Goal: Task Accomplishment & Management: Manage account settings

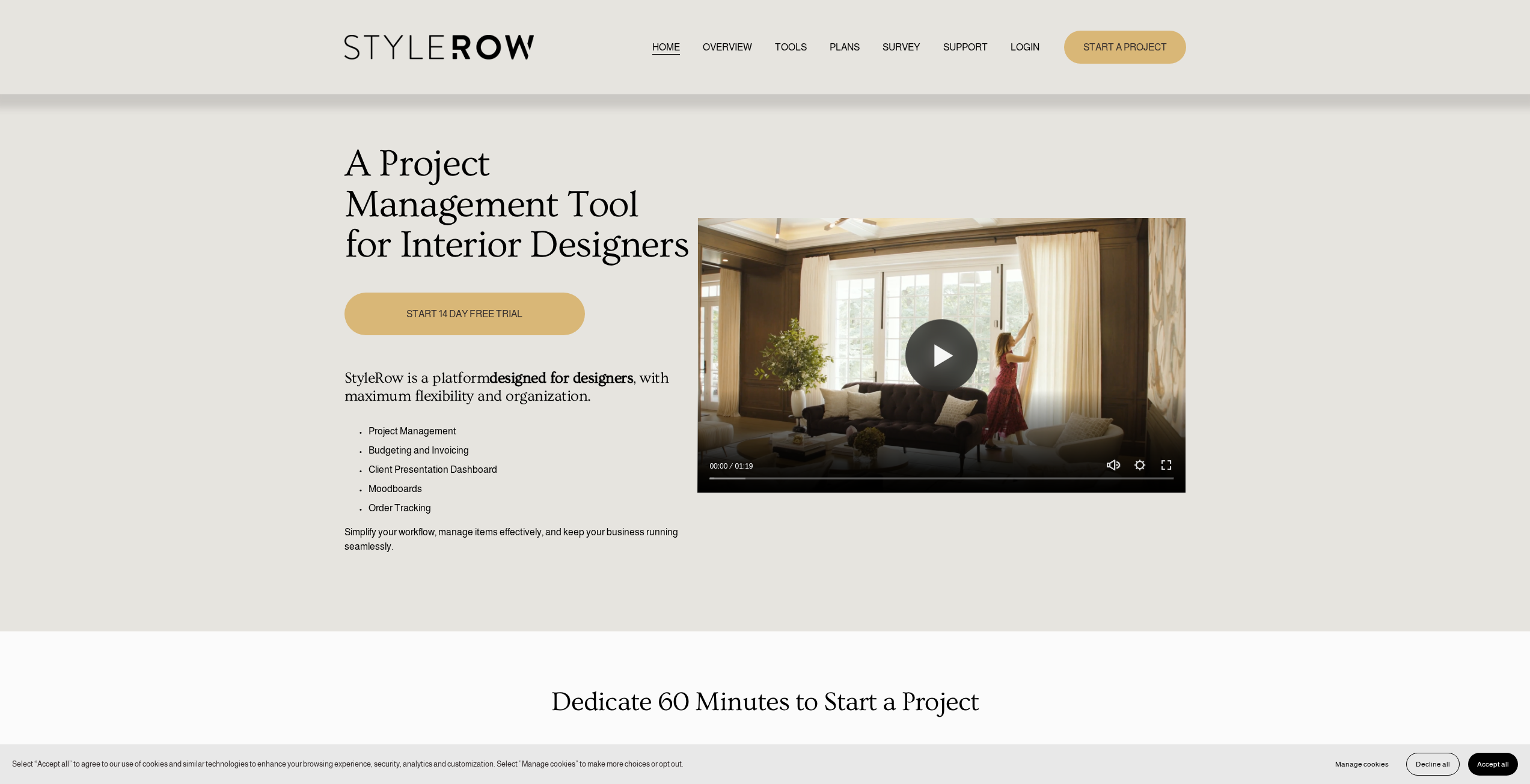
click at [1032, 43] on link "LOGIN" at bounding box center [1025, 46] width 29 height 16
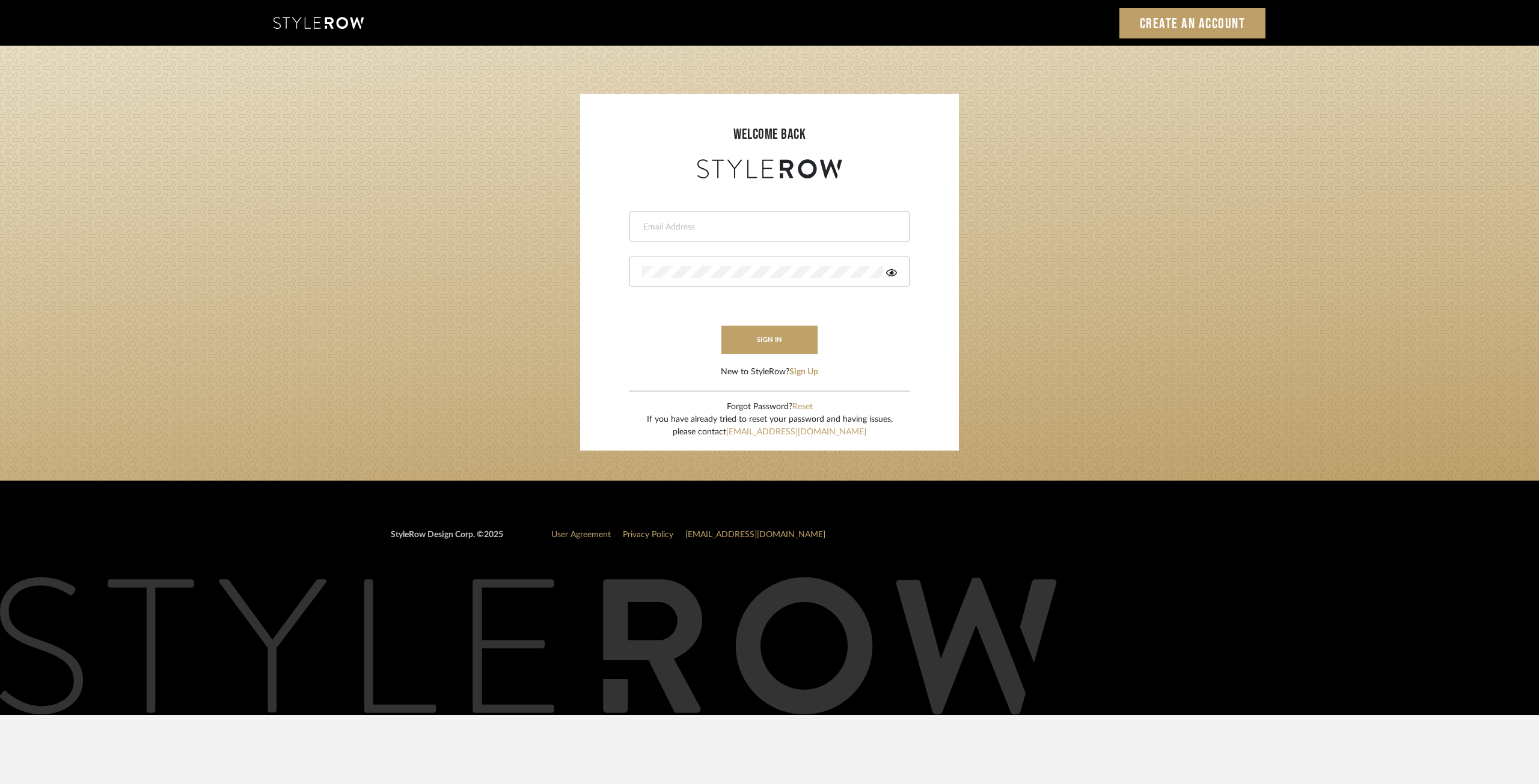
type input "ann@annkottlerhome.com"
click at [708, 228] on input "ann@annkottlerhome.com" at bounding box center [767, 227] width 252 height 12
click at [739, 341] on button "sign in" at bounding box center [769, 340] width 96 height 29
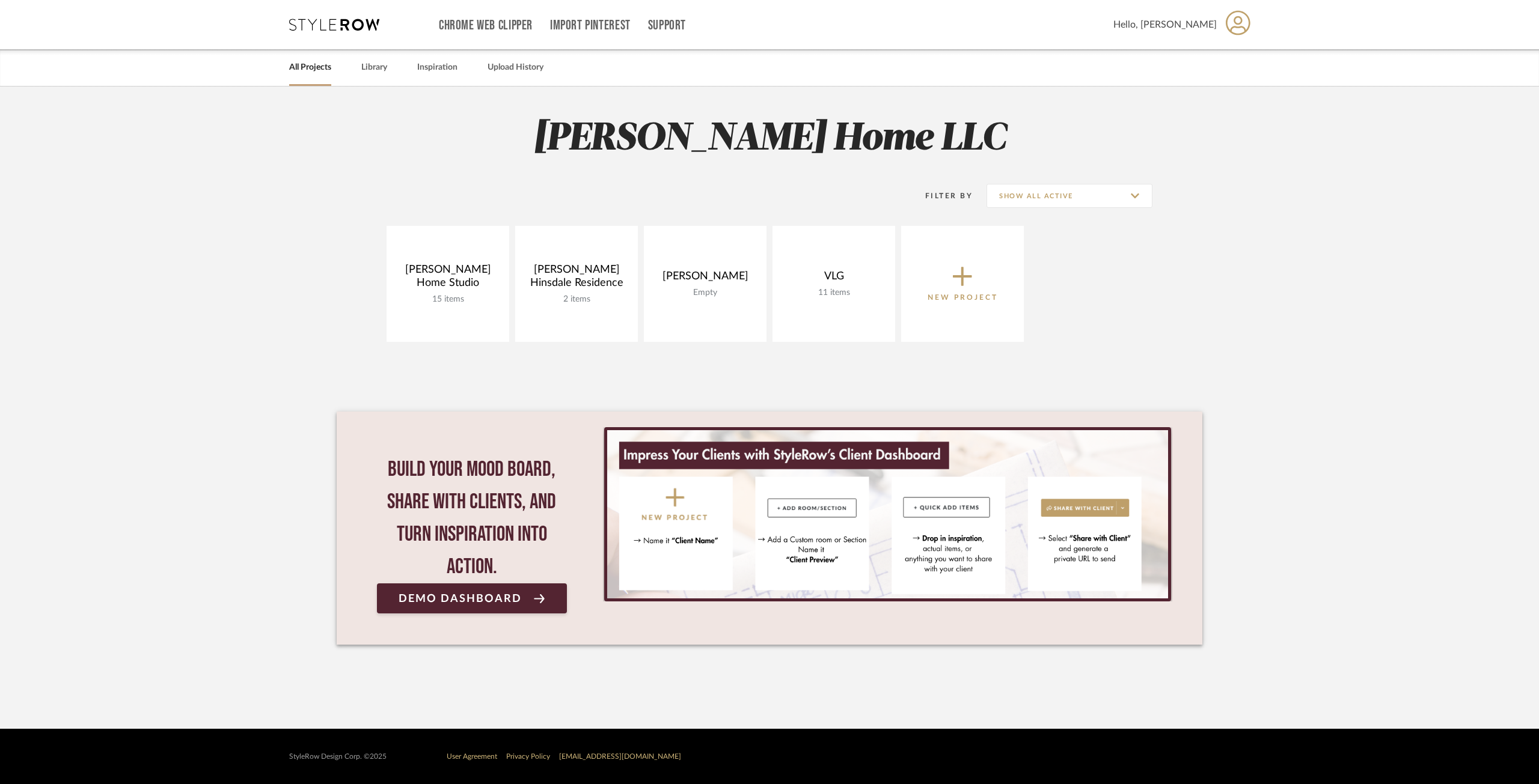
click at [981, 279] on span "New Project" at bounding box center [962, 283] width 70 height 40
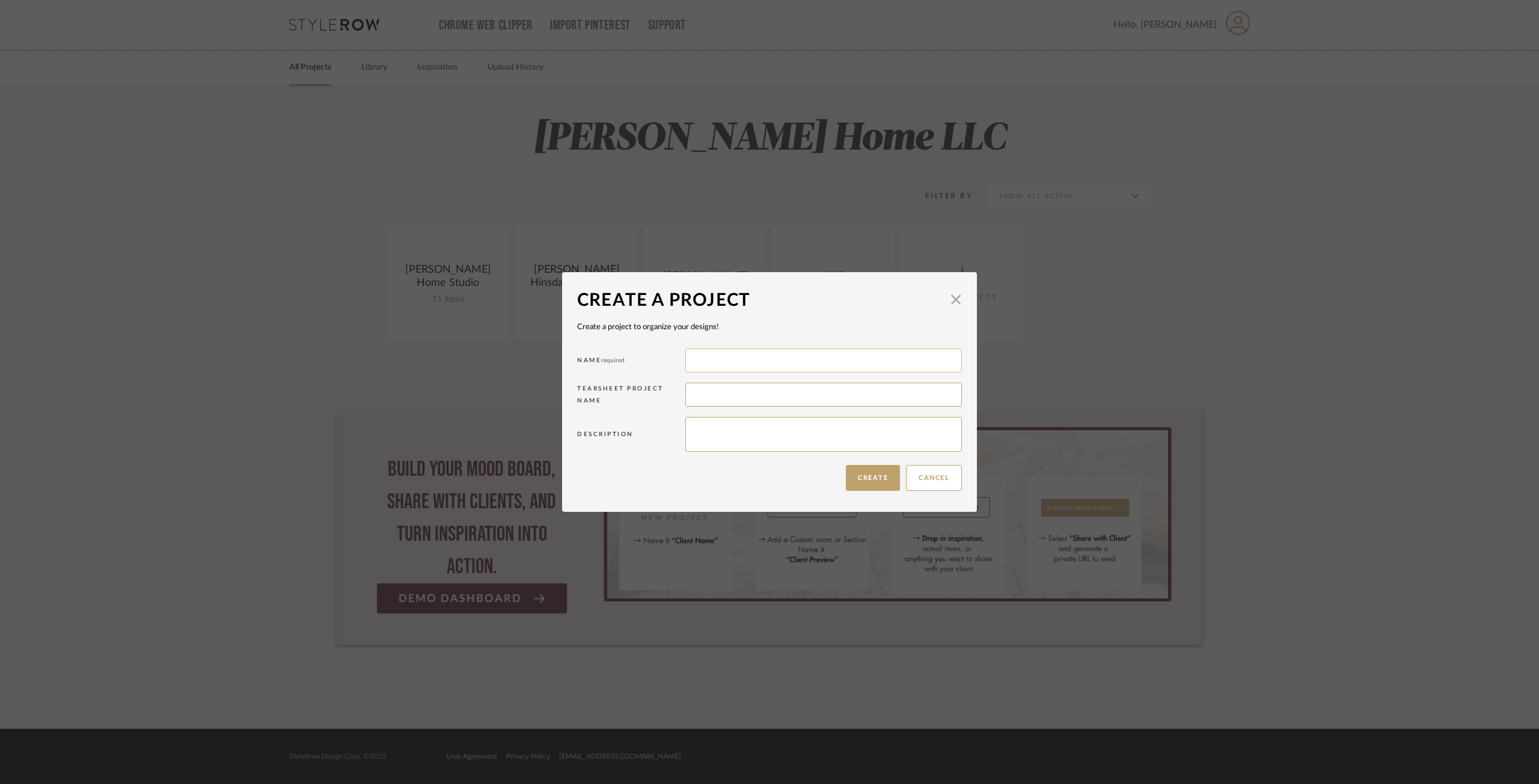
click at [738, 352] on input at bounding box center [824, 360] width 277 height 24
type input "Geracie"
click at [874, 484] on button "Create" at bounding box center [873, 478] width 54 height 26
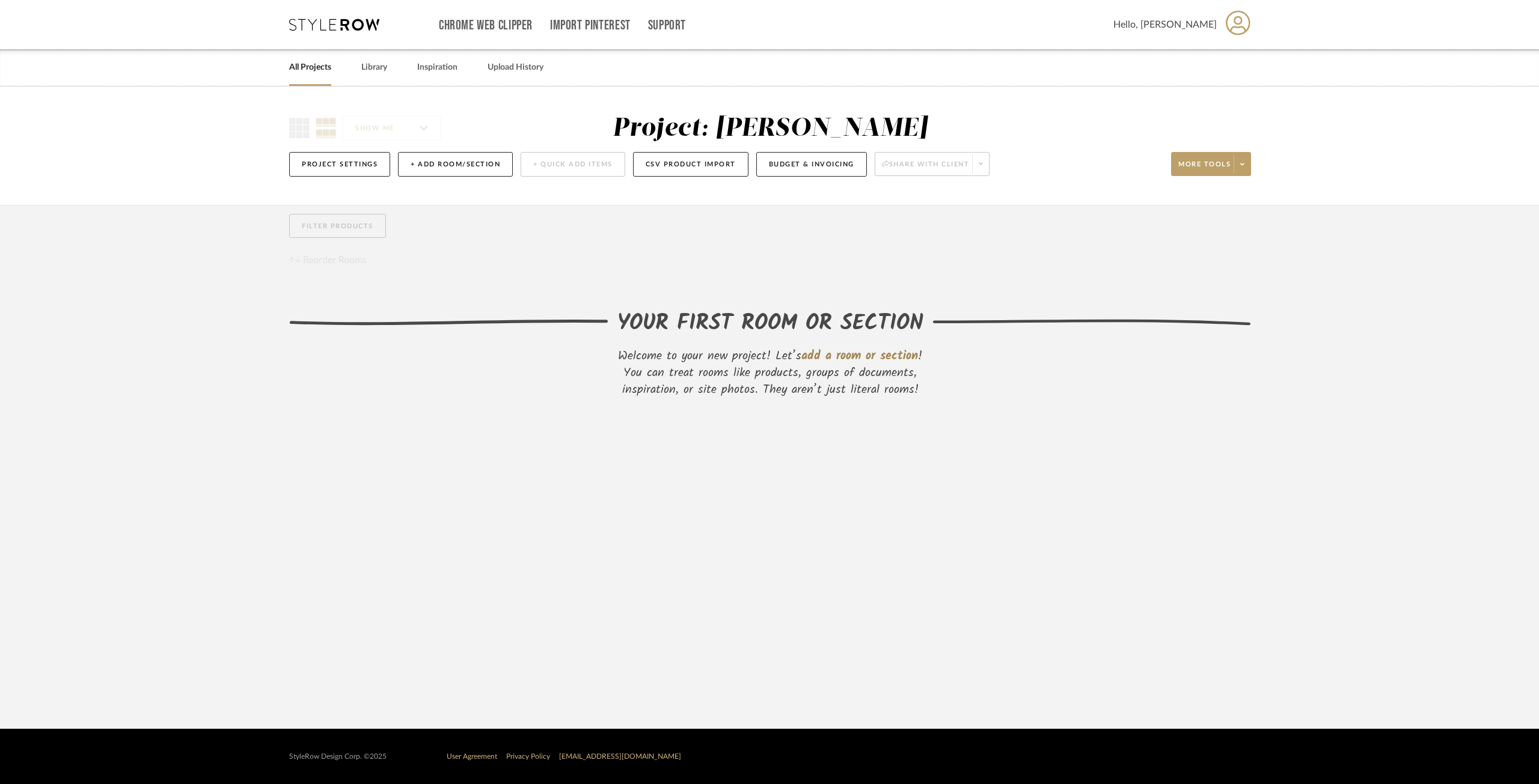
click at [1251, 162] on div "SHOW ME Project: Geracie Project Settings + Add Room/Section + Quick Add Items …" at bounding box center [769, 149] width 997 height 71
click at [1247, 162] on span at bounding box center [1242, 164] width 17 height 18
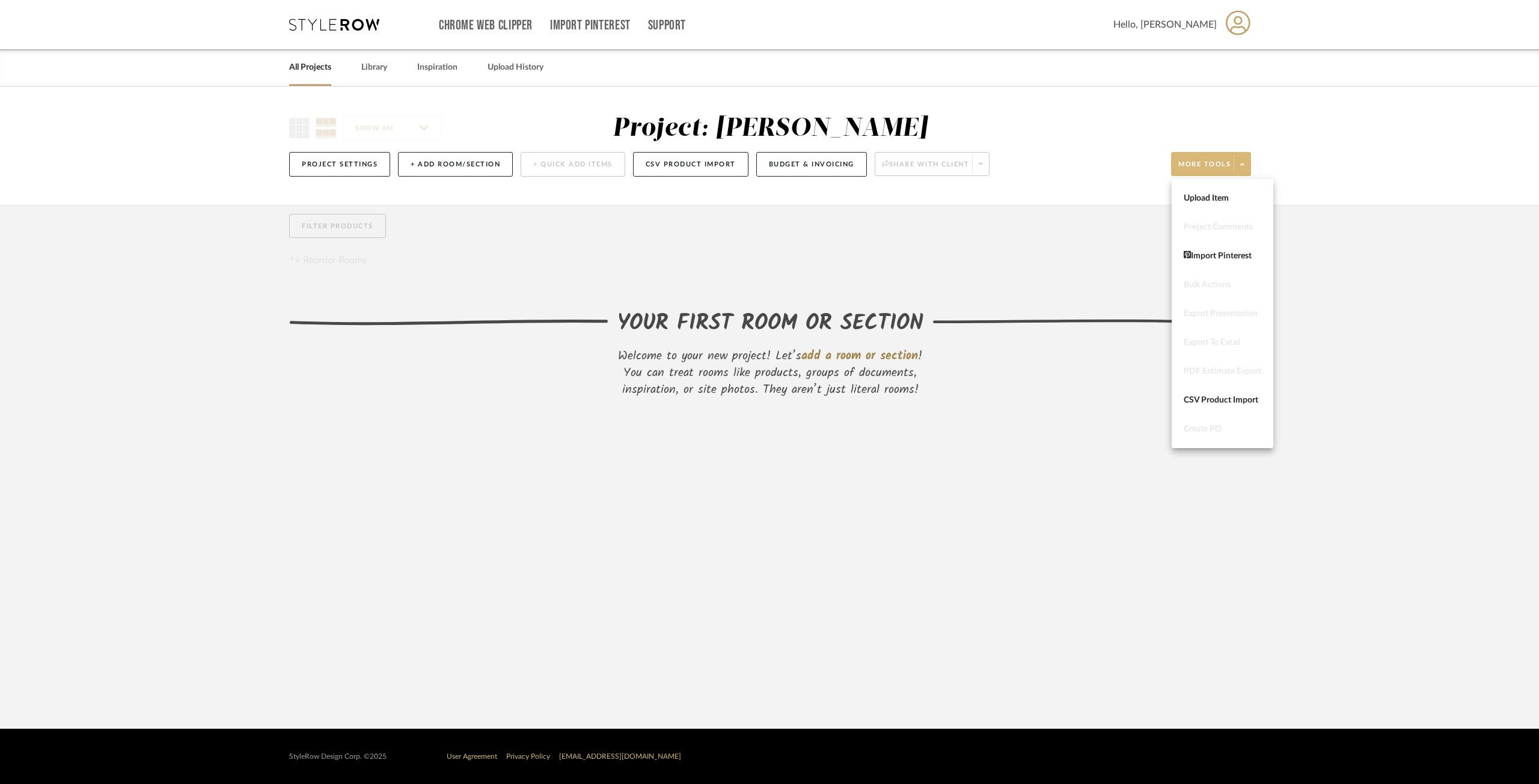
click at [1247, 162] on div at bounding box center [769, 392] width 1539 height 784
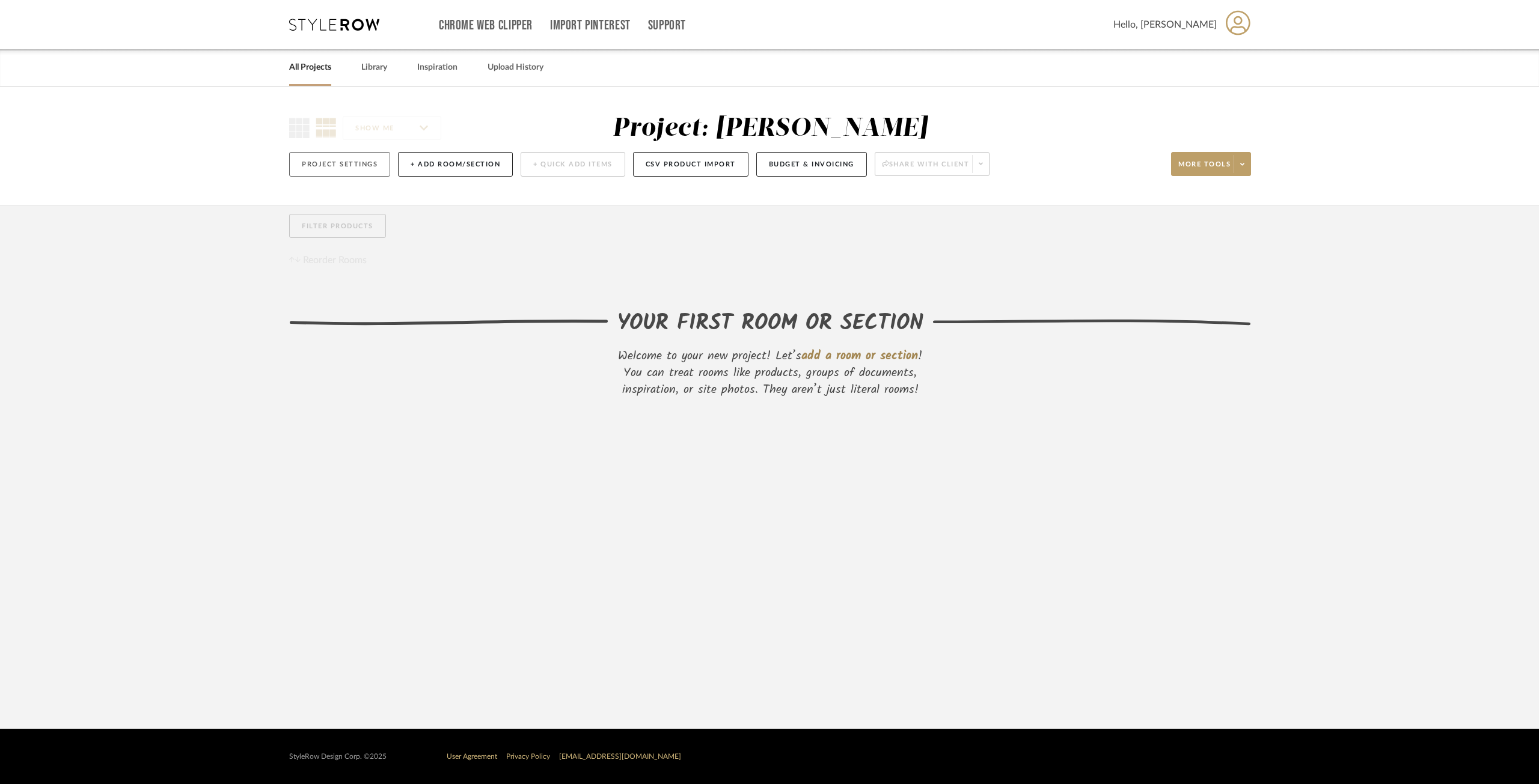
click at [347, 161] on button "Project Settings" at bounding box center [340, 164] width 101 height 24
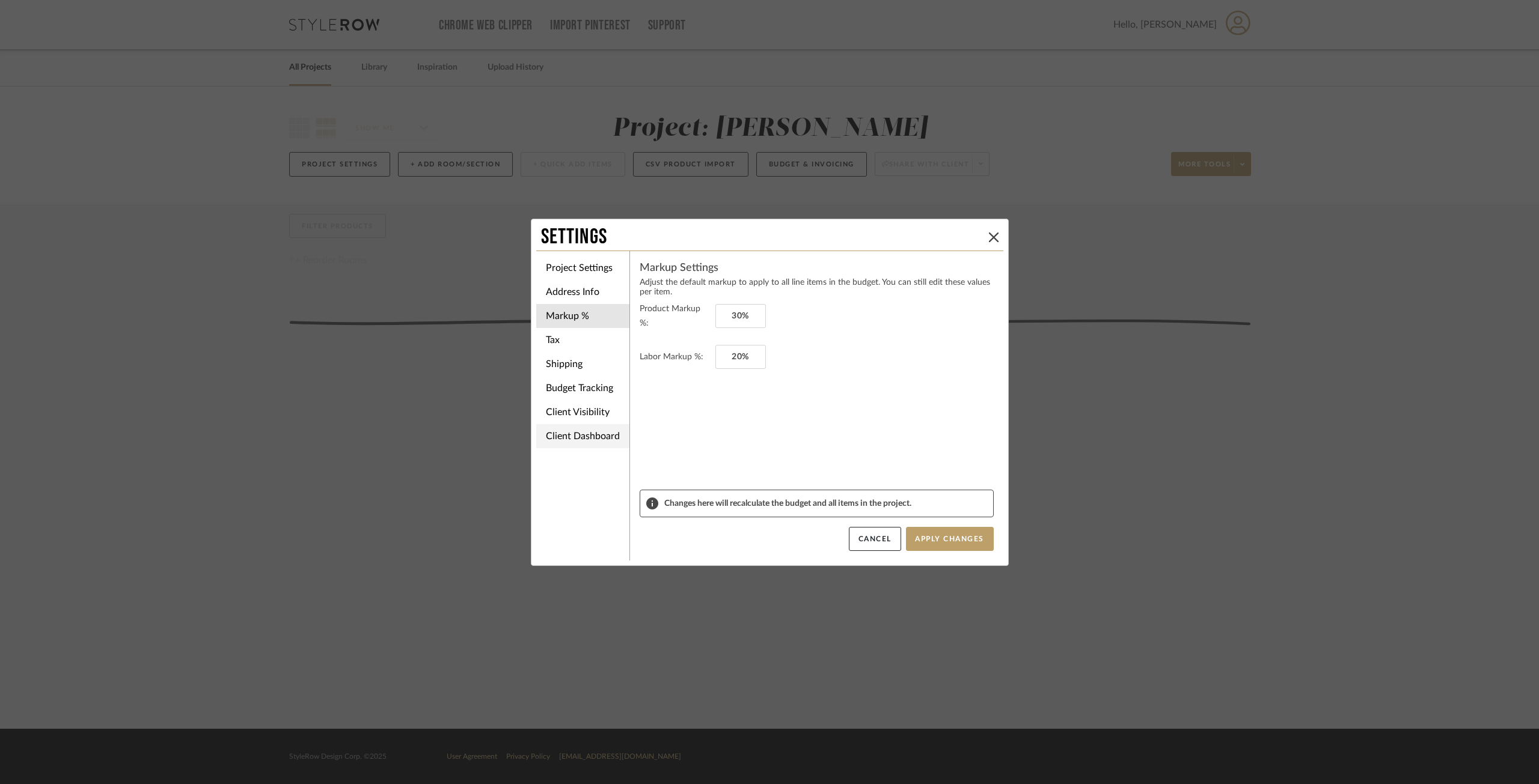
click at [591, 430] on li "Client Dashboard" at bounding box center [583, 436] width 93 height 24
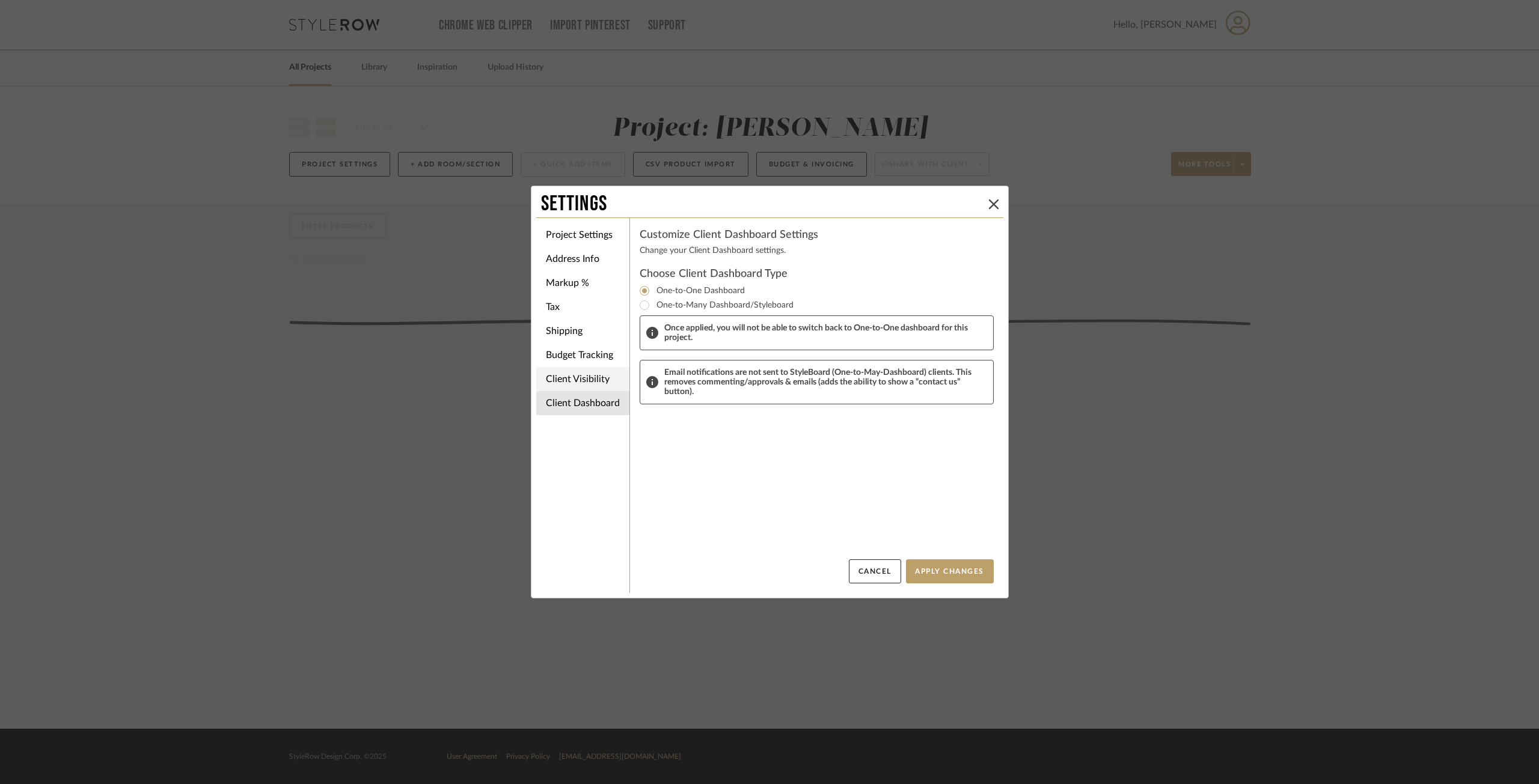
click at [587, 378] on li "Client Visibility" at bounding box center [583, 379] width 93 height 24
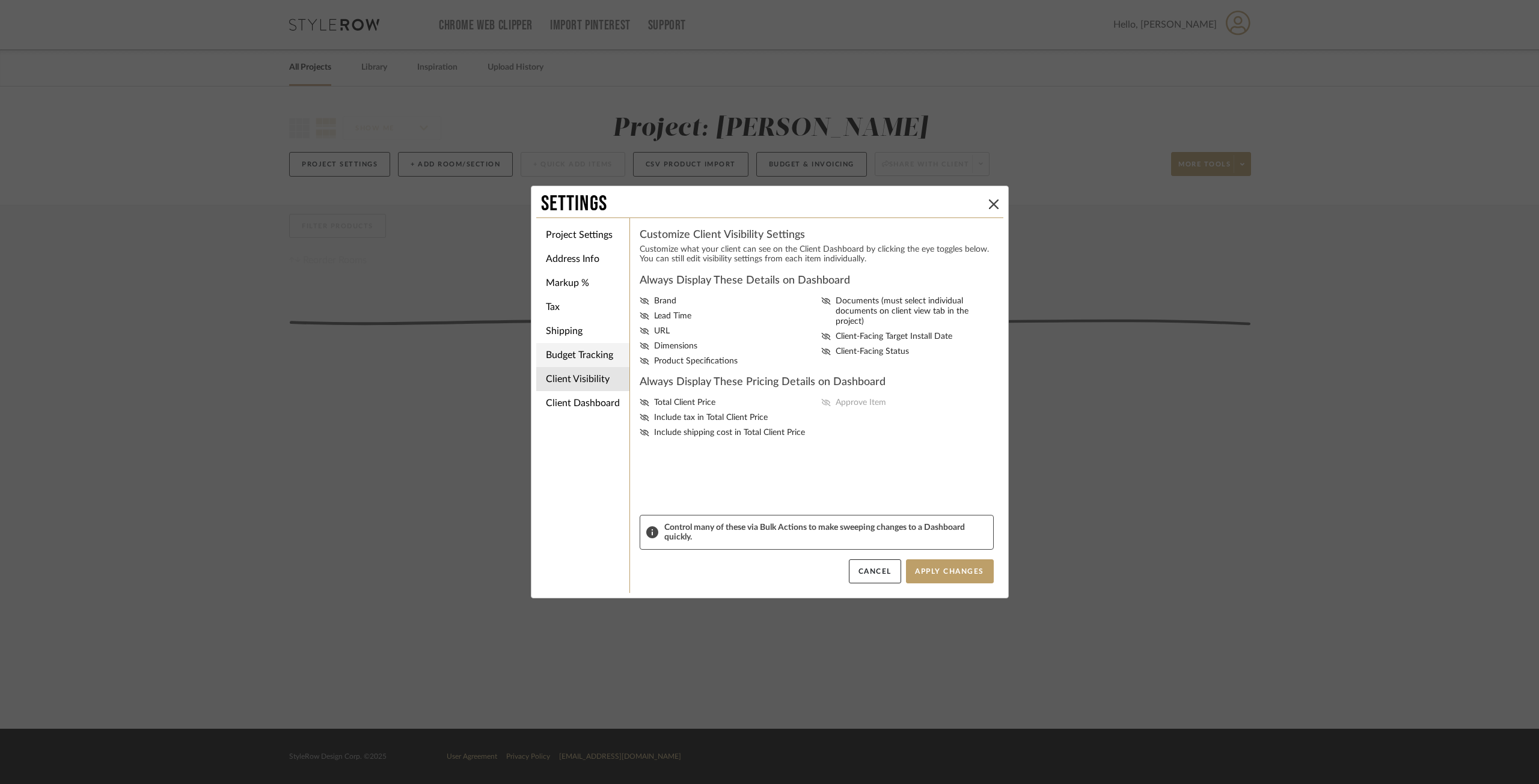
click at [588, 354] on li "Budget Tracking" at bounding box center [583, 355] width 93 height 24
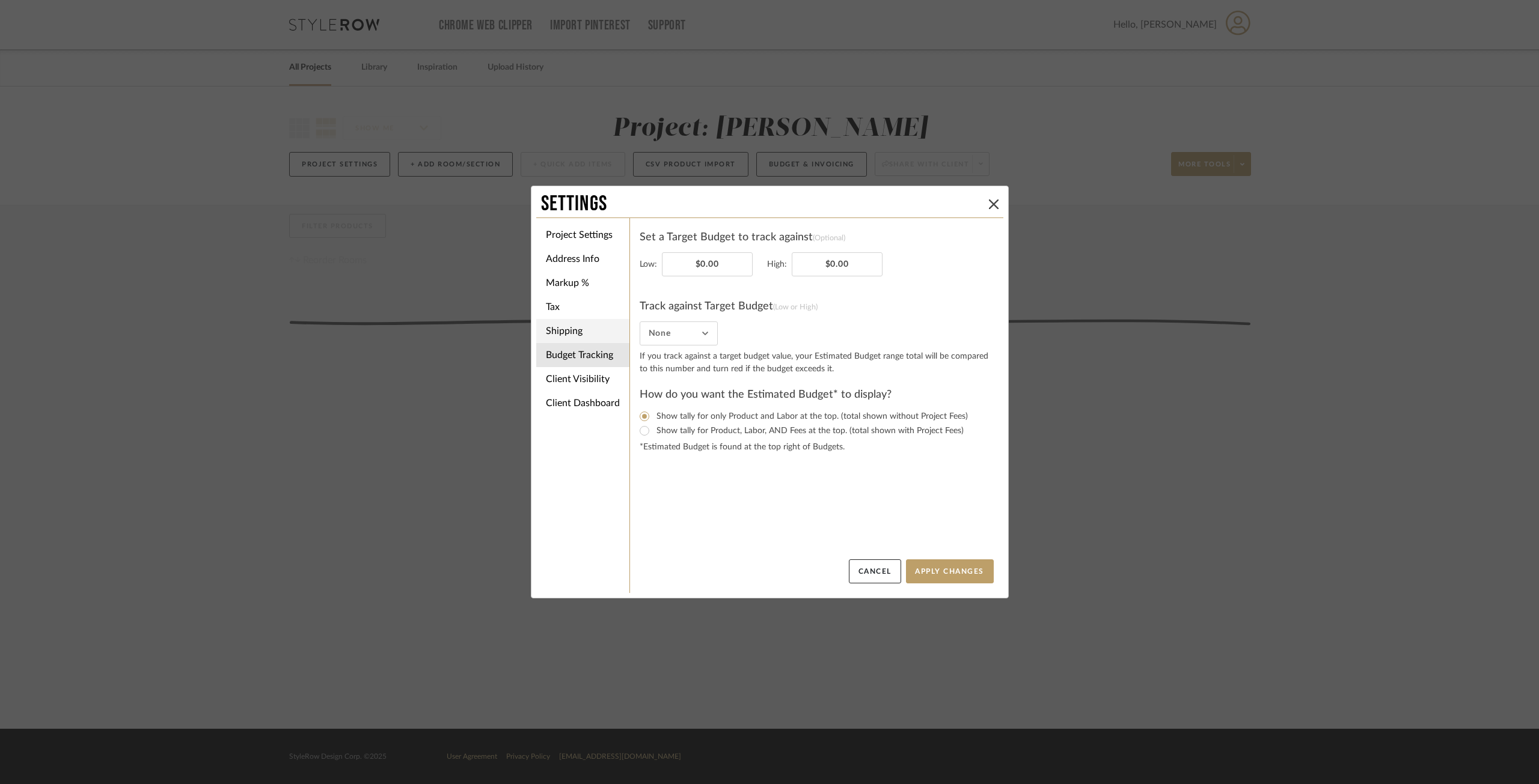
click at [585, 325] on li "Shipping" at bounding box center [583, 331] width 93 height 24
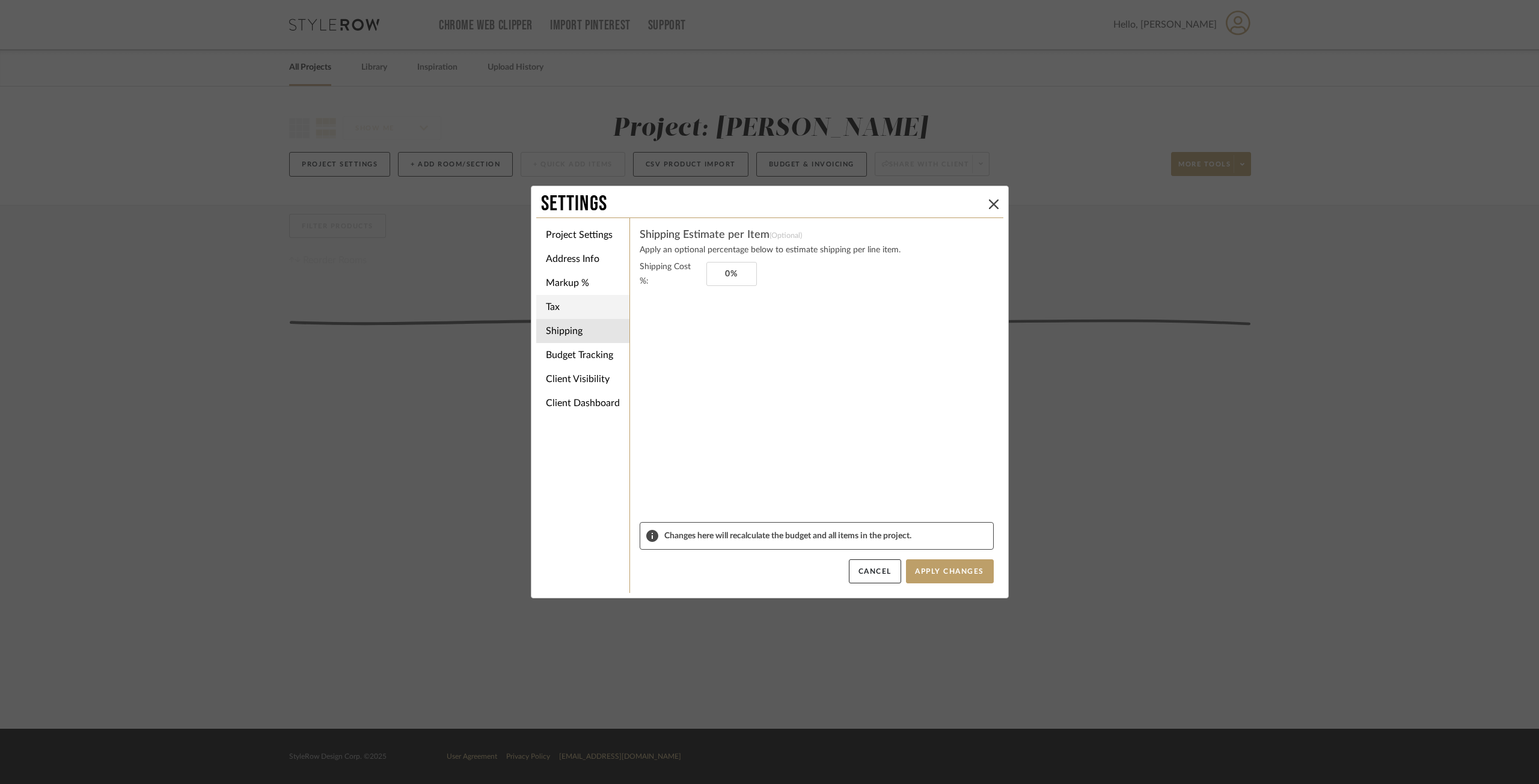
click at [569, 304] on li "Tax" at bounding box center [583, 307] width 93 height 24
click at [582, 275] on li "Markup %" at bounding box center [583, 282] width 93 height 24
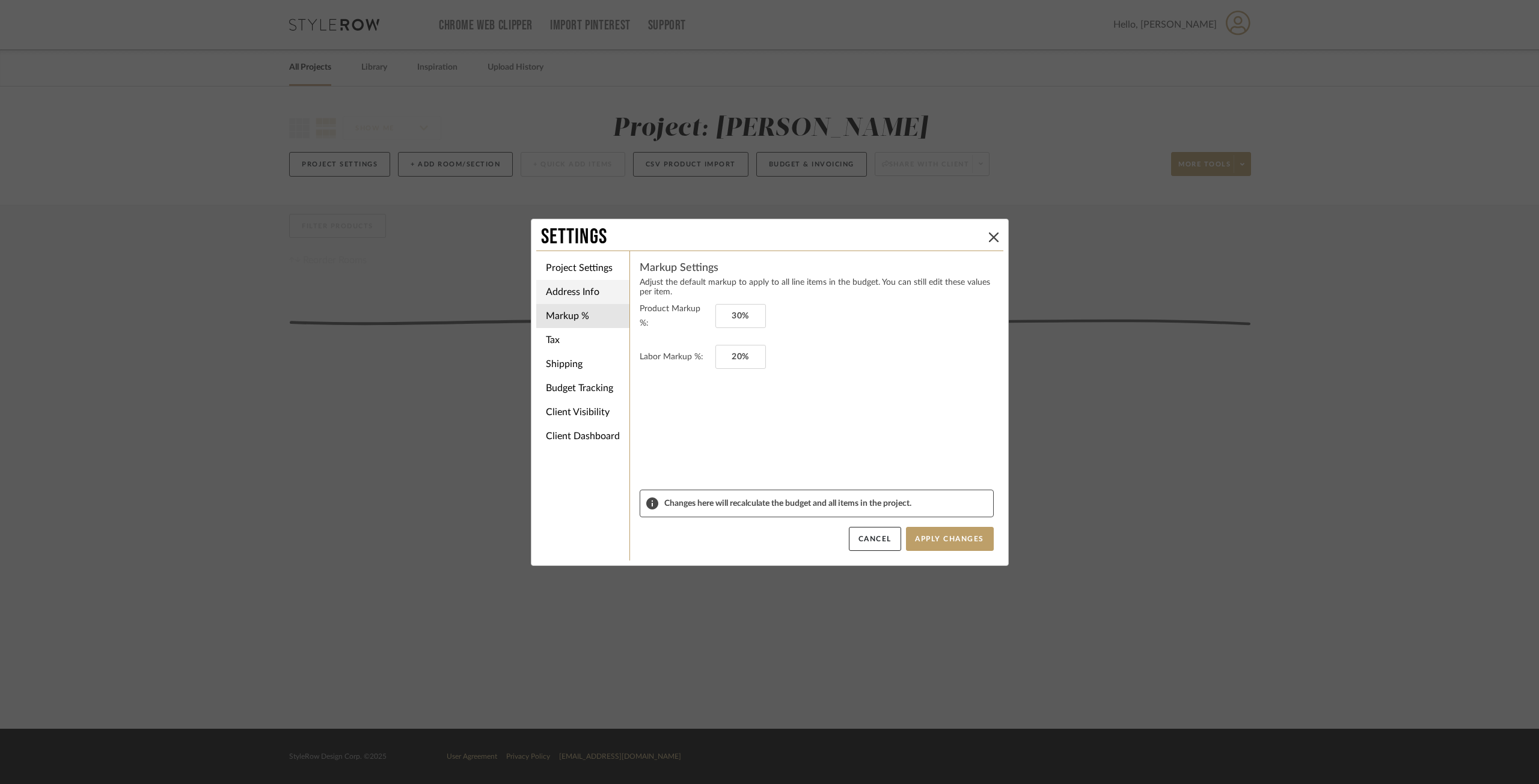
click at [588, 258] on li "Project Settings" at bounding box center [583, 268] width 93 height 24
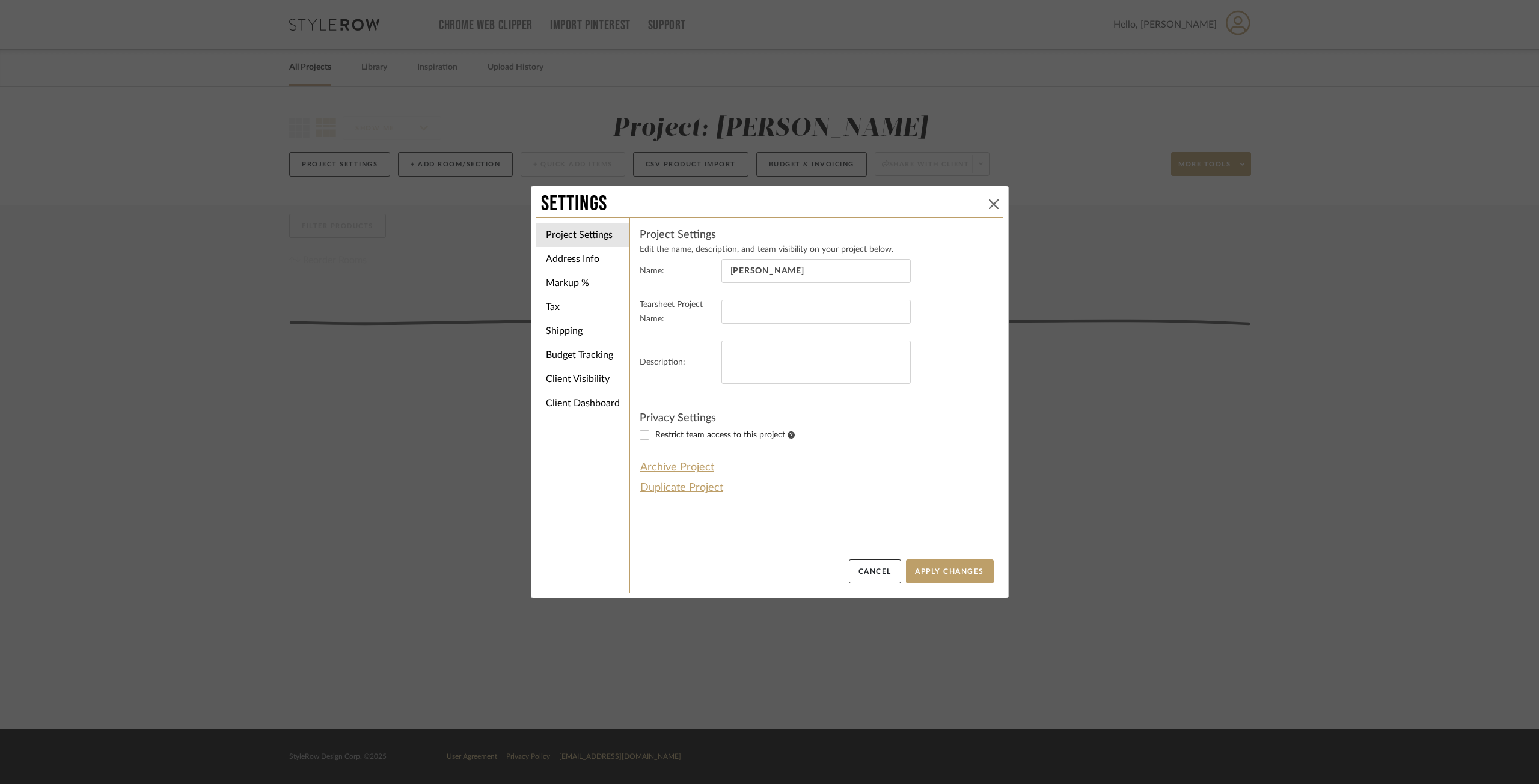
click at [987, 206] on button at bounding box center [993, 204] width 14 height 14
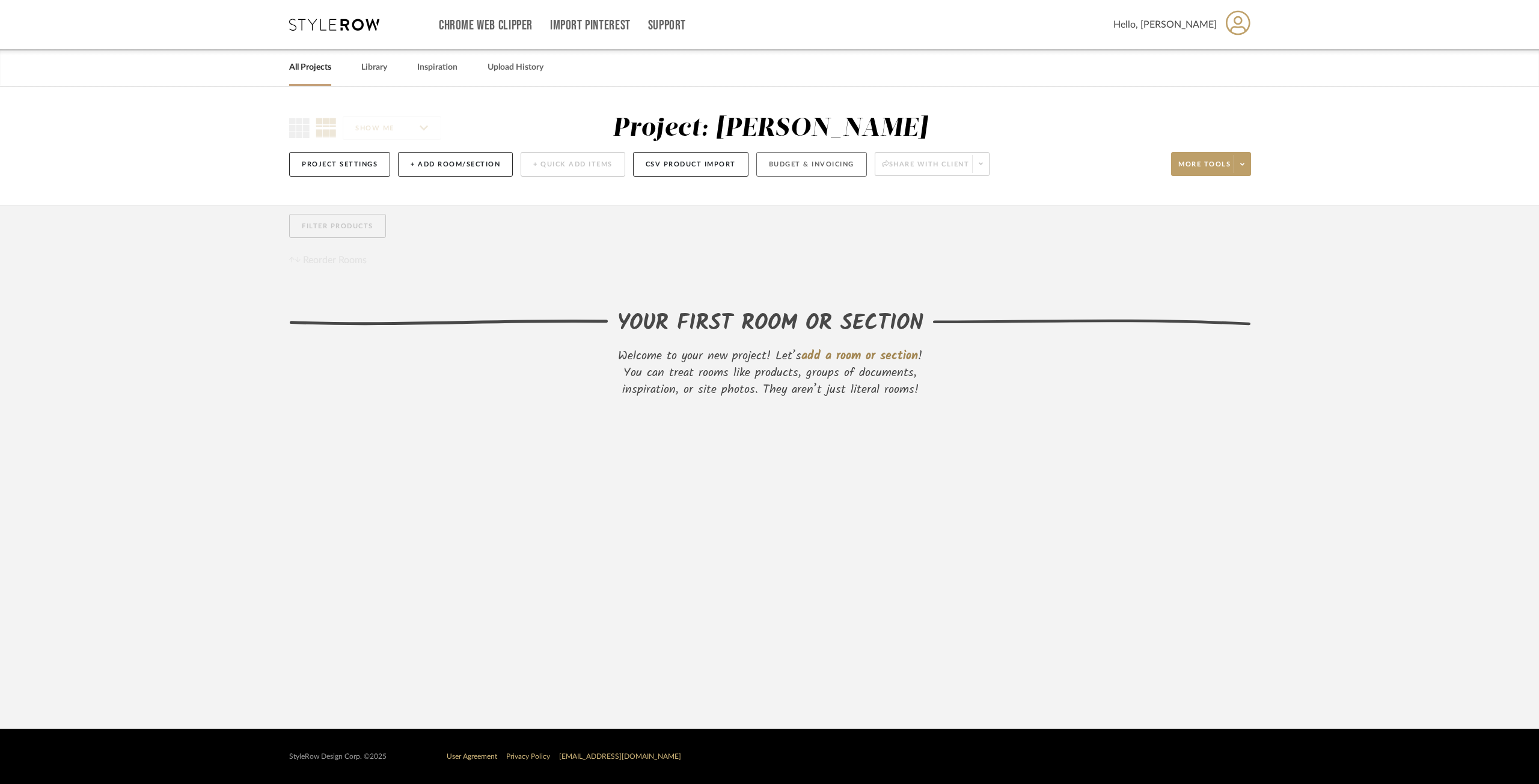
click at [795, 169] on button "Budget & Invoicing" at bounding box center [811, 164] width 110 height 24
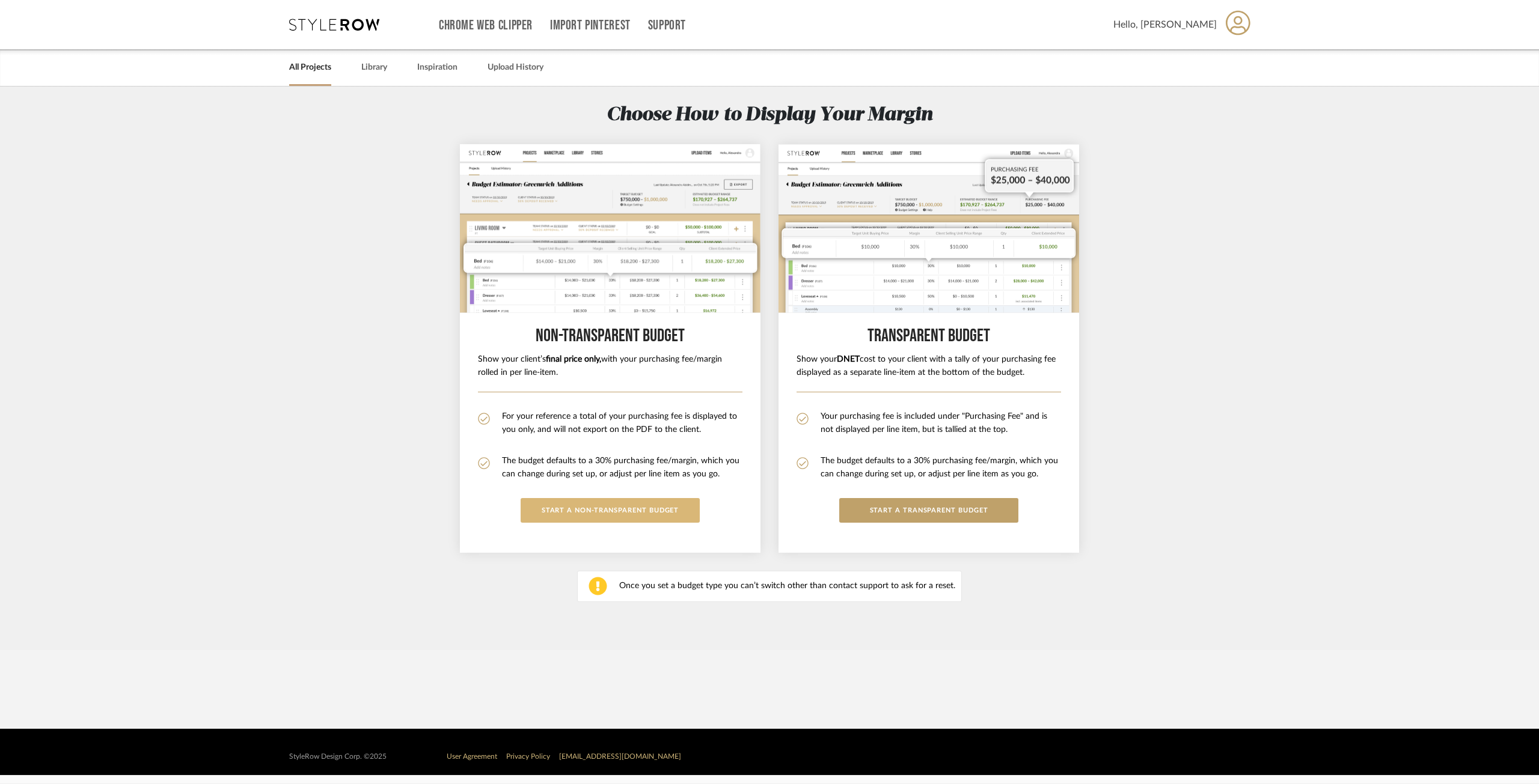
click at [639, 512] on button "START A Non-Transparent BUDGET" at bounding box center [610, 510] width 179 height 24
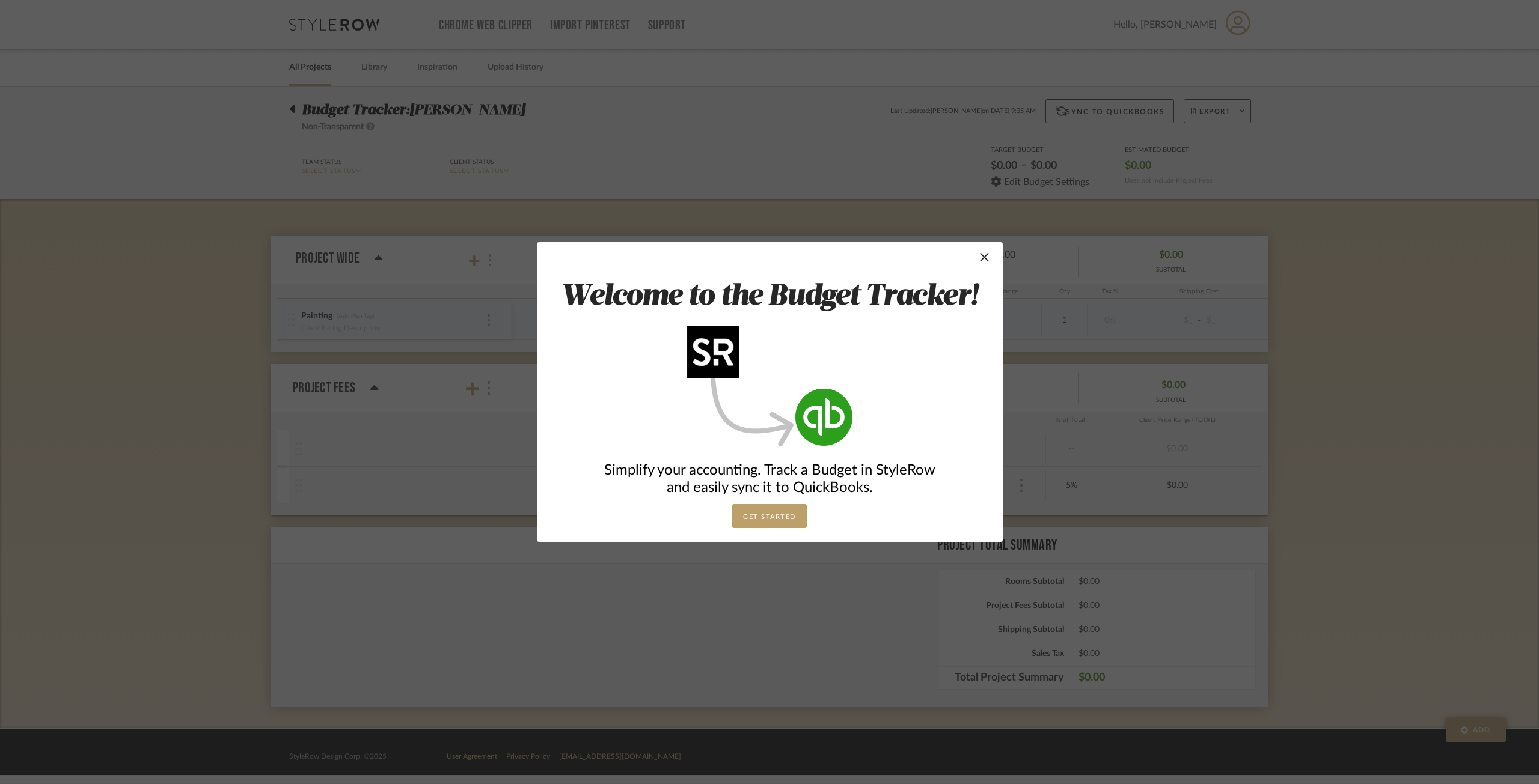
click at [781, 527] on button "GET STARTED" at bounding box center [769, 516] width 74 height 24
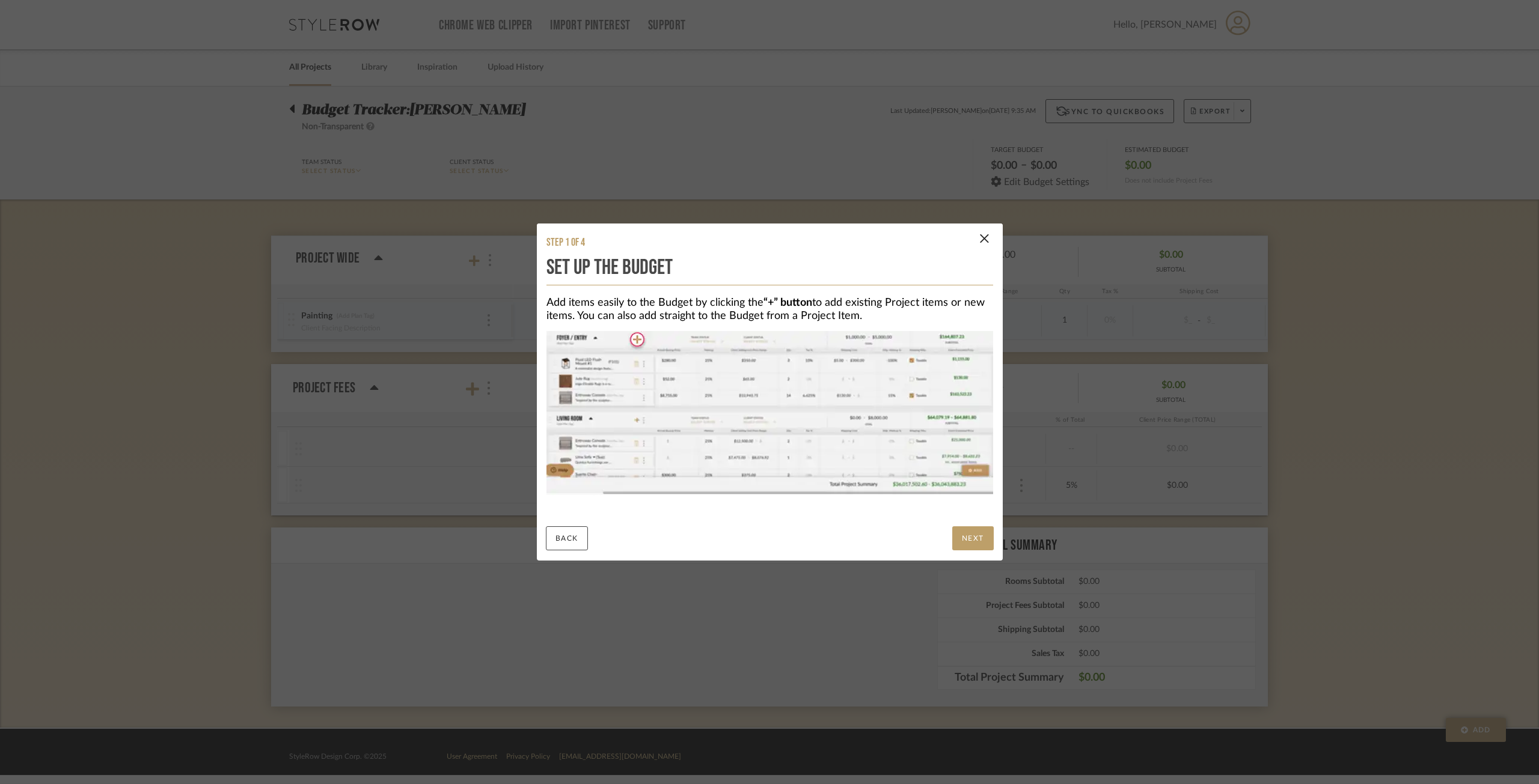
click at [976, 543] on button "NEXT" at bounding box center [972, 538] width 41 height 24
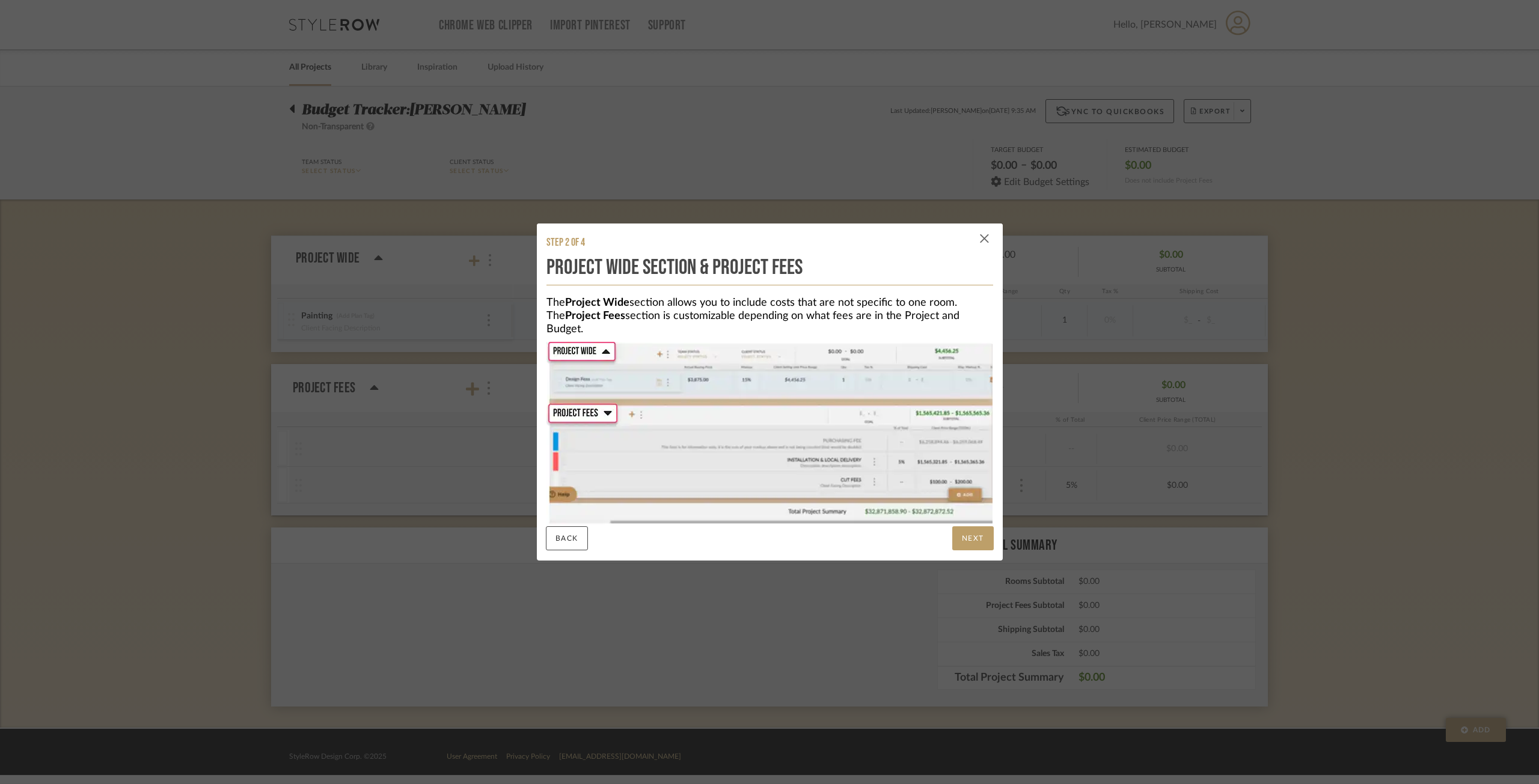
click at [978, 234] on span "button" at bounding box center [984, 239] width 24 height 24
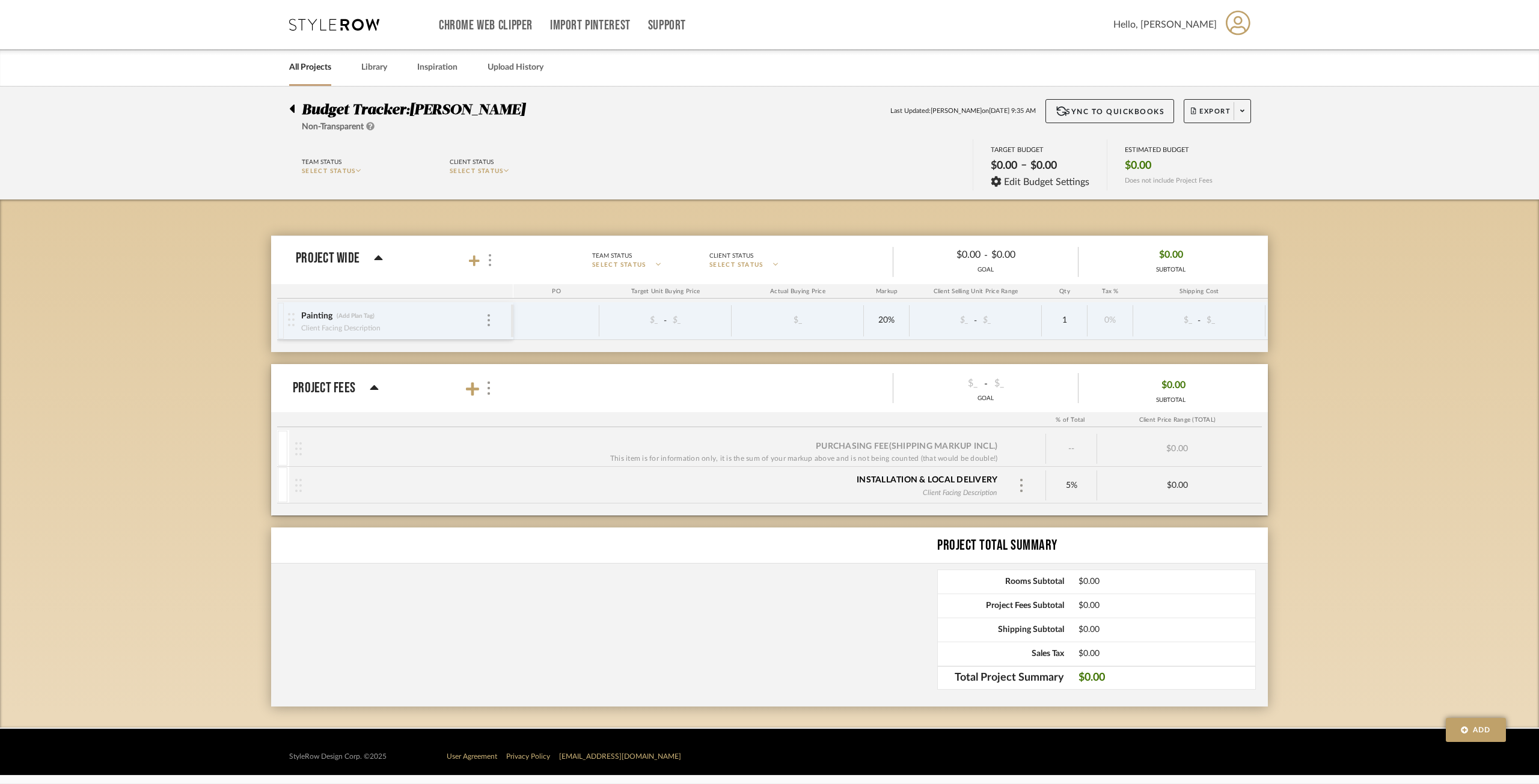
click at [378, 386] on icon at bounding box center [374, 388] width 9 height 14
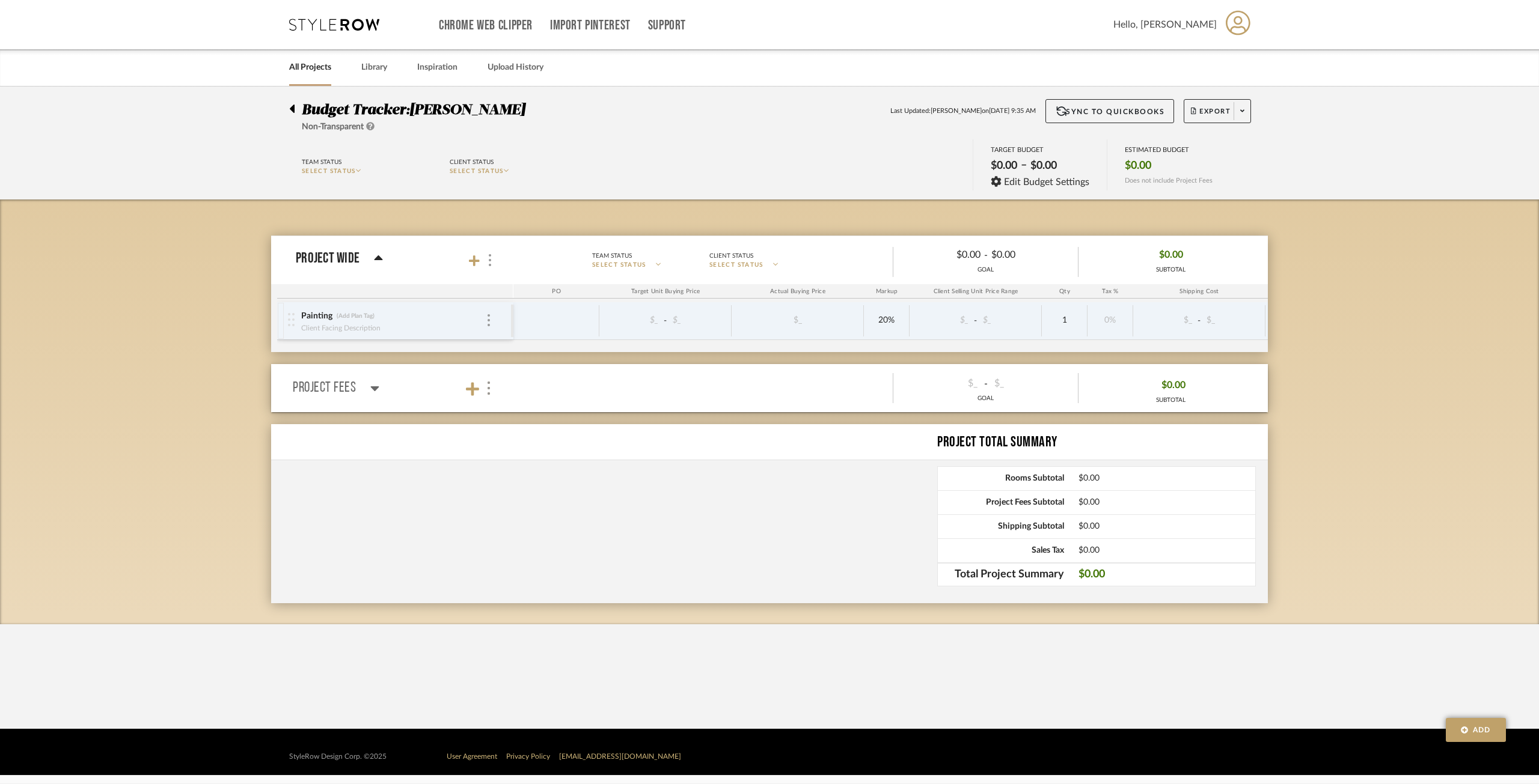
click at [378, 386] on icon at bounding box center [374, 388] width 9 height 14
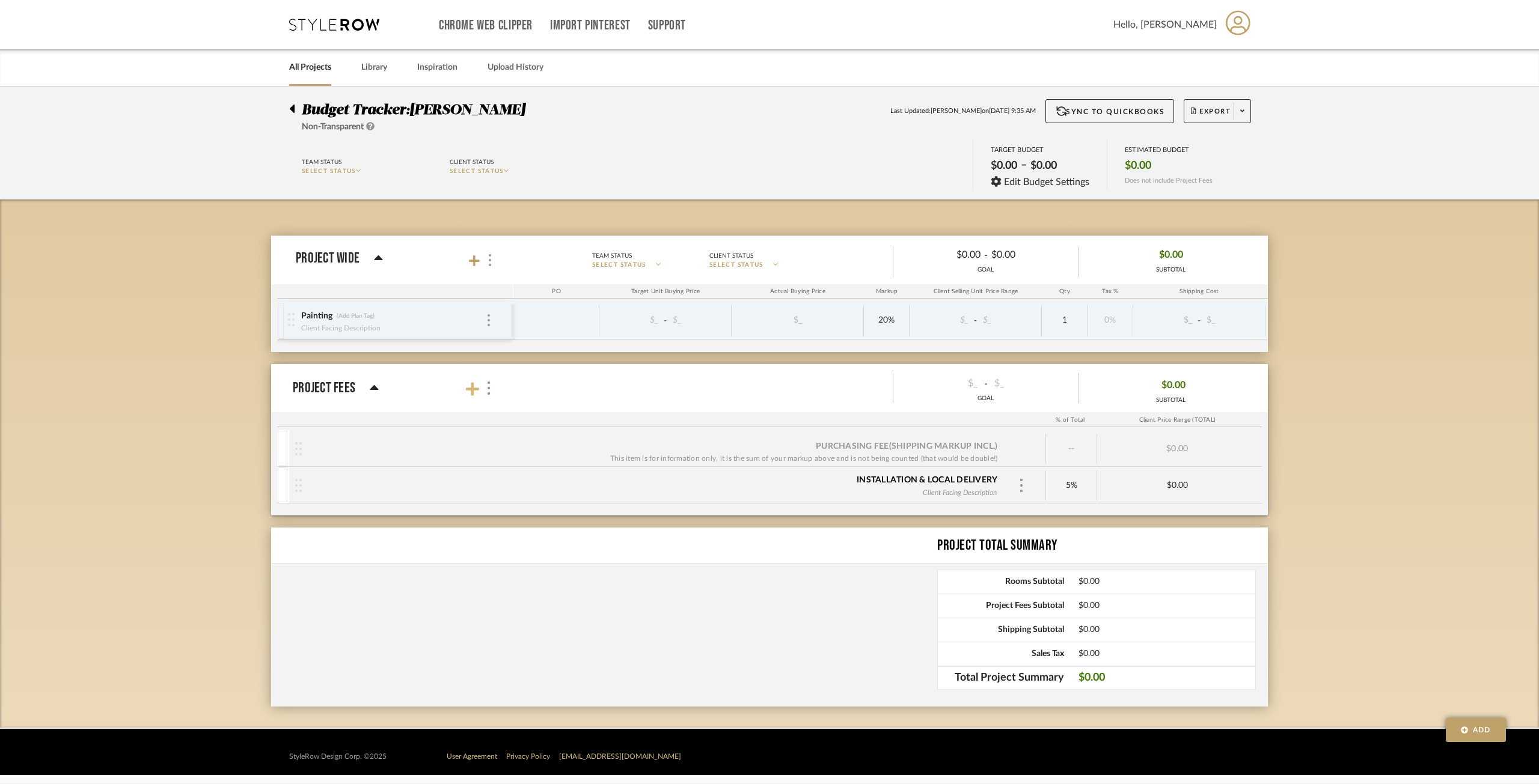
click at [469, 386] on icon at bounding box center [472, 389] width 13 height 15
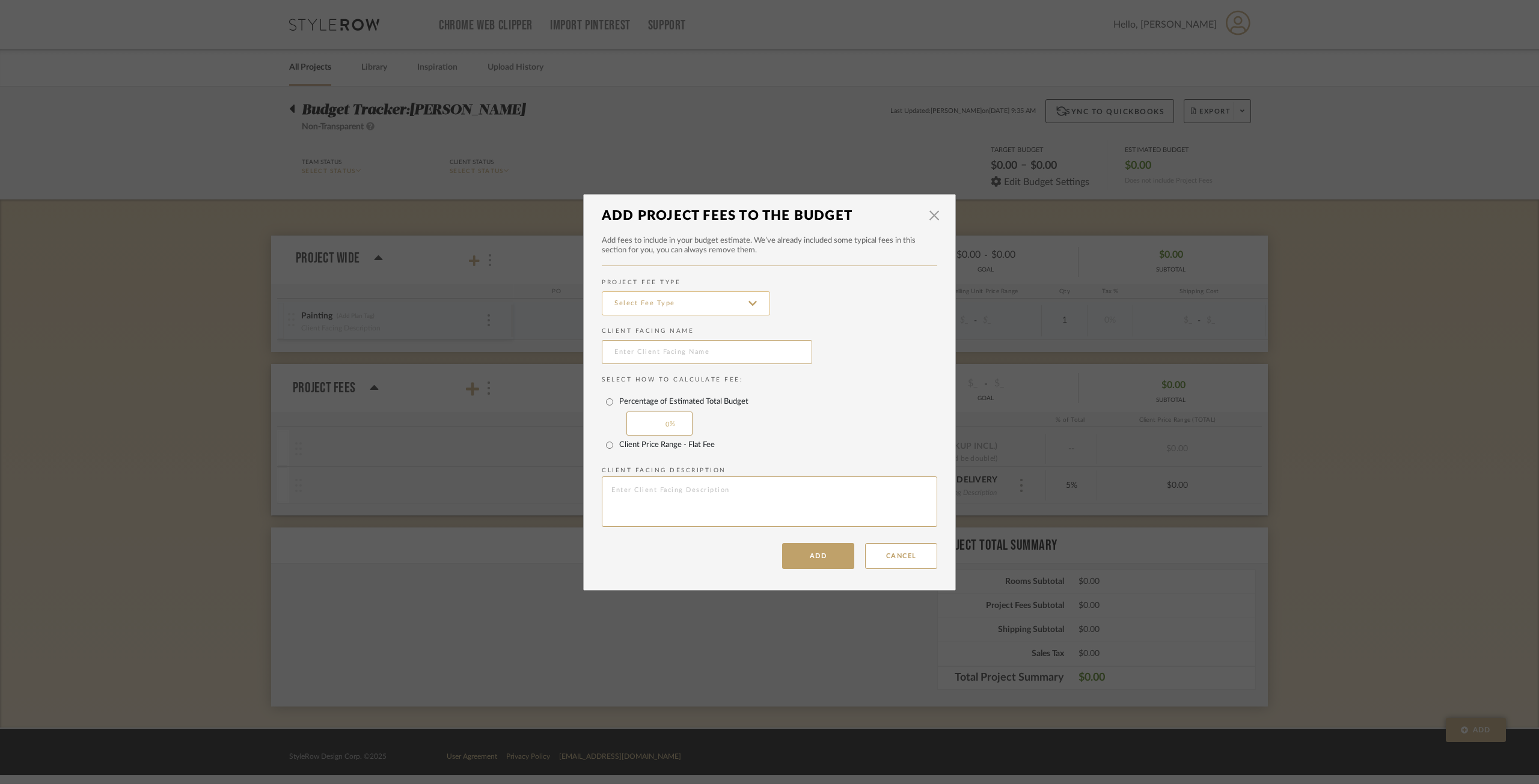
click at [670, 304] on input at bounding box center [686, 303] width 169 height 24
click at [683, 330] on span "Design fees" at bounding box center [683, 333] width 145 height 10
type input "Design fees"
click at [673, 356] on input "text" at bounding box center [707, 352] width 210 height 24
type input "H"
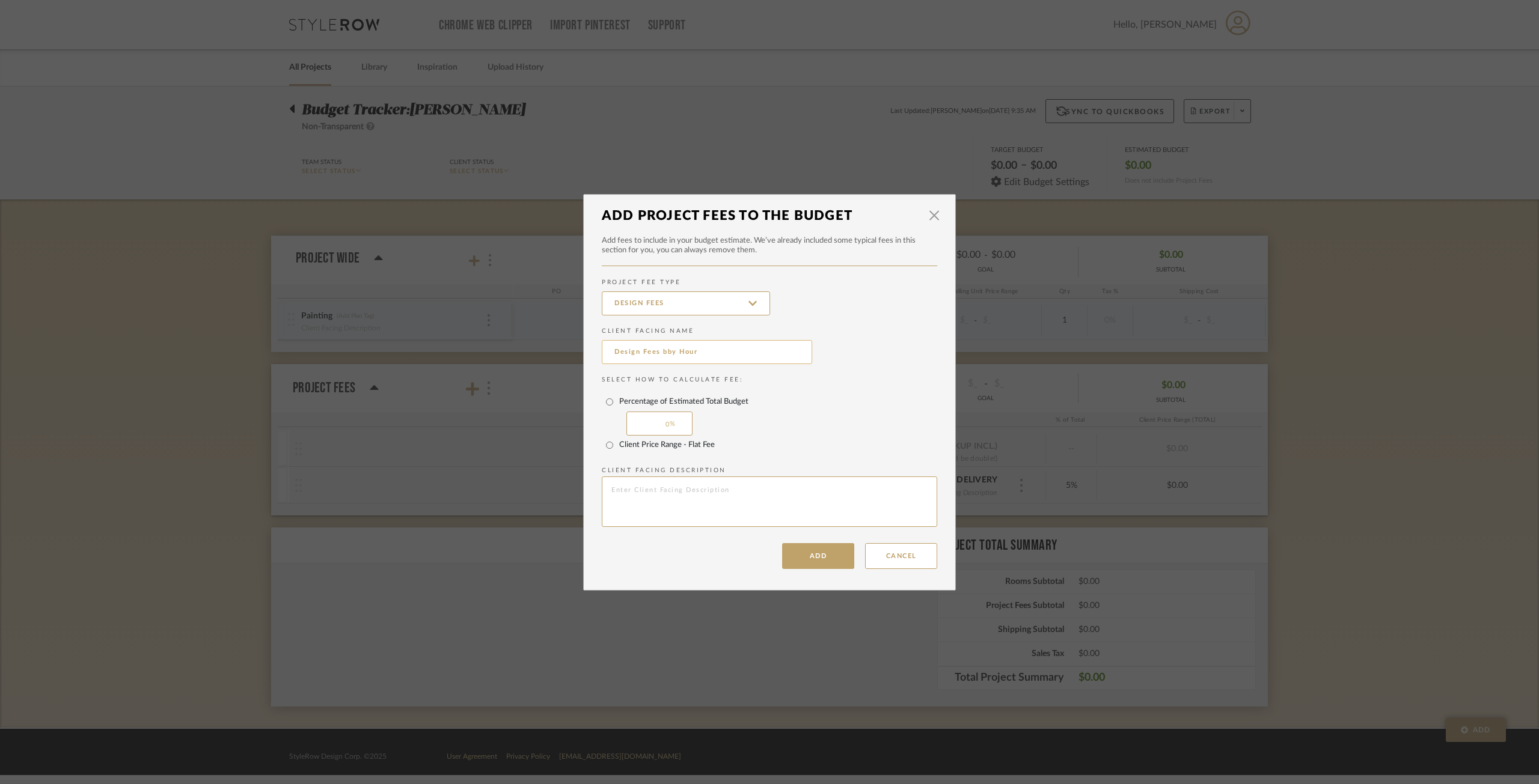
click at [669, 347] on input "Design Fees bby Hour" at bounding box center [707, 352] width 210 height 24
type input "Design Fees by Hour"
click at [746, 413] on div "Percentage of Estimated Total Budget 0" at bounding box center [770, 413] width 336 height 43
click at [705, 447] on label "Client Price Range - Flat Fee" at bounding box center [666, 444] width 95 height 9
click at [619, 447] on input "Client Price Range - Flat Fee" at bounding box center [609, 445] width 19 height 19
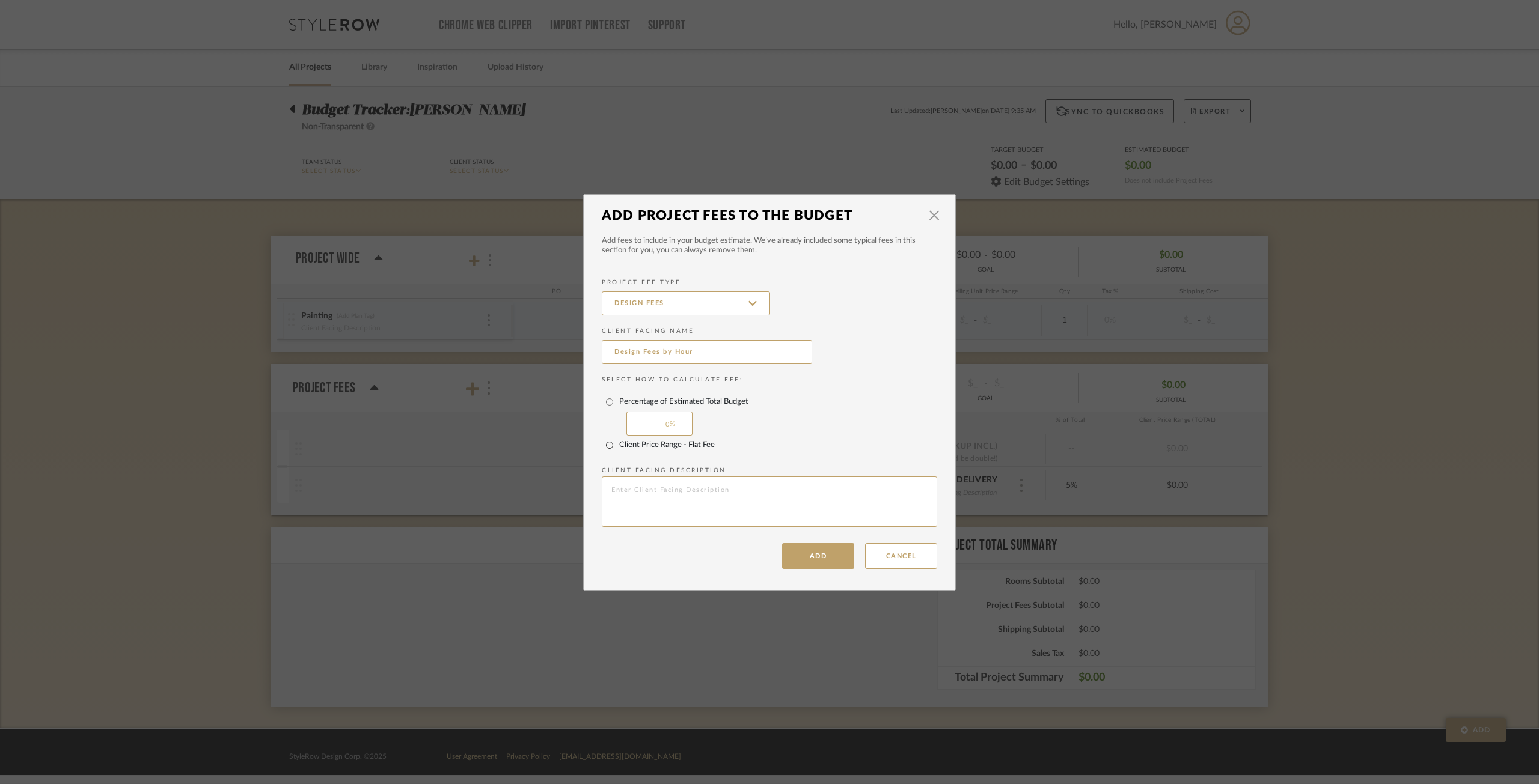
radio input "true"
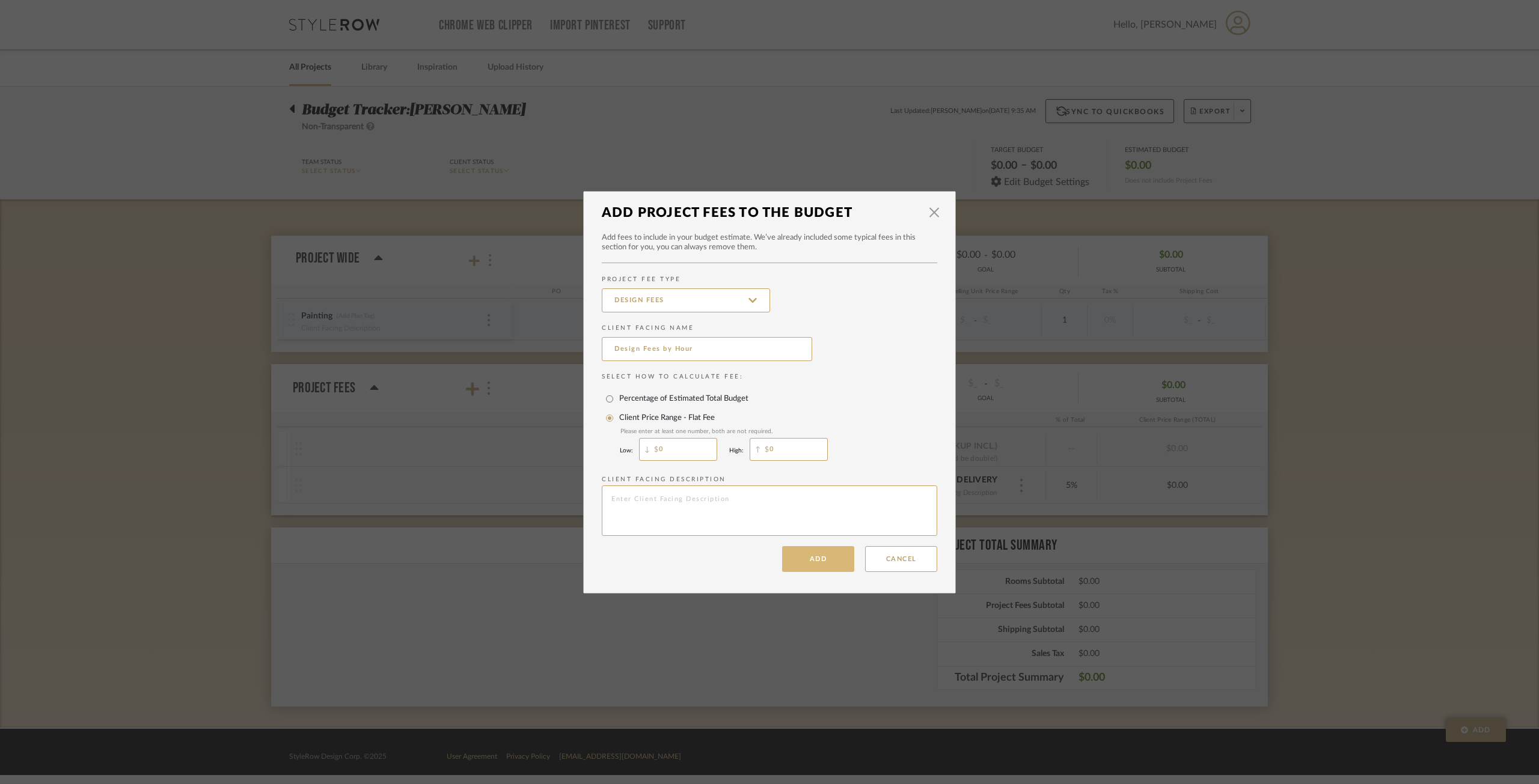
click at [821, 561] on button "Add" at bounding box center [818, 559] width 73 height 26
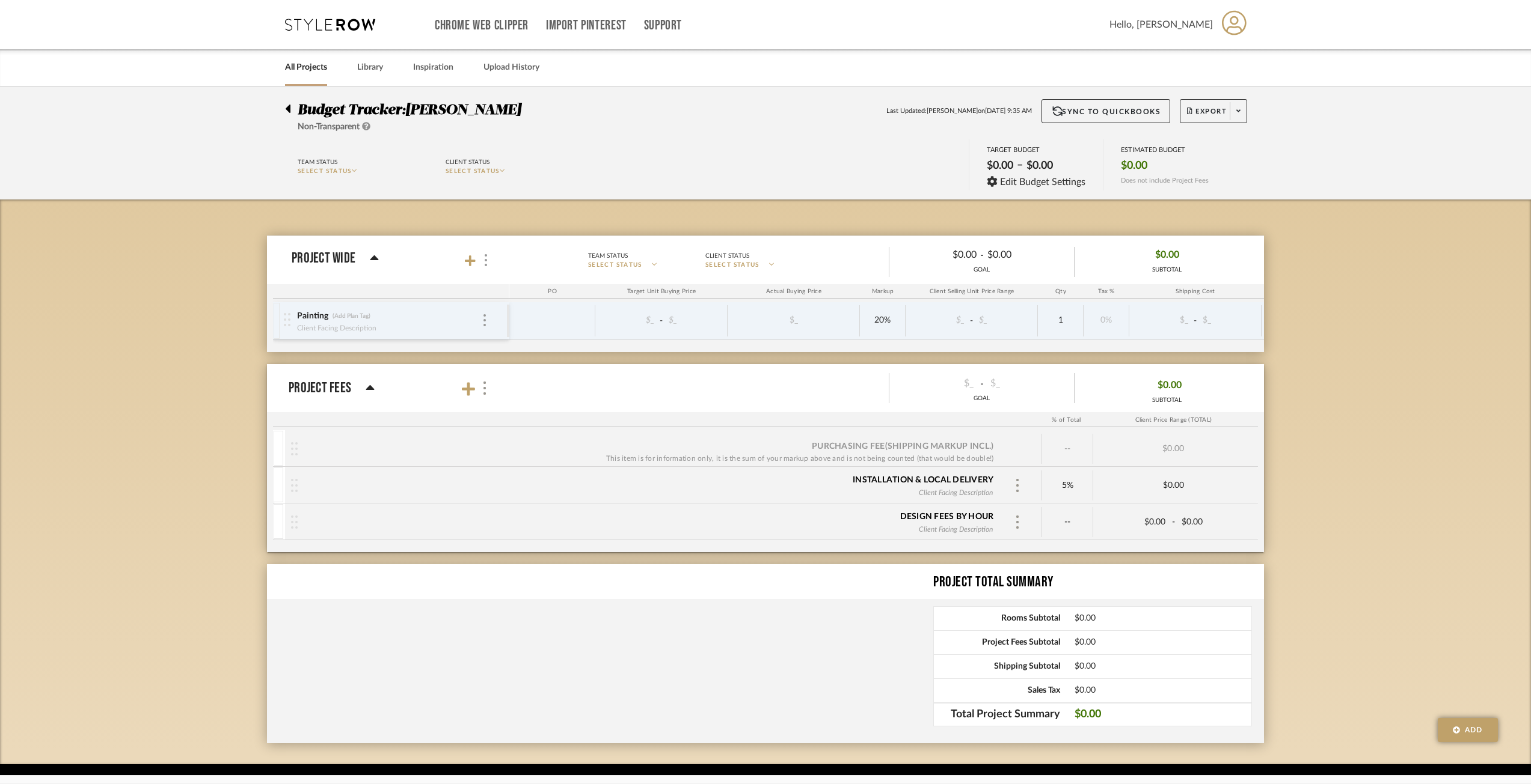
click at [949, 516] on div "Design Fees by Hour" at bounding box center [946, 517] width 94 height 12
click at [1065, 513] on div "--" at bounding box center [1067, 523] width 51 height 30
click at [1067, 524] on span "--" at bounding box center [1068, 522] width 7 height 12
click at [1066, 524] on span "--" at bounding box center [1068, 522] width 7 height 12
click at [1075, 523] on div "--" at bounding box center [1067, 523] width 51 height 30
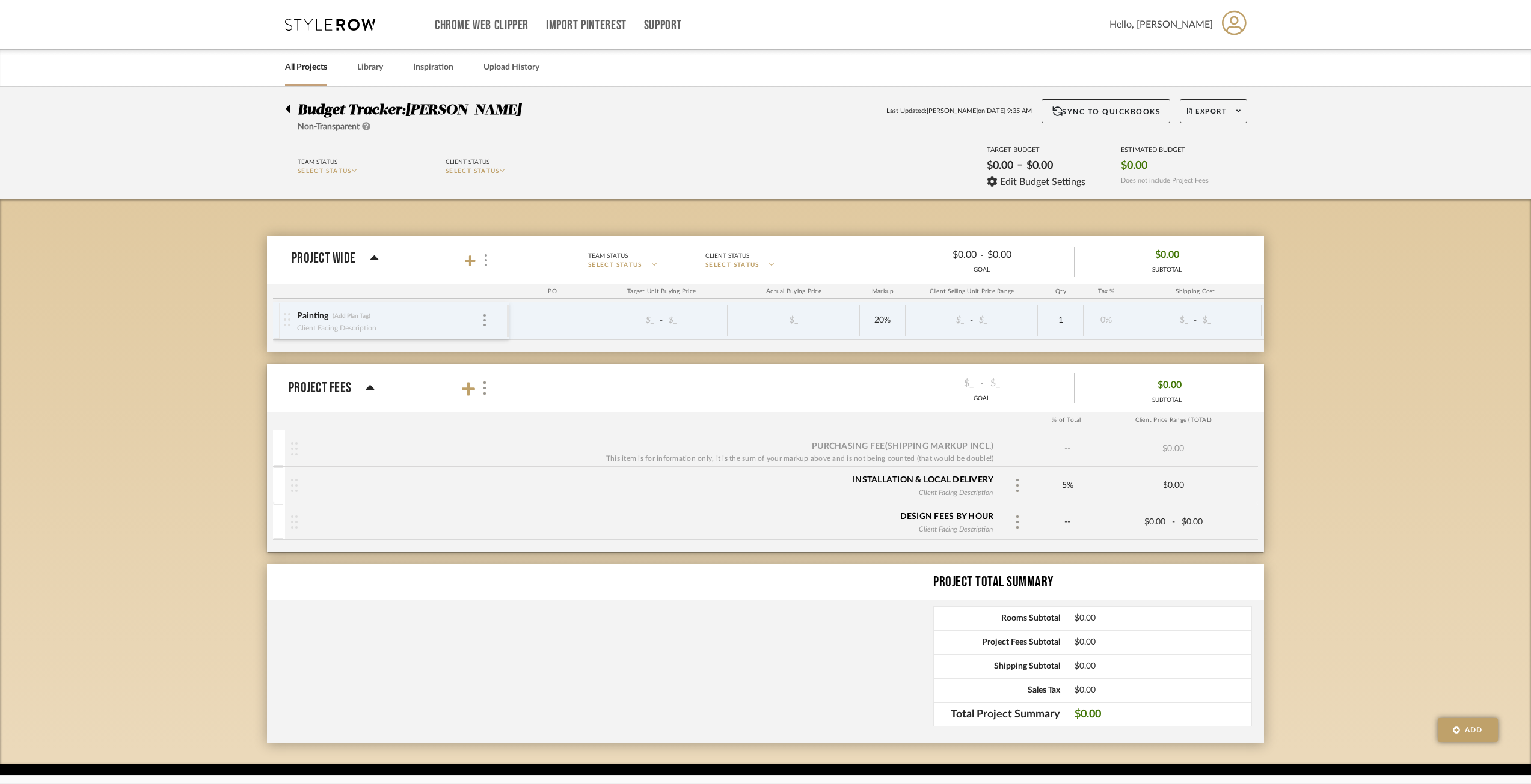
click at [960, 518] on div "Design Fees by Hour" at bounding box center [946, 517] width 94 height 12
click at [1018, 518] on img at bounding box center [1017, 523] width 6 height 13
click at [1112, 562] on input "Design Fees by Hour" at bounding box center [1101, 566] width 149 height 24
click at [833, 524] on div "Design Fees by Hour" at bounding box center [649, 522] width 702 height 36
click at [1031, 519] on div at bounding box center [1017, 522] width 36 height 18
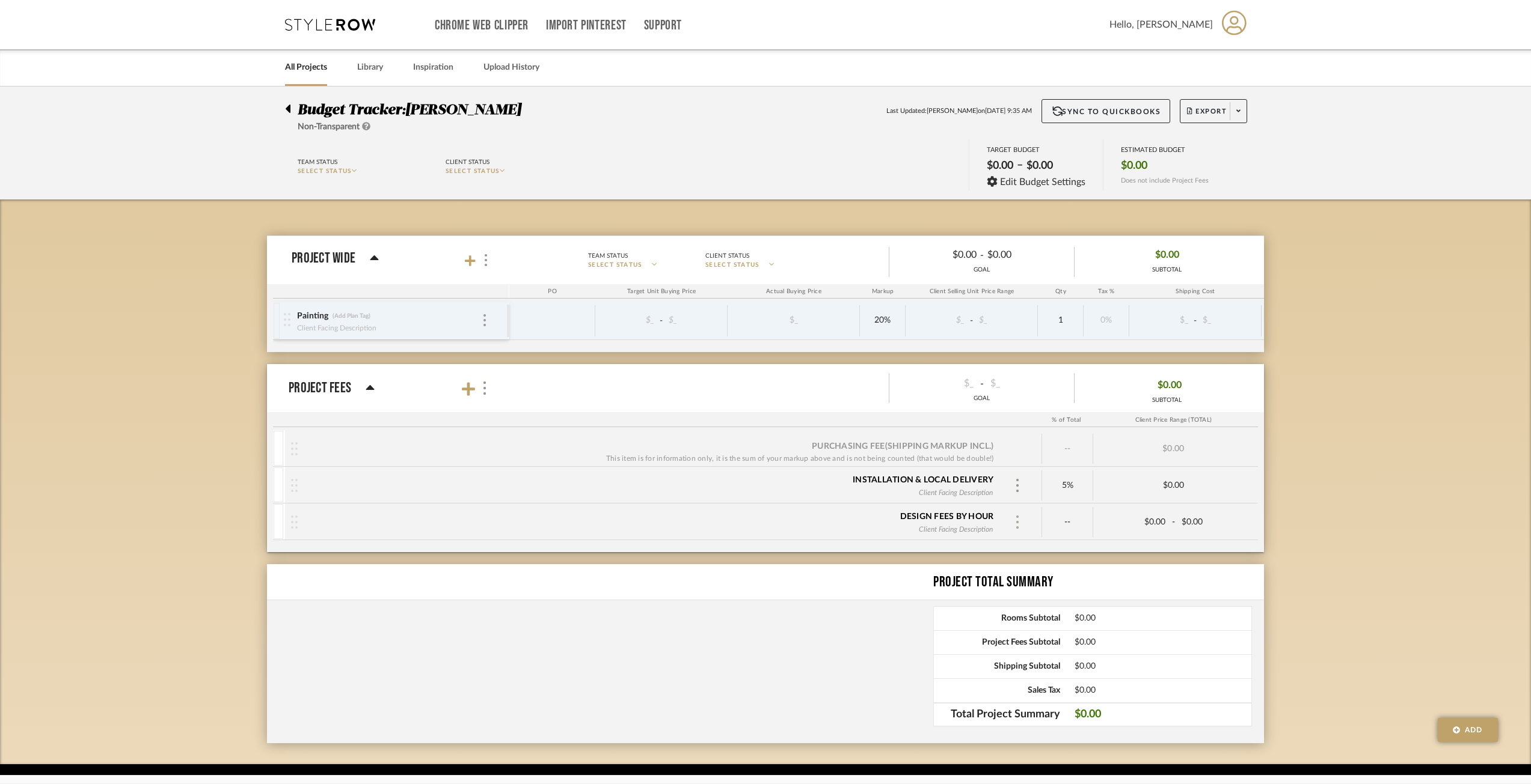
click at [1016, 520] on img at bounding box center [1017, 523] width 6 height 13
click at [1076, 564] on input "Design Fees by Hour" at bounding box center [1101, 566] width 149 height 24
click at [1074, 564] on input "Design Fees by Hour" at bounding box center [1101, 566] width 149 height 24
click at [1075, 564] on input "Design Fees by Hour" at bounding box center [1101, 566] width 149 height 24
click at [482, 384] on img at bounding box center [484, 389] width 6 height 13
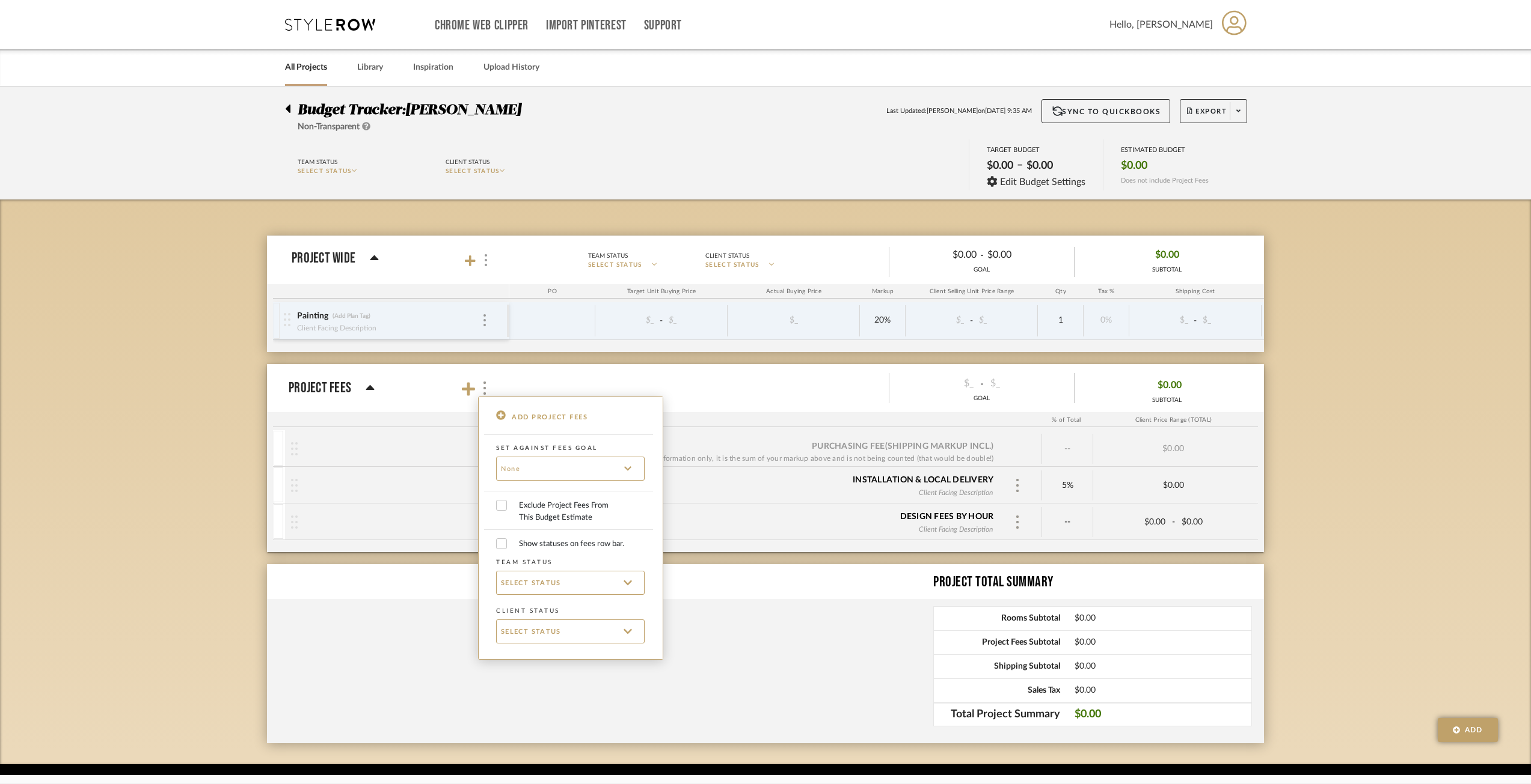
click at [432, 542] on div at bounding box center [765, 392] width 1531 height 784
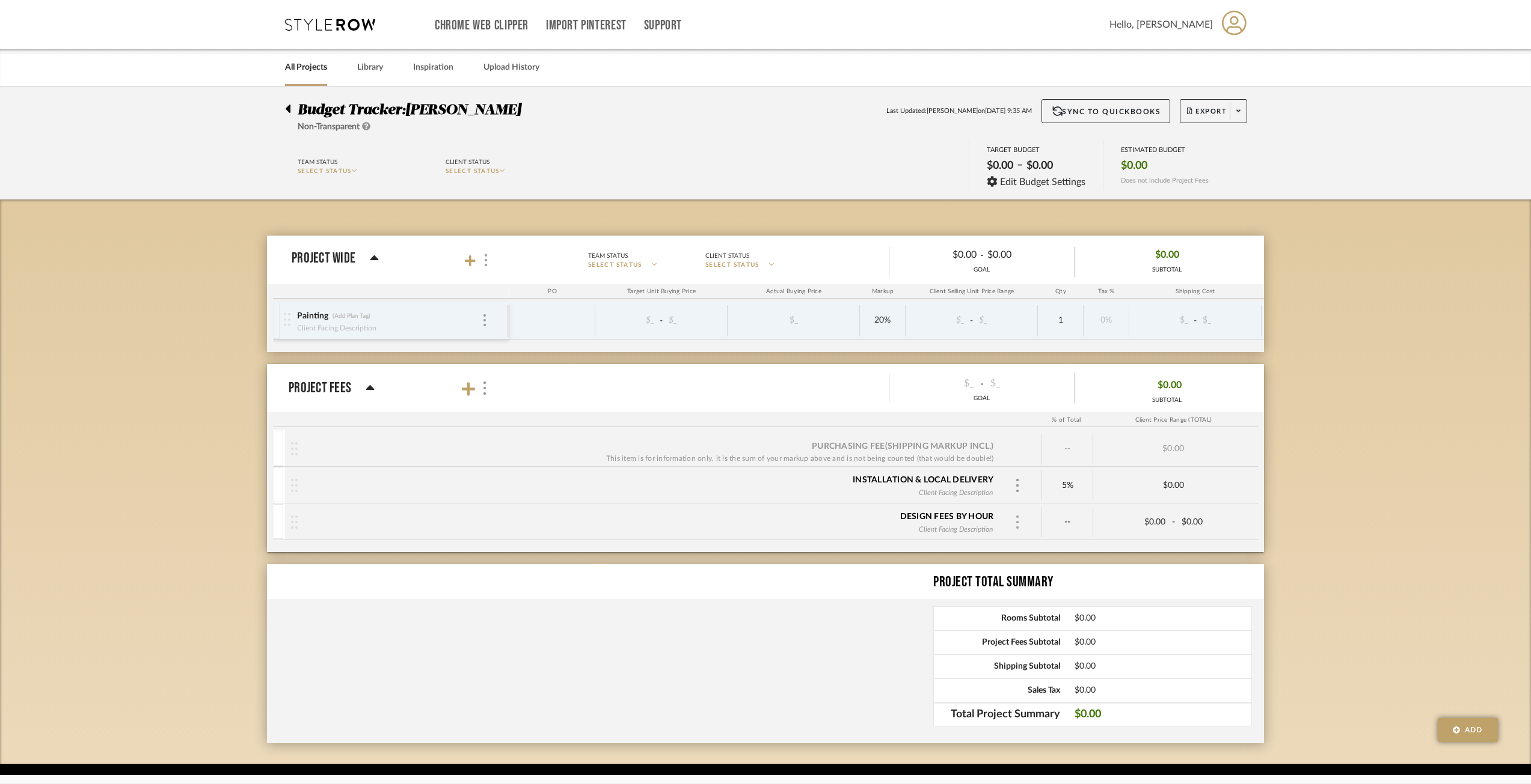
click at [1021, 523] on div at bounding box center [1016, 522] width 18 height 18
click at [1037, 601] on div "Remove" at bounding box center [1101, 601] width 184 height 32
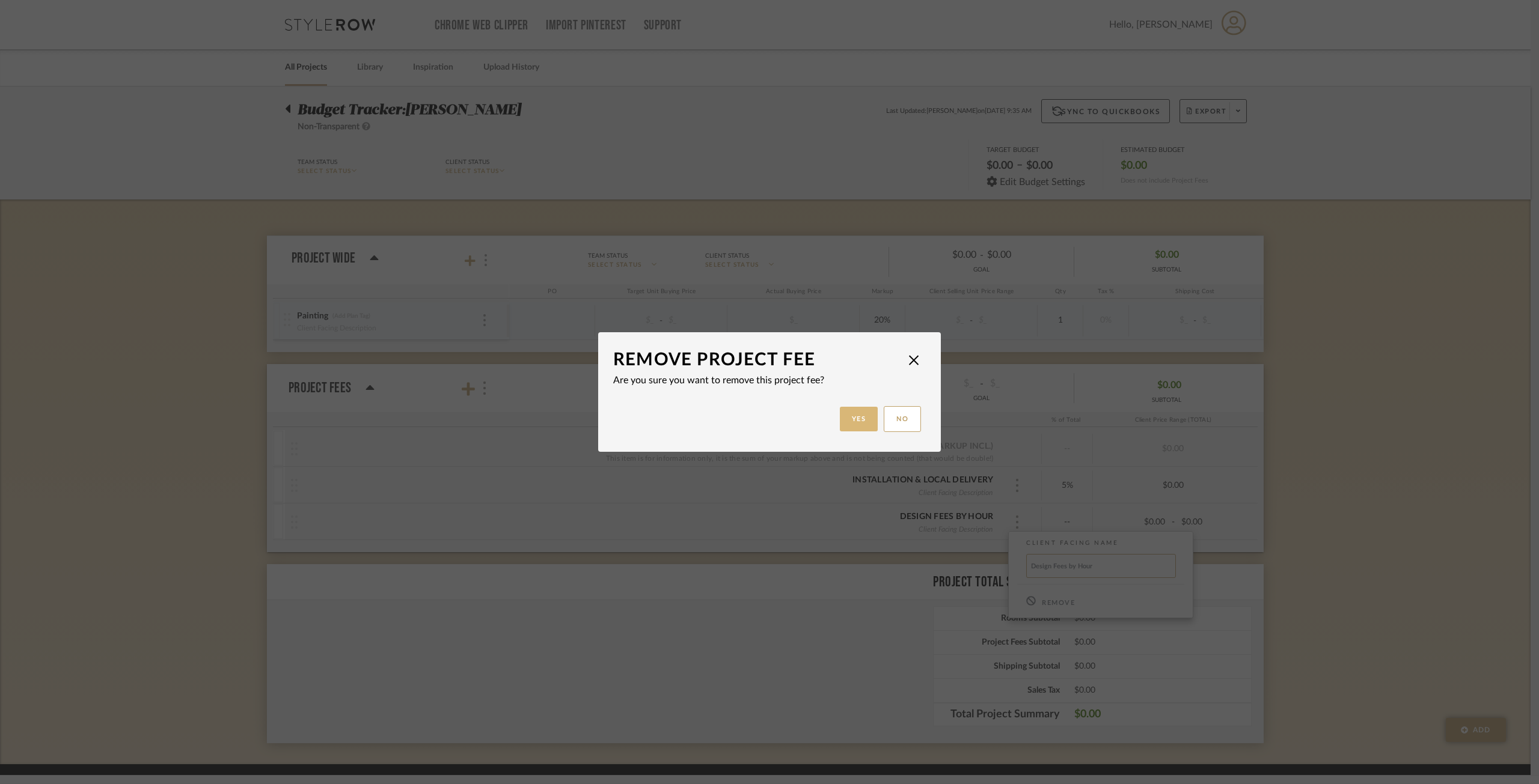
click at [840, 427] on button "Yes" at bounding box center [859, 419] width 39 height 24
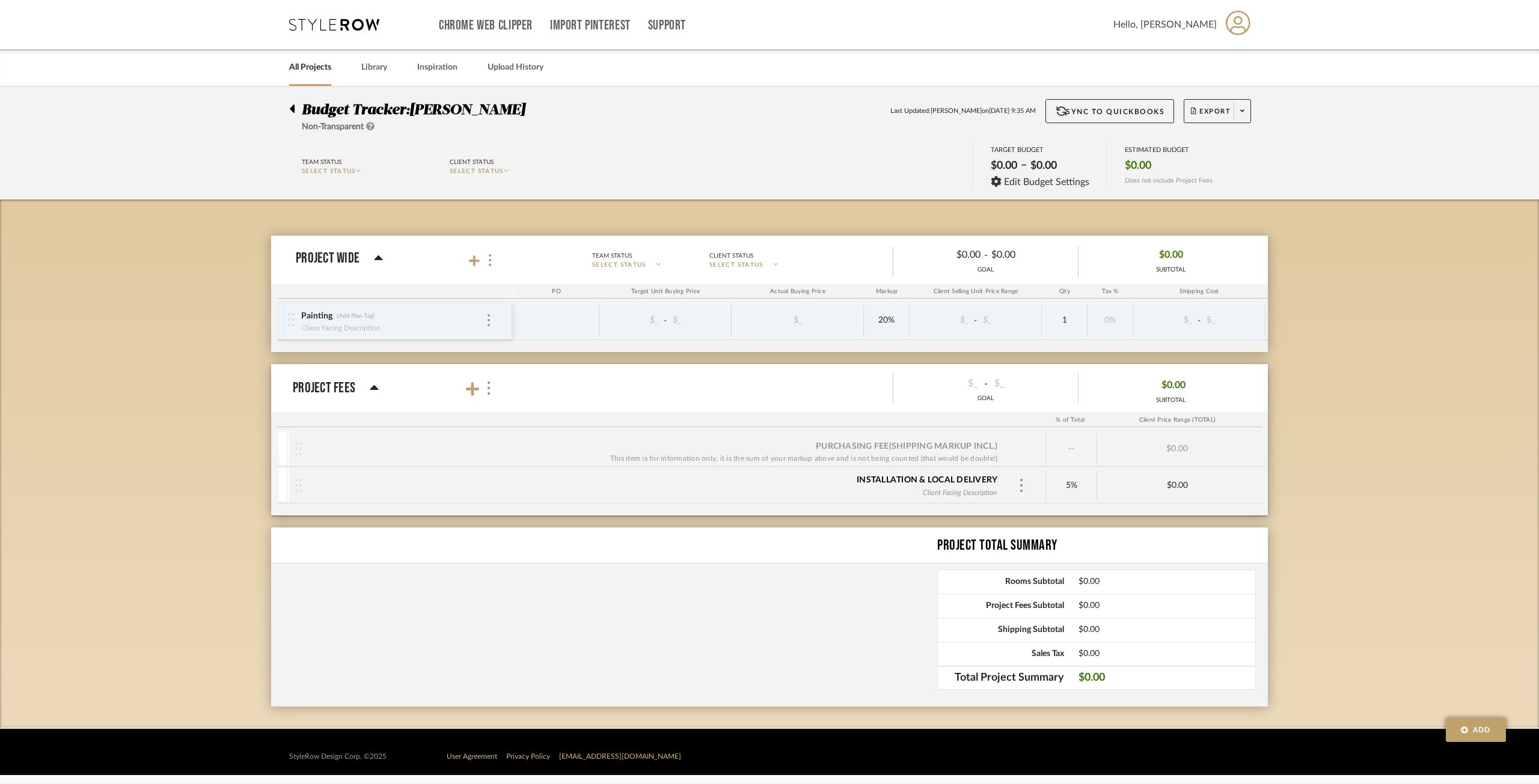
click at [377, 258] on icon at bounding box center [379, 258] width 8 height 5
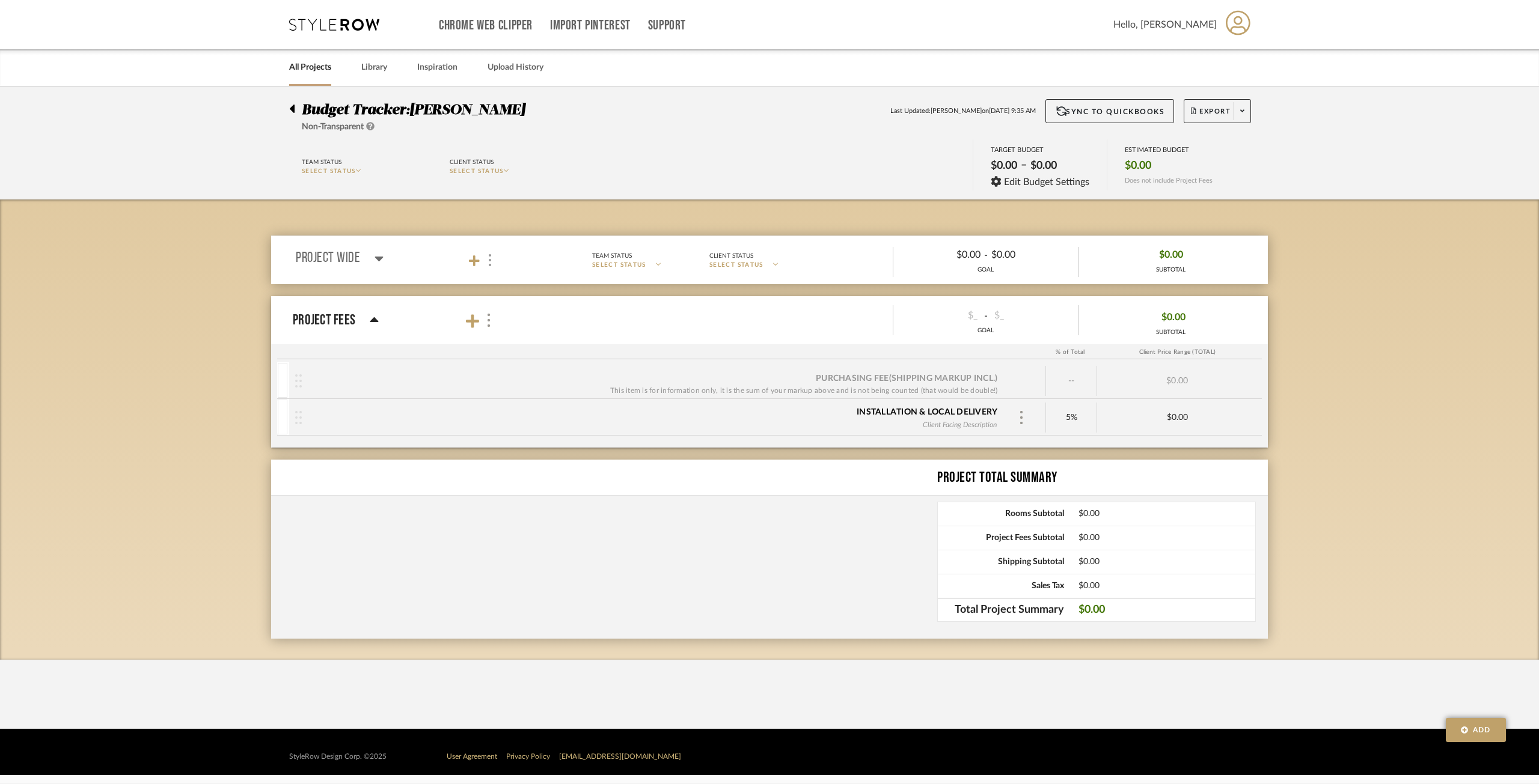
click at [376, 258] on icon at bounding box center [379, 258] width 9 height 14
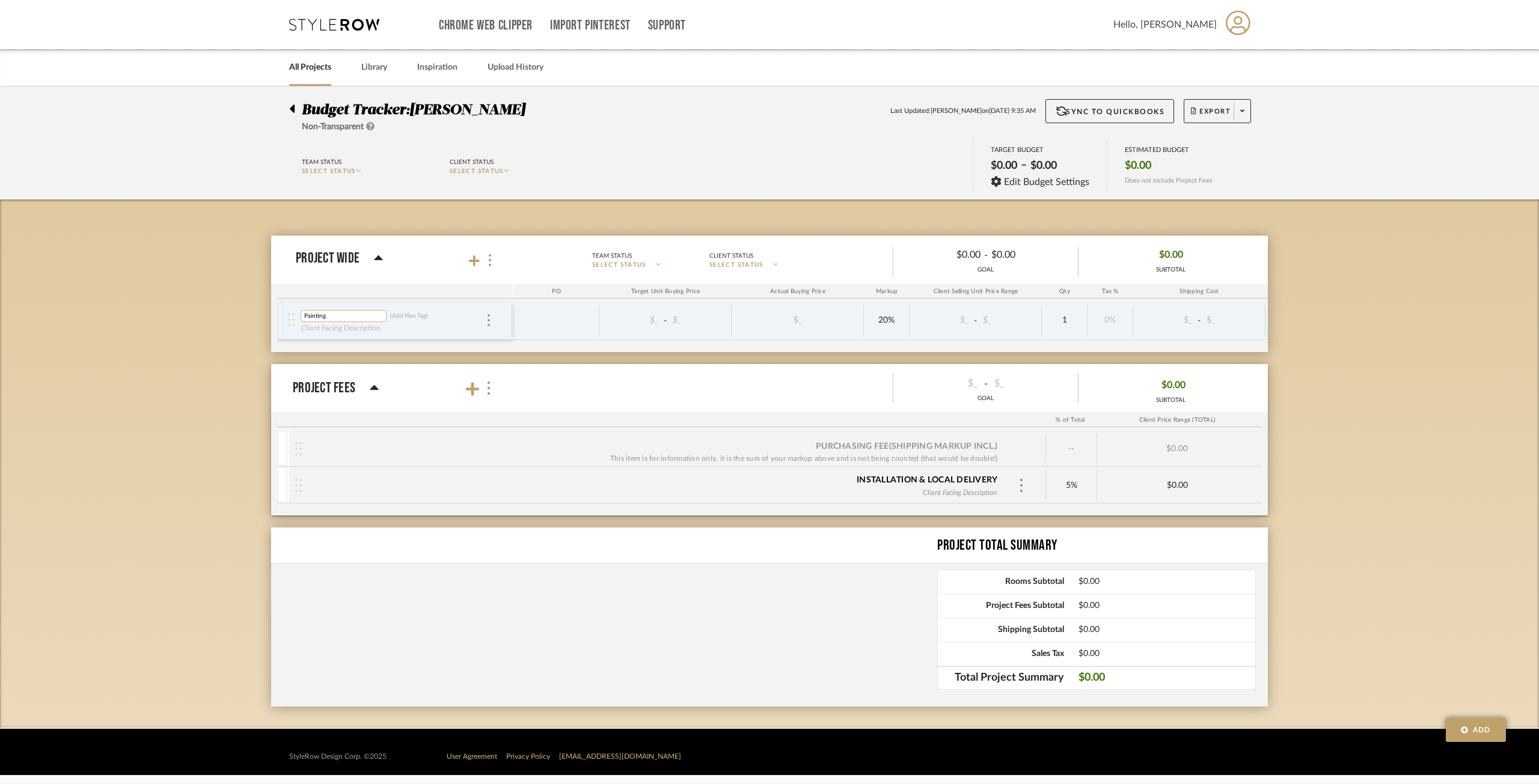
click at [334, 314] on input "Painting" at bounding box center [343, 316] width 86 height 12
drag, startPoint x: 378, startPoint y: 249, endPoint x: 458, endPoint y: 244, distance: 80.2
click at [377, 249] on span "Project Wide Team Status SELECT STATUS Client Status SELECT STATUS $0.00 - $0.0…" at bounding box center [779, 260] width 967 height 33
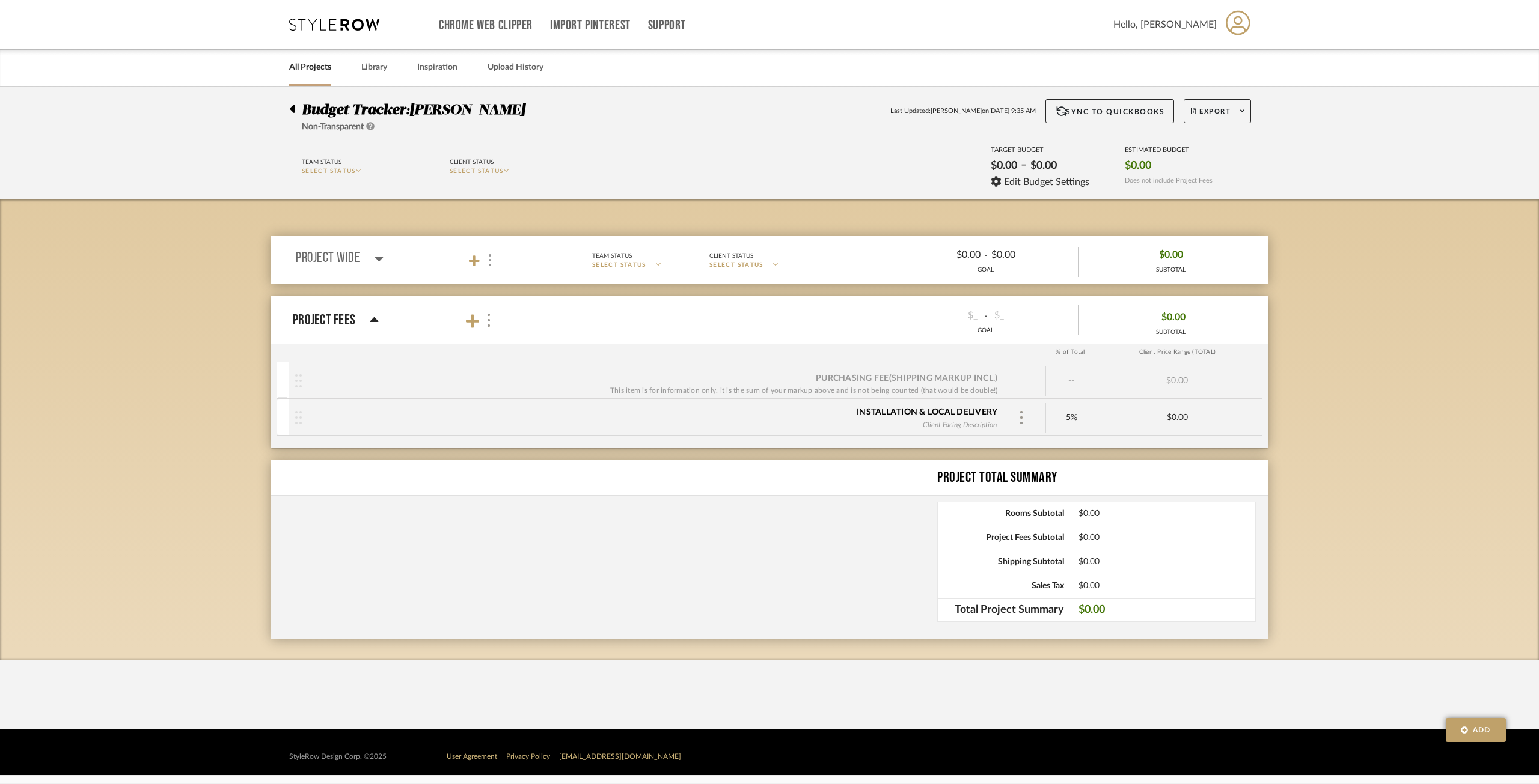
click at [468, 259] on mat-panel-title "Project Wide" at bounding box center [401, 260] width 212 height 16
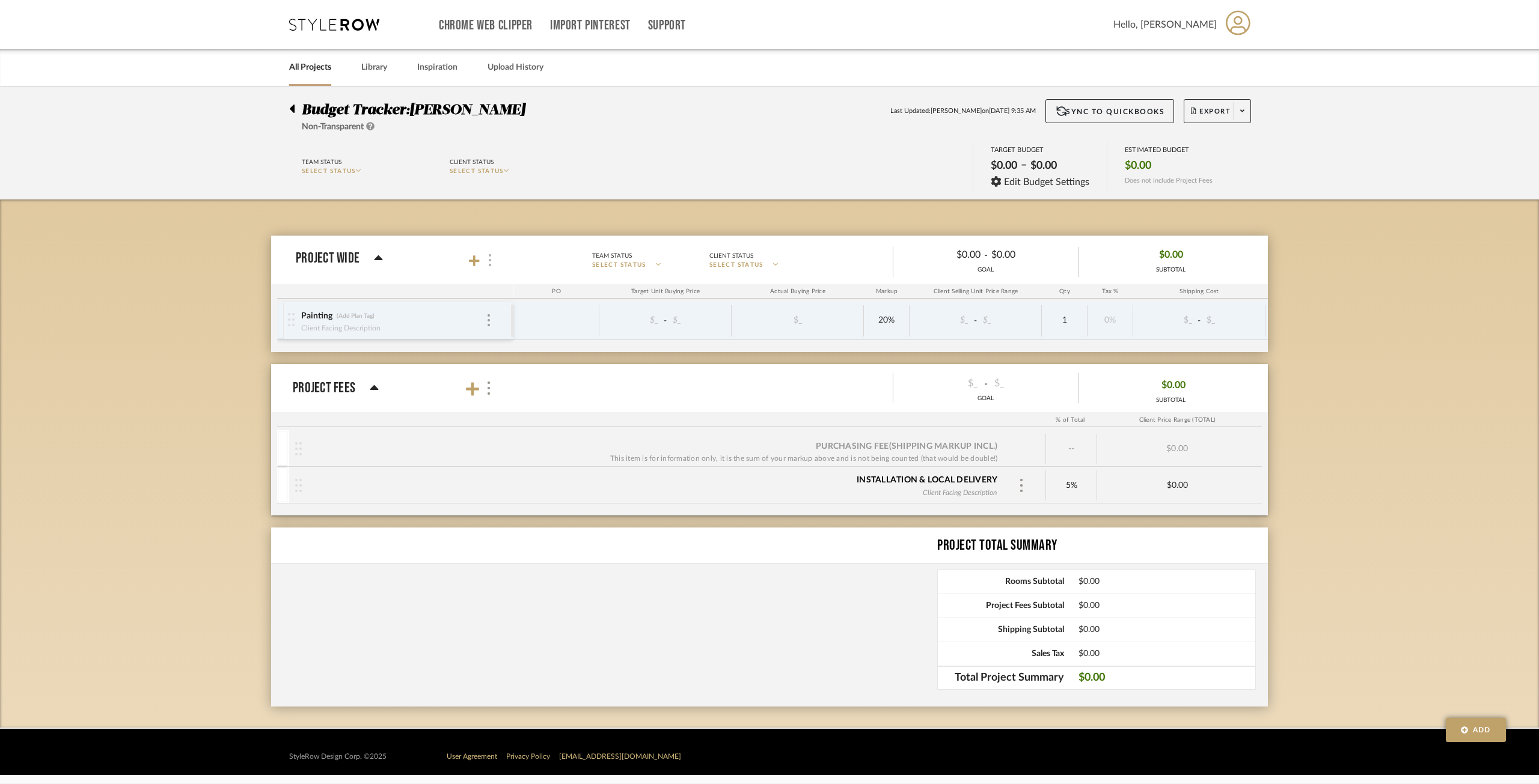
click at [487, 257] on div at bounding box center [488, 260] width 13 height 16
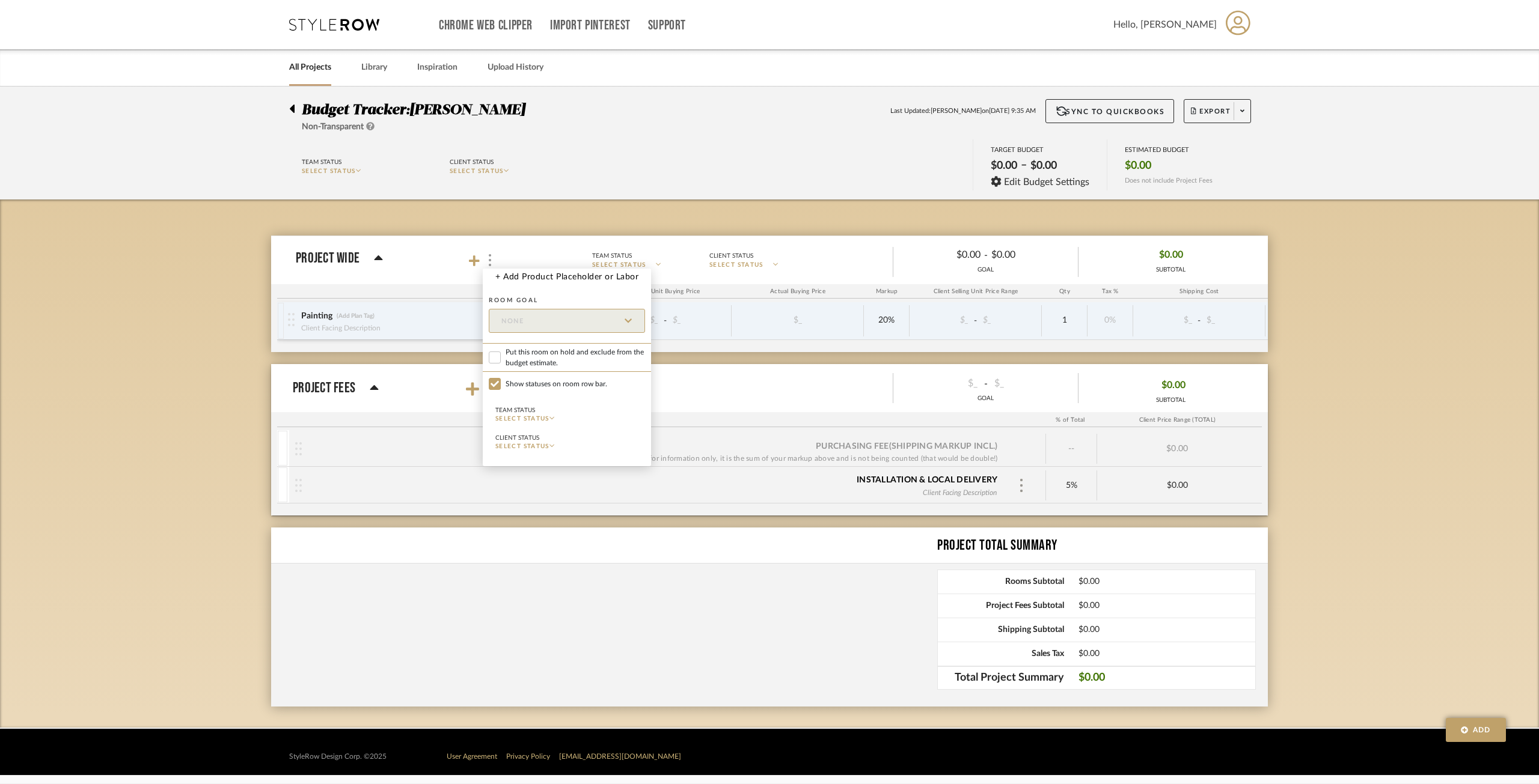
click at [447, 290] on div at bounding box center [769, 392] width 1539 height 784
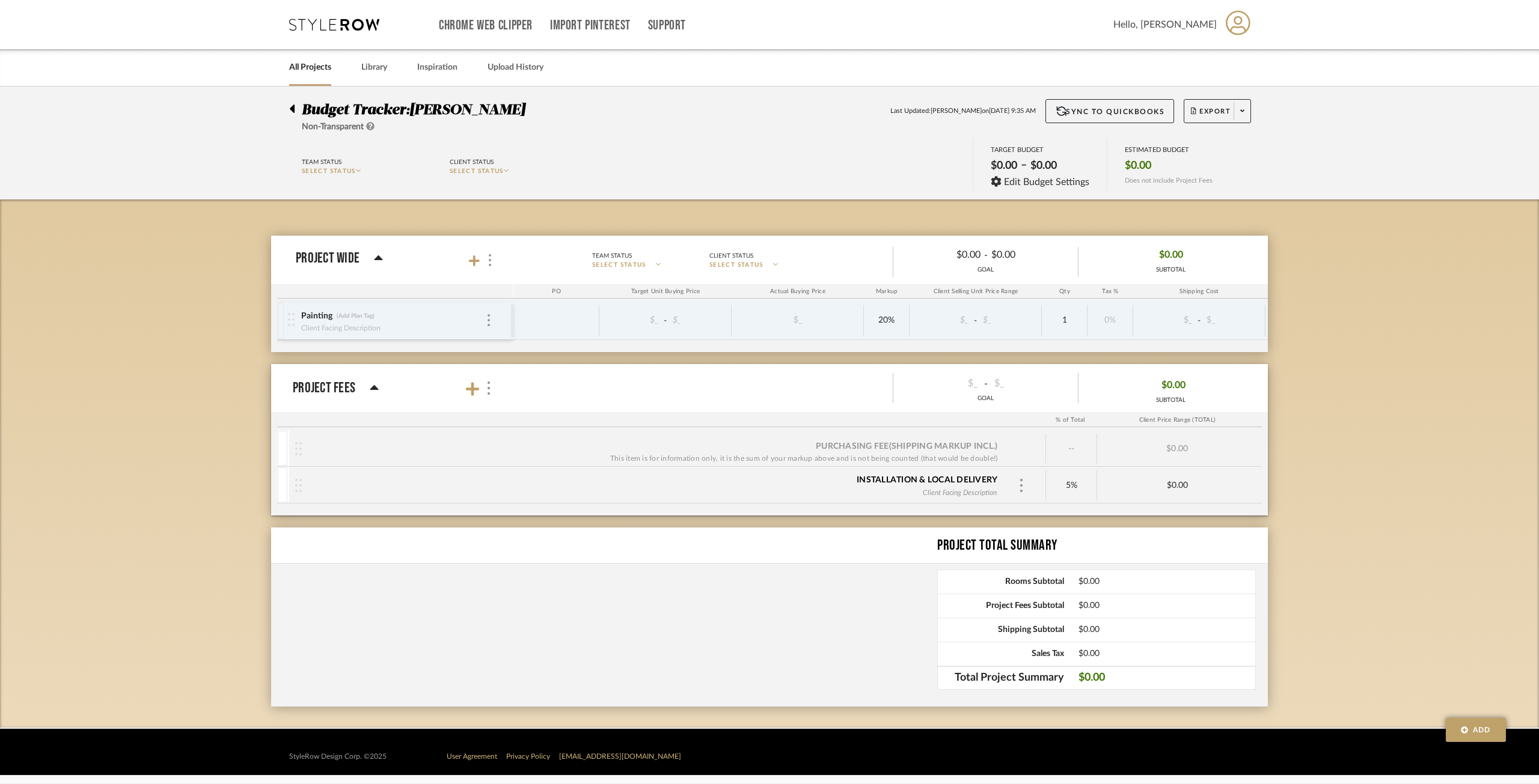
click at [368, 386] on div "Project Fees" at bounding box center [336, 389] width 86 height 22
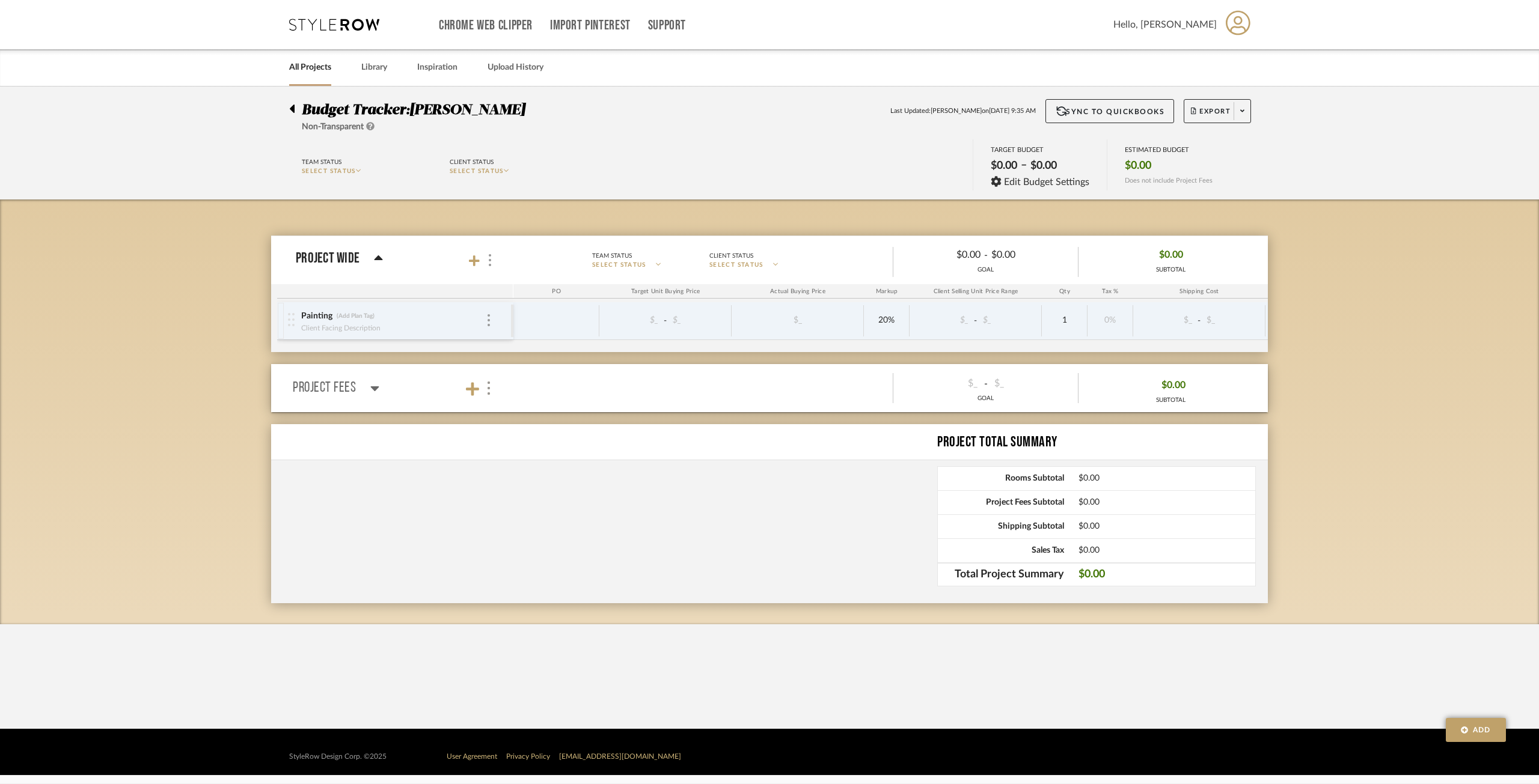
click at [370, 386] on icon at bounding box center [374, 388] width 9 height 14
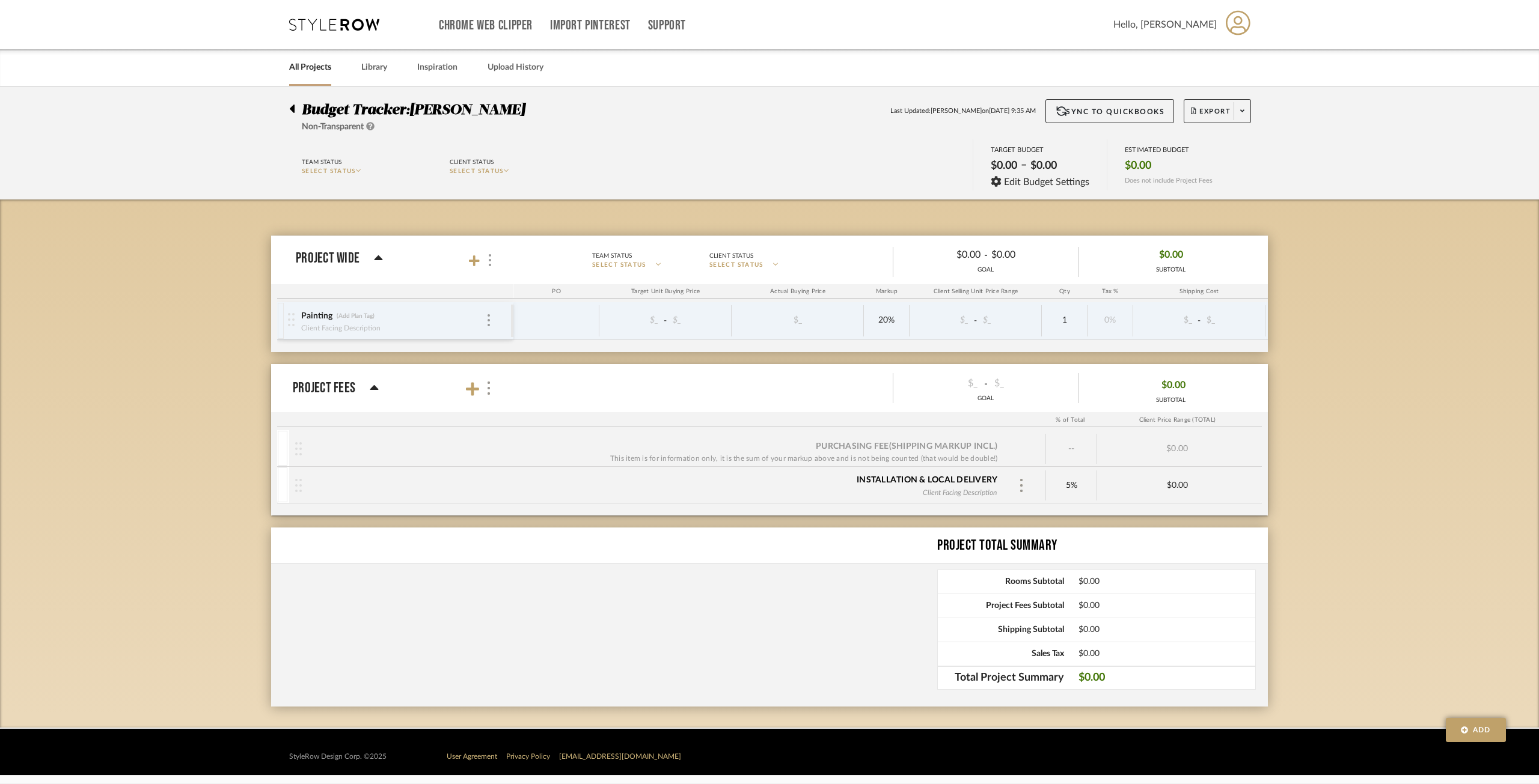
click at [497, 252] on mat-panel-title "Project Wide" at bounding box center [401, 260] width 212 height 16
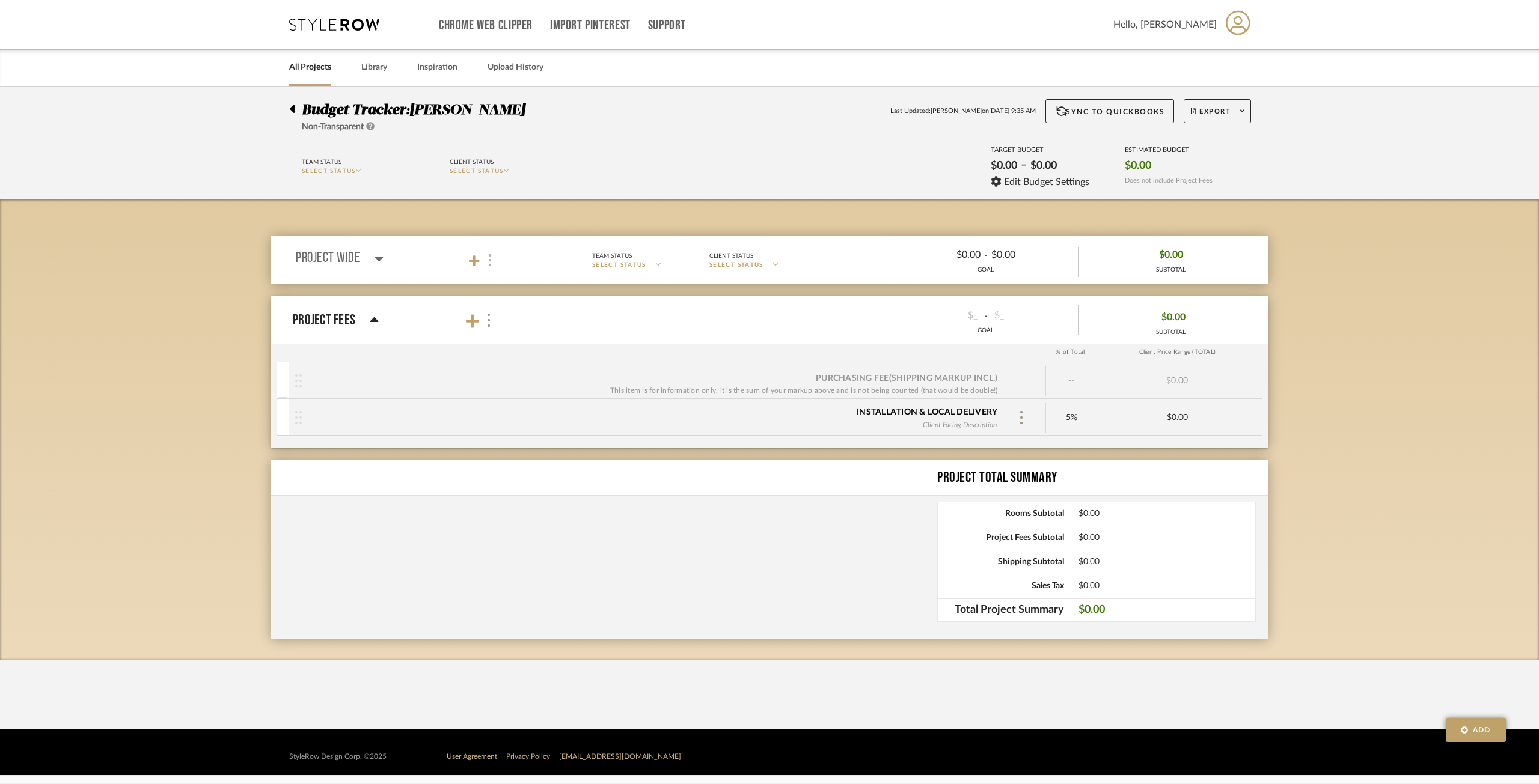
click at [489, 255] on img at bounding box center [490, 260] width 3 height 12
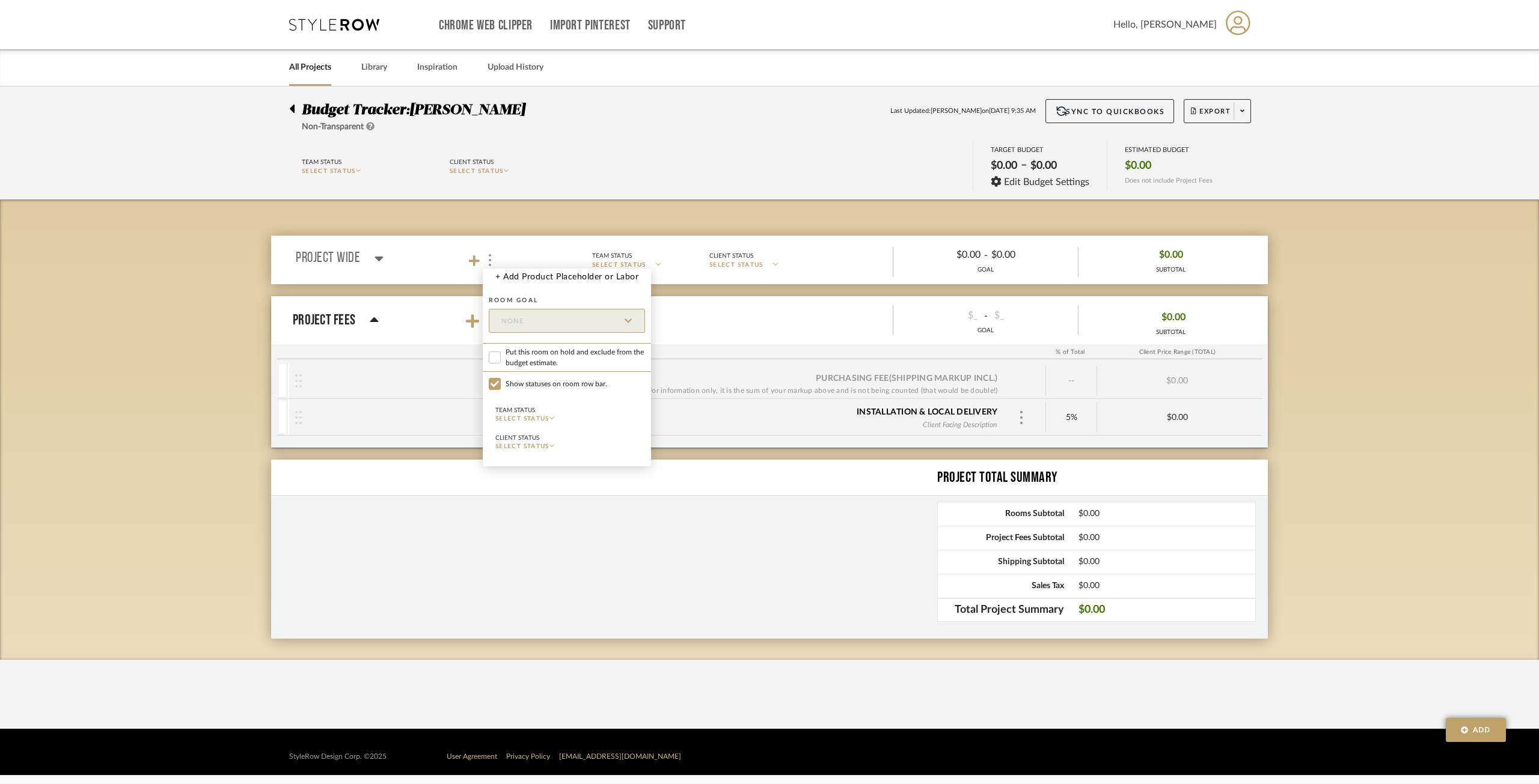
click at [348, 252] on div at bounding box center [769, 392] width 1539 height 784
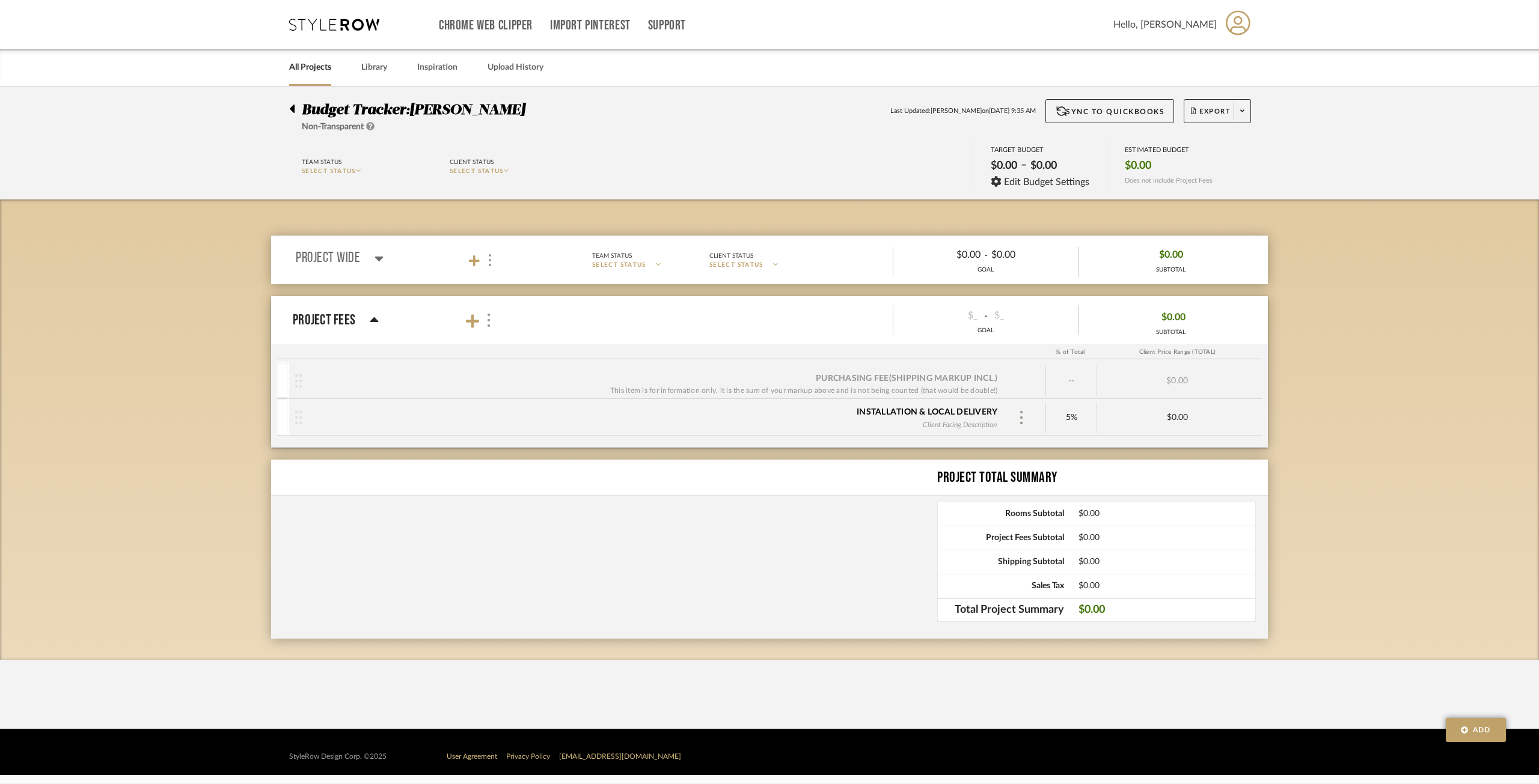
drag, startPoint x: 484, startPoint y: 255, endPoint x: 421, endPoint y: 264, distance: 63.6
click at [421, 264] on mat-panel-title "Project Wide" at bounding box center [401, 260] width 212 height 16
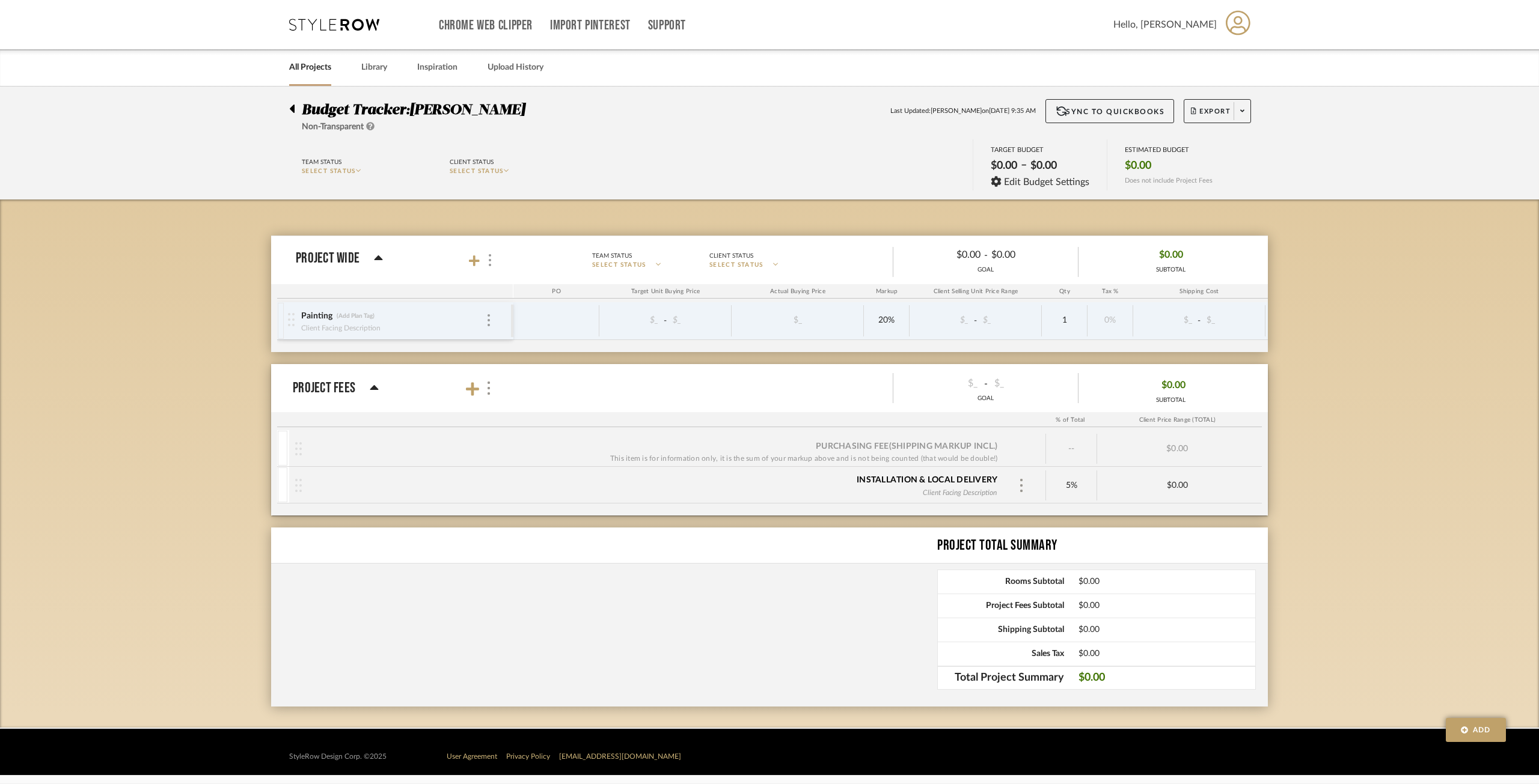
click at [498, 317] on div "Painting (Add Plan Tag) Client Facing Description" at bounding box center [399, 321] width 223 height 37
click at [489, 317] on img at bounding box center [488, 320] width 3 height 12
click at [445, 251] on div at bounding box center [769, 392] width 1539 height 784
click at [355, 169] on span "SELECT STATUS" at bounding box center [329, 171] width 54 height 6
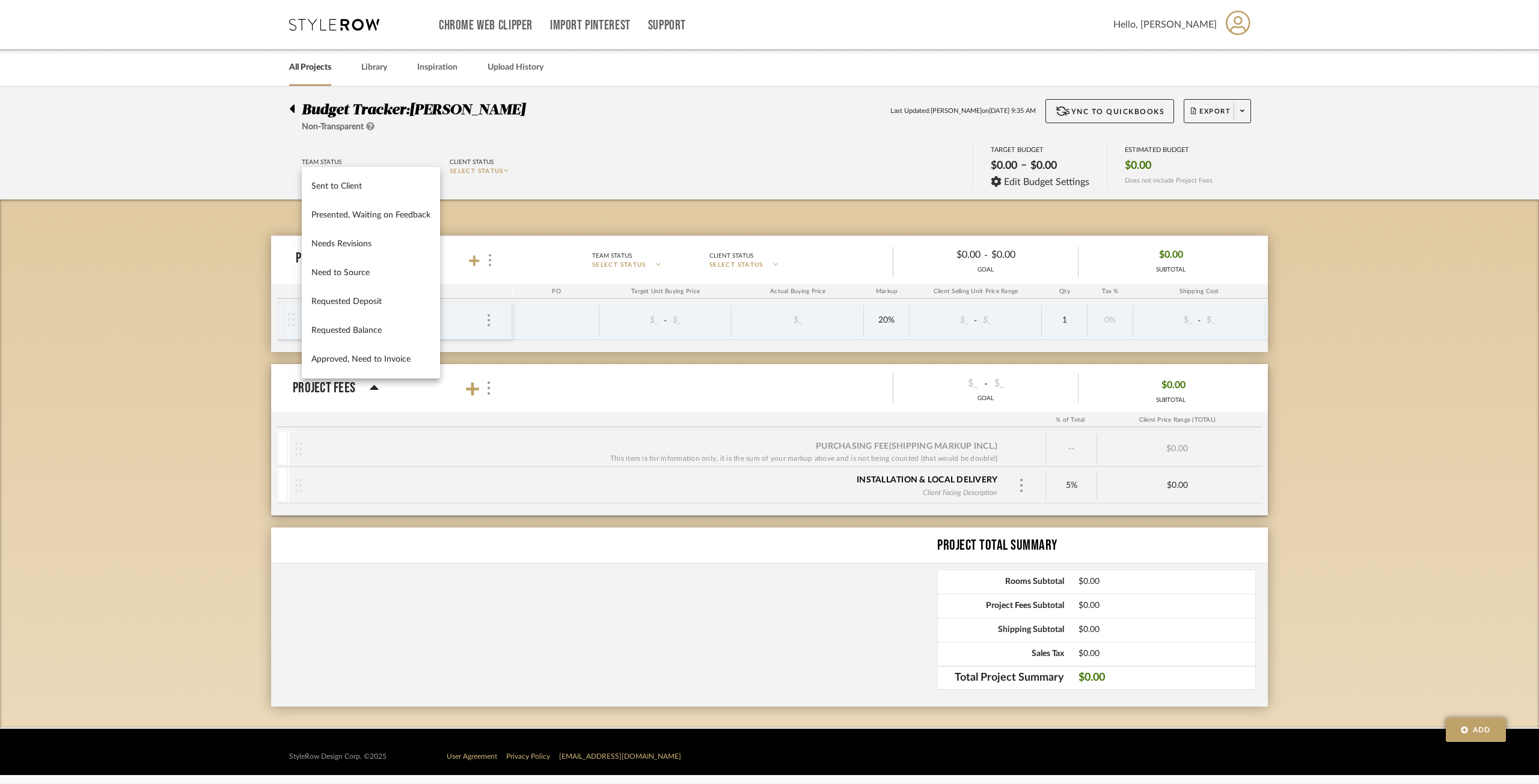
click at [210, 214] on div at bounding box center [769, 392] width 1539 height 784
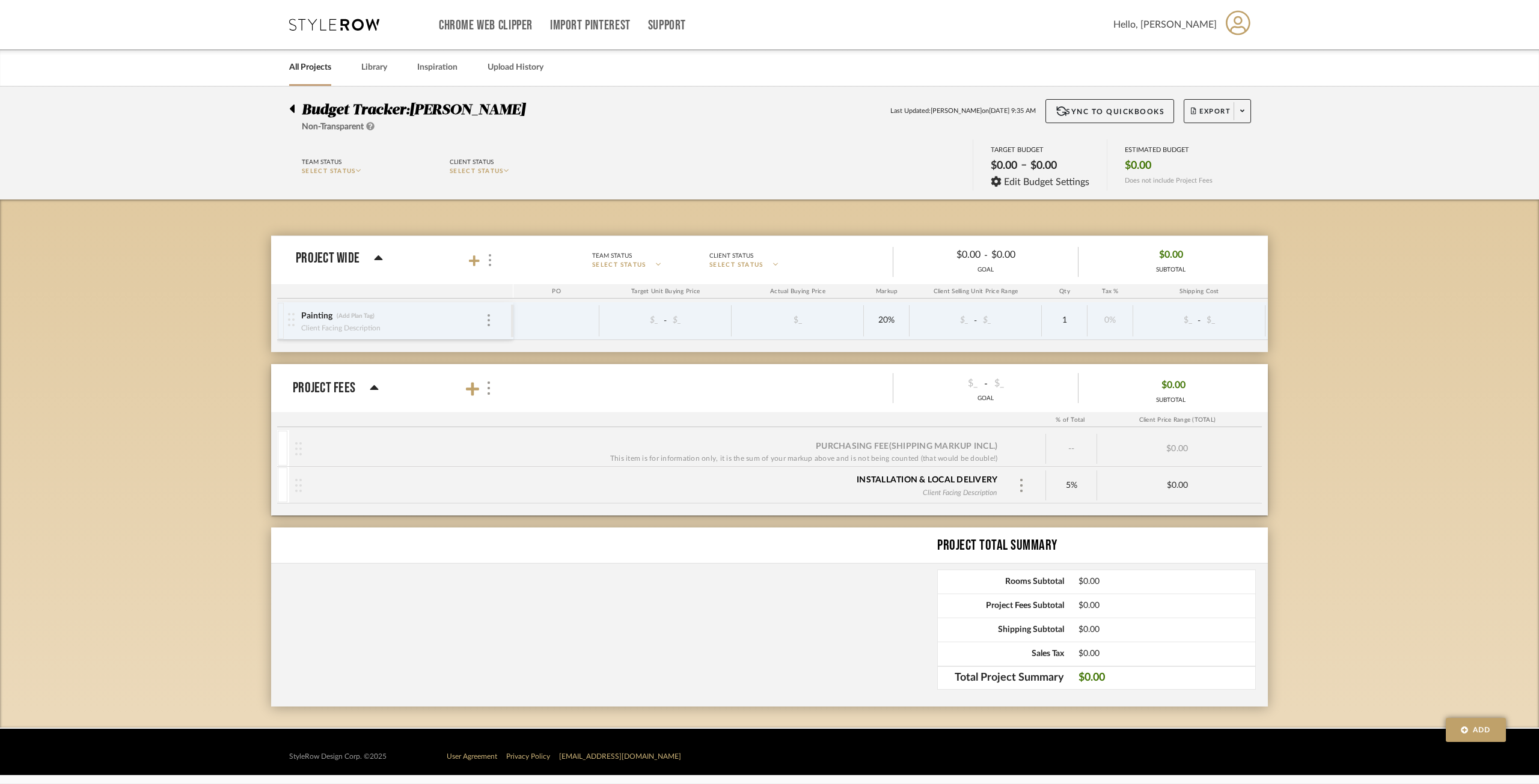
click at [296, 111] on div at bounding box center [295, 106] width 13 height 14
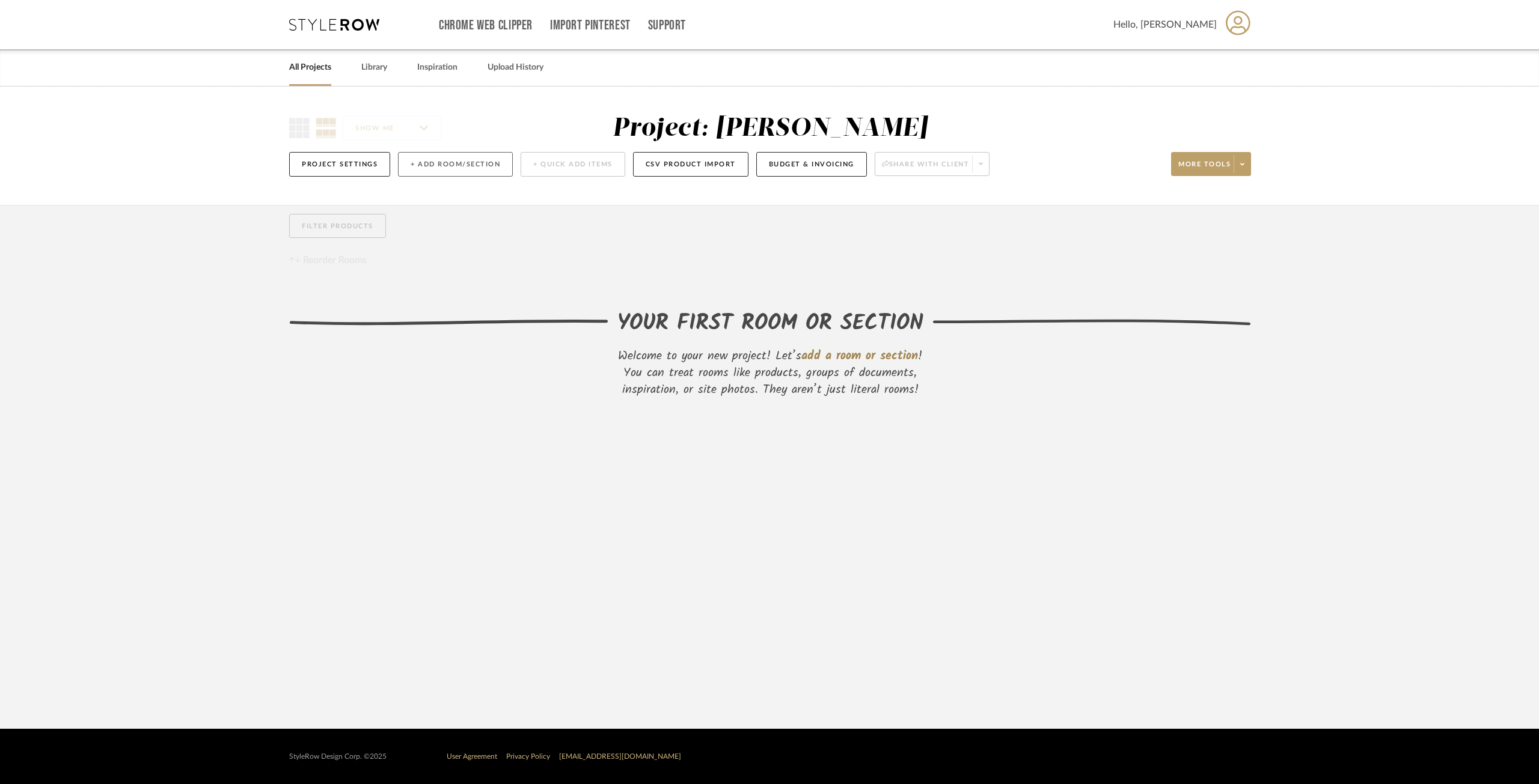
click at [483, 164] on button "+ Add Room/Section" at bounding box center [455, 164] width 115 height 24
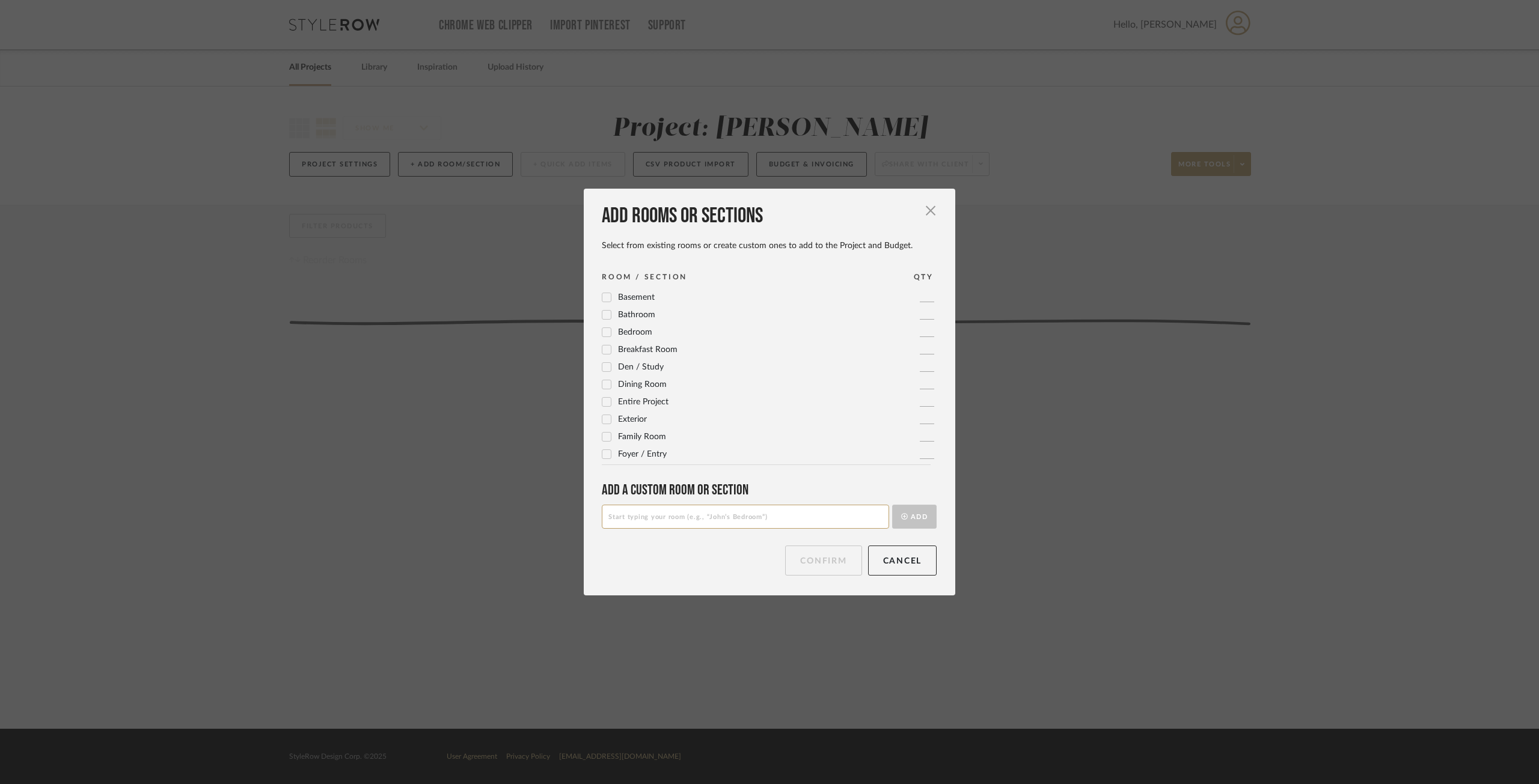
click at [913, 204] on div "Add rooms or sections" at bounding box center [769, 216] width 335 height 26
click at [924, 210] on span "button" at bounding box center [930, 210] width 24 height 24
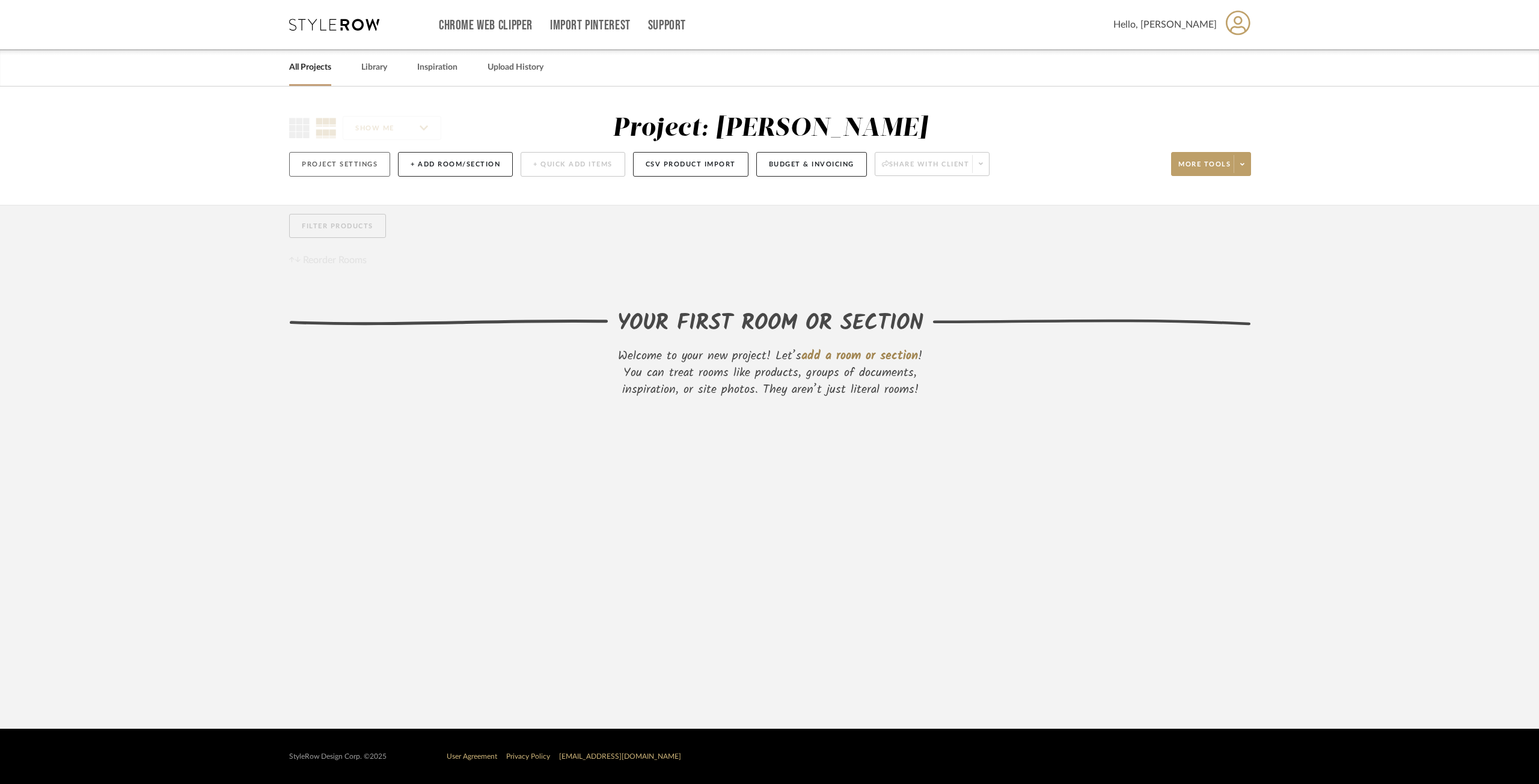
click at [348, 171] on button "Project Settings" at bounding box center [340, 164] width 101 height 24
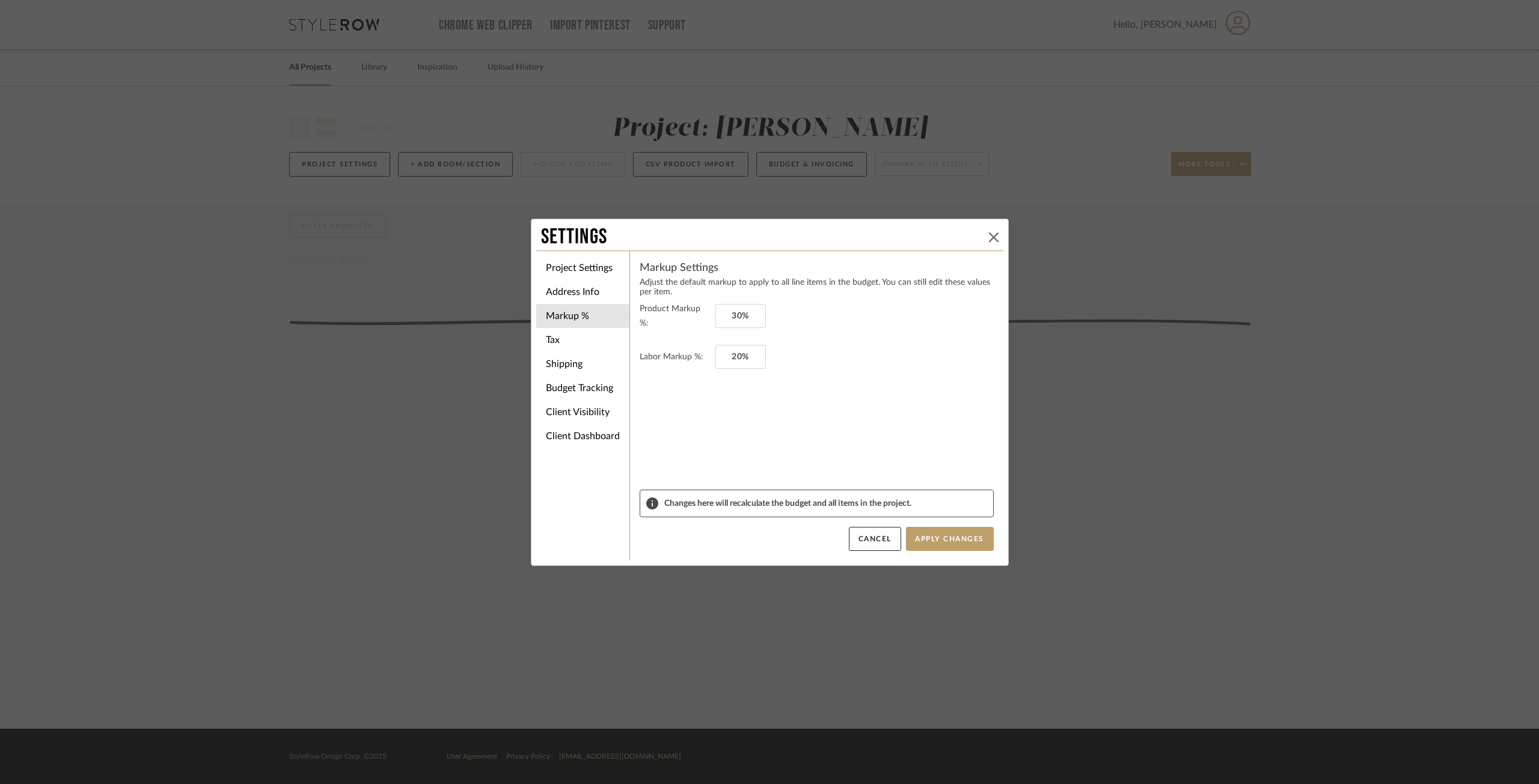
click at [989, 234] on icon at bounding box center [993, 237] width 9 height 9
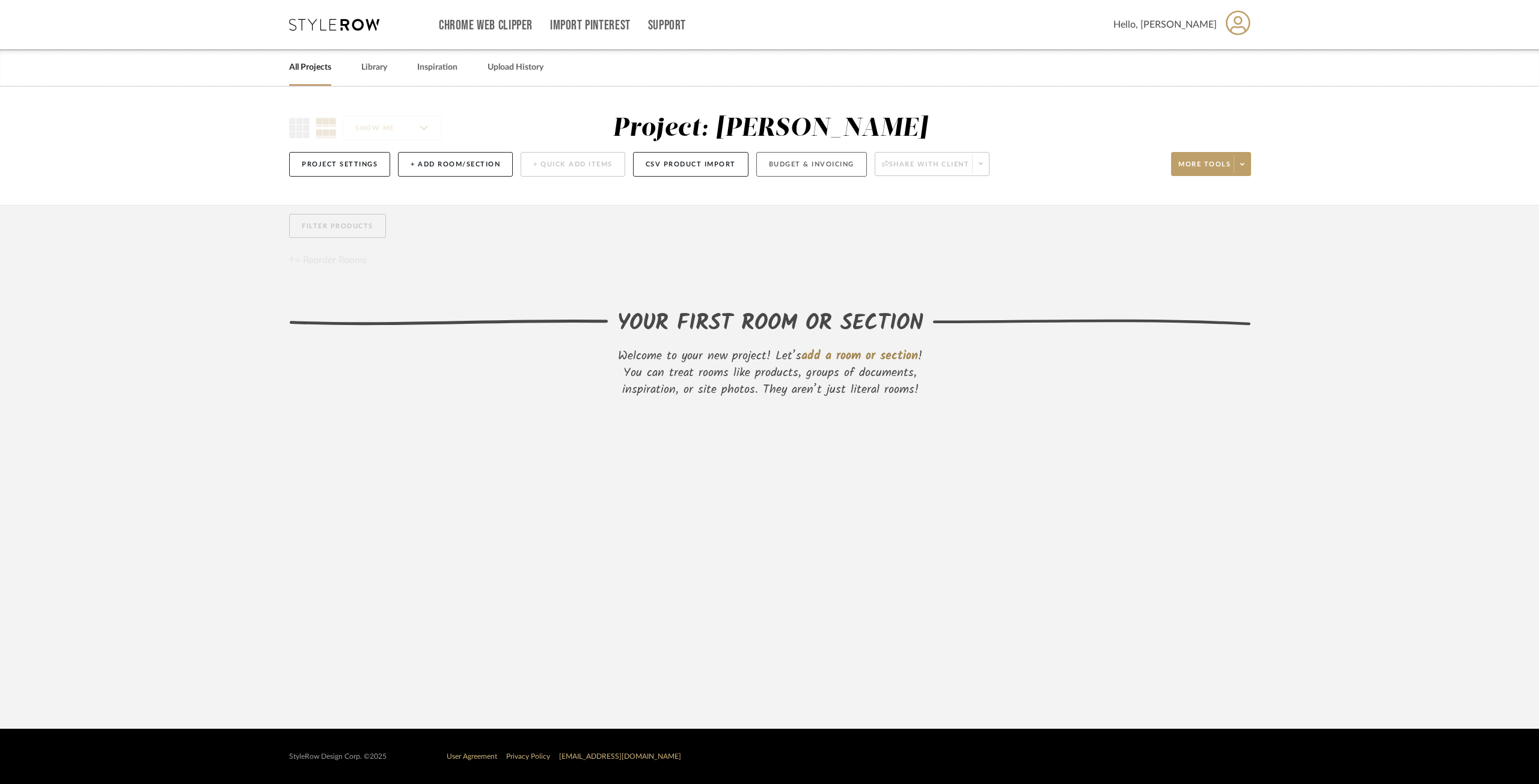
click at [807, 163] on button "Budget & Invoicing" at bounding box center [811, 164] width 110 height 24
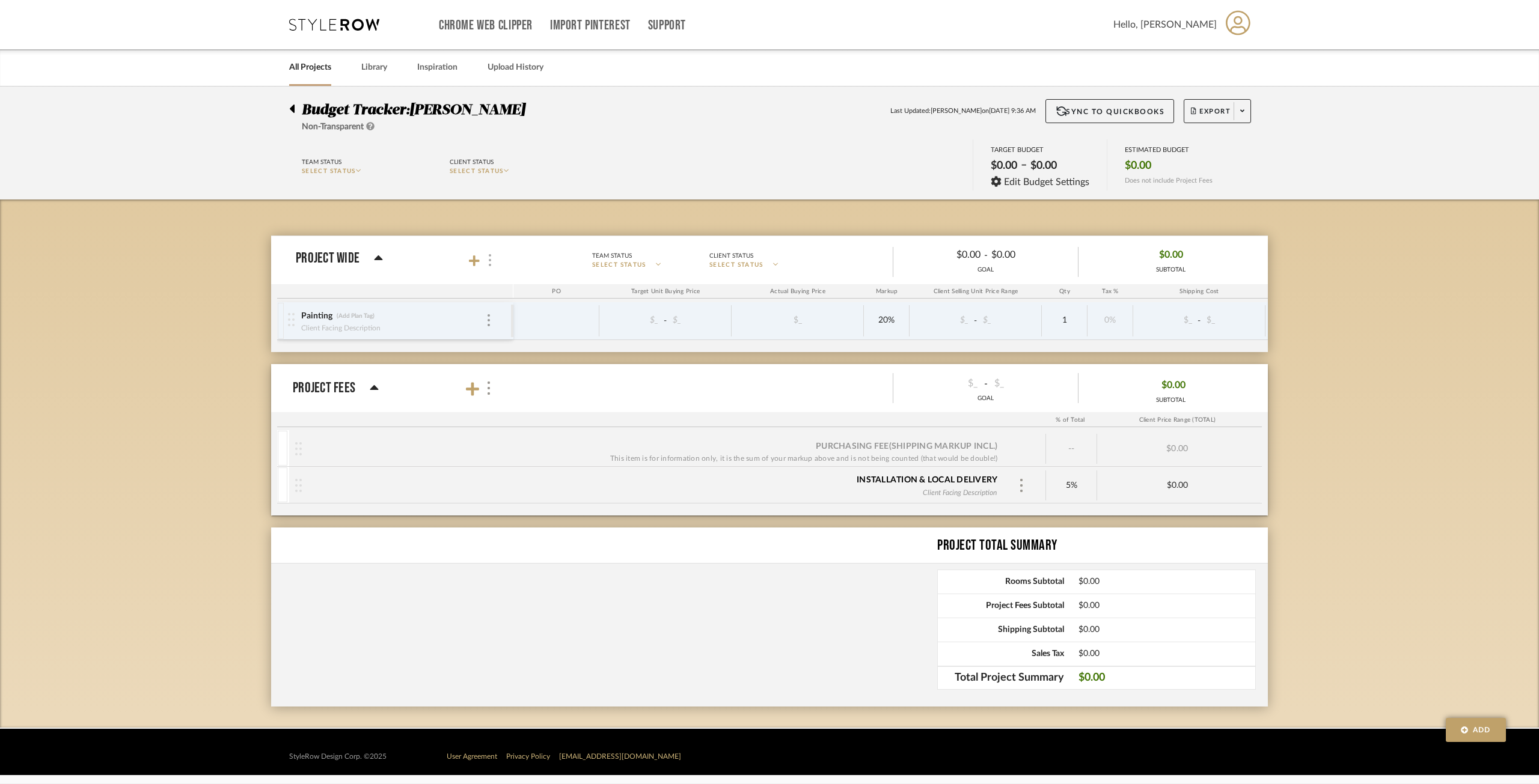
click at [491, 259] on div at bounding box center [488, 260] width 13 height 16
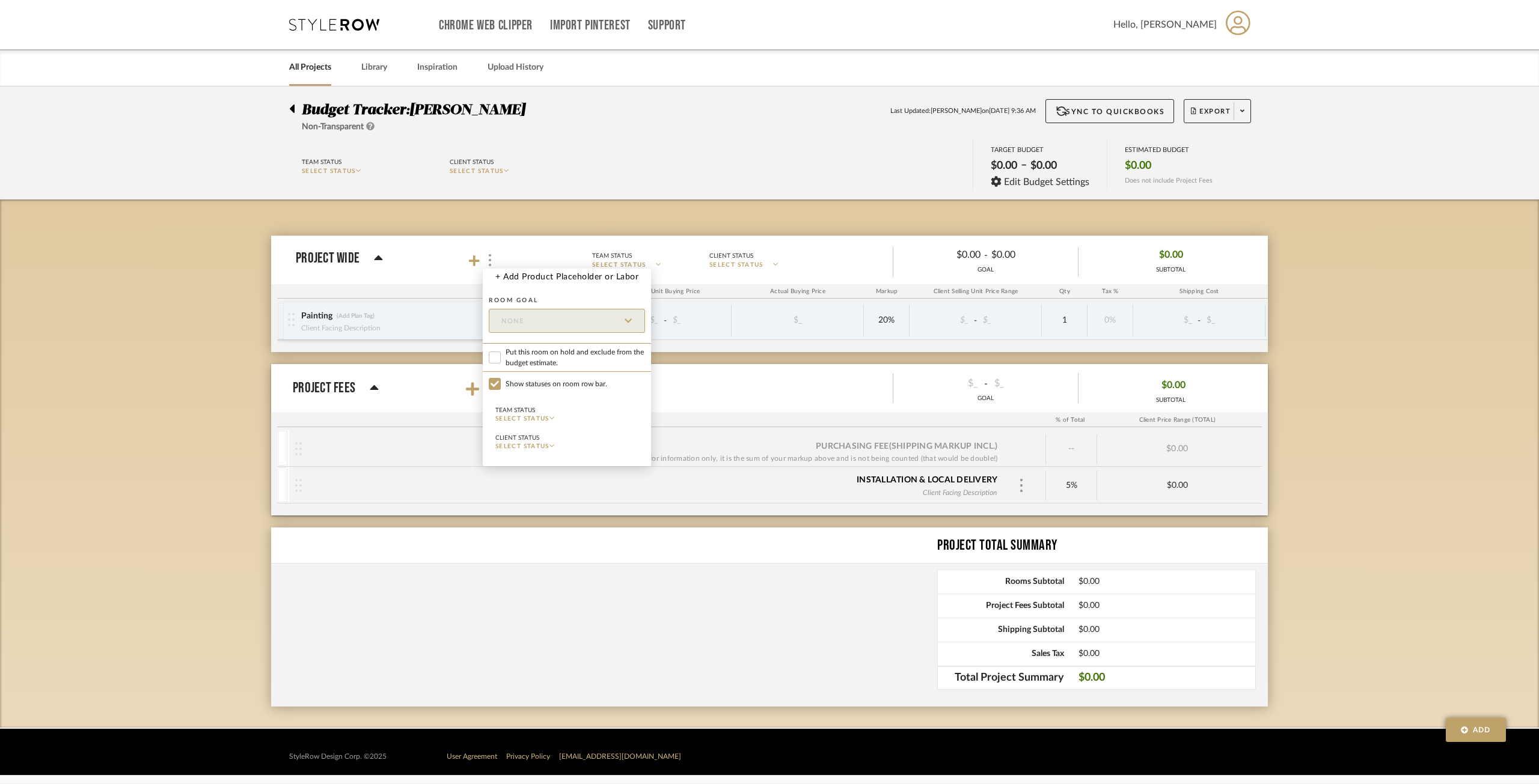
click at [474, 257] on div at bounding box center [769, 392] width 1539 height 784
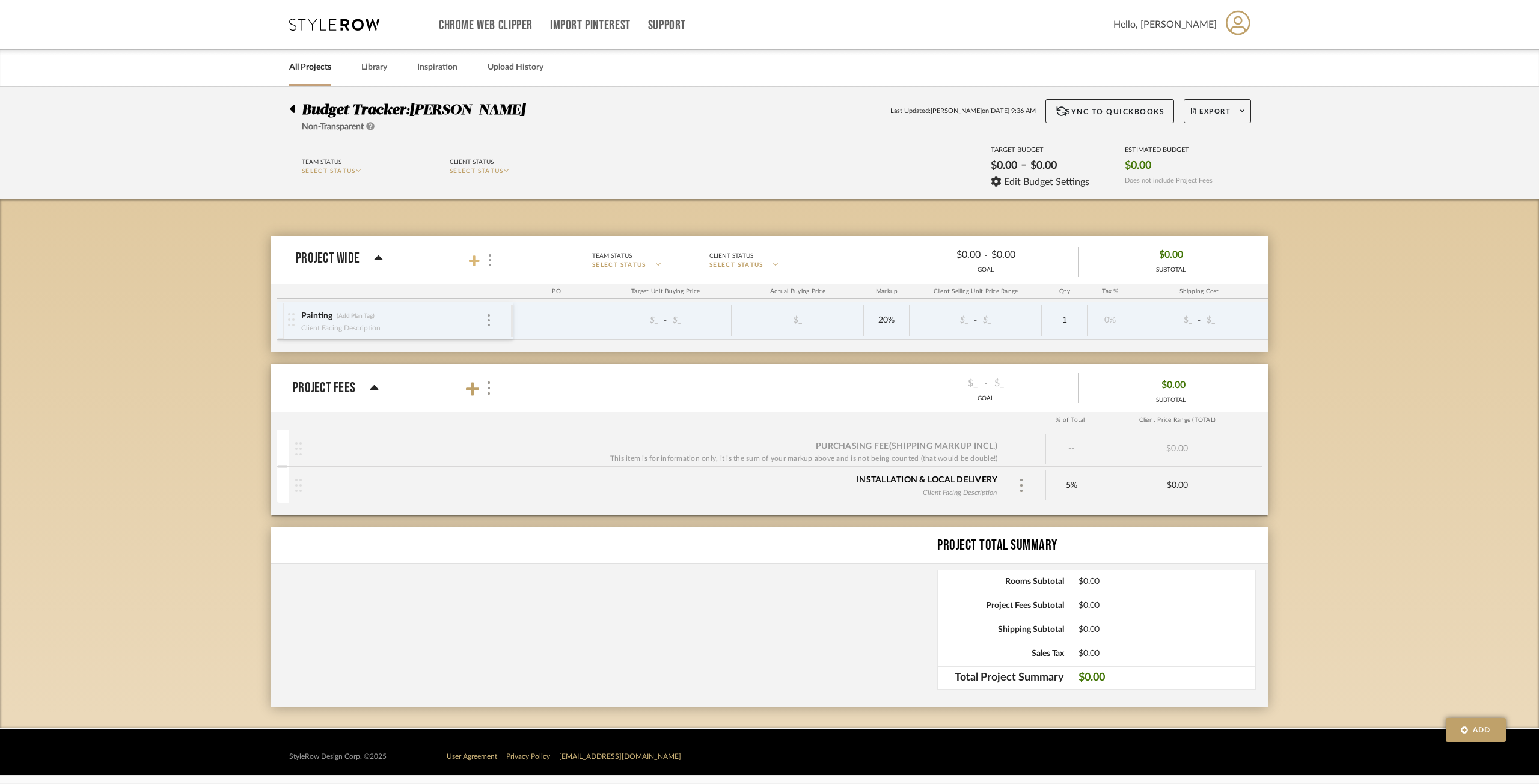
click at [476, 259] on icon at bounding box center [474, 260] width 11 height 12
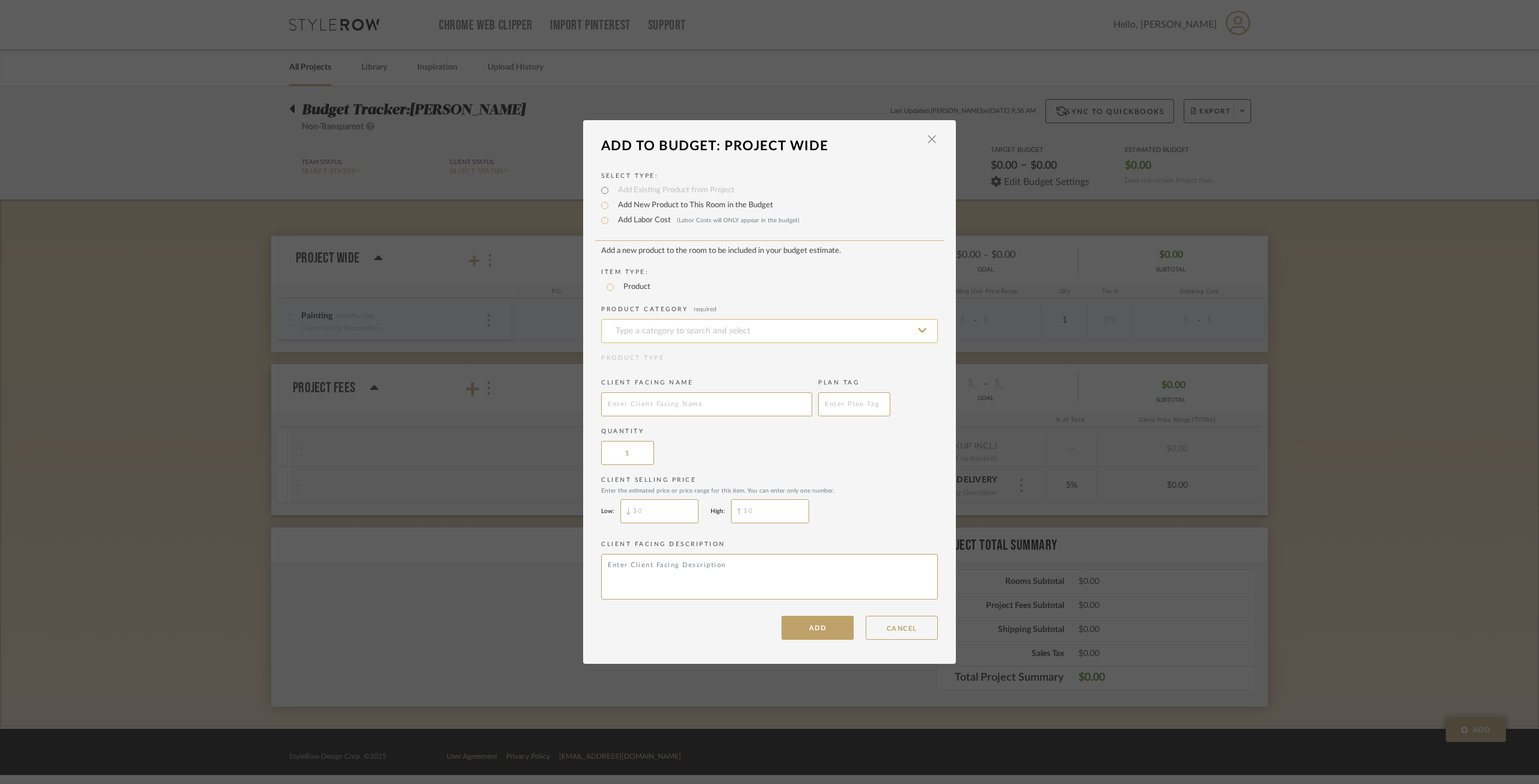
click at [668, 330] on input at bounding box center [769, 331] width 336 height 24
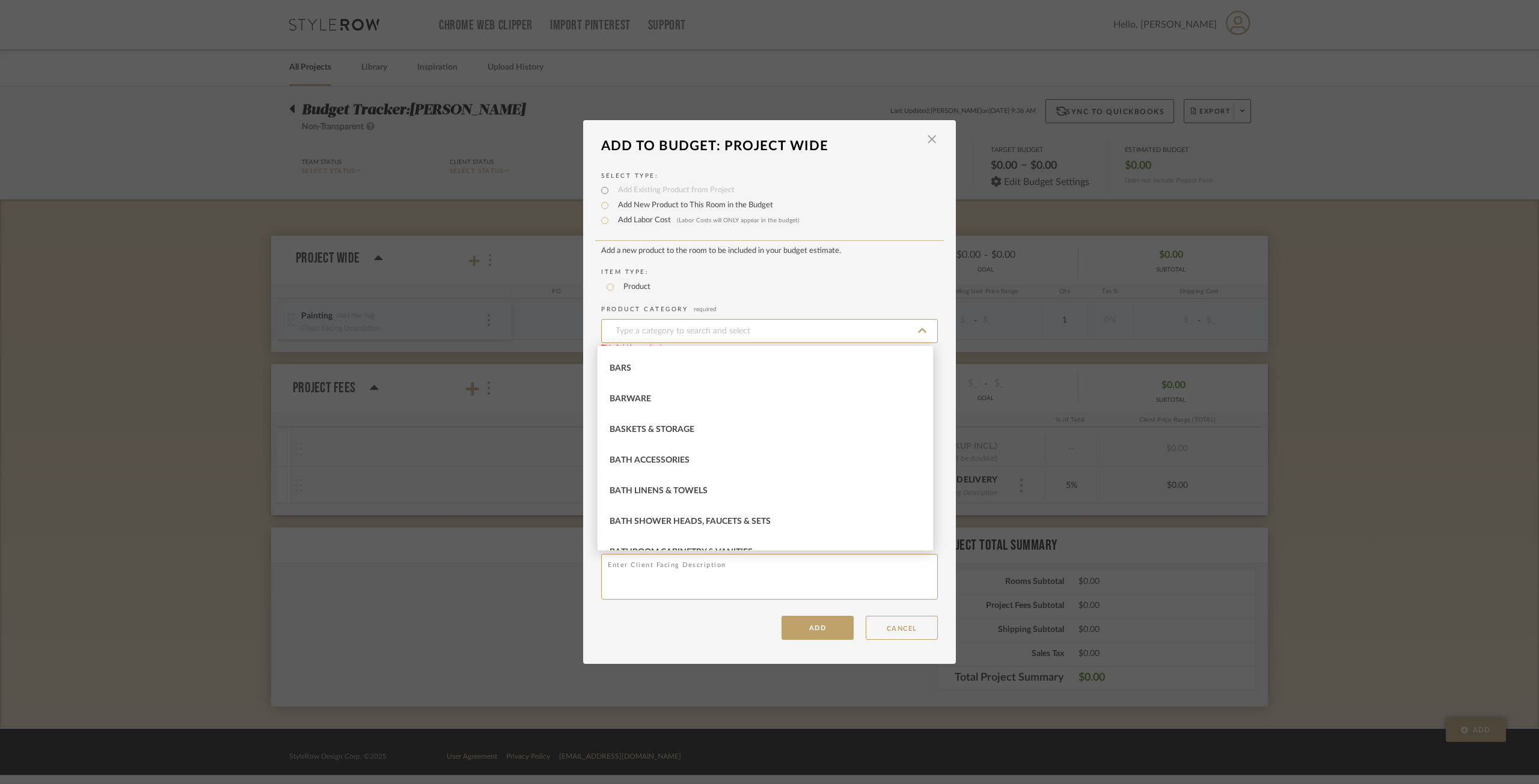
scroll to position [142, 0]
click at [817, 283] on div "Product" at bounding box center [774, 287] width 336 height 14
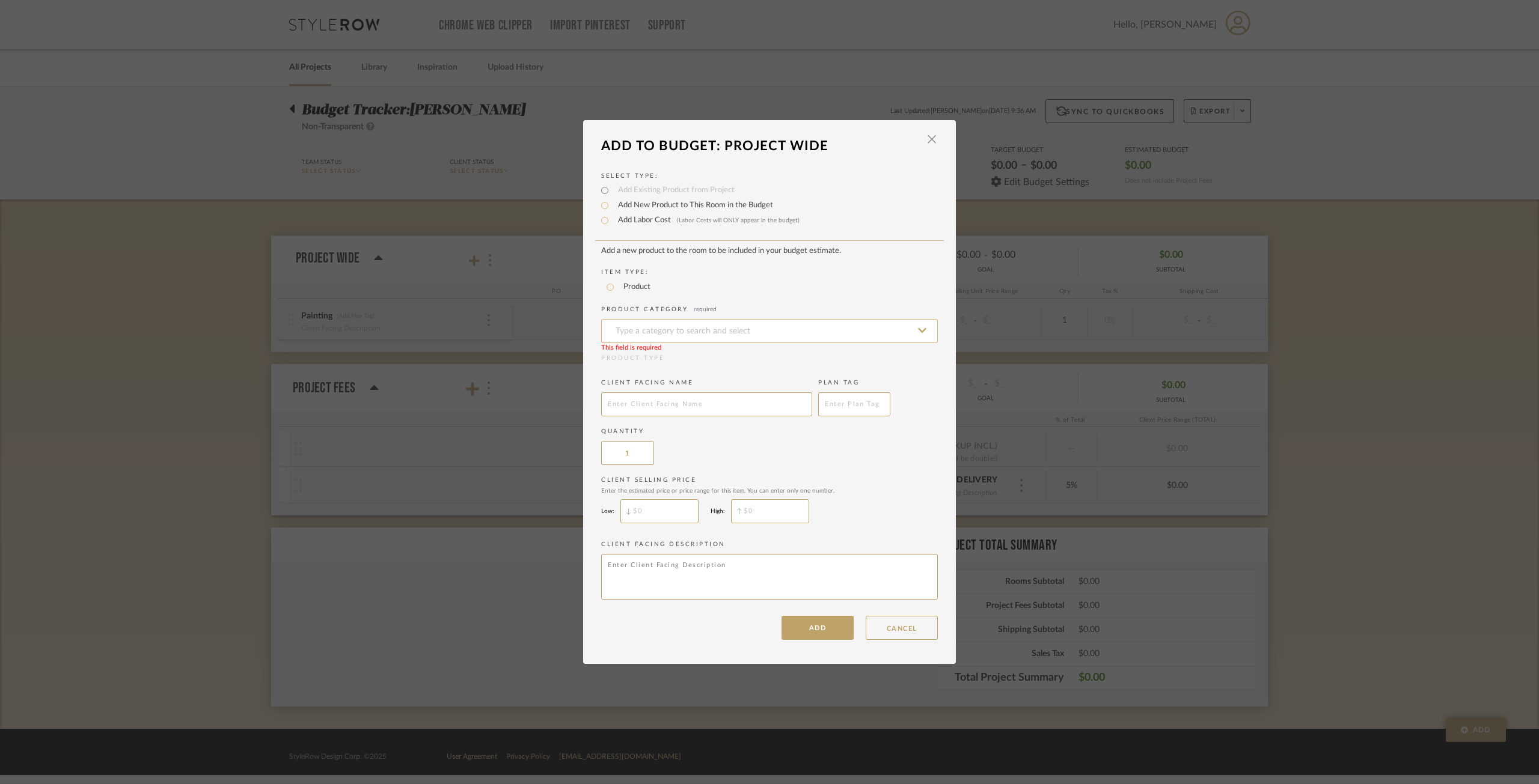
click at [697, 330] on input at bounding box center [769, 331] width 336 height 24
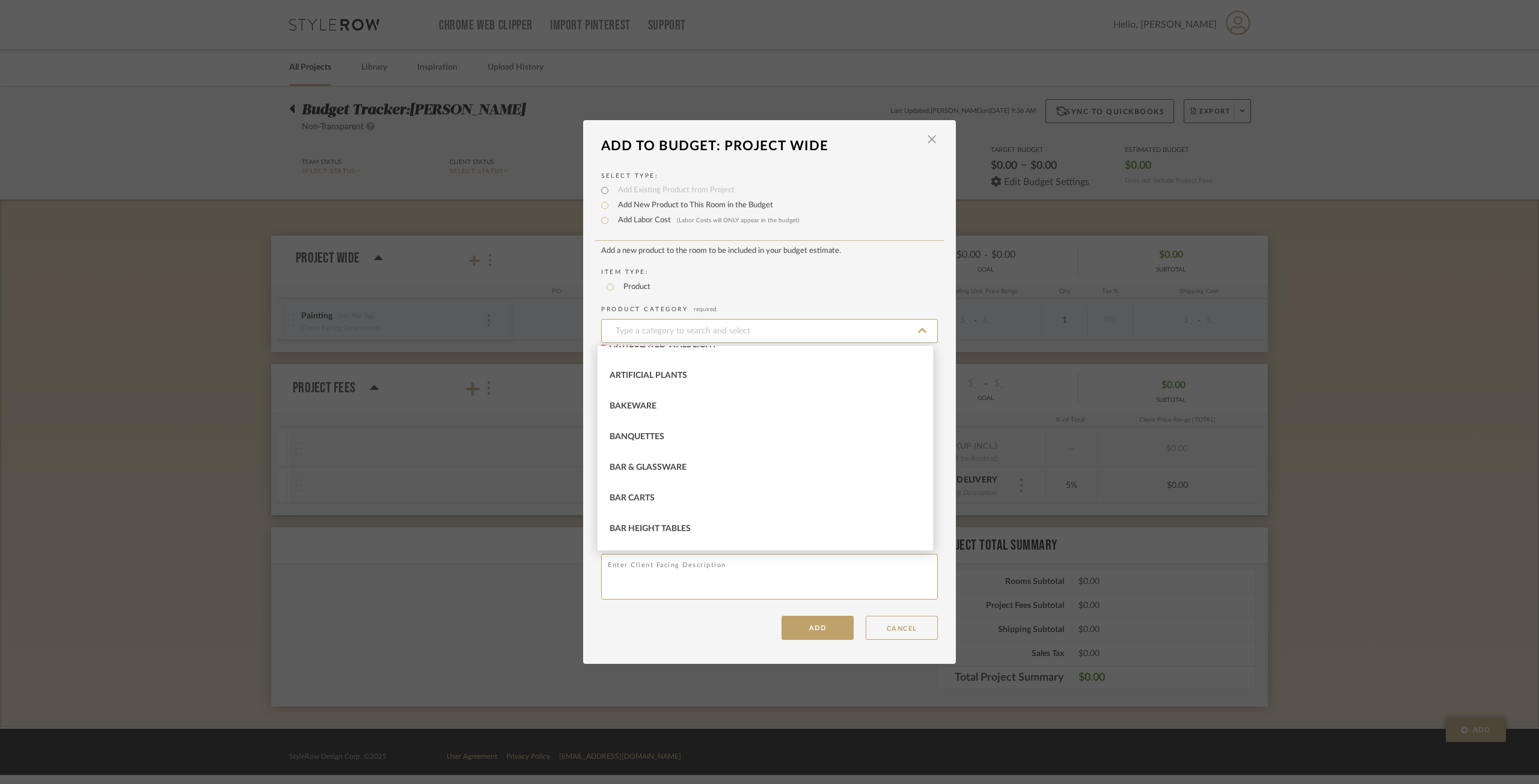
scroll to position [0, 0]
click at [786, 294] on div "Product" at bounding box center [774, 287] width 336 height 14
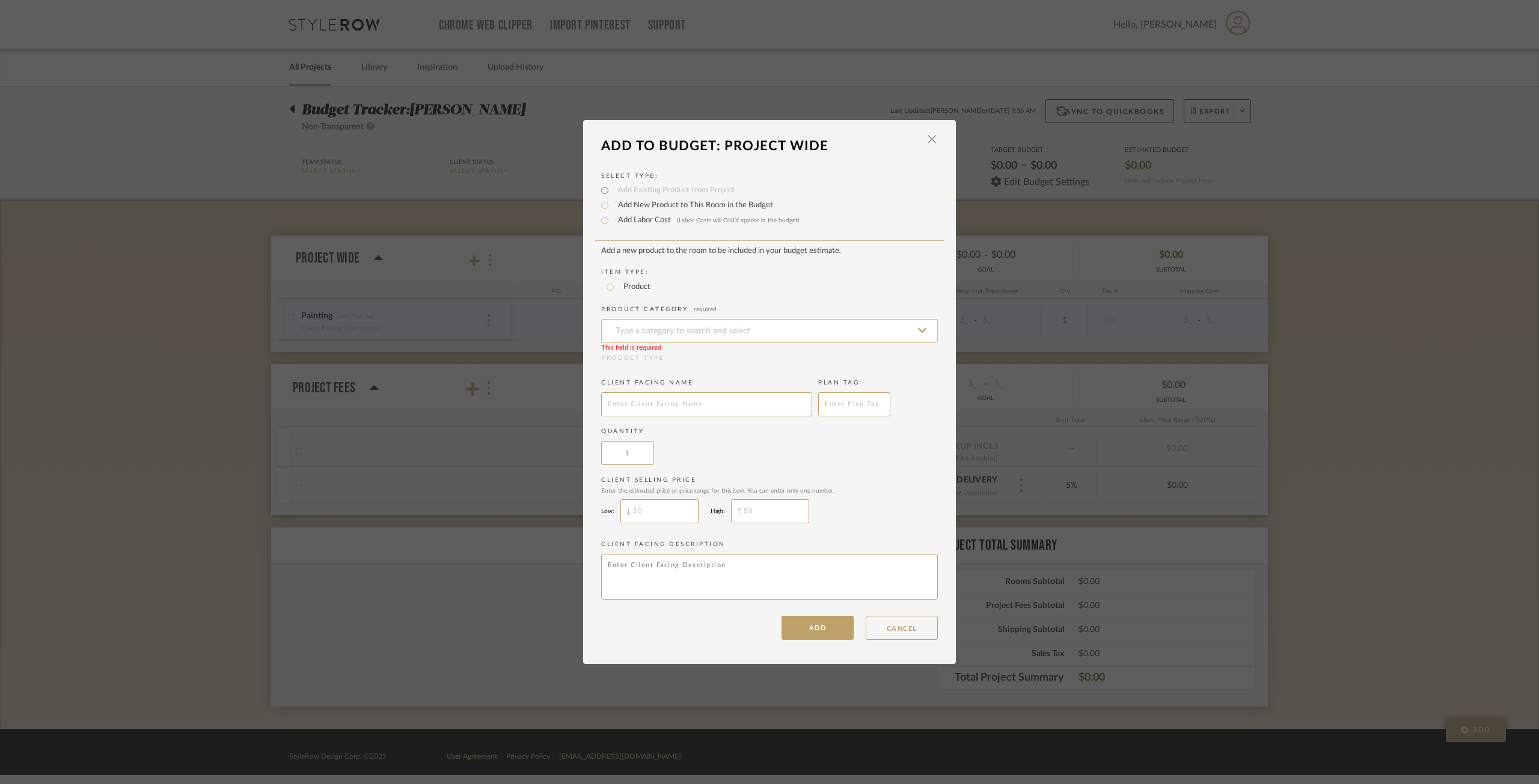
click at [732, 324] on input at bounding box center [769, 331] width 336 height 24
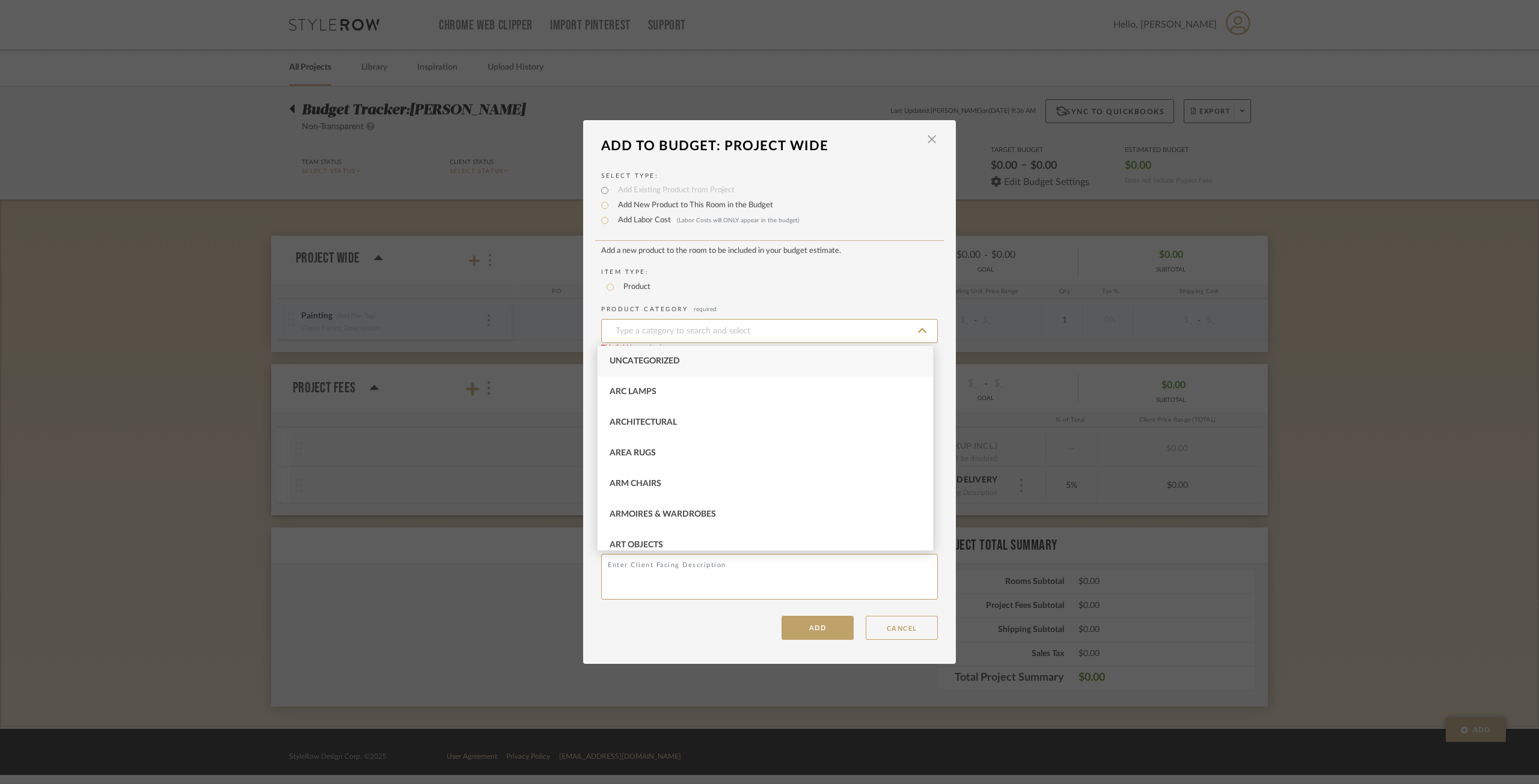
click at [694, 357] on div "Uncategorized" at bounding box center [766, 362] width 336 height 30
type input "Uncategorized"
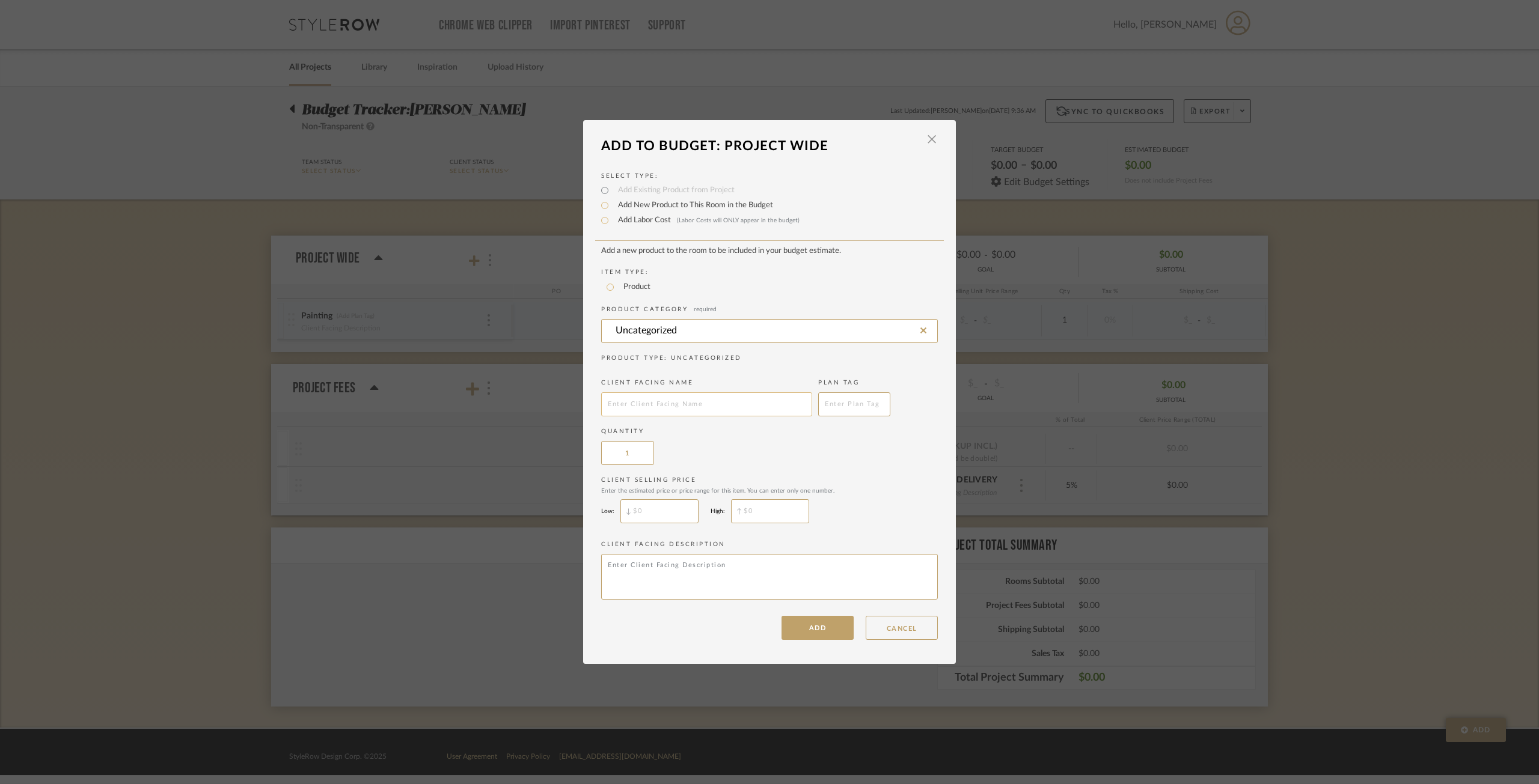
click at [654, 409] on input "text" at bounding box center [707, 404] width 211 height 24
type input "Design Fees By Hour"
click at [821, 622] on button "ADD" at bounding box center [818, 628] width 73 height 24
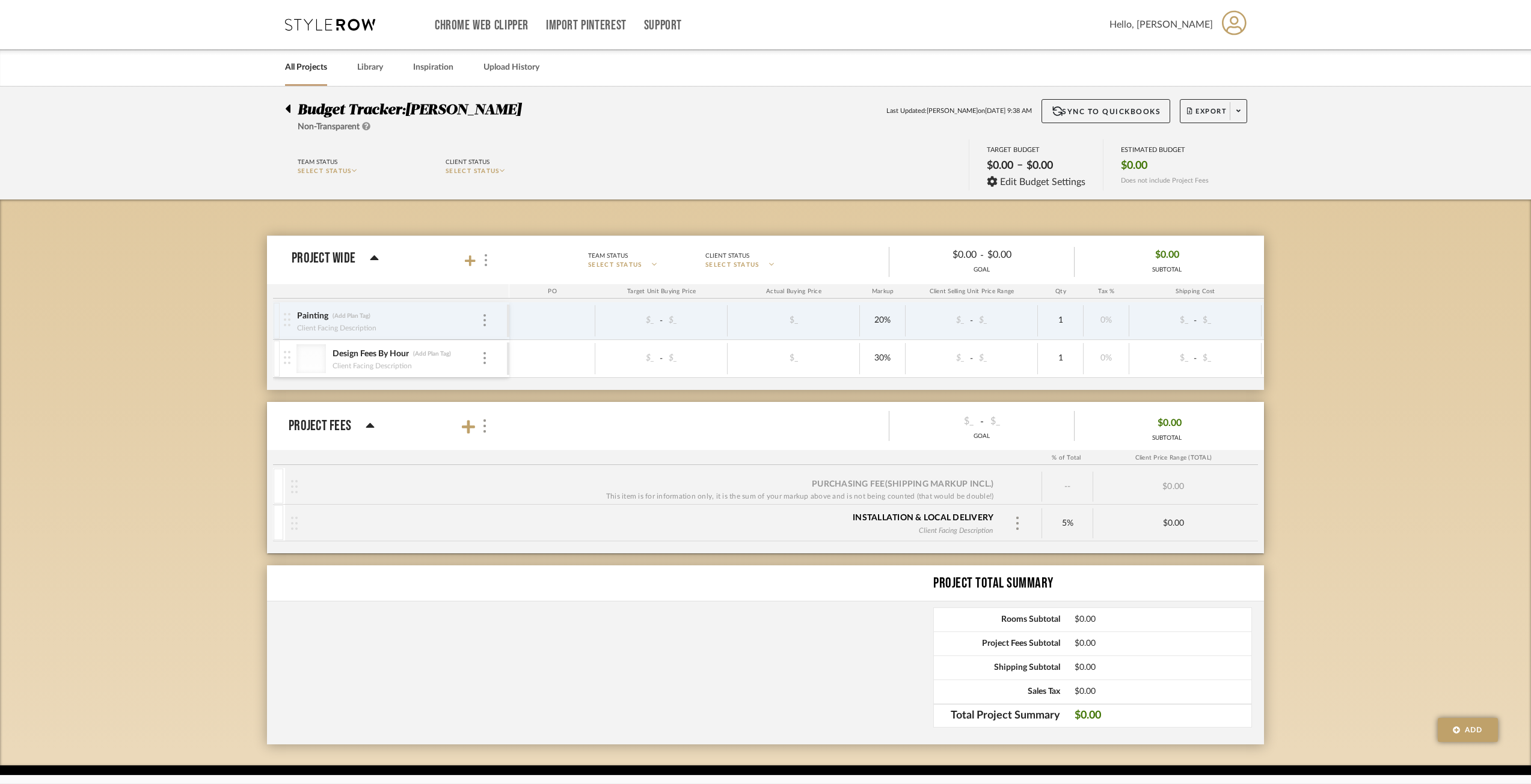
click at [435, 359] on div "Design Fees By Hour (Add Plan Tag)" at bounding box center [406, 354] width 149 height 12
click at [479, 356] on div "Design Fees By Hour (Add Plan Tag)" at bounding box center [406, 354] width 149 height 12
click at [485, 353] on img at bounding box center [484, 358] width 3 height 12
click at [485, 353] on div at bounding box center [765, 392] width 1531 height 784
click at [485, 353] on img at bounding box center [484, 358] width 3 height 12
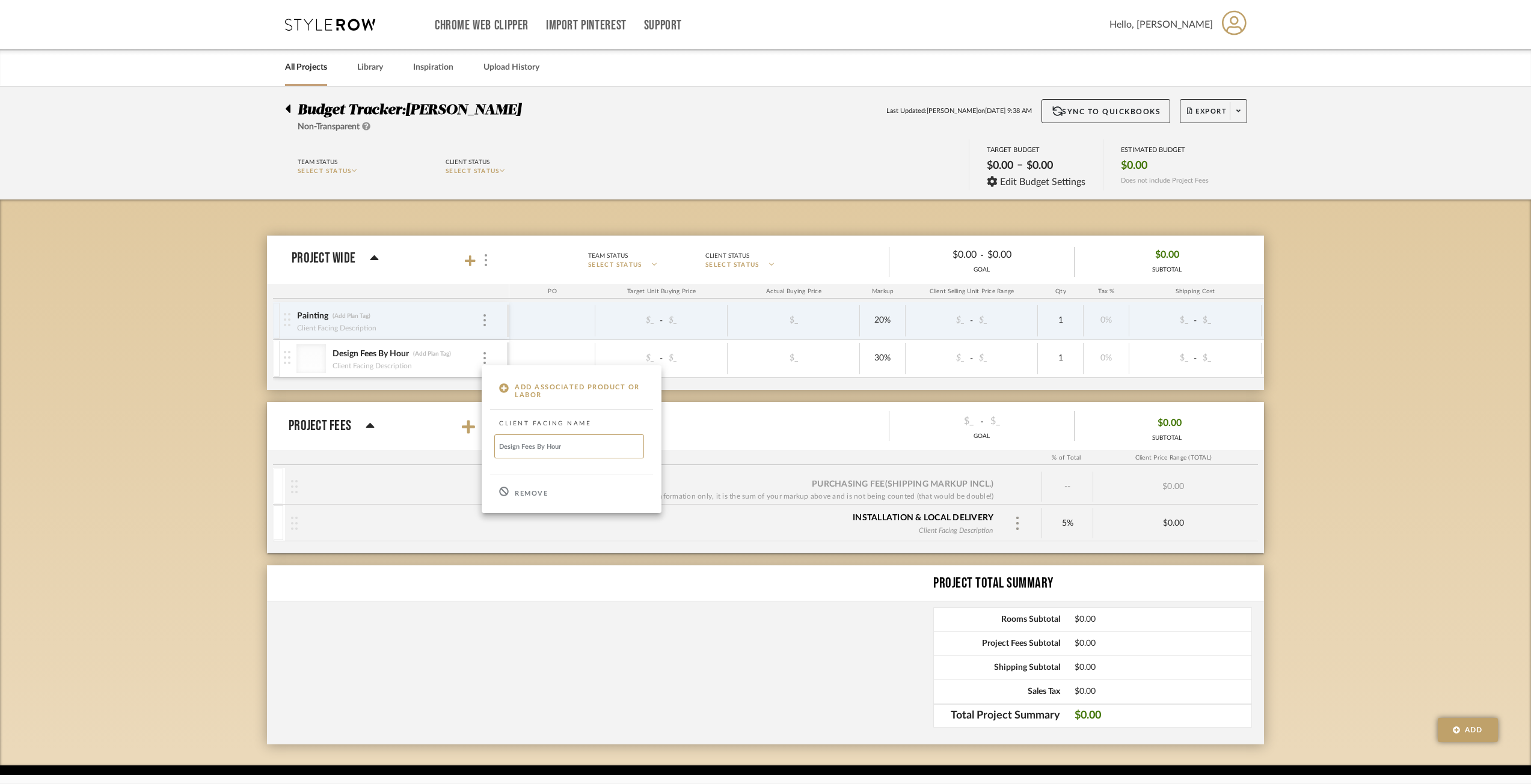
click at [986, 363] on div at bounding box center [765, 392] width 1531 height 784
drag, startPoint x: 860, startPoint y: 361, endPoint x: 879, endPoint y: 359, distance: 19.1
click at [861, 361] on div "30%" at bounding box center [882, 358] width 46 height 31
click at [288, 355] on img at bounding box center [287, 357] width 7 height 13
click at [489, 356] on div "Design Fees By Hour Design Fees By Hour (Add Plan Tag) Client Facing Description" at bounding box center [395, 358] width 223 height 37
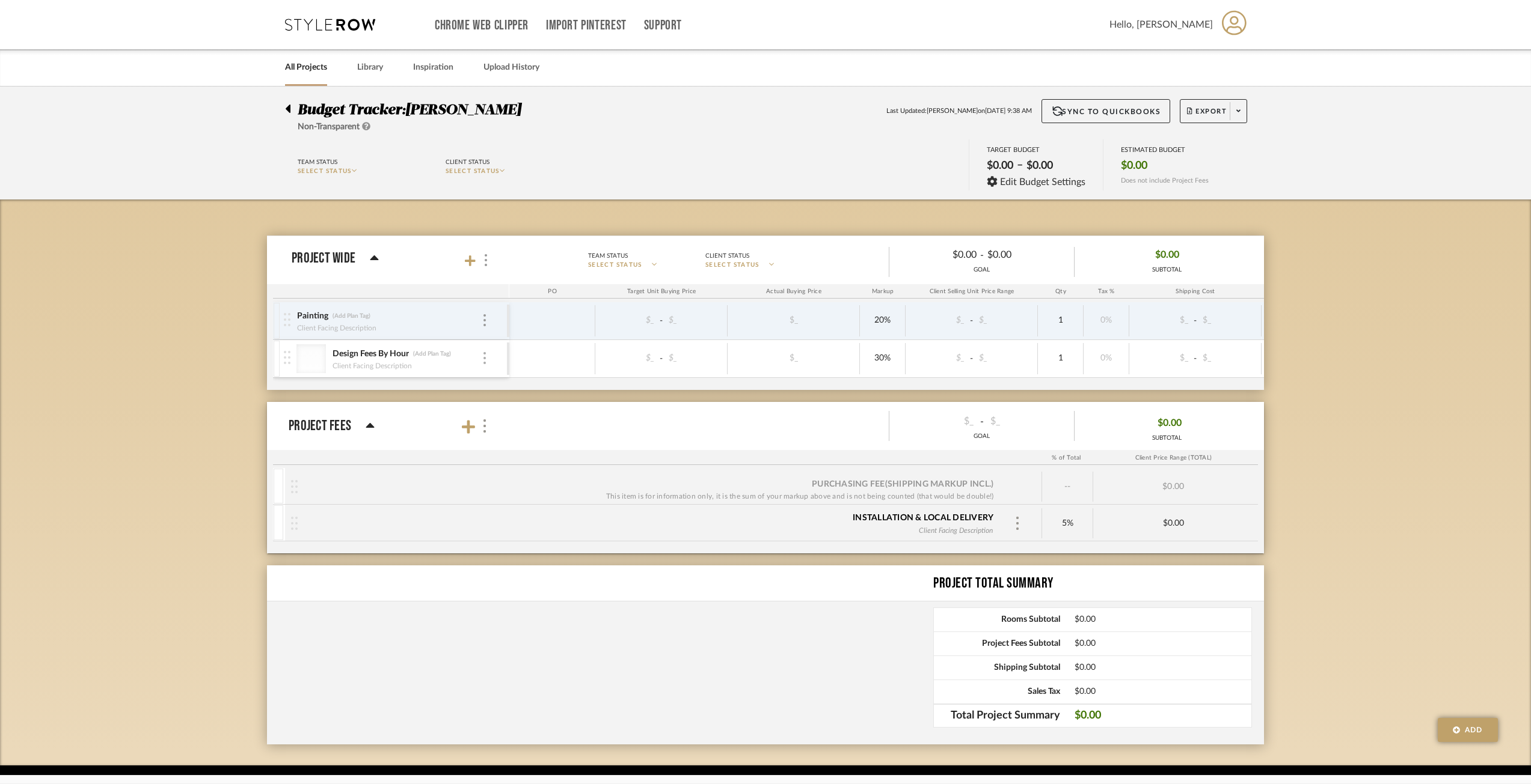
click at [482, 357] on div at bounding box center [484, 359] width 6 height 13
click at [536, 497] on p "Remove" at bounding box center [531, 494] width 33 height 8
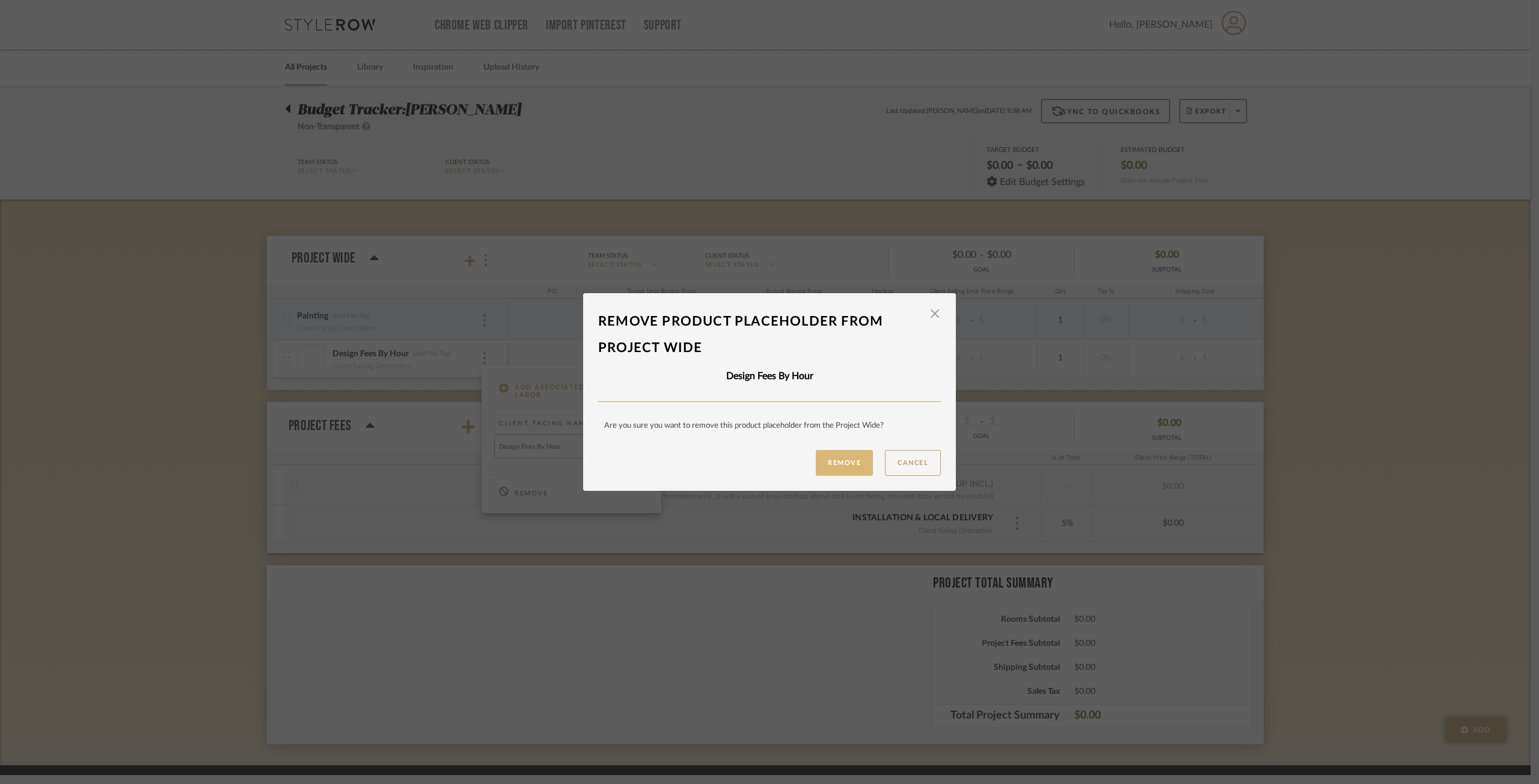
click at [837, 461] on button "Remove" at bounding box center [844, 463] width 57 height 26
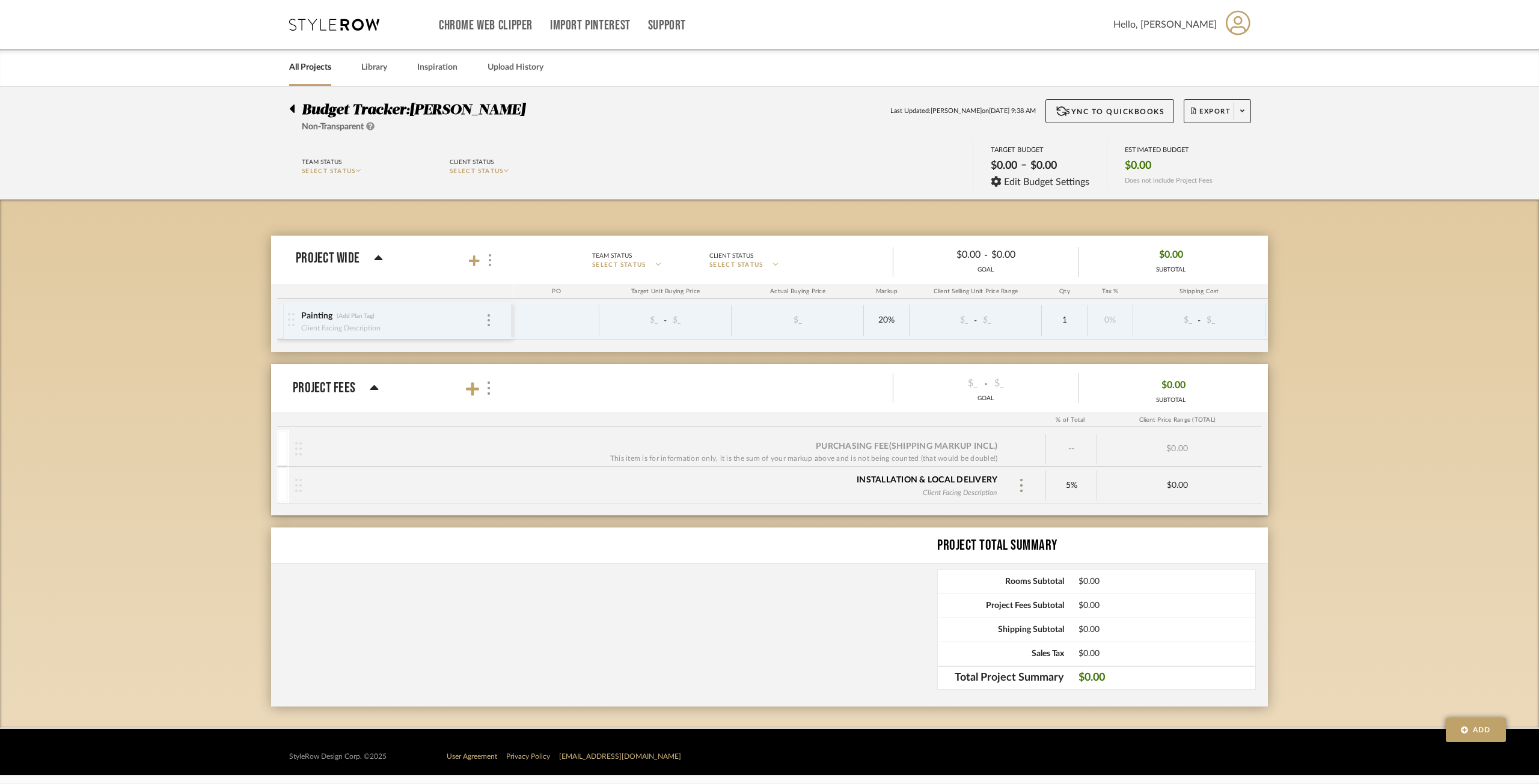
click at [293, 107] on icon at bounding box center [293, 109] width 5 height 8
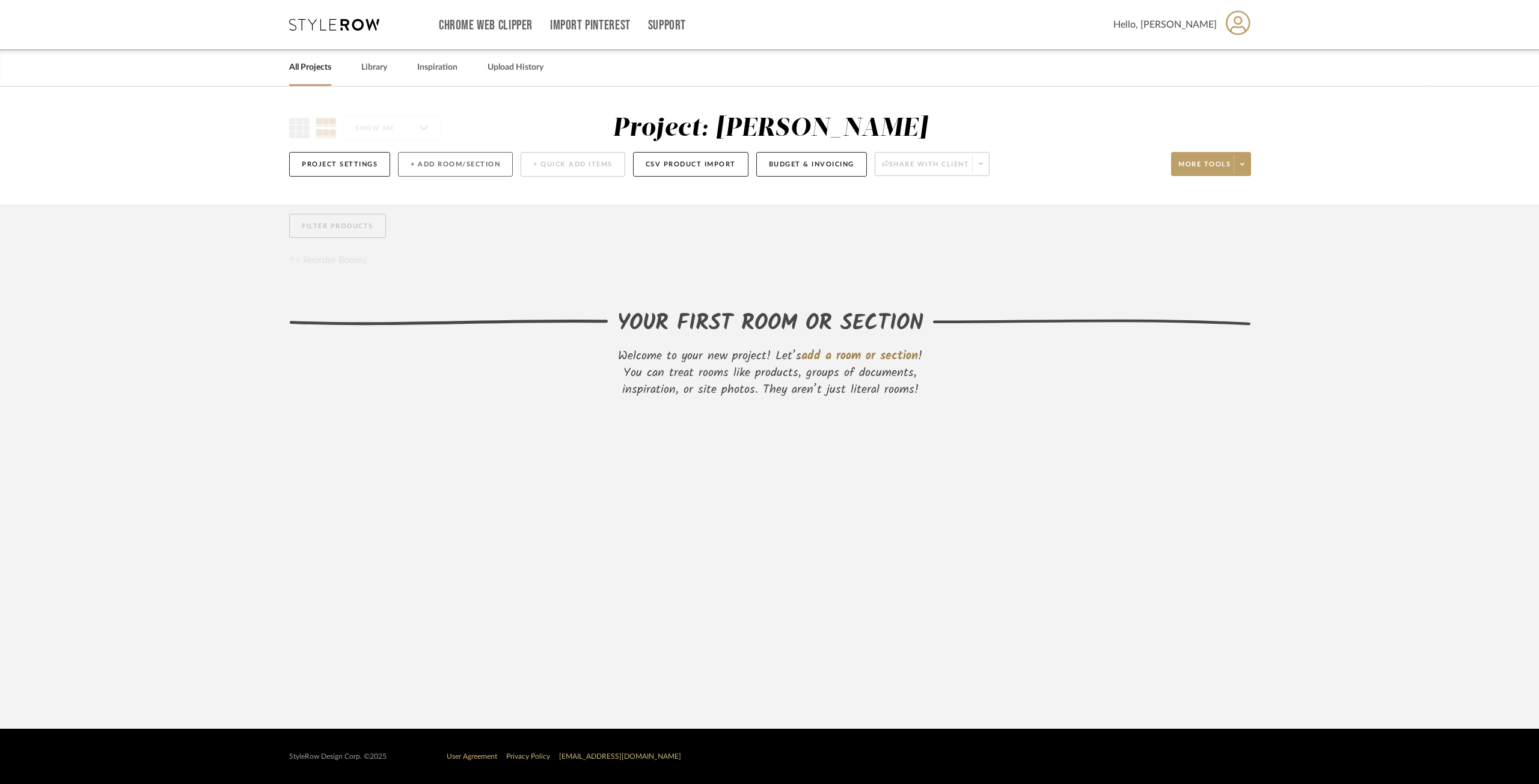
click at [438, 158] on button "+ Add Room/Section" at bounding box center [455, 164] width 115 height 24
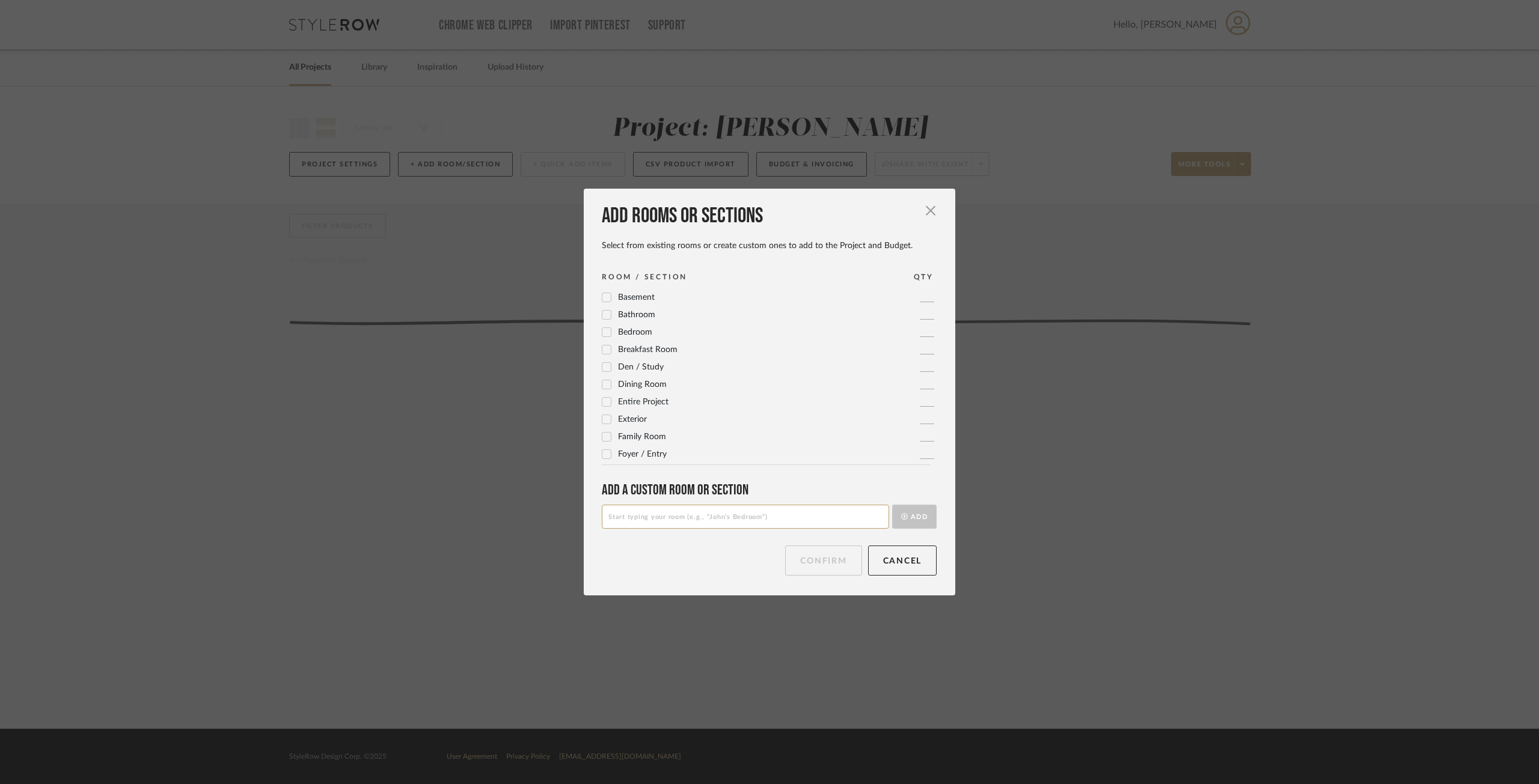
scroll to position [400, 0]
click at [663, 510] on input at bounding box center [745, 517] width 288 height 24
type input "Design Fees"
click at [917, 511] on button "Add" at bounding box center [914, 517] width 45 height 24
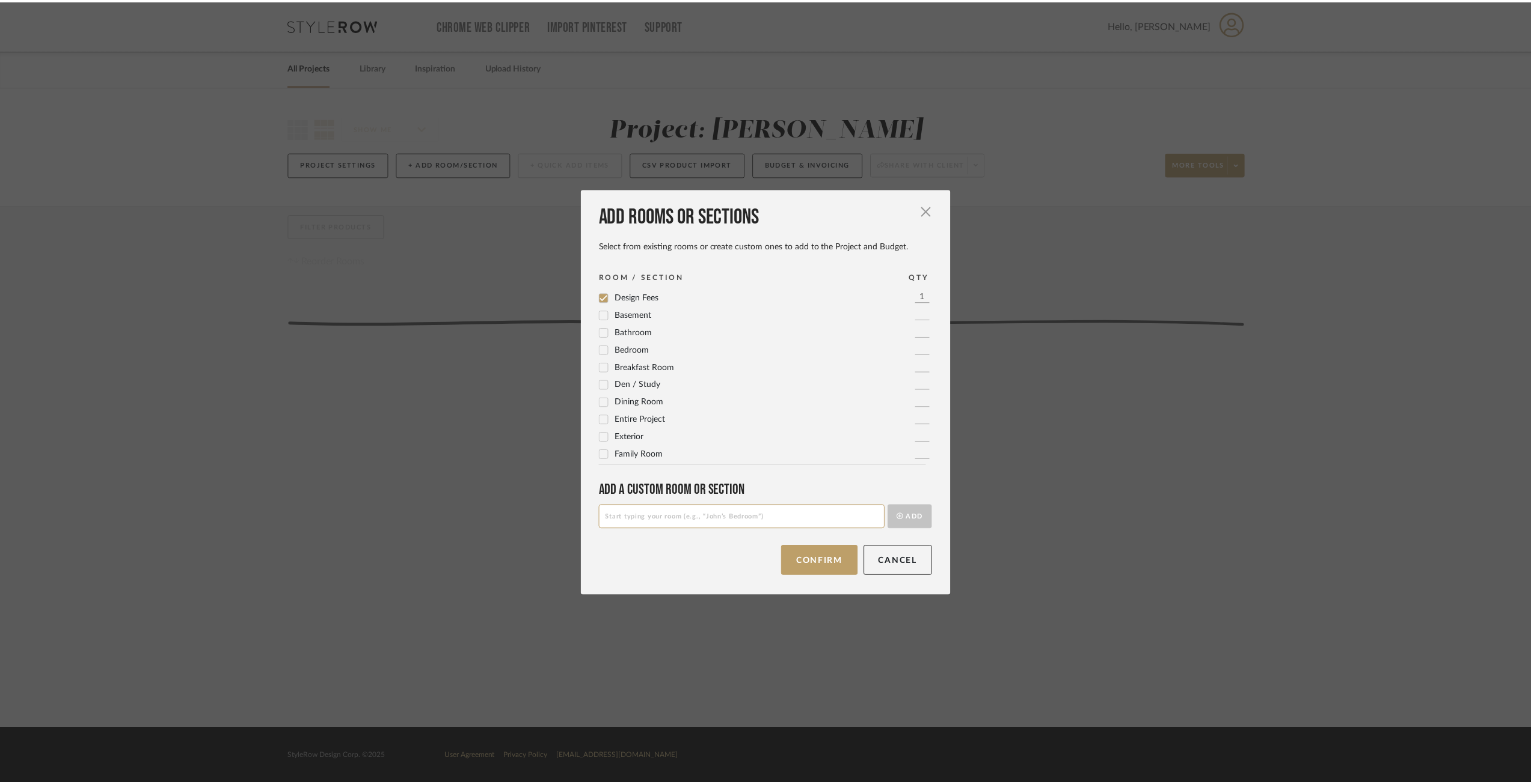
scroll to position [0, 0]
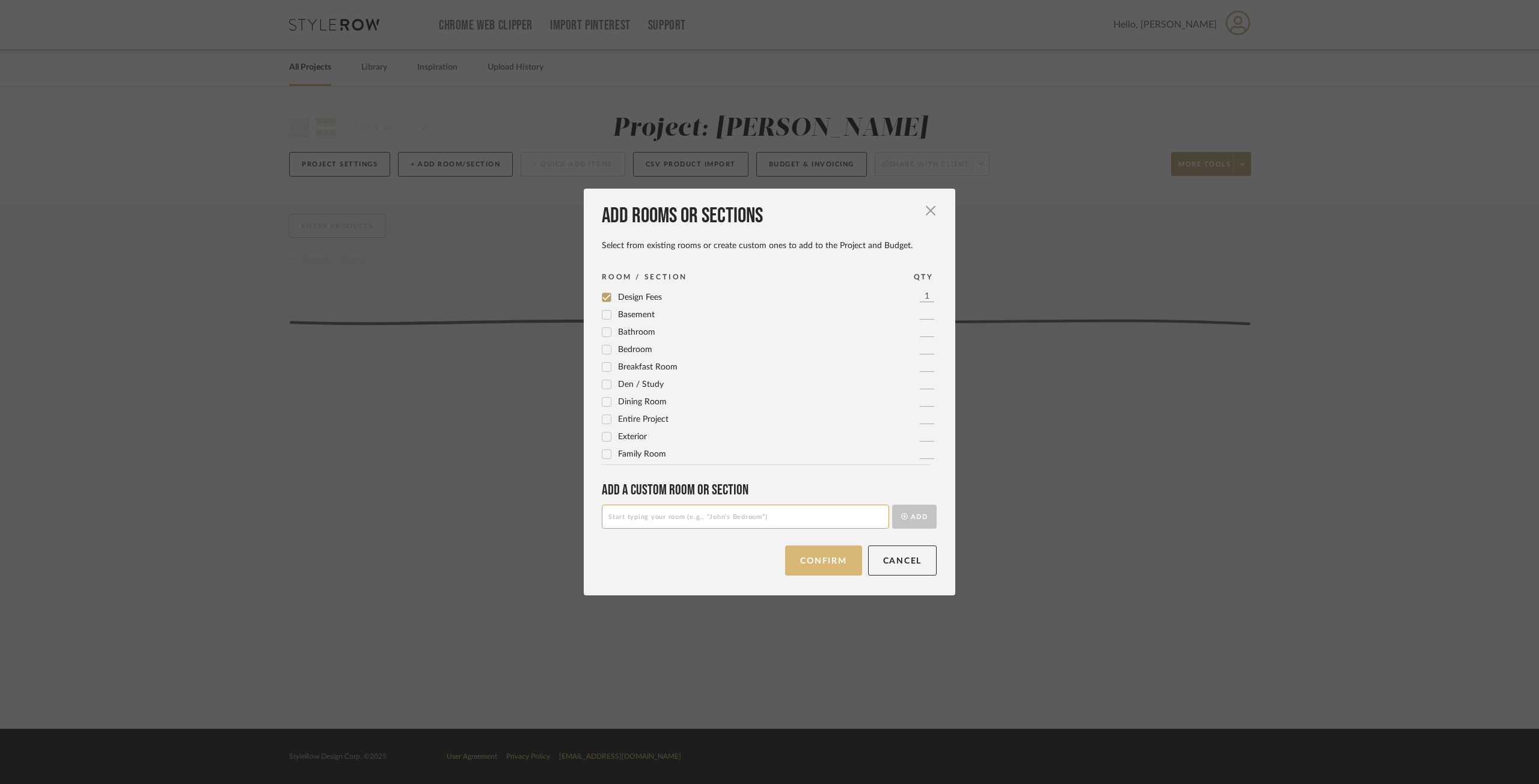
click at [821, 566] on button "Confirm" at bounding box center [823, 561] width 77 height 30
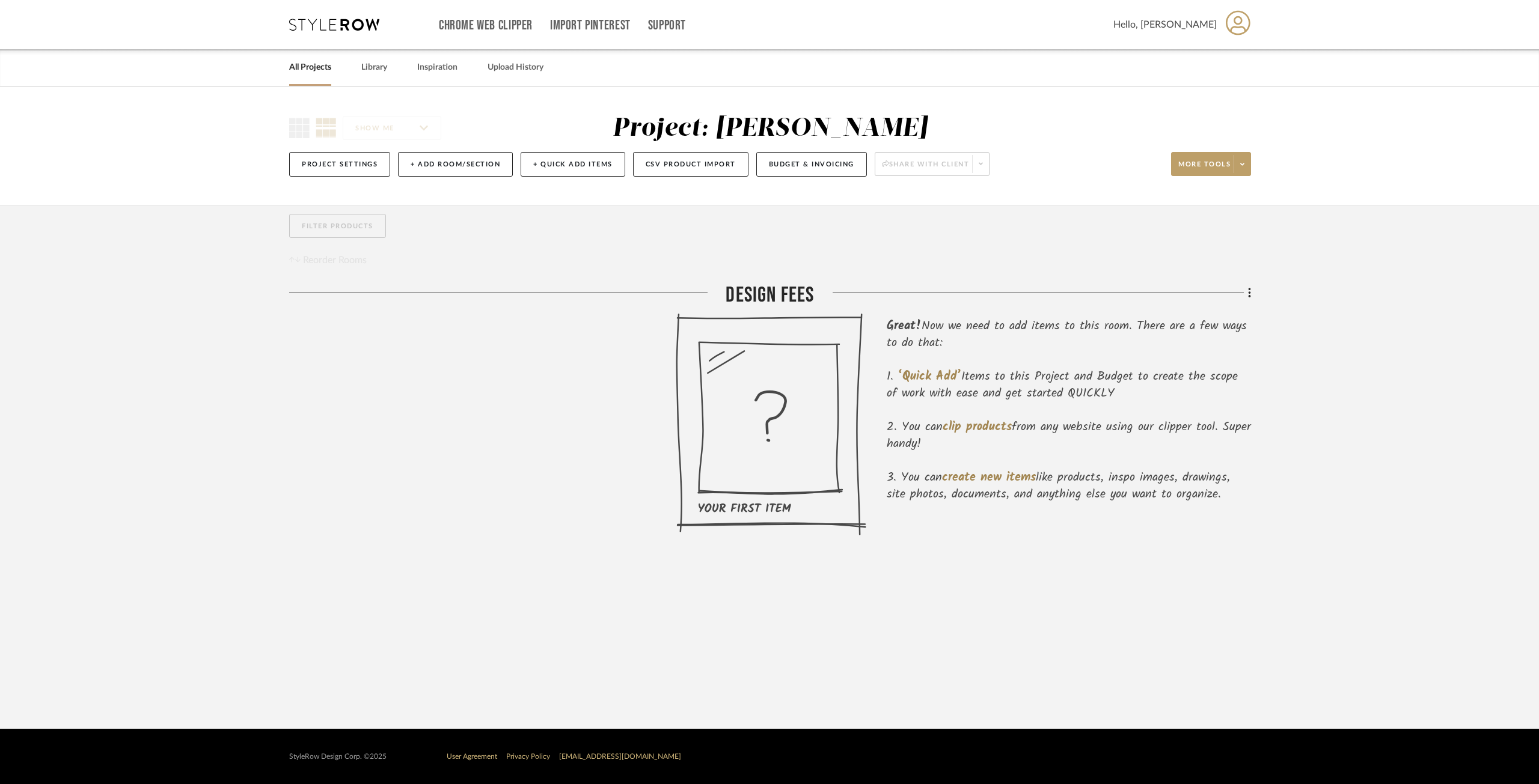
click at [740, 424] on icon at bounding box center [771, 424] width 191 height 223
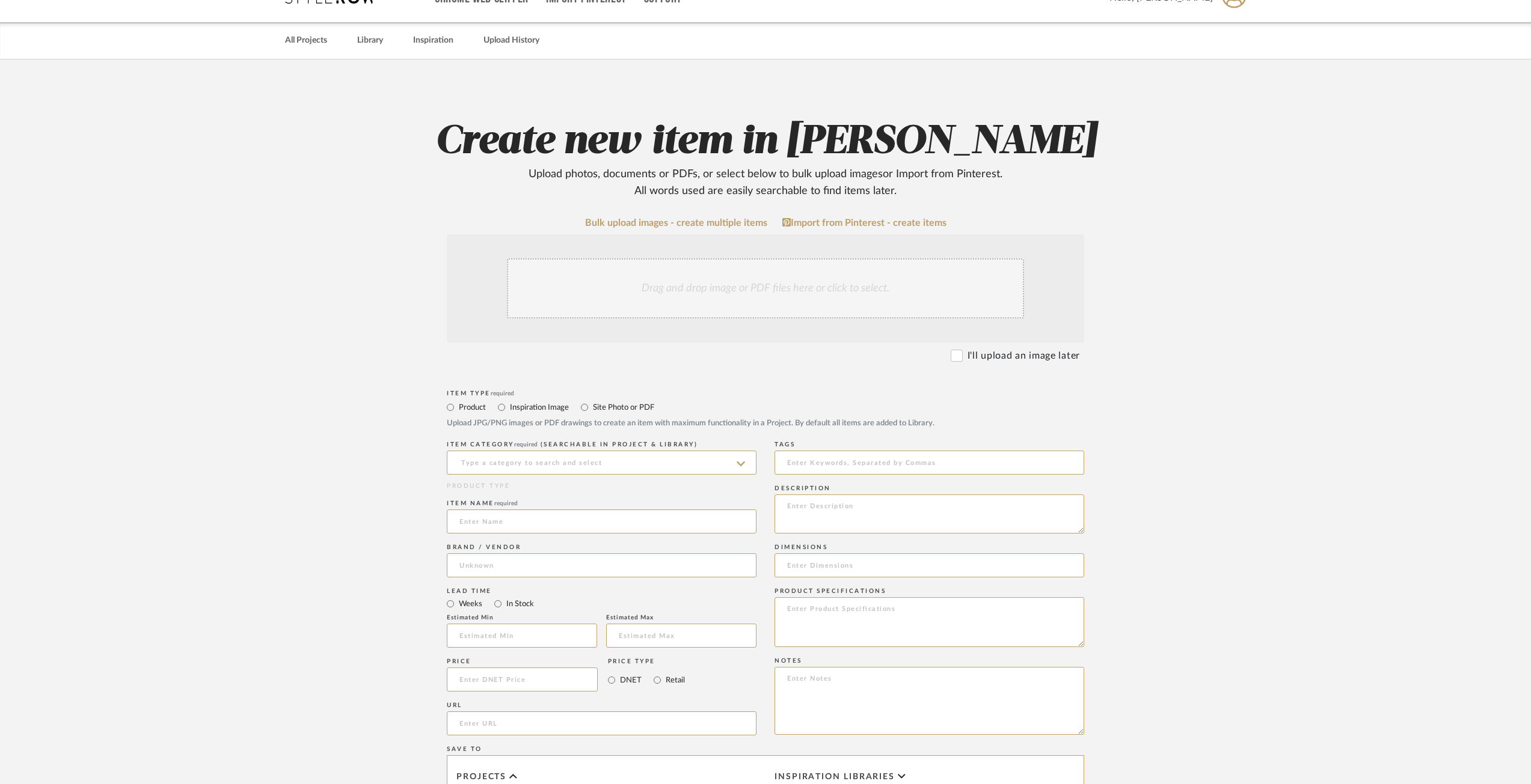
scroll to position [60, 0]
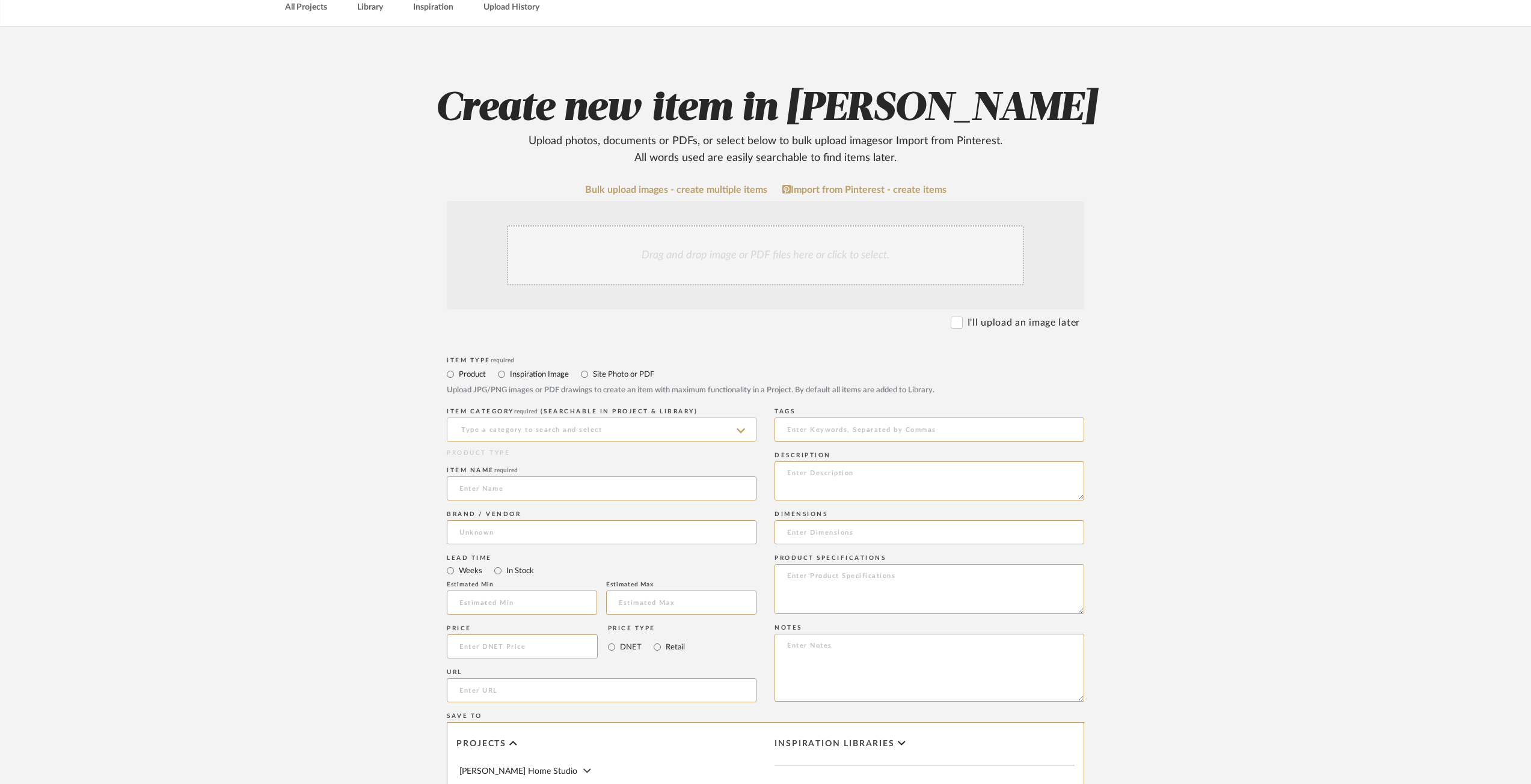
click at [581, 431] on input at bounding box center [601, 429] width 310 height 24
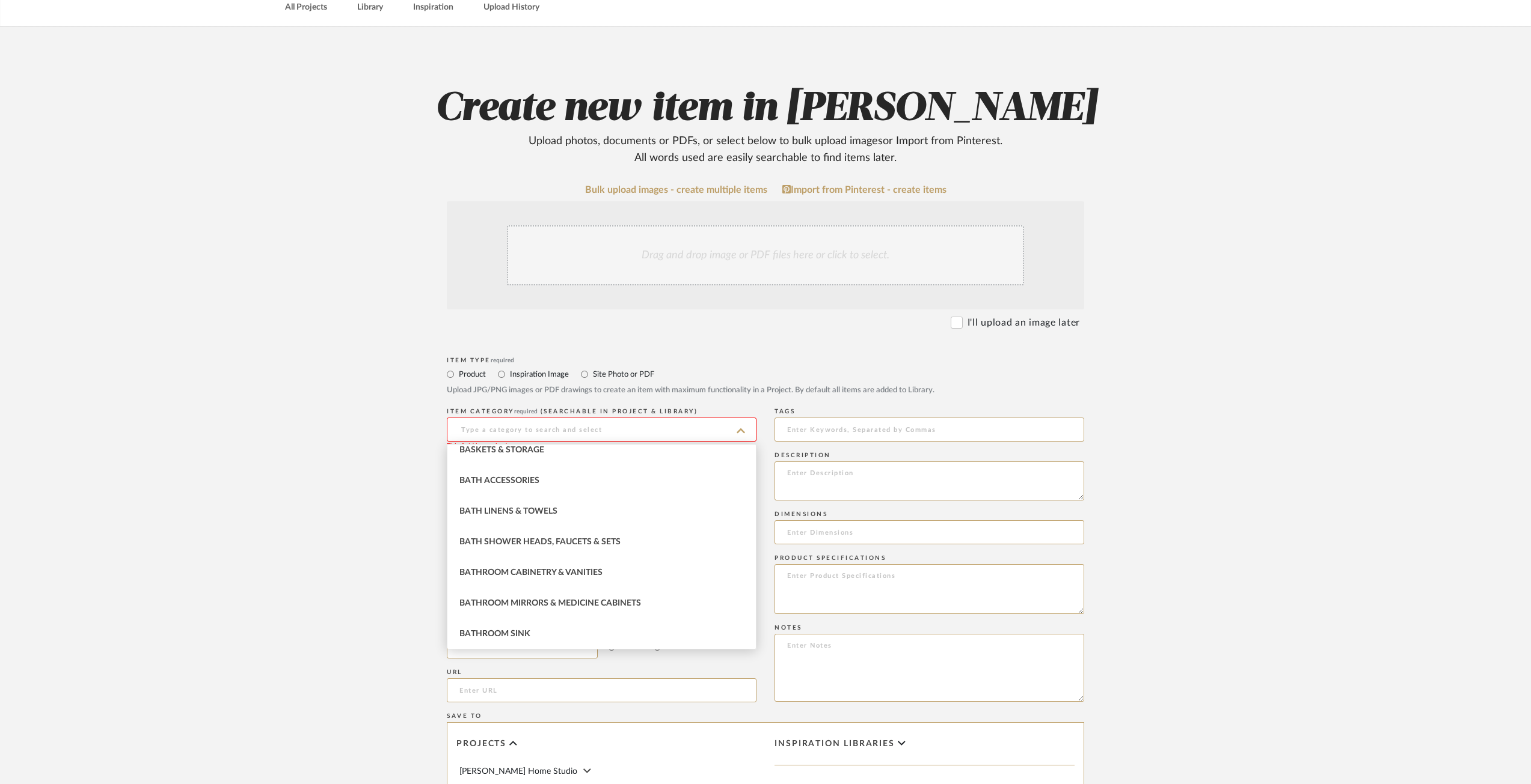
scroll to position [561, 0]
click at [525, 423] on input at bounding box center [601, 429] width 310 height 24
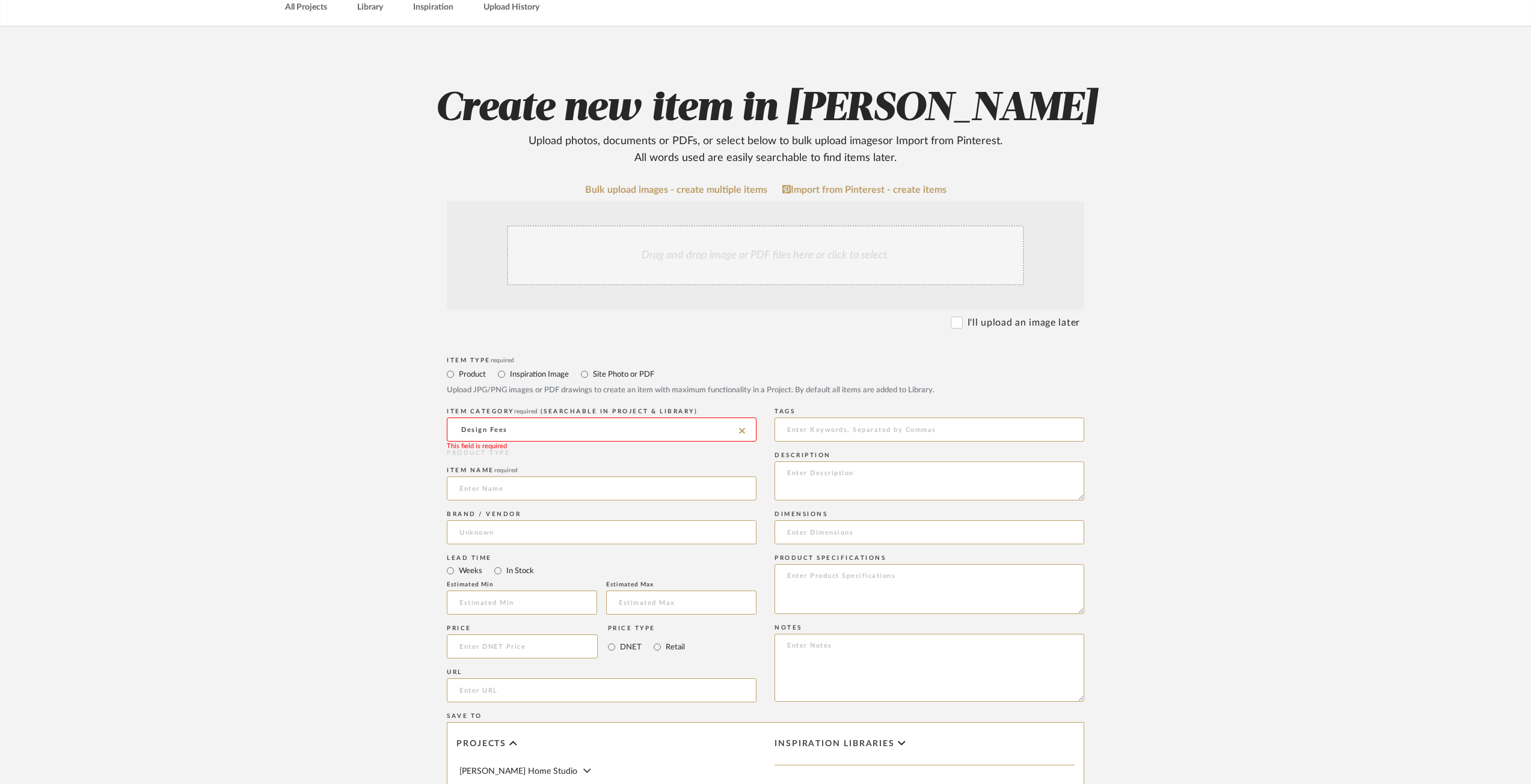
type input "Design Fees"
click at [381, 425] on upload-items "Create new item in Geracie Upload photos, documents or PDFs, or select below to…" at bounding box center [765, 536] width 1531 height 1021
click at [591, 428] on input at bounding box center [601, 429] width 310 height 24
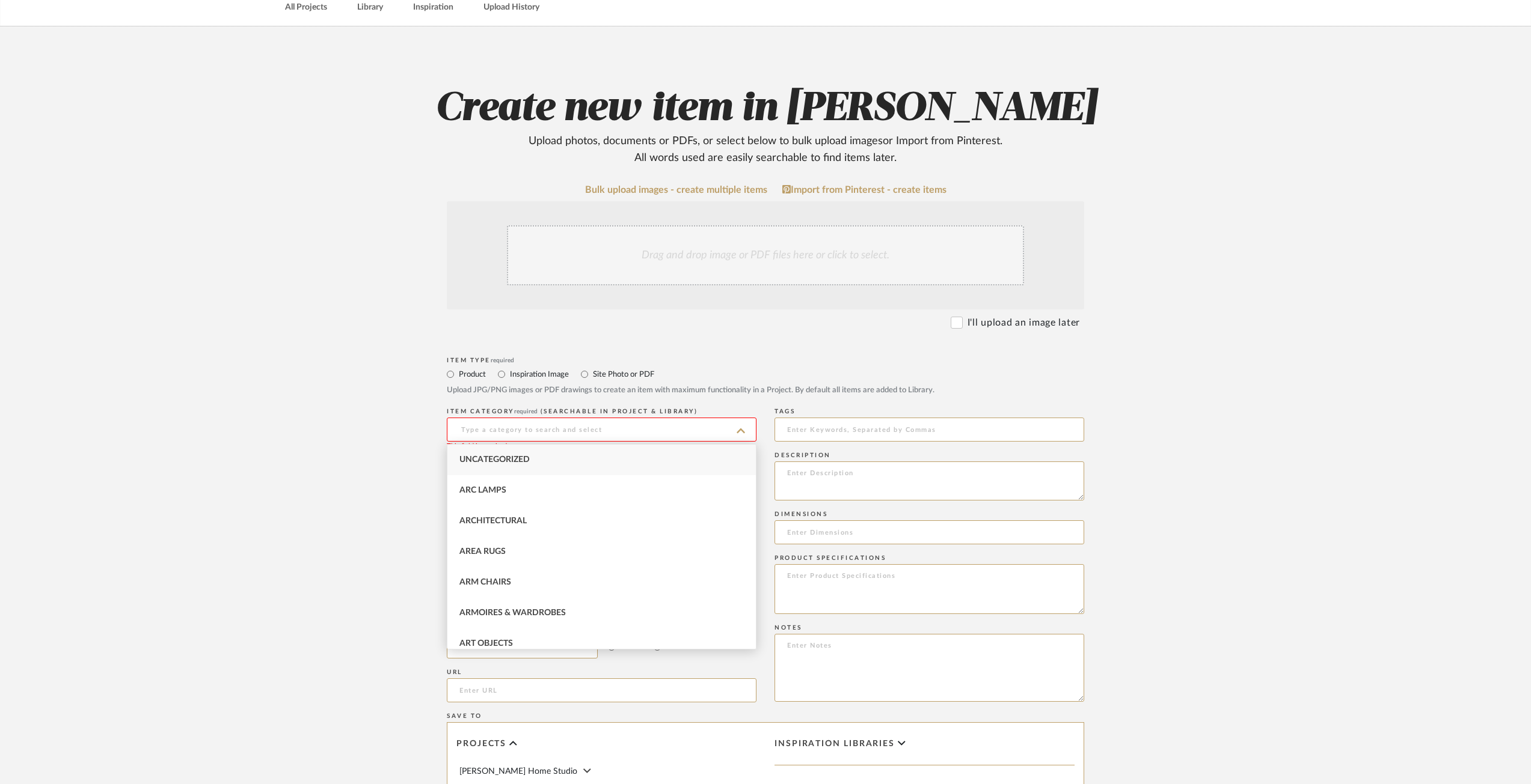
click at [556, 465] on div "Uncategorized" at bounding box center [601, 459] width 309 height 30
type input "Uncategorized"
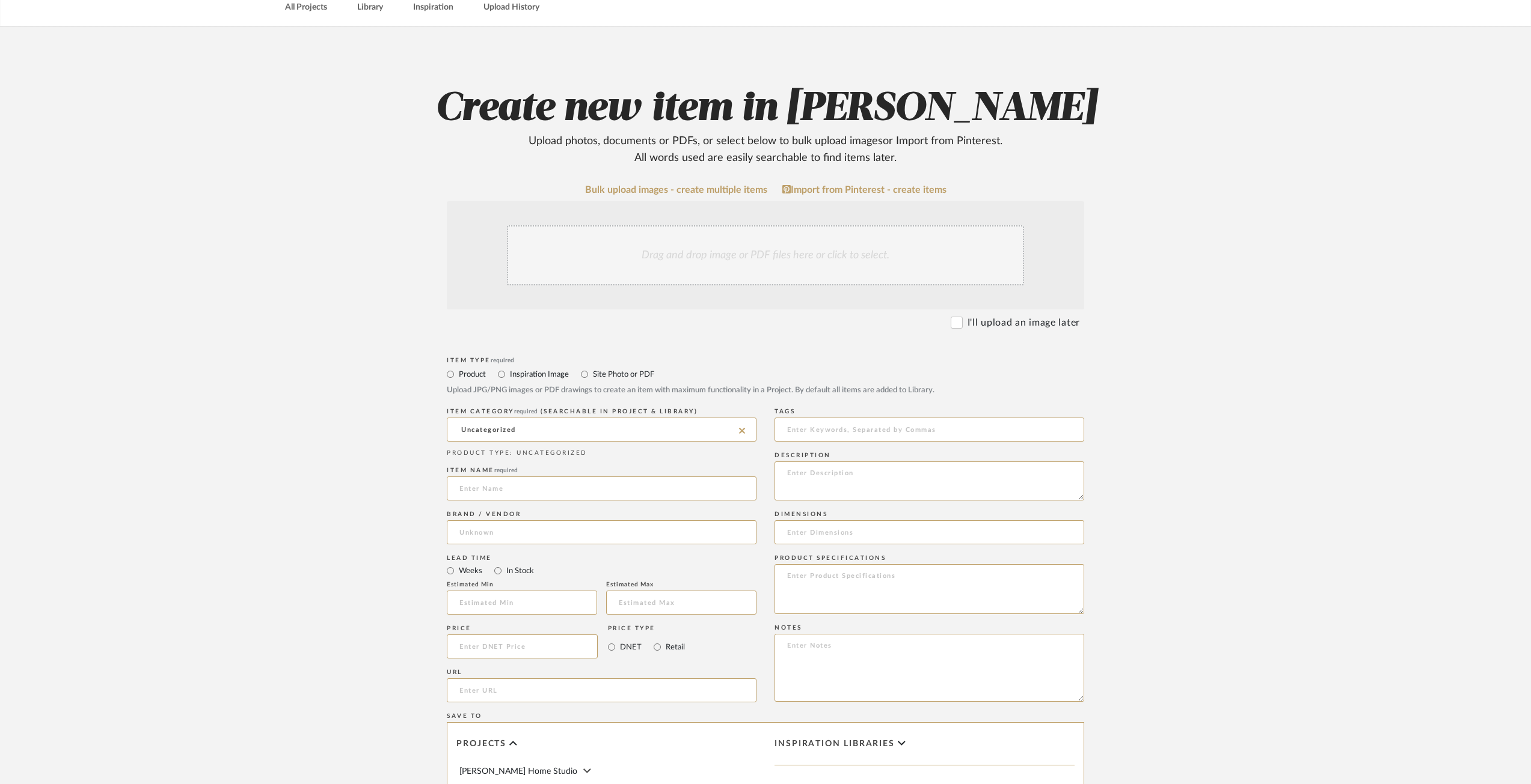
drag, startPoint x: 407, startPoint y: 476, endPoint x: 461, endPoint y: 489, distance: 55.5
click at [409, 476] on form "Bulk upload images - create multiple items Import from Pinterest - create items…" at bounding box center [765, 601] width 766 height 833
click at [470, 491] on input at bounding box center [601, 488] width 310 height 24
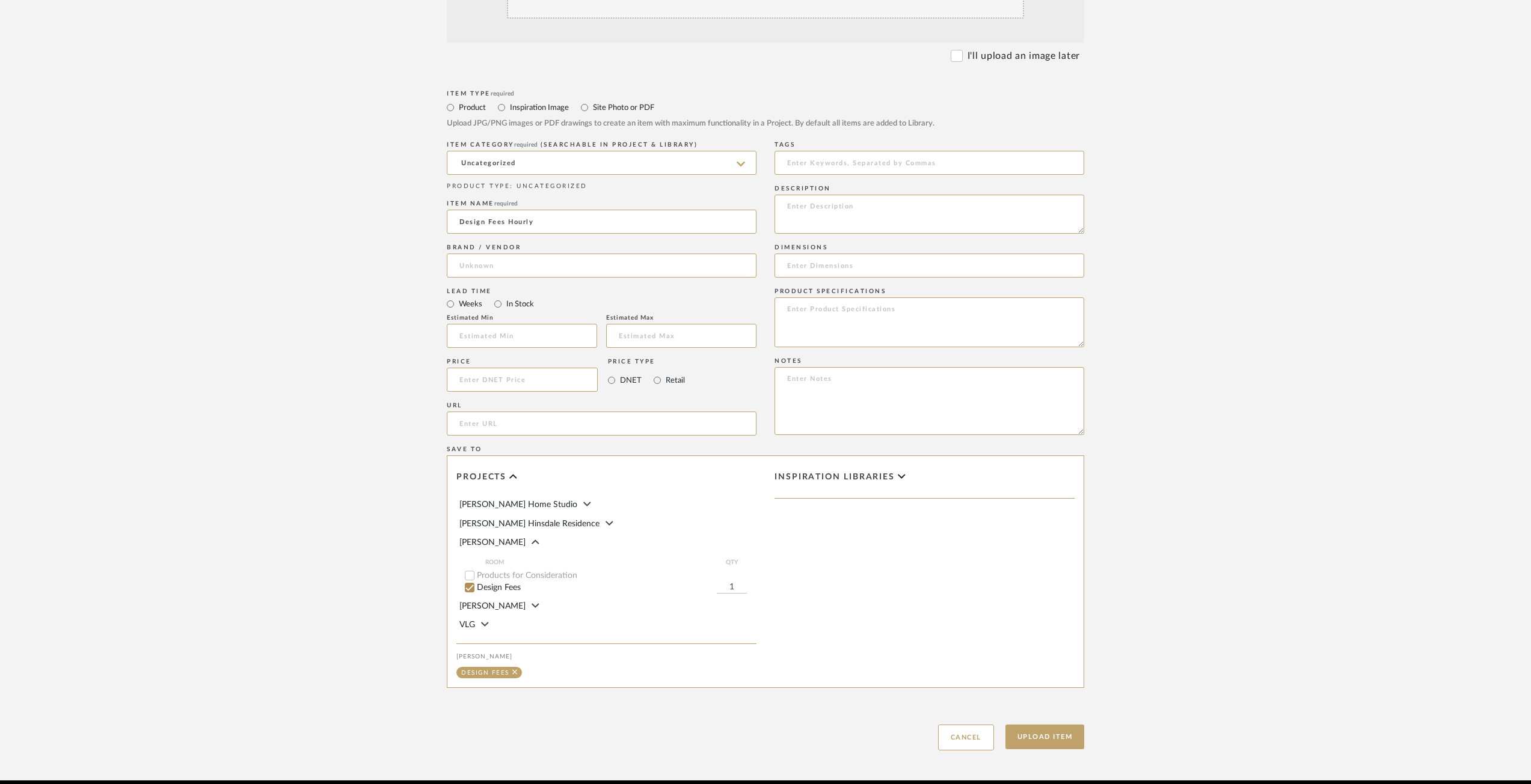
scroll to position [300, 0]
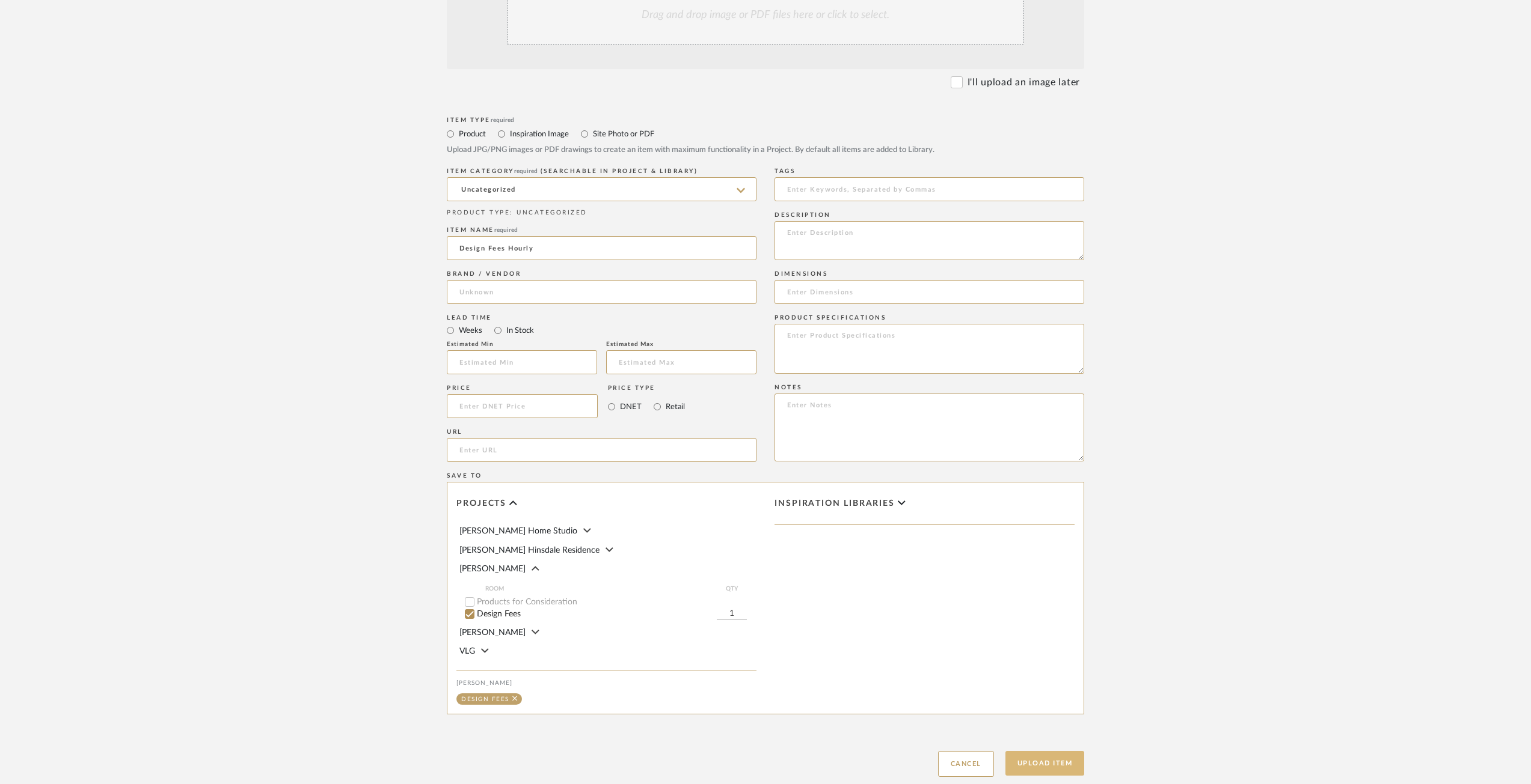
type input "Design Fees Hourly"
click at [1056, 759] on button "Upload Item" at bounding box center [1045, 763] width 79 height 24
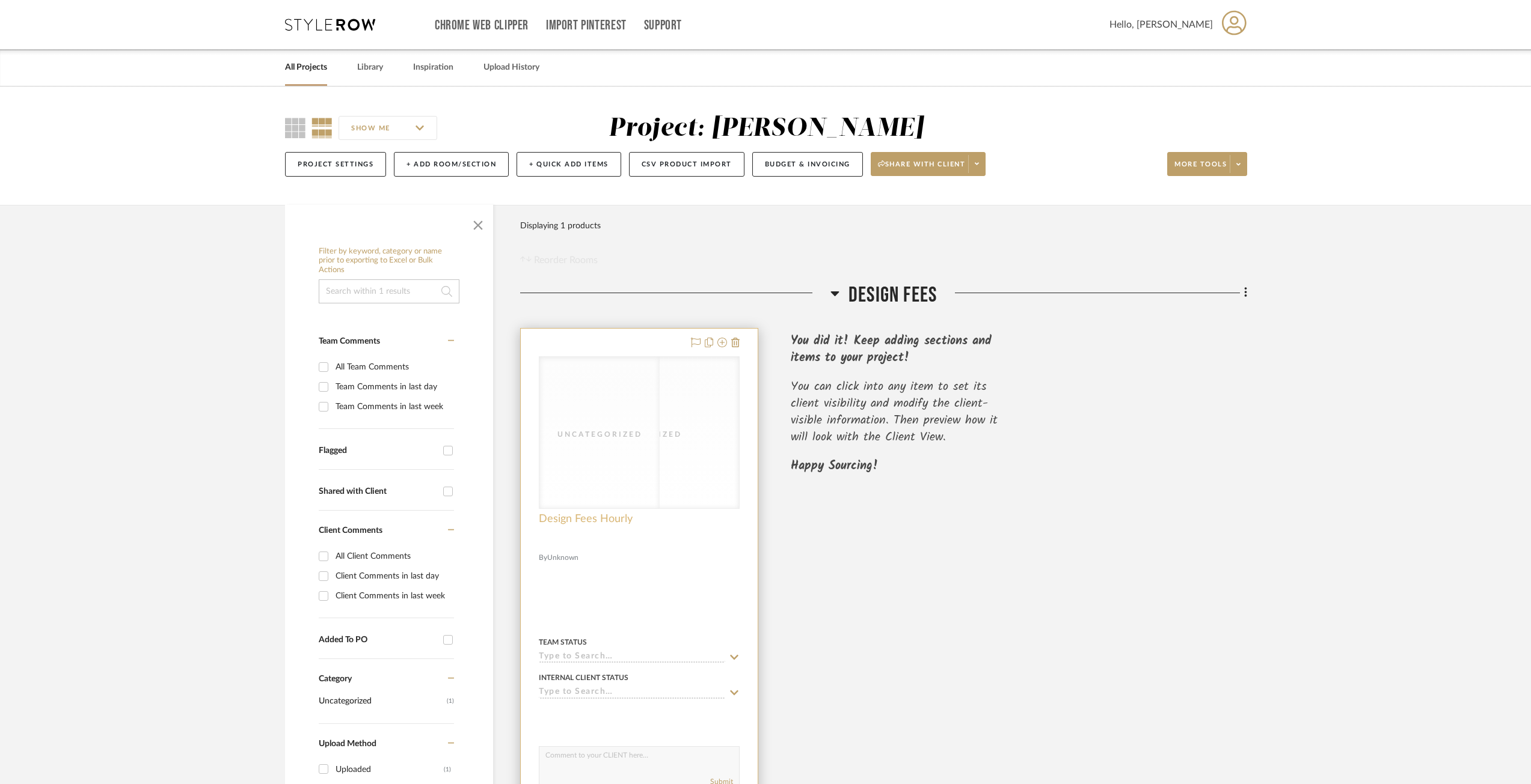
click at [588, 518] on span "Design Fees Hourly" at bounding box center [585, 519] width 94 height 13
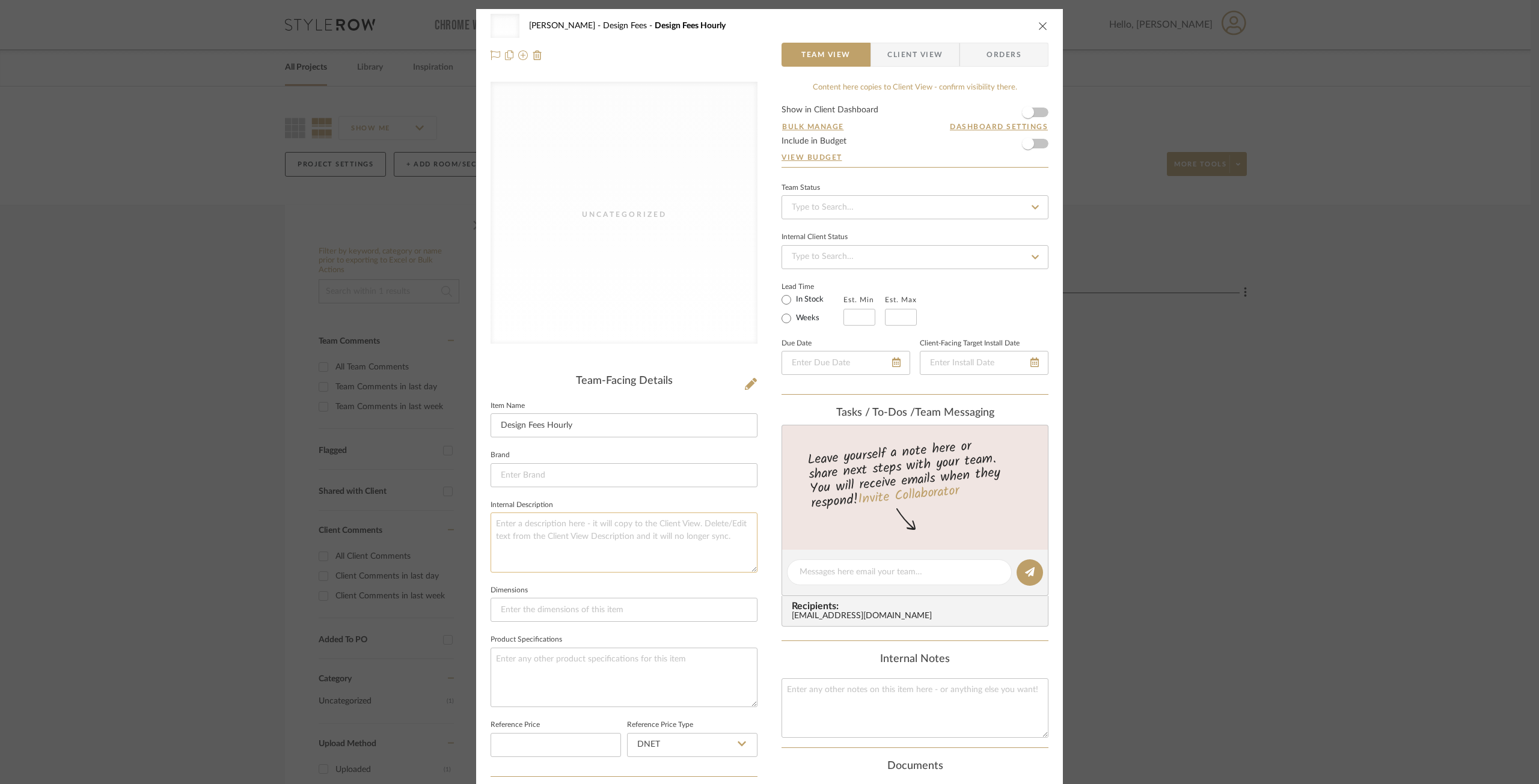
scroll to position [332, 0]
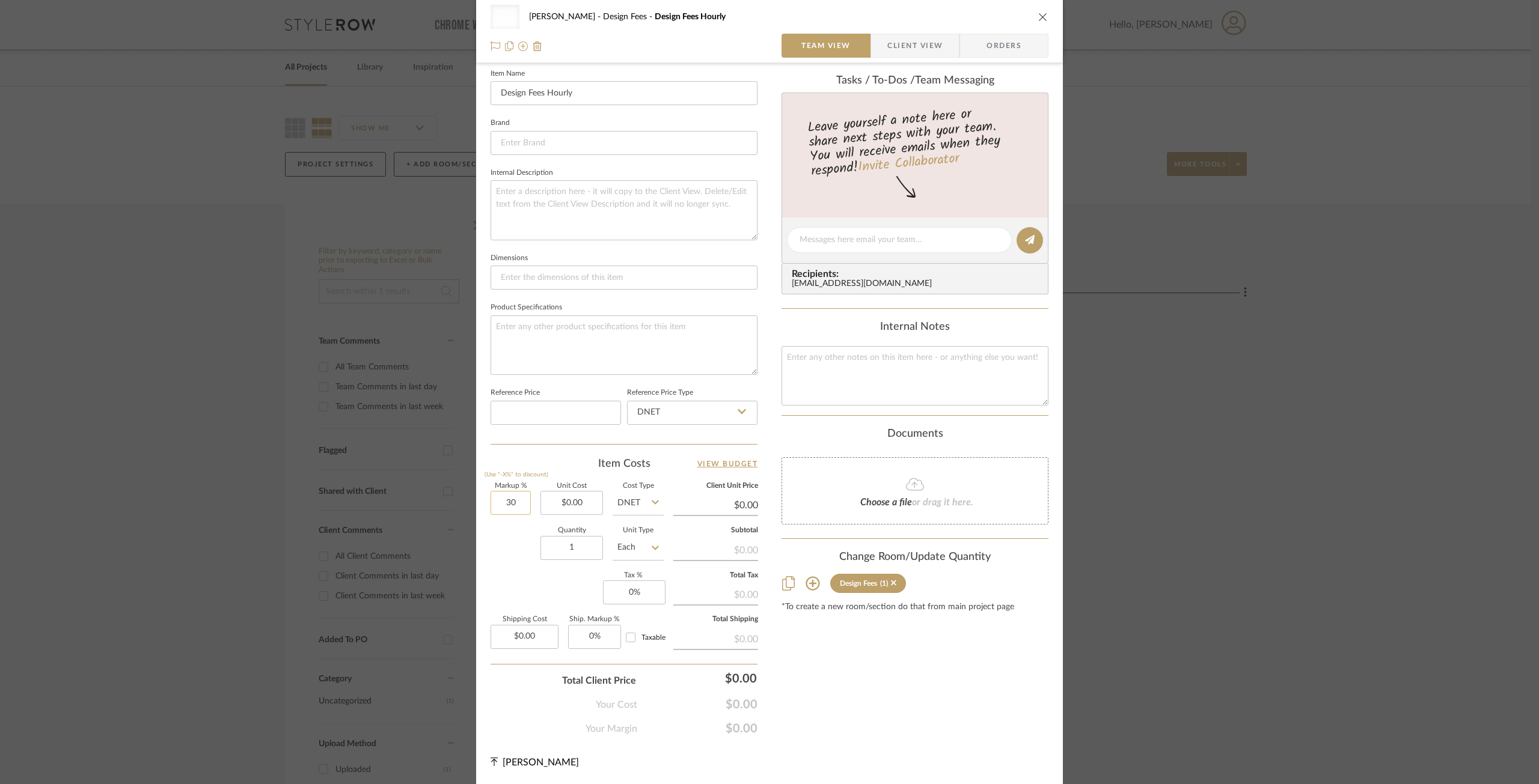
click at [511, 502] on input "30" at bounding box center [511, 502] width 40 height 24
type input "0%"
click at [584, 495] on input "0.00" at bounding box center [572, 502] width 62 height 24
type input "1"
type input "$175.00"
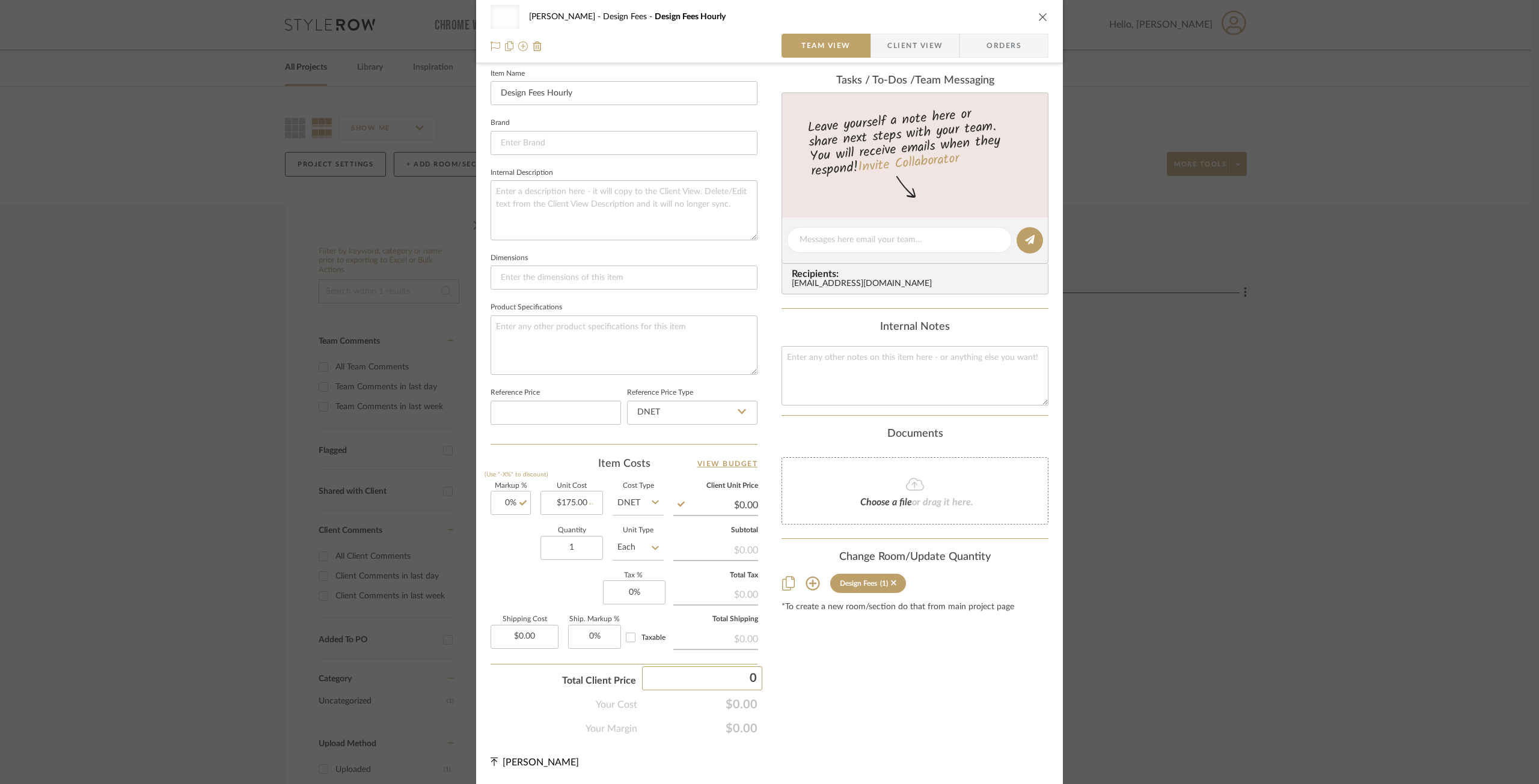
type input "$175.00"
click at [573, 545] on input "1" at bounding box center [572, 548] width 62 height 24
type input "3"
click at [514, 547] on div "Quantity 3 Unit Type Each" at bounding box center [577, 549] width 173 height 43
click at [568, 551] on input "3" at bounding box center [572, 548] width 62 height 24
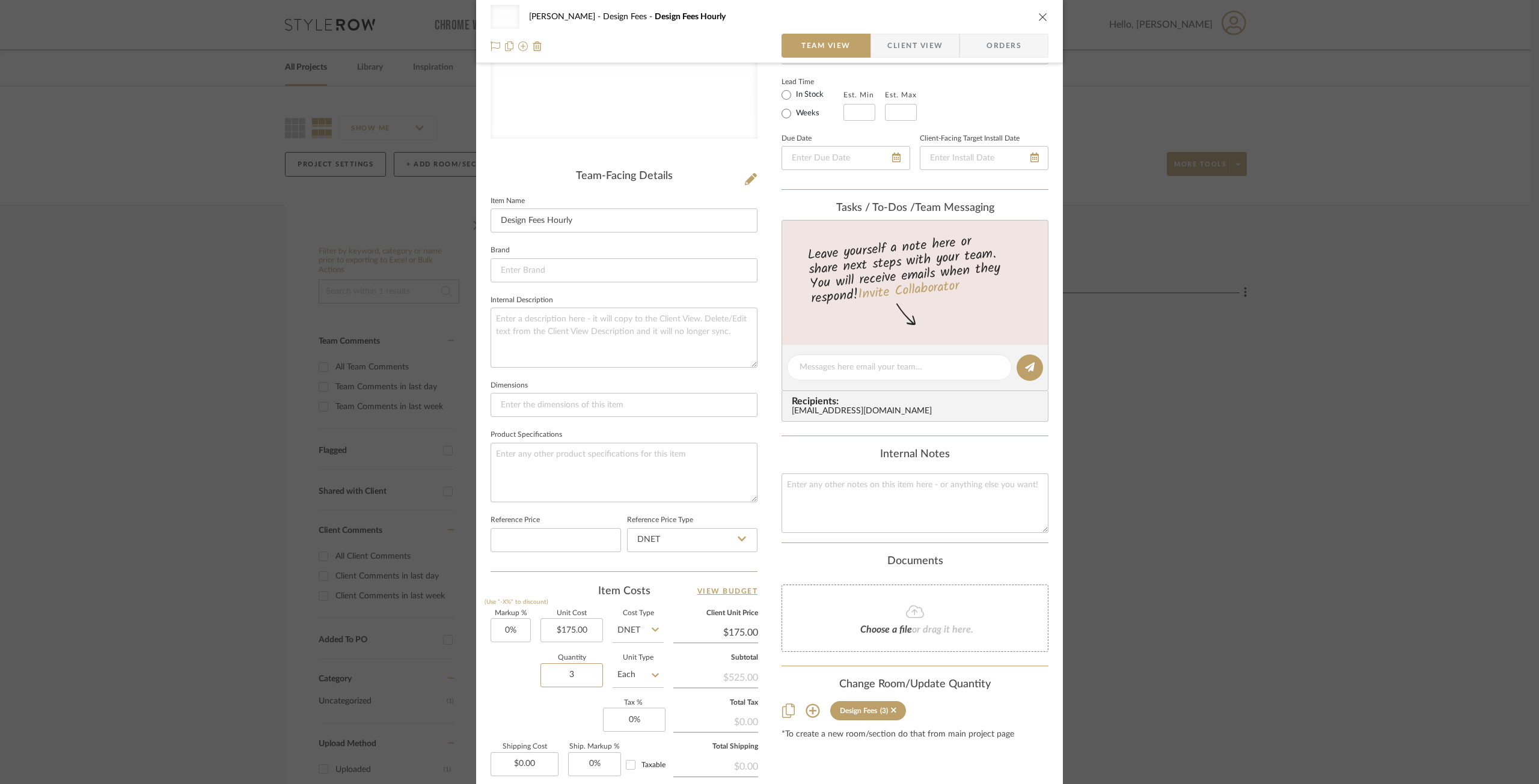
scroll to position [0, 0]
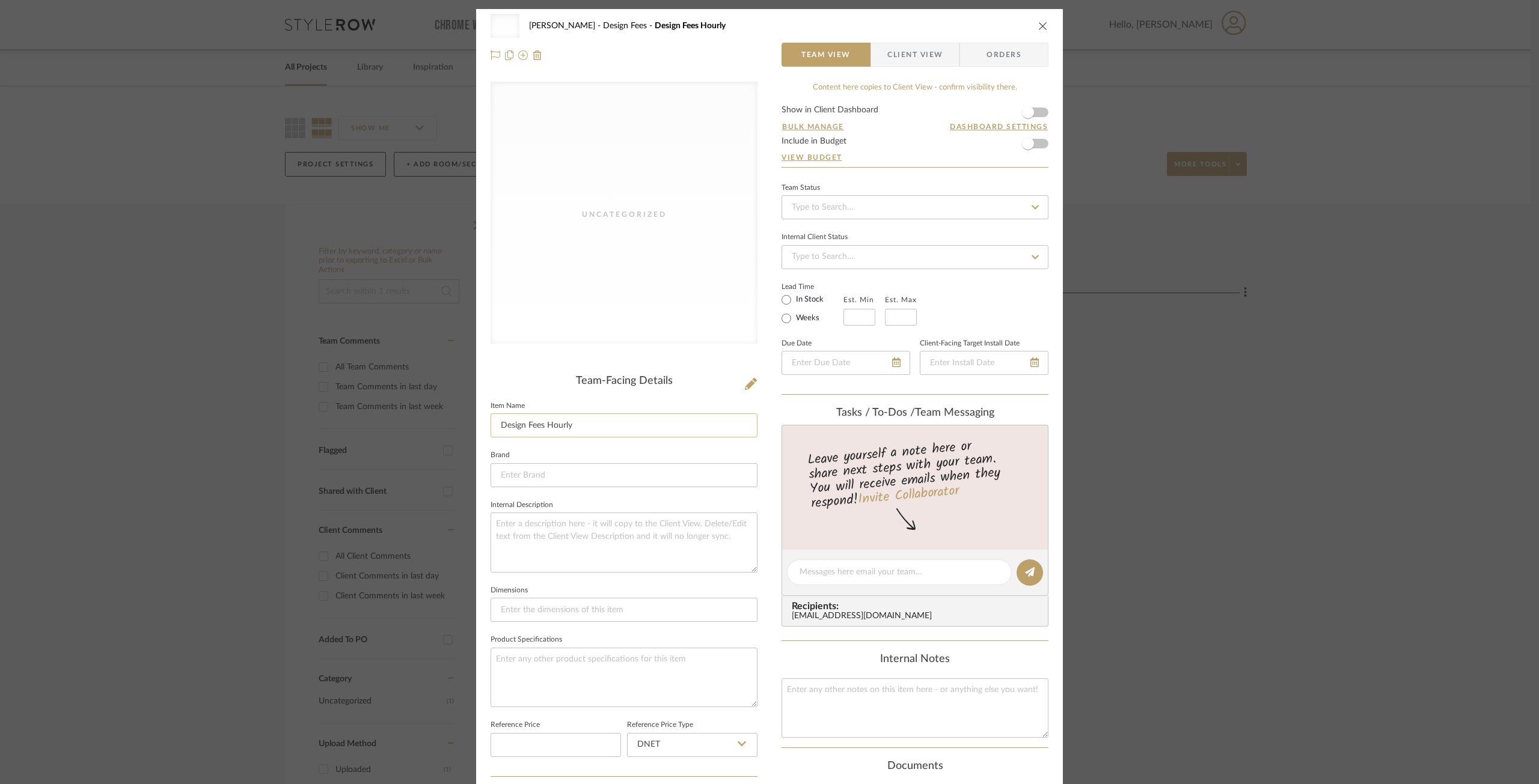
click at [613, 428] on input "Design Fees Hourly" at bounding box center [624, 425] width 266 height 24
click at [615, 429] on input "Design Fees Hourly" at bounding box center [624, 425] width 266 height 24
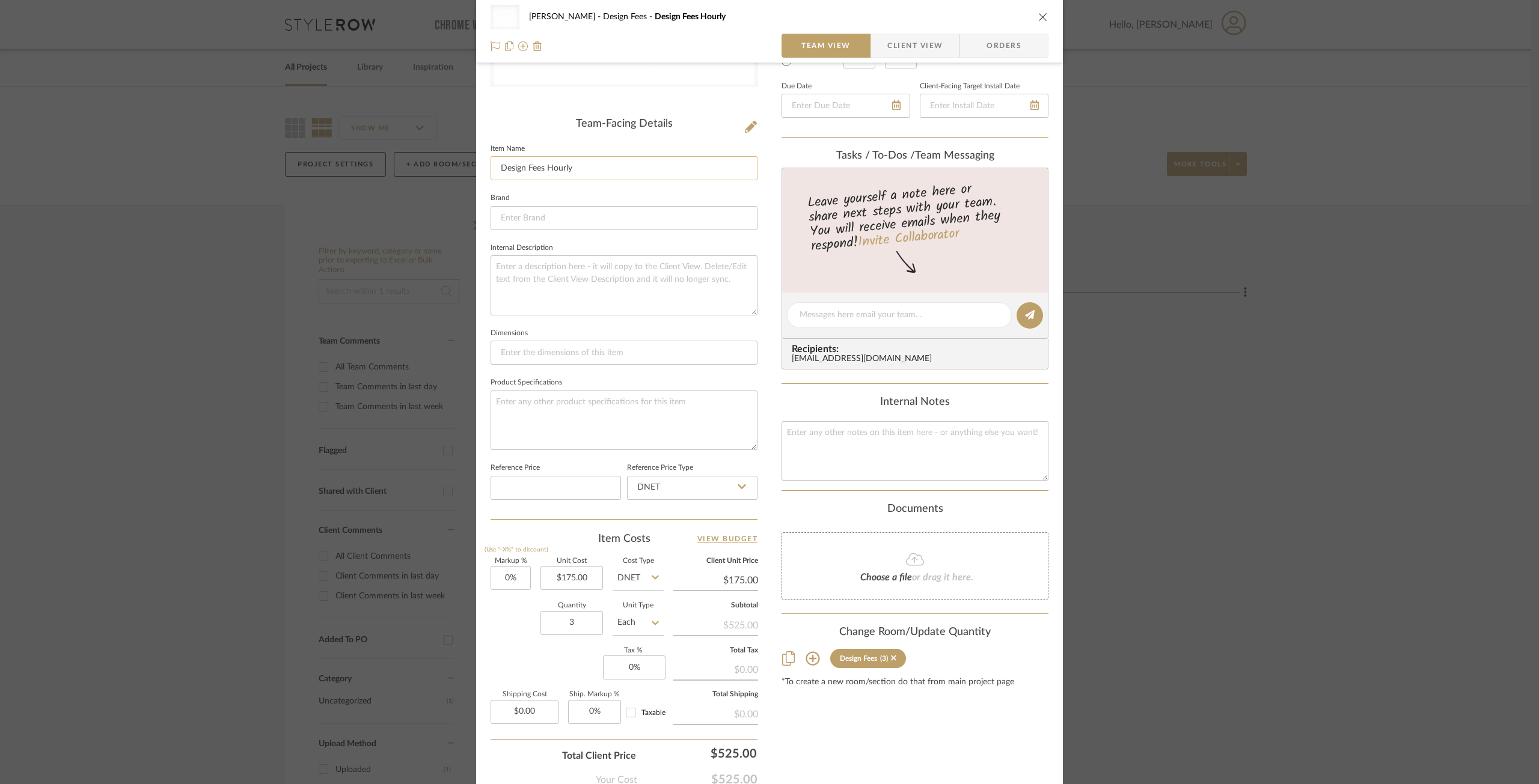
scroll to position [121, 0]
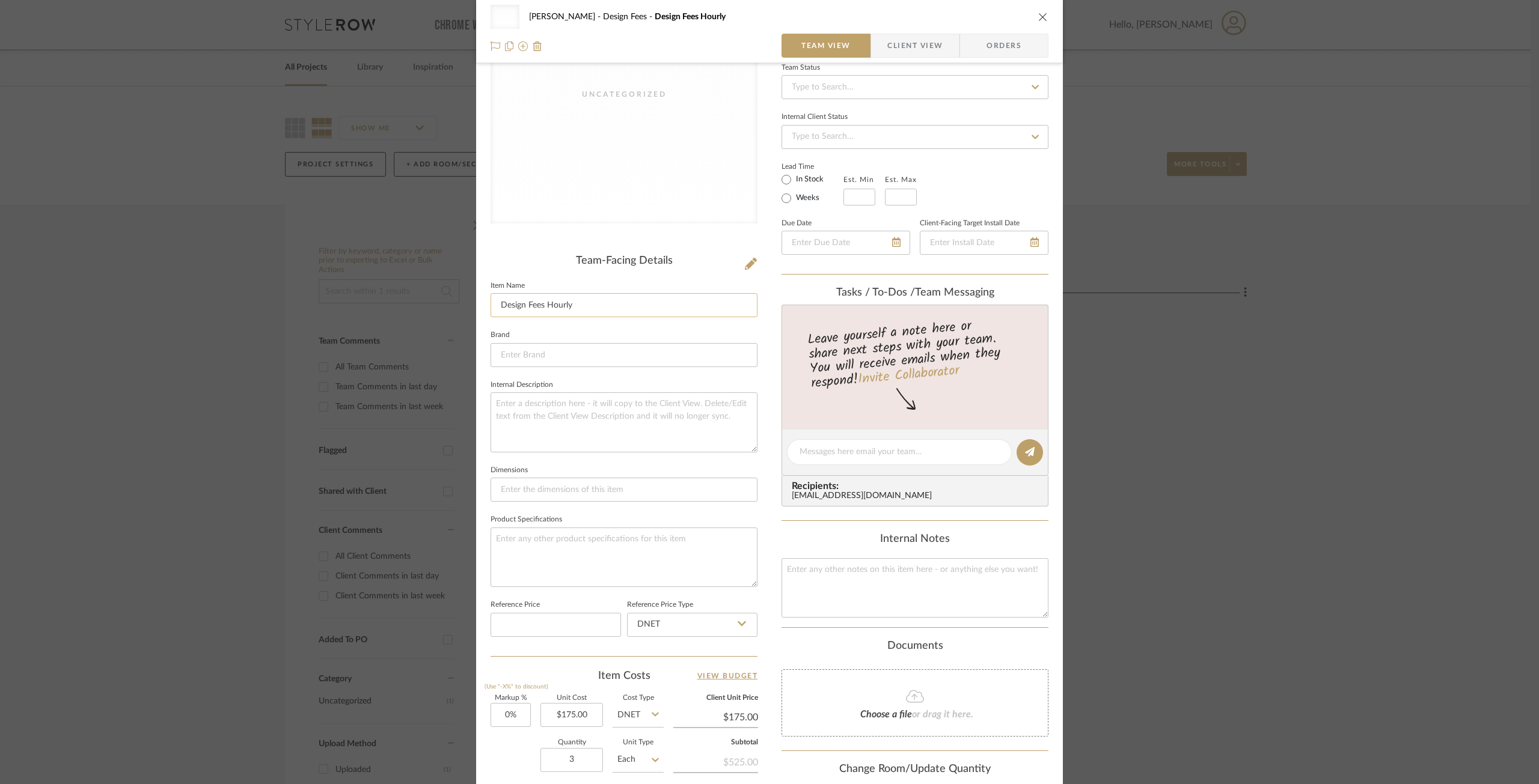
drag, startPoint x: 578, startPoint y: 304, endPoint x: 546, endPoint y: 303, distance: 32.0
click at [546, 303] on input "Design Fees Hourly" at bounding box center [624, 305] width 266 height 24
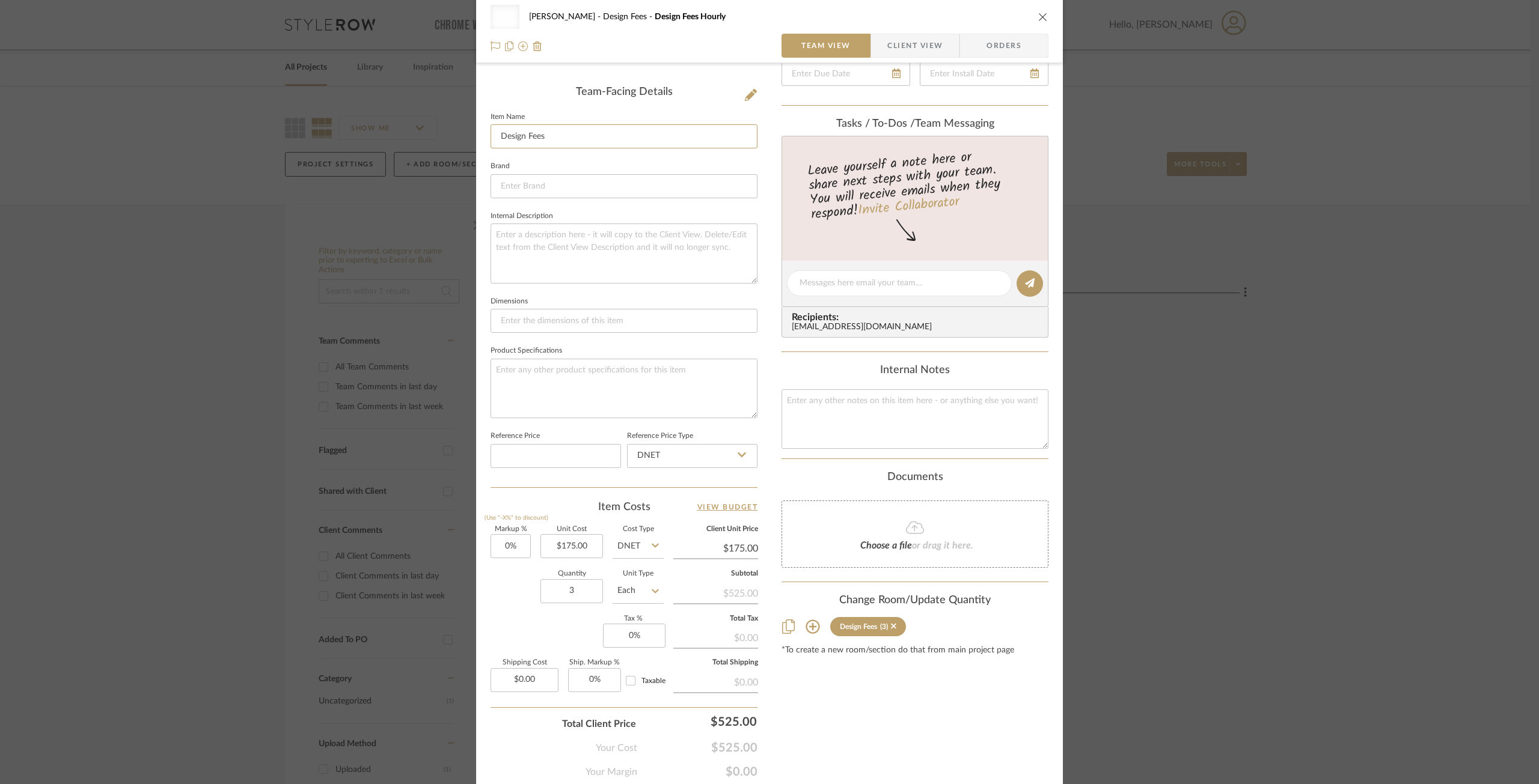
scroll to position [332, 0]
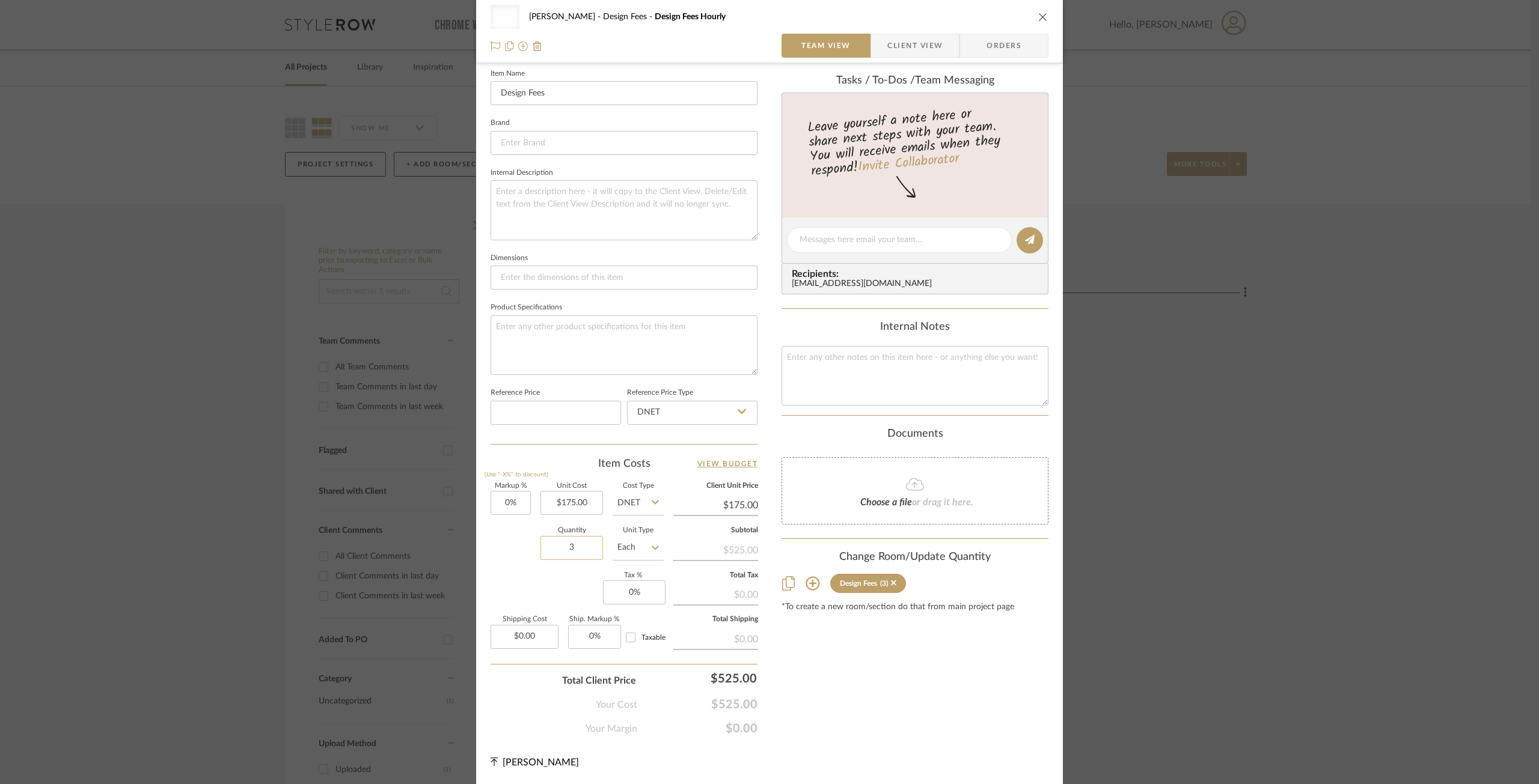
type input "Design Fees"
click at [578, 553] on input "3" at bounding box center [572, 548] width 62 height 24
type input "1"
click at [838, 674] on div "Content here copies to Client View - confirm visibility there. Show in Client D…" at bounding box center [915, 243] width 266 height 986
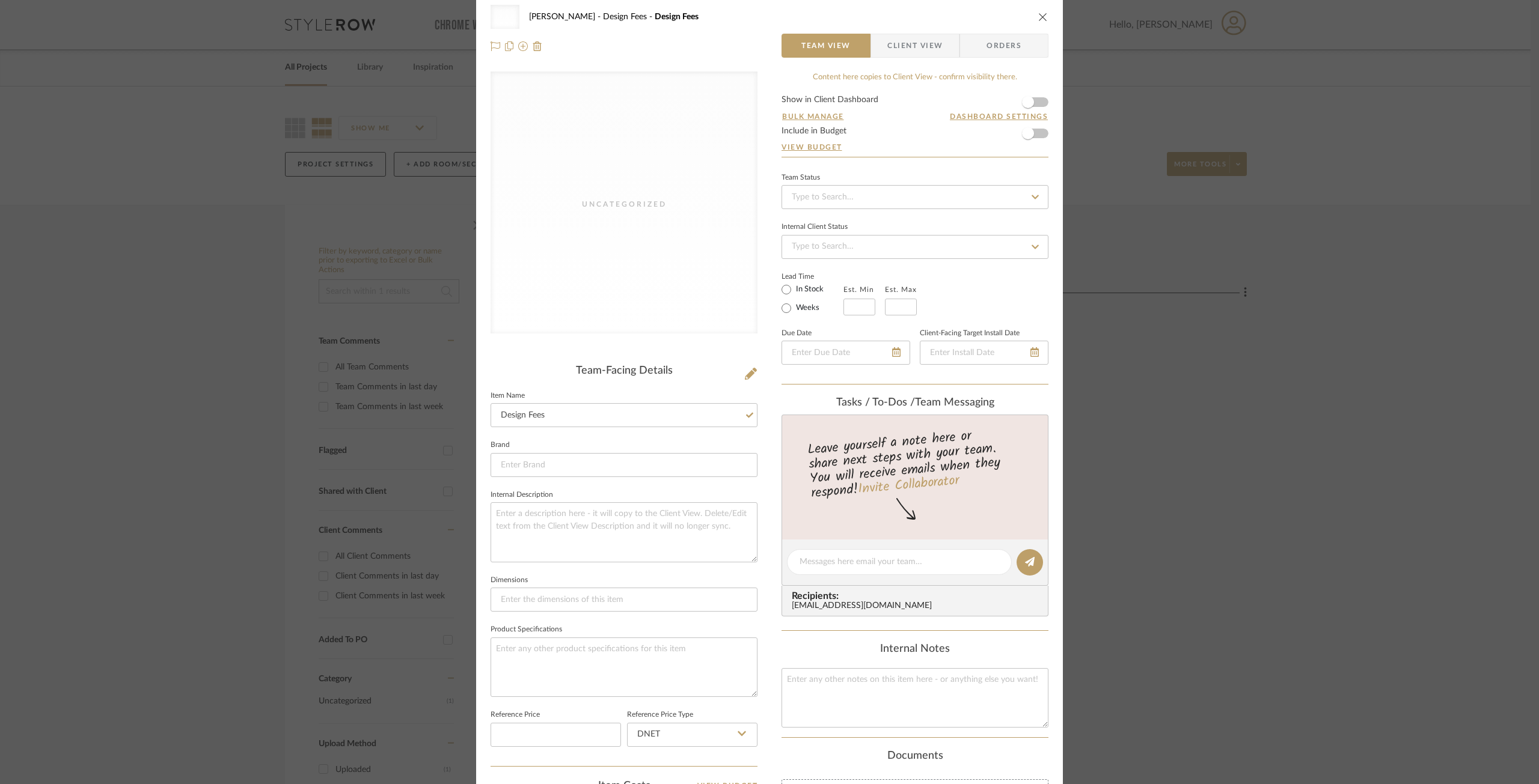
scroll to position [0, 0]
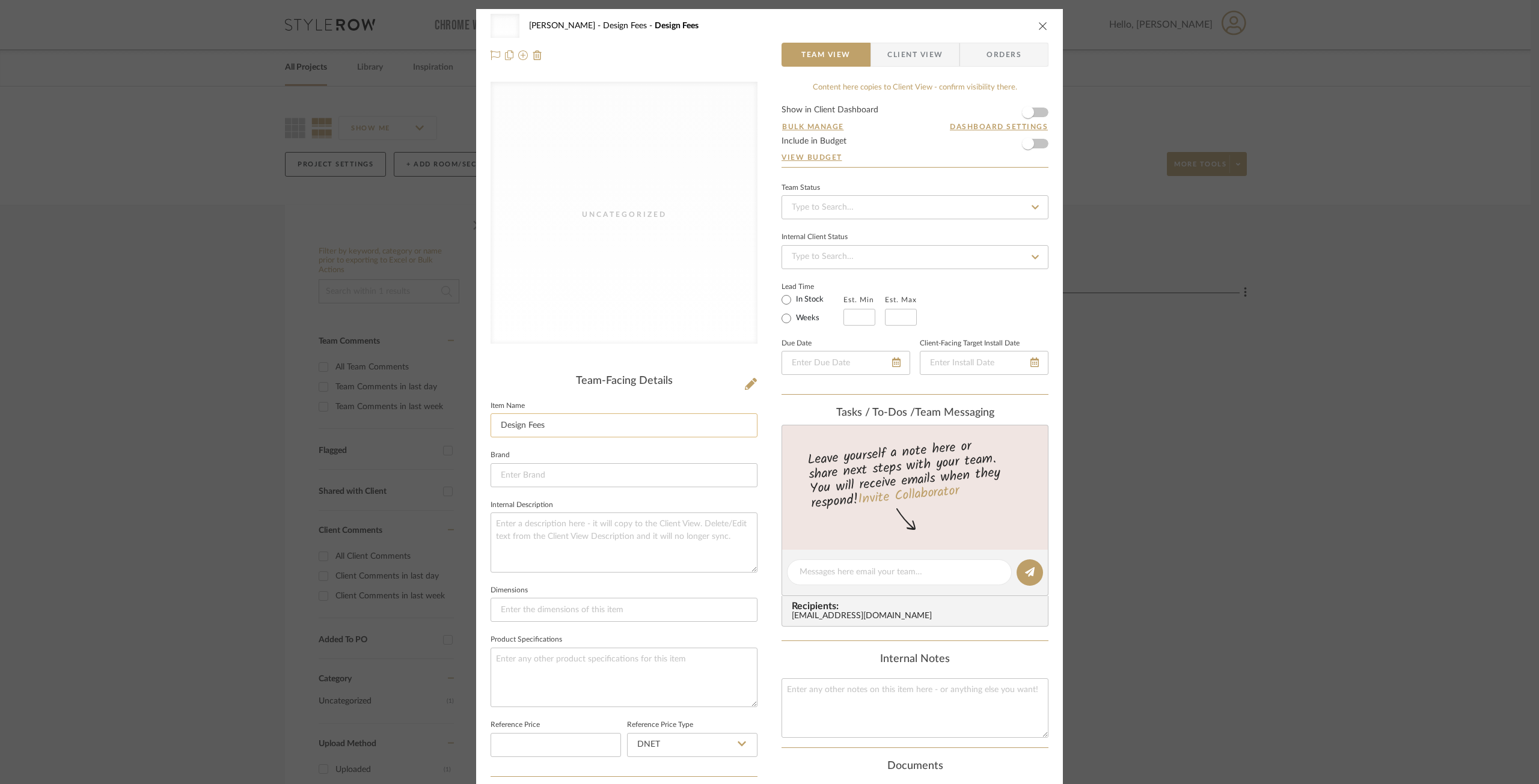
click at [557, 433] on input "Design Fees" at bounding box center [624, 425] width 266 height 24
click at [541, 421] on input "Design Fees 7/31/2025" at bounding box center [624, 425] width 266 height 24
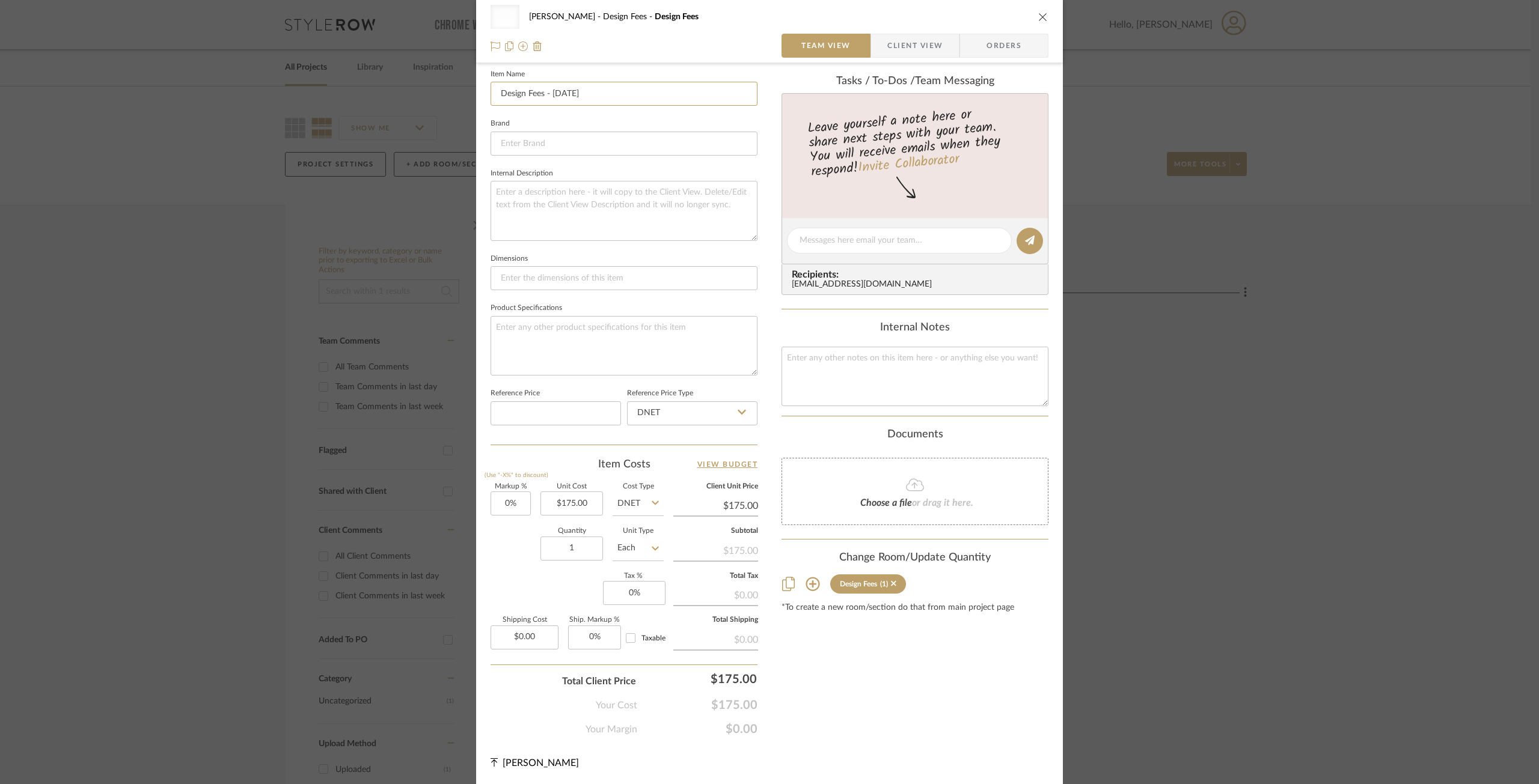
scroll to position [332, 0]
type input "Design Fees - 7/31/2025"
click at [887, 687] on div "Content here copies to Client View - confirm visibility there. Show in Client D…" at bounding box center [915, 243] width 266 height 986
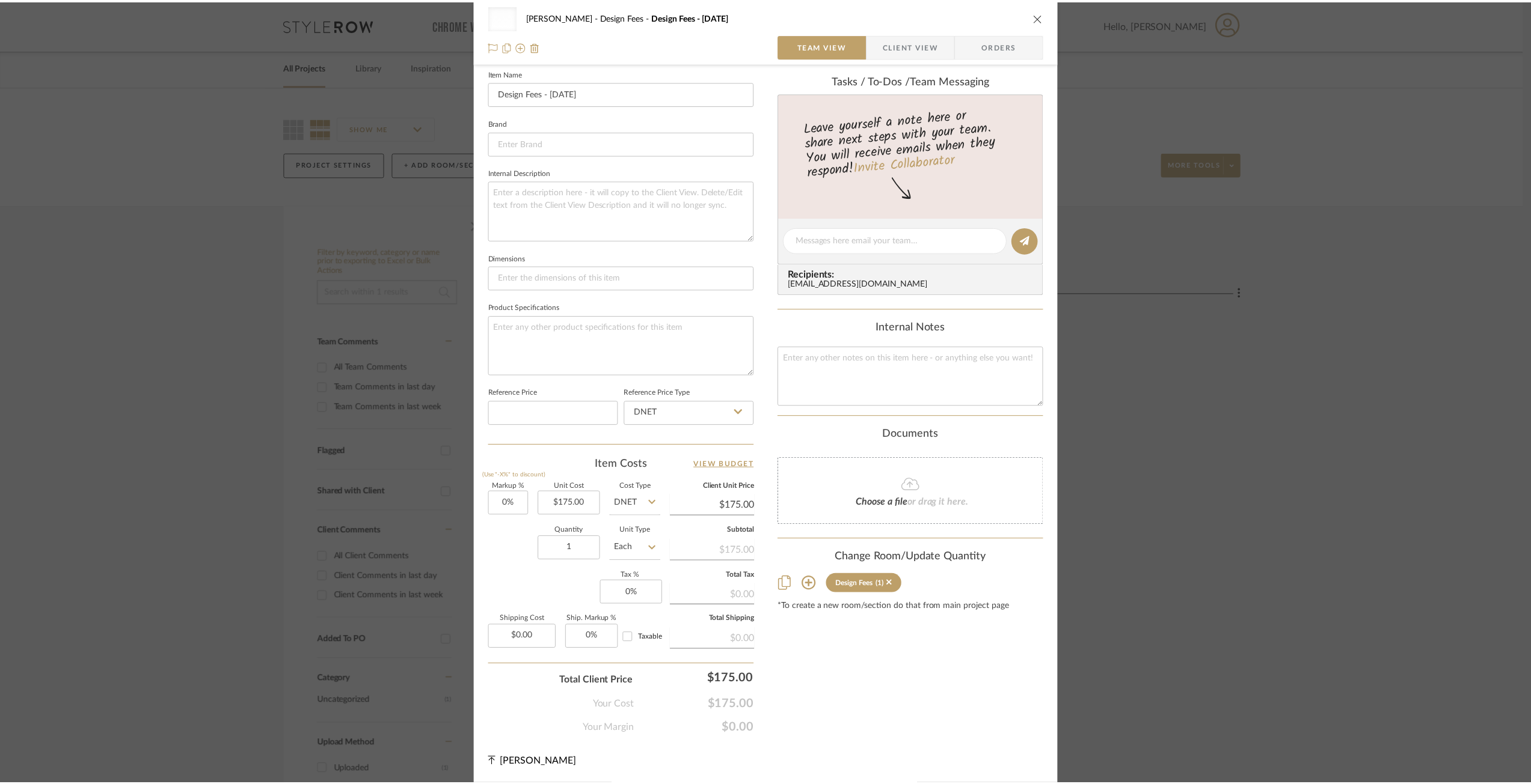
scroll to position [0, 0]
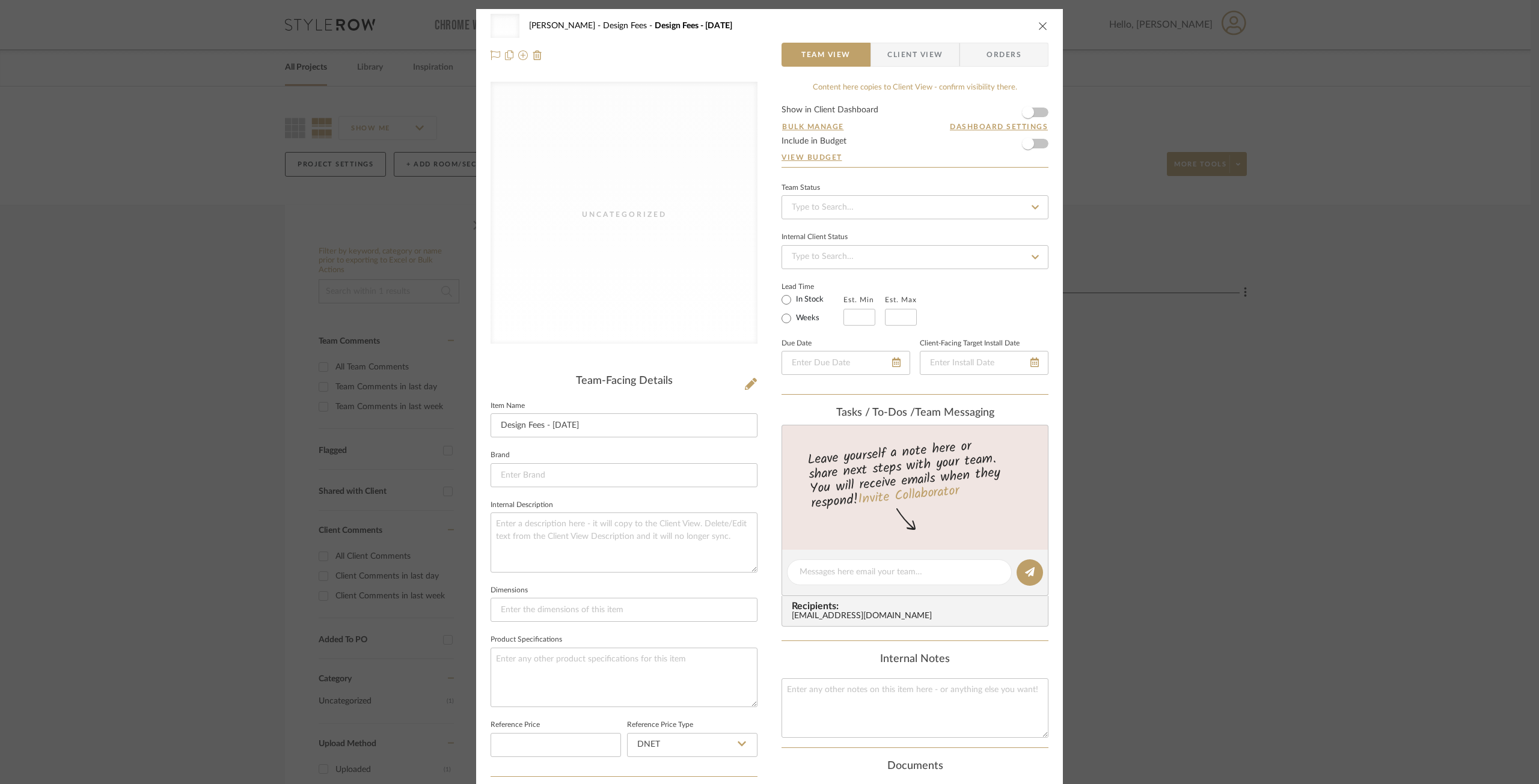
click at [1040, 21] on icon "close" at bounding box center [1042, 25] width 9 height 9
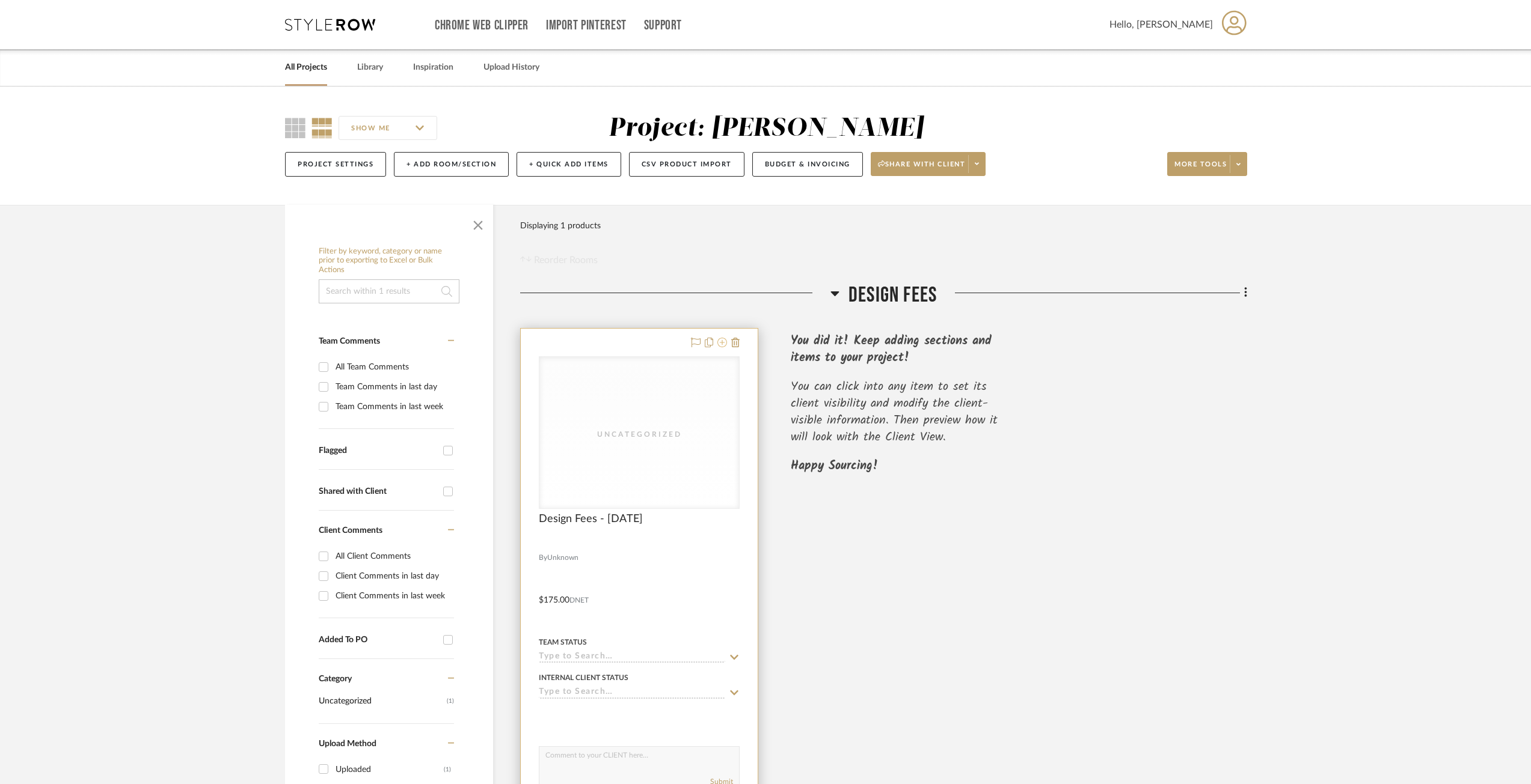
click at [724, 342] on icon at bounding box center [721, 342] width 9 height 9
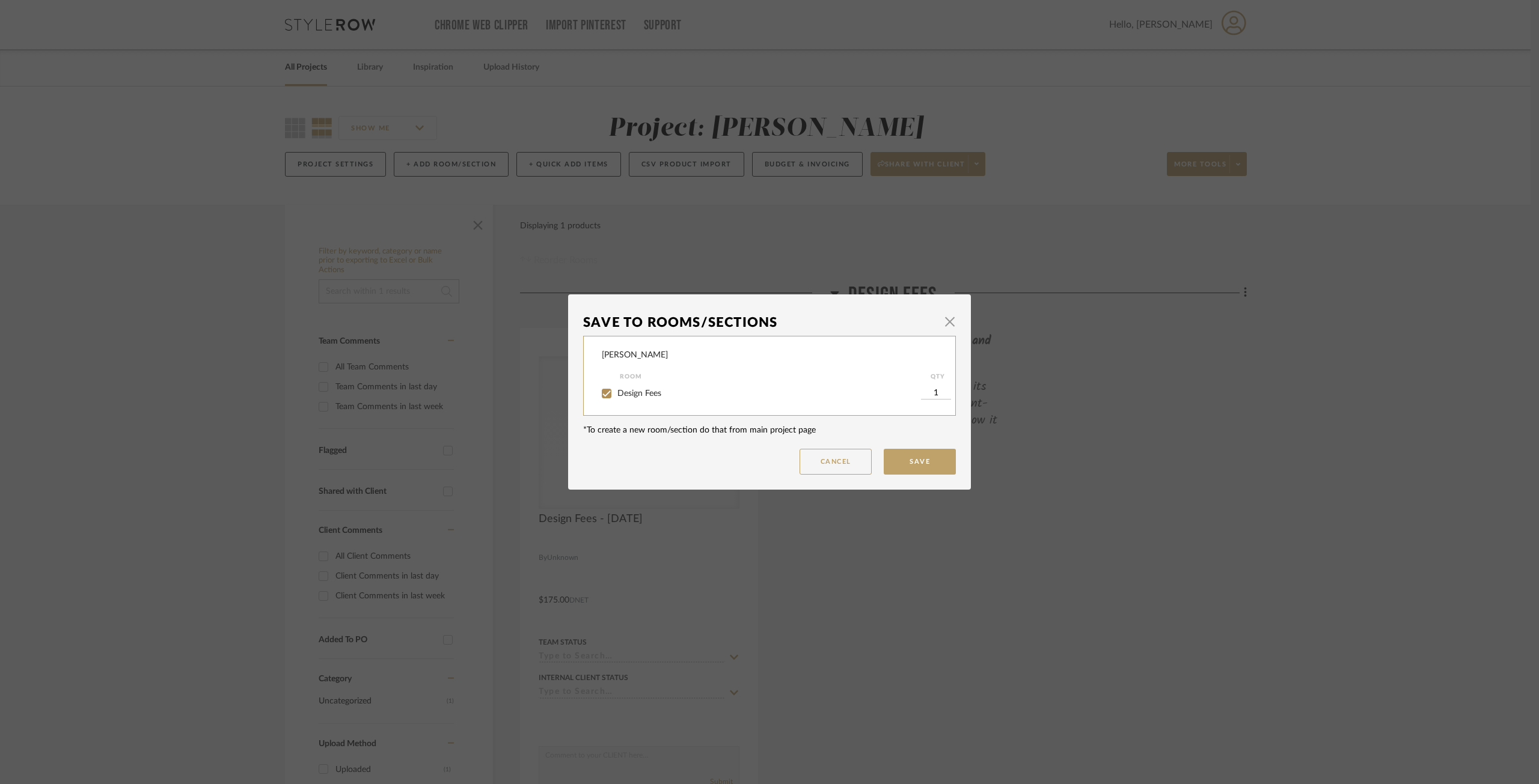
click at [955, 305] on dialog-content "Save To Rooms/Sections × Geracie Room QTY Design Fees 1 *To create a new room/s…" at bounding box center [770, 392] width 403 height 196
click at [950, 311] on span "button" at bounding box center [950, 321] width 24 height 24
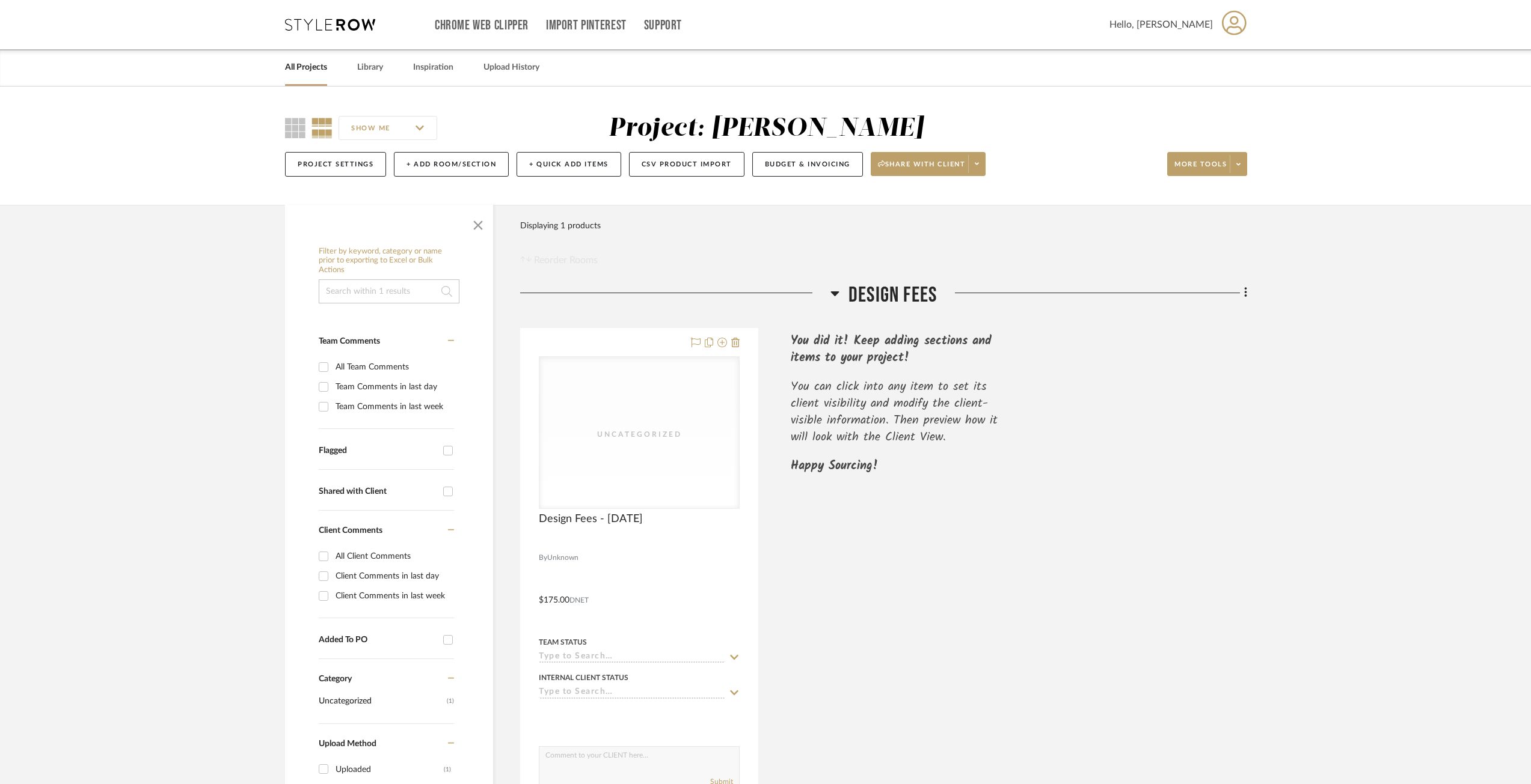
click at [961, 455] on div "You can click into any item to set its client visibility and modify the client-…" at bounding box center [904, 418] width 228 height 79
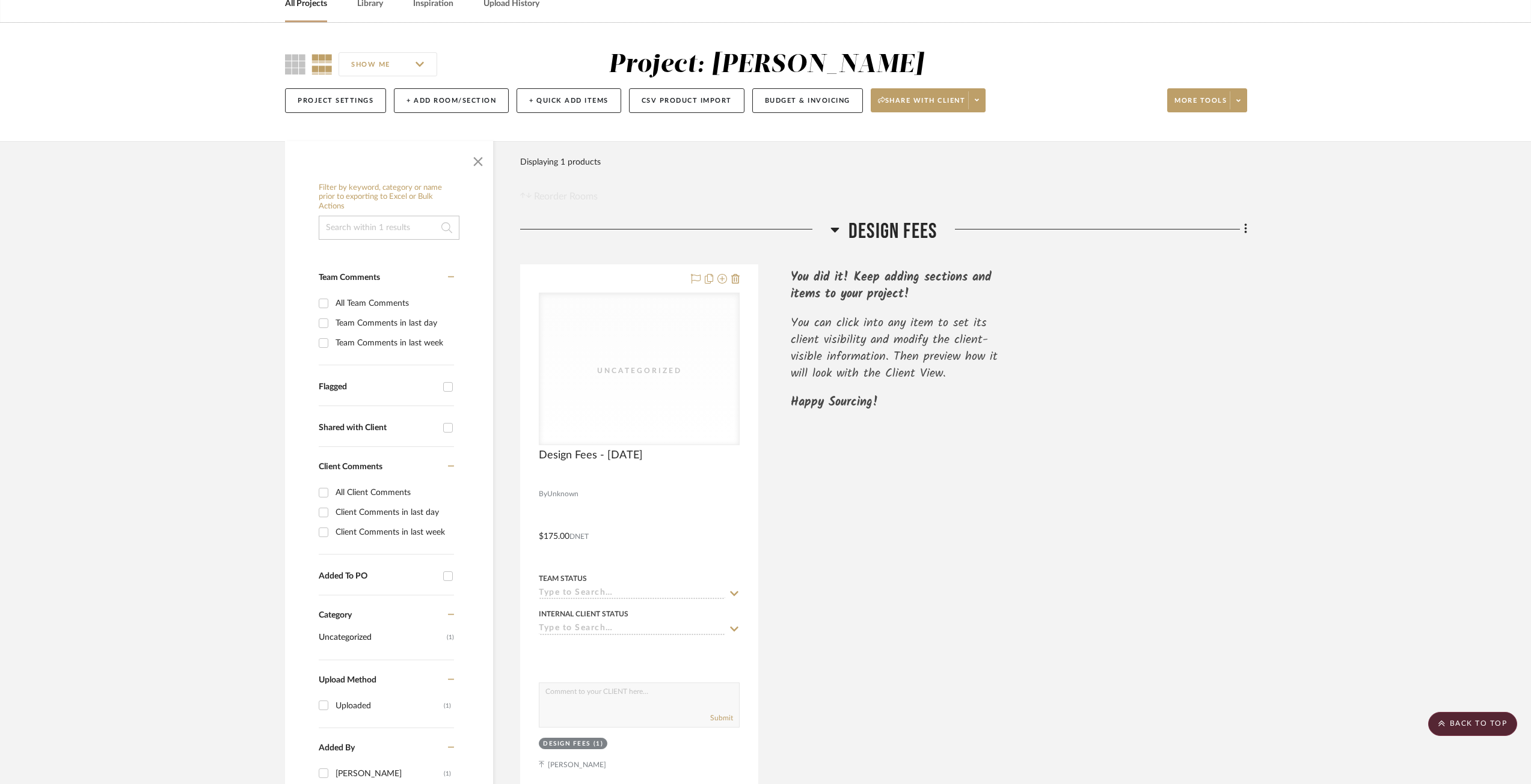
scroll to position [36, 0]
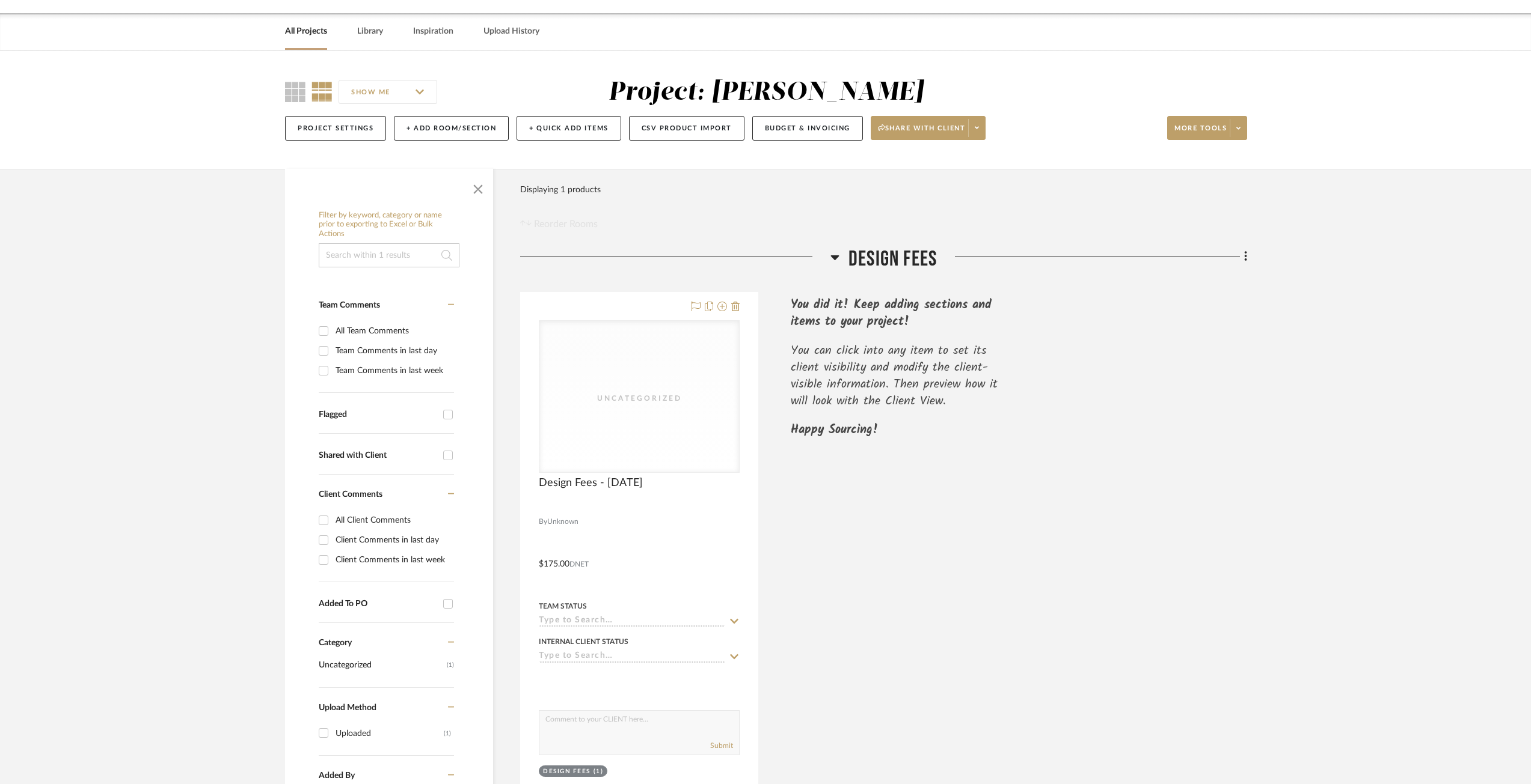
click at [1251, 260] on div "Filter by keyword, category or name prior to exporting to Excel or Bulk Actions…" at bounding box center [765, 629] width 997 height 921
click at [1245, 260] on icon at bounding box center [1245, 257] width 3 height 10
click at [1193, 279] on span "Add New Item" at bounding box center [1183, 282] width 53 height 10
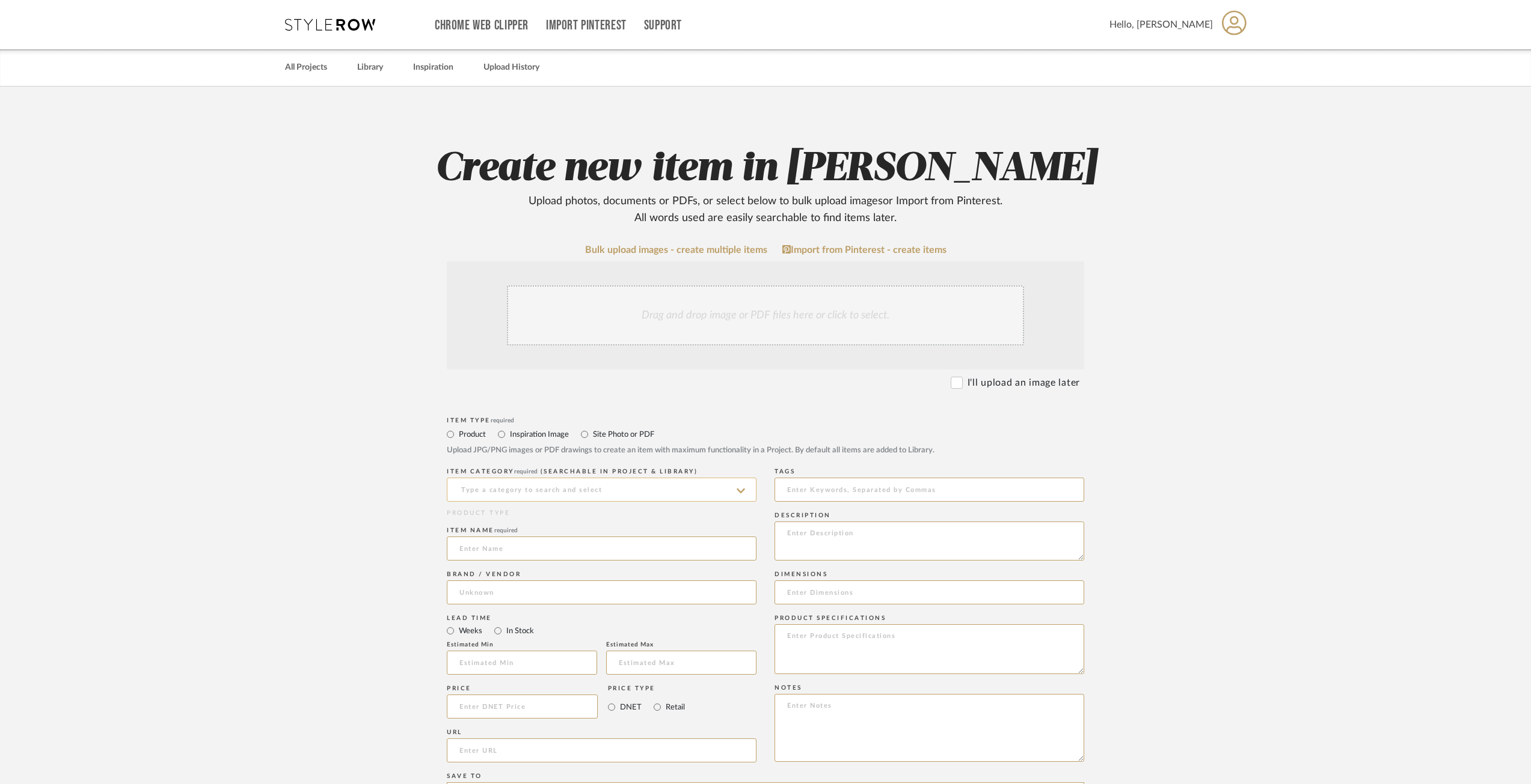
click at [543, 489] on input at bounding box center [601, 490] width 310 height 24
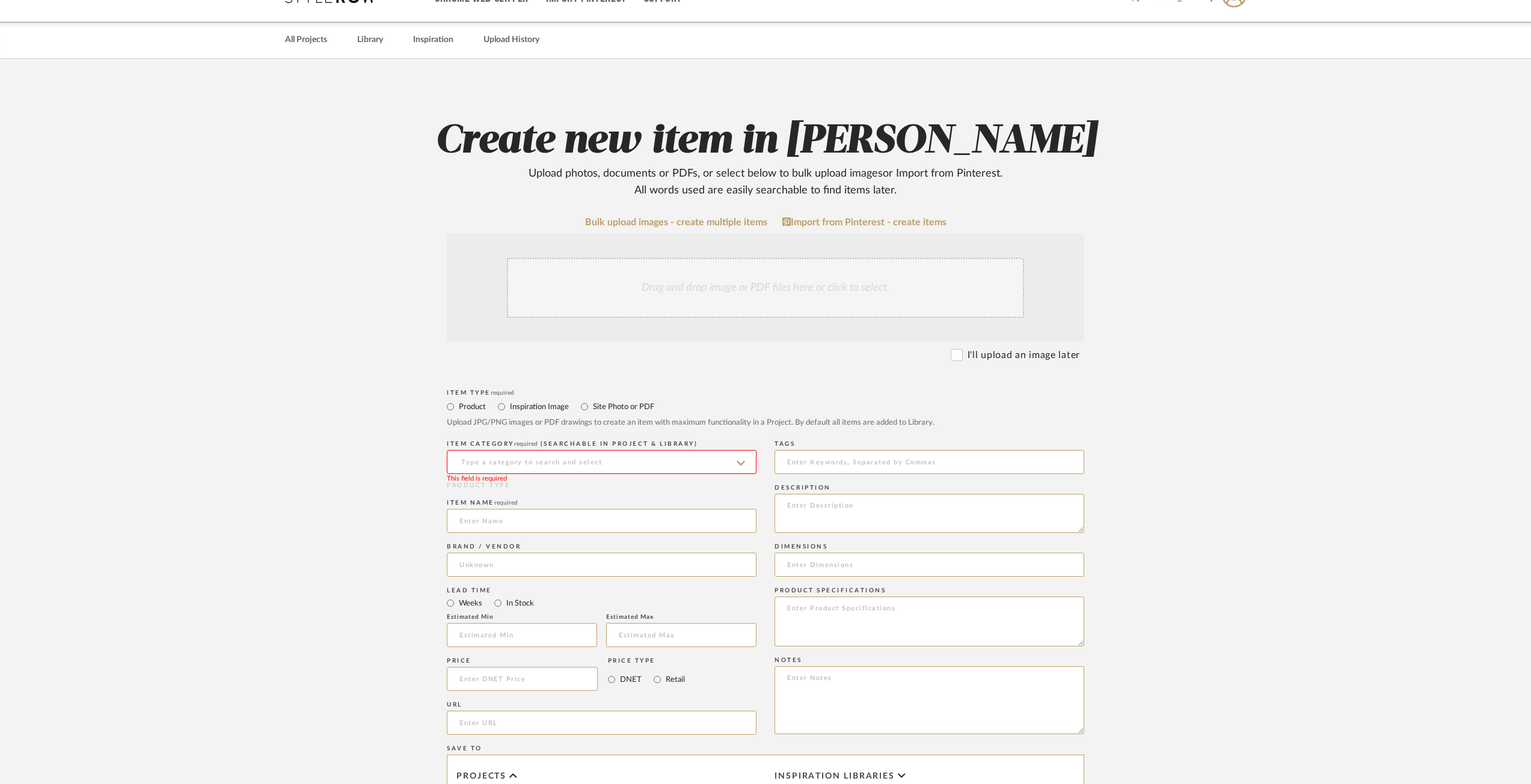
scroll to position [60, 0]
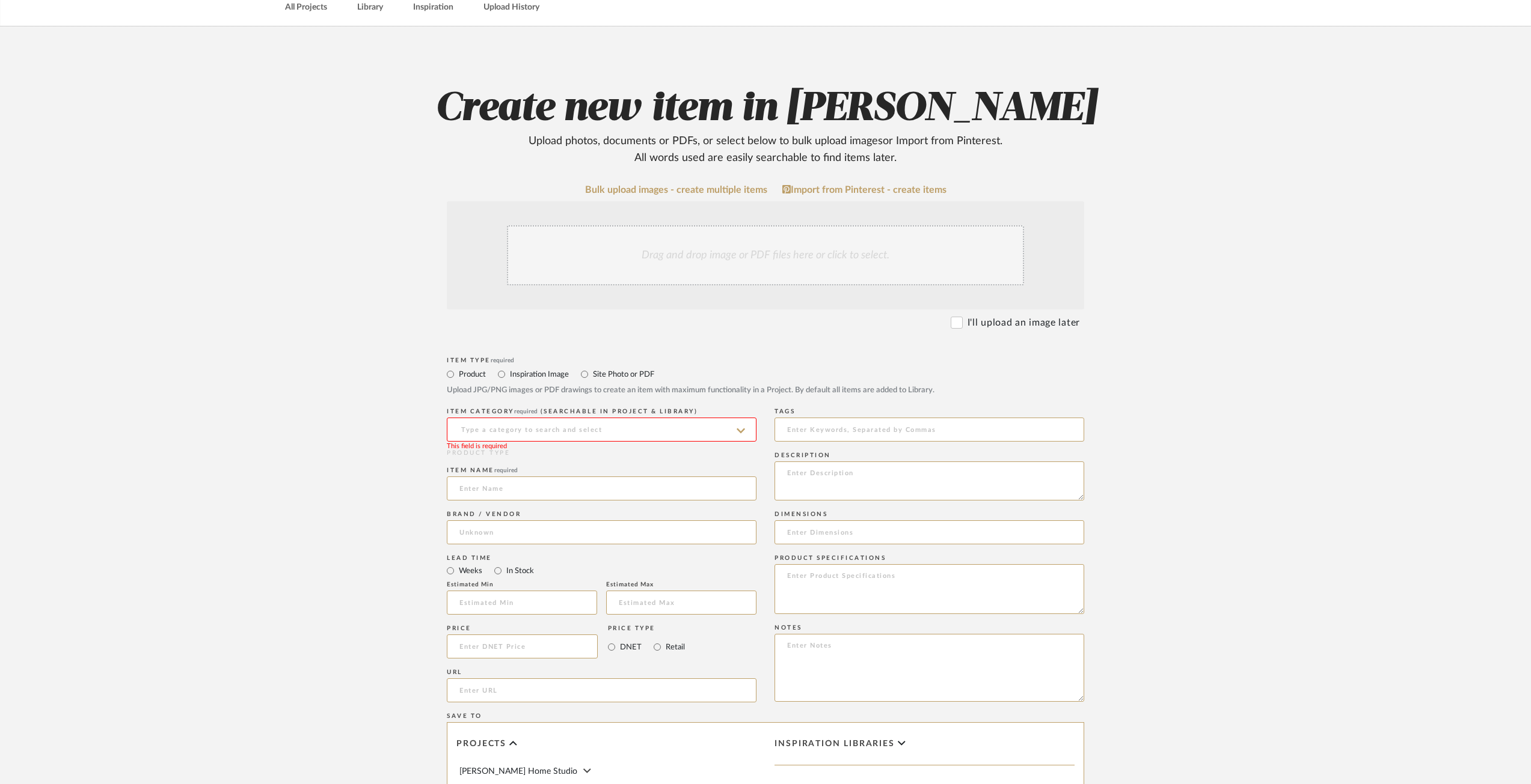
click at [499, 431] on input at bounding box center [601, 429] width 310 height 24
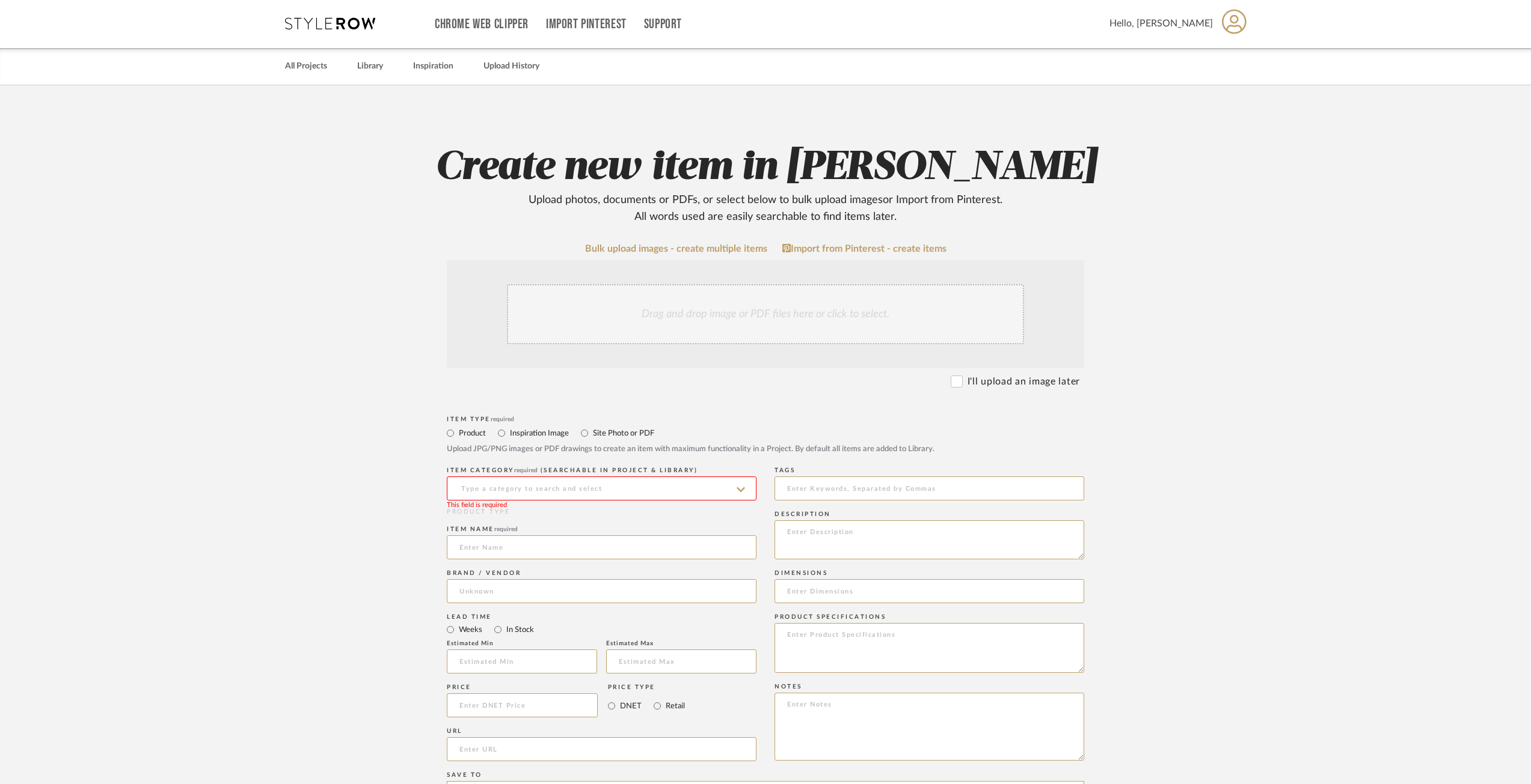
scroll to position [0, 0]
click at [546, 490] on input at bounding box center [601, 490] width 310 height 24
type input "Design"
click at [743, 491] on icon at bounding box center [741, 491] width 6 height 9
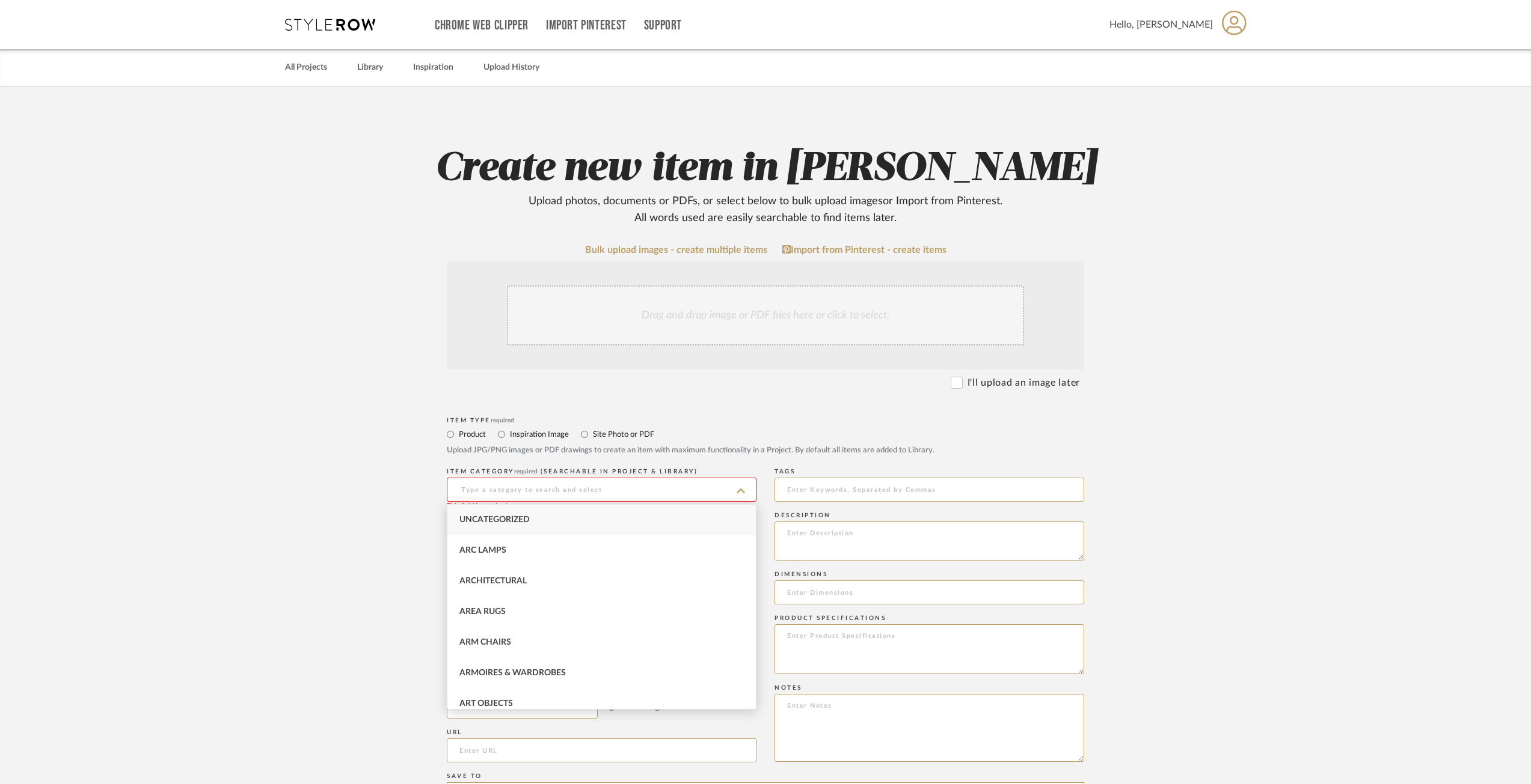
click at [620, 517] on div "Uncategorized" at bounding box center [601, 520] width 309 height 30
type input "Uncategorized"
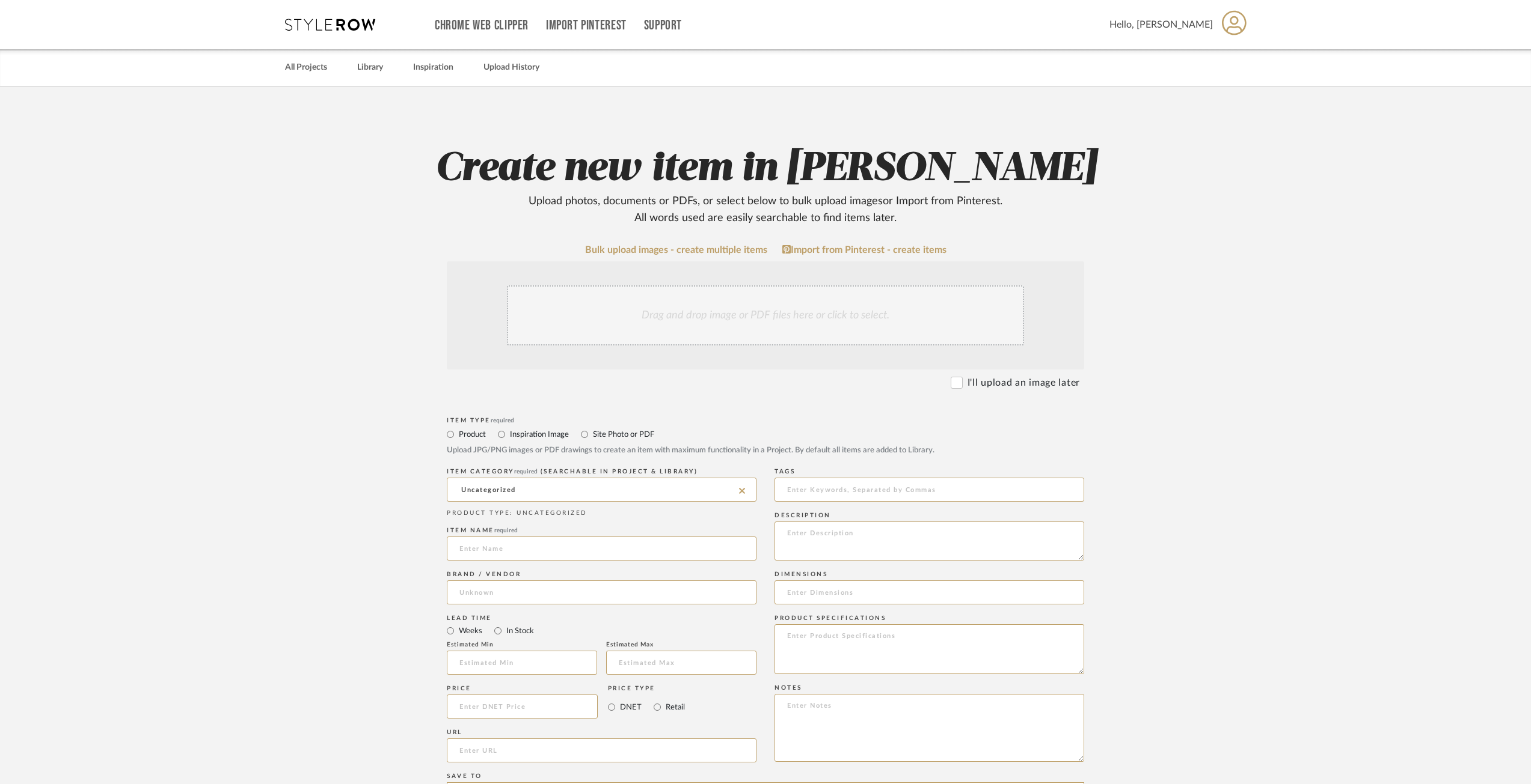
click at [351, 512] on upload-items "Create new item in Geracie Upload photos, documents or PDFs, or select below to…" at bounding box center [765, 597] width 1531 height 1021
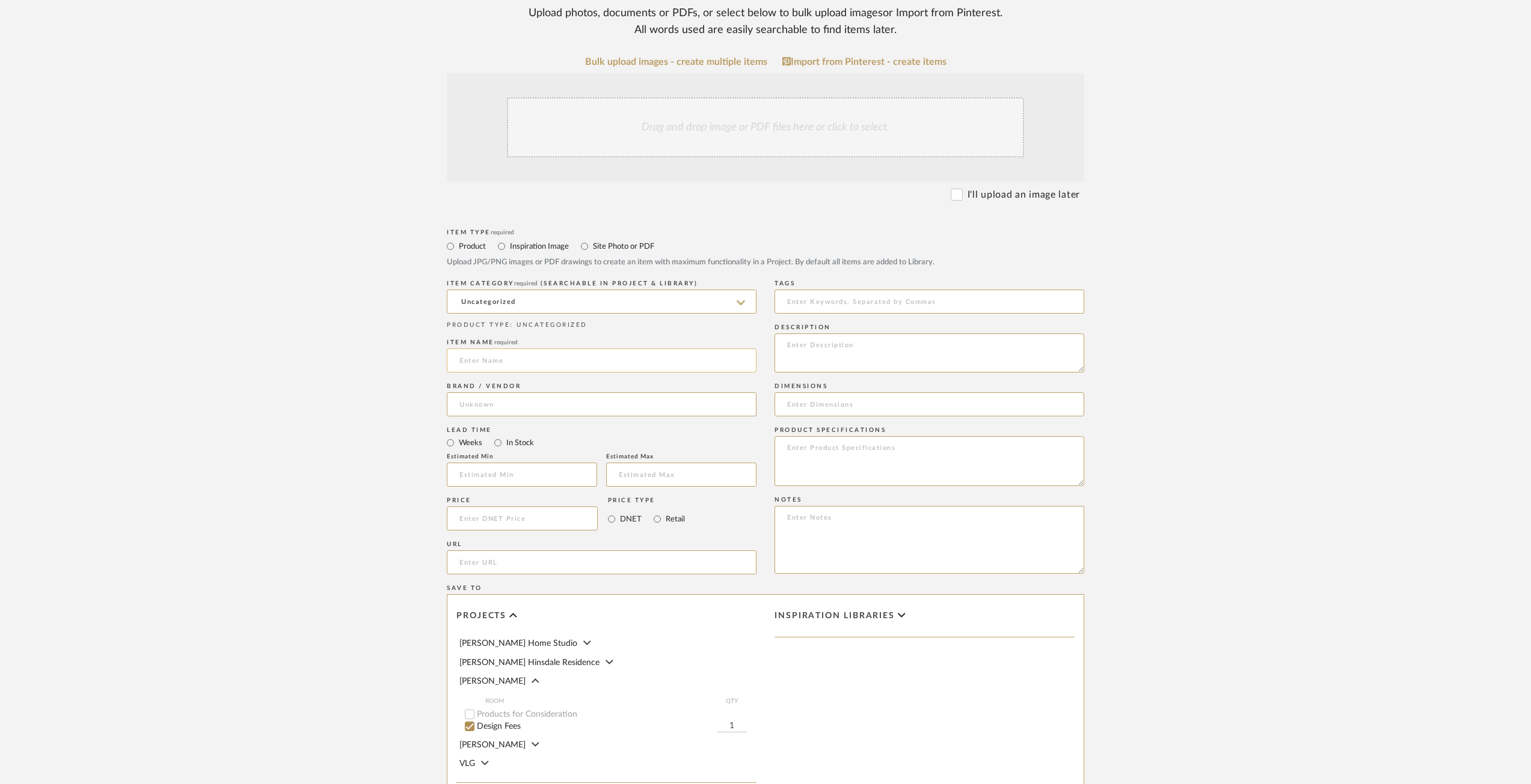
scroll to position [180, 0]
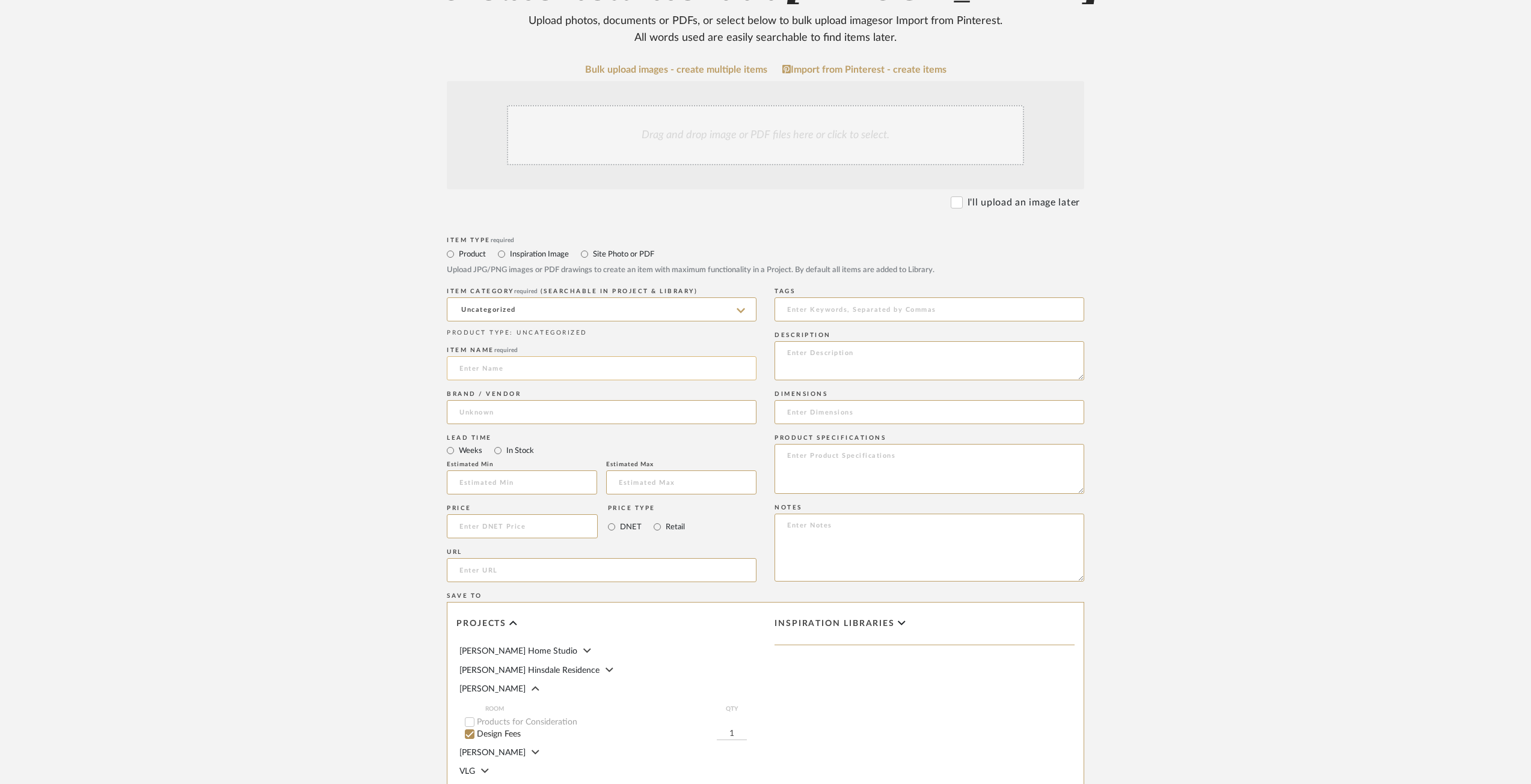
click at [511, 374] on input at bounding box center [601, 368] width 310 height 24
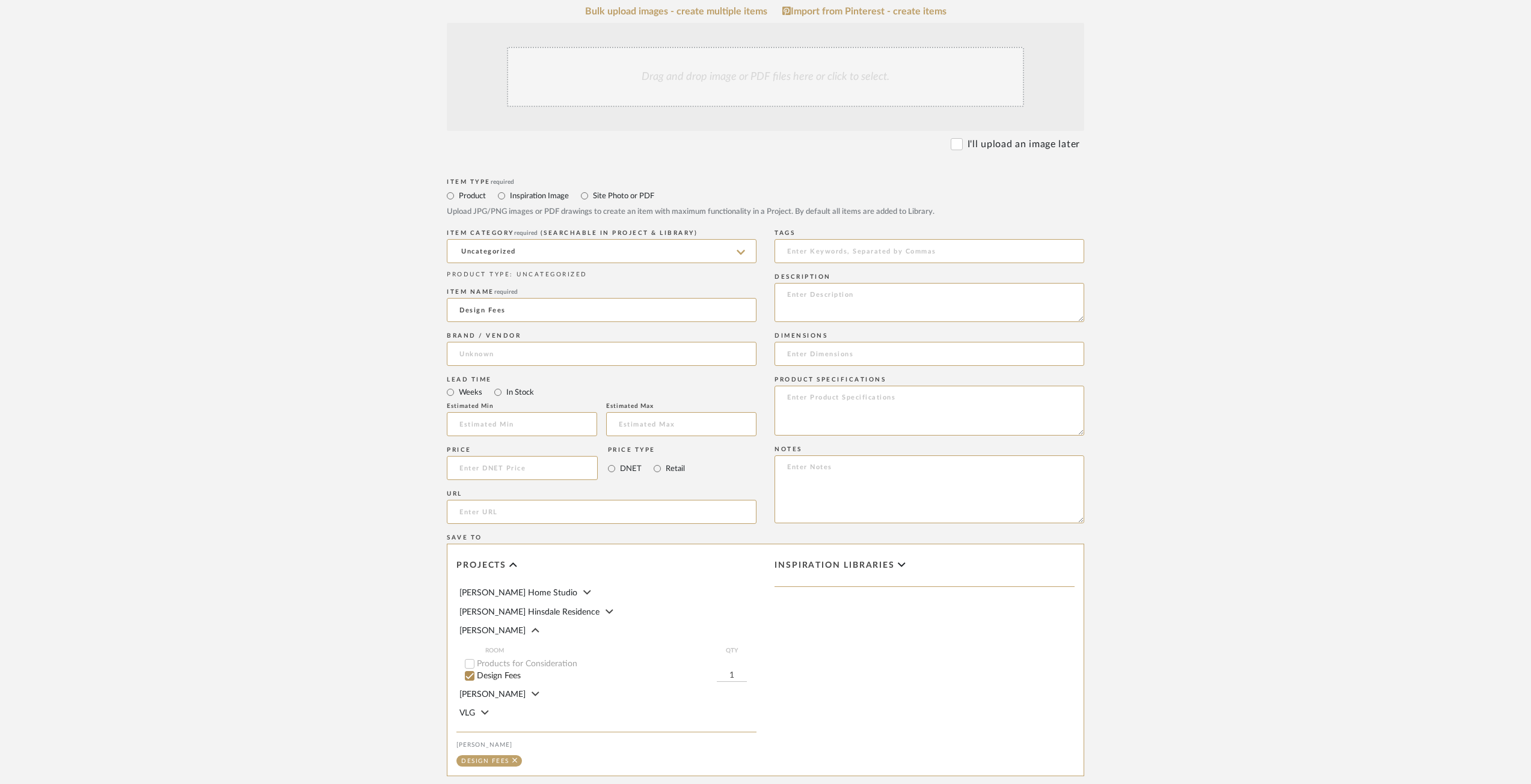
scroll to position [379, 0]
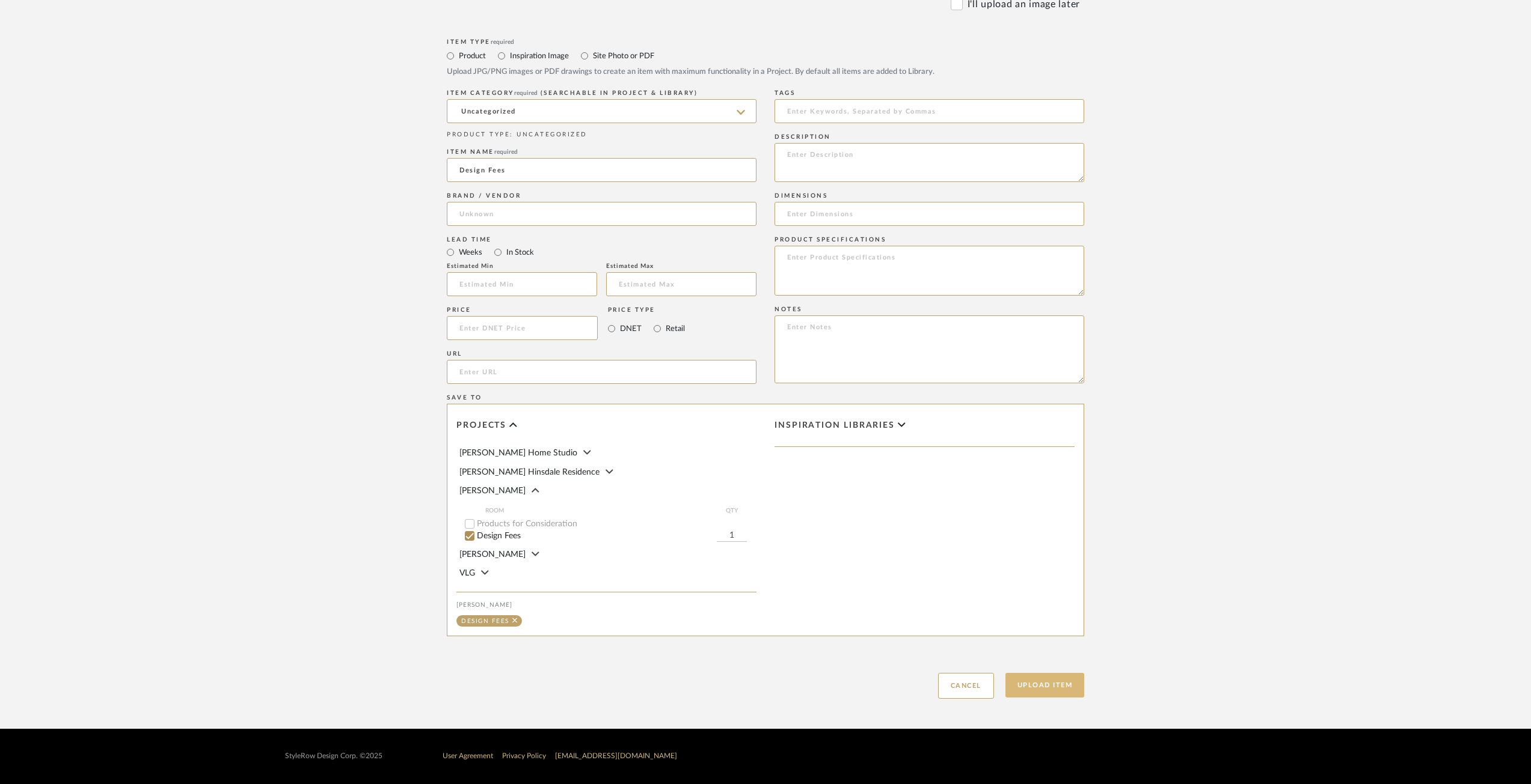
type input "Design Fees"
click at [1047, 685] on button "Upload Item" at bounding box center [1045, 685] width 79 height 24
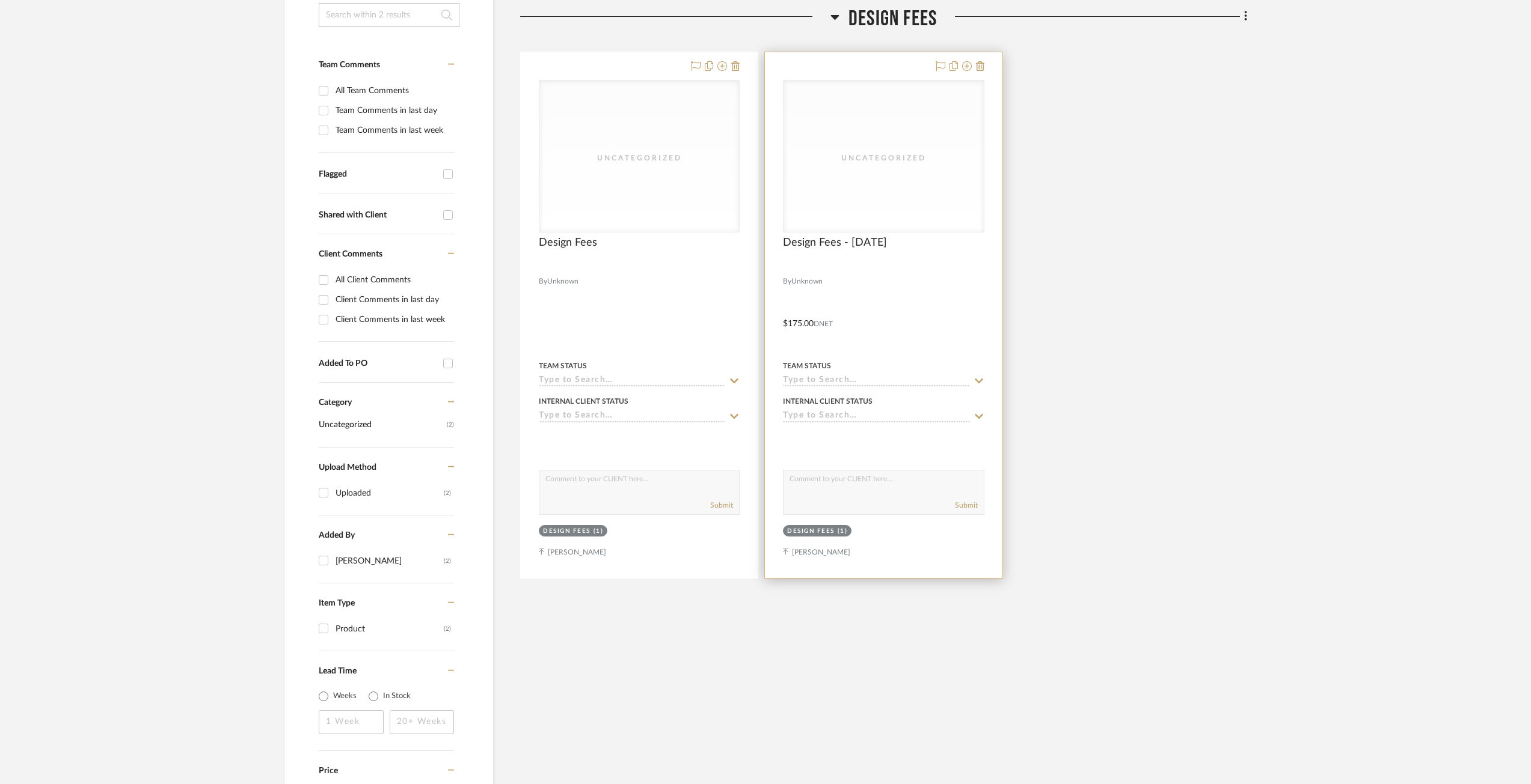
scroll to position [282, 0]
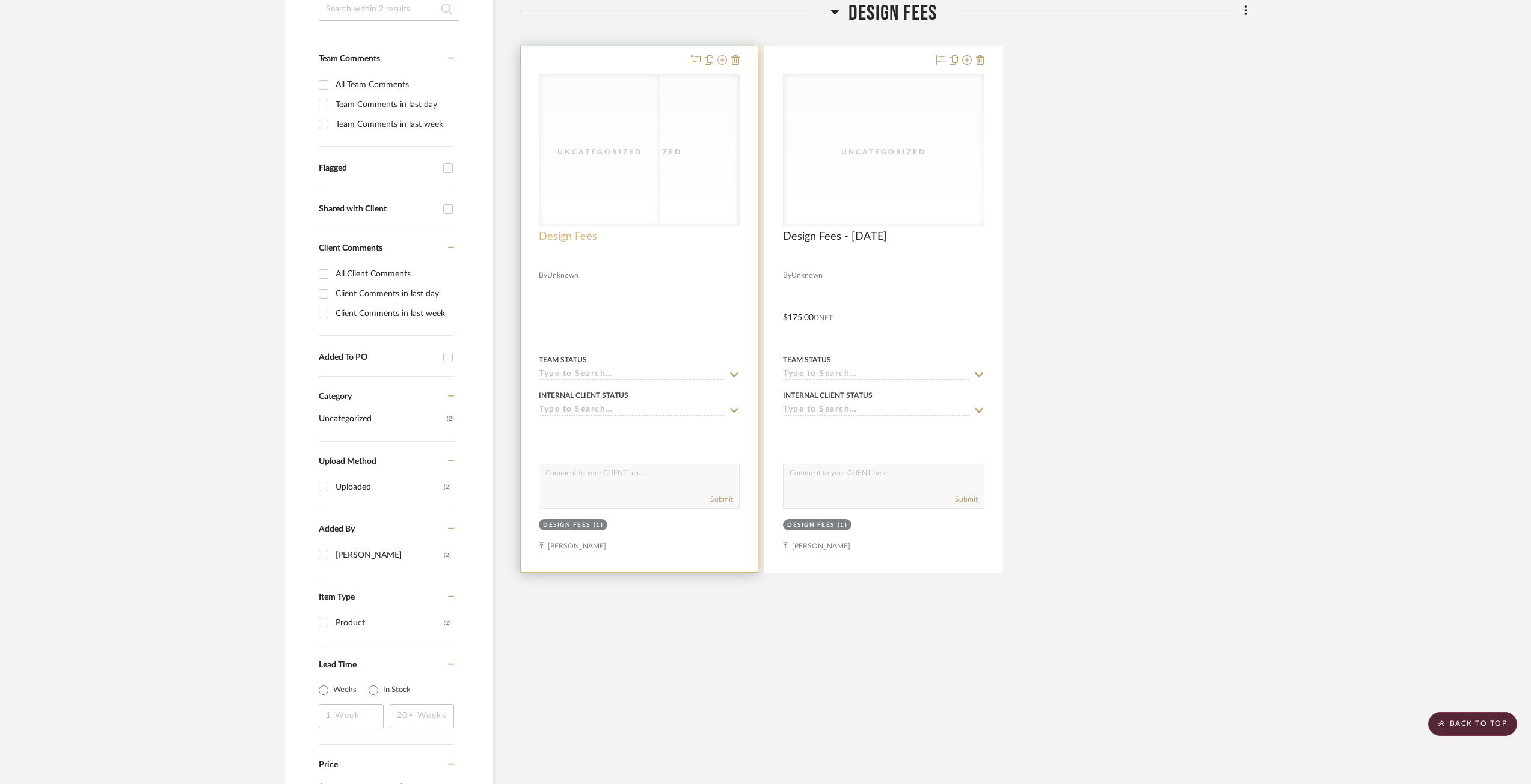
click at [574, 236] on span "Design Fees" at bounding box center [568, 237] width 58 height 13
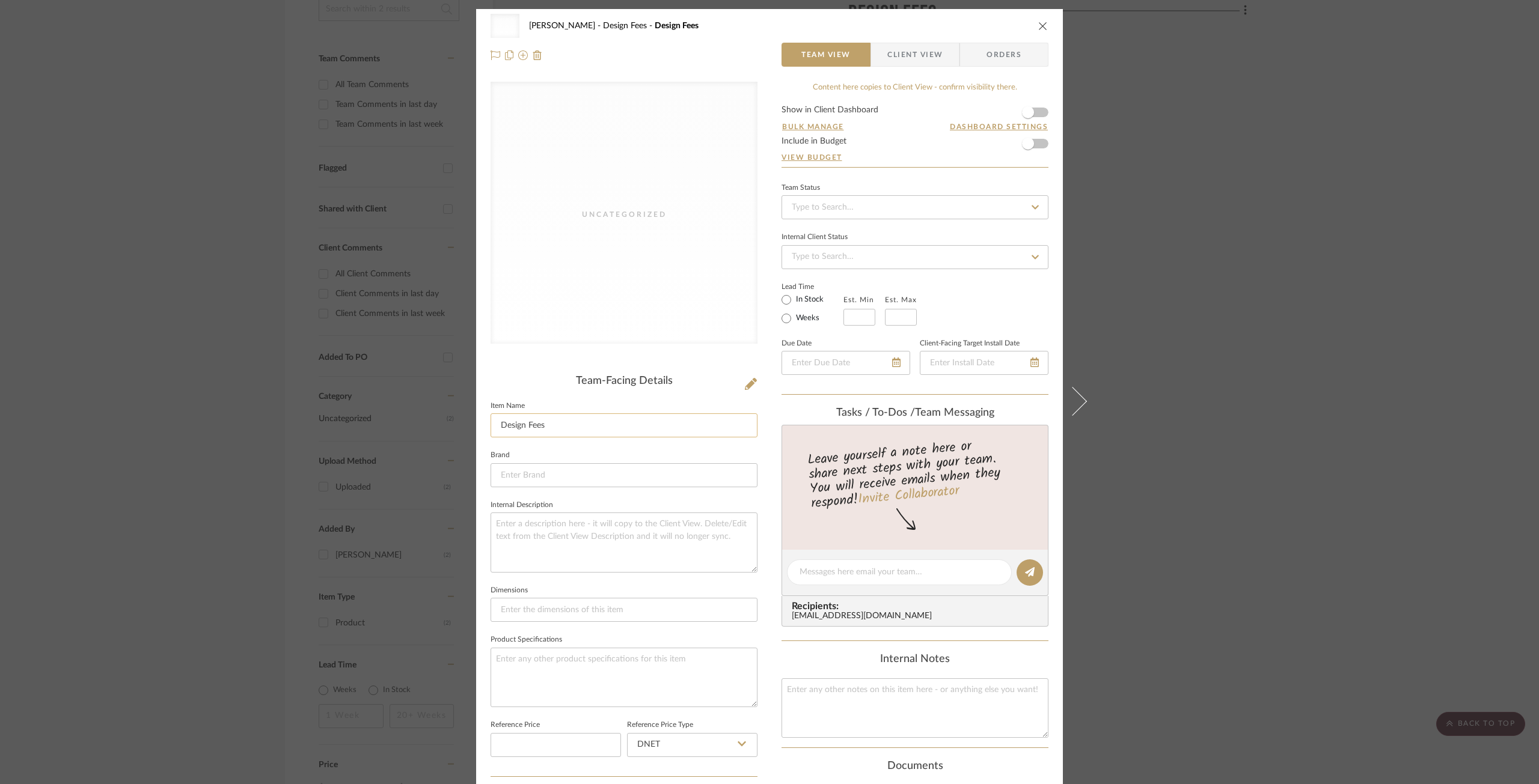
click at [566, 424] on input "Design Fees" at bounding box center [624, 425] width 266 height 24
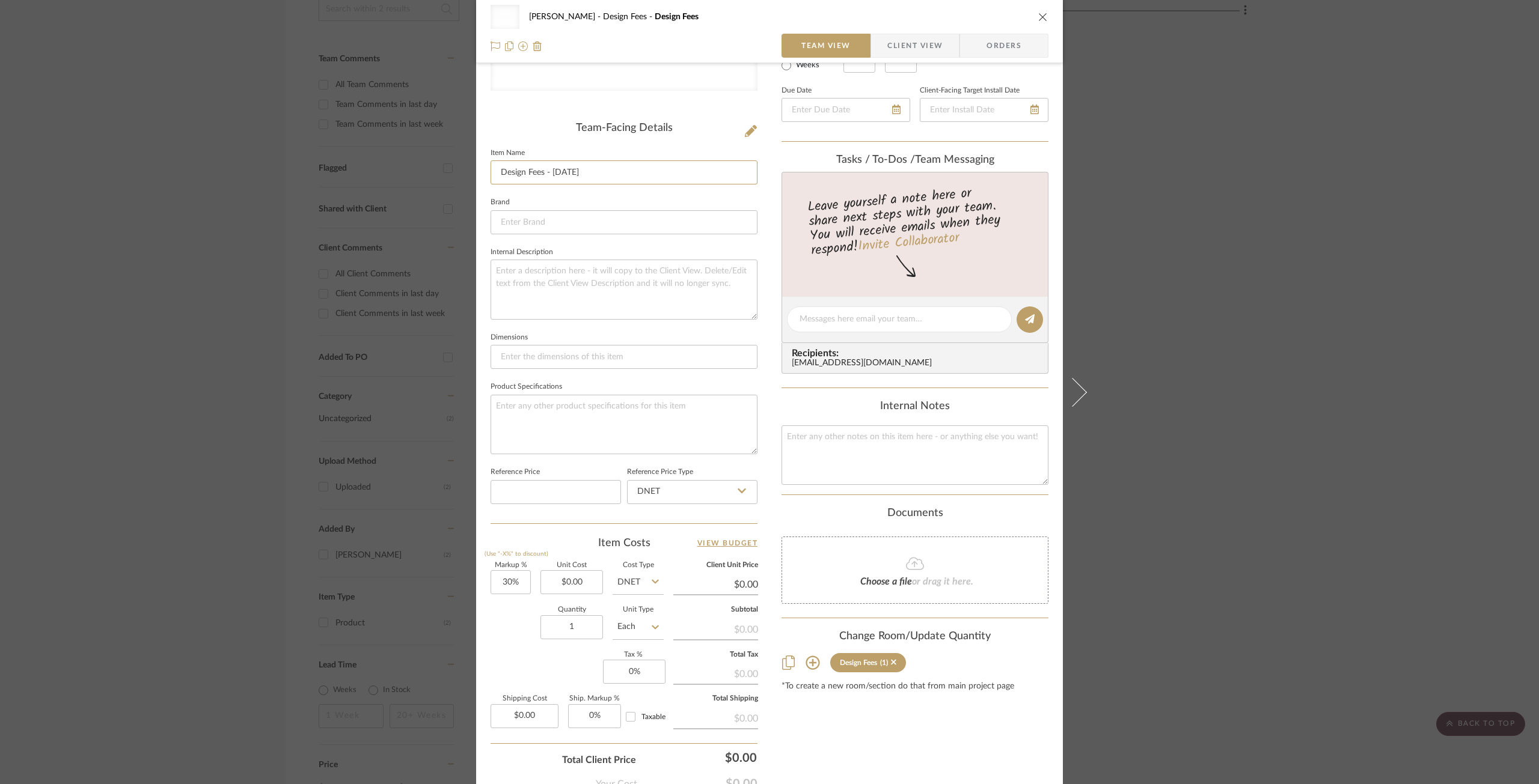
scroll to position [332, 0]
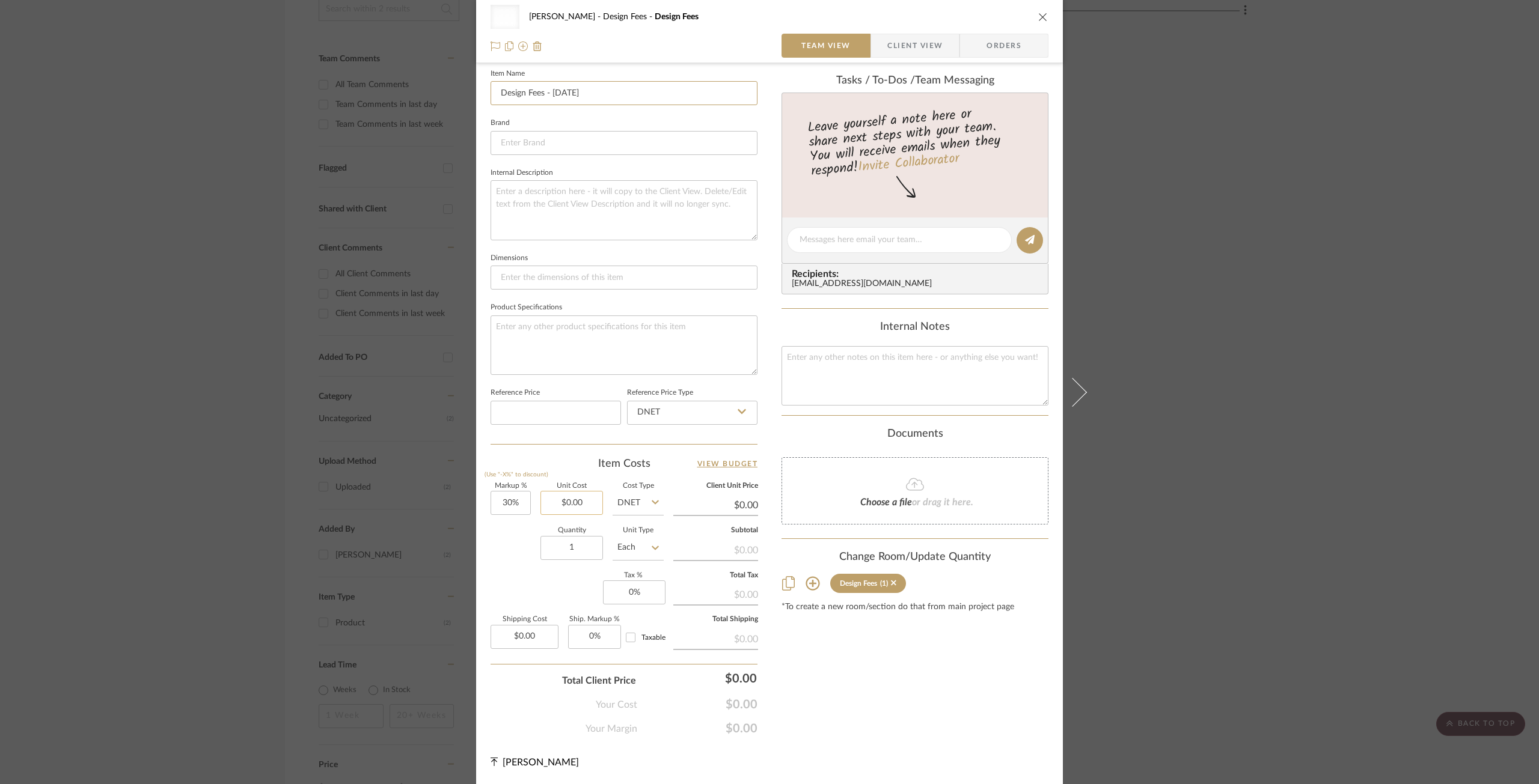
type input "Design Fees - 08/20/2025"
type input "0.00"
click at [570, 498] on input "0.00" at bounding box center [572, 502] width 62 height 24
type input "175"
type input "30"
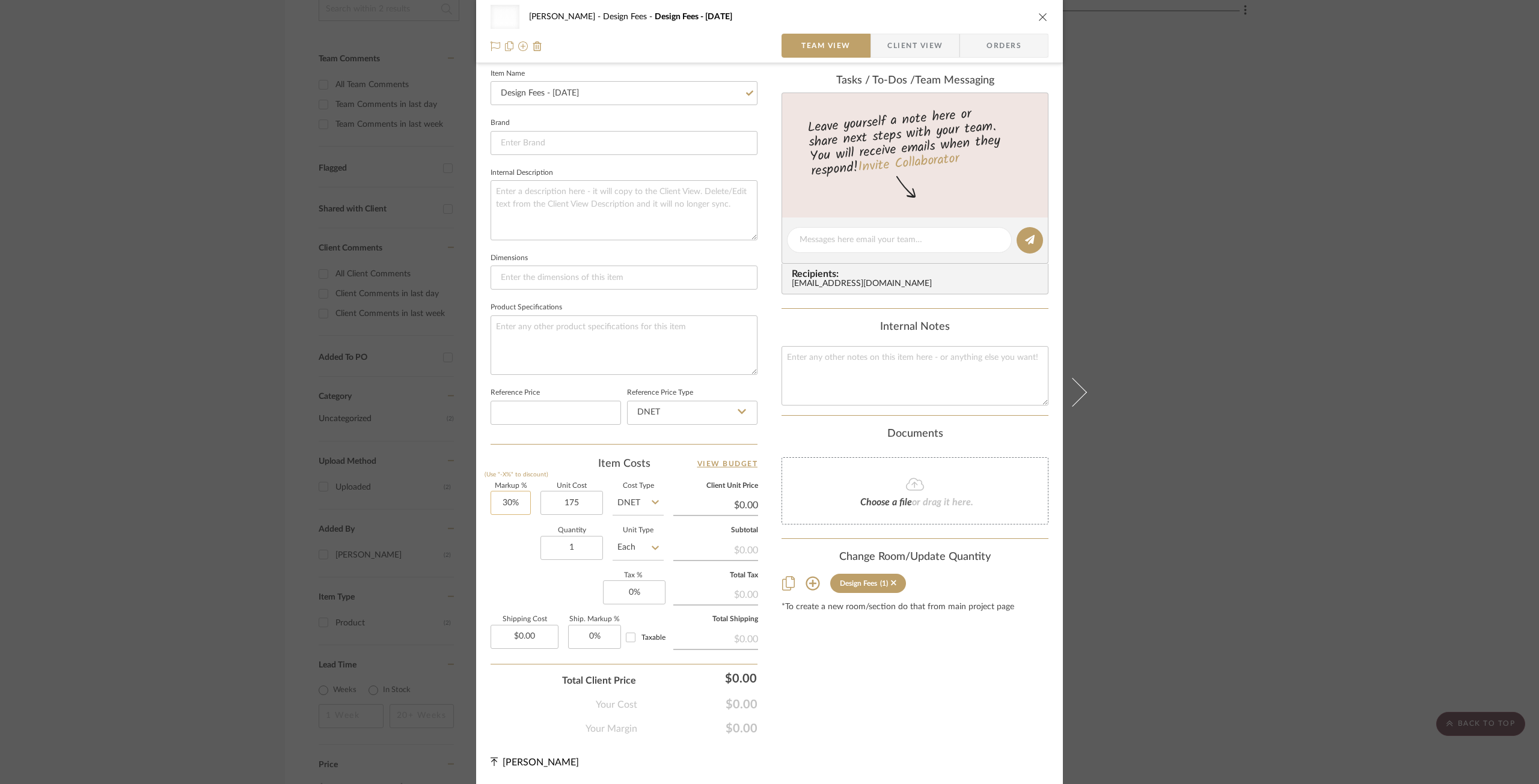
type input "$175.00"
click at [499, 499] on input "30" at bounding box center [511, 502] width 40 height 24
type input "$227.50"
type input "0%"
click at [577, 547] on input "1" at bounding box center [572, 548] width 62 height 24
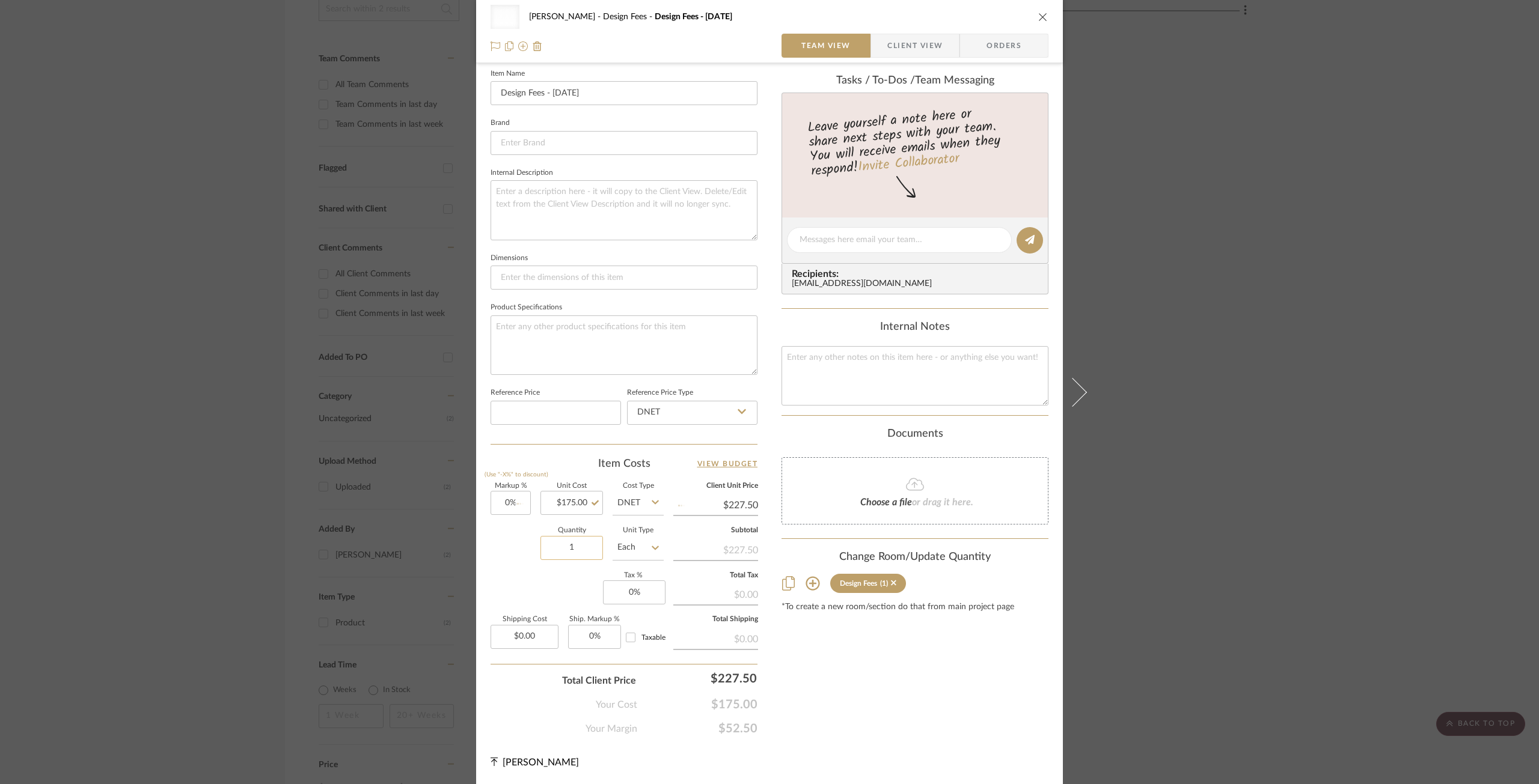
type input "$175.00"
type input "2"
click at [553, 581] on div "Markup % (Use "-X%" to discount) 0% Unit Cost $175.00 Cost Type DNET Client Uni…" at bounding box center [624, 571] width 266 height 175
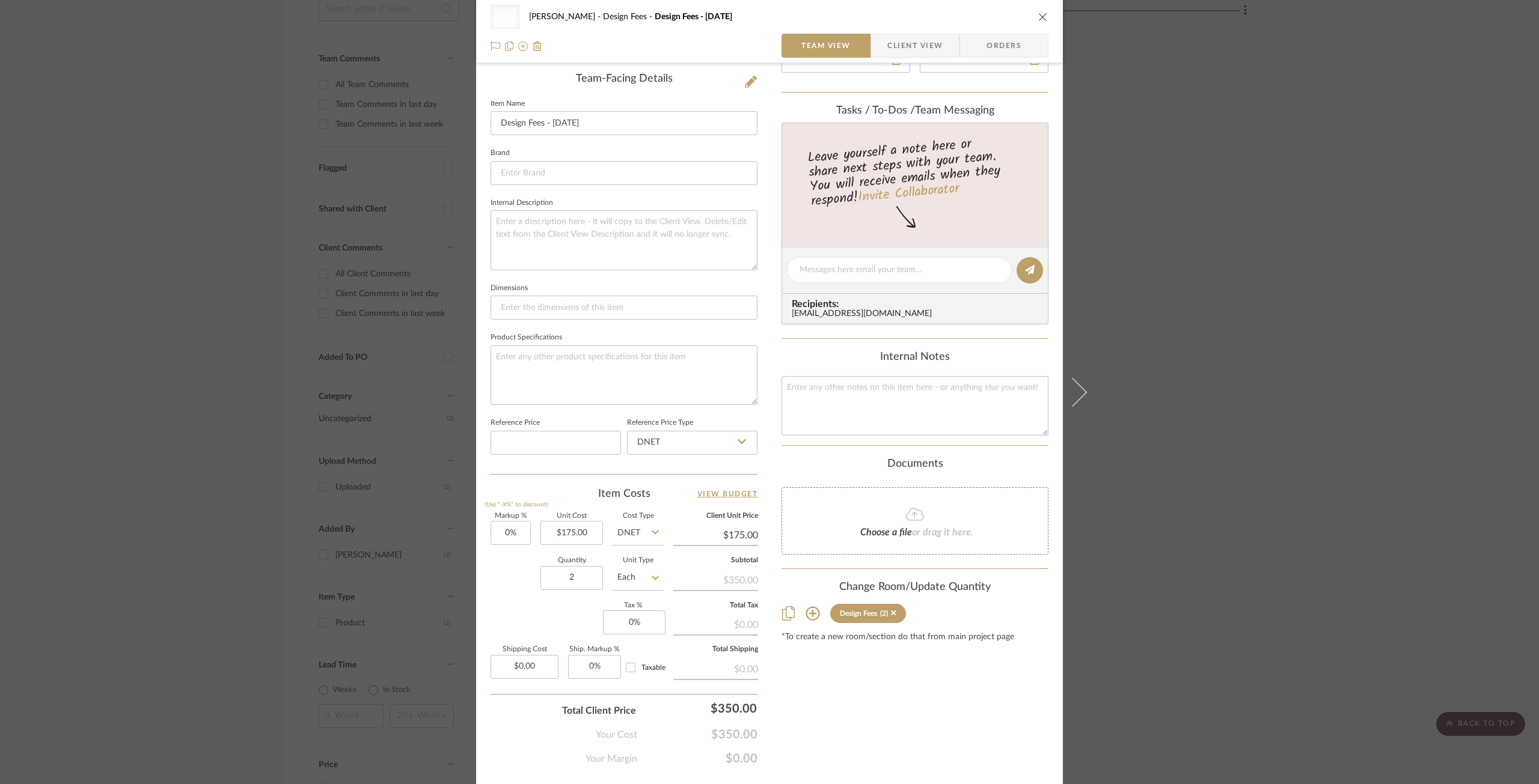
scroll to position [0, 0]
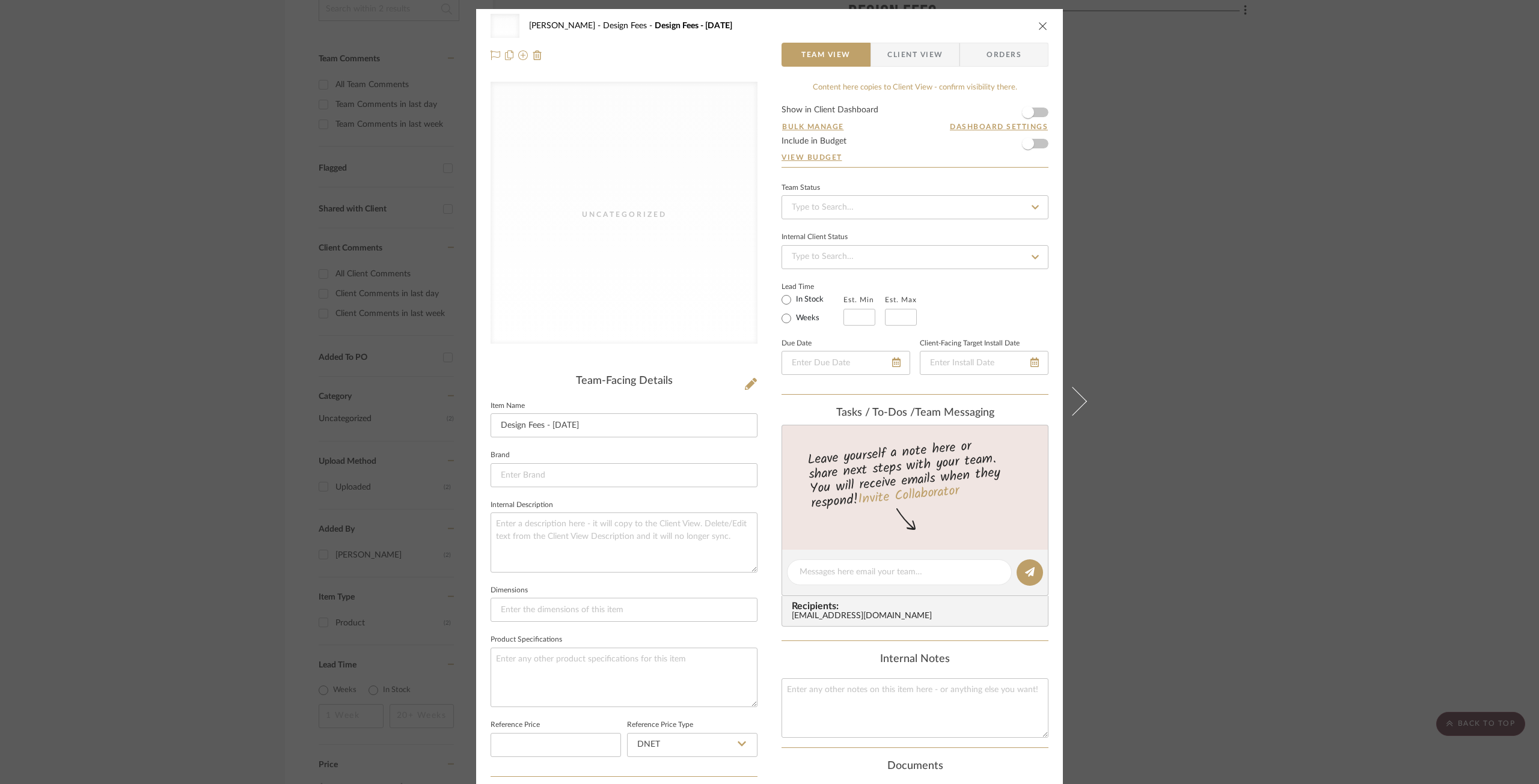
click at [1042, 22] on icon "close" at bounding box center [1042, 25] width 9 height 9
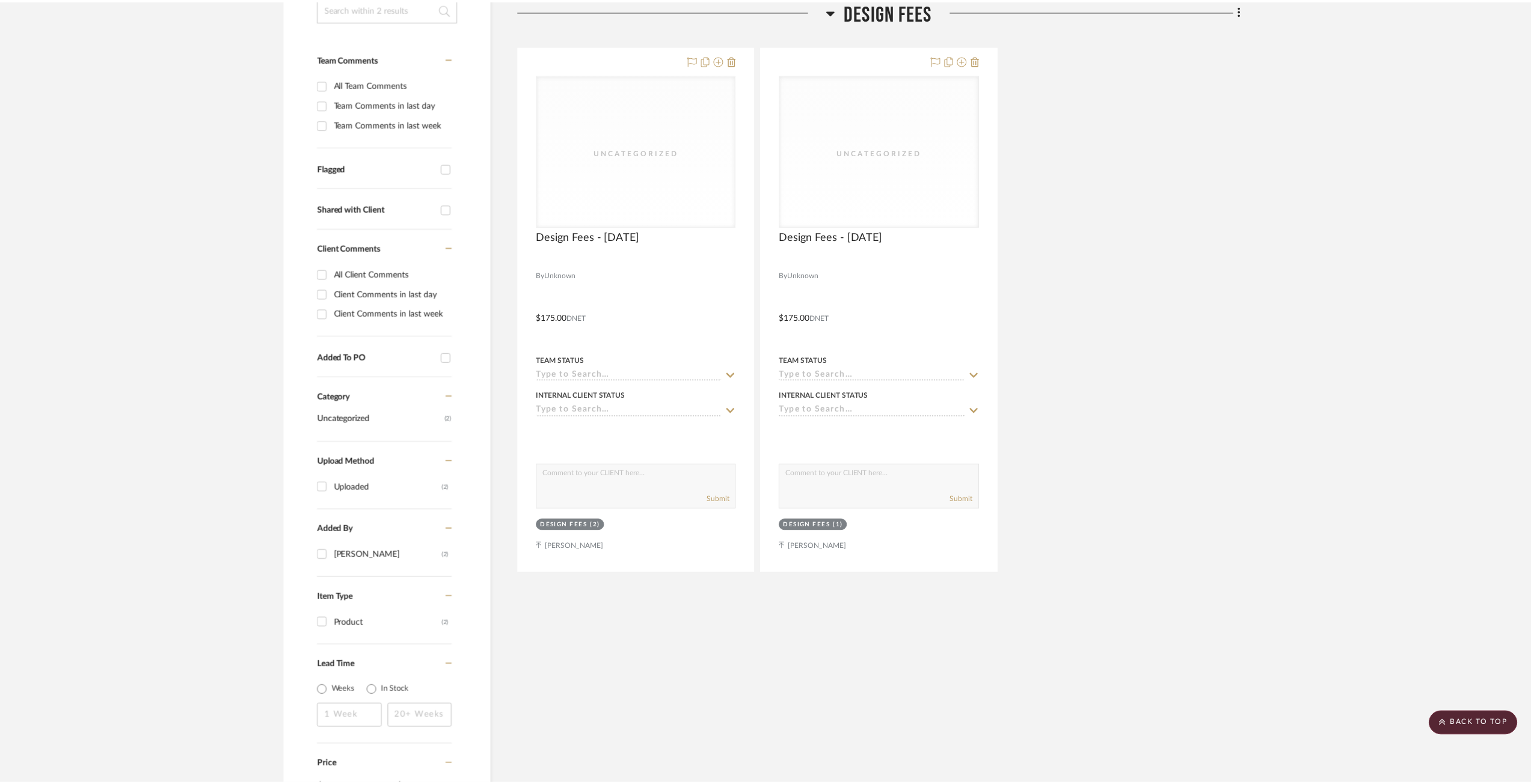
scroll to position [282, 0]
click at [1134, 421] on div "Uncategorized Uncategorized Design Fees - 08/20/2025 By Unknown $175.00 DNET Te…" at bounding box center [884, 309] width 727 height 527
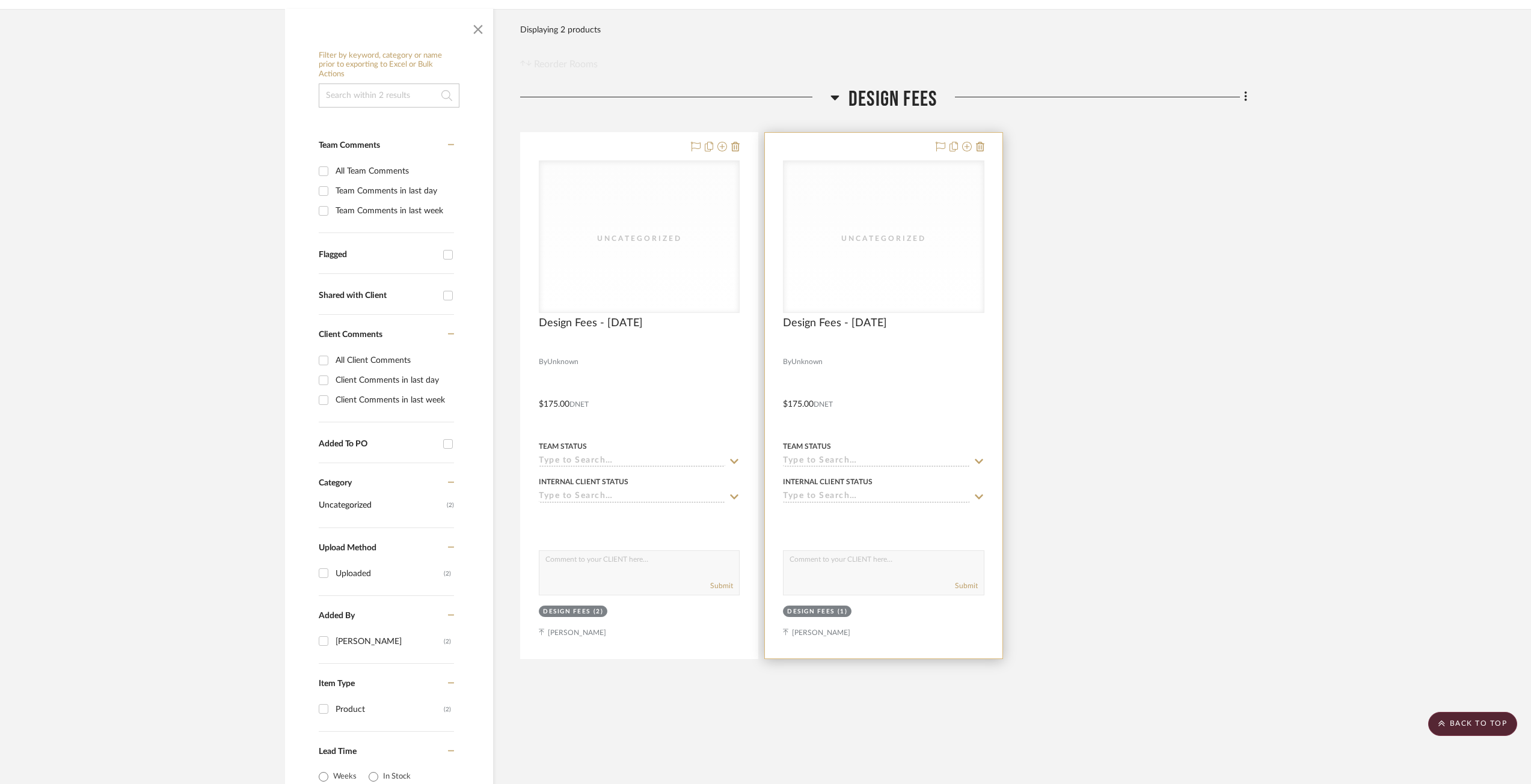
scroll to position [162, 0]
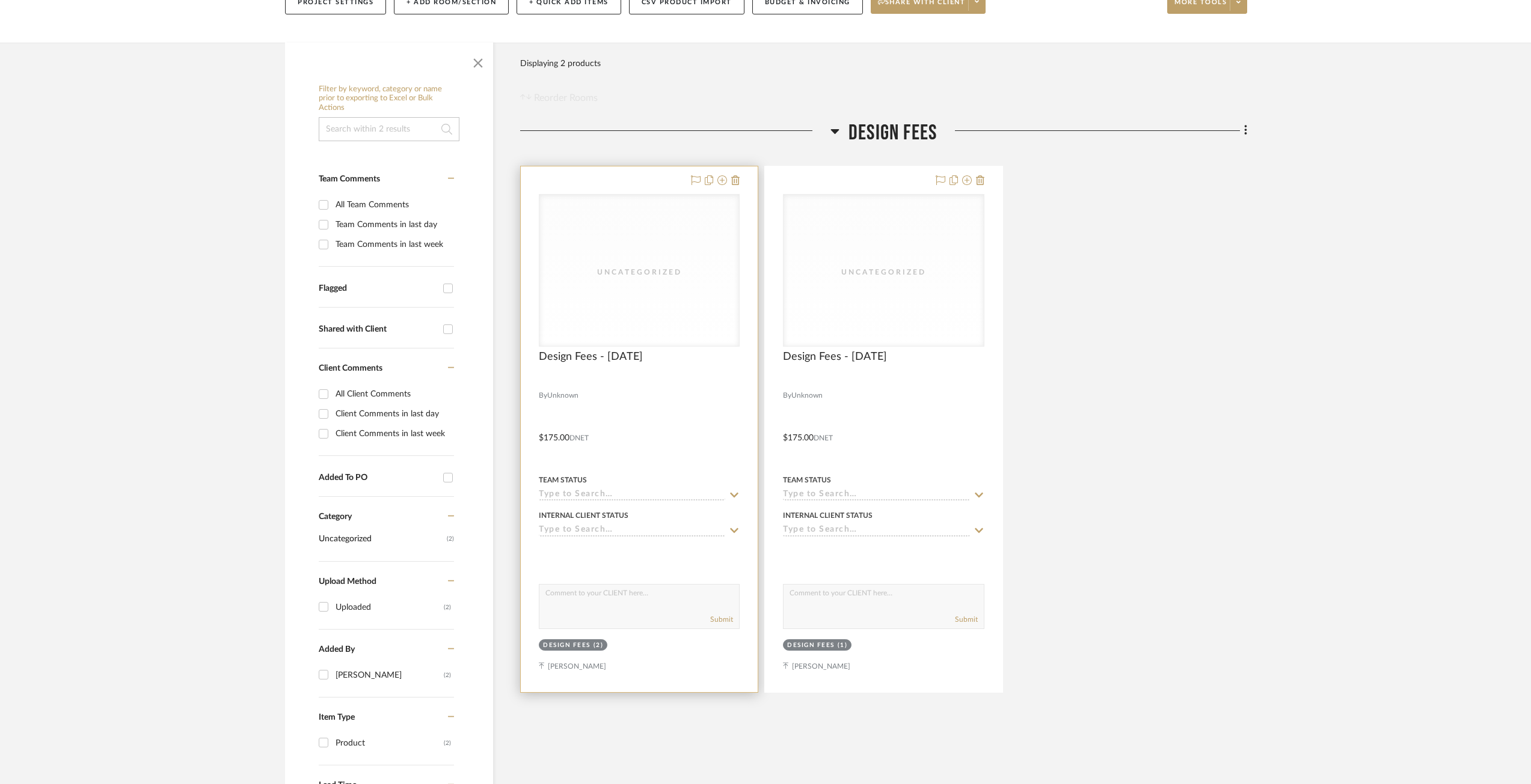
click at [660, 397] on div at bounding box center [639, 429] width 237 height 526
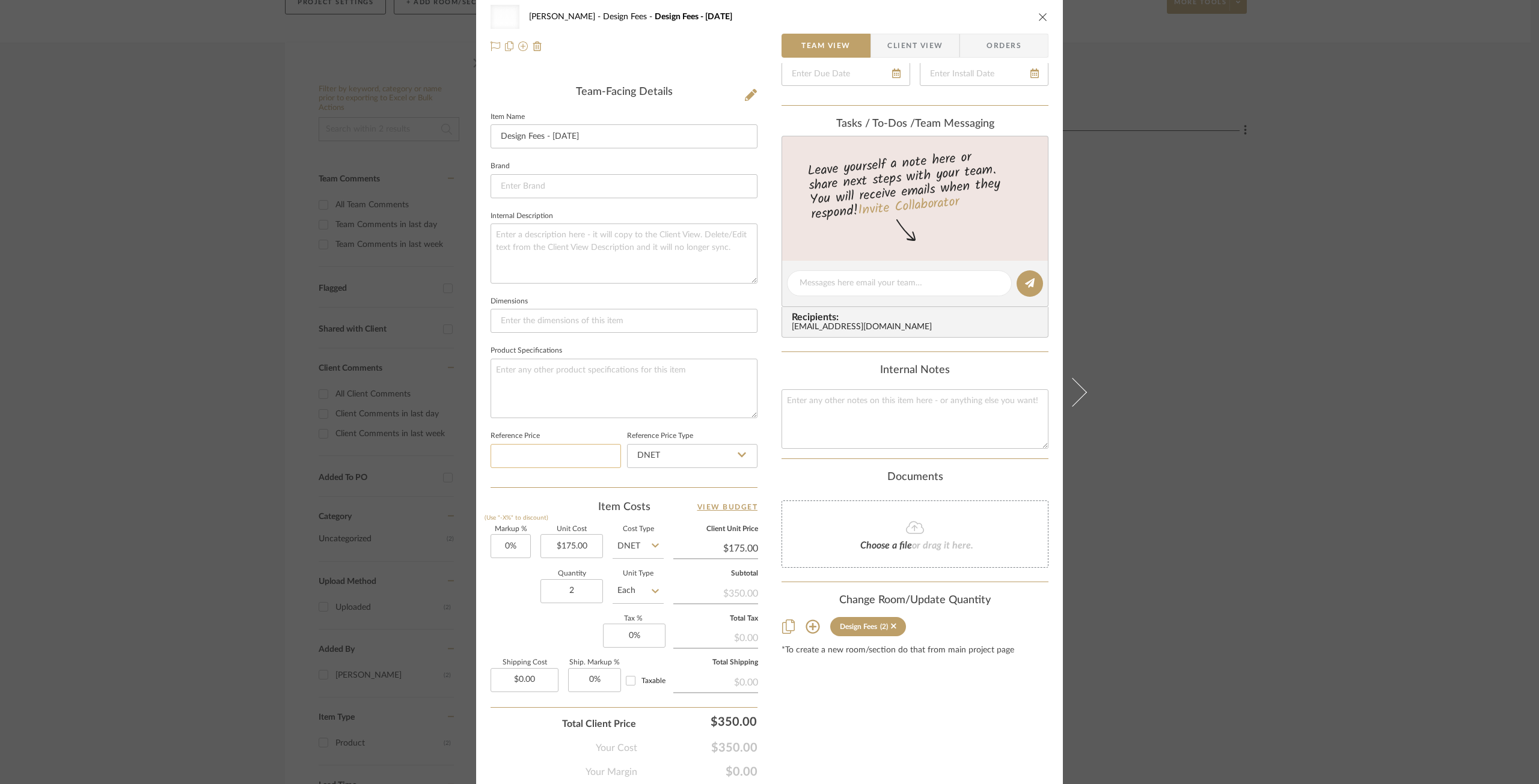
scroll to position [300, 0]
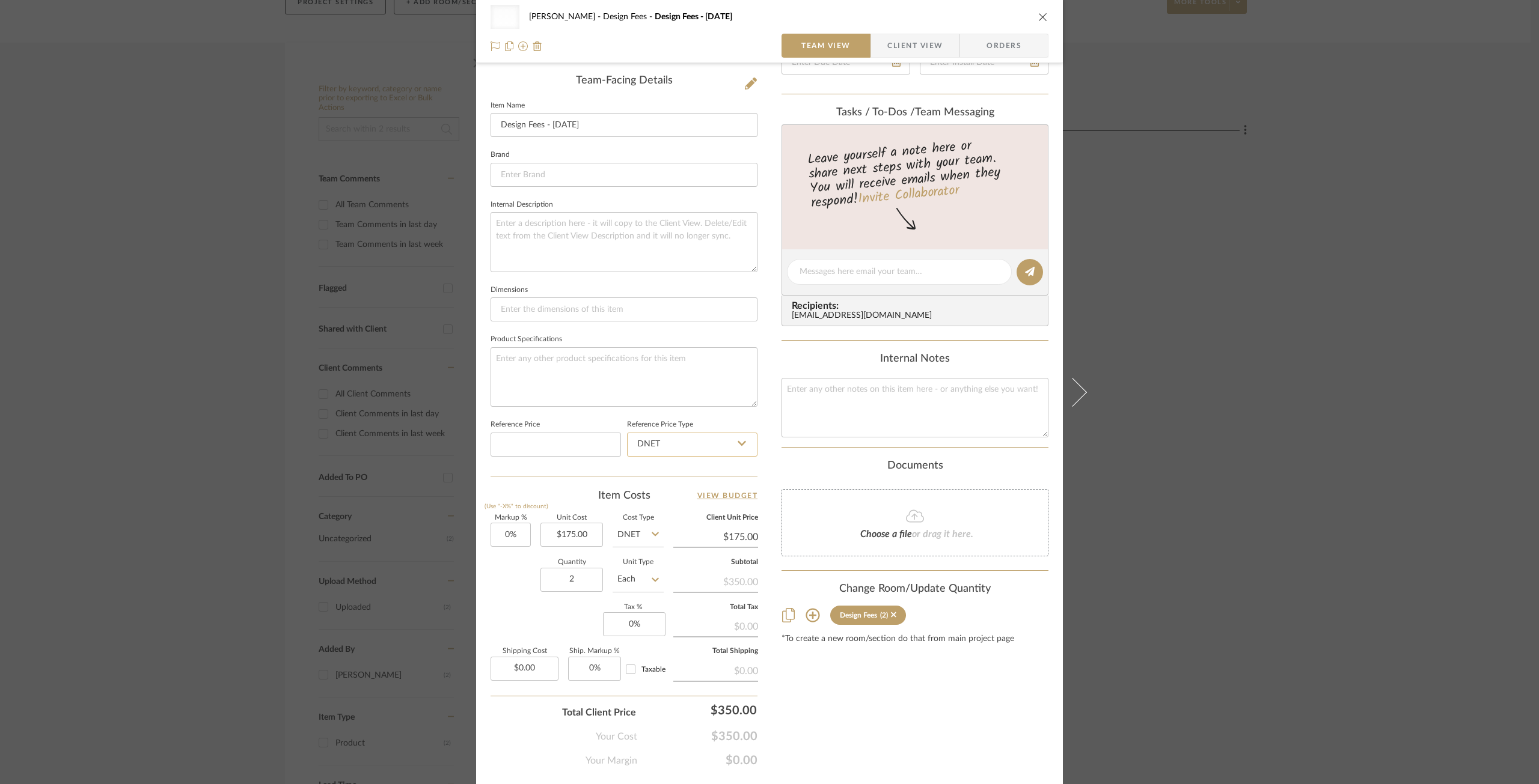
click at [664, 448] on input "DNET" at bounding box center [691, 444] width 131 height 24
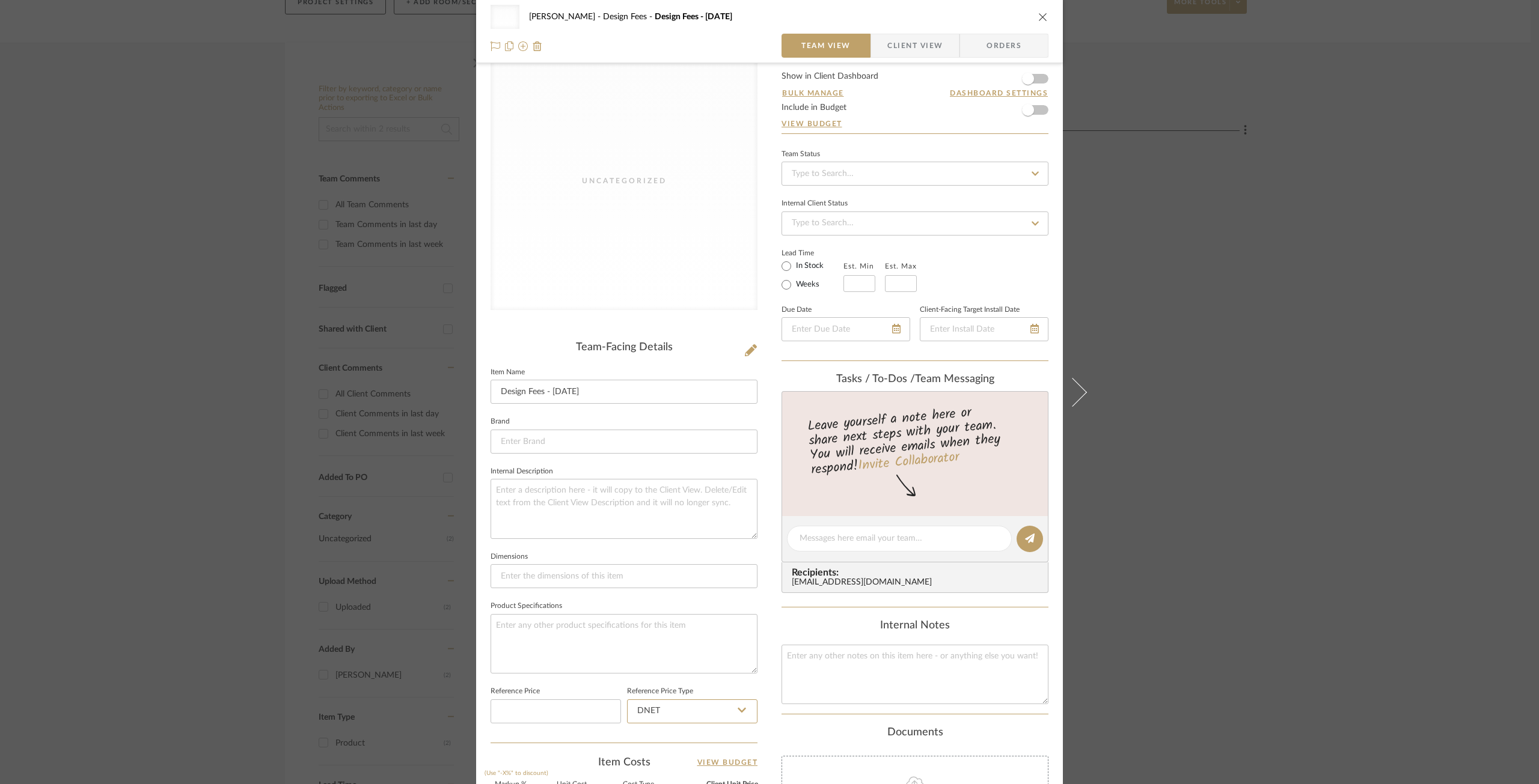
scroll to position [0, 0]
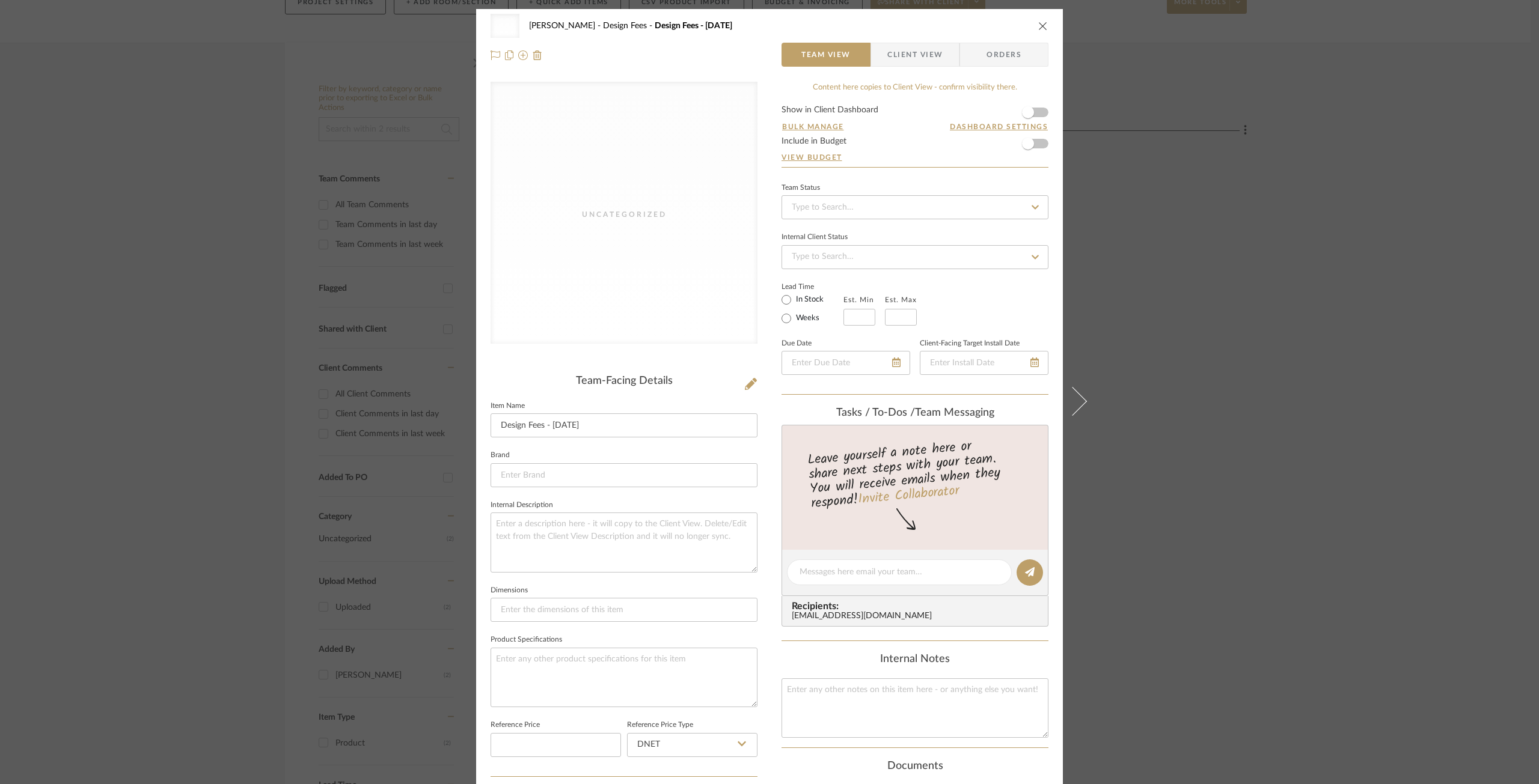
click at [1039, 26] on icon "close" at bounding box center [1042, 25] width 9 height 9
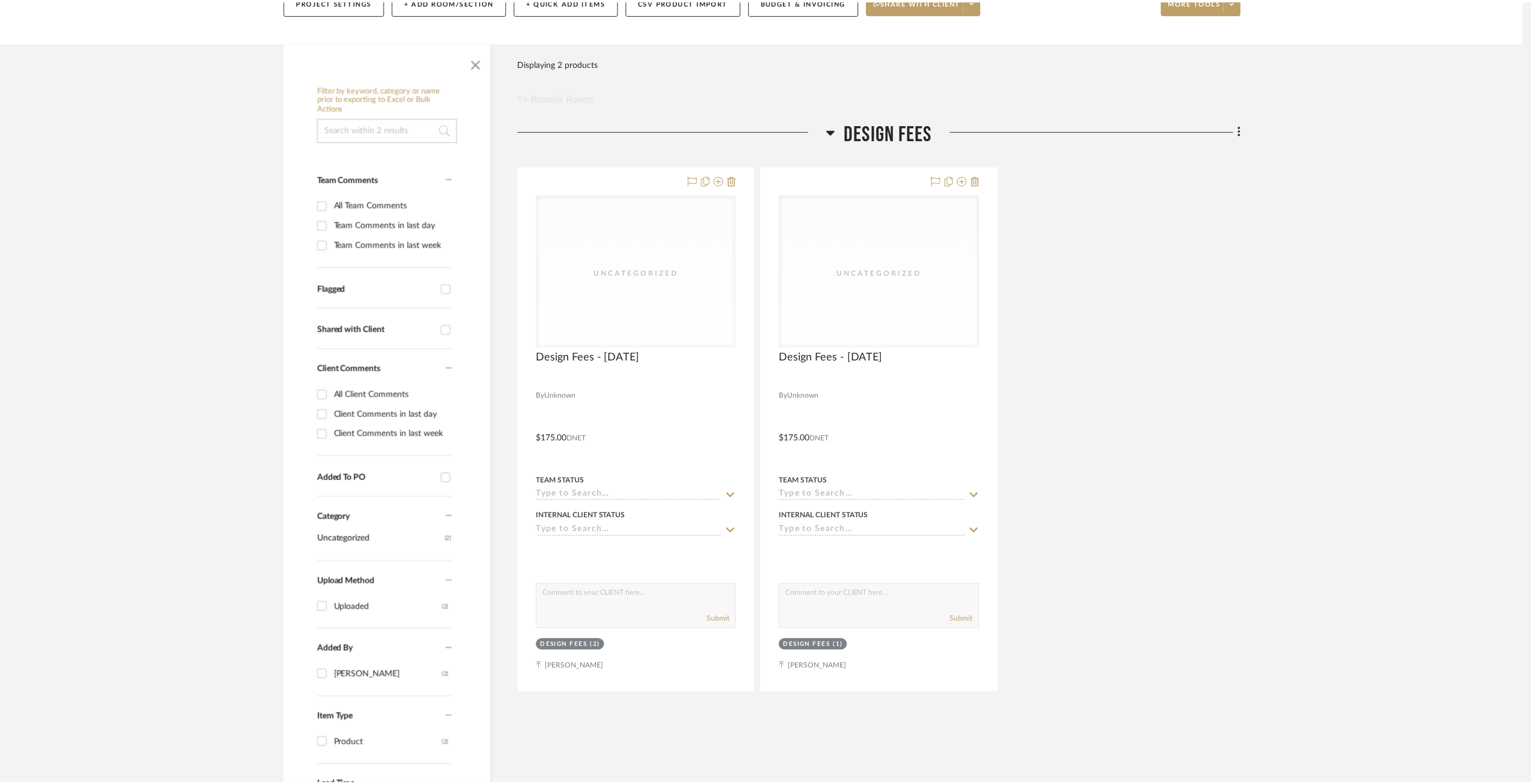
scroll to position [162, 0]
click at [1092, 270] on div "Uncategorized Uncategorized Design Fees - 08/20/2025 By Unknown $175.00 DNET Te…" at bounding box center [884, 429] width 727 height 527
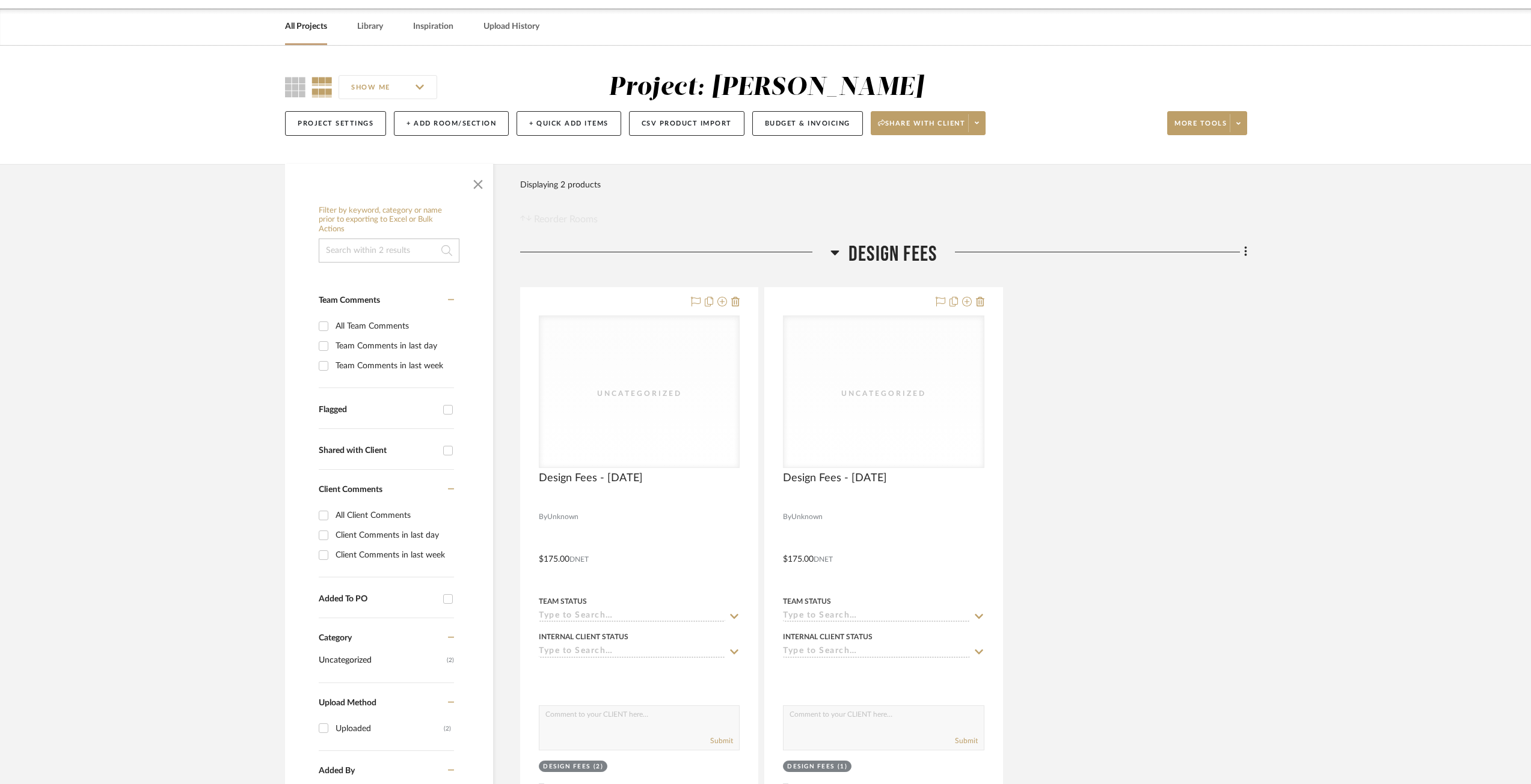
scroll to position [0, 0]
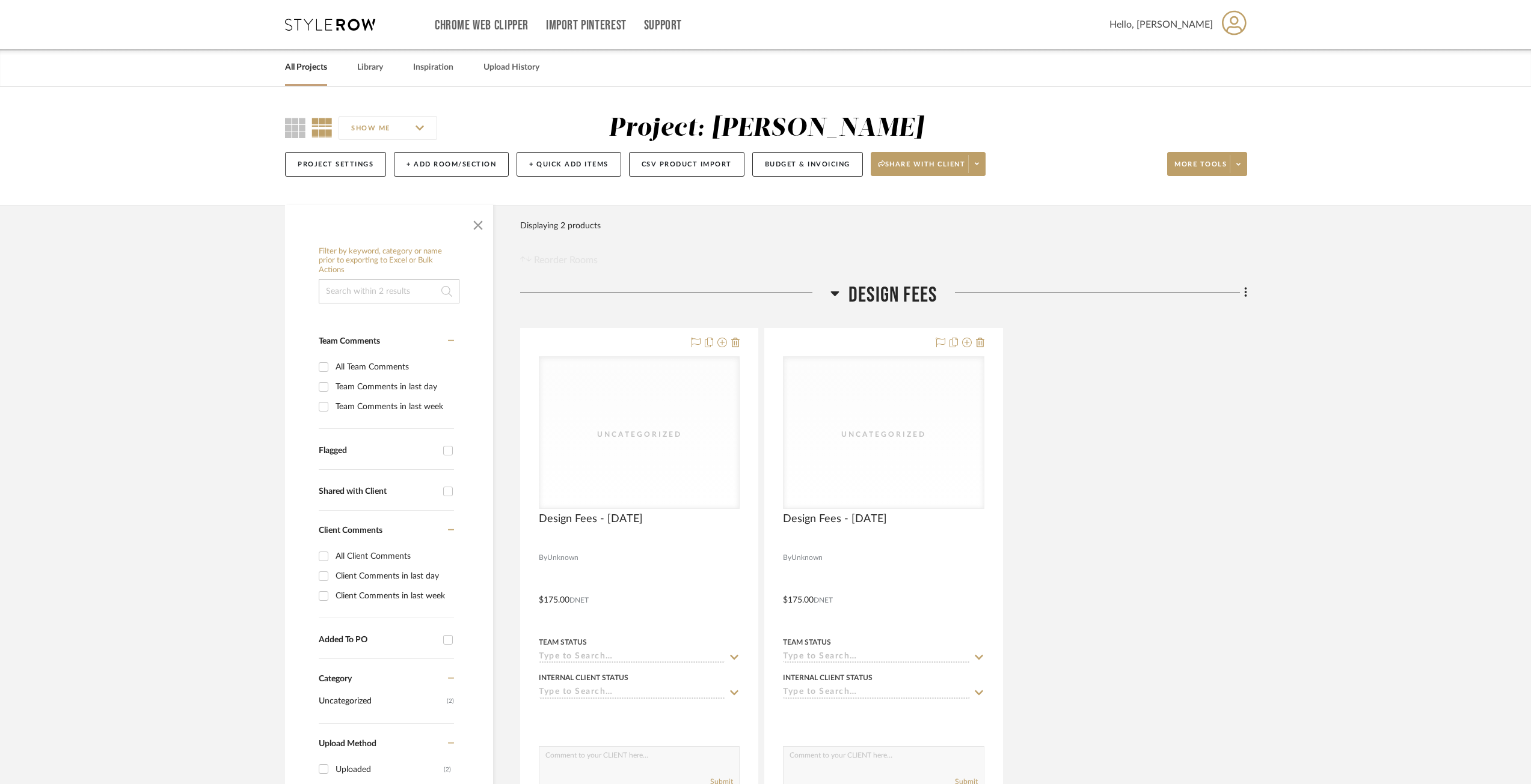
drag, startPoint x: 1090, startPoint y: 438, endPoint x: 1094, endPoint y: 364, distance: 74.1
click at [1100, 365] on div "Uncategorized Uncategorized Design Fees - 08/20/2025 By Unknown $175.00 DNET Te…" at bounding box center [884, 591] width 727 height 527
click at [585, 166] on button "+ Quick Add Items" at bounding box center [569, 164] width 105 height 24
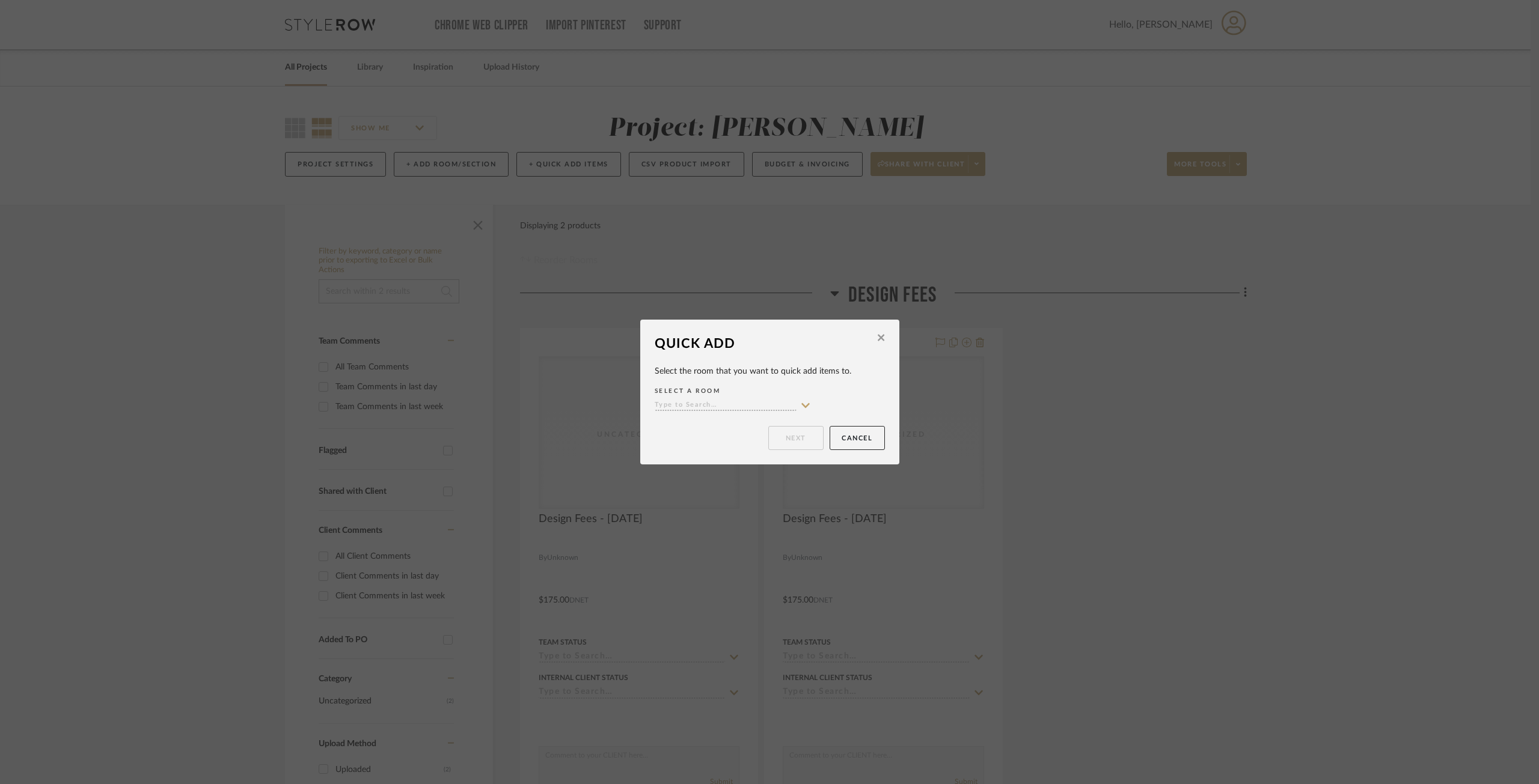
click at [878, 338] on icon at bounding box center [881, 337] width 7 height 7
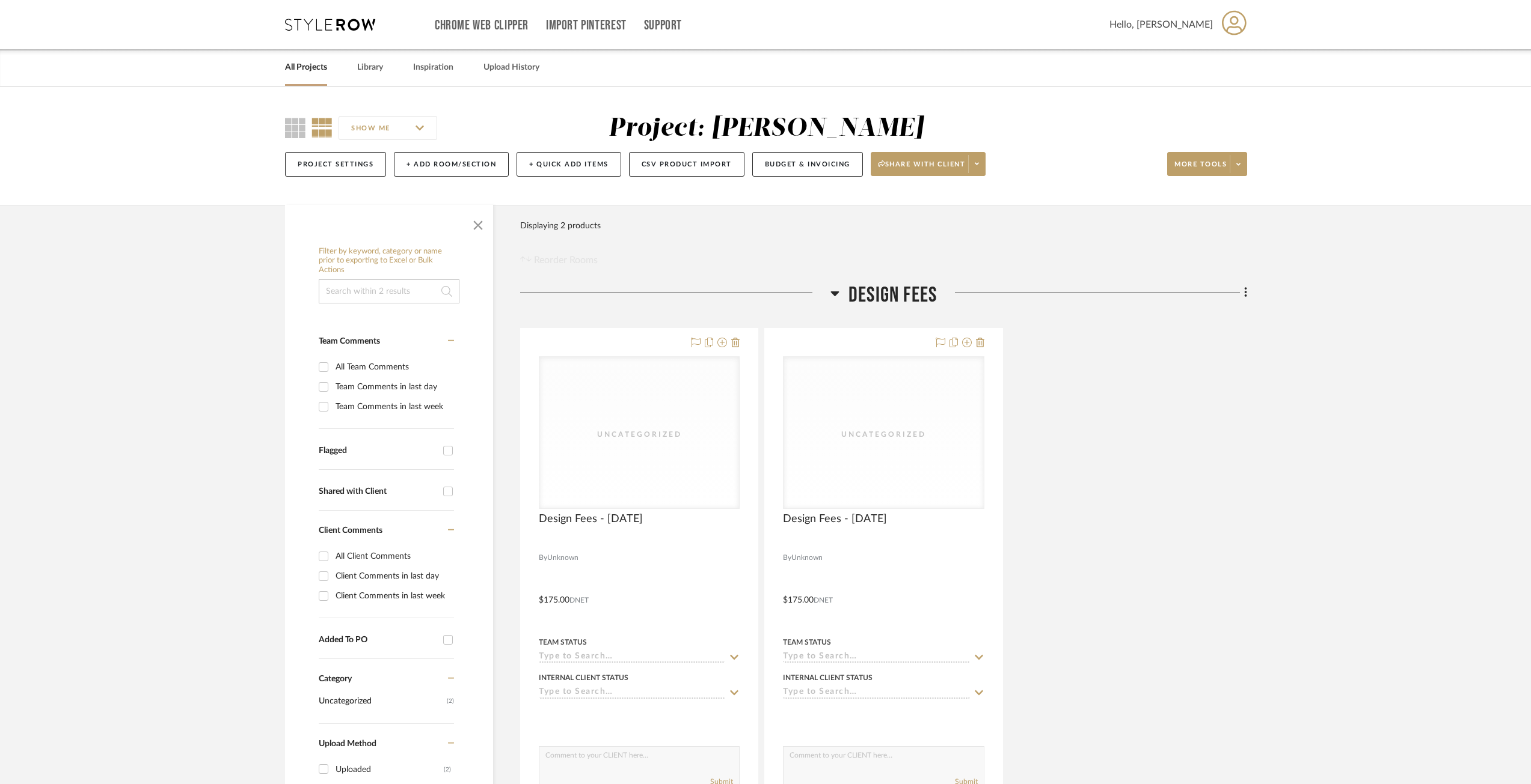
click at [696, 321] on div "Design Fees Uncategorized Uncategorized Design Fees - 08/20/2025 By Unknown $17…" at bounding box center [884, 568] width 727 height 572
click at [1213, 418] on div "Uncategorized Uncategorized Design Fees - 08/20/2025 By Unknown $175.00 DNET Te…" at bounding box center [884, 591] width 727 height 527
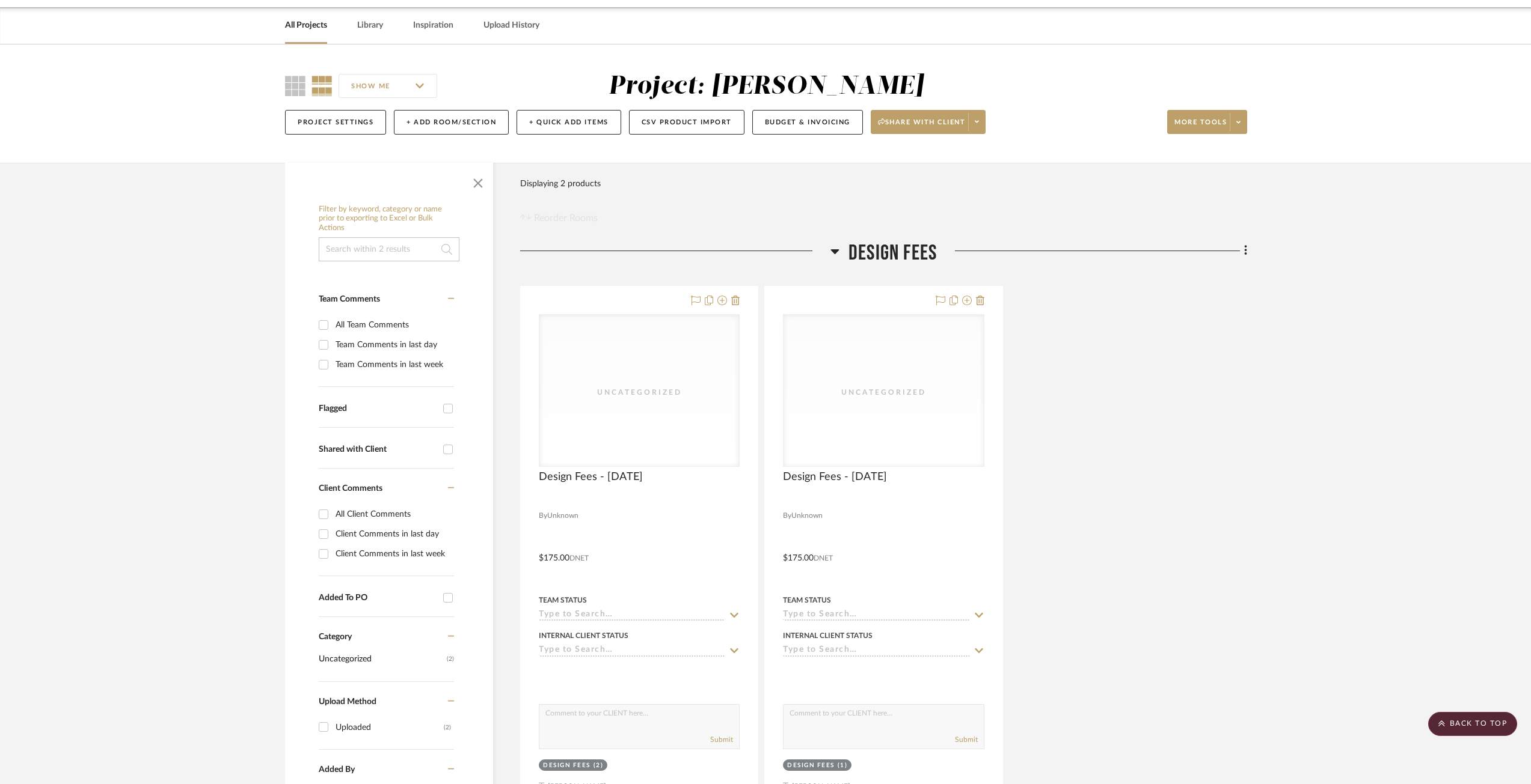
scroll to position [36, 0]
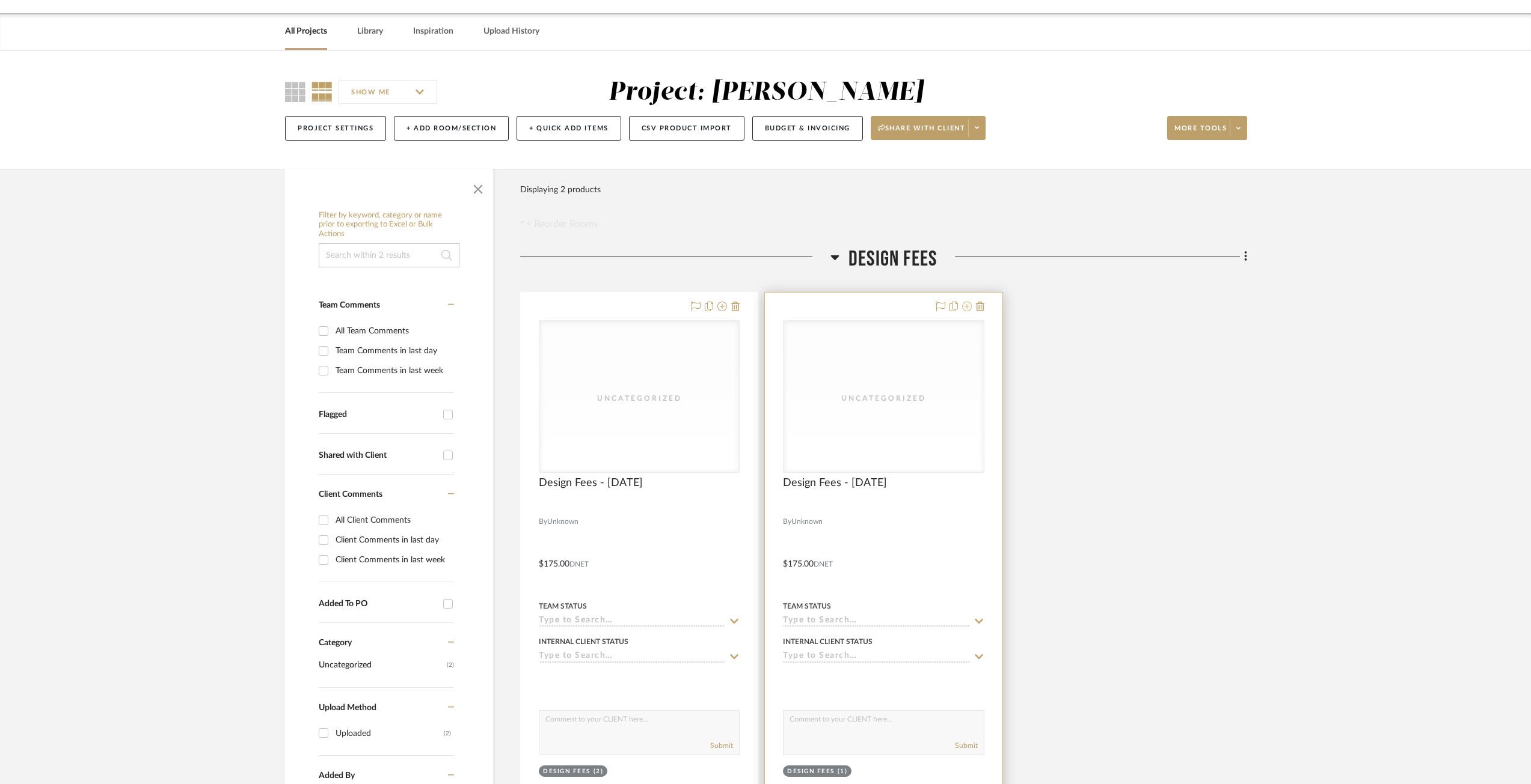
click at [966, 309] on icon at bounding box center [966, 306] width 9 height 9
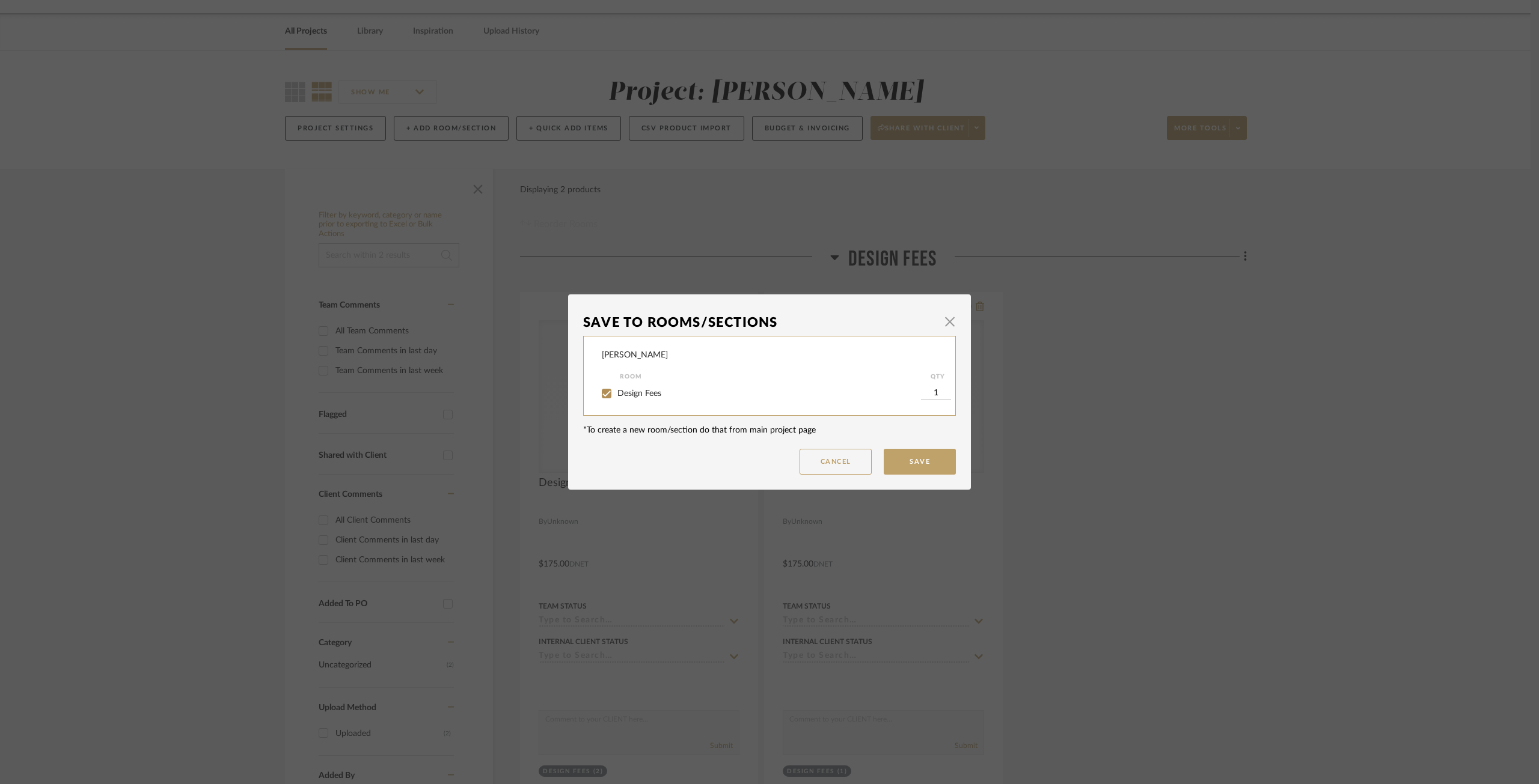
click at [1073, 314] on div "Save To Rooms/Sections × Geracie Room QTY Design Fees 1 *To create a new room/s…" at bounding box center [769, 392] width 1539 height 784
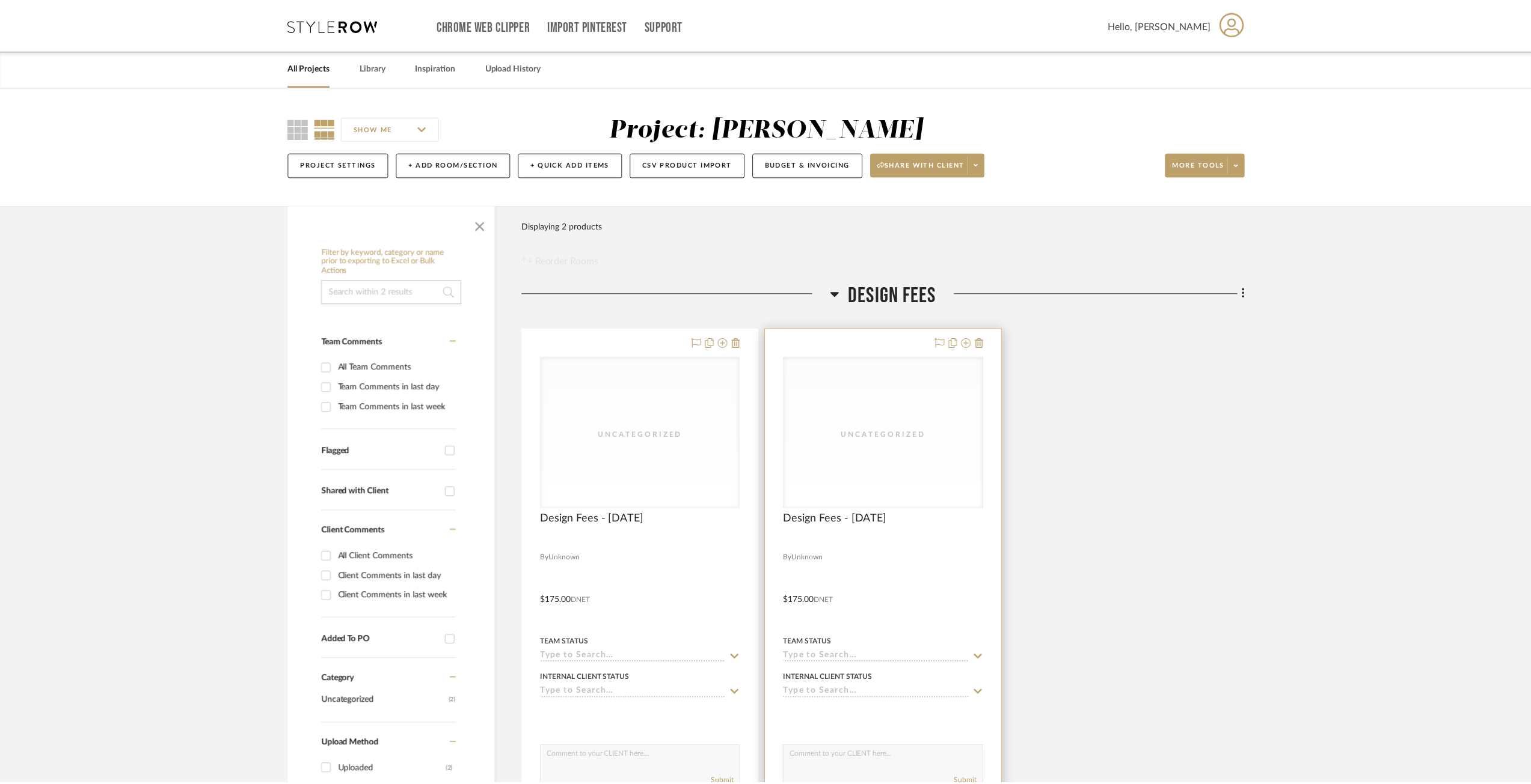
scroll to position [36, 0]
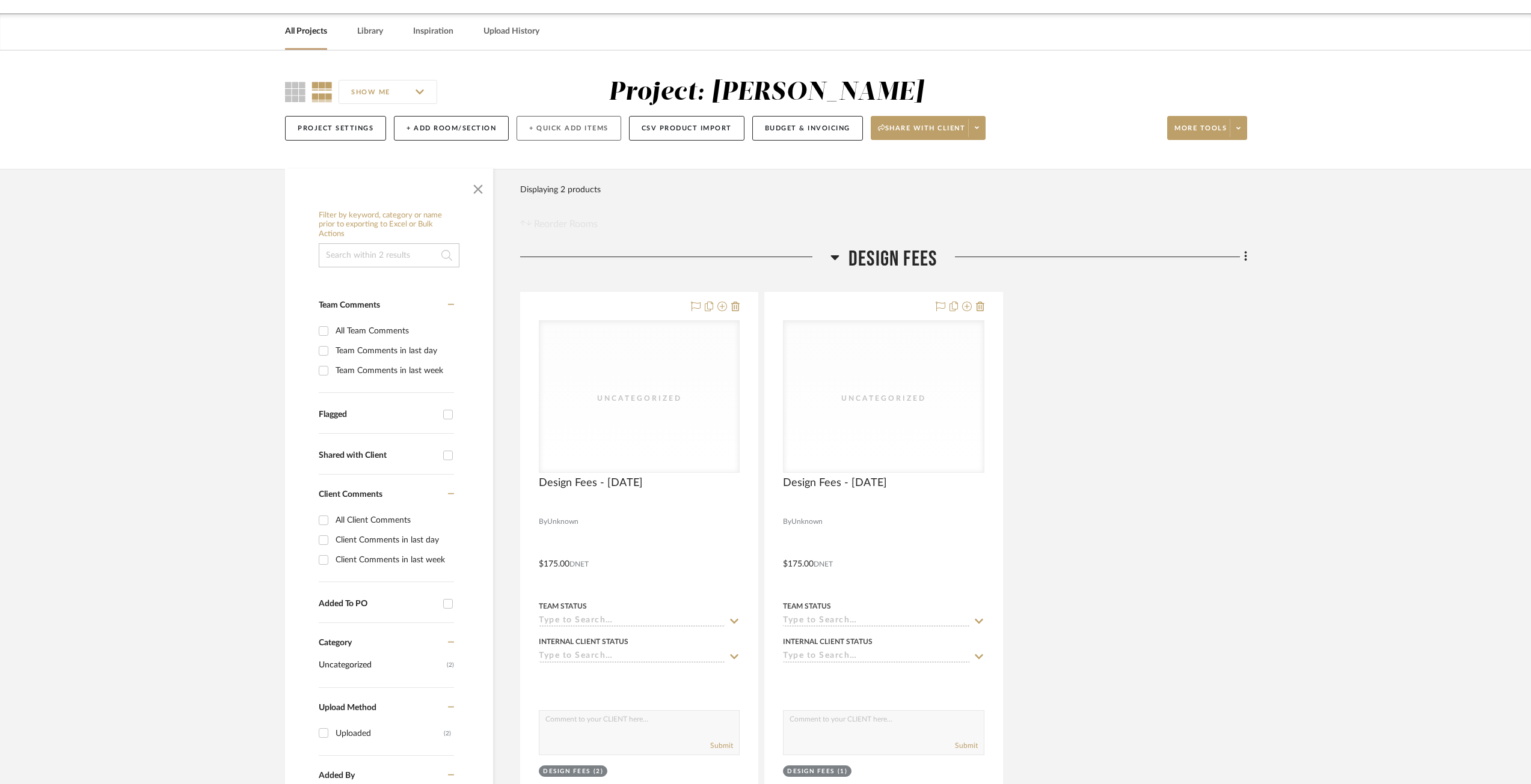
click at [548, 126] on button "+ Quick Add Items" at bounding box center [569, 128] width 105 height 24
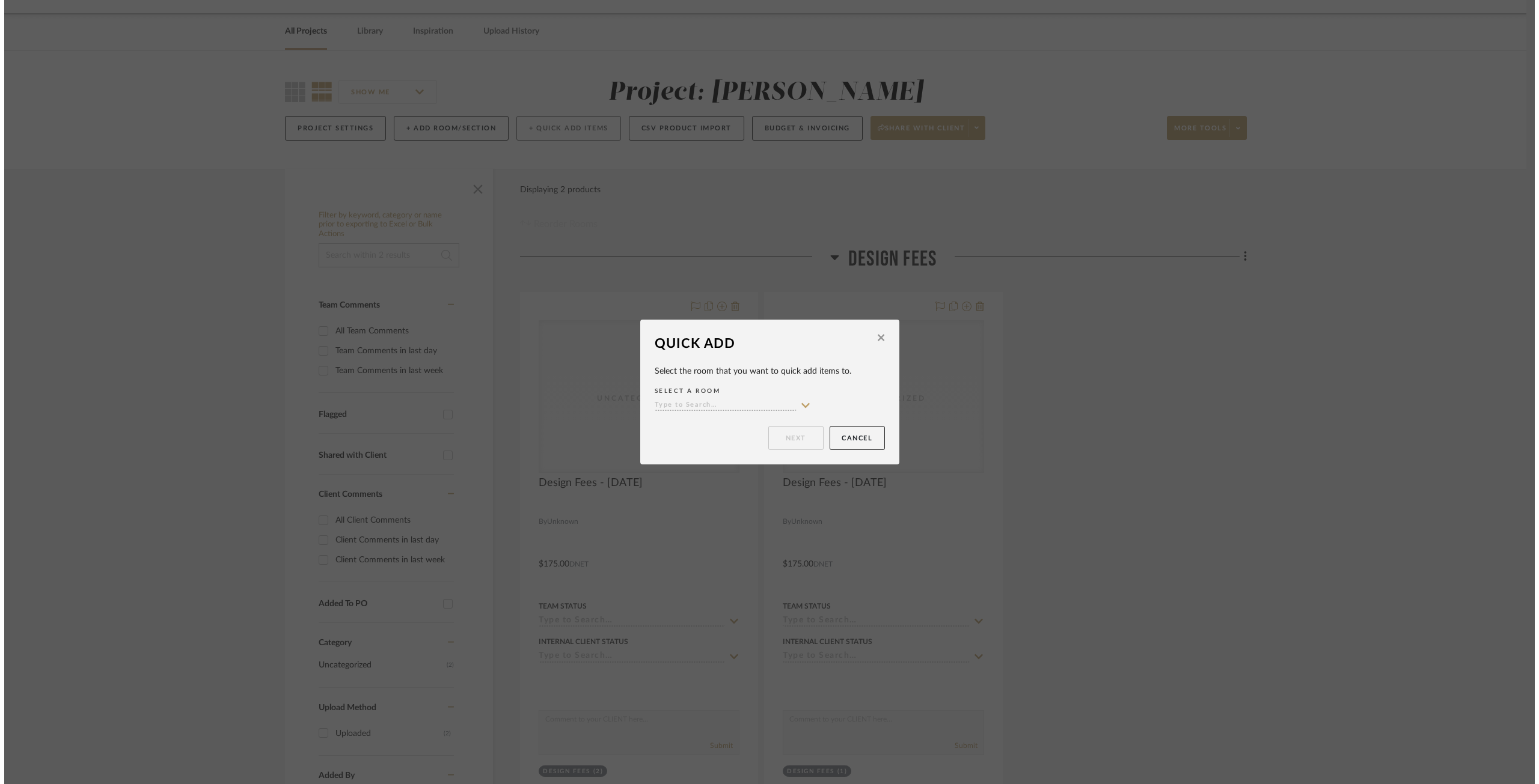
scroll to position [0, 0]
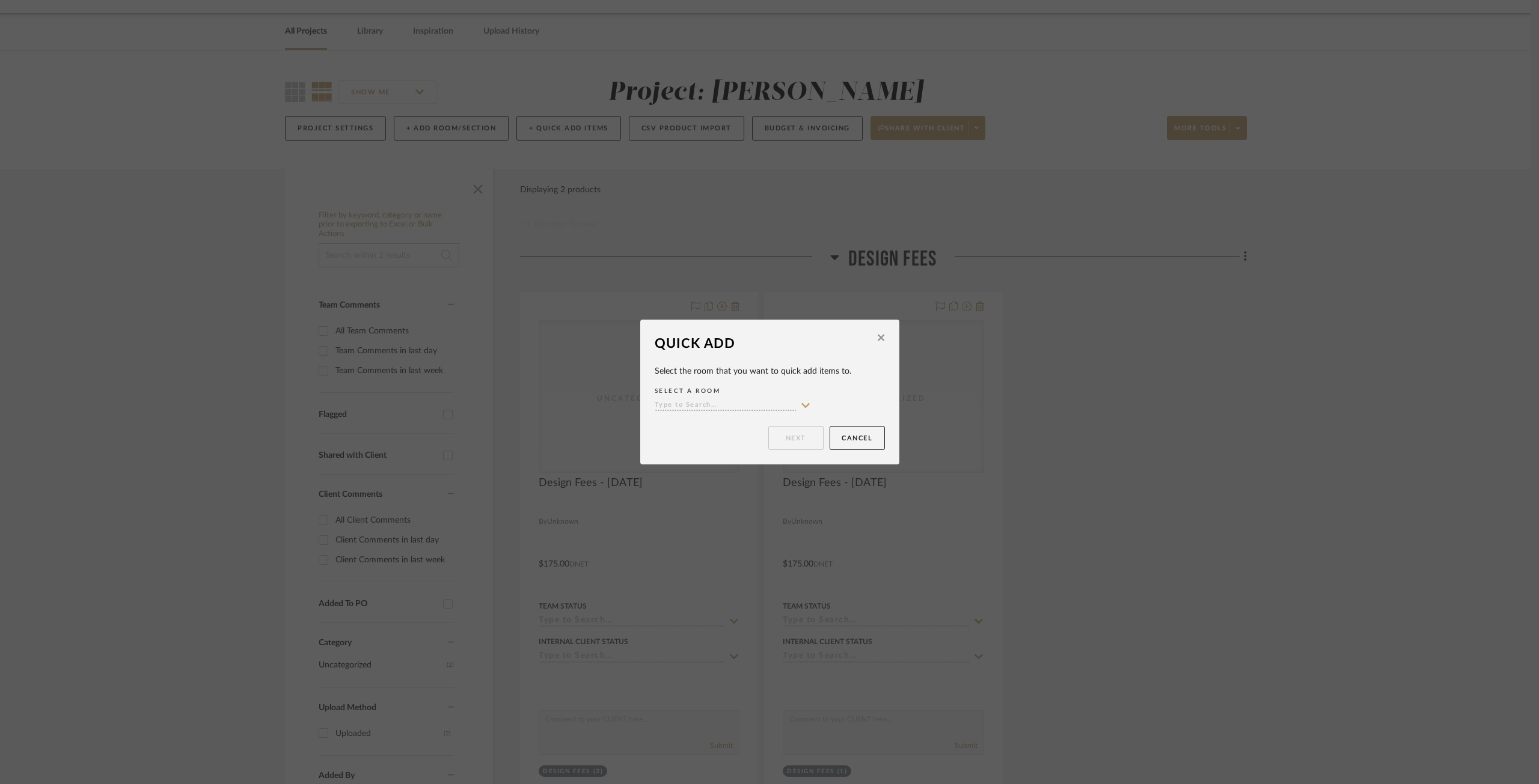
click at [883, 335] on button at bounding box center [881, 340] width 19 height 29
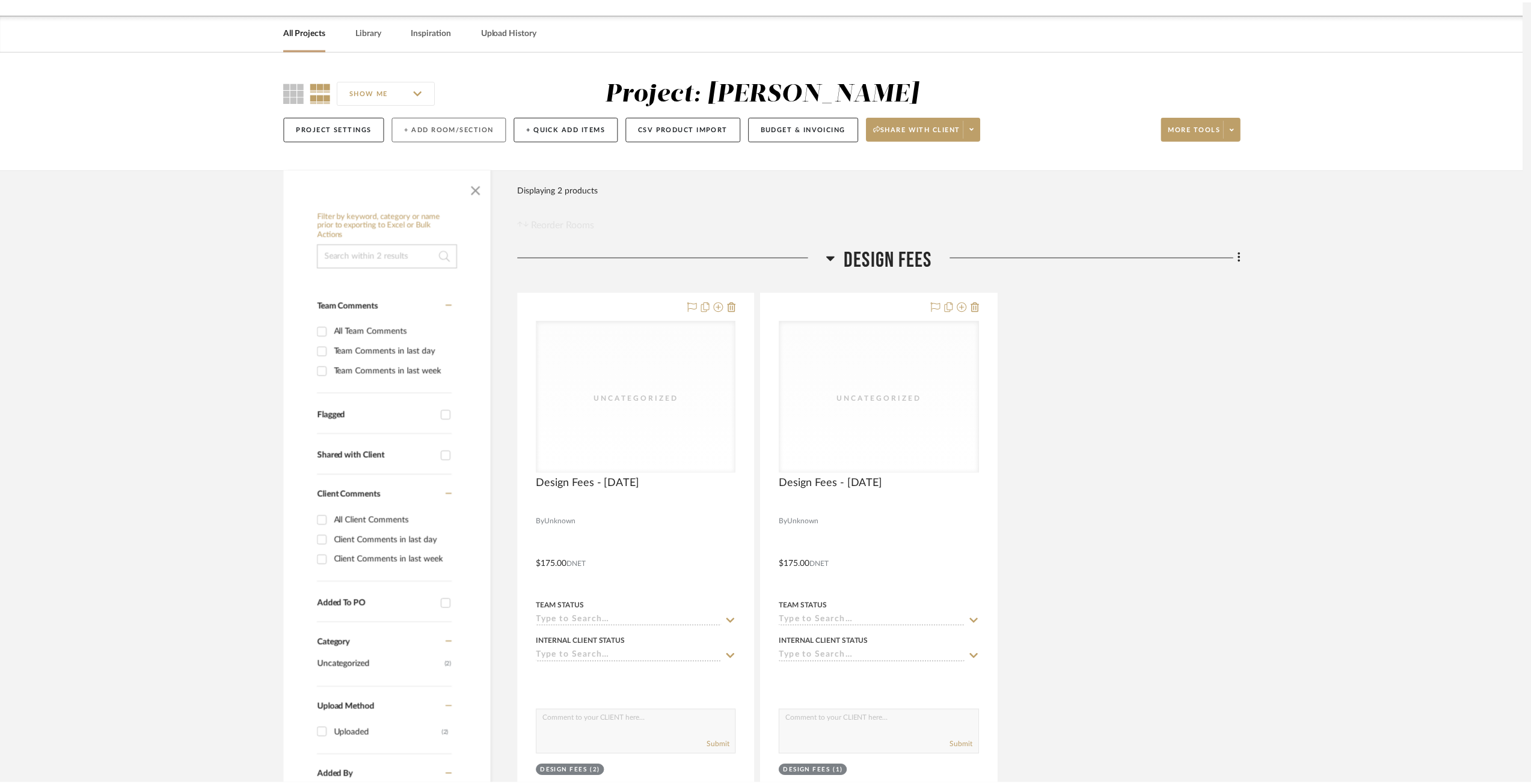
scroll to position [36, 0]
click at [442, 120] on button "+ Add Room/Section" at bounding box center [451, 128] width 115 height 24
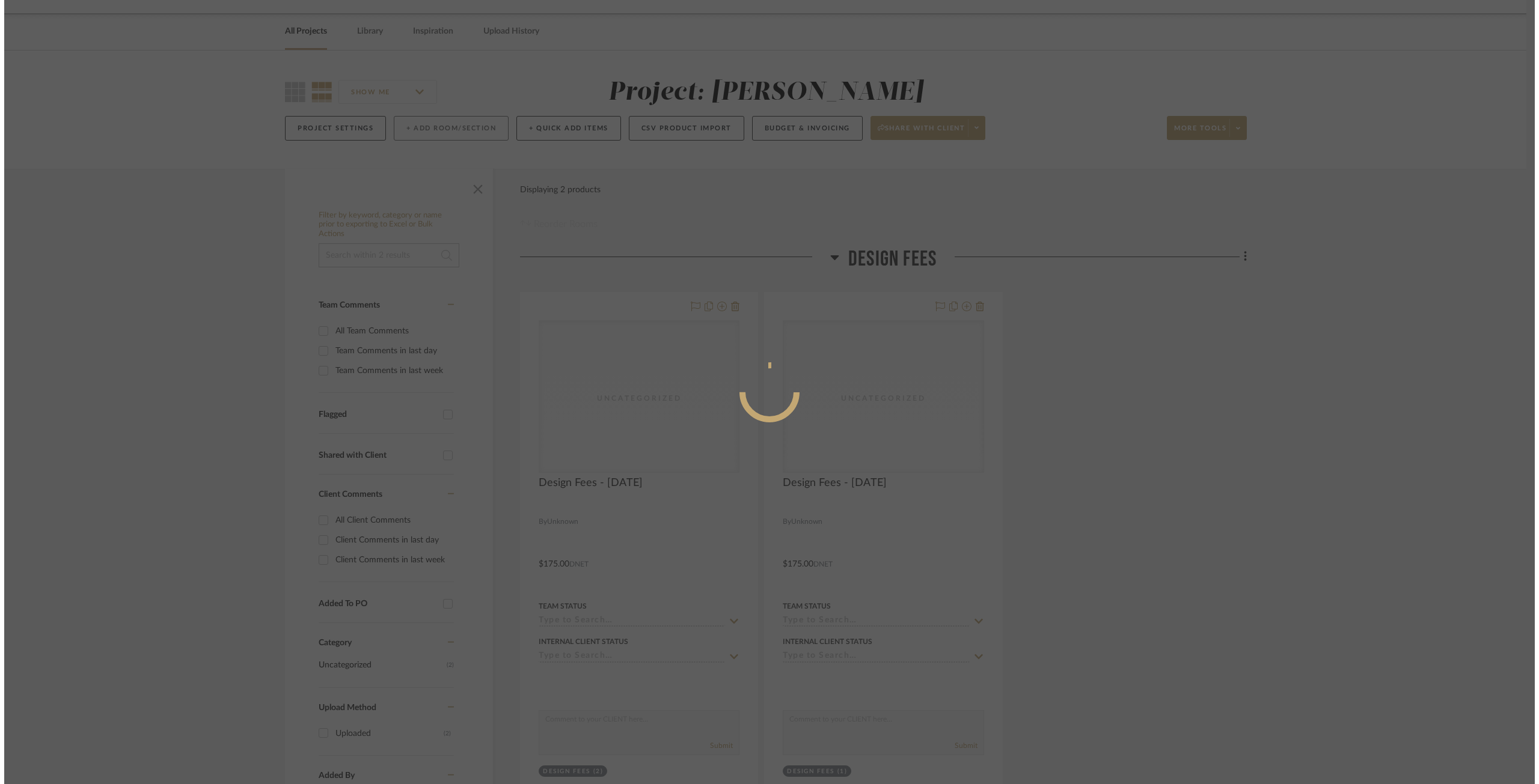
scroll to position [0, 0]
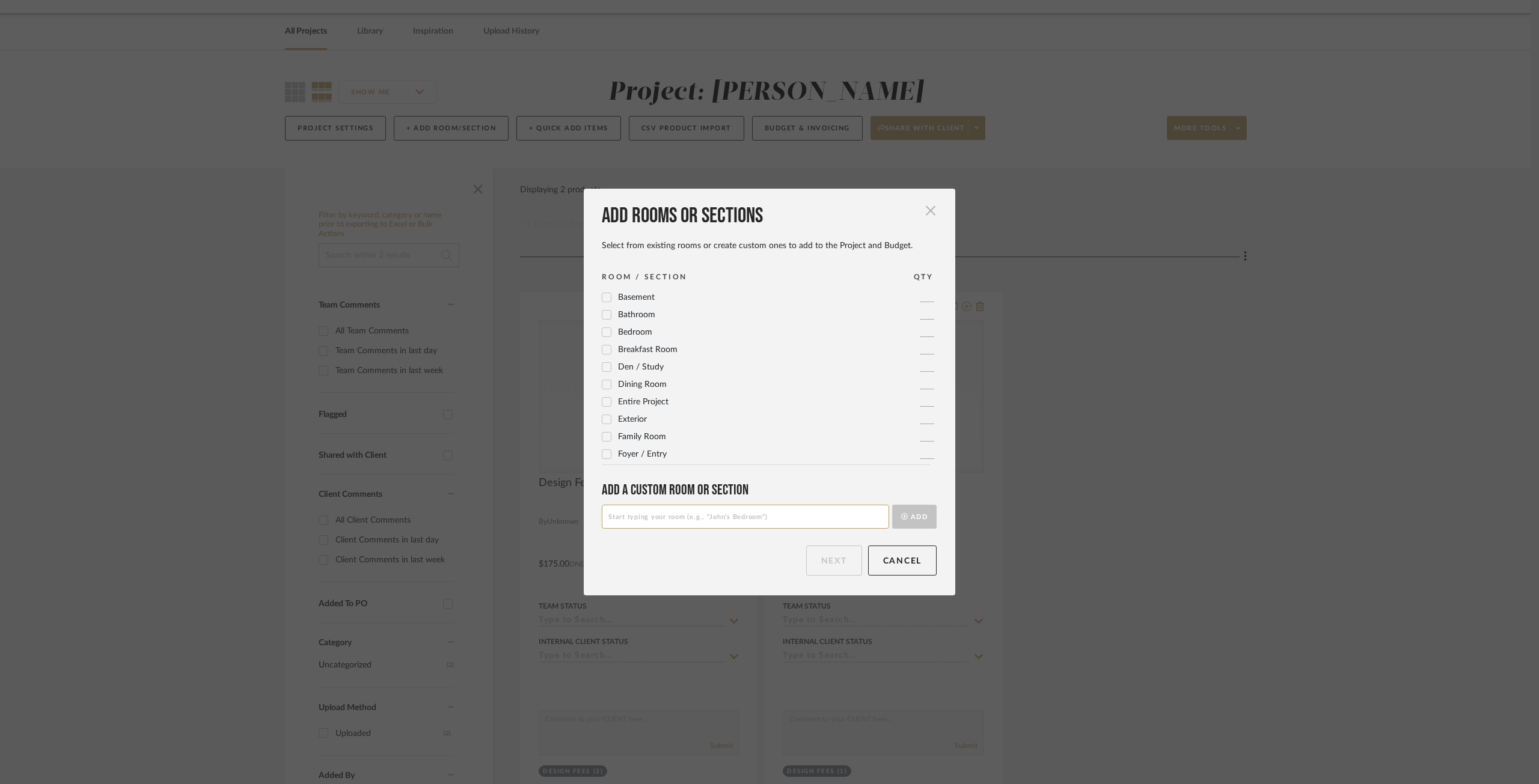
click at [918, 212] on span "button" at bounding box center [930, 210] width 24 height 24
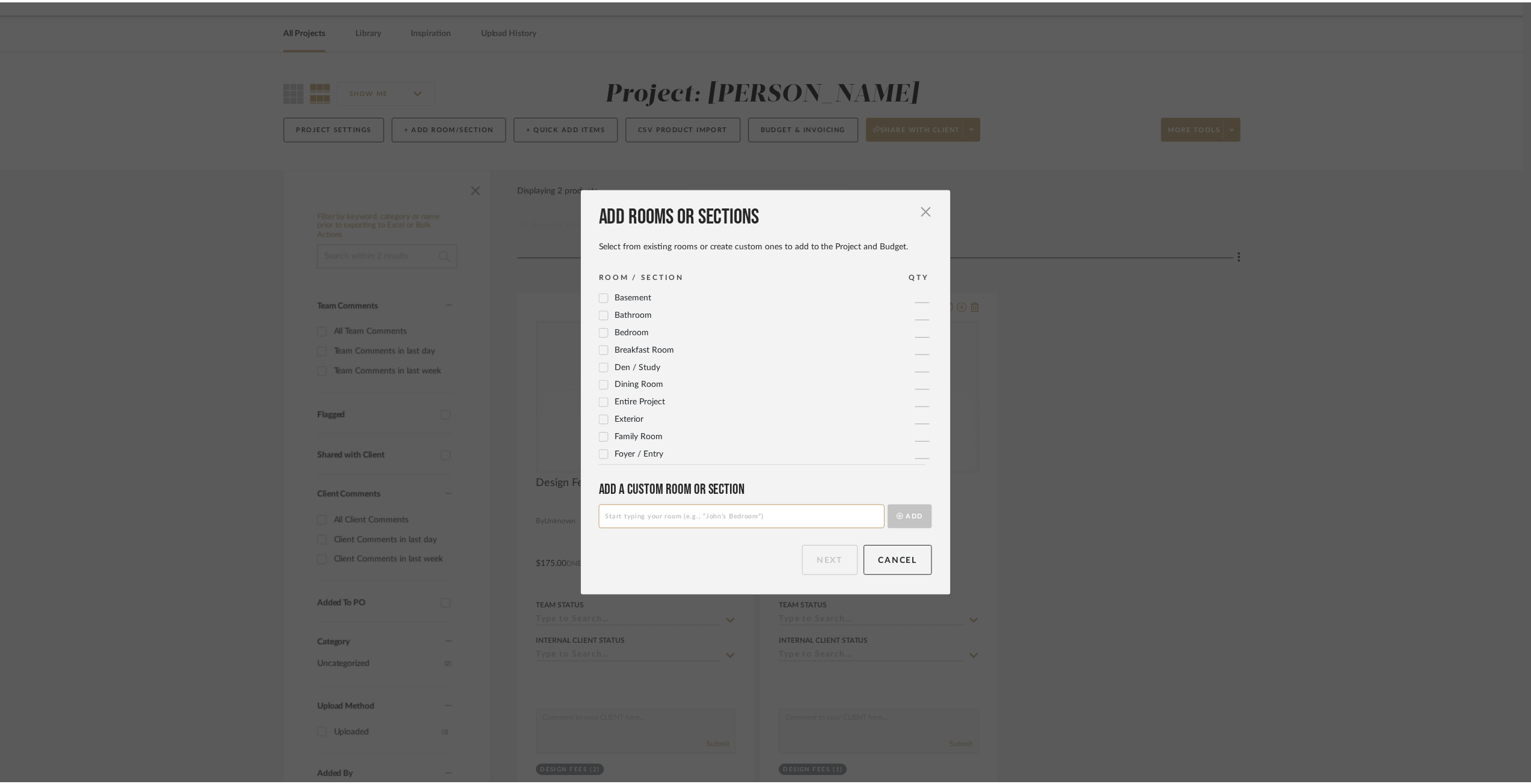
scroll to position [36, 0]
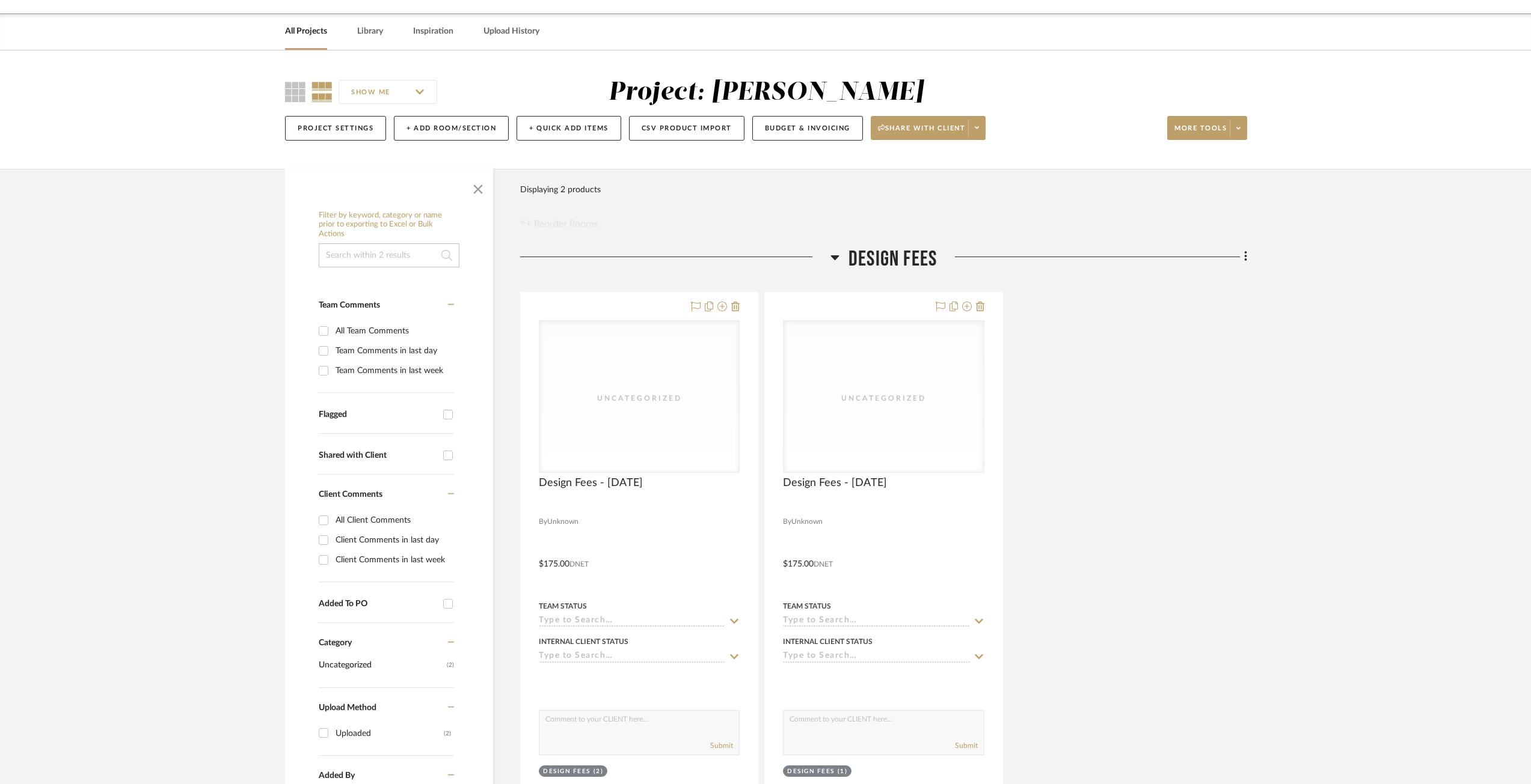
click at [593, 283] on div "Design Fees Uncategorized Uncategorized Design Fees - 08/20/2025 By Unknown $17…" at bounding box center [884, 532] width 727 height 572
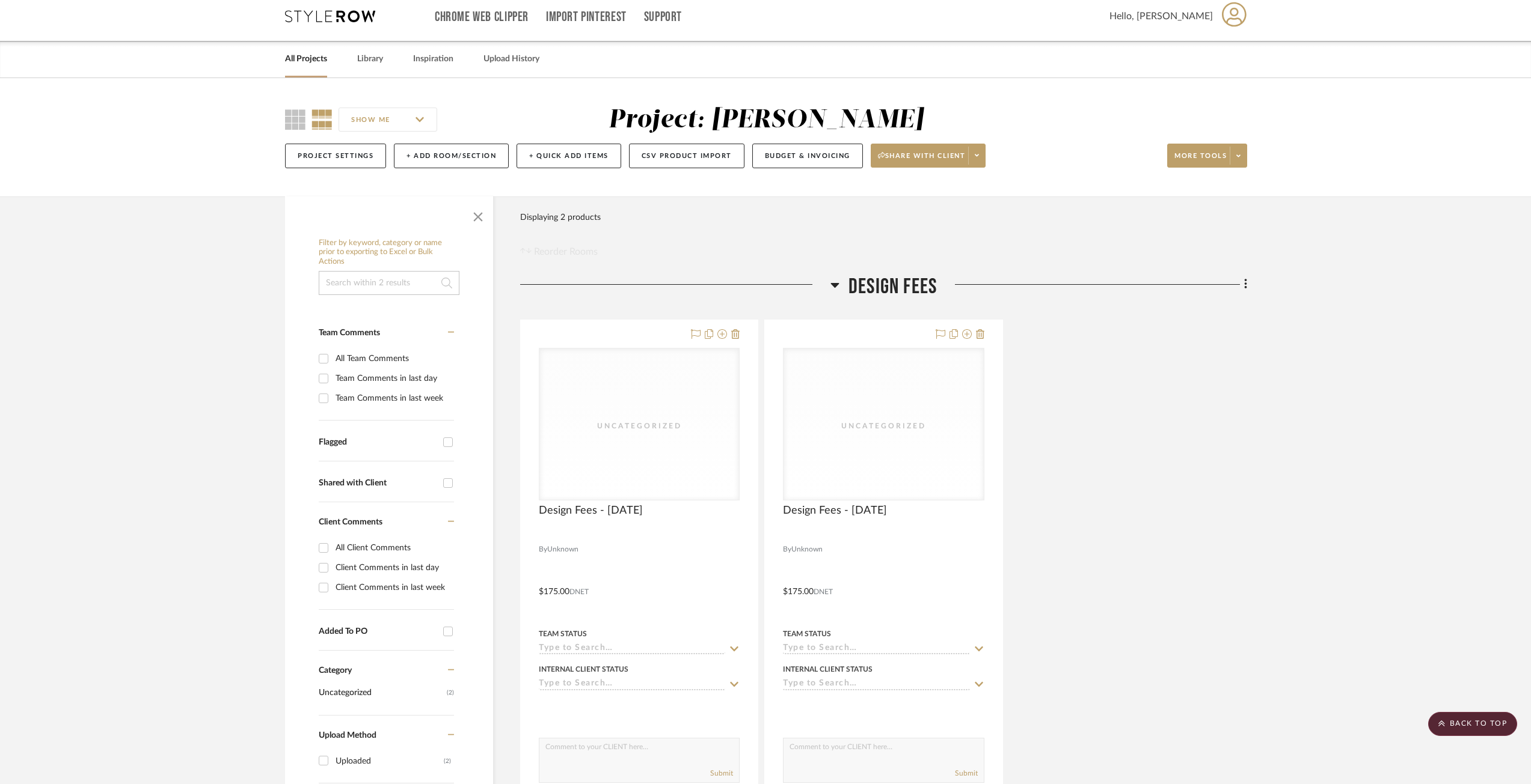
scroll to position [0, 0]
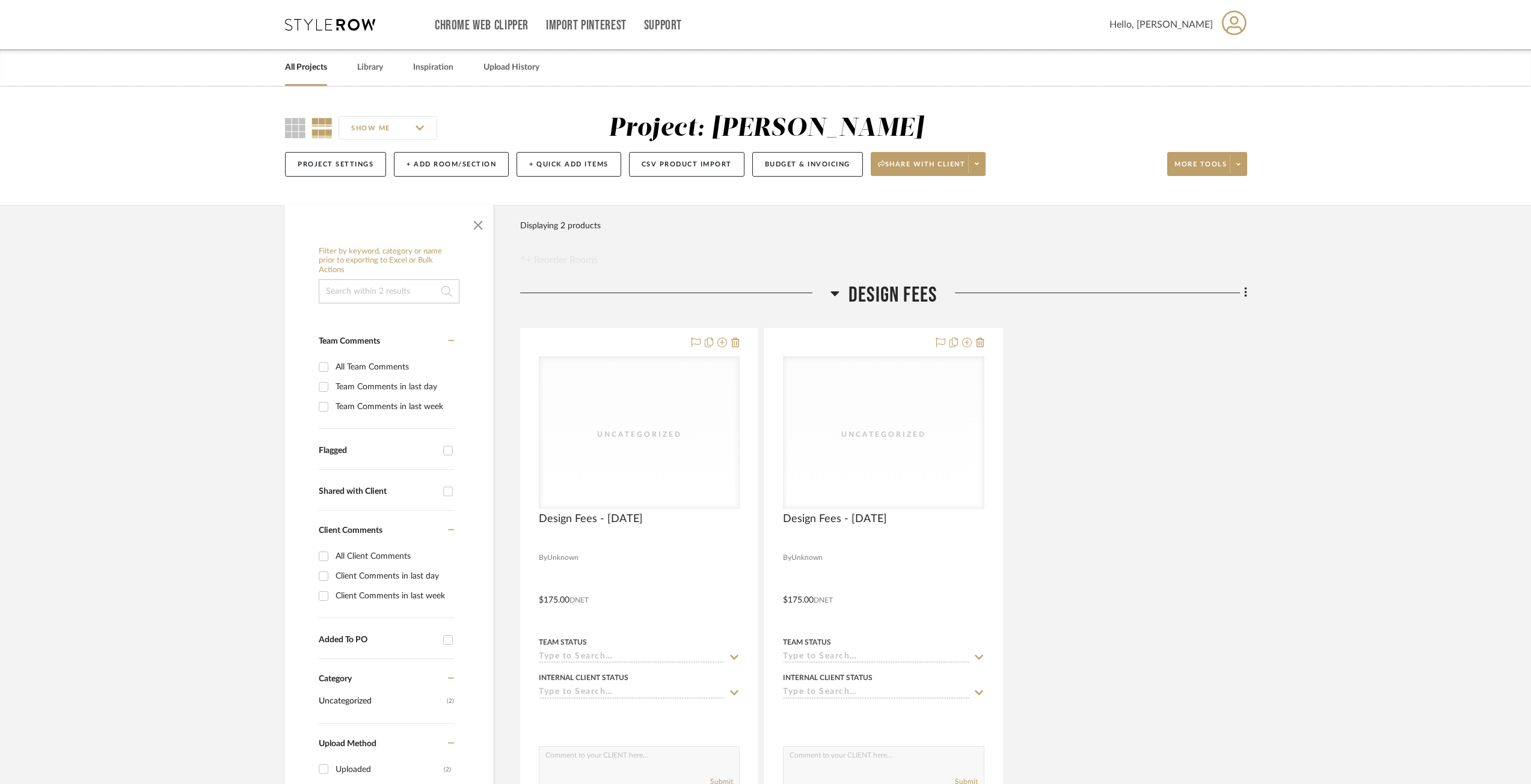
click at [1251, 288] on div "Filter by keyword, category or name prior to exporting to Excel or Bulk Actions…" at bounding box center [765, 665] width 997 height 921
click at [1249, 288] on div "Filter by keyword, category or name prior to exporting to Excel or Bulk Actions…" at bounding box center [765, 665] width 997 height 921
click at [1242, 293] on fa-icon at bounding box center [1243, 294] width 8 height 20
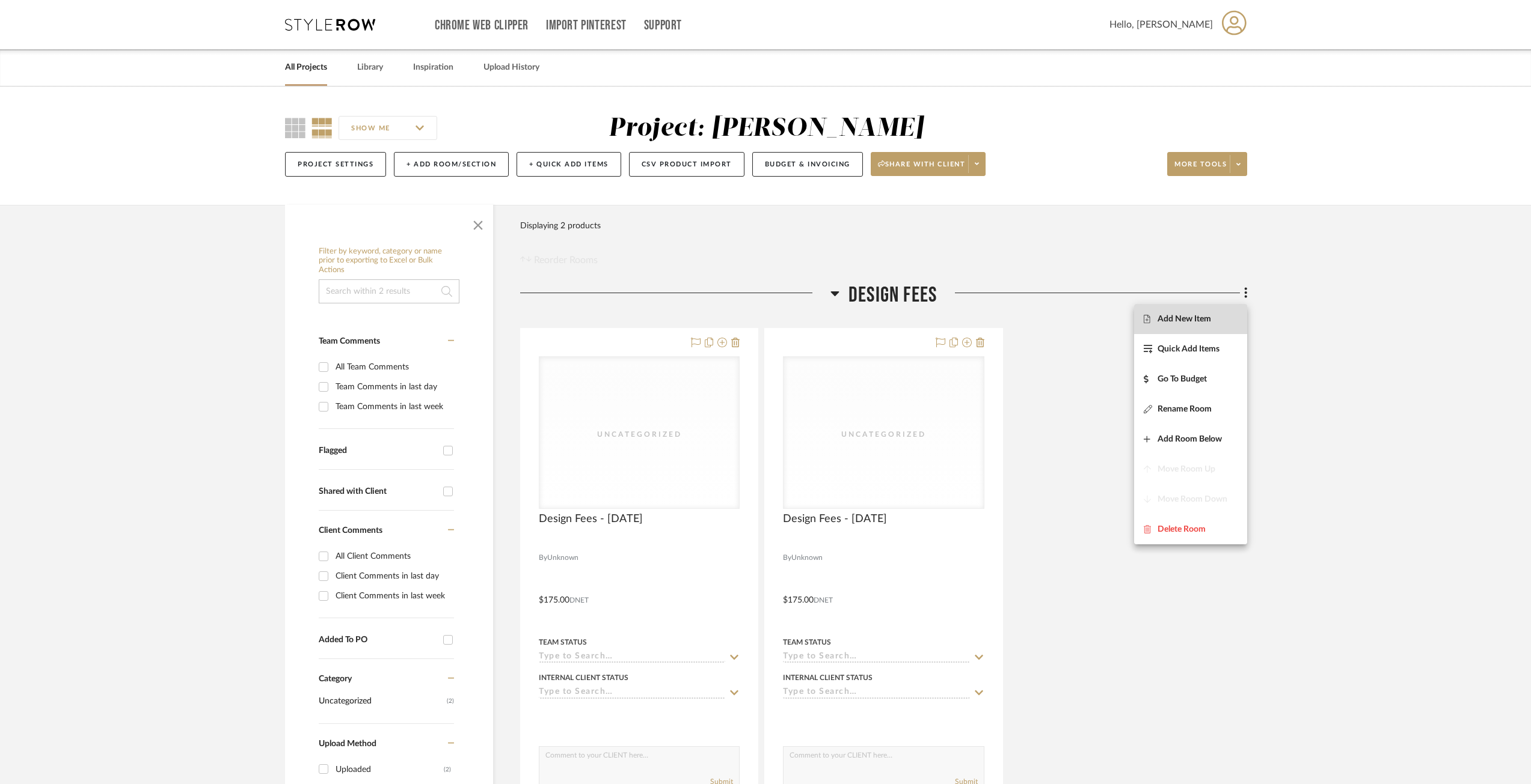
click at [1218, 320] on span "Add New Item" at bounding box center [1190, 319] width 94 height 10
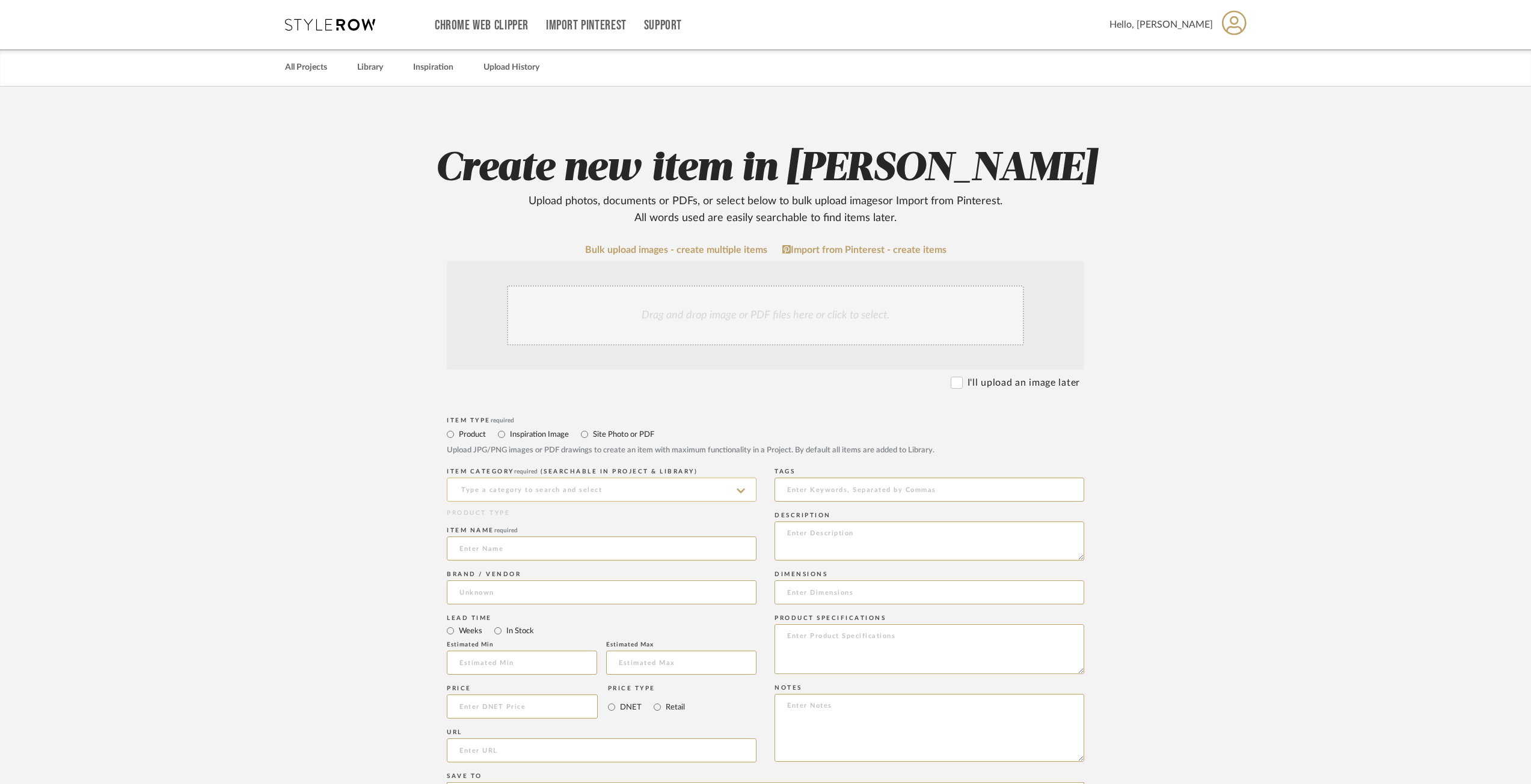
click at [556, 497] on input at bounding box center [601, 490] width 310 height 24
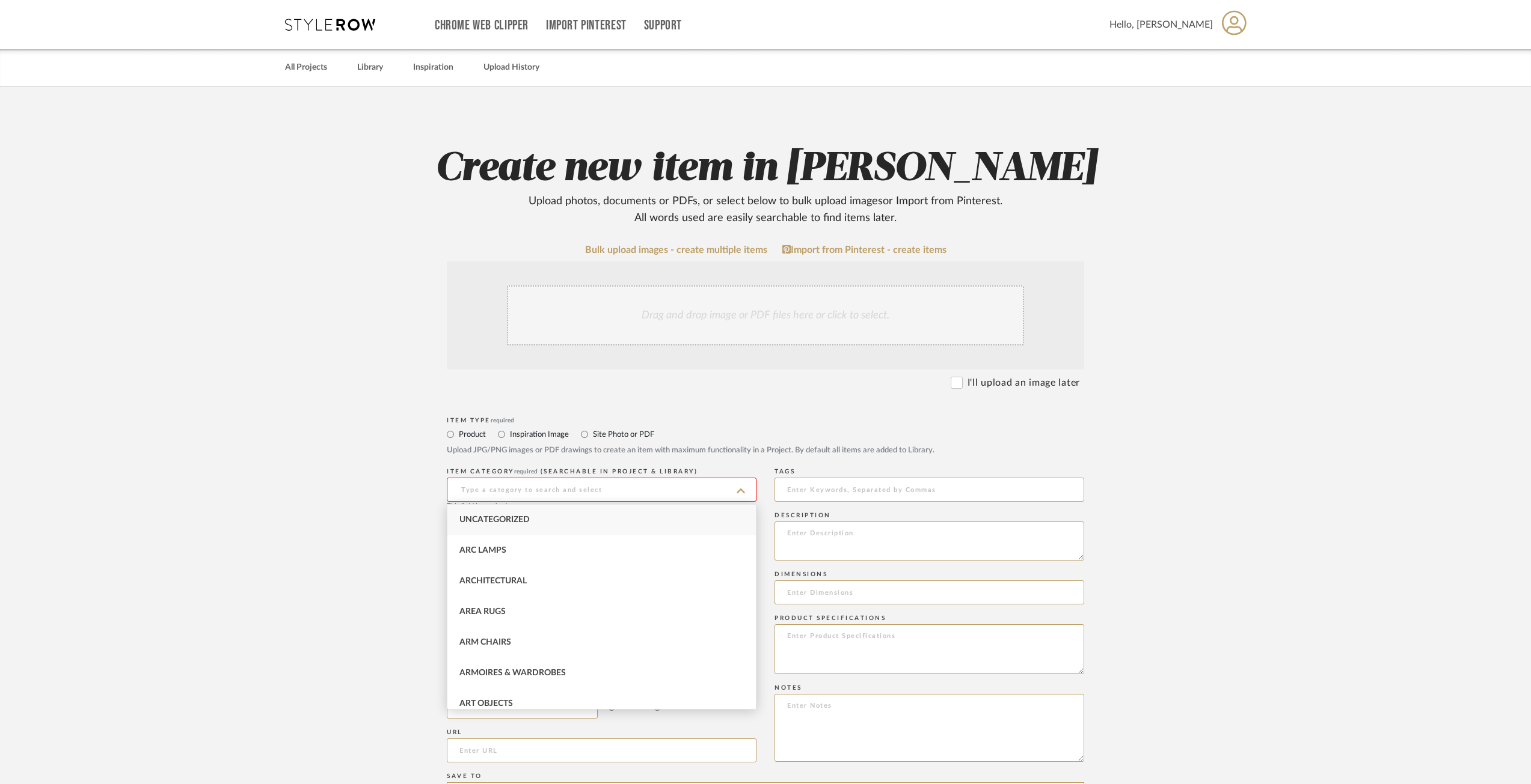
click at [521, 529] on div "Uncategorized" at bounding box center [601, 520] width 309 height 30
type input "Uncategorized"
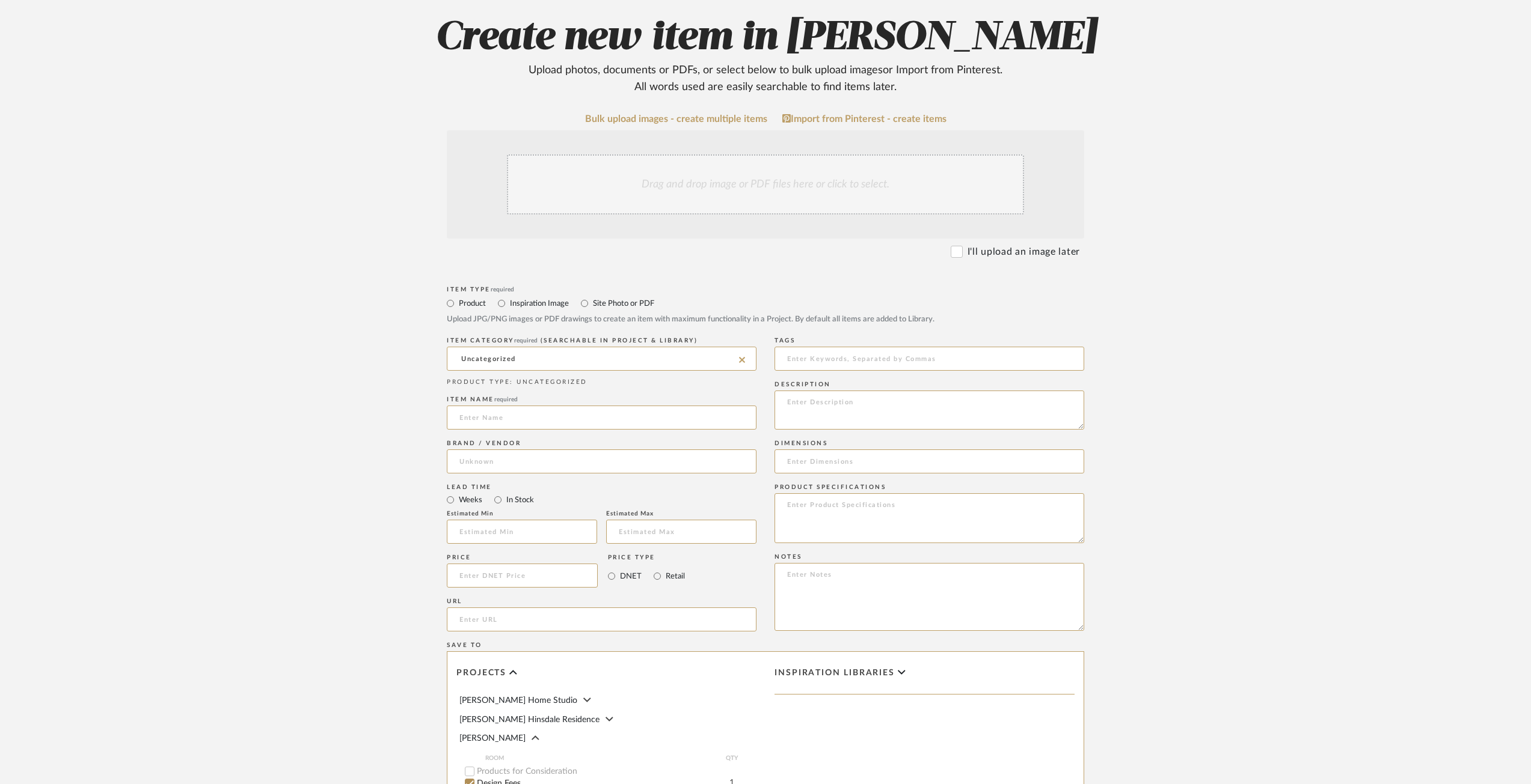
scroll to position [180, 0]
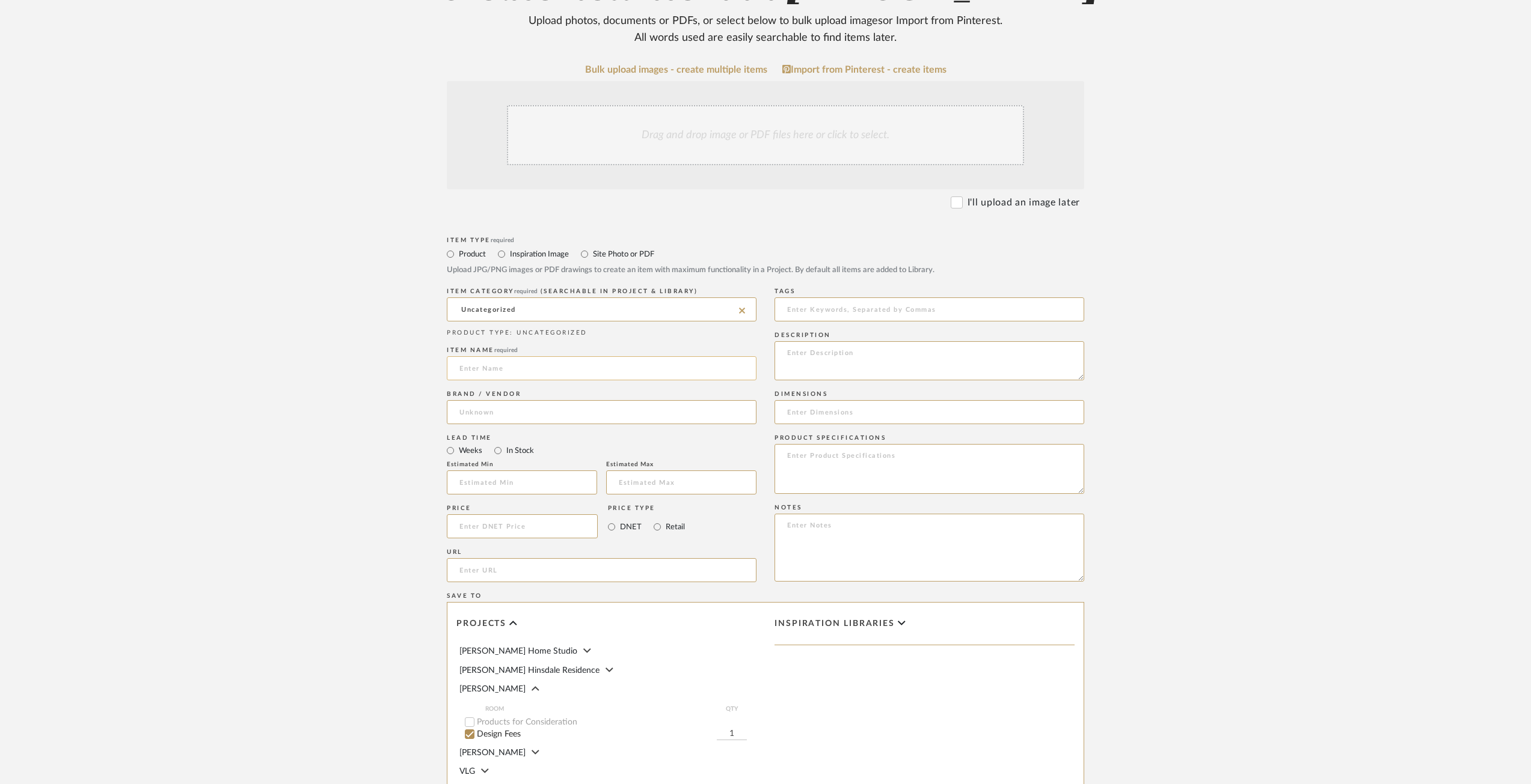
click at [505, 368] on input at bounding box center [601, 368] width 310 height 24
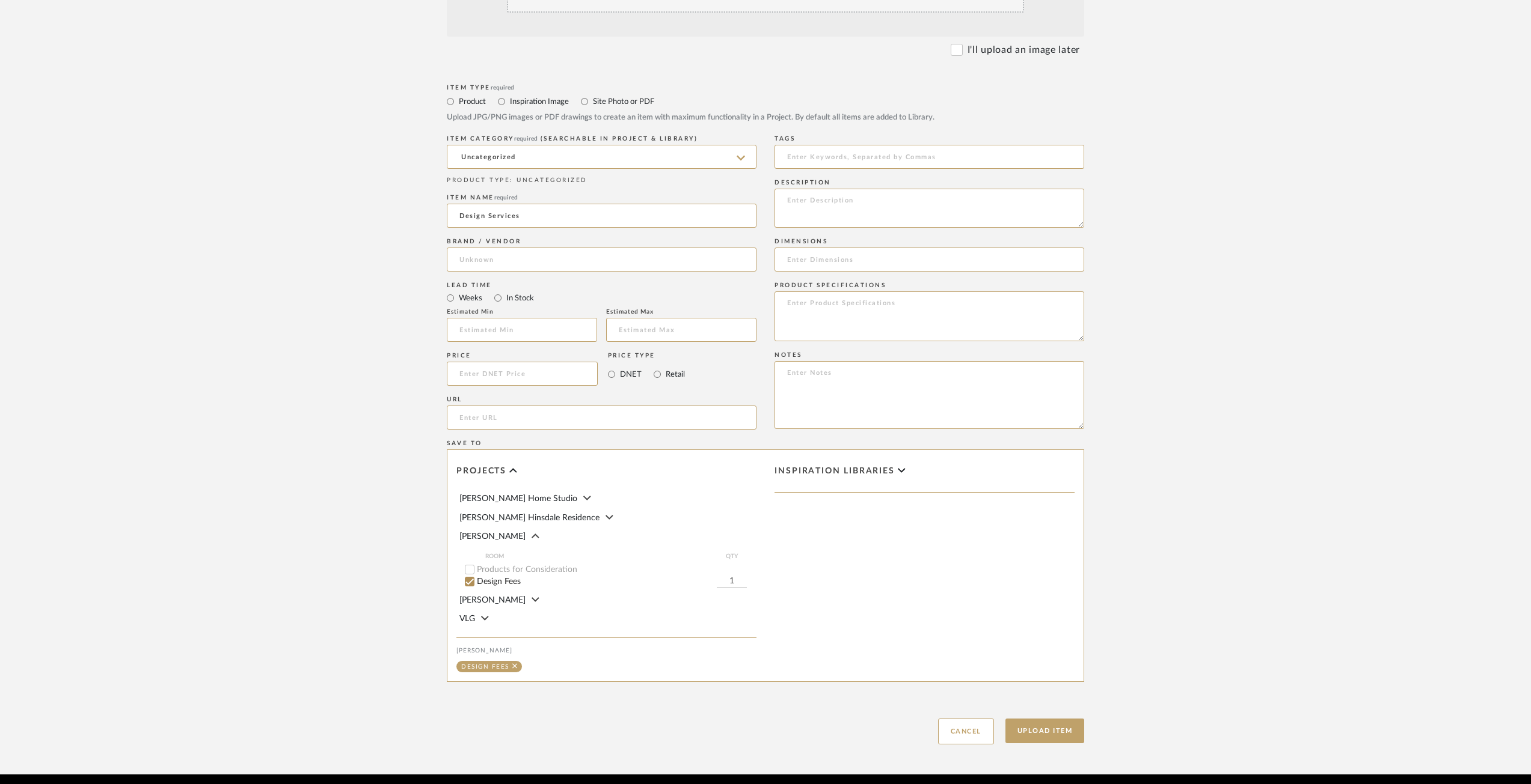
scroll to position [379, 0]
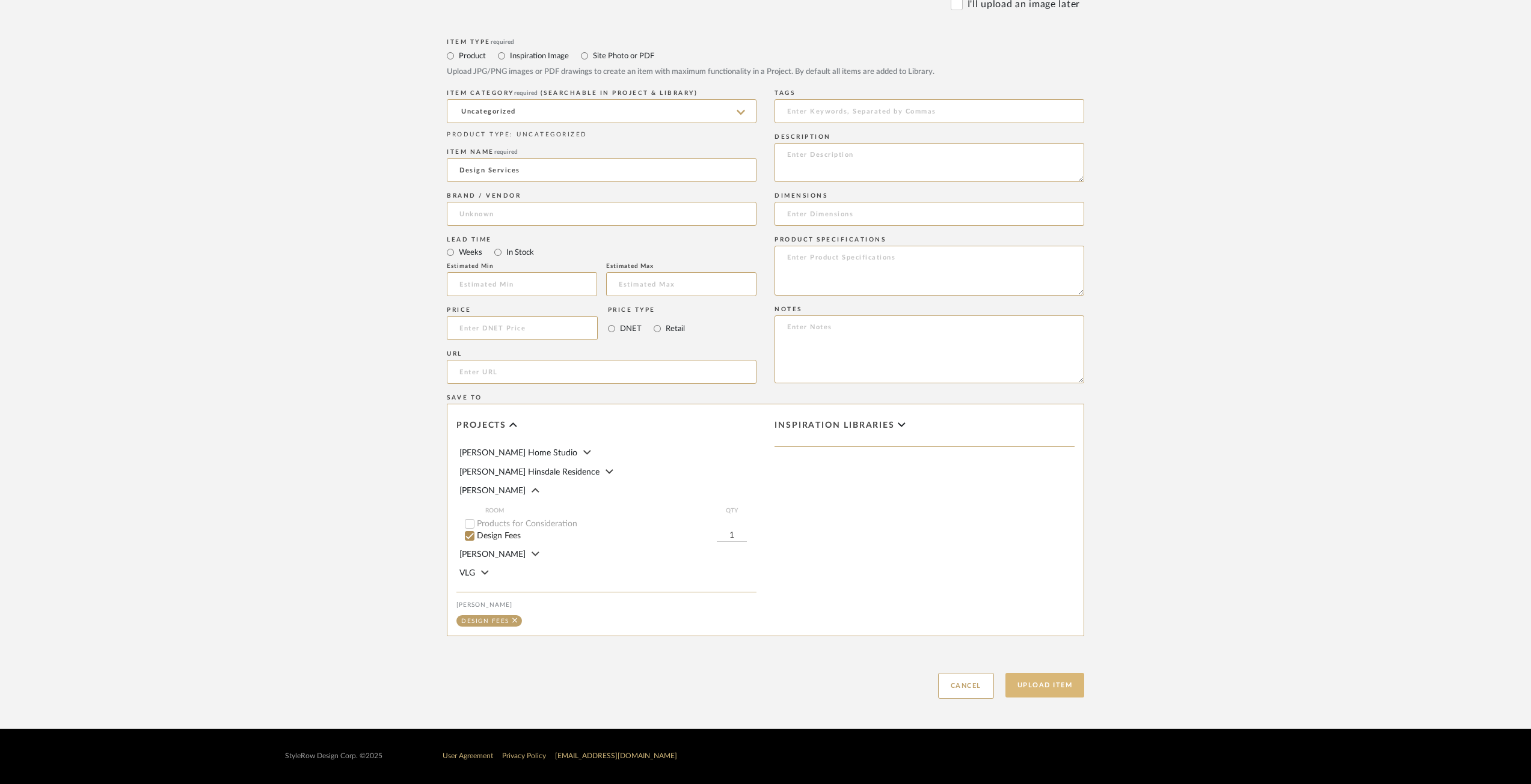
type input "Design Services"
click at [1058, 690] on button "Upload Item" at bounding box center [1045, 685] width 79 height 24
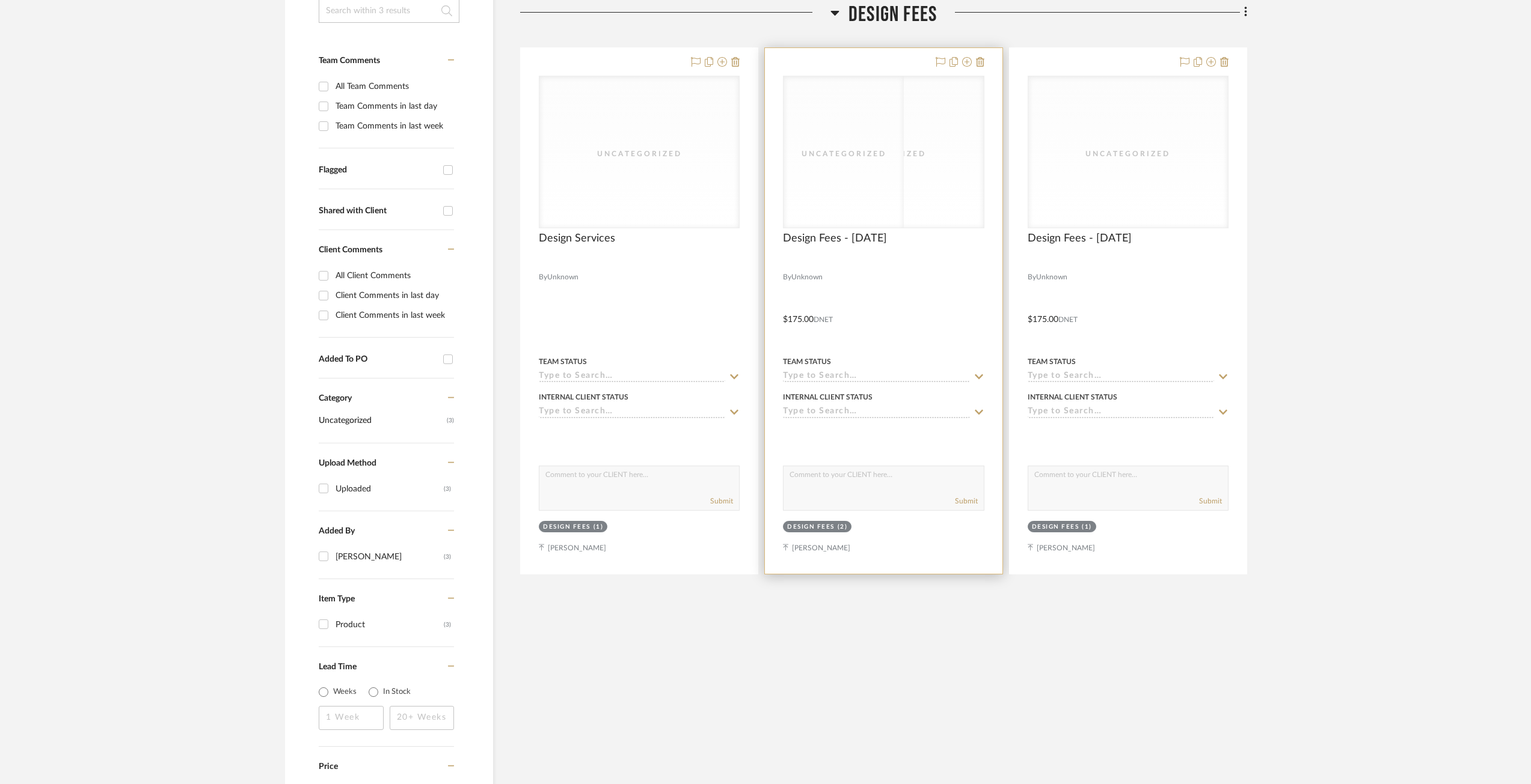
scroll to position [282, 0]
click at [838, 233] on span "Design Fees - 08/20/2025" at bounding box center [834, 237] width 104 height 13
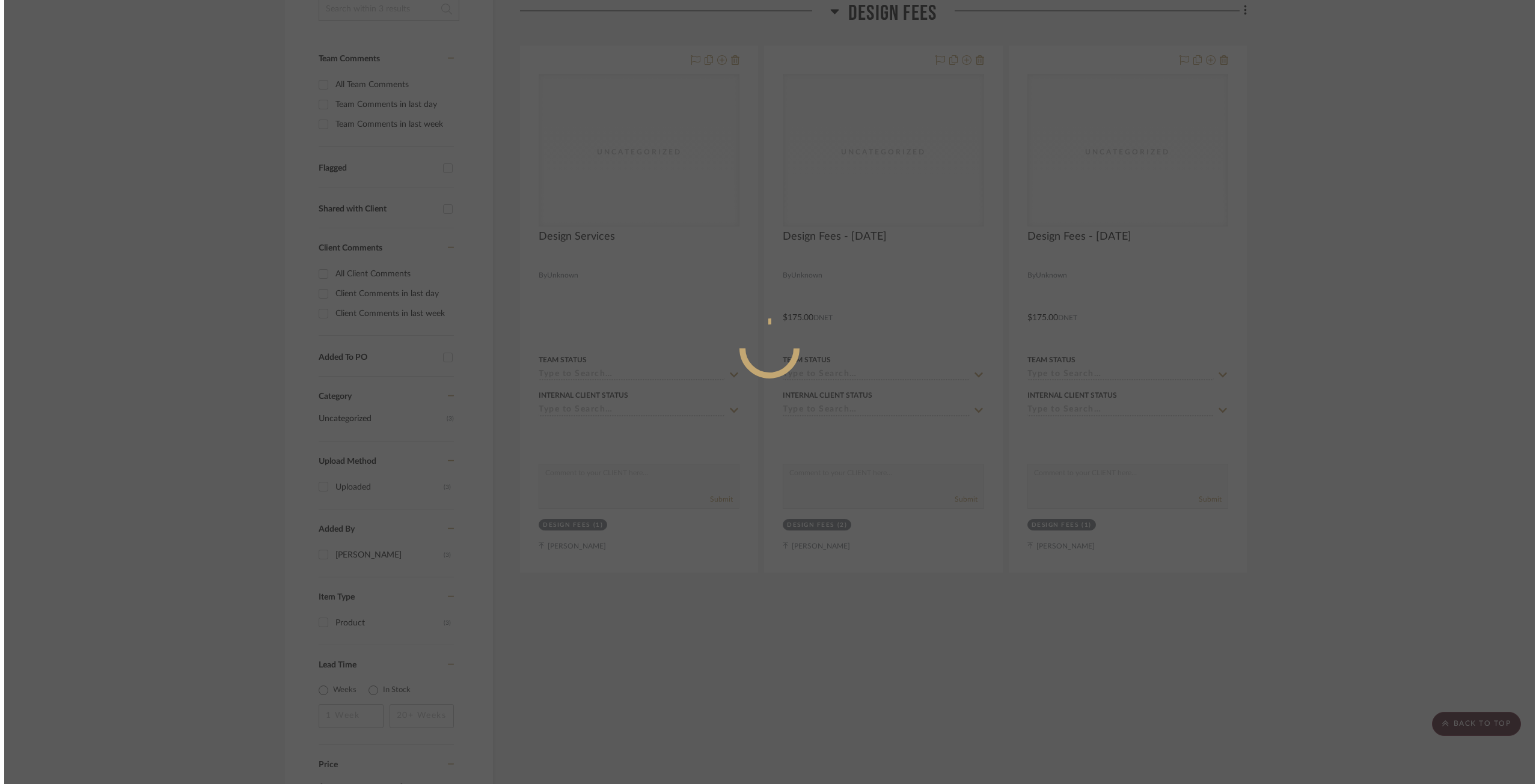
scroll to position [0, 0]
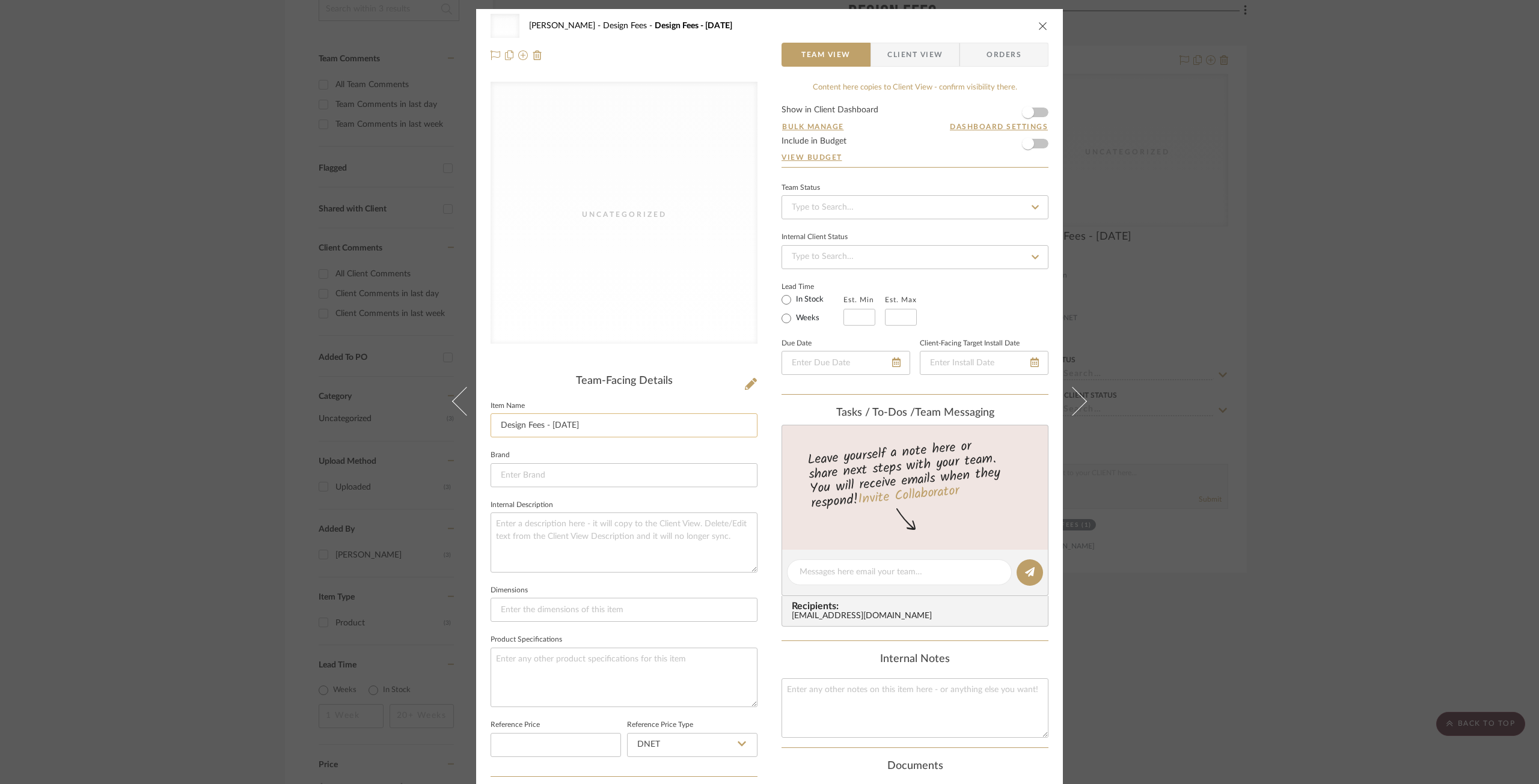
click at [539, 424] on input "Design Fees - 08/20/2025" at bounding box center [624, 425] width 266 height 24
type input "Design Services - 08/20/2025"
click at [1032, 25] on div "Uncategorized Geracie Design Fees Design Fees - 08/20/2025" at bounding box center [769, 25] width 557 height 24
click at [1038, 25] on icon "close" at bounding box center [1042, 25] width 9 height 9
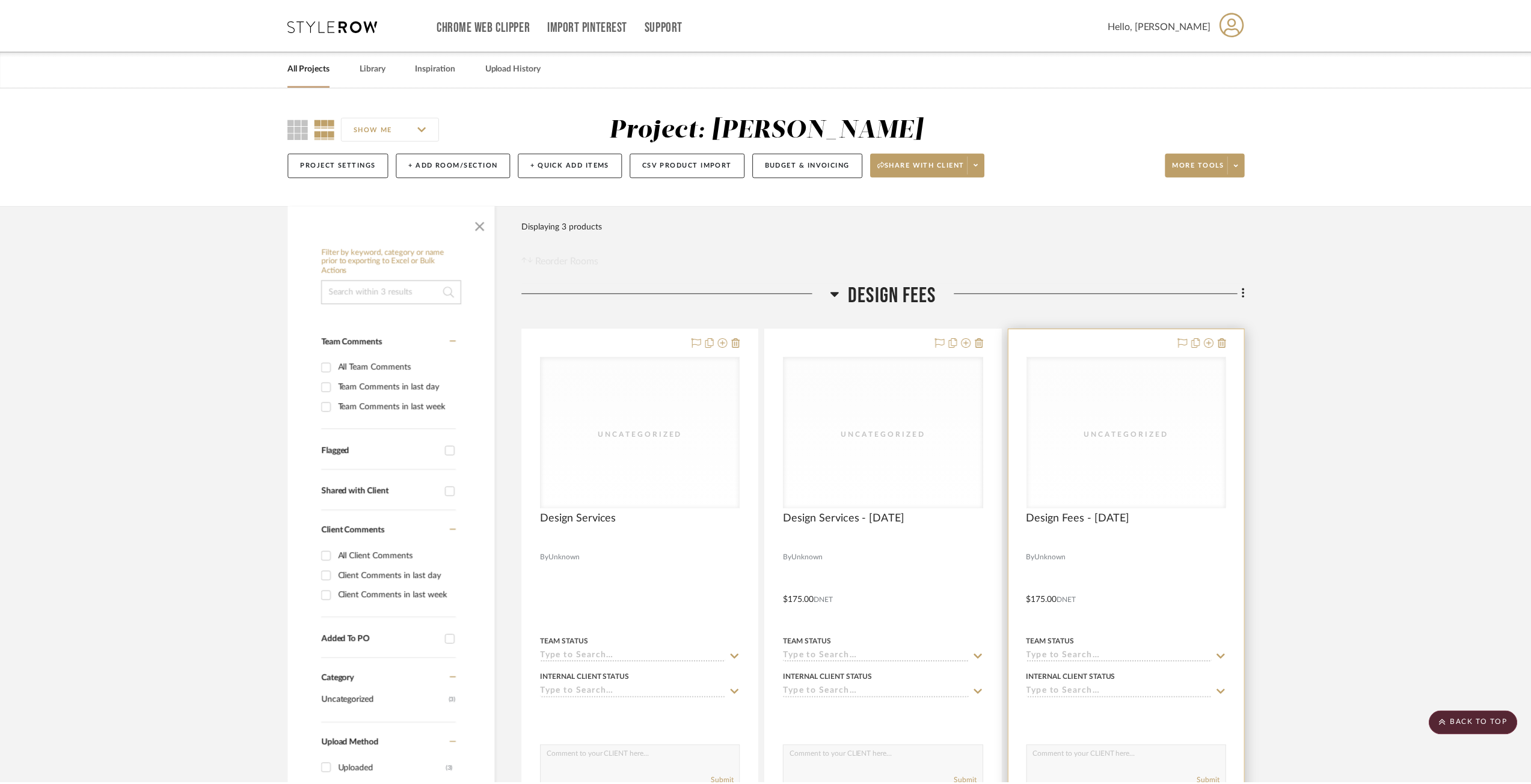
scroll to position [282, 0]
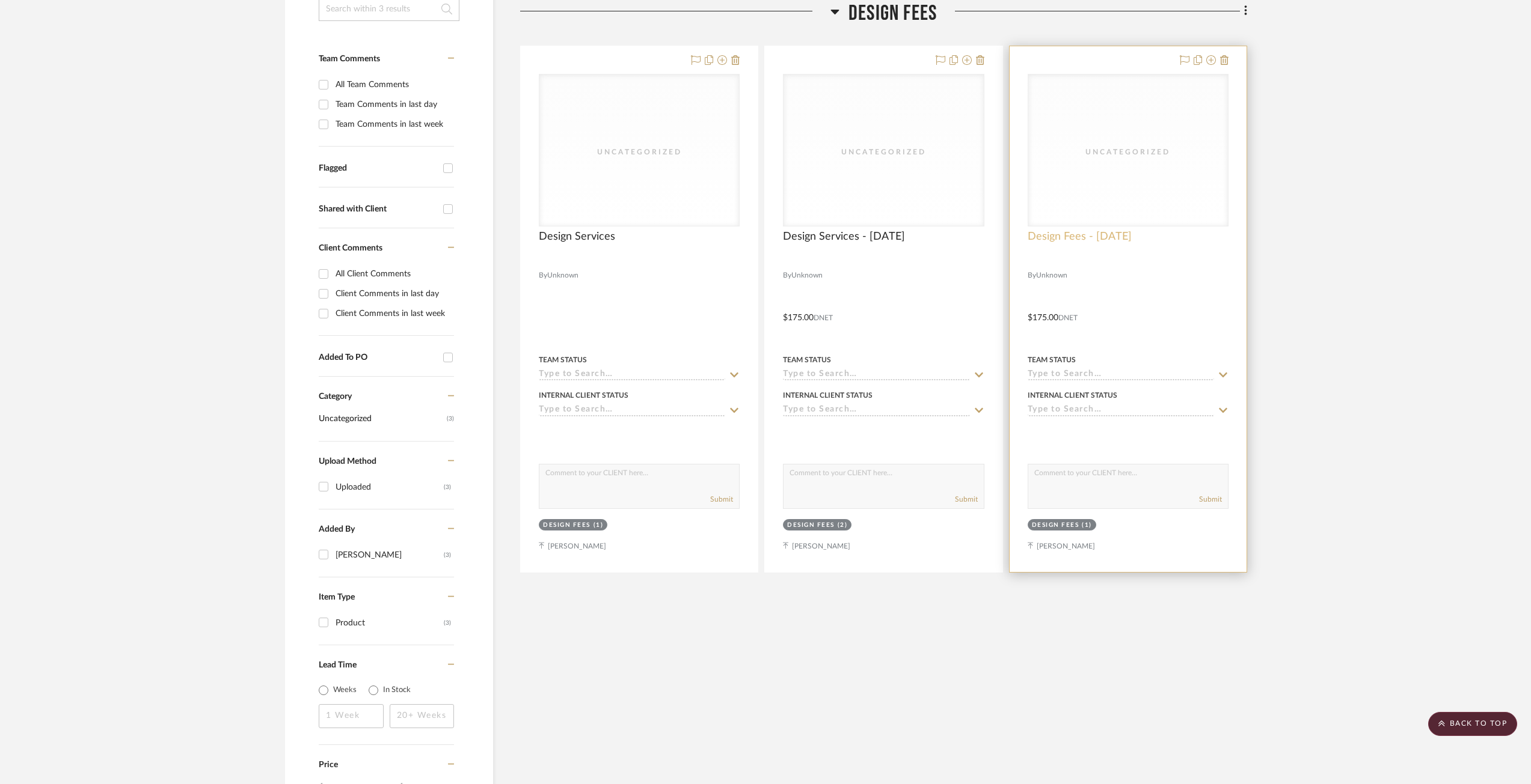
click at [1064, 238] on span "Design Fees - 7/31/2025" at bounding box center [1079, 237] width 104 height 13
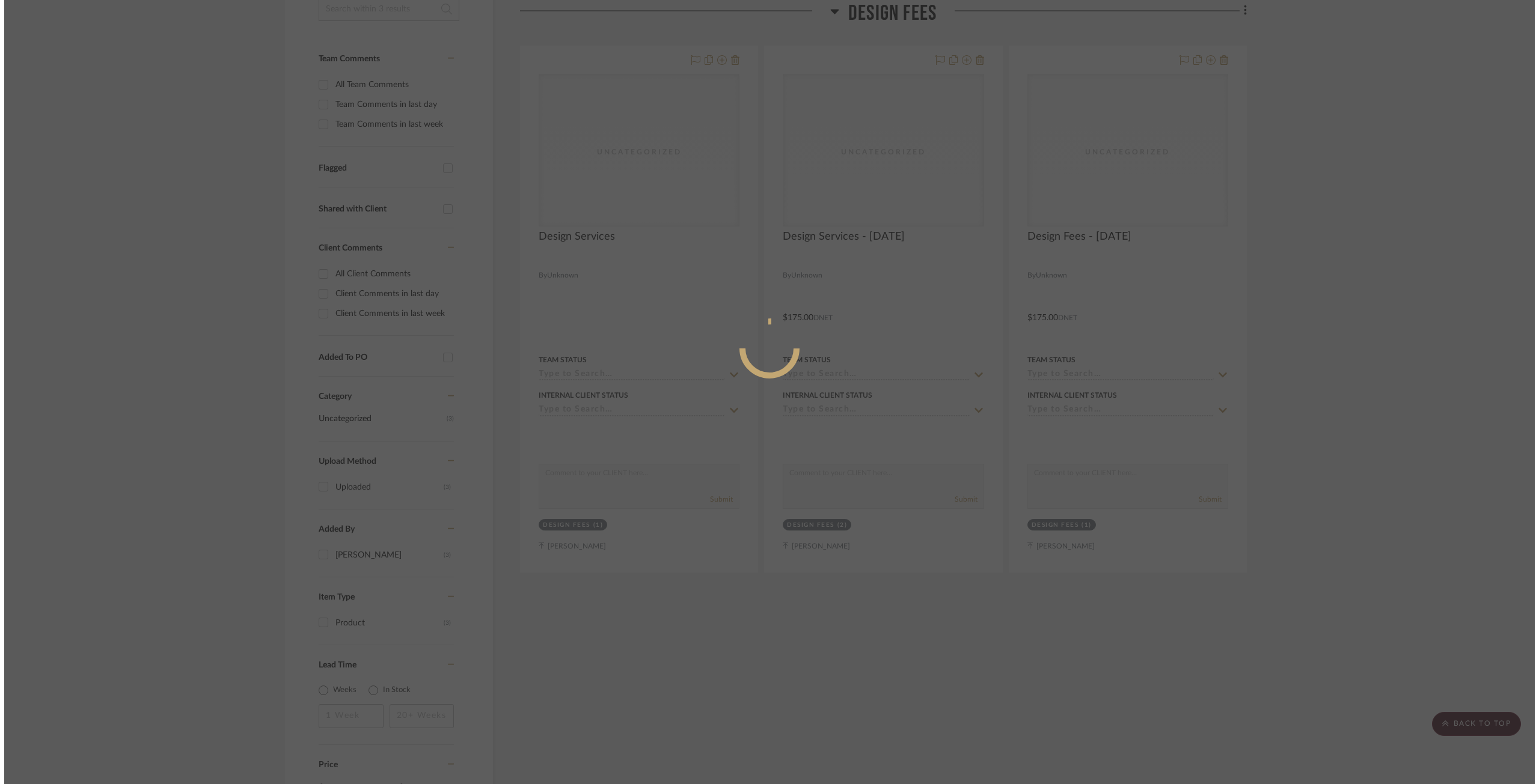
scroll to position [0, 0]
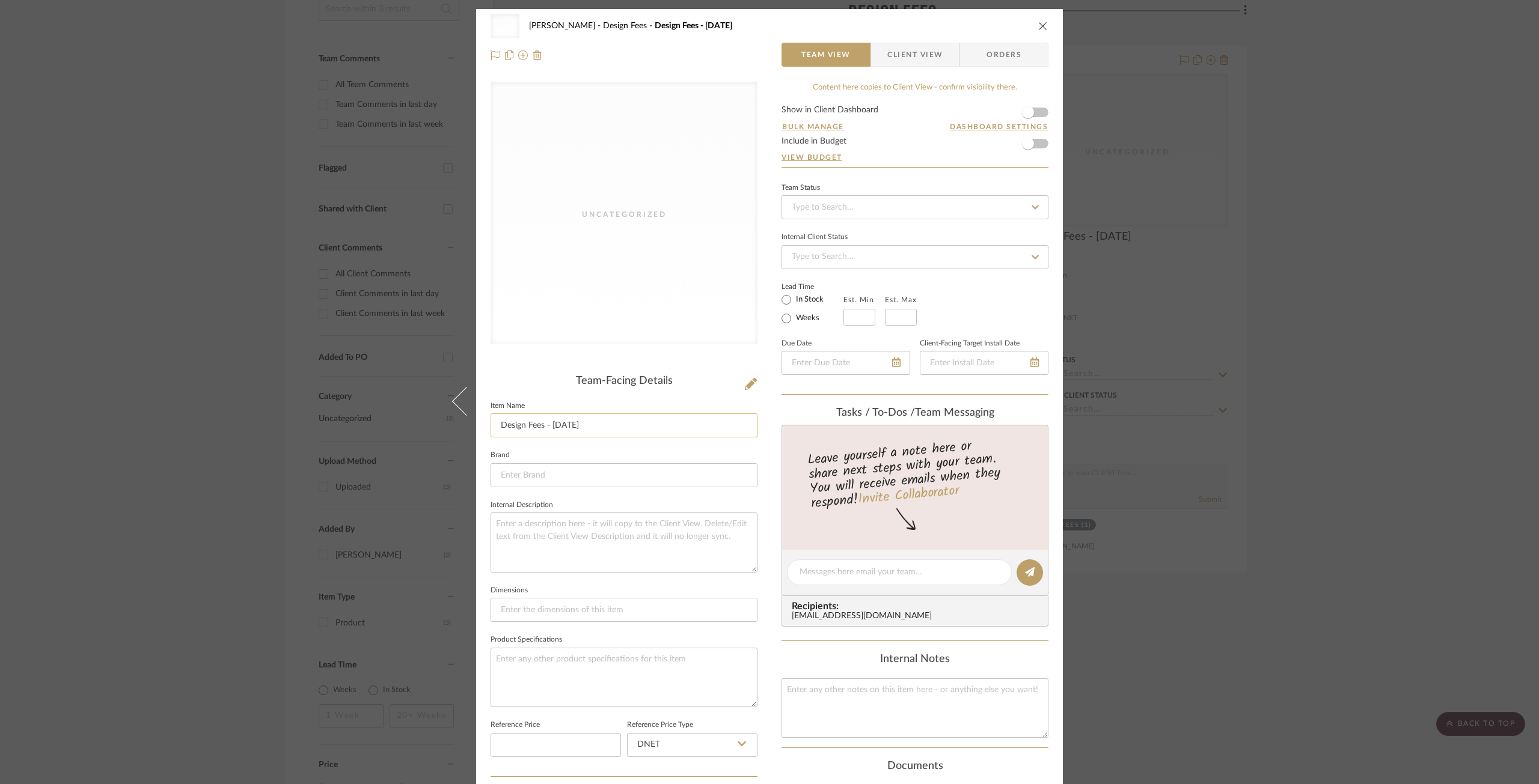
click at [541, 426] on input "Design Fees - 7/31/2025" at bounding box center [624, 425] width 266 height 24
type input "Design Services - 7/31/2025"
click at [1038, 25] on icon "close" at bounding box center [1042, 25] width 9 height 9
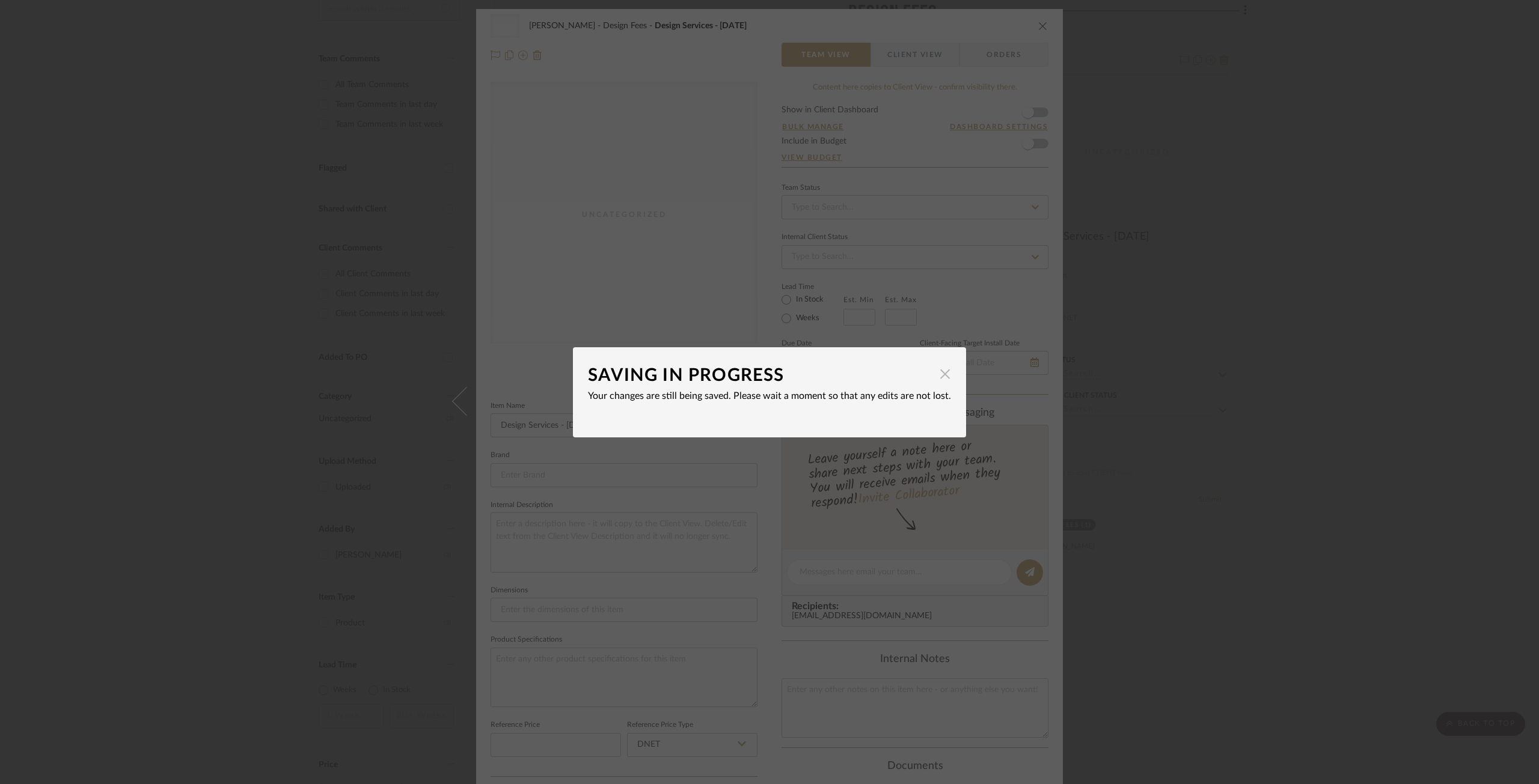
click at [939, 379] on span "button" at bounding box center [944, 374] width 24 height 24
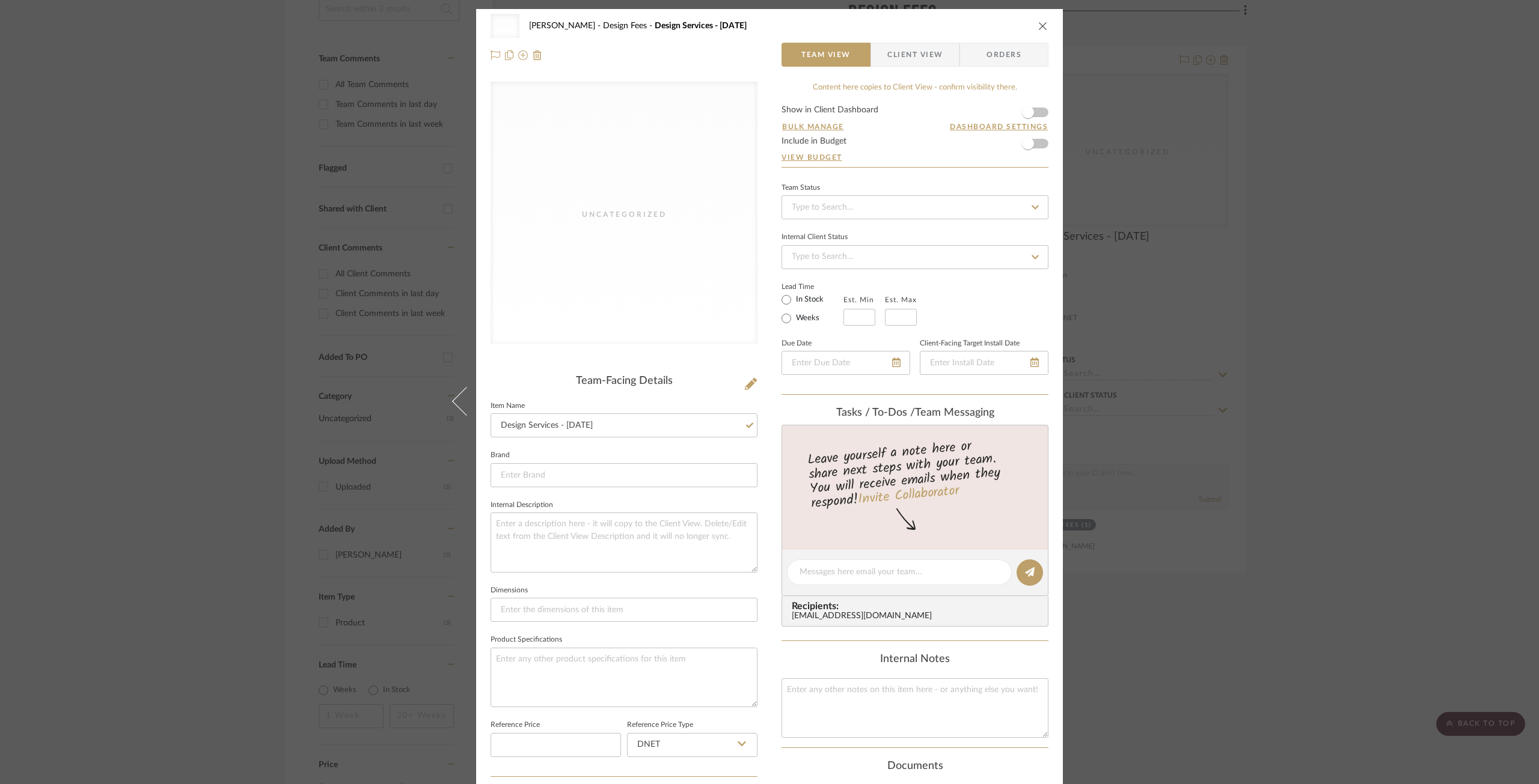
click at [1038, 28] on icon "close" at bounding box center [1042, 25] width 9 height 9
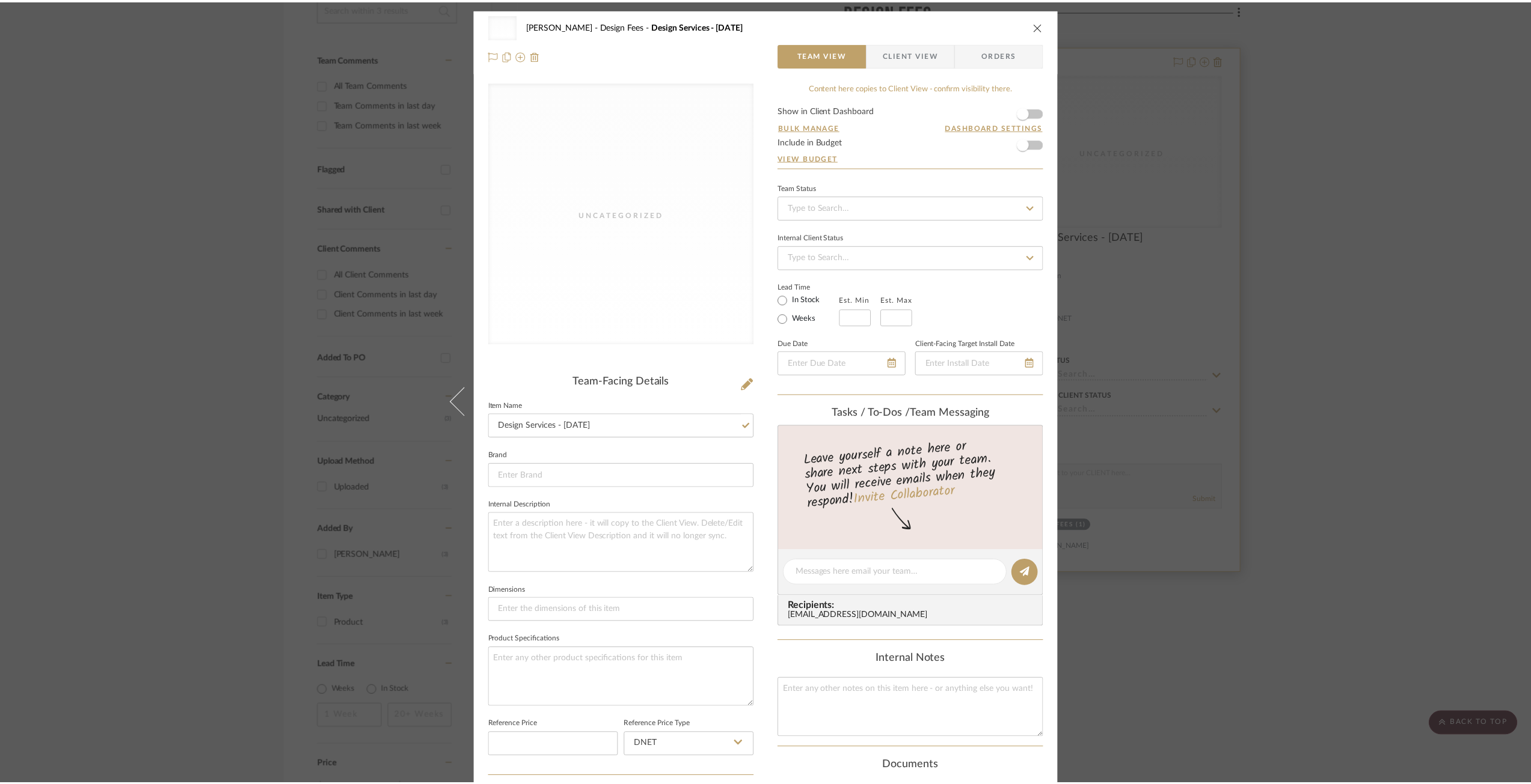
scroll to position [282, 0]
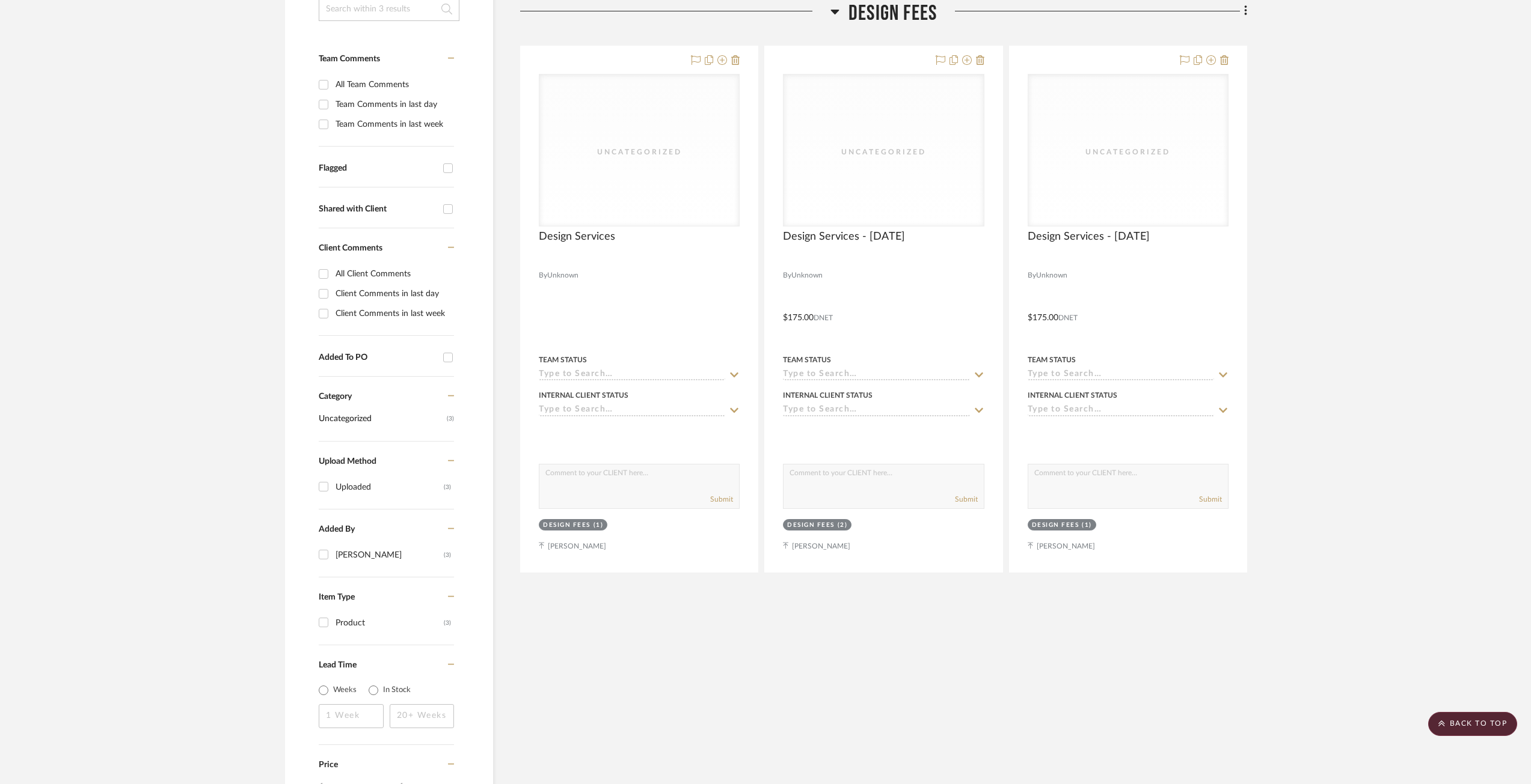
click at [1361, 373] on project-details-page "SHOW ME Project: Geracie Project Settings + Add Room/Section + Quick Add Items …" at bounding box center [765, 324] width 1531 height 1039
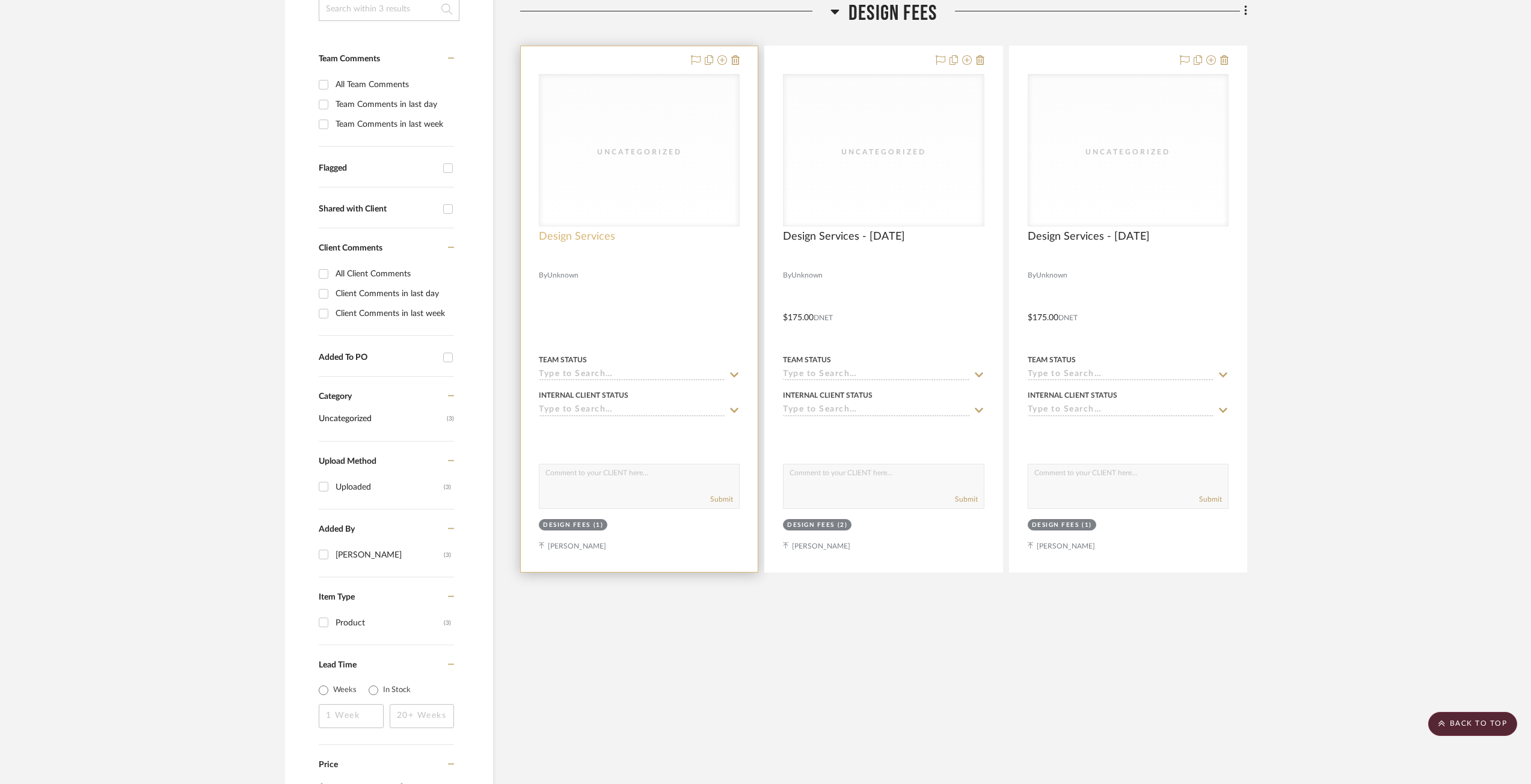
click at [594, 235] on span "Design Services" at bounding box center [577, 237] width 77 height 13
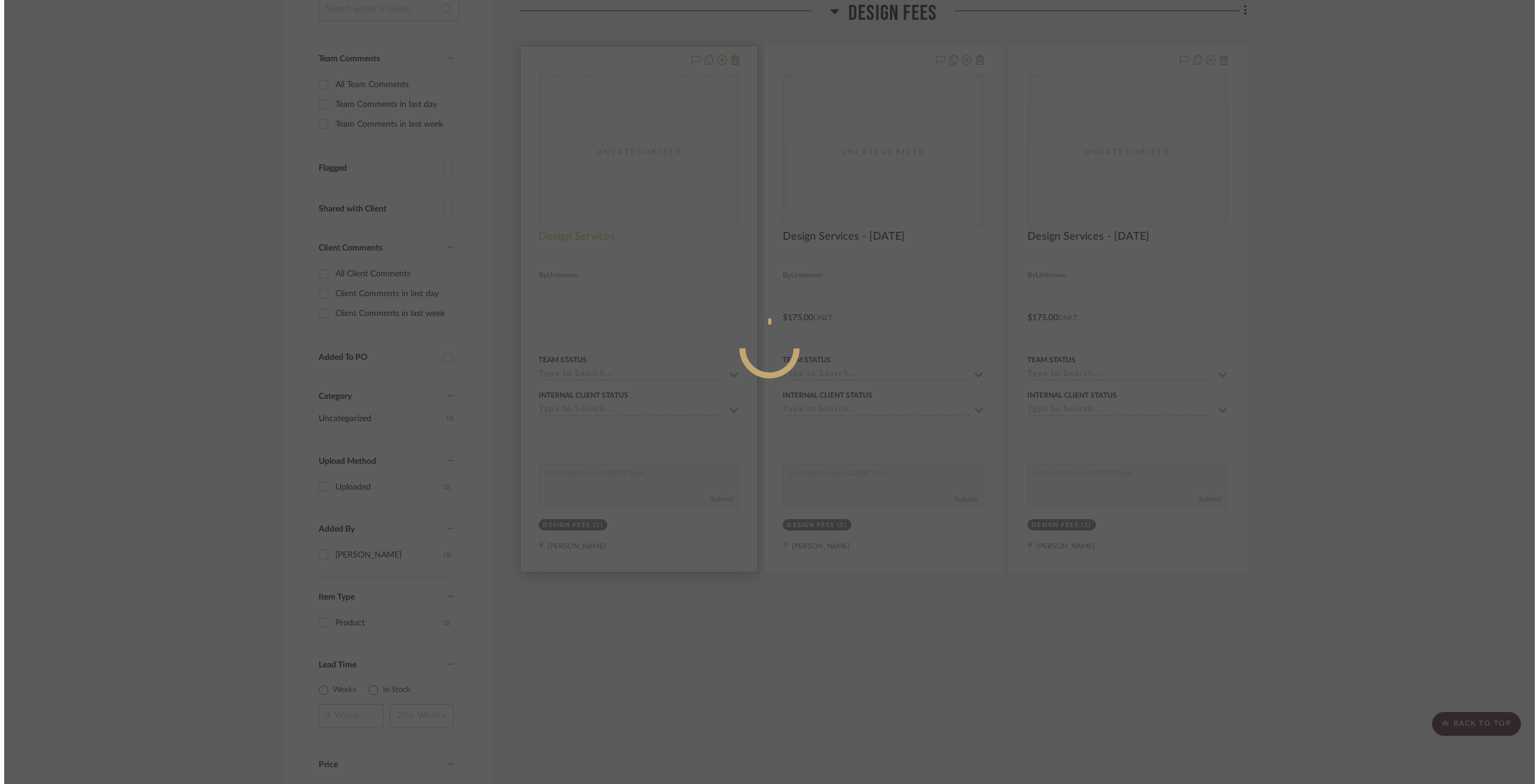
scroll to position [0, 0]
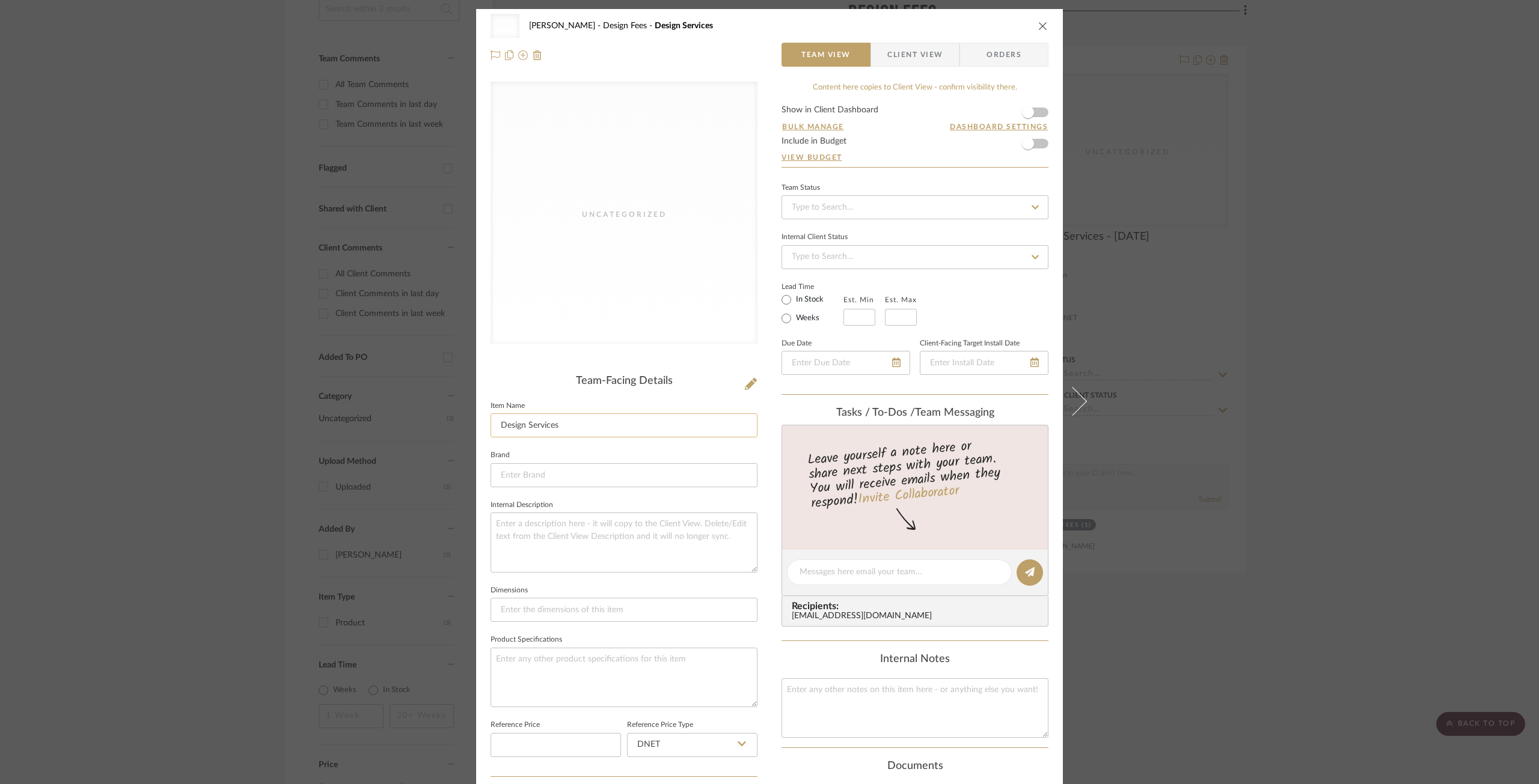
click at [595, 432] on input "Design Services" at bounding box center [624, 425] width 266 height 24
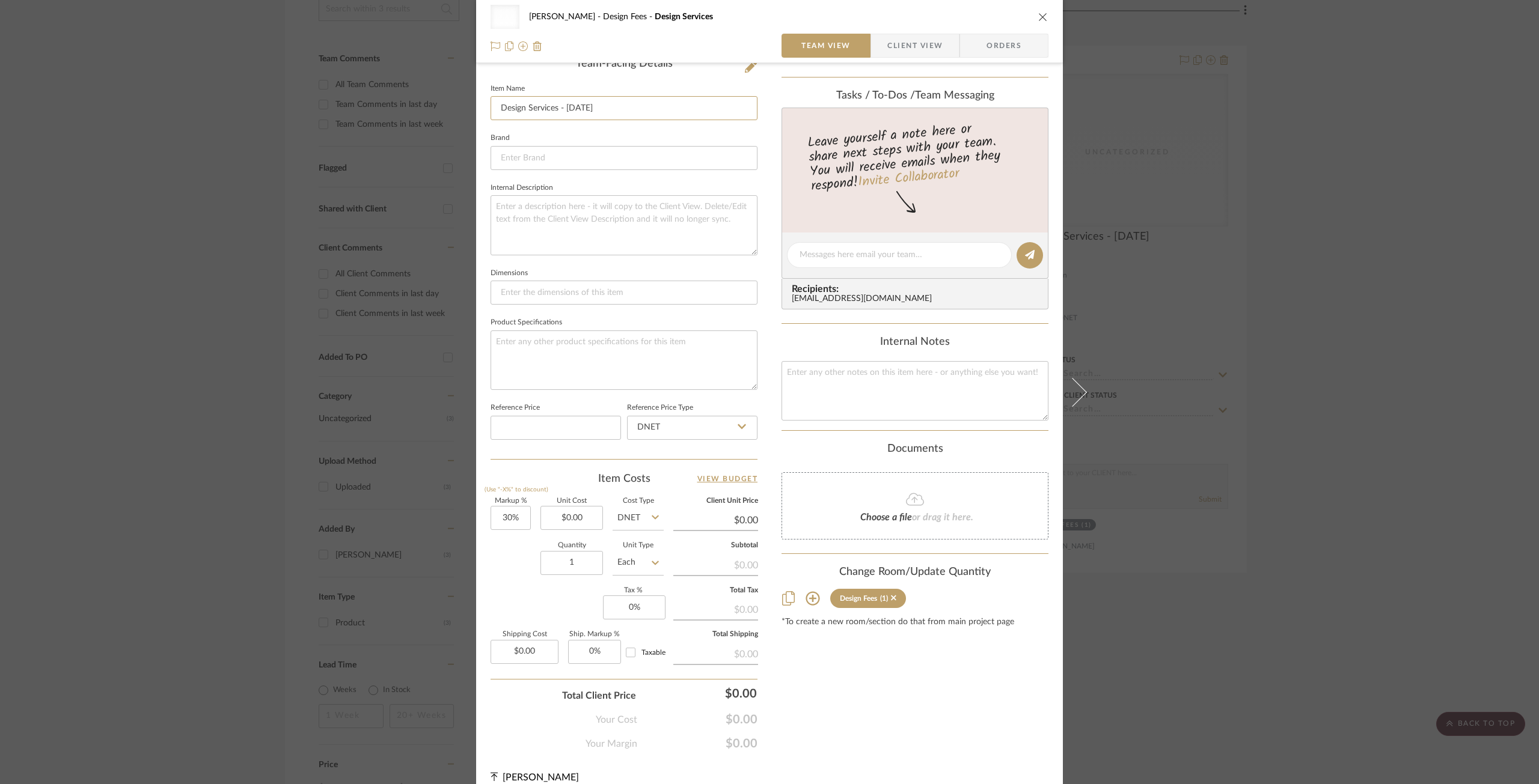
scroll to position [332, 0]
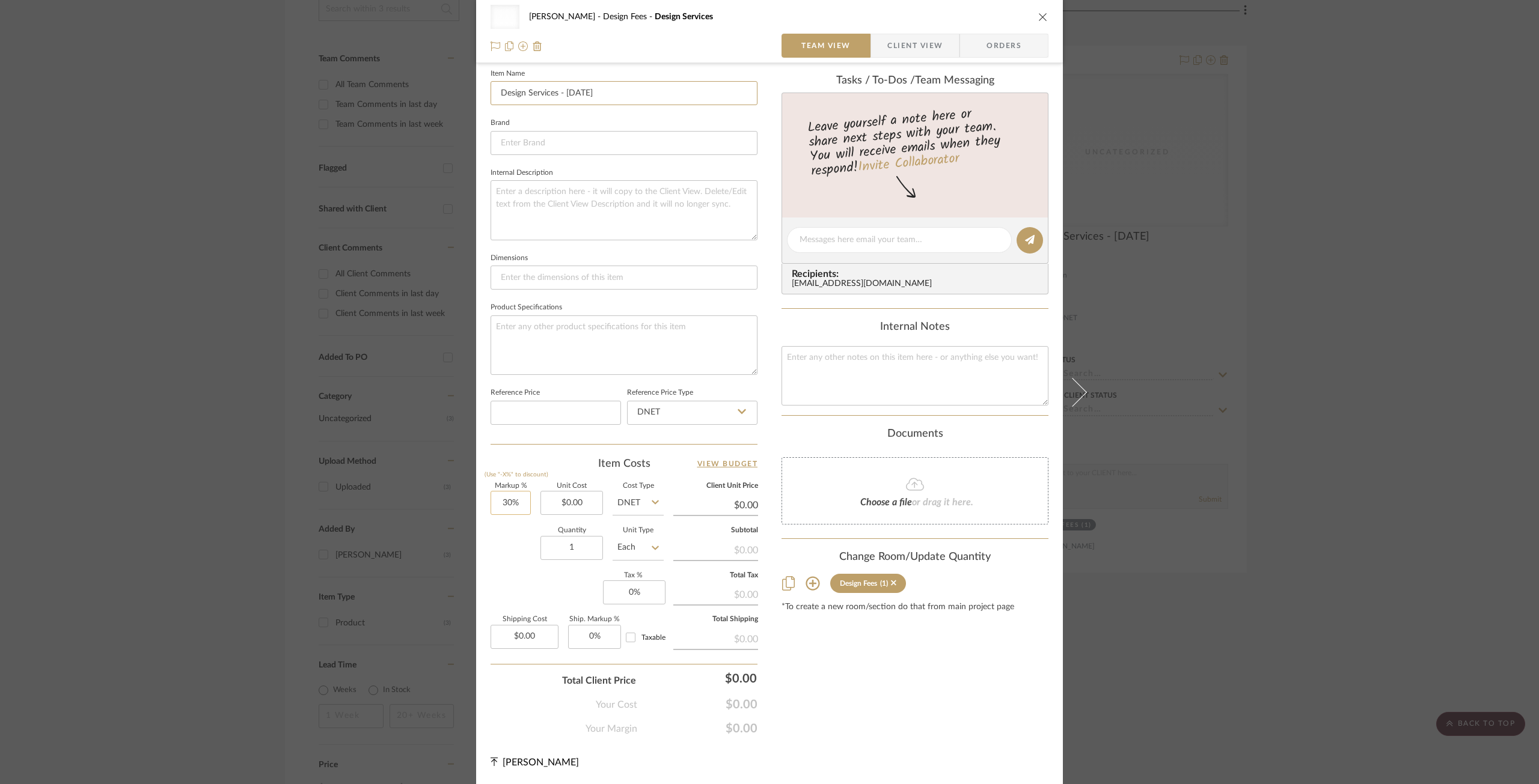
type input "Design Services - 08/27/2025"
type input "30"
click at [505, 503] on input "30" at bounding box center [511, 502] width 40 height 24
type input "0%"
type input "0.00"
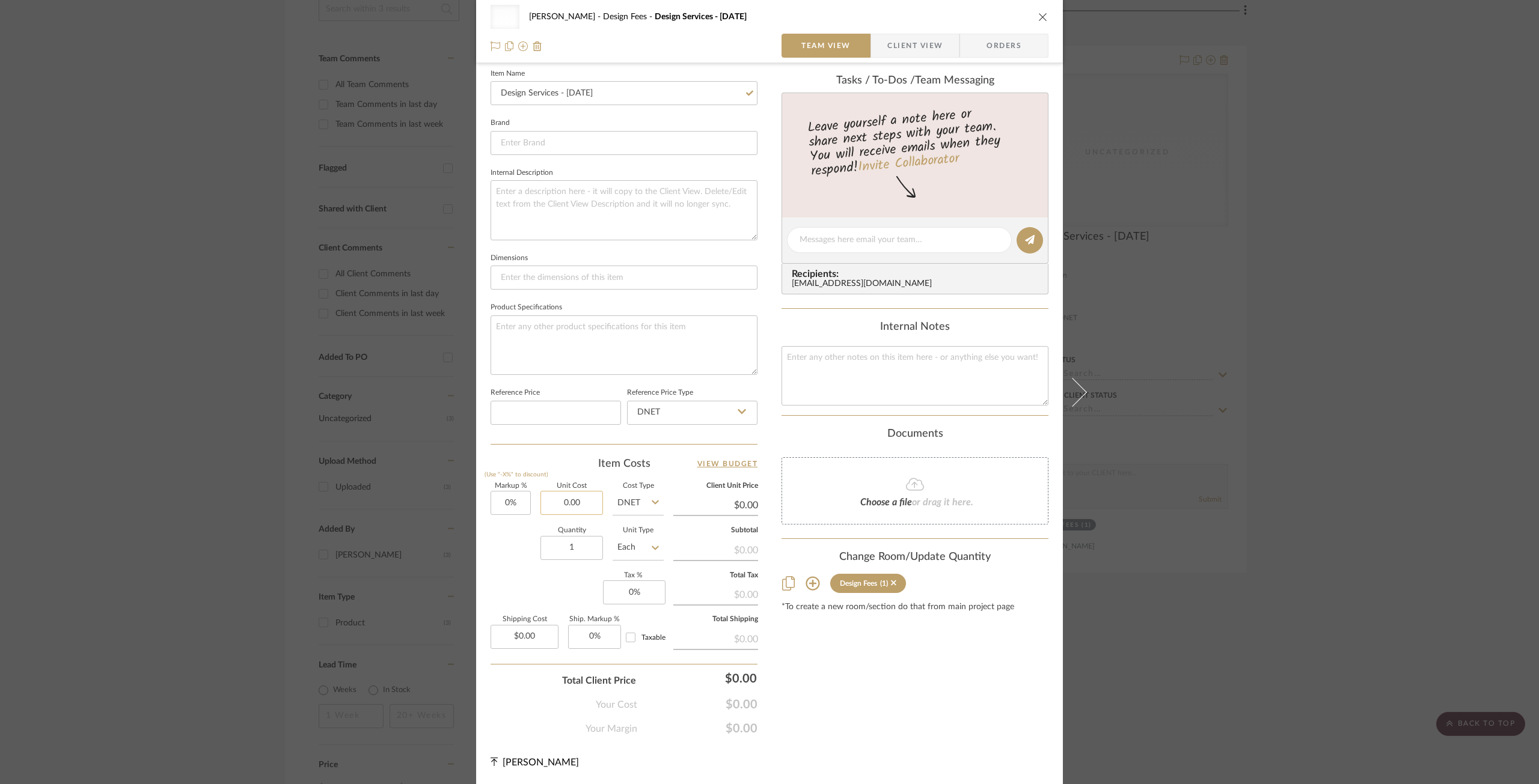
click at [562, 503] on input "0.00" at bounding box center [572, 502] width 62 height 24
type input "$175.00"
click at [551, 592] on div "Markup % (Use "-X%" to discount) 0% Unit Cost $175.00 Cost Type DNET Client Uni…" at bounding box center [624, 571] width 266 height 175
type input "$175.00"
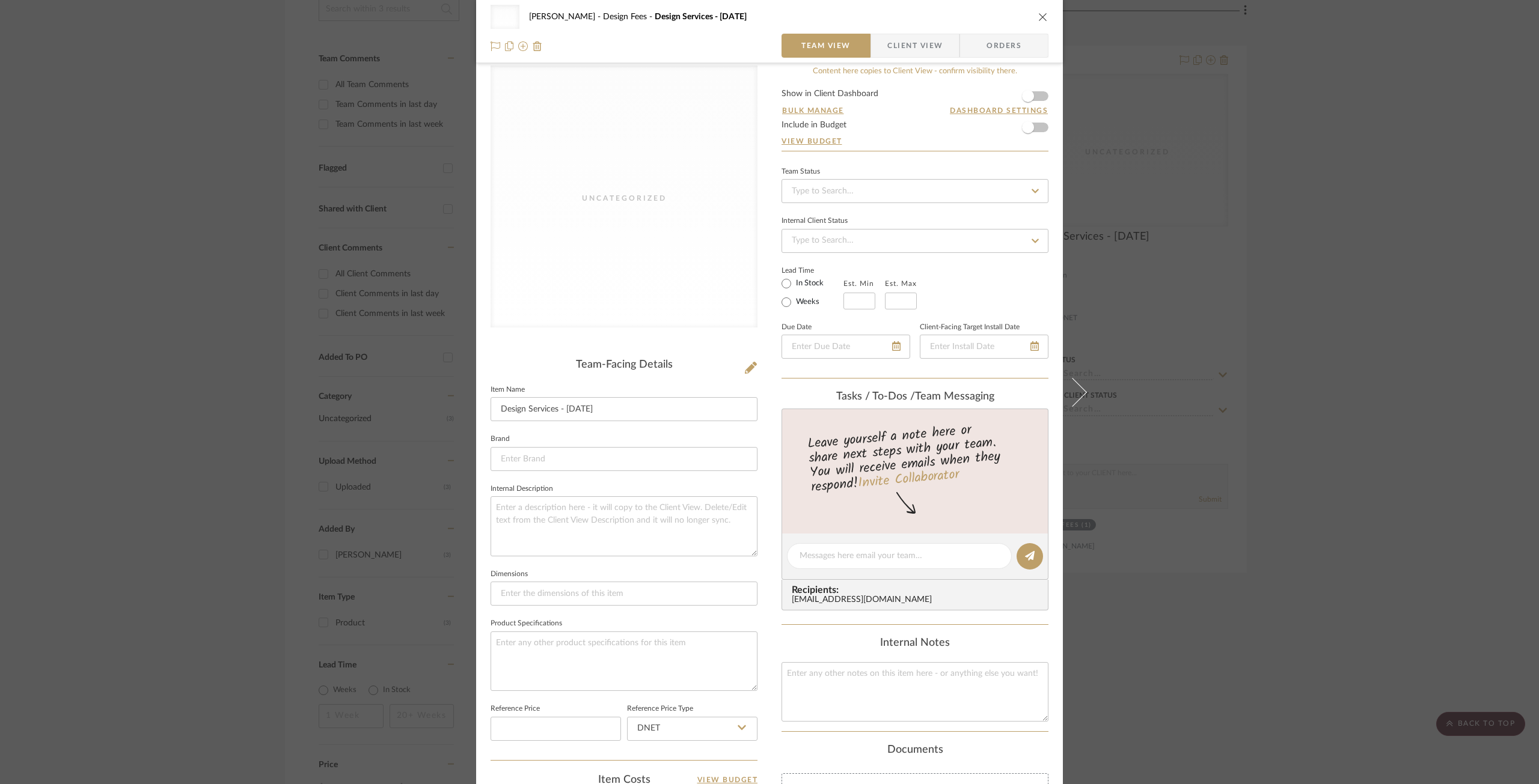
scroll to position [0, 0]
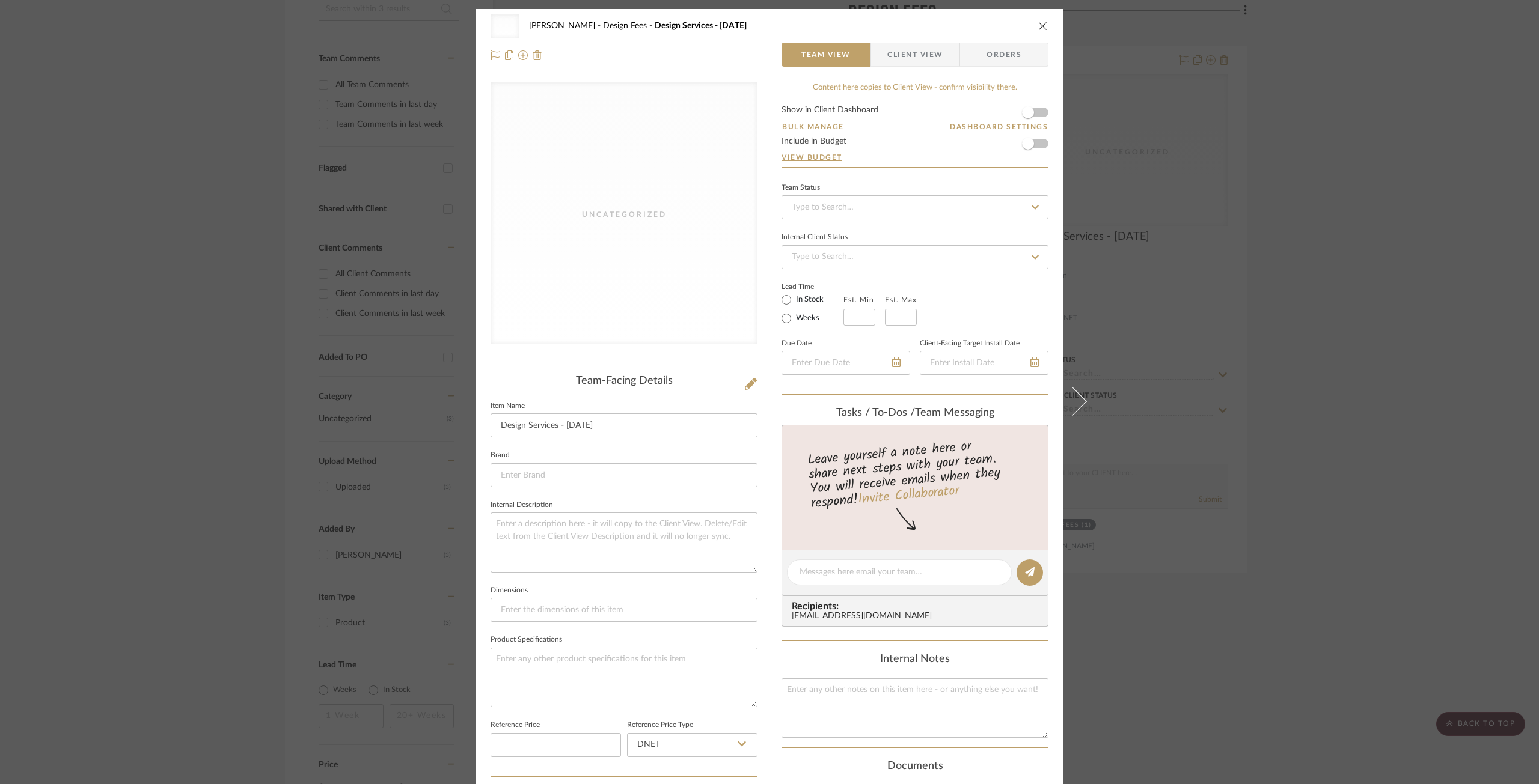
click at [1038, 24] on icon "close" at bounding box center [1042, 25] width 9 height 9
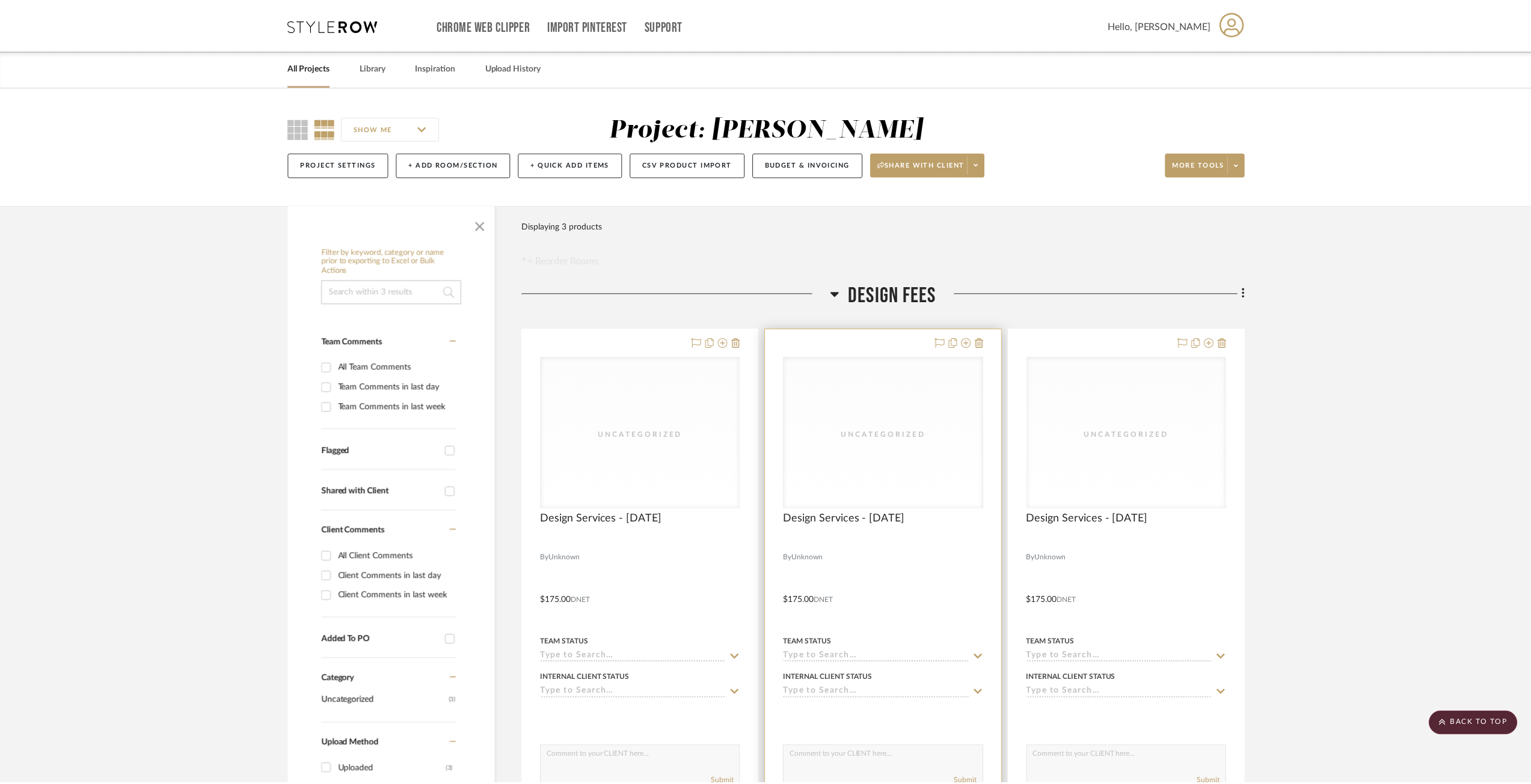
scroll to position [282, 0]
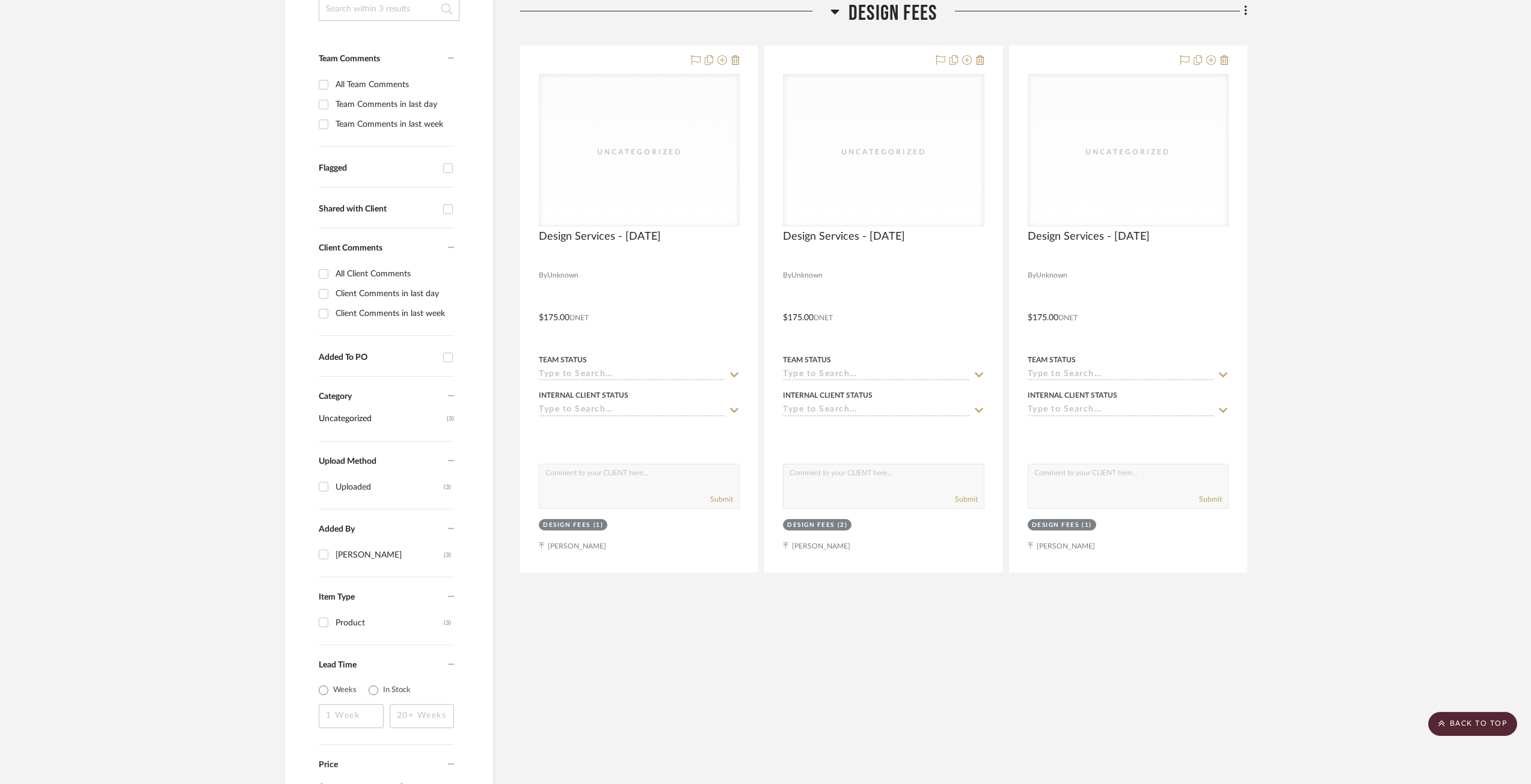
click at [777, 614] on div "Filter Products Displaying 3 products Reorder Rooms LOADING Design Fees Uncateg…" at bounding box center [884, 383] width 727 height 921
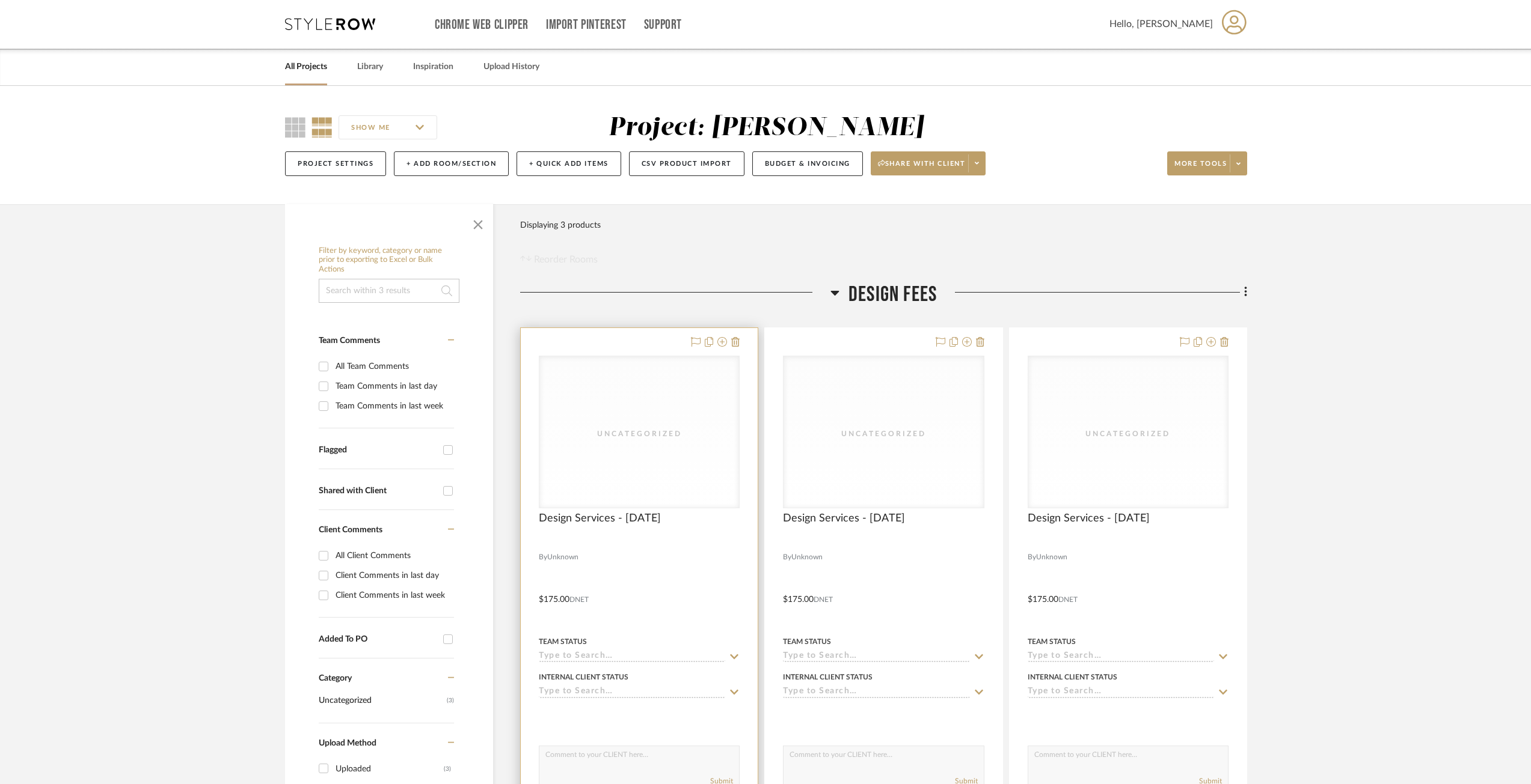
scroll to position [0, 0]
drag, startPoint x: 1117, startPoint y: 250, endPoint x: 1152, endPoint y: 258, distance: 35.9
click at [1117, 250] on div "Filter Products Displaying 3 products Reorder Rooms" at bounding box center [884, 240] width 727 height 53
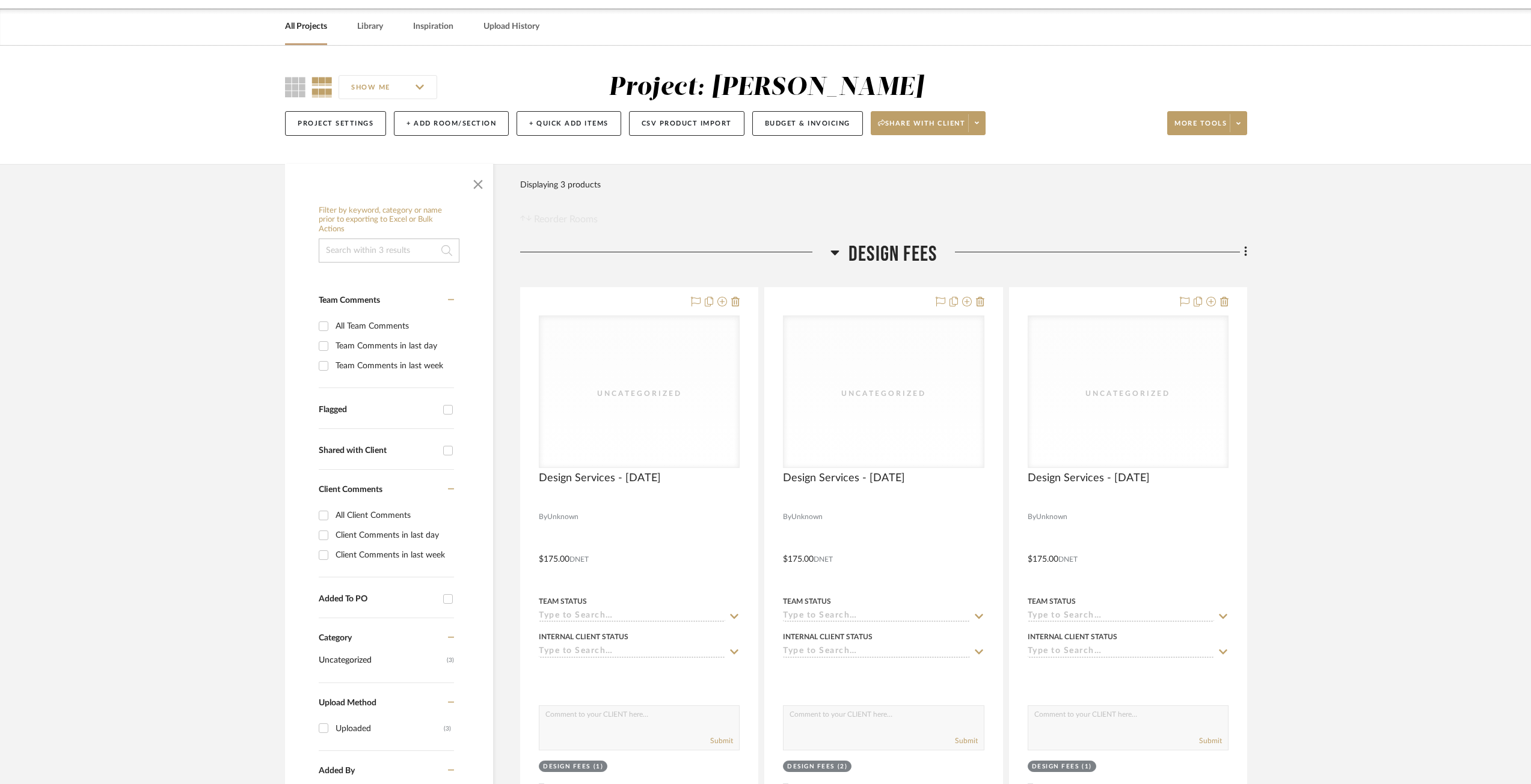
scroll to position [36, 0]
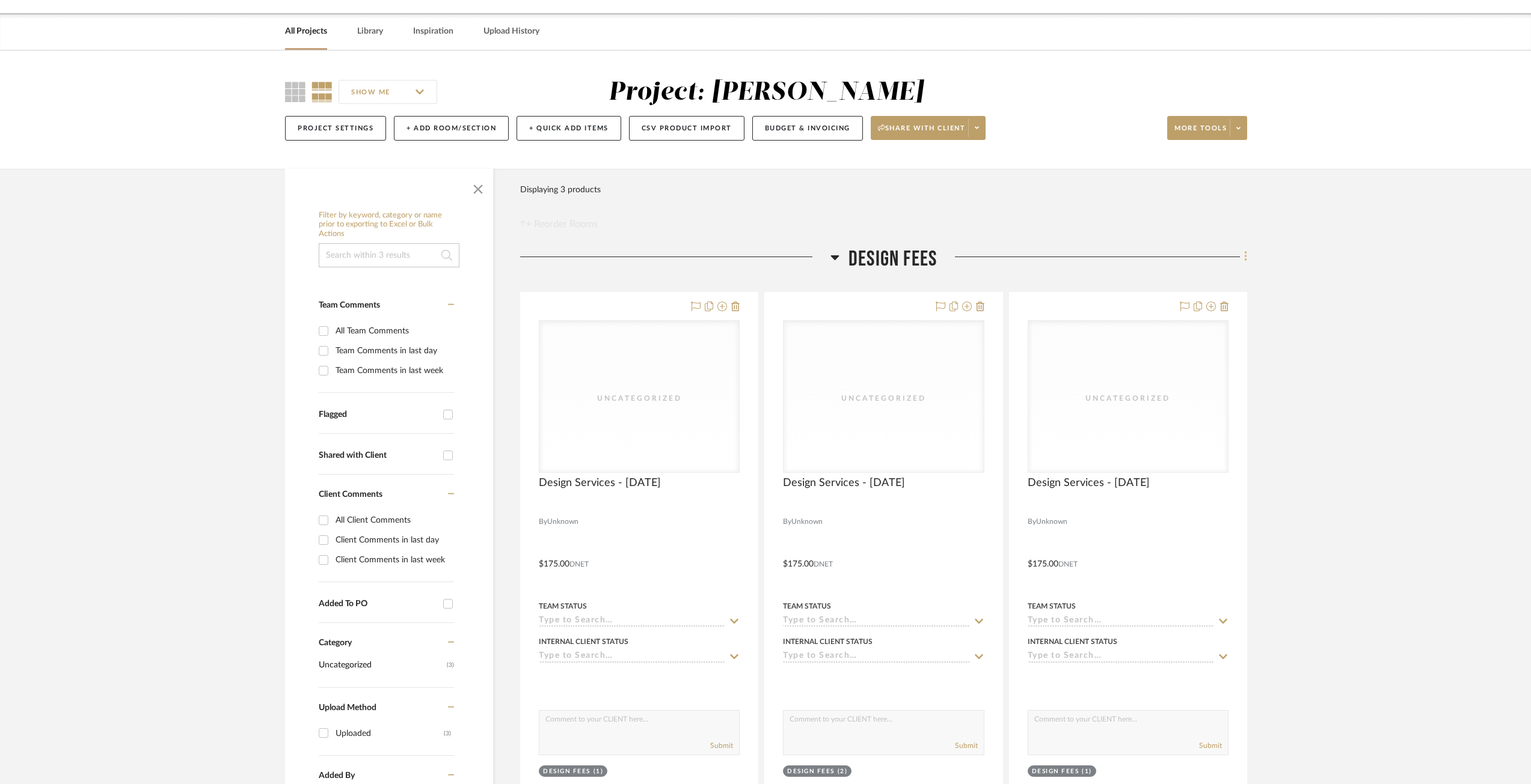
click at [1245, 253] on icon at bounding box center [1246, 257] width 3 height 13
click at [1213, 283] on span "Add New Item" at bounding box center [1190, 282] width 94 height 10
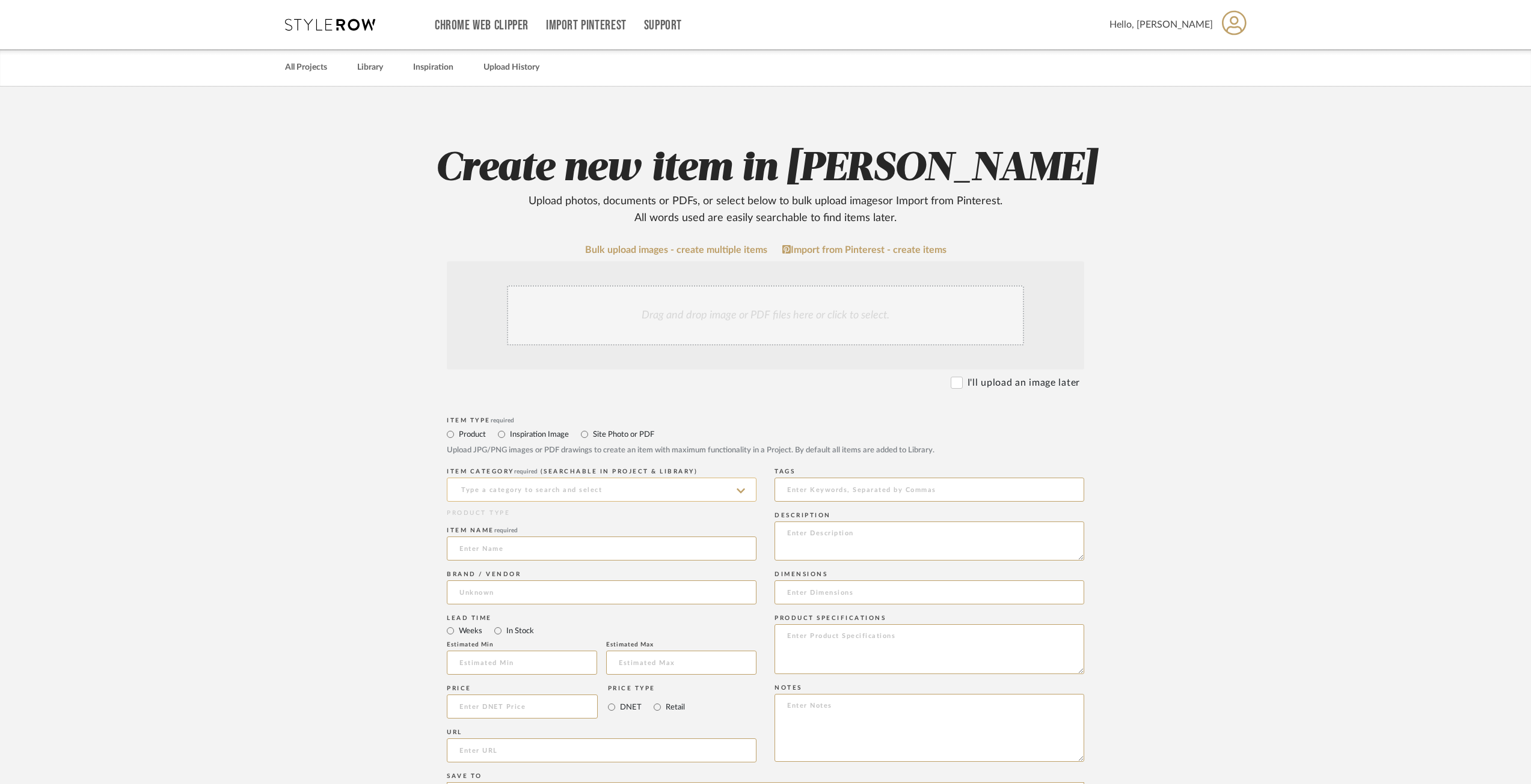
click at [600, 491] on input at bounding box center [601, 490] width 310 height 24
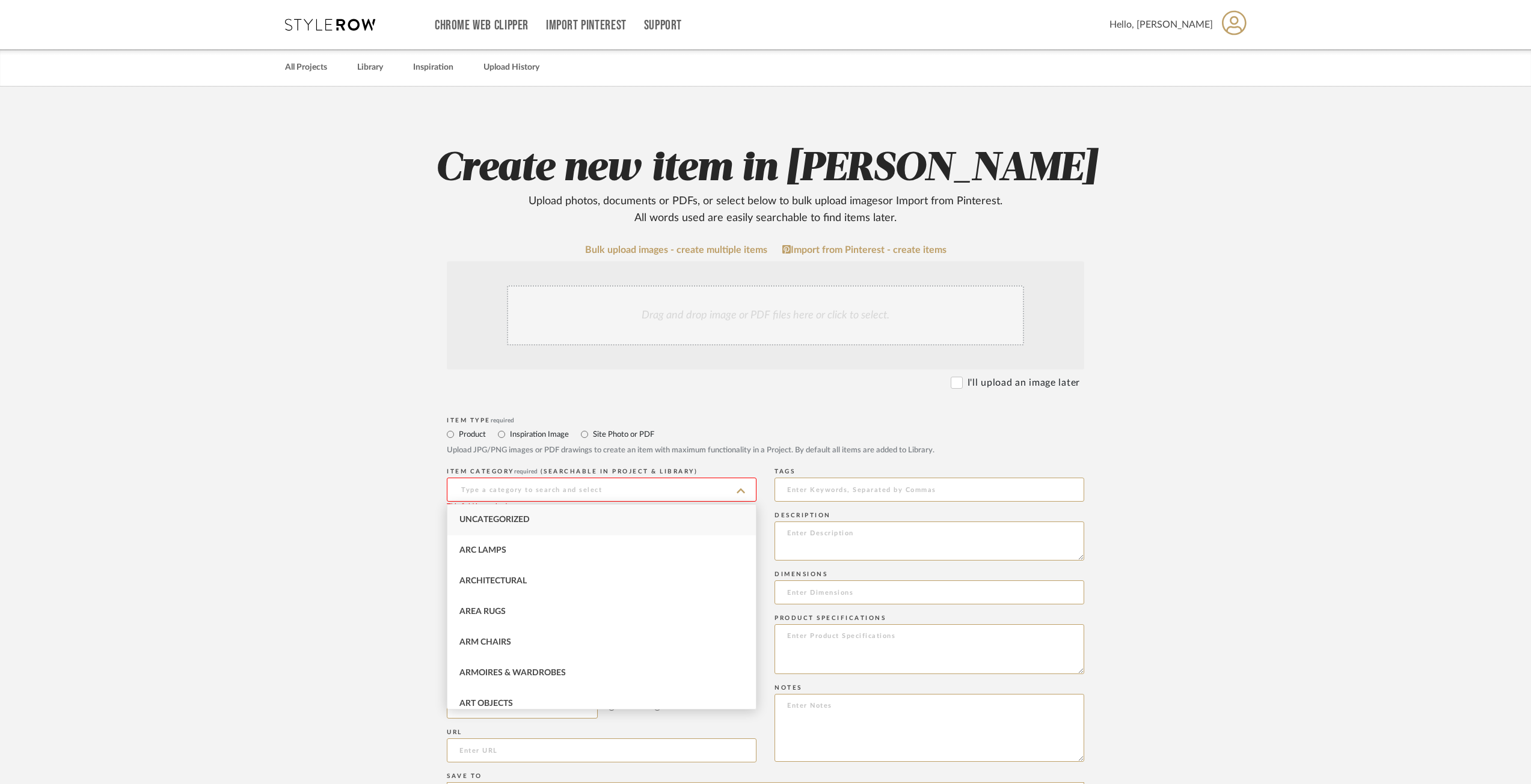
click at [585, 516] on div "Uncategorized" at bounding box center [601, 520] width 309 height 30
type input "Uncategorized"
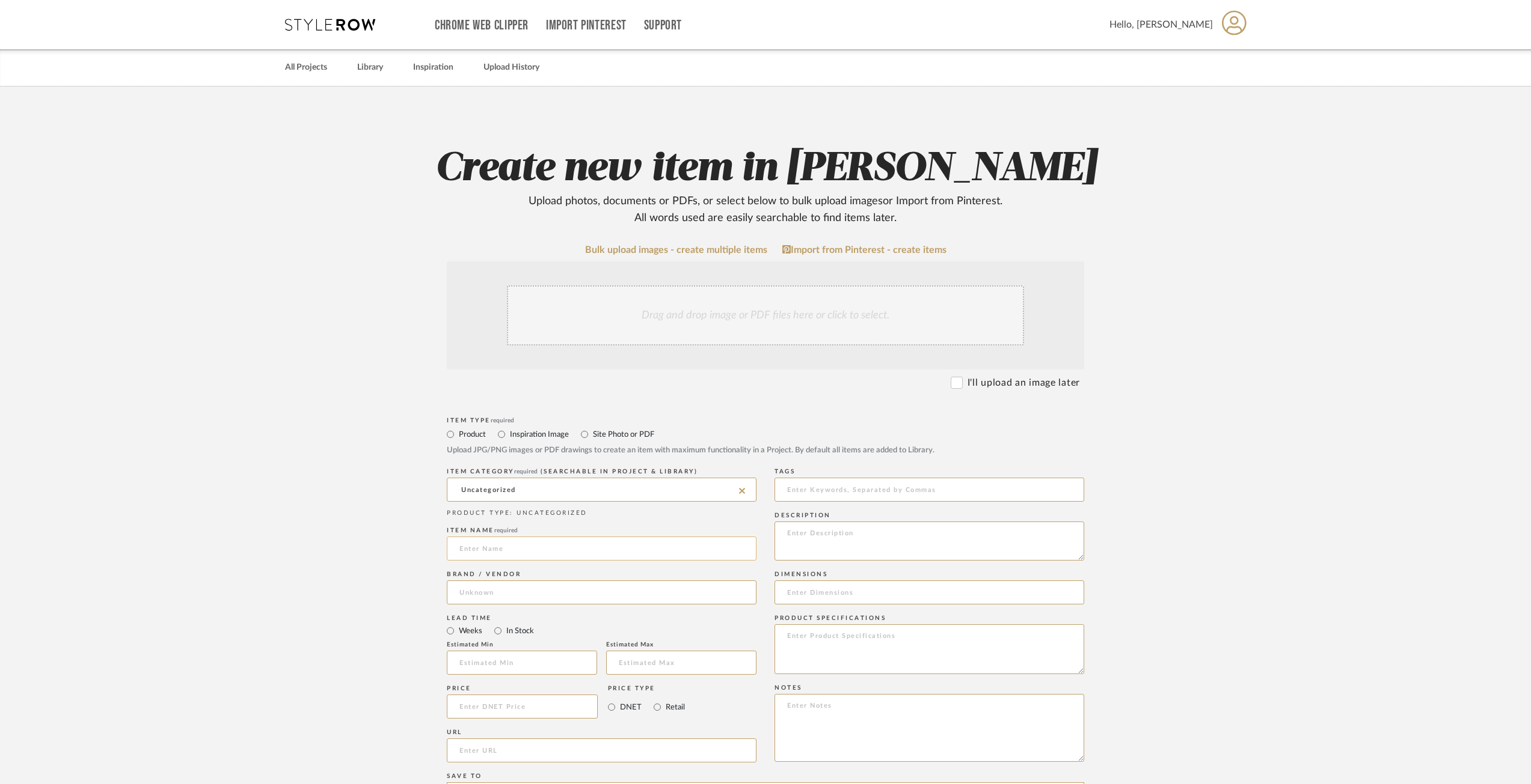
click at [575, 556] on input at bounding box center [601, 549] width 310 height 24
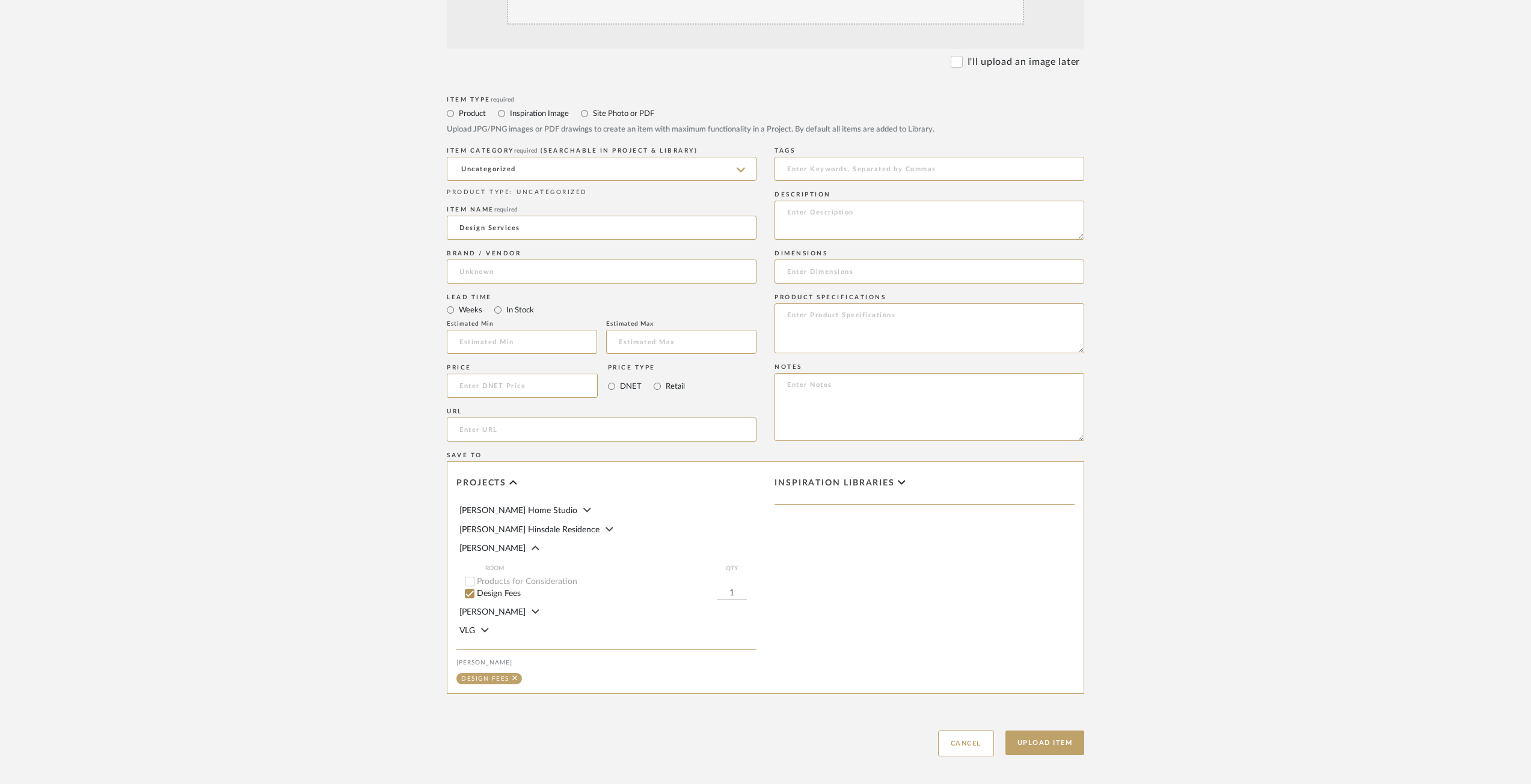
scroll to position [379, 0]
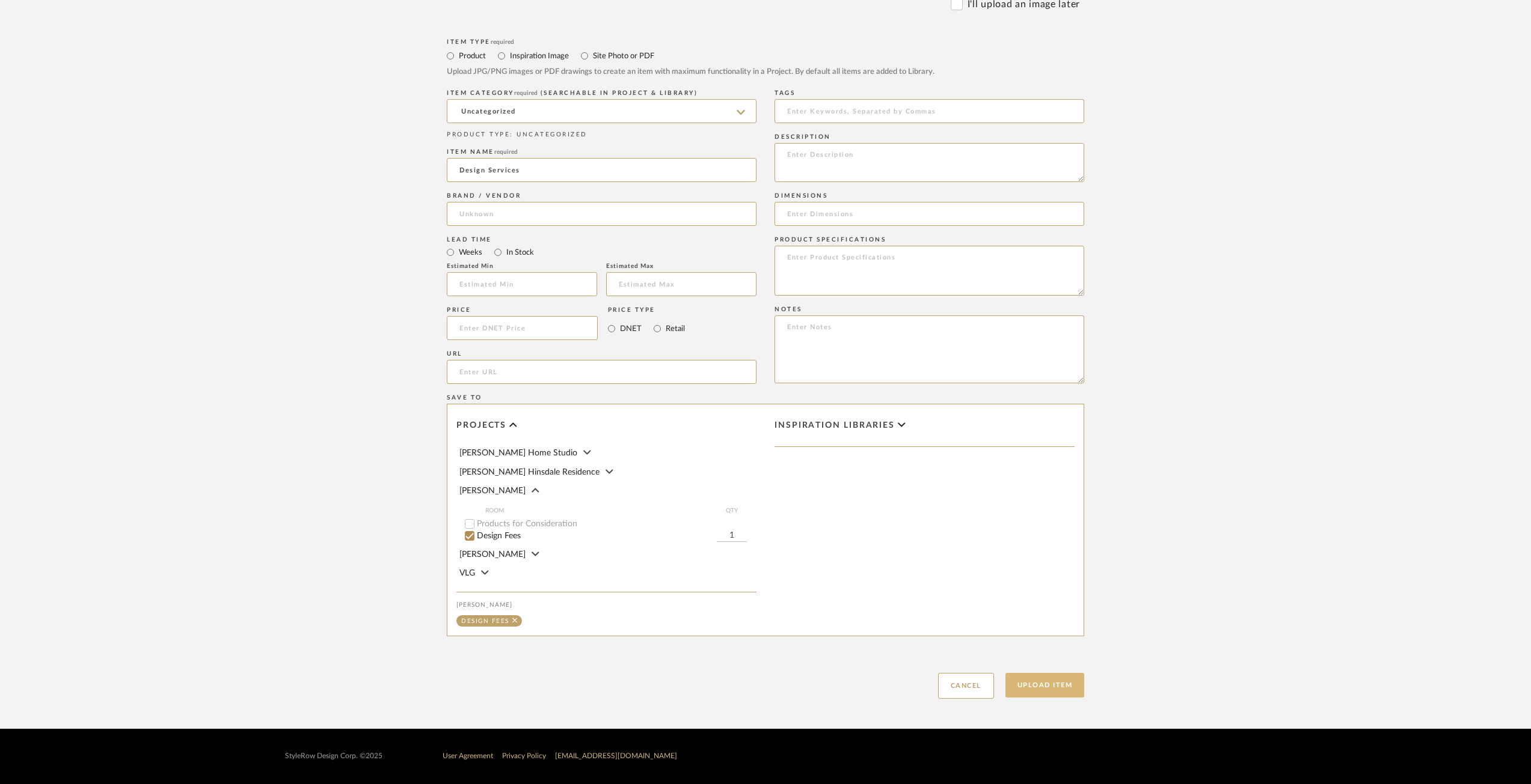
type input "Design Services"
click at [1063, 679] on button "Upload Item" at bounding box center [1045, 685] width 79 height 24
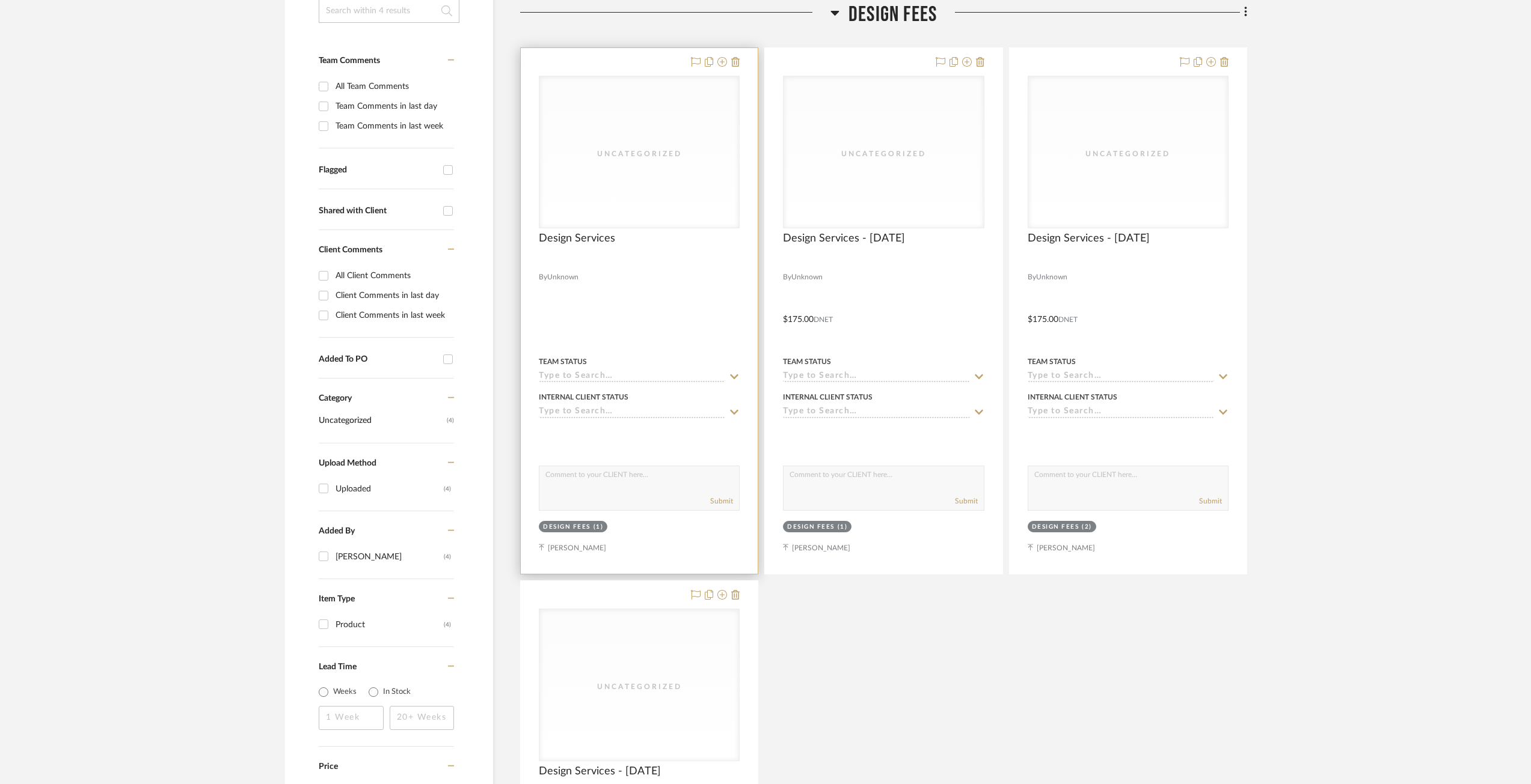
scroll to position [282, 0]
click at [590, 241] on span "Design Services" at bounding box center [577, 237] width 77 height 13
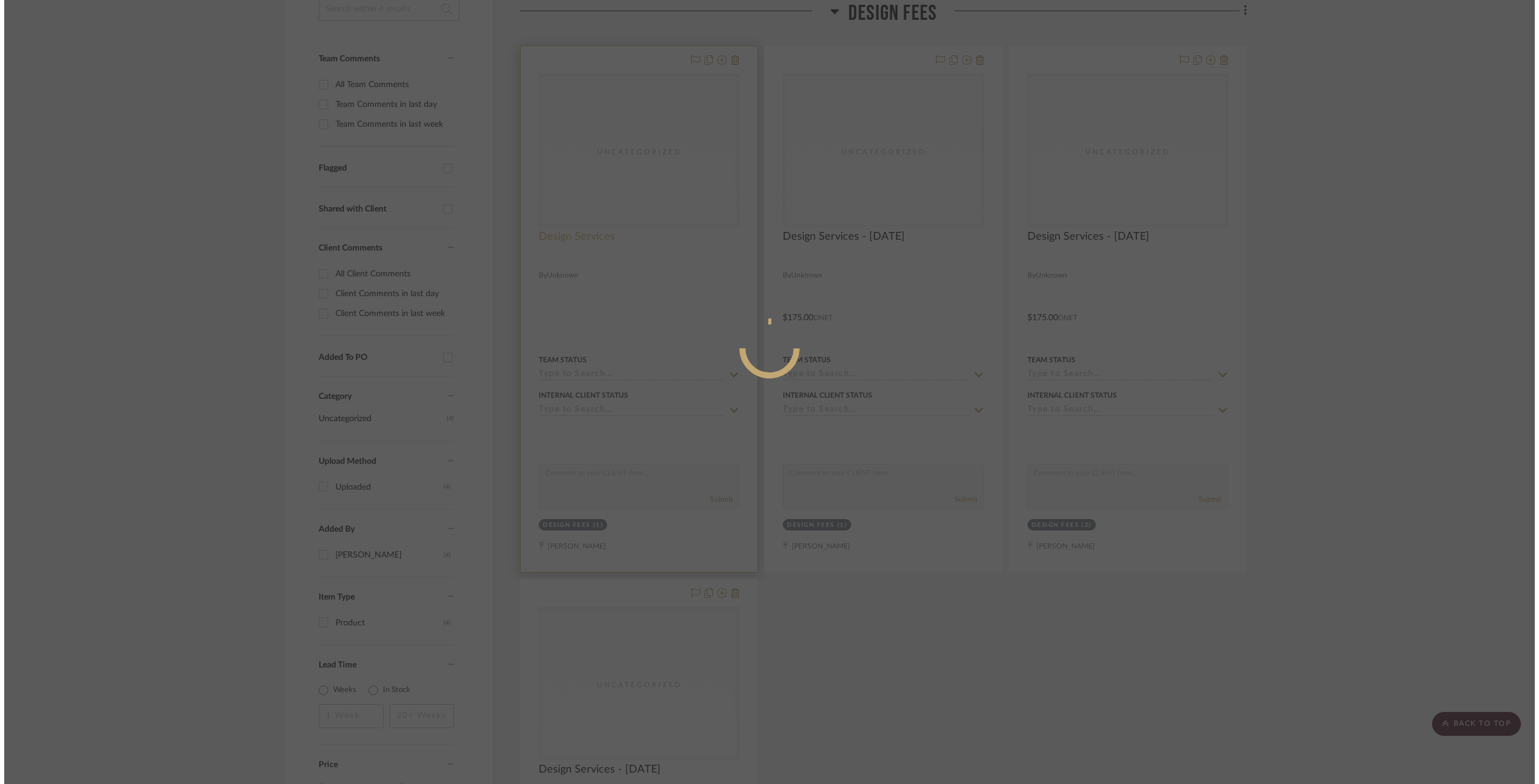
scroll to position [0, 0]
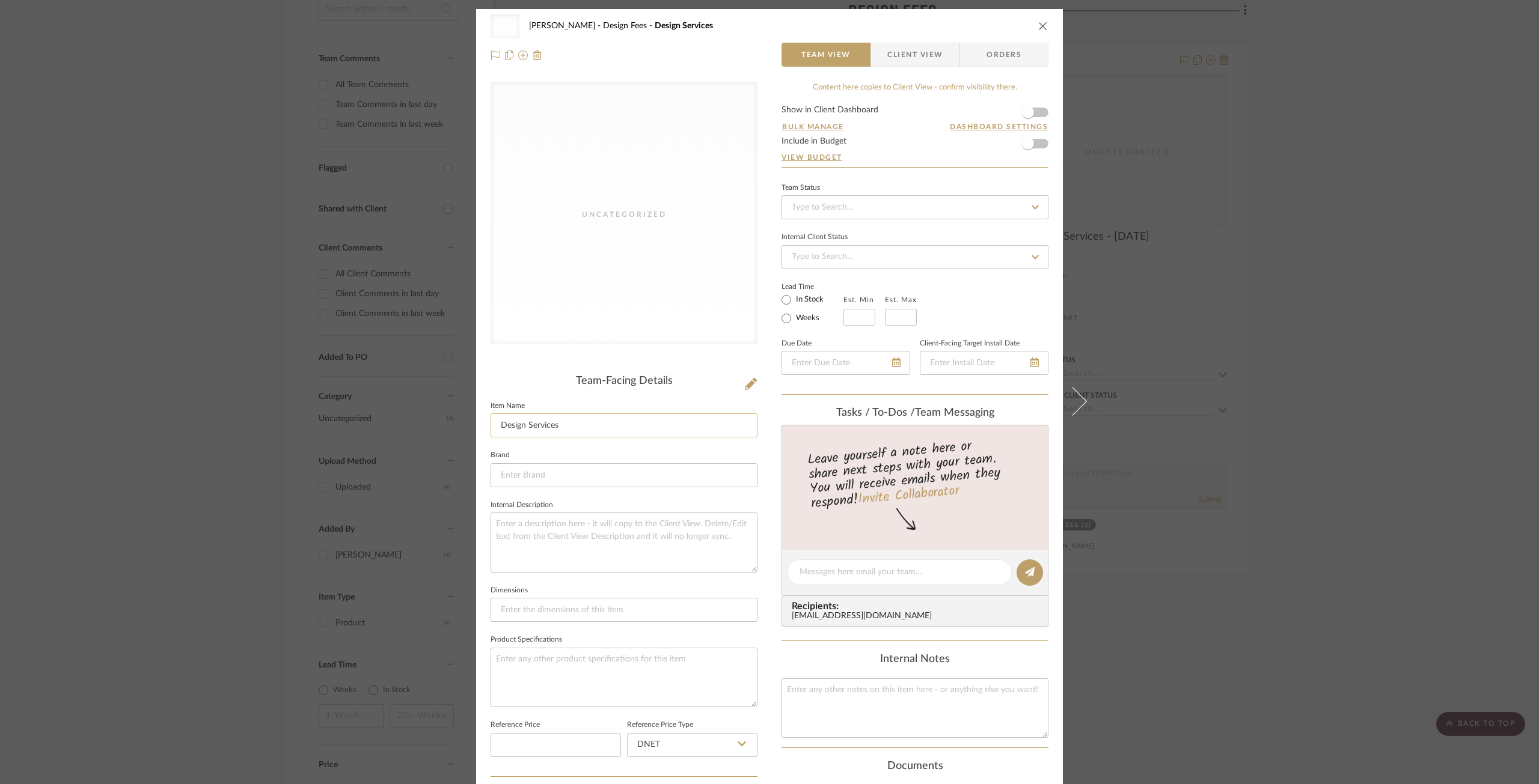
click at [594, 432] on input "Design Services" at bounding box center [624, 425] width 266 height 24
type input "Design Services - 09/03/2025"
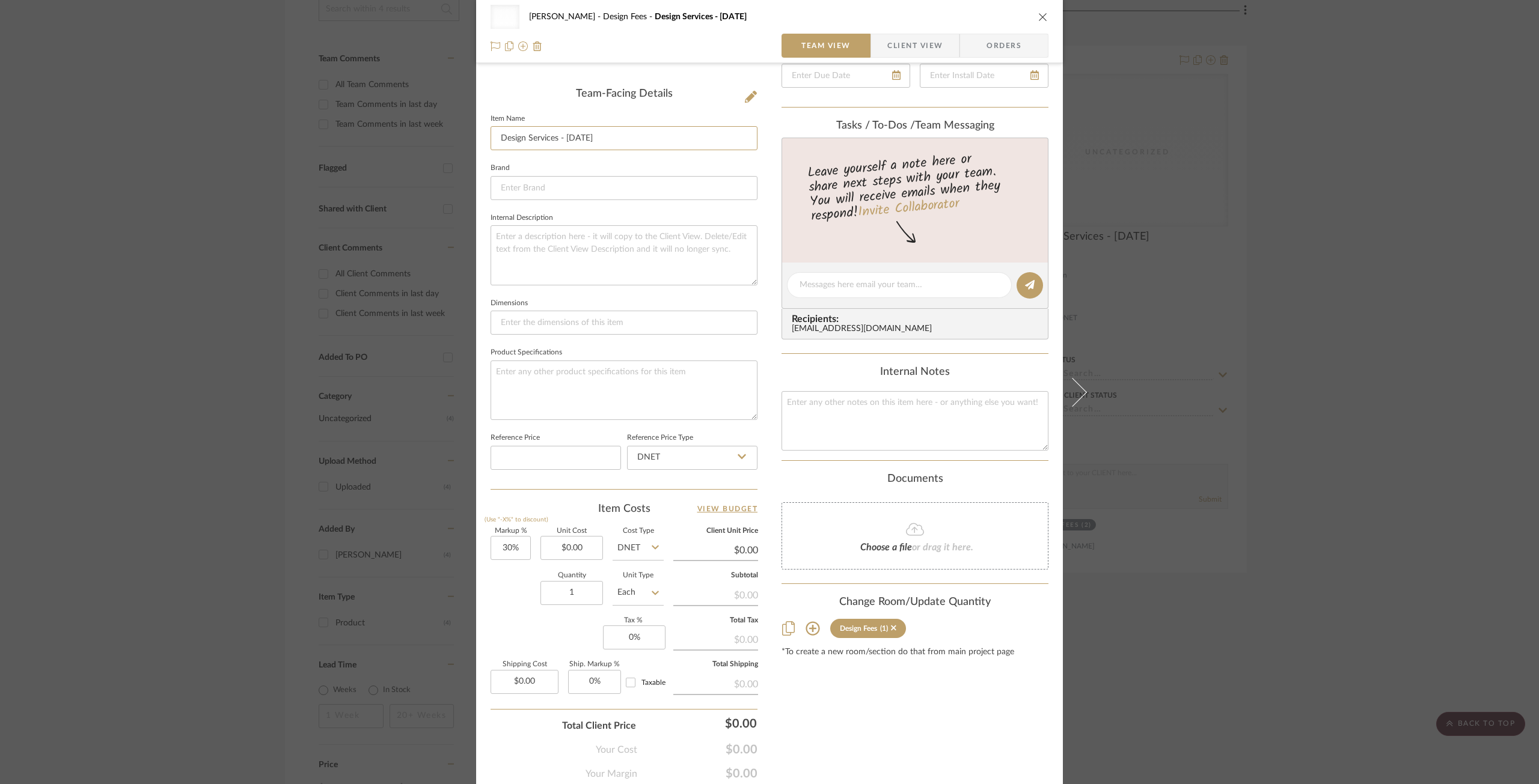
scroll to position [300, 0]
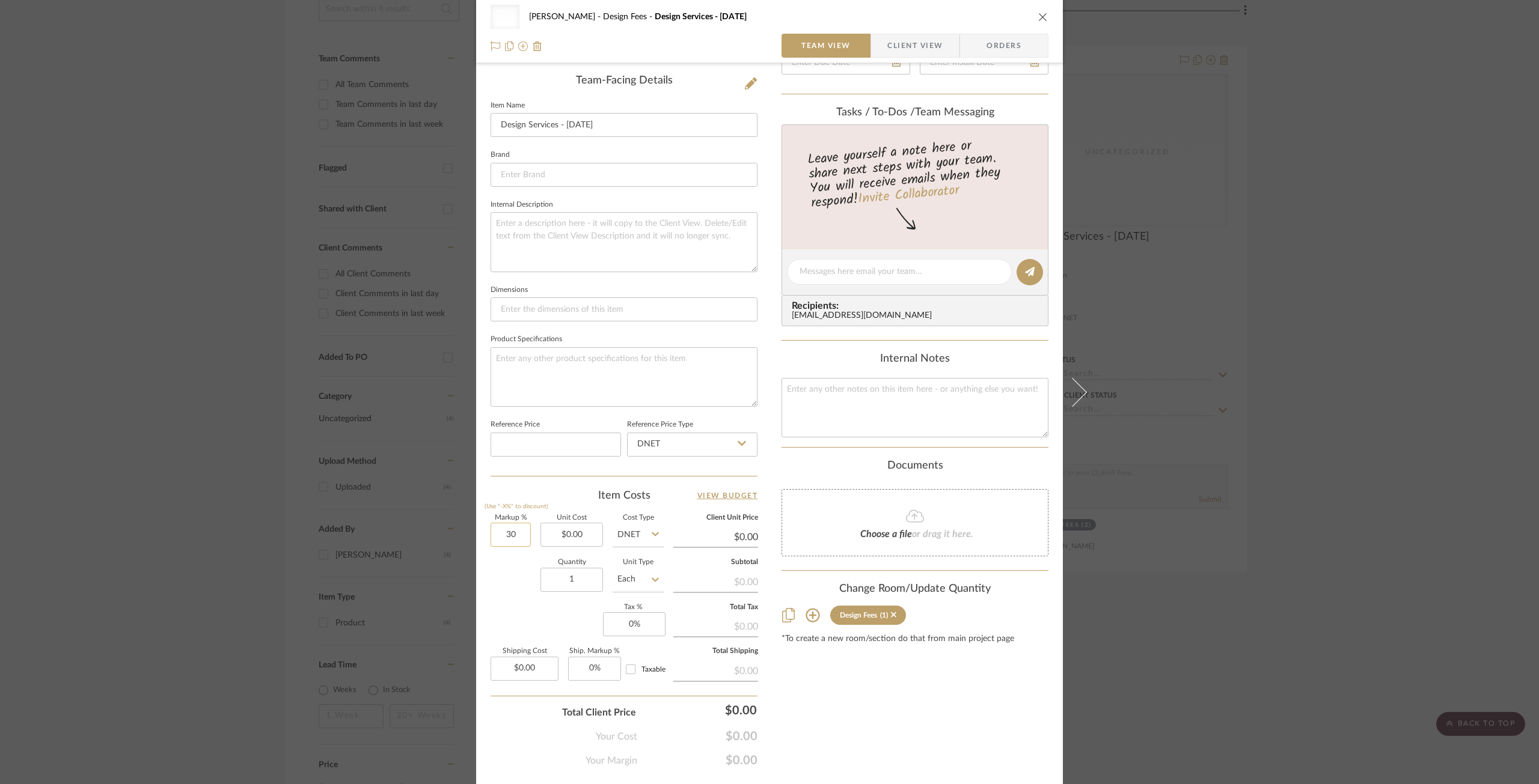
click at [509, 541] on input "30" at bounding box center [511, 534] width 40 height 24
type input "0%"
type input "0.00"
click at [569, 533] on input "0.00" at bounding box center [572, 534] width 62 height 24
type input "$175.00"
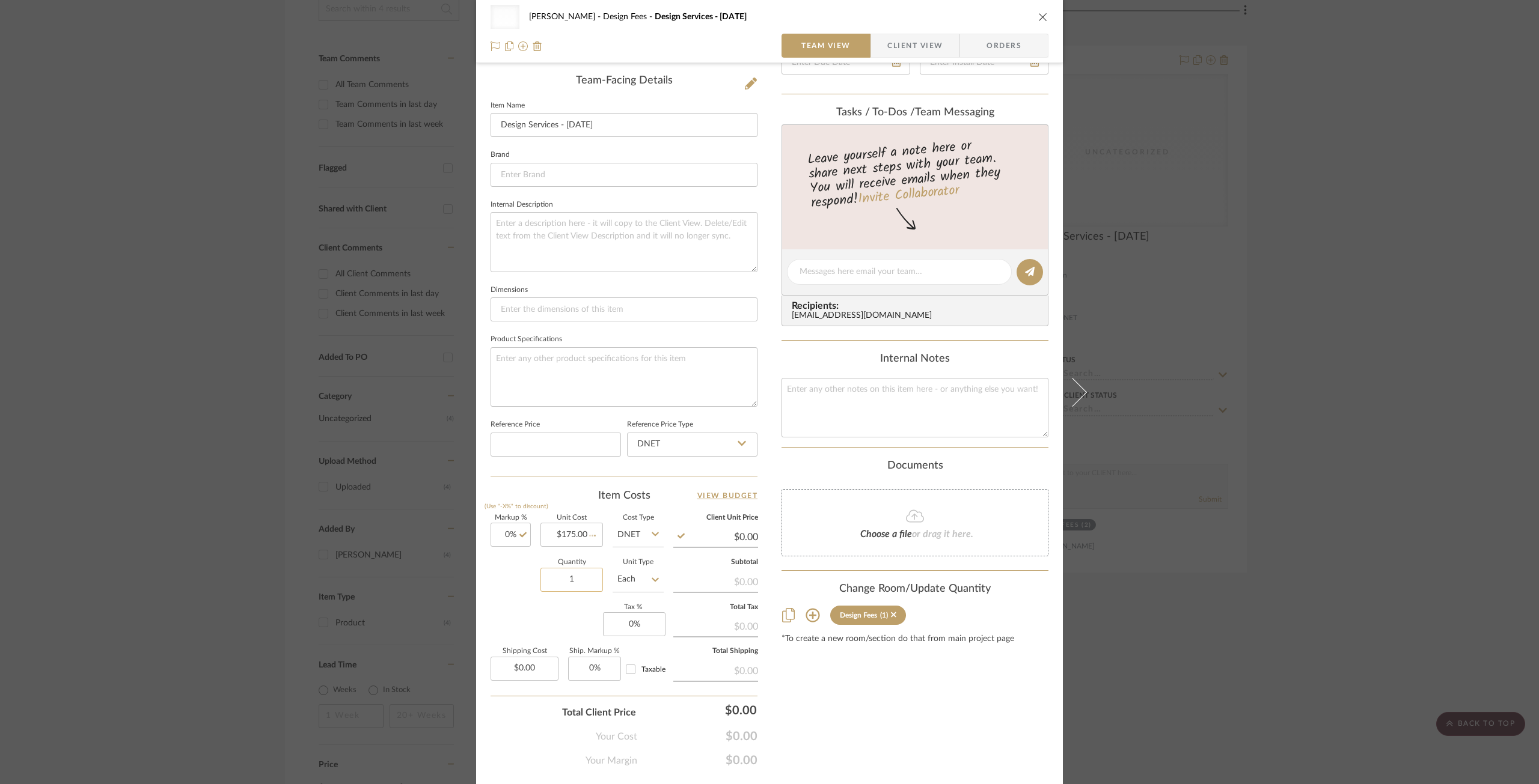
click at [573, 587] on input "1" at bounding box center [572, 580] width 62 height 24
type input "$175.00"
type input "6"
click at [561, 631] on div "Markup % (Use "-X%" to discount) 0% Unit Cost $175.00 Cost Type DNET Client Uni…" at bounding box center [624, 603] width 266 height 175
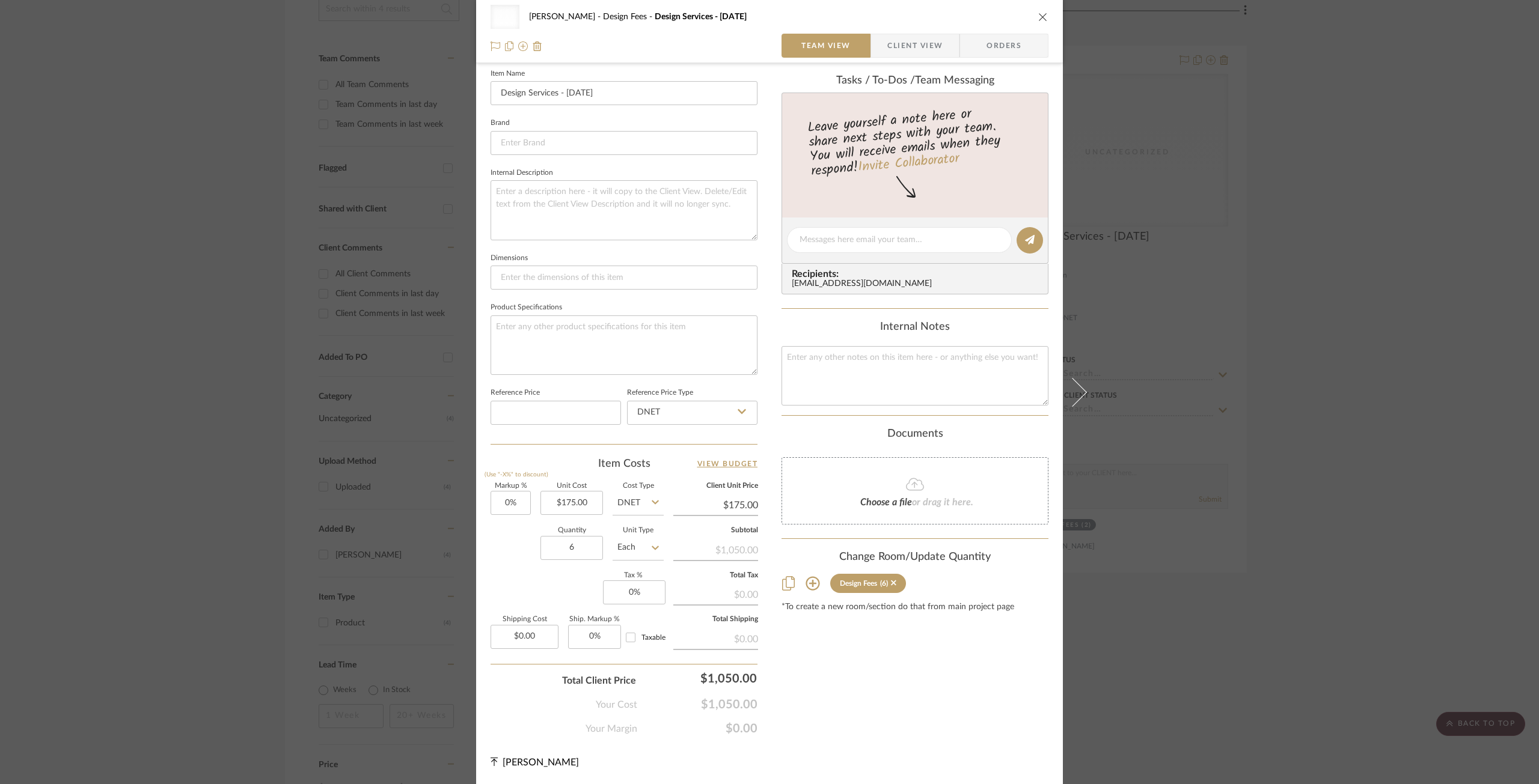
scroll to position [0, 0]
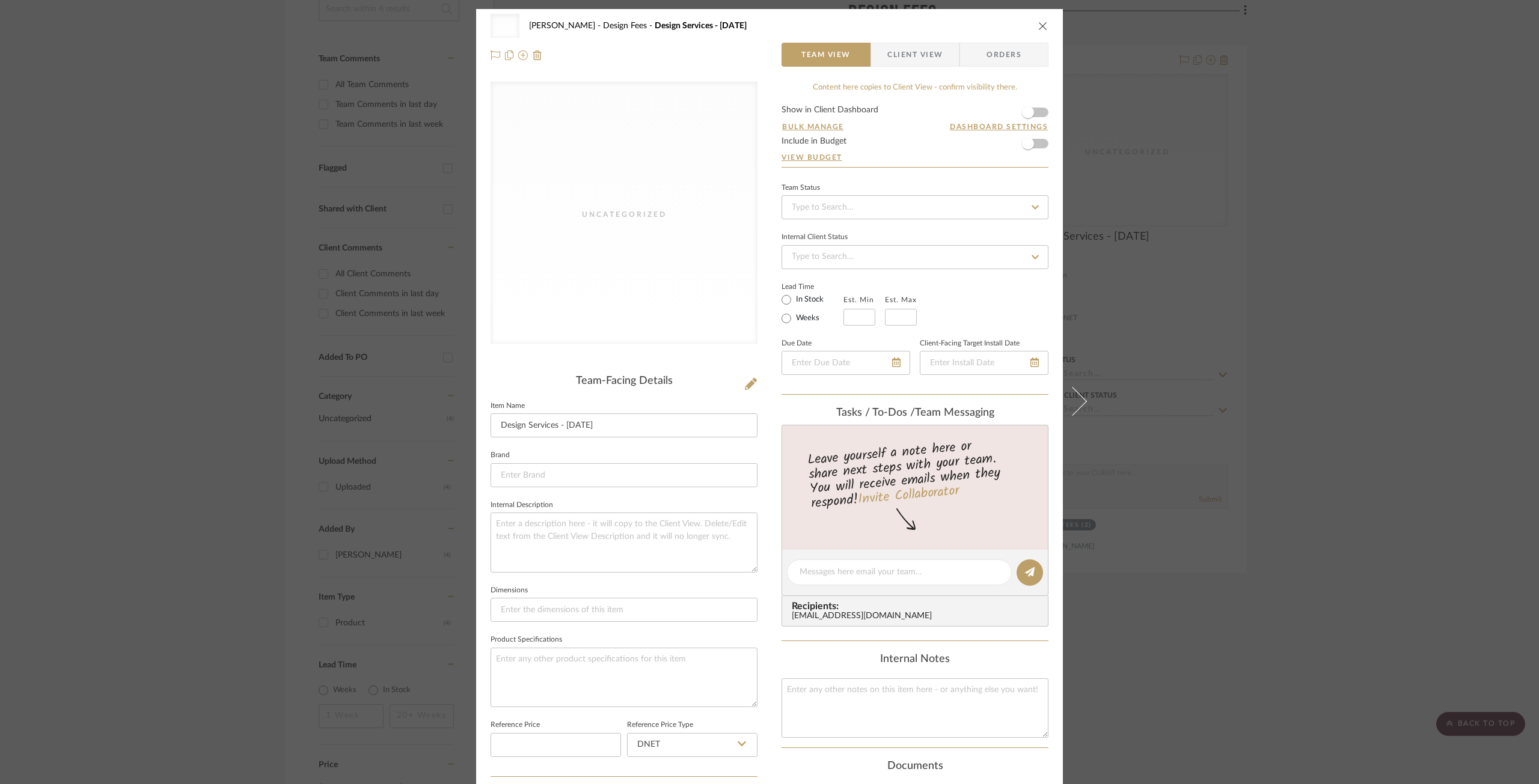
click at [1039, 26] on icon "close" at bounding box center [1042, 25] width 9 height 9
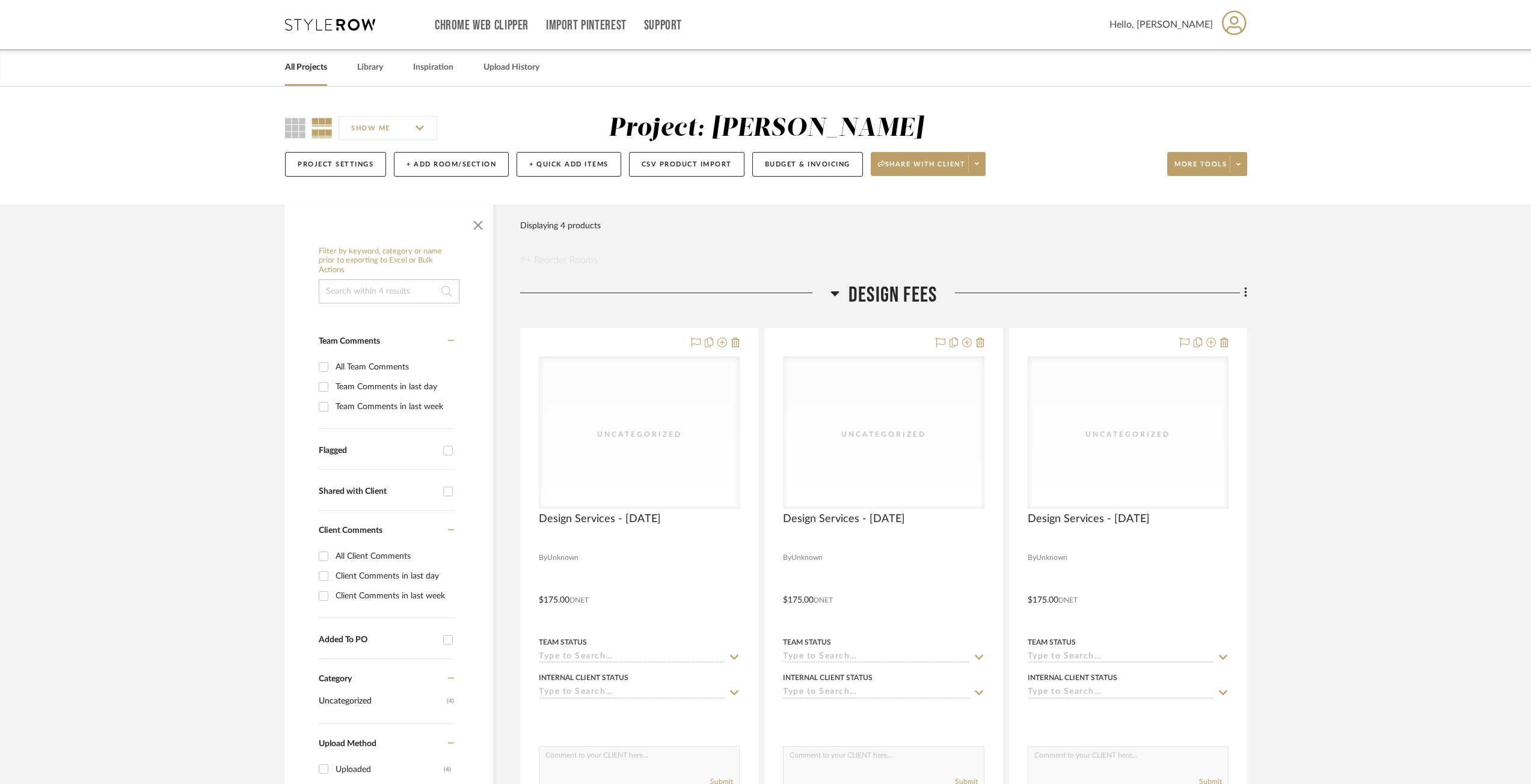
click at [1247, 292] on icon at bounding box center [1246, 293] width 3 height 13
click at [1212, 318] on span "Add New Item" at bounding box center [1190, 319] width 94 height 10
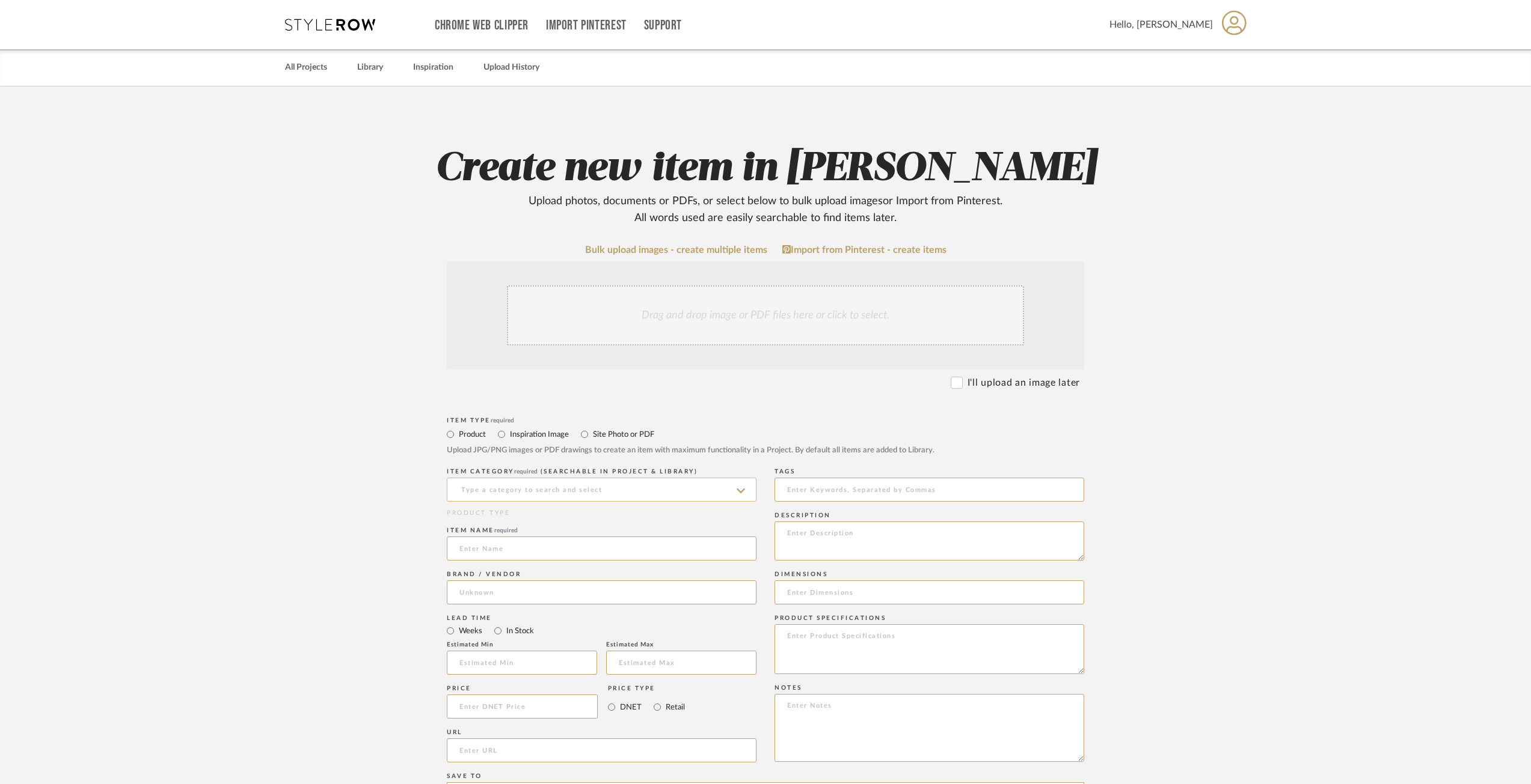
click at [570, 495] on input at bounding box center [601, 490] width 310 height 24
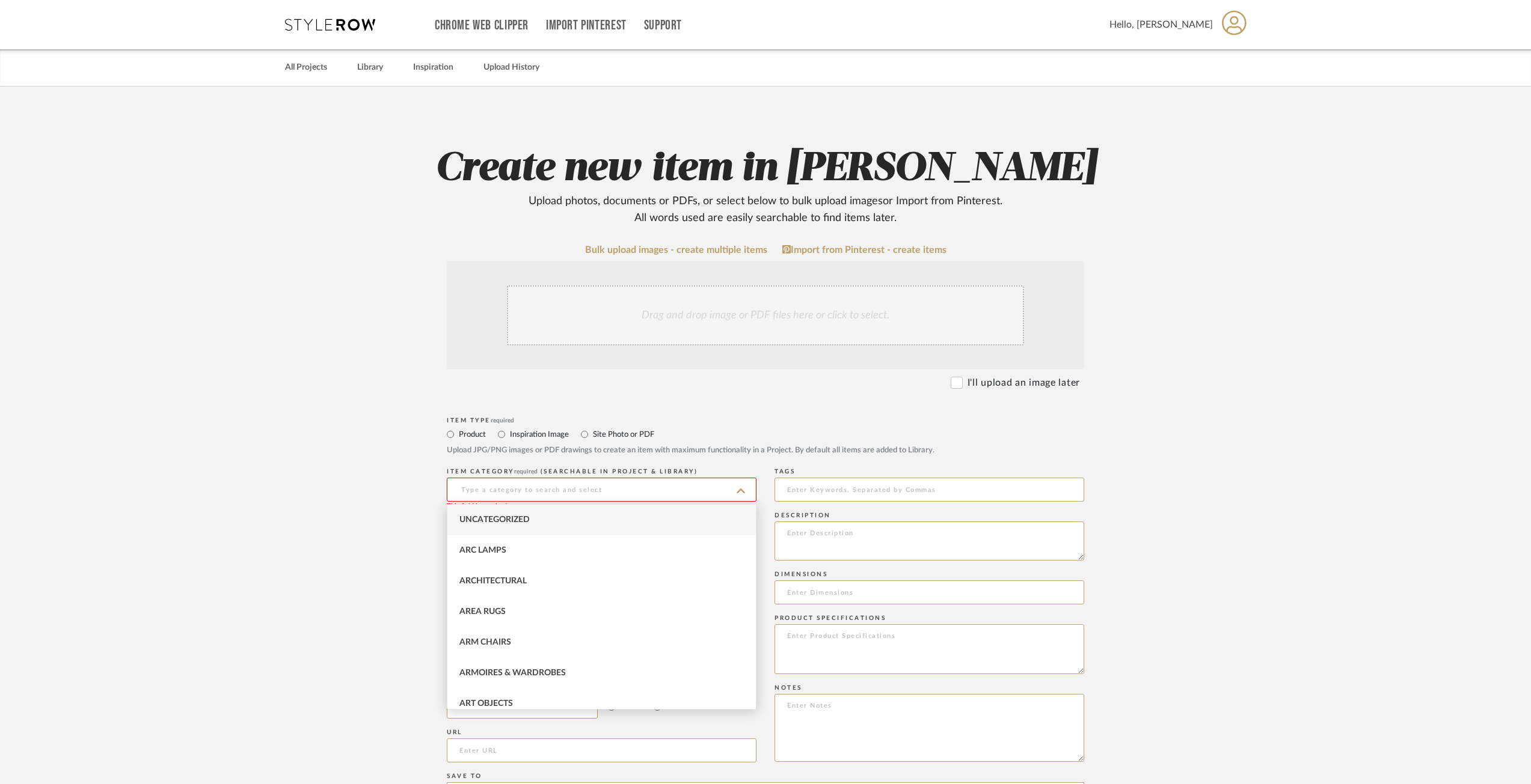
click at [540, 518] on div "Uncategorized" at bounding box center [601, 520] width 309 height 30
type input "Uncategorized"
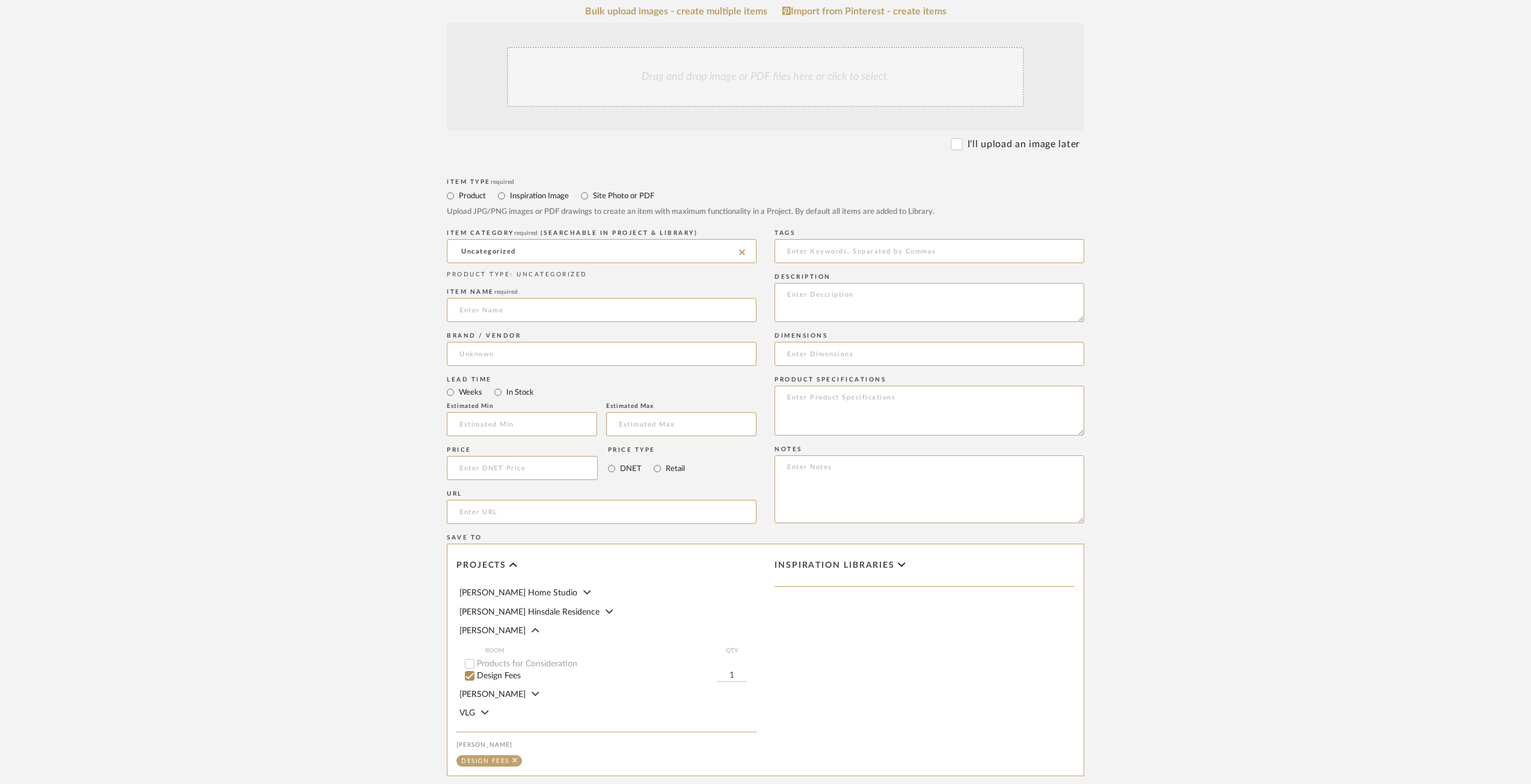
scroll to position [240, 0]
click at [539, 312] on input at bounding box center [601, 308] width 310 height 24
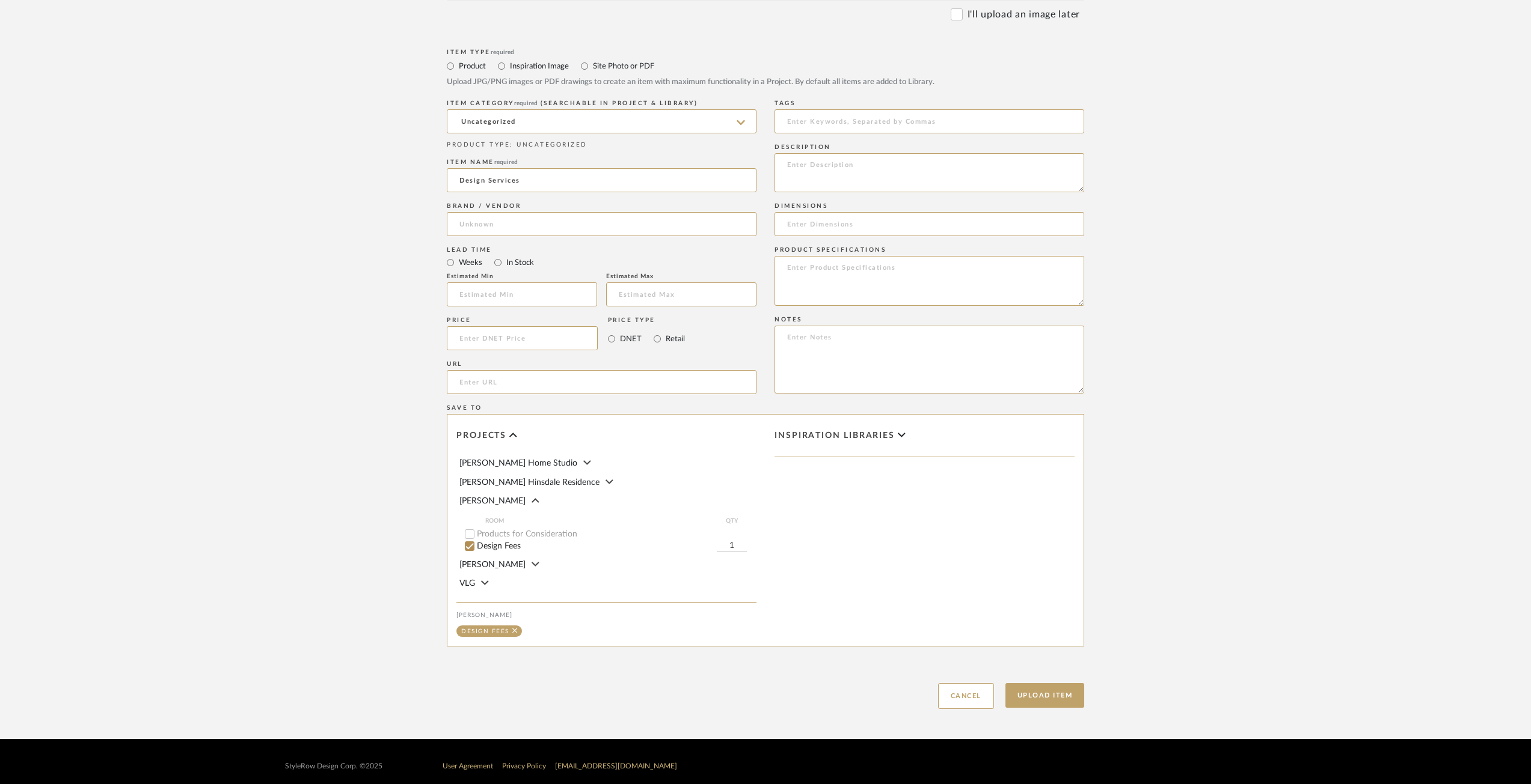
scroll to position [379, 0]
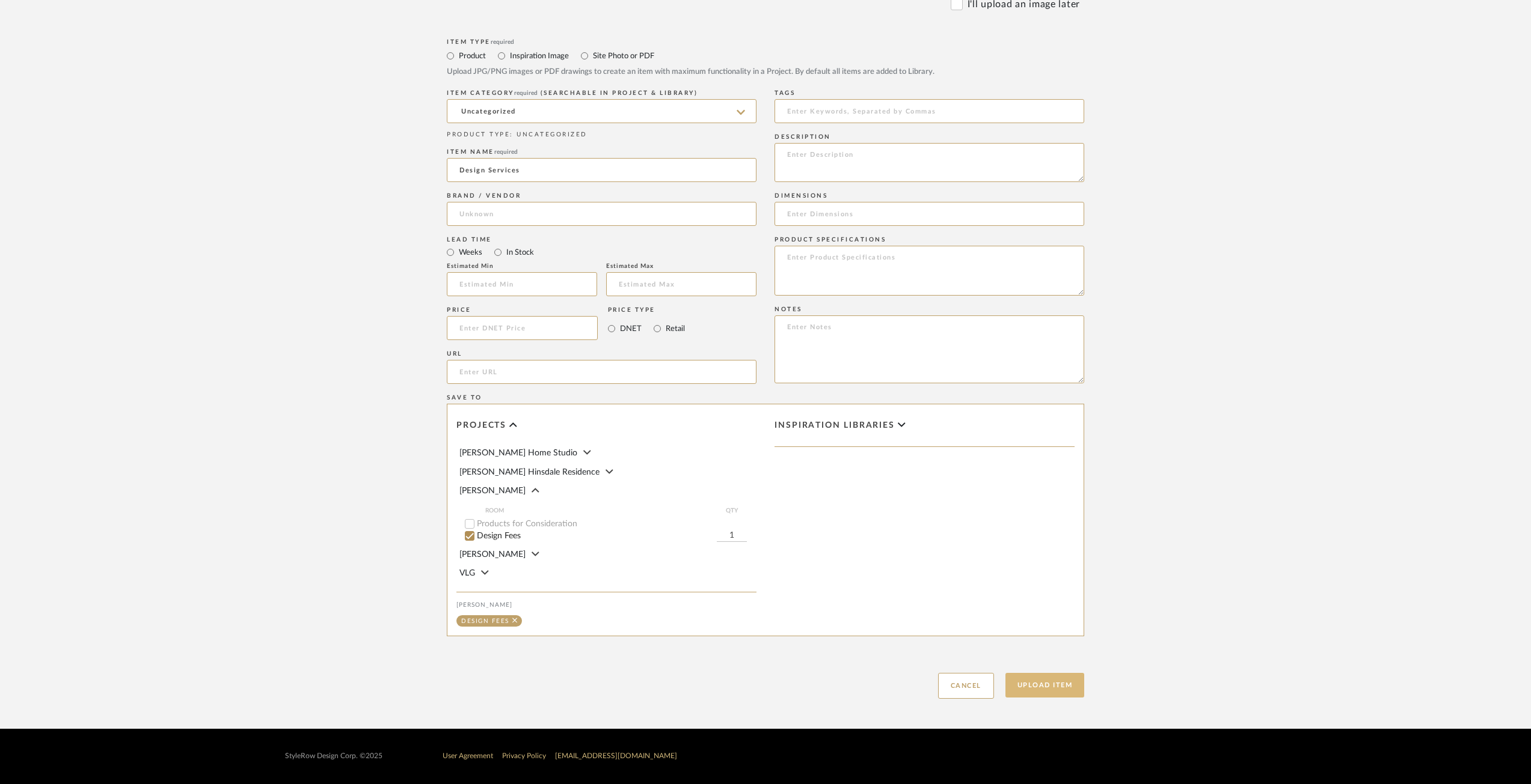
type input "Design Services"
click at [1033, 681] on button "Upload Item" at bounding box center [1045, 685] width 79 height 24
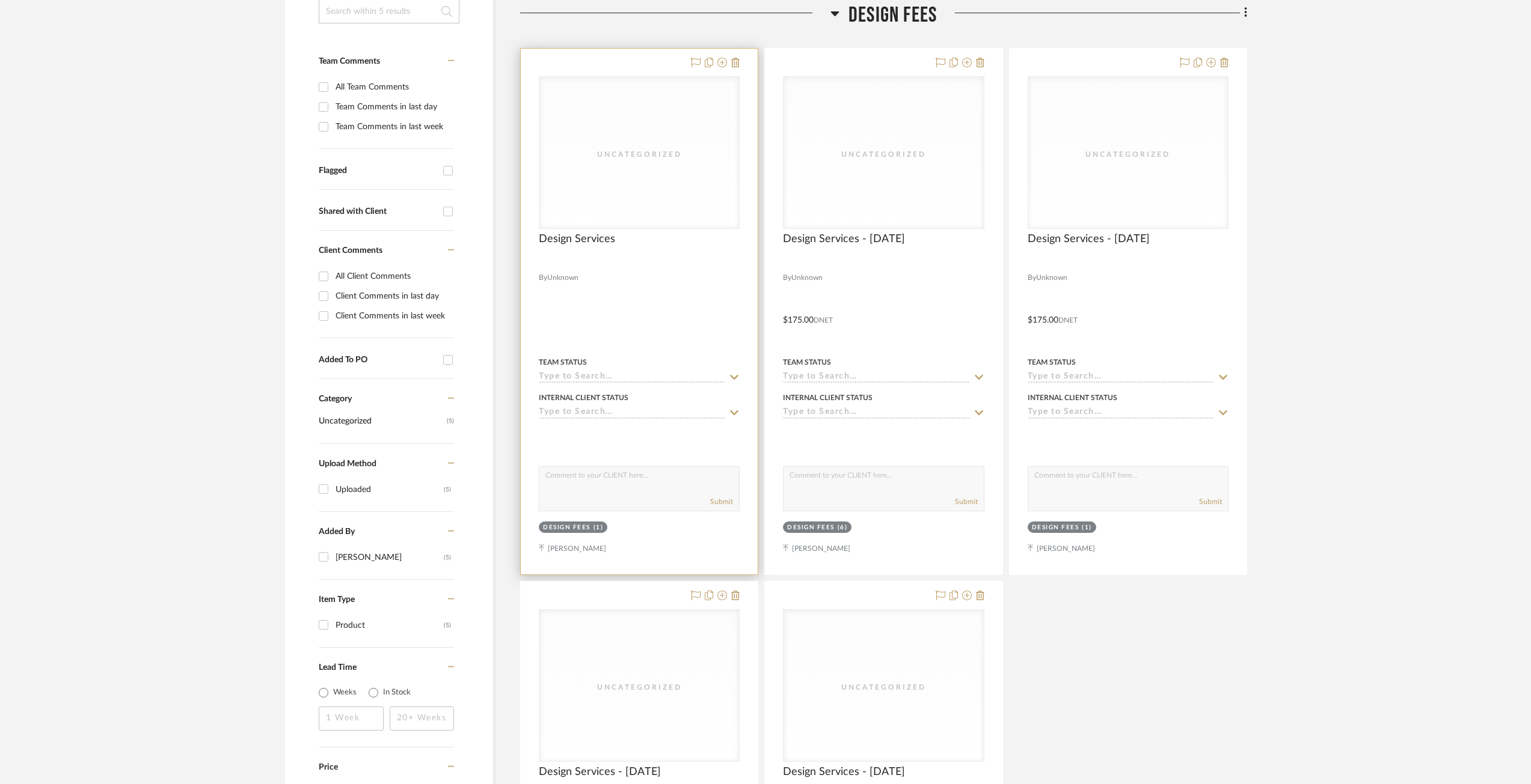
scroll to position [282, 0]
click at [579, 239] on span "Design Services" at bounding box center [577, 237] width 77 height 13
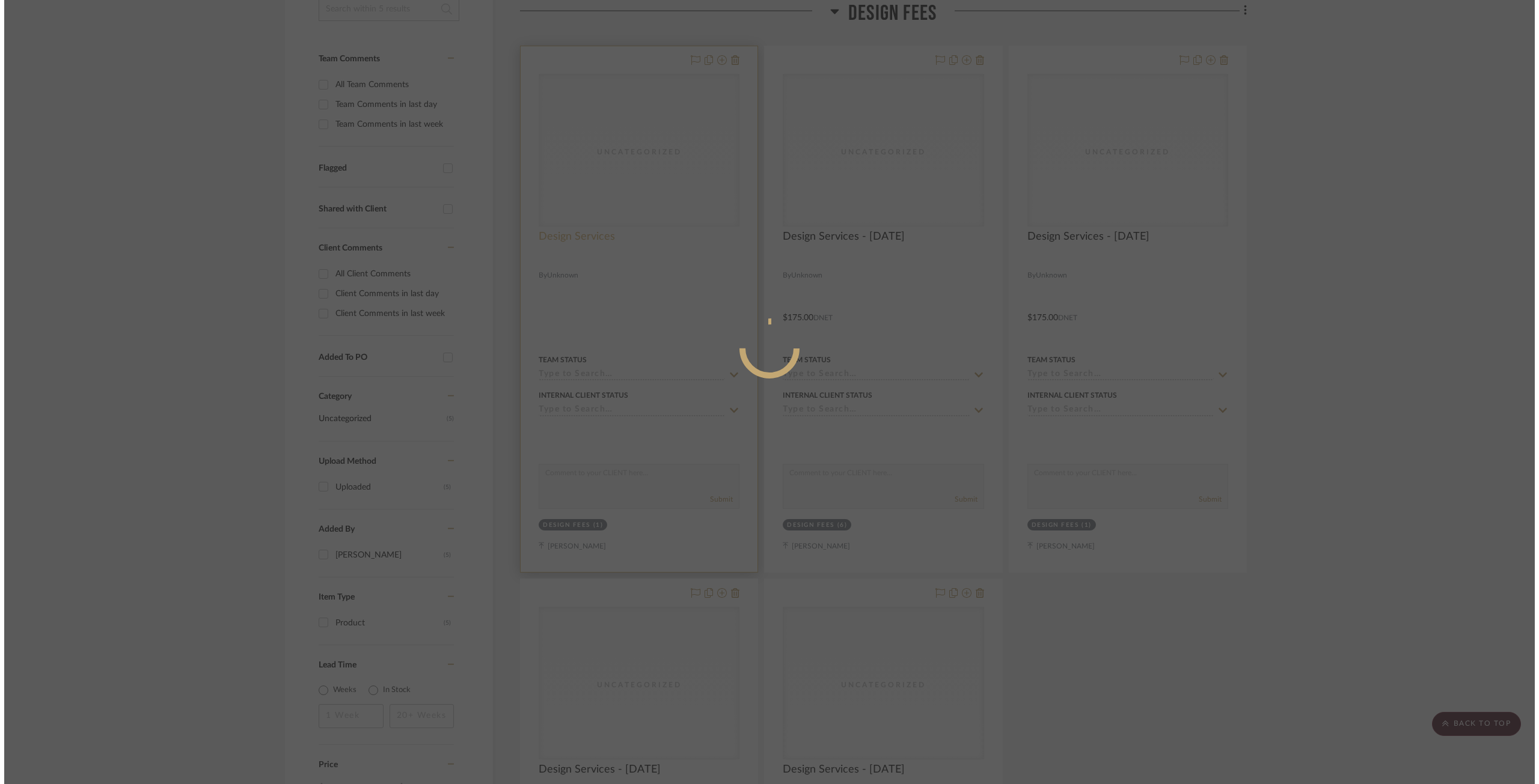
scroll to position [0, 0]
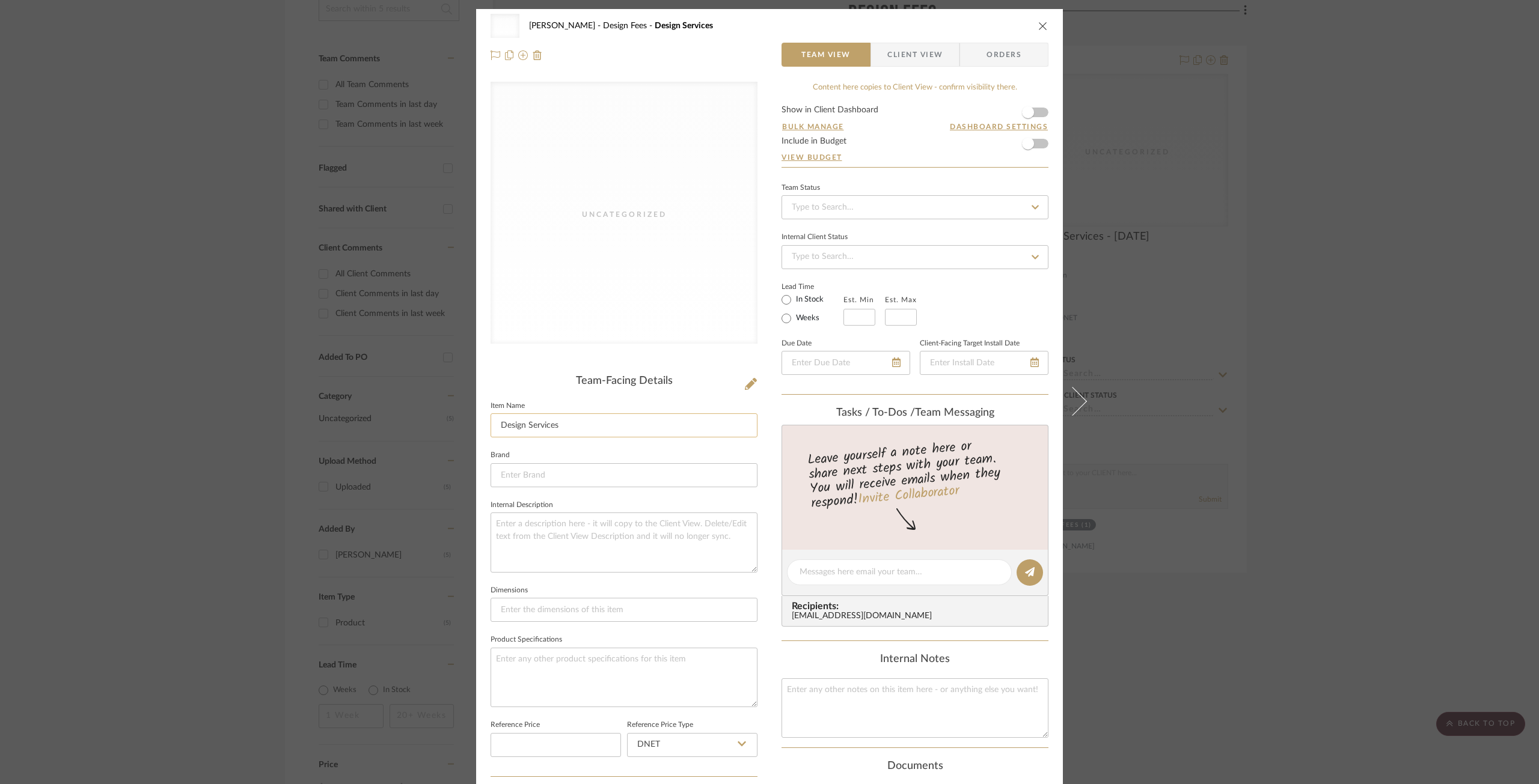
click at [562, 428] on input "Design Services" at bounding box center [624, 425] width 266 height 24
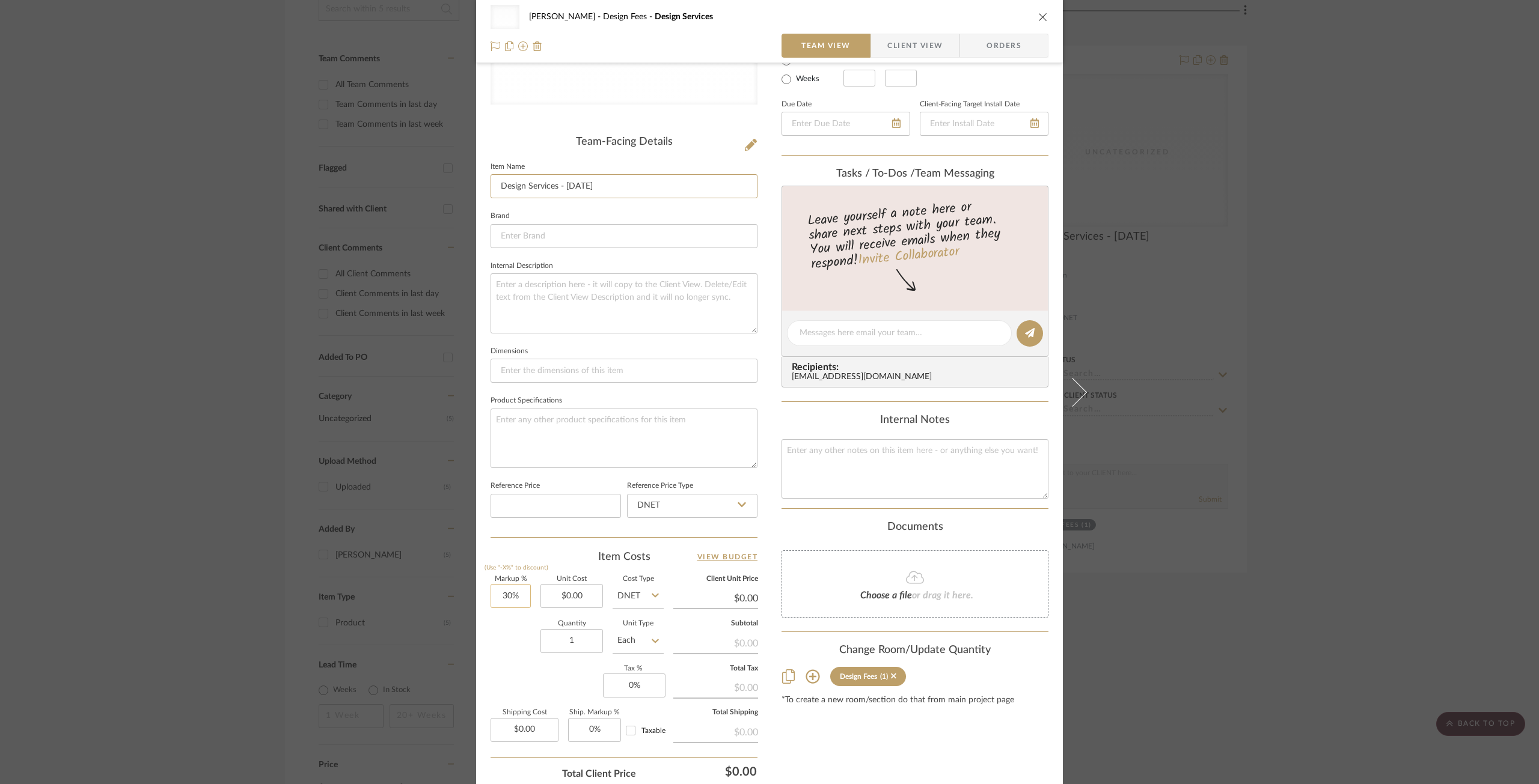
scroll to position [240, 0]
type input "Design Services - 09/10/2025"
type input "30"
click at [512, 593] on input "30" at bounding box center [511, 594] width 40 height 24
type input "0%"
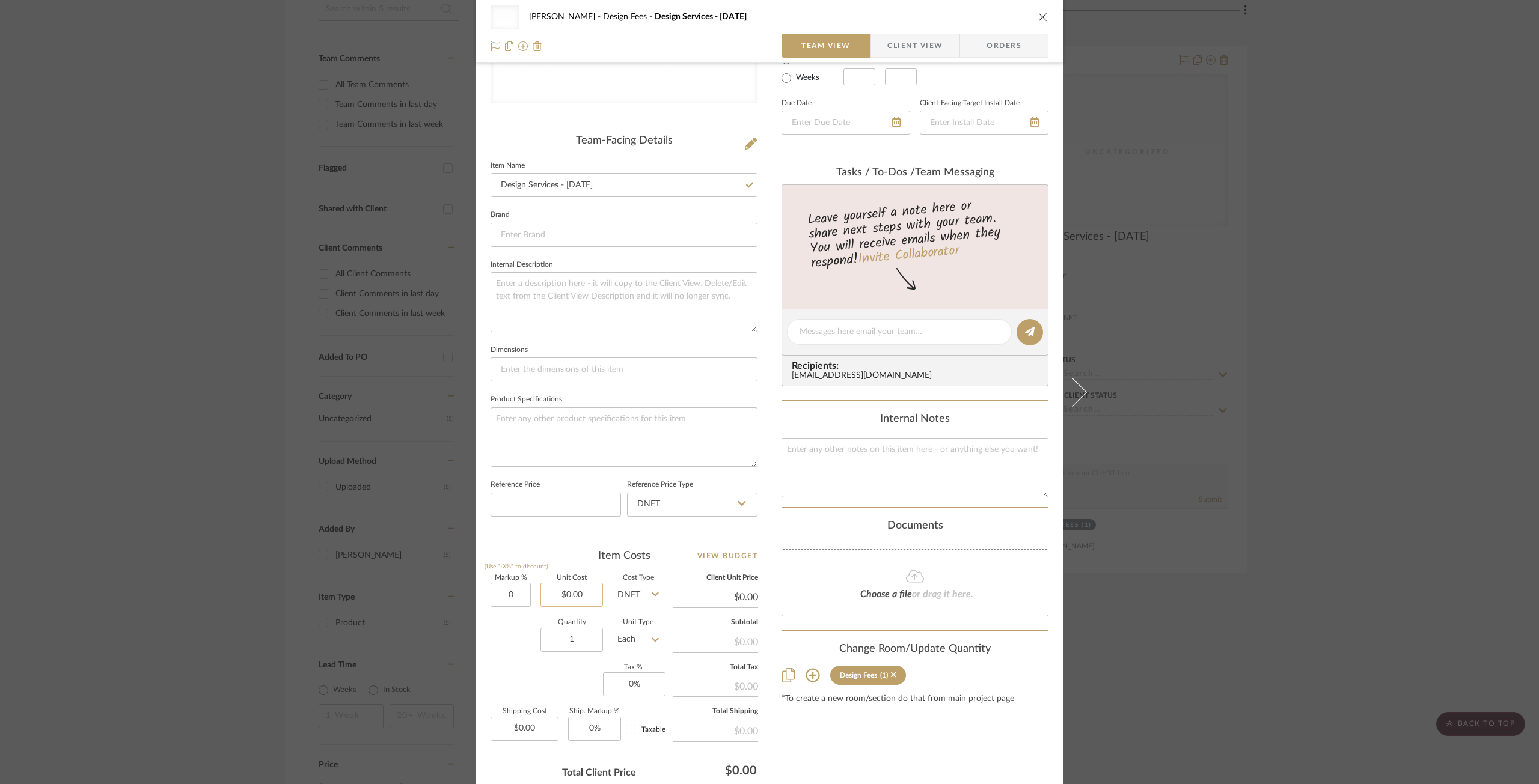
type input "0.00"
click at [567, 598] on input "0.00" at bounding box center [572, 594] width 62 height 24
type input "$175.00"
click at [562, 649] on input "1" at bounding box center [572, 640] width 62 height 24
type input "$175.00"
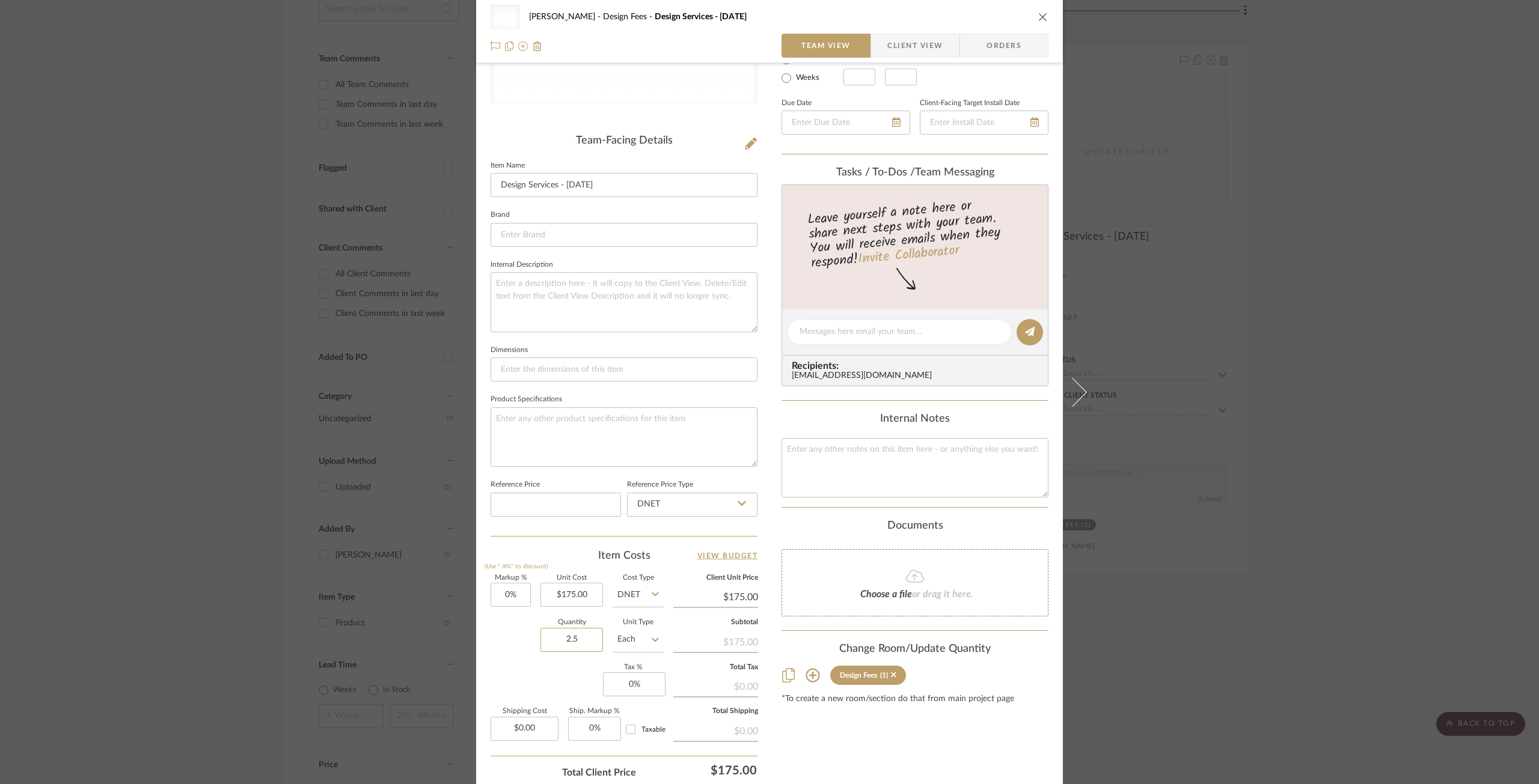
type input "2.5"
click at [569, 702] on div "Markup % (Use "-X%" to discount) 0% Unit Cost $175.00 Cost Type DNET Client Uni…" at bounding box center [624, 663] width 266 height 175
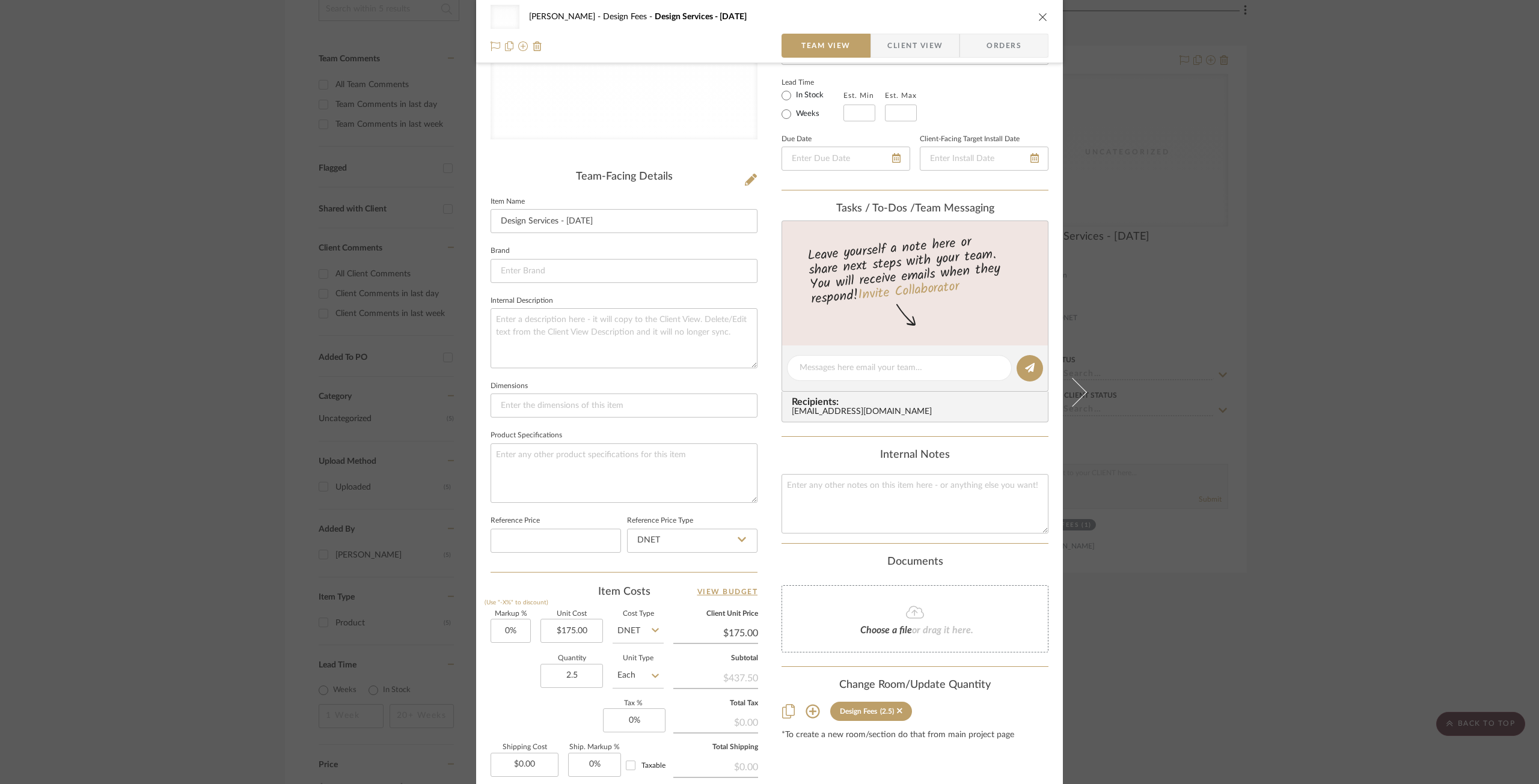
scroll to position [0, 0]
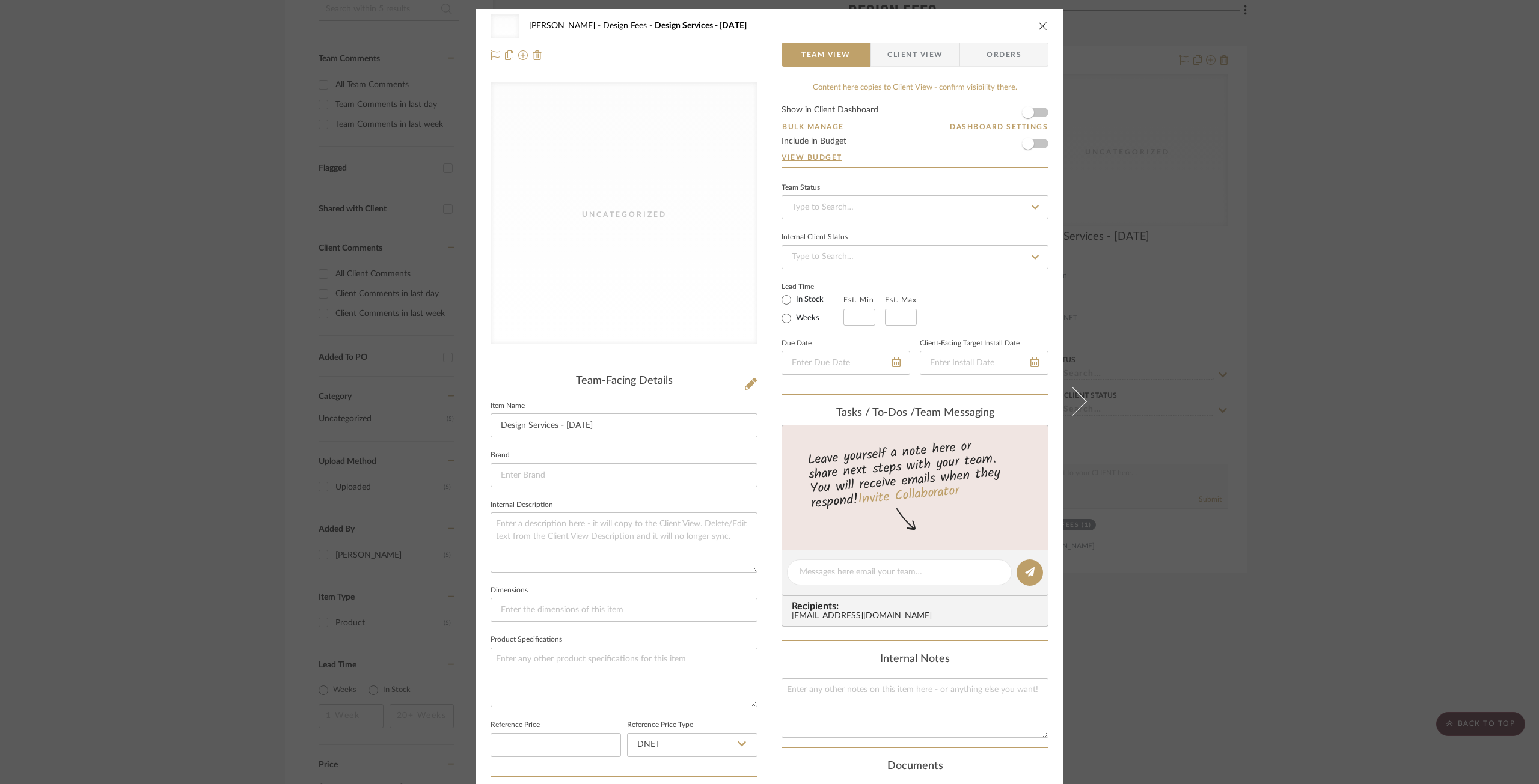
click at [1043, 24] on button "close" at bounding box center [1042, 25] width 11 height 11
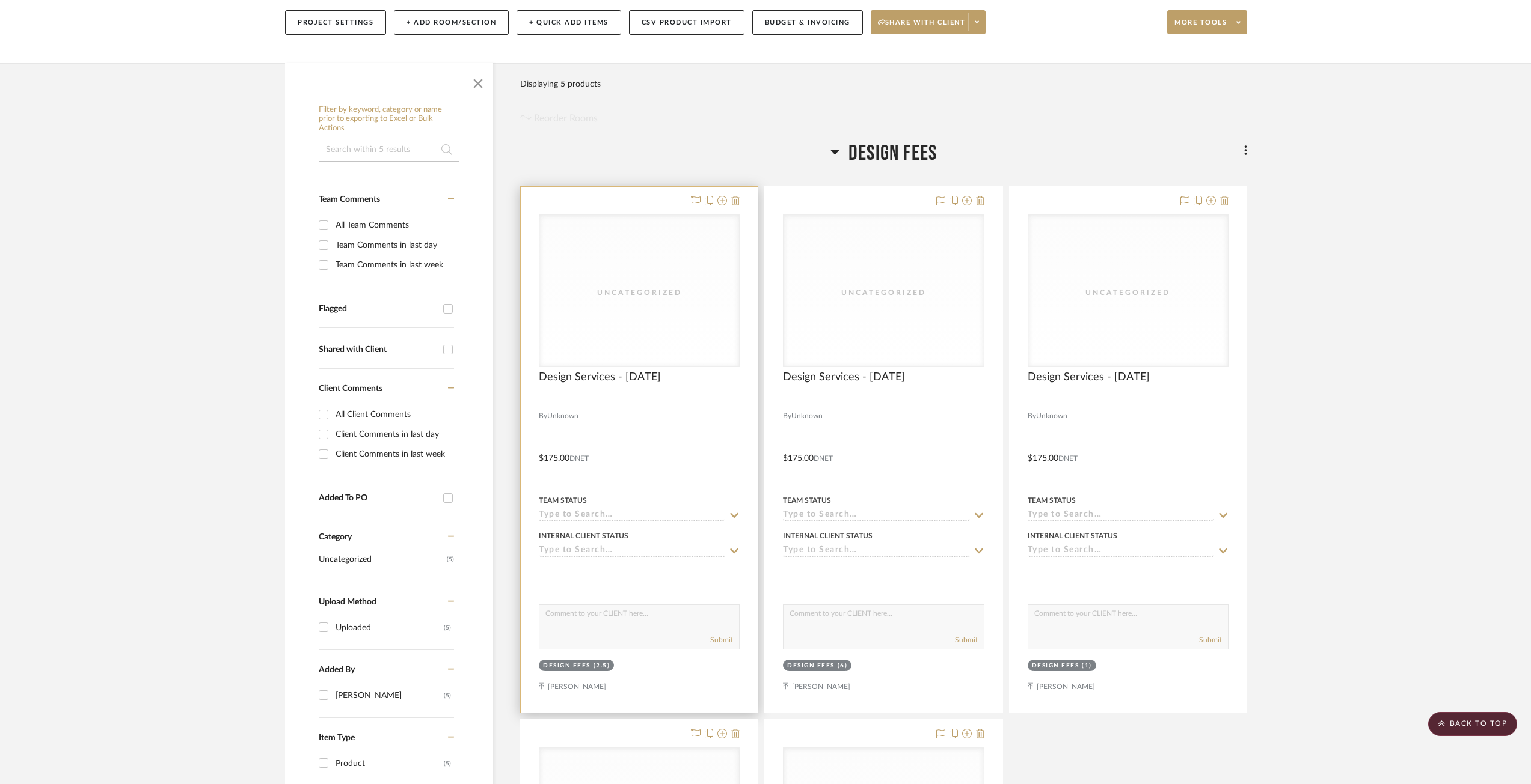
scroll to position [102, 0]
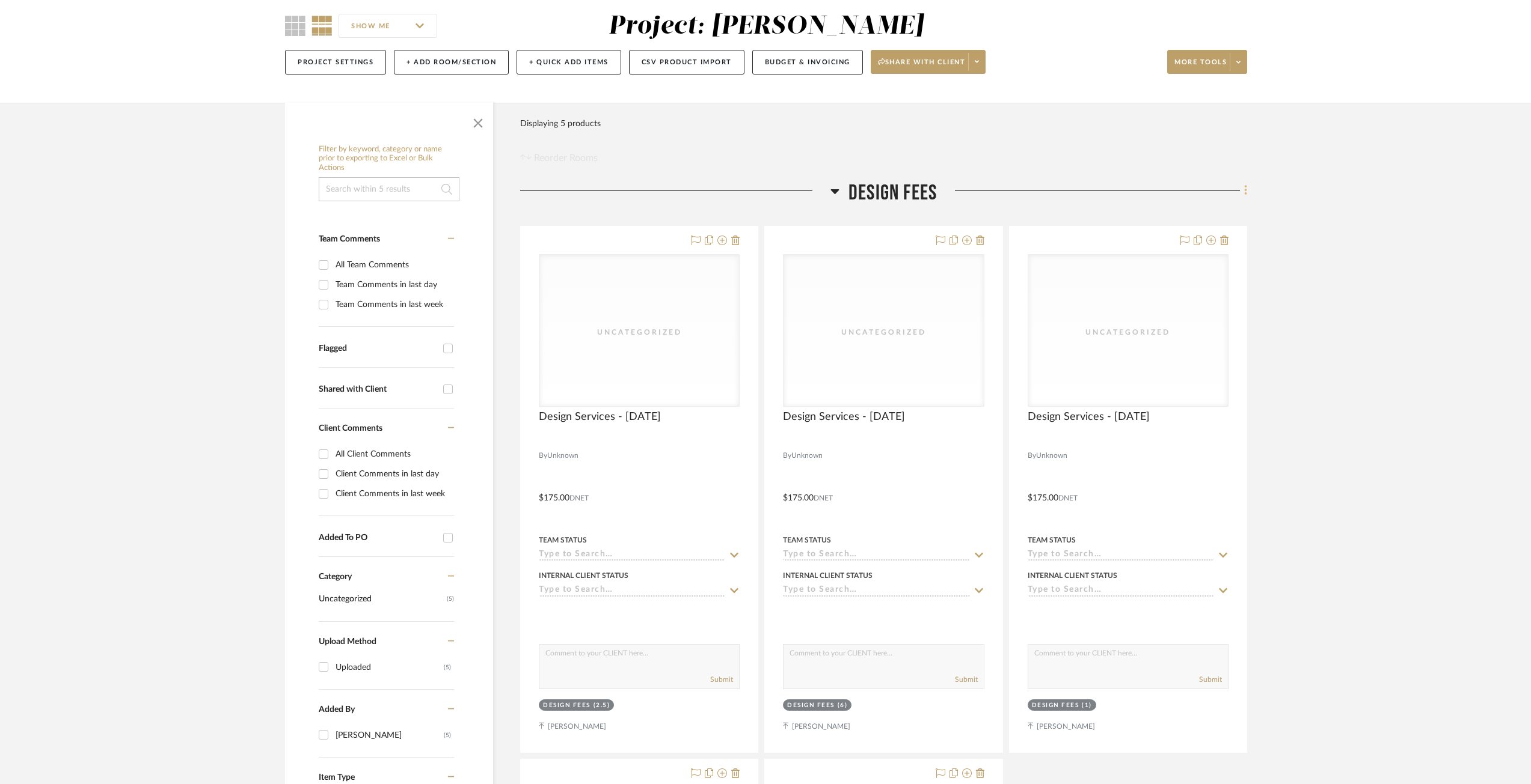
click at [1247, 191] on icon at bounding box center [1245, 191] width 3 height 10
click at [1214, 210] on button "Add New Item" at bounding box center [1190, 217] width 113 height 30
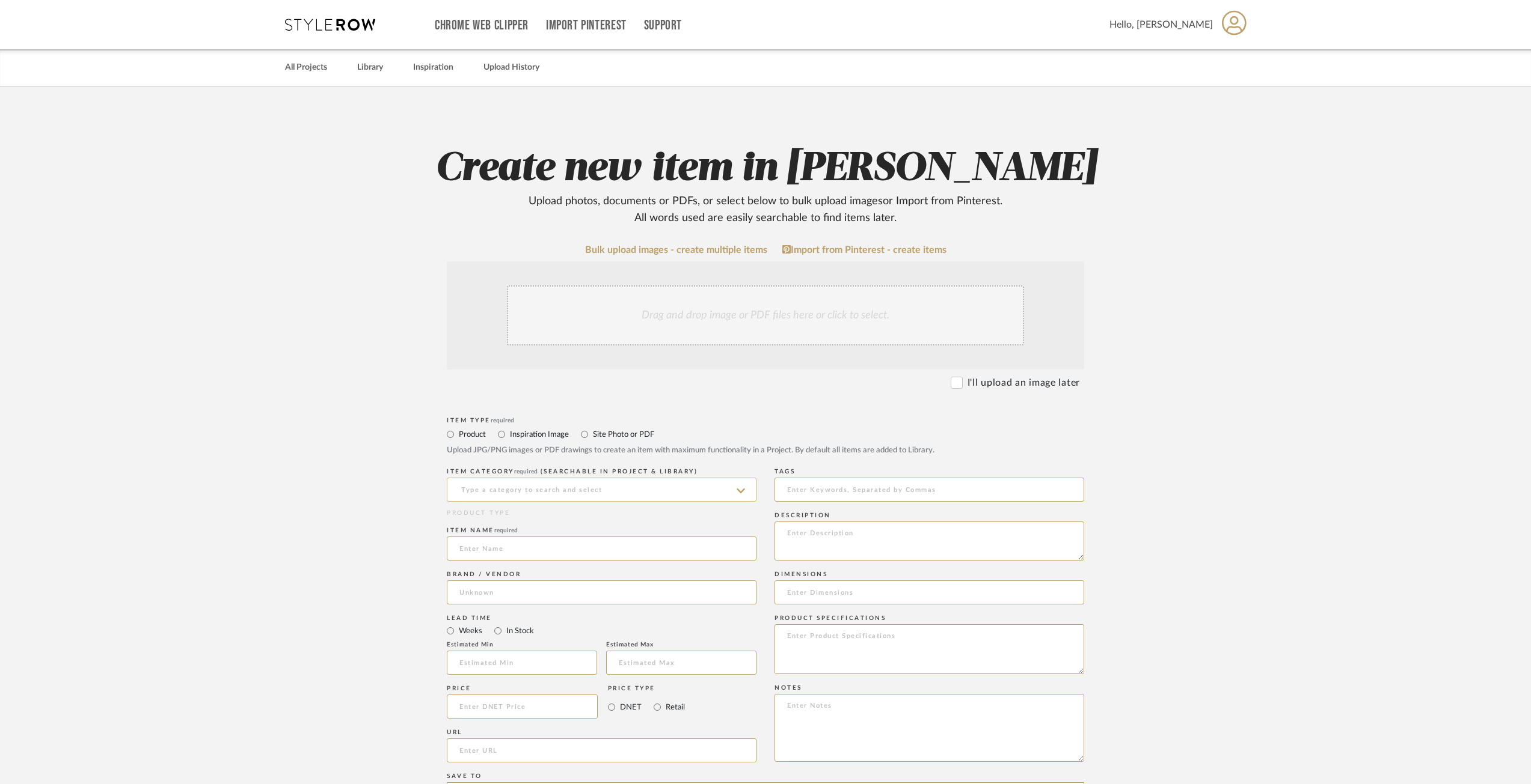
click at [551, 491] on input at bounding box center [601, 490] width 310 height 24
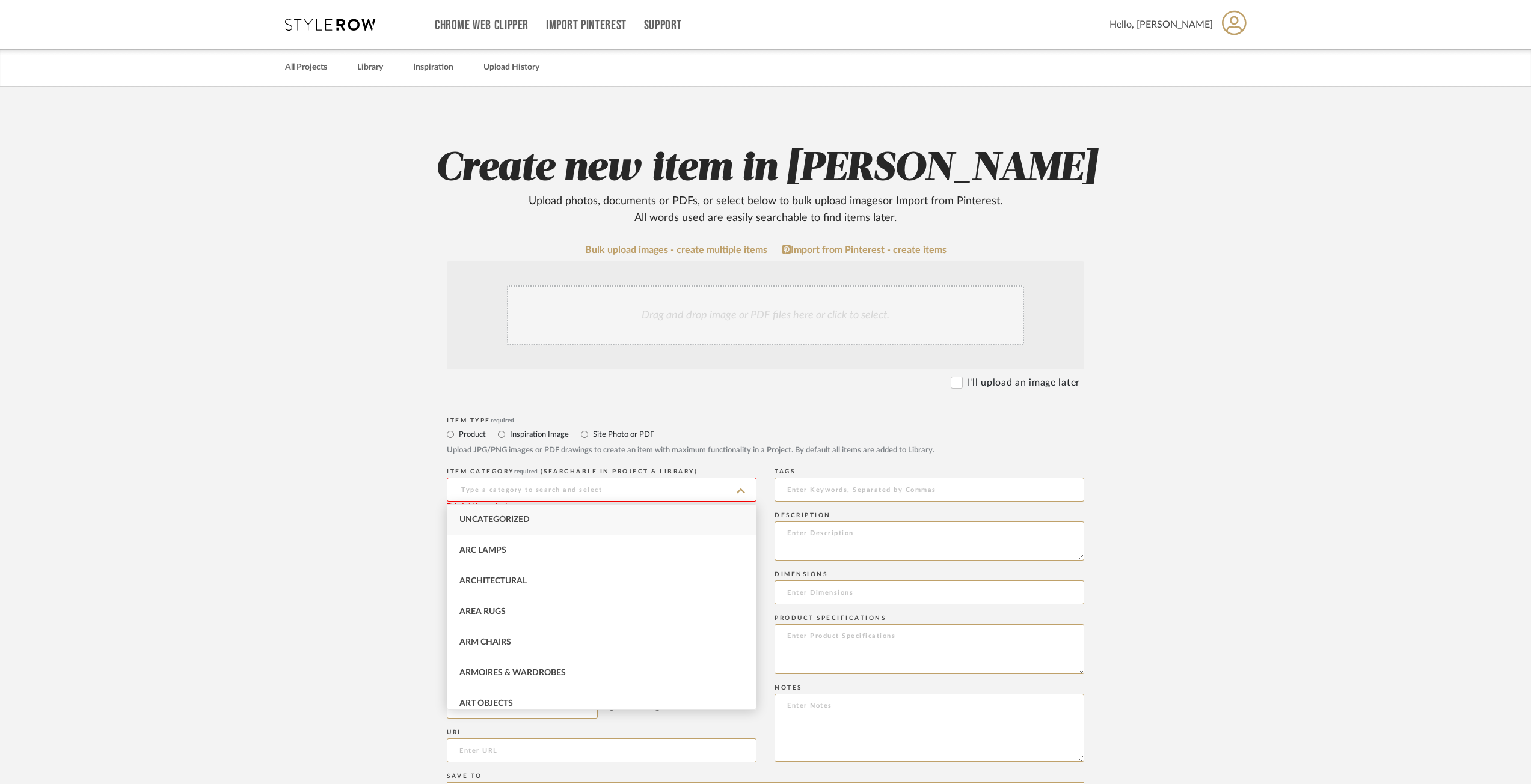
click at [525, 520] on span "Uncategorized" at bounding box center [494, 520] width 70 height 8
type input "Uncategorized"
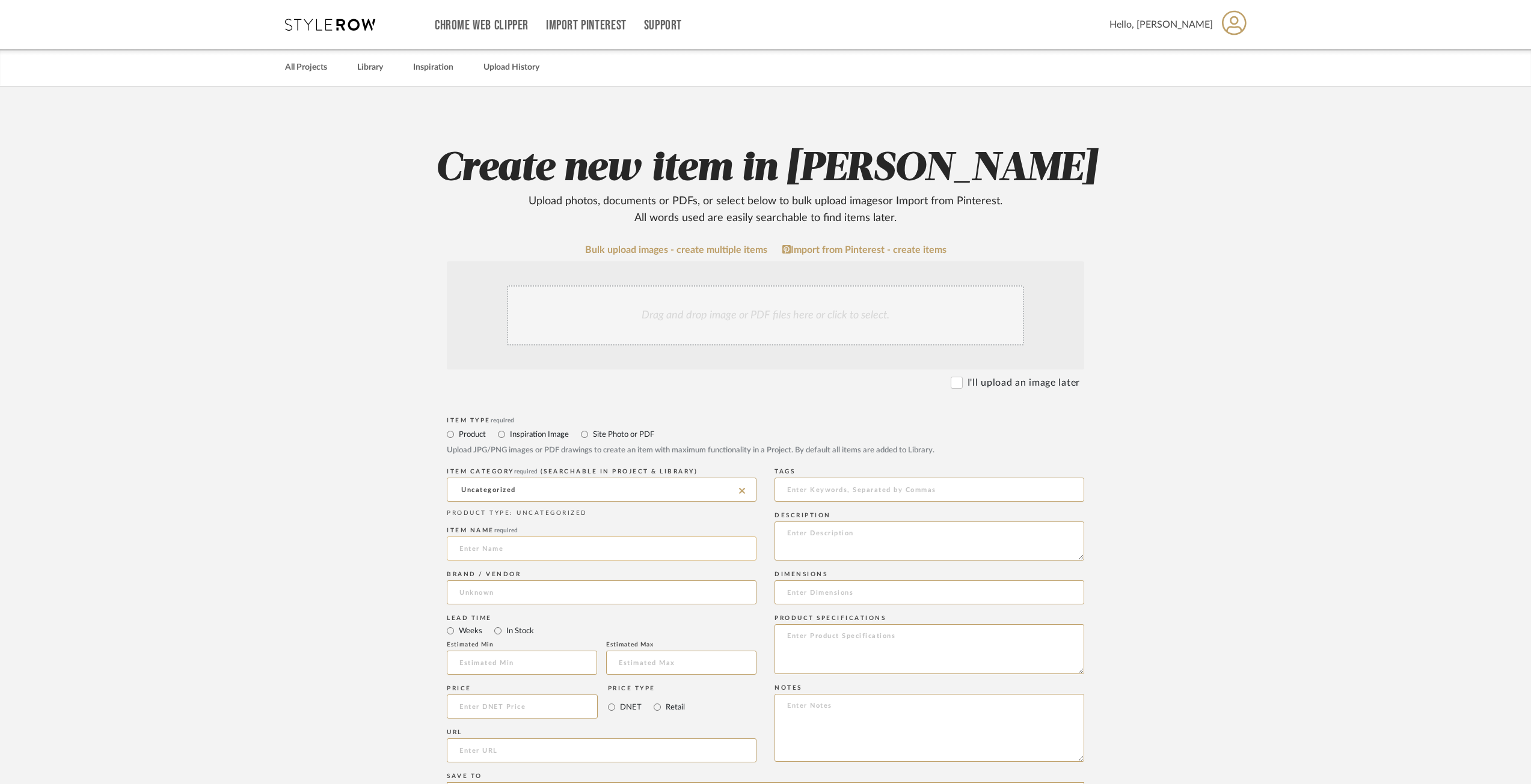
click at [497, 550] on input at bounding box center [601, 549] width 310 height 24
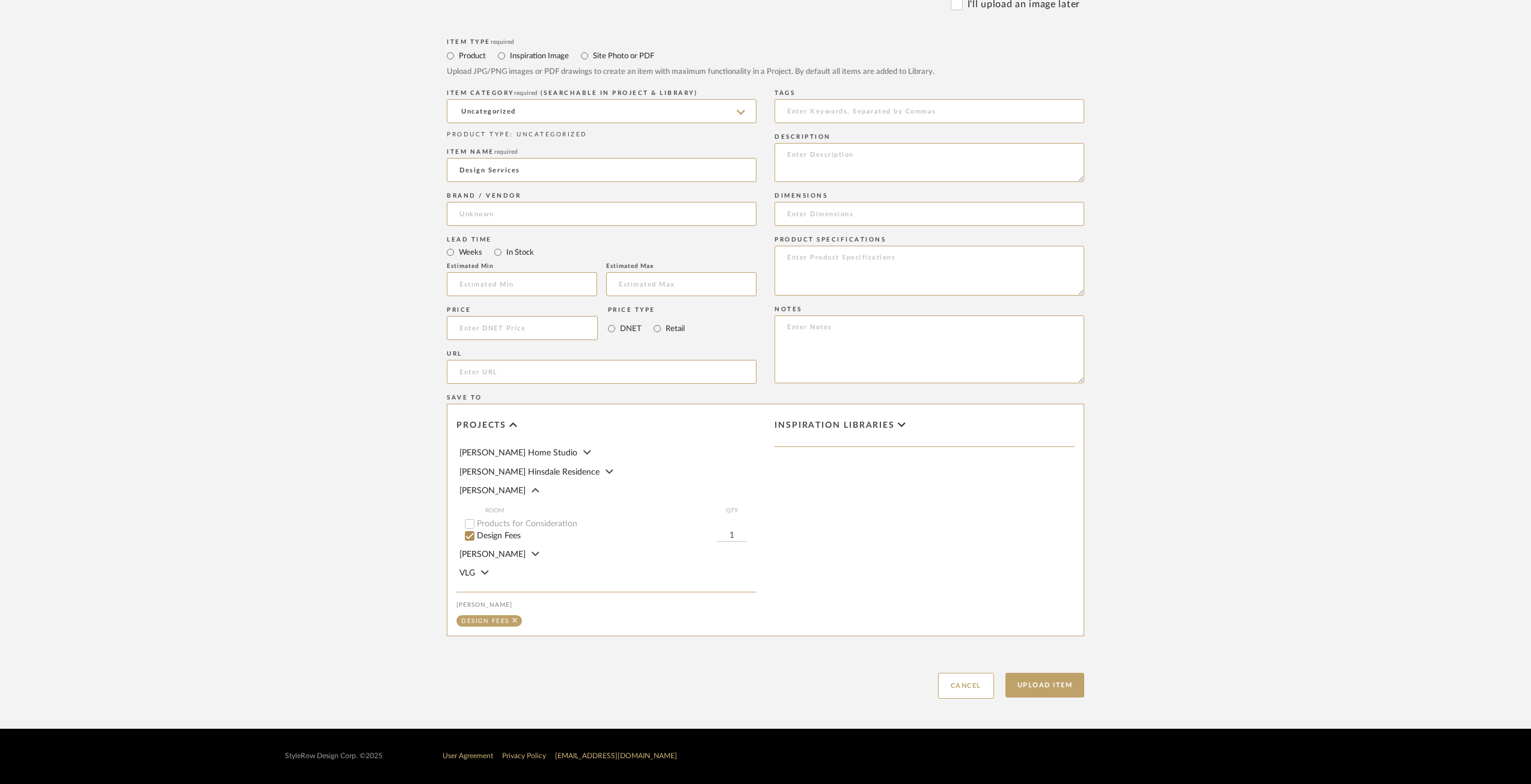
type input "Design Services"
click at [1079, 698] on div "Upload Item Cancel" at bounding box center [766, 671] width 638 height 56
click at [1060, 683] on button "Upload Item" at bounding box center [1045, 685] width 79 height 24
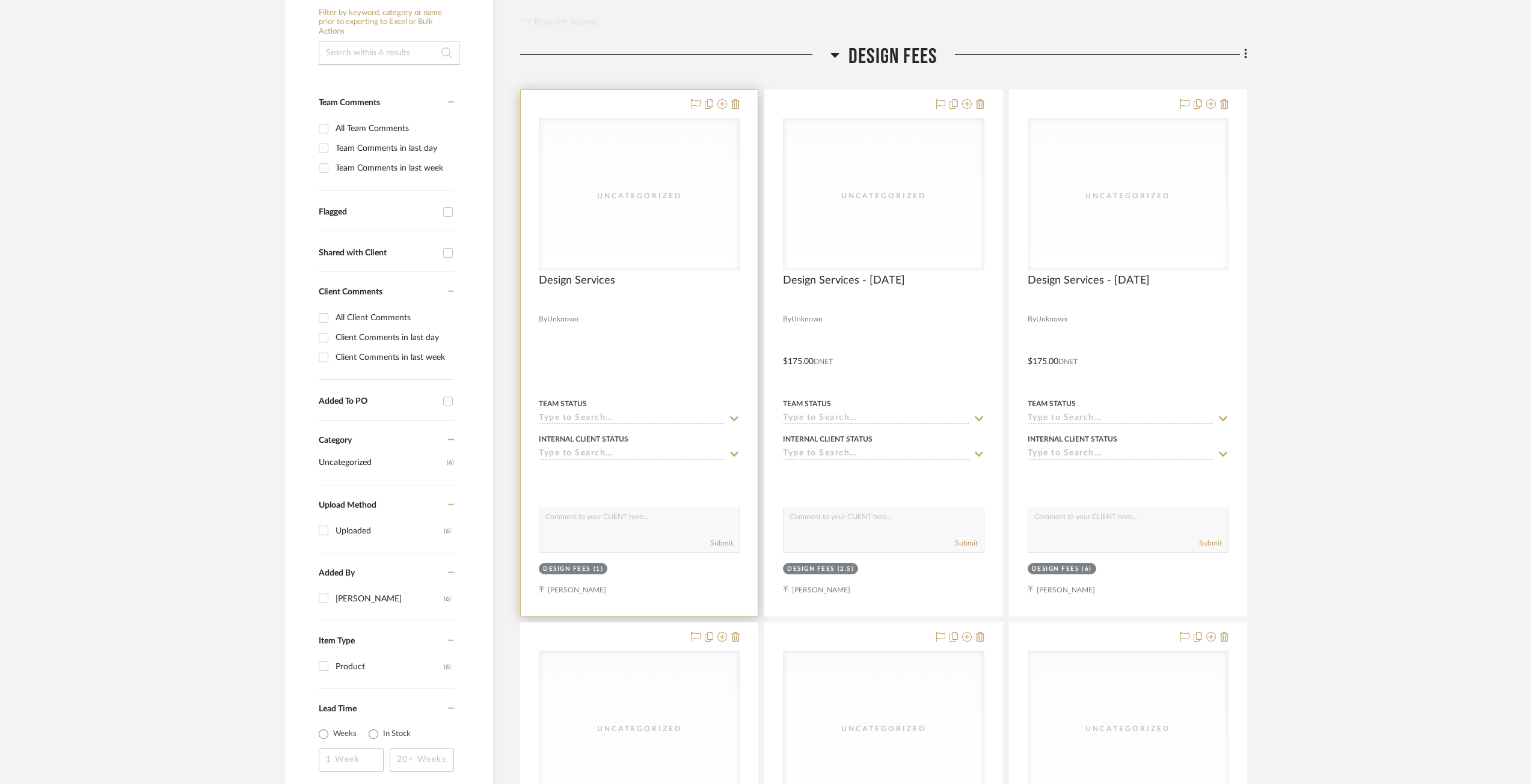
click at [579, 518] on project-item-tile "Uncategorized Design Services By Unknown Team Status Internal Client Status cli…" at bounding box center [639, 352] width 238 height 527
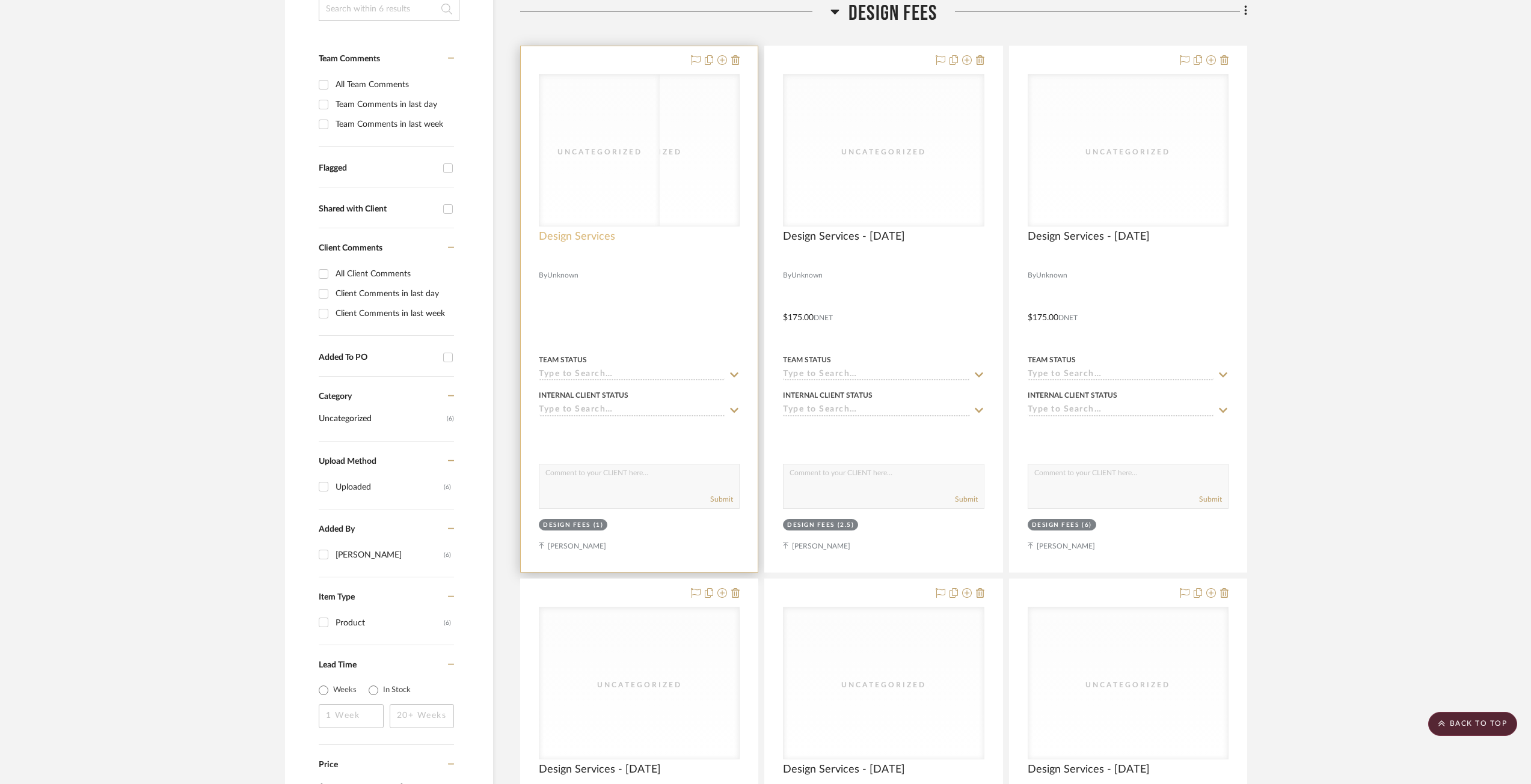
click at [554, 231] on span "Design Services" at bounding box center [577, 237] width 77 height 13
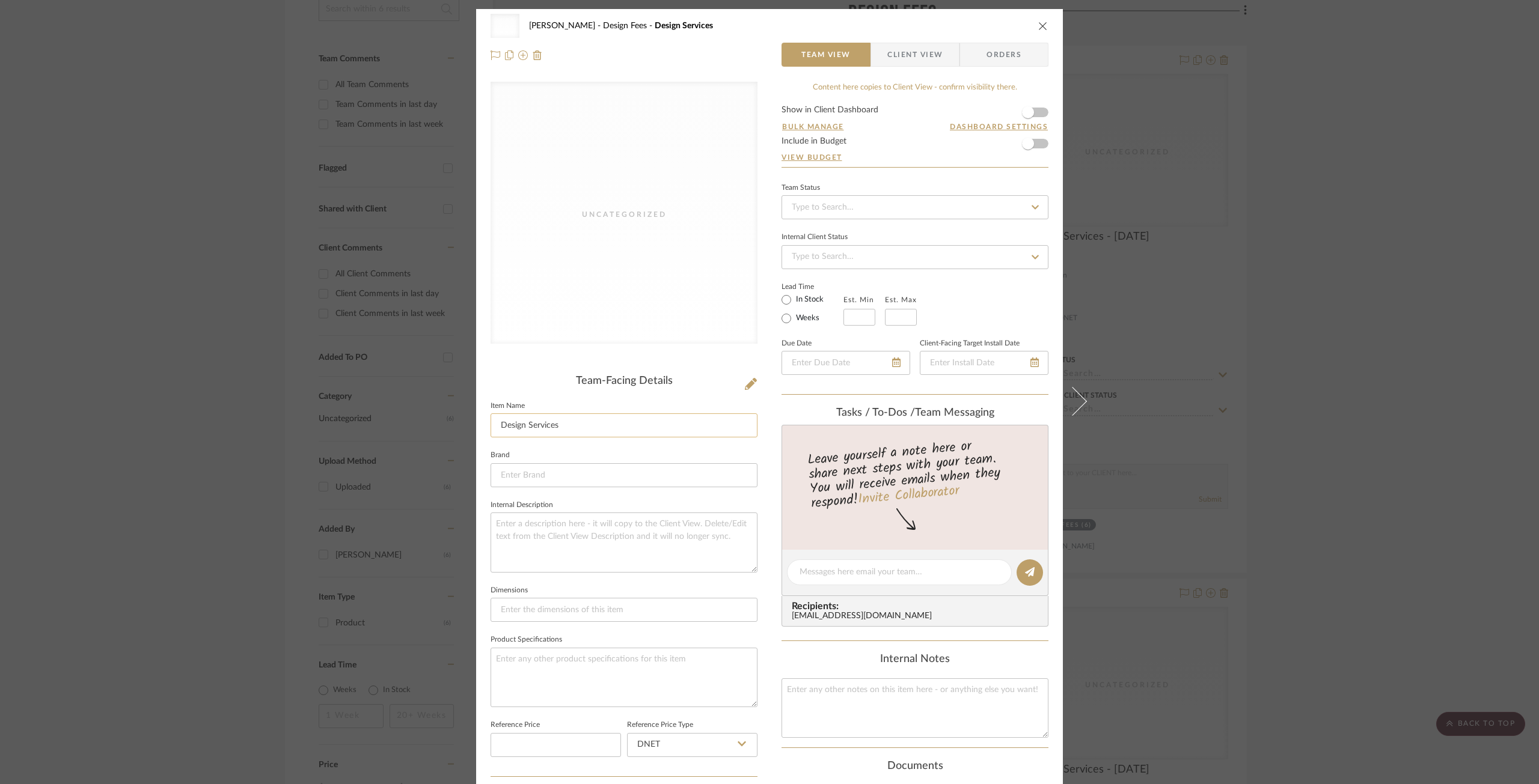
click at [578, 420] on input "Design Services" at bounding box center [624, 425] width 266 height 24
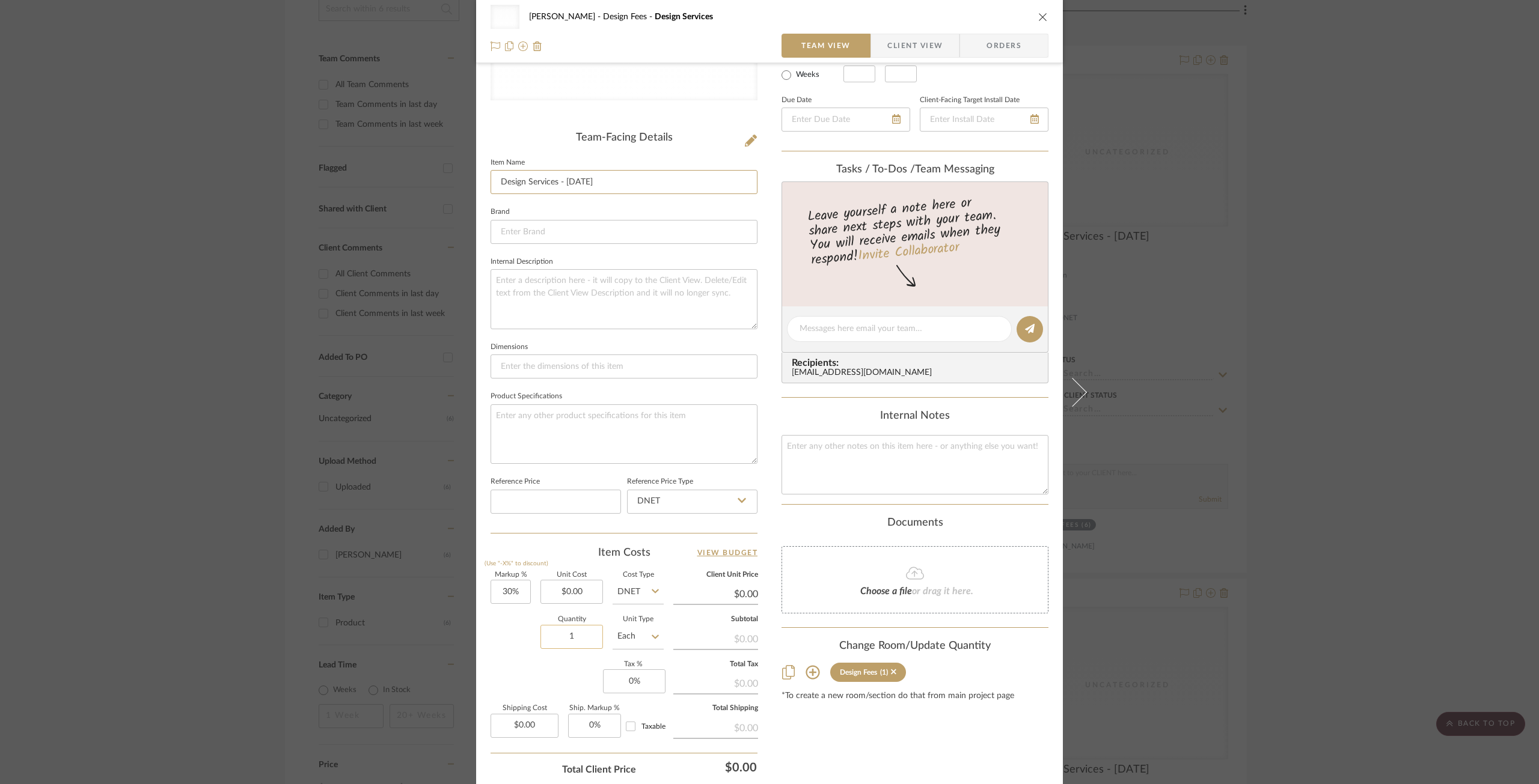
scroll to position [332, 0]
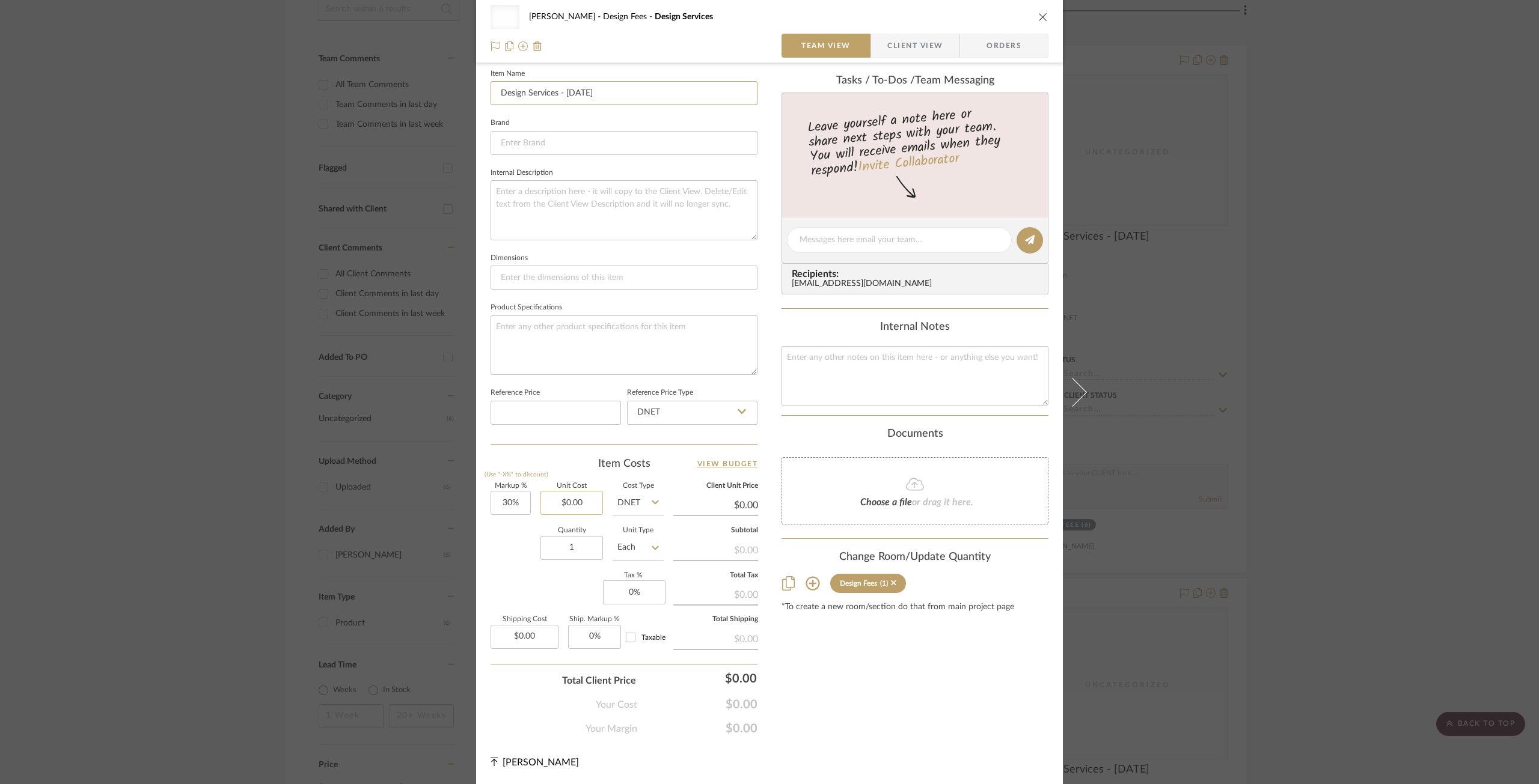
type input "Design Services - 09/29/2025"
click at [554, 507] on input "0.00" at bounding box center [572, 502] width 62 height 24
click at [495, 515] on input "30" at bounding box center [511, 502] width 40 height 24
click at [574, 548] on input "1" at bounding box center [572, 548] width 62 height 24
drag, startPoint x: 506, startPoint y: 575, endPoint x: 546, endPoint y: 572, distance: 40.1
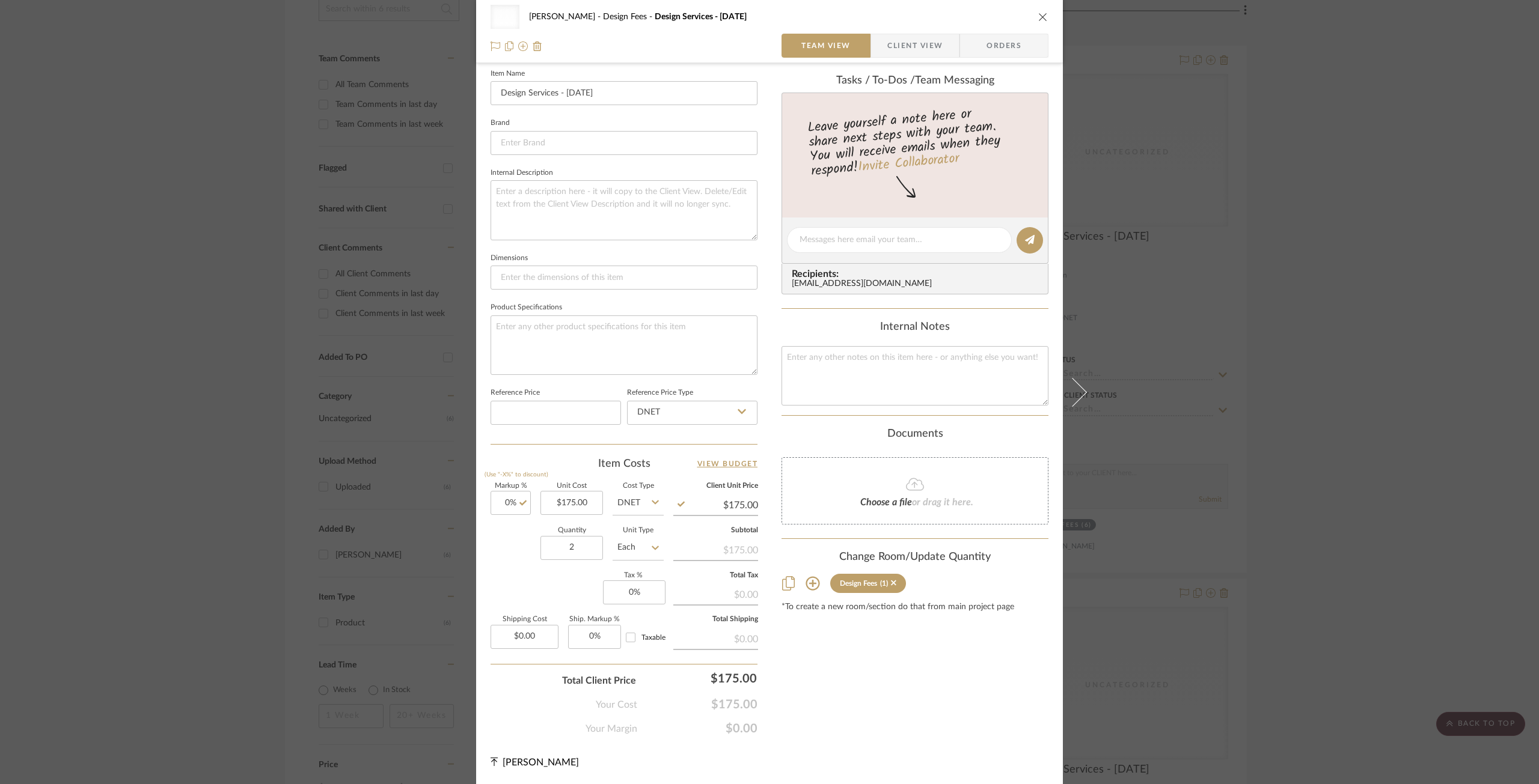
click at [507, 575] on div "Markup % (Use "-X%" to discount) 0% Unit Cost $175.00 Cost Type DNET Client Uni…" at bounding box center [624, 571] width 266 height 175
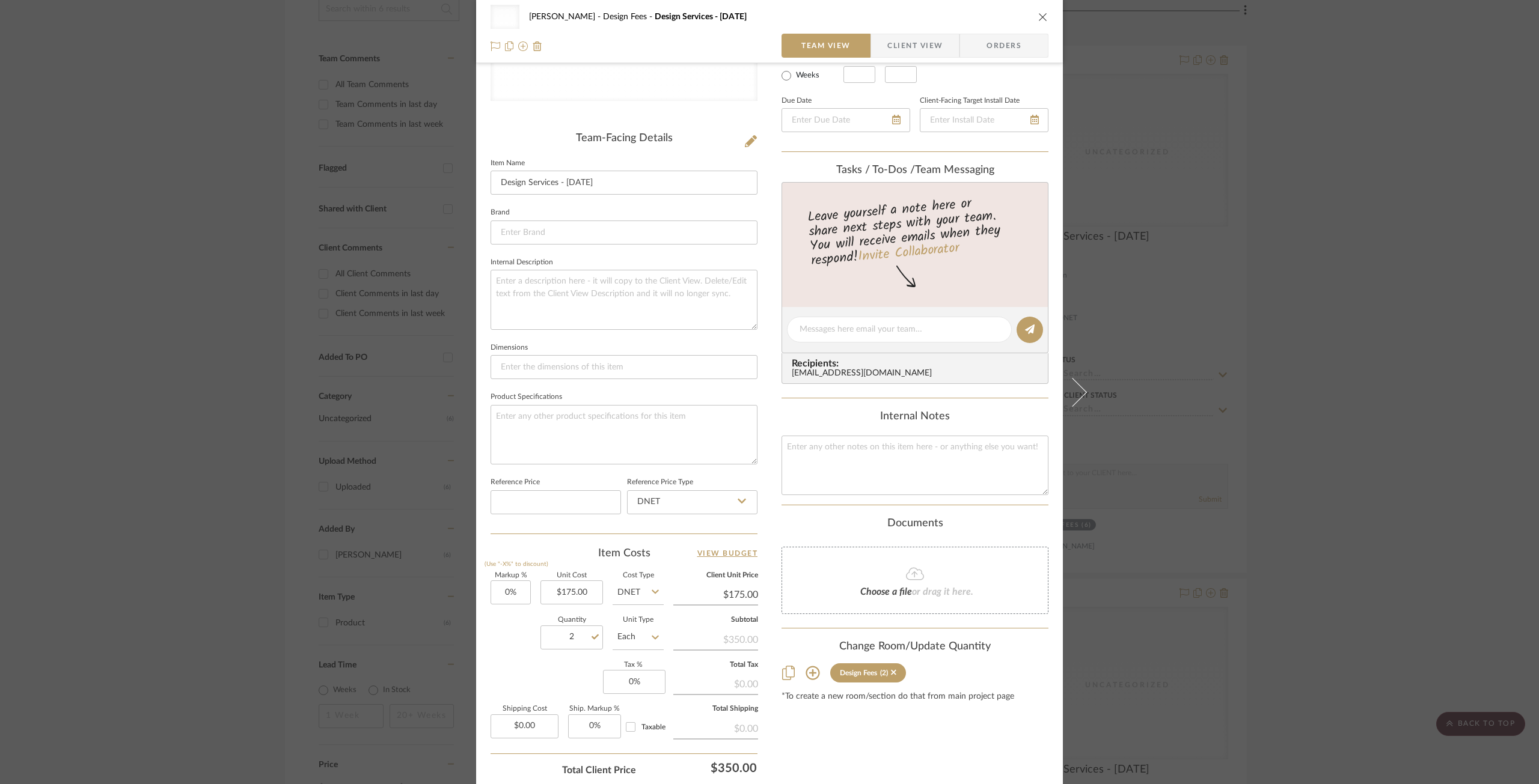
scroll to position [0, 0]
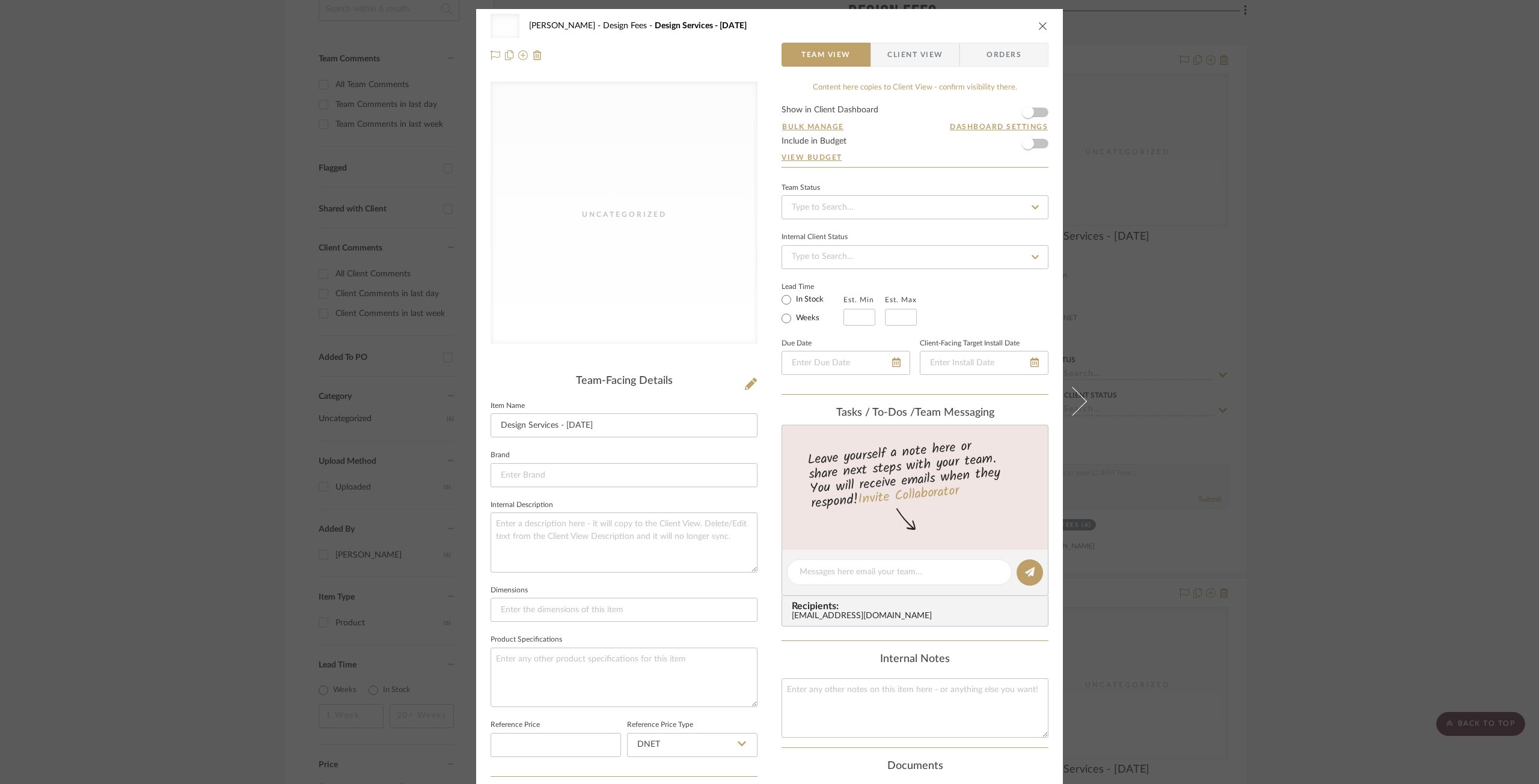
click at [1038, 24] on icon "close" at bounding box center [1042, 25] width 9 height 9
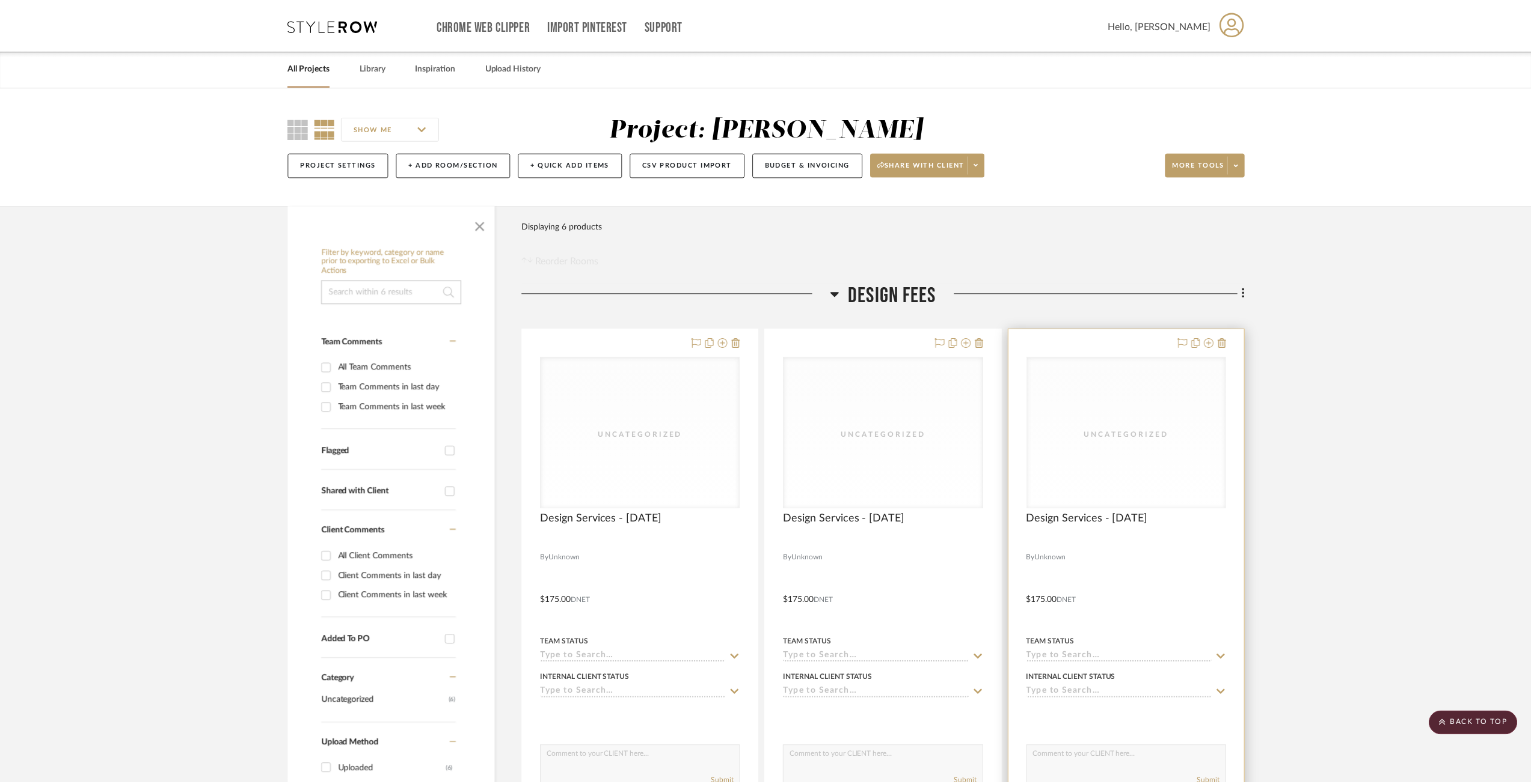
scroll to position [282, 0]
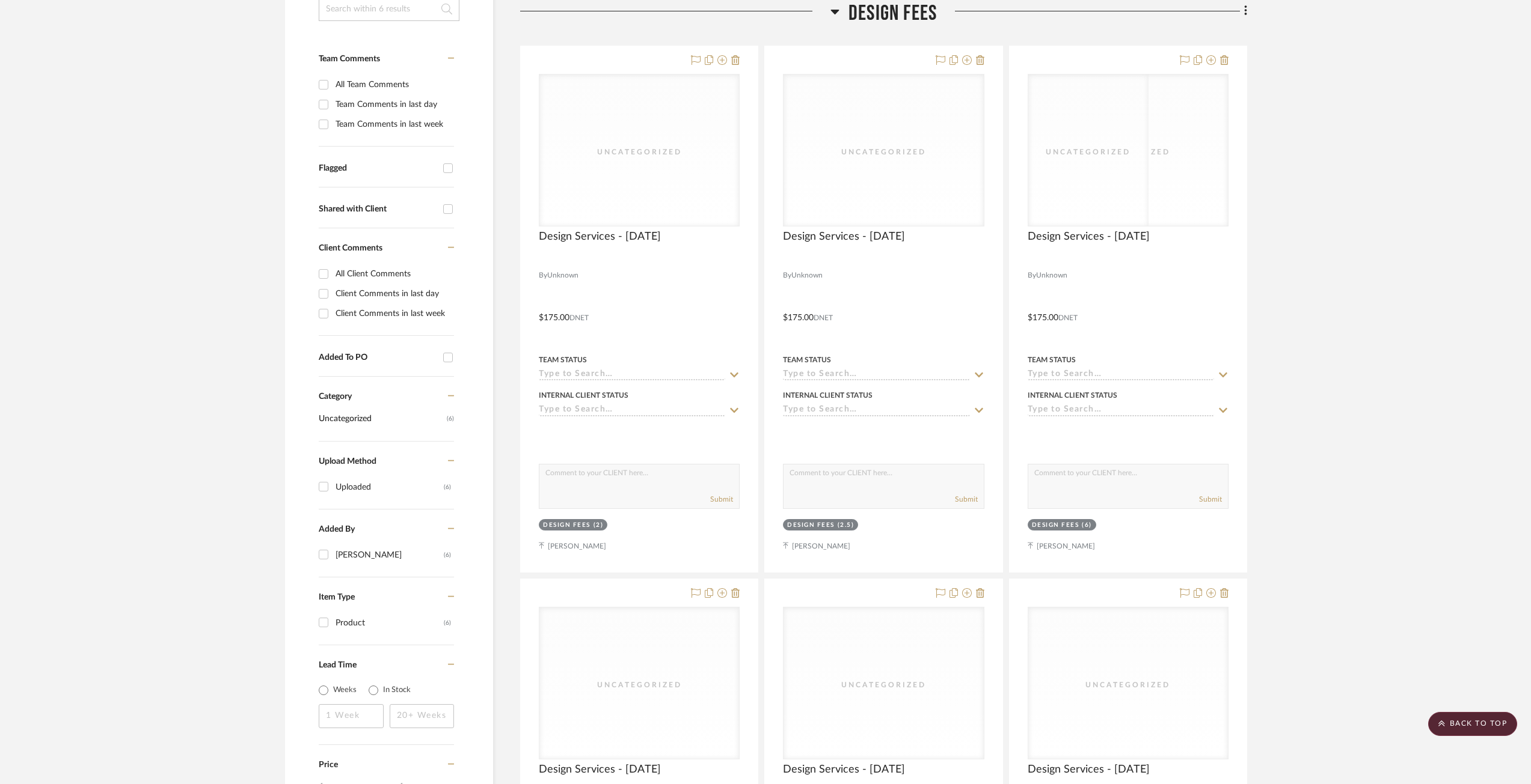
click at [1309, 327] on project-details-page "SHOW ME Project: Geracie Project Settings + Add Room/Section + Quick Add Items …" at bounding box center [765, 467] width 1531 height 1325
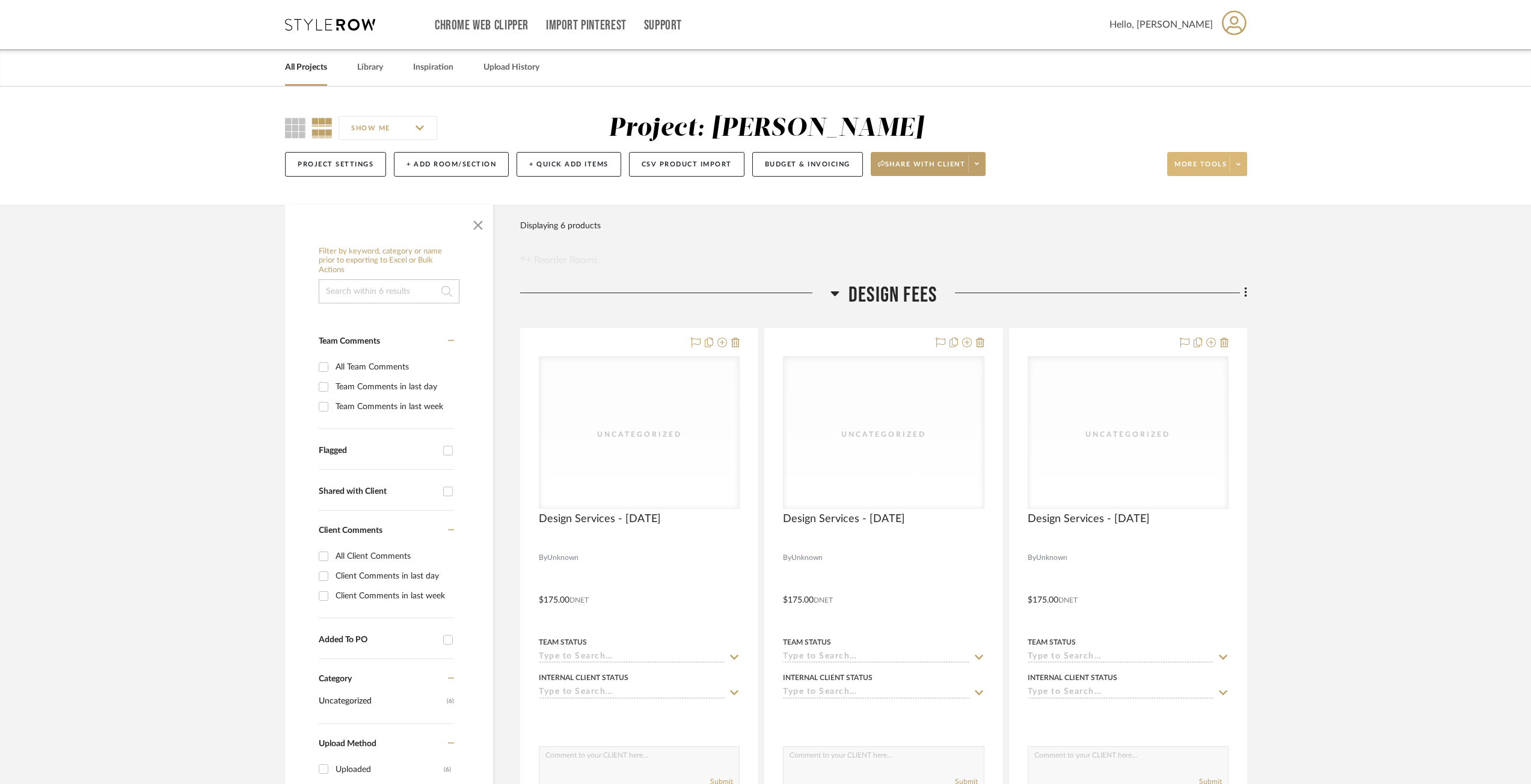
click at [1237, 161] on icon at bounding box center [1238, 164] width 4 height 7
click at [1368, 376] on div at bounding box center [765, 392] width 1531 height 784
click at [803, 164] on button "Budget & Invoicing" at bounding box center [807, 164] width 111 height 24
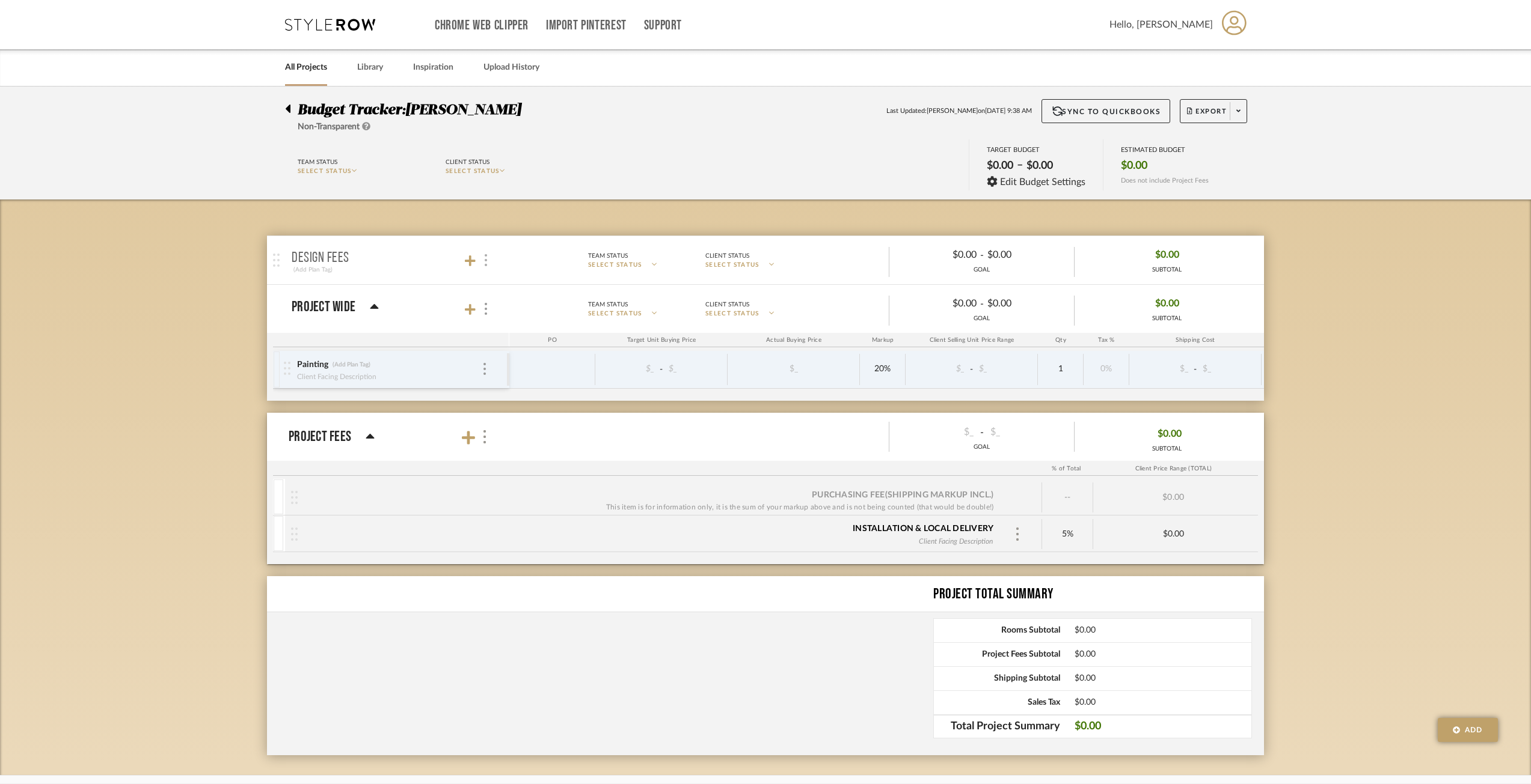
click at [481, 260] on div at bounding box center [484, 260] width 13 height 16
click at [765, 260] on div at bounding box center [765, 392] width 1531 height 784
click at [841, 225] on div "Design Fees (Add Plan Tag) Team Status SELECT STATUS Client Status SELECT STATU…" at bounding box center [765, 488] width 997 height 577
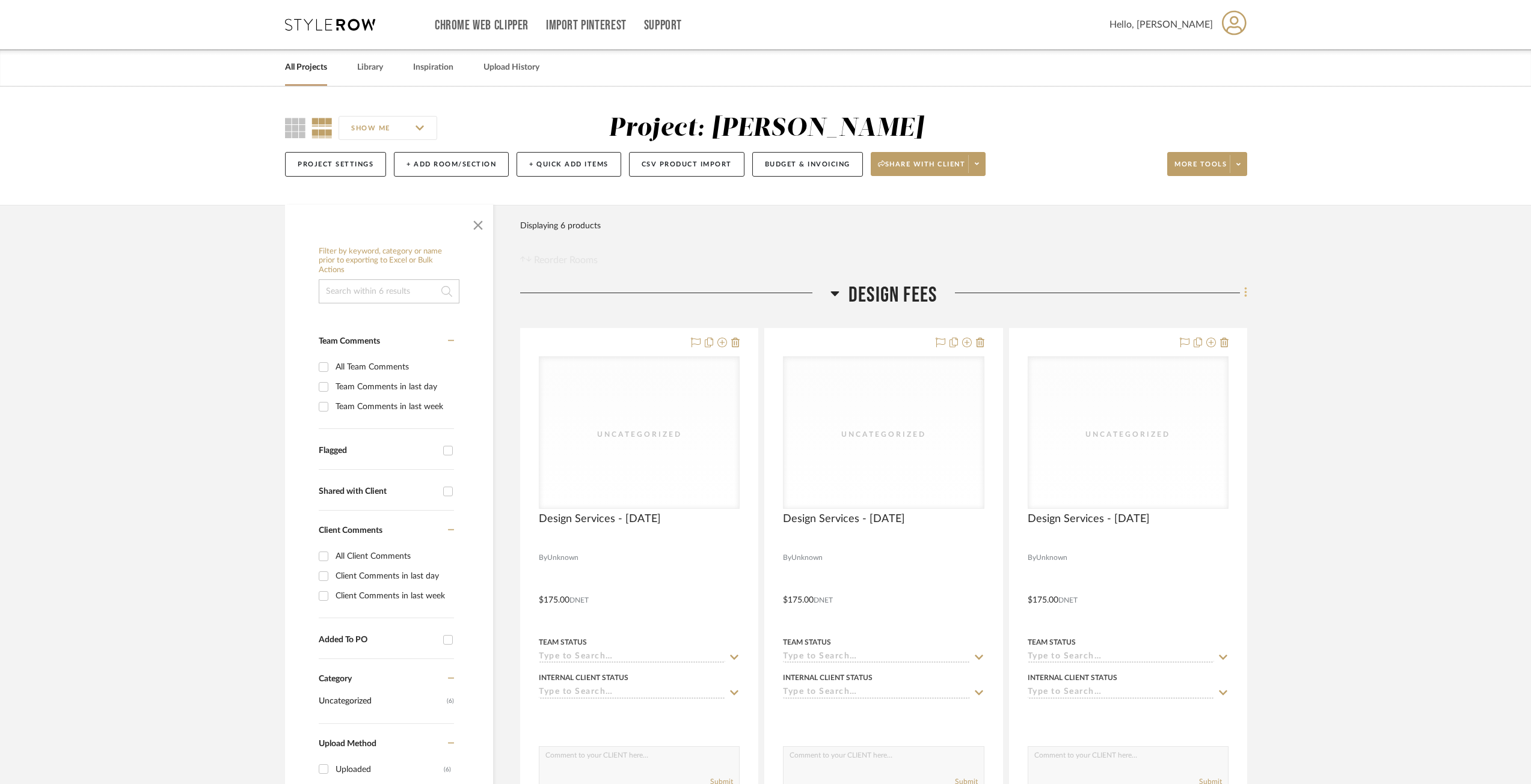
click at [1245, 287] on icon at bounding box center [1246, 293] width 3 height 13
click at [1431, 352] on div at bounding box center [765, 392] width 1531 height 784
click at [1244, 298] on icon at bounding box center [1246, 293] width 3 height 13
click at [1362, 362] on div at bounding box center [765, 392] width 1531 height 784
click at [1247, 169] on button "More tools" at bounding box center [1207, 164] width 80 height 24
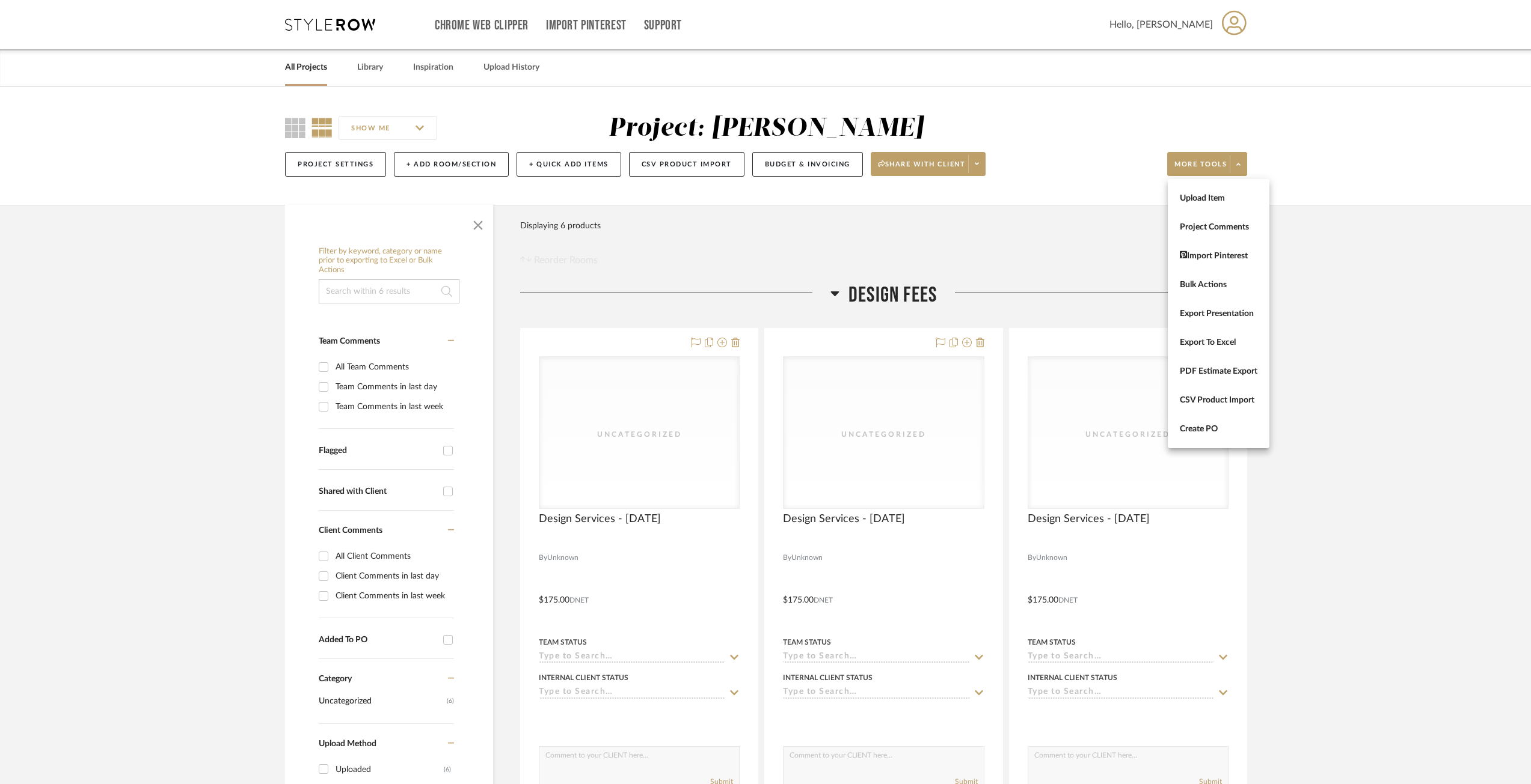
drag, startPoint x: 1248, startPoint y: 381, endPoint x: 1313, endPoint y: 352, distance: 71.2
click at [1324, 352] on div at bounding box center [765, 392] width 1531 height 784
click at [1205, 170] on span "More tools" at bounding box center [1200, 169] width 52 height 18
click at [1232, 372] on span "PDF Estimate Export" at bounding box center [1219, 372] width 78 height 10
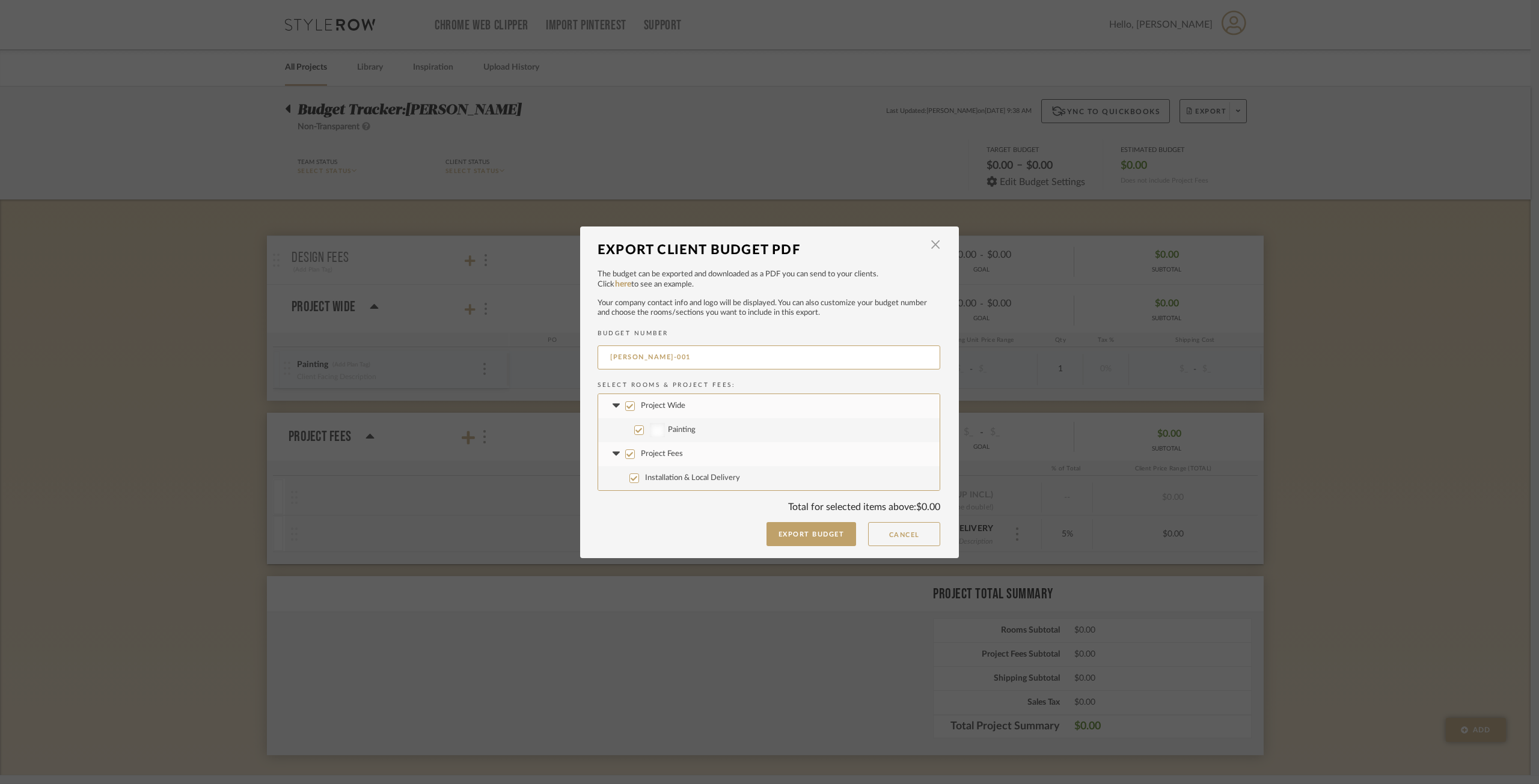
click at [628, 406] on input "Project Wide" at bounding box center [629, 405] width 9 height 9
click at [627, 455] on input "Project Fees" at bounding box center [629, 454] width 9 height 9
click at [933, 242] on span "button" at bounding box center [935, 245] width 24 height 24
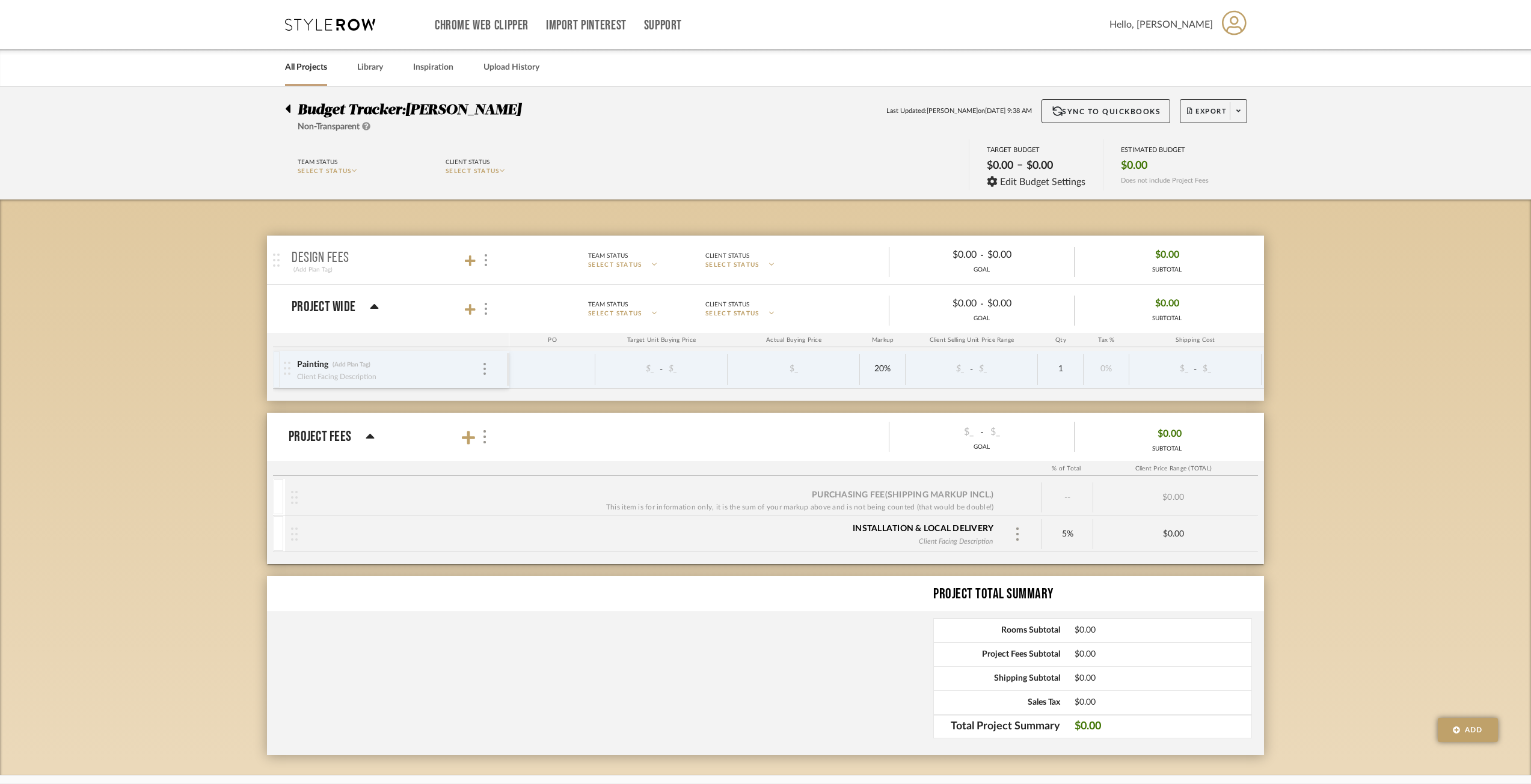
click at [340, 253] on p "Design Fees" at bounding box center [321, 258] width 57 height 14
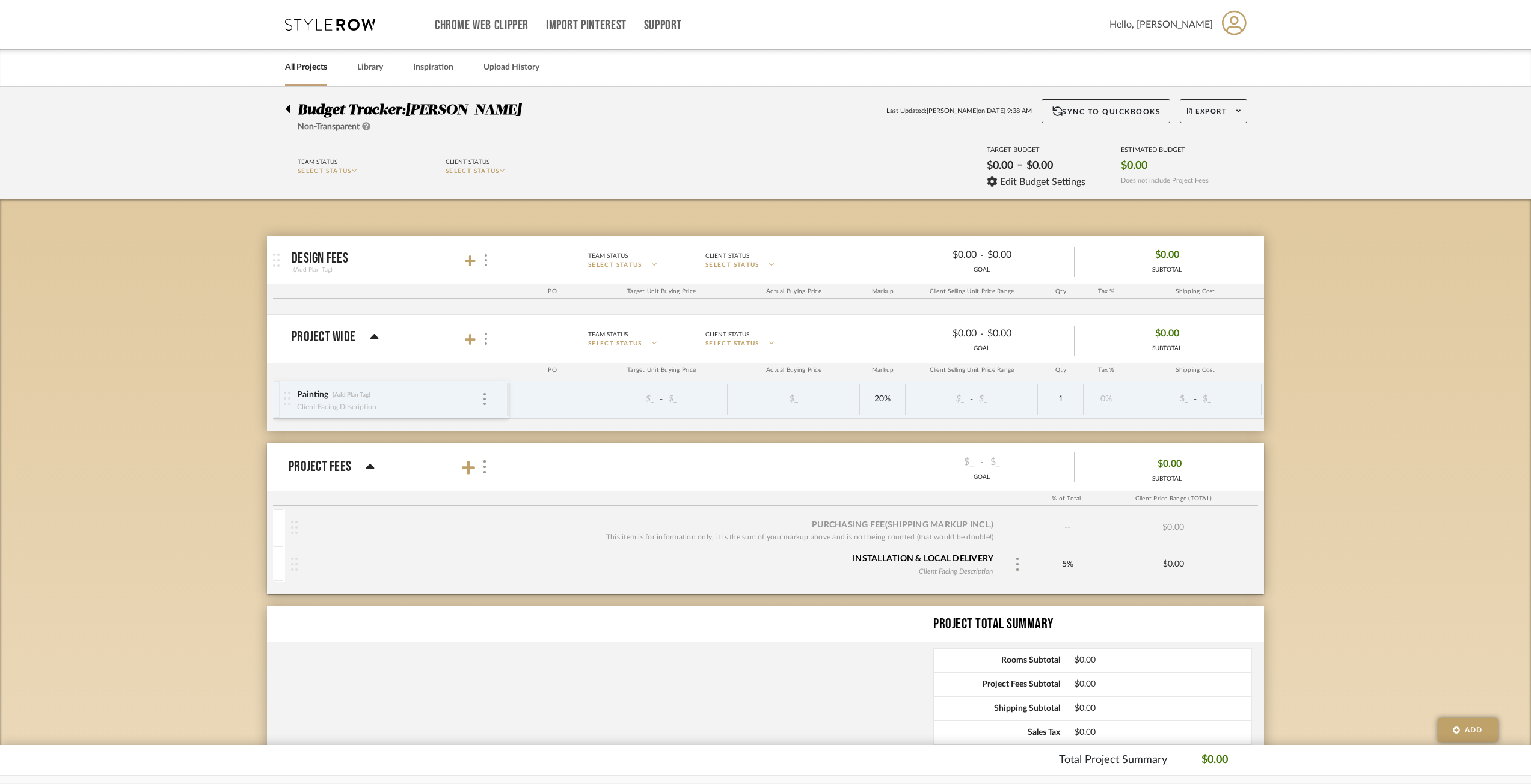
click at [338, 253] on p "Design Fees" at bounding box center [320, 258] width 57 height 14
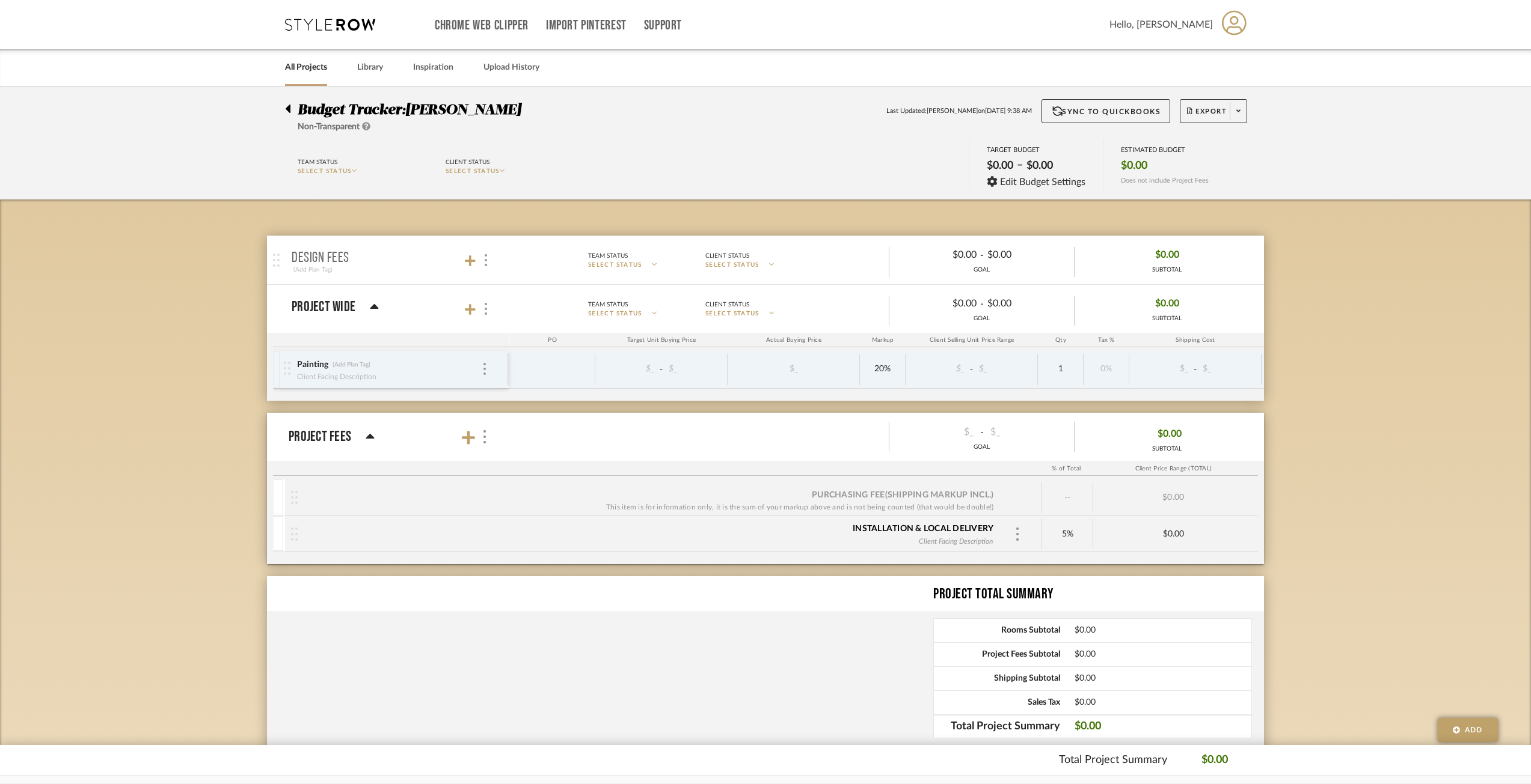
click at [338, 253] on p "Design Fees" at bounding box center [321, 258] width 57 height 14
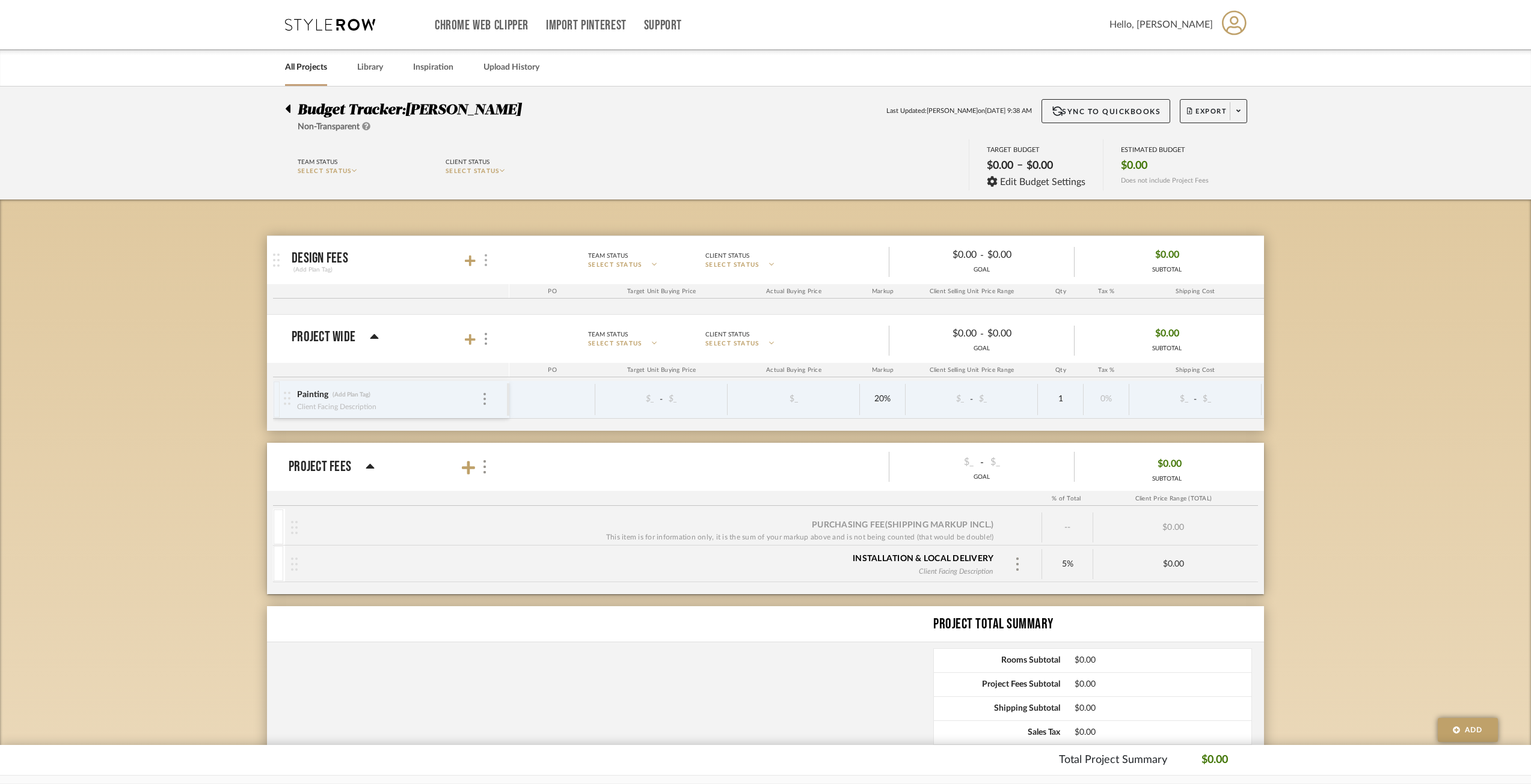
click at [479, 261] on div at bounding box center [484, 260] width 13 height 16
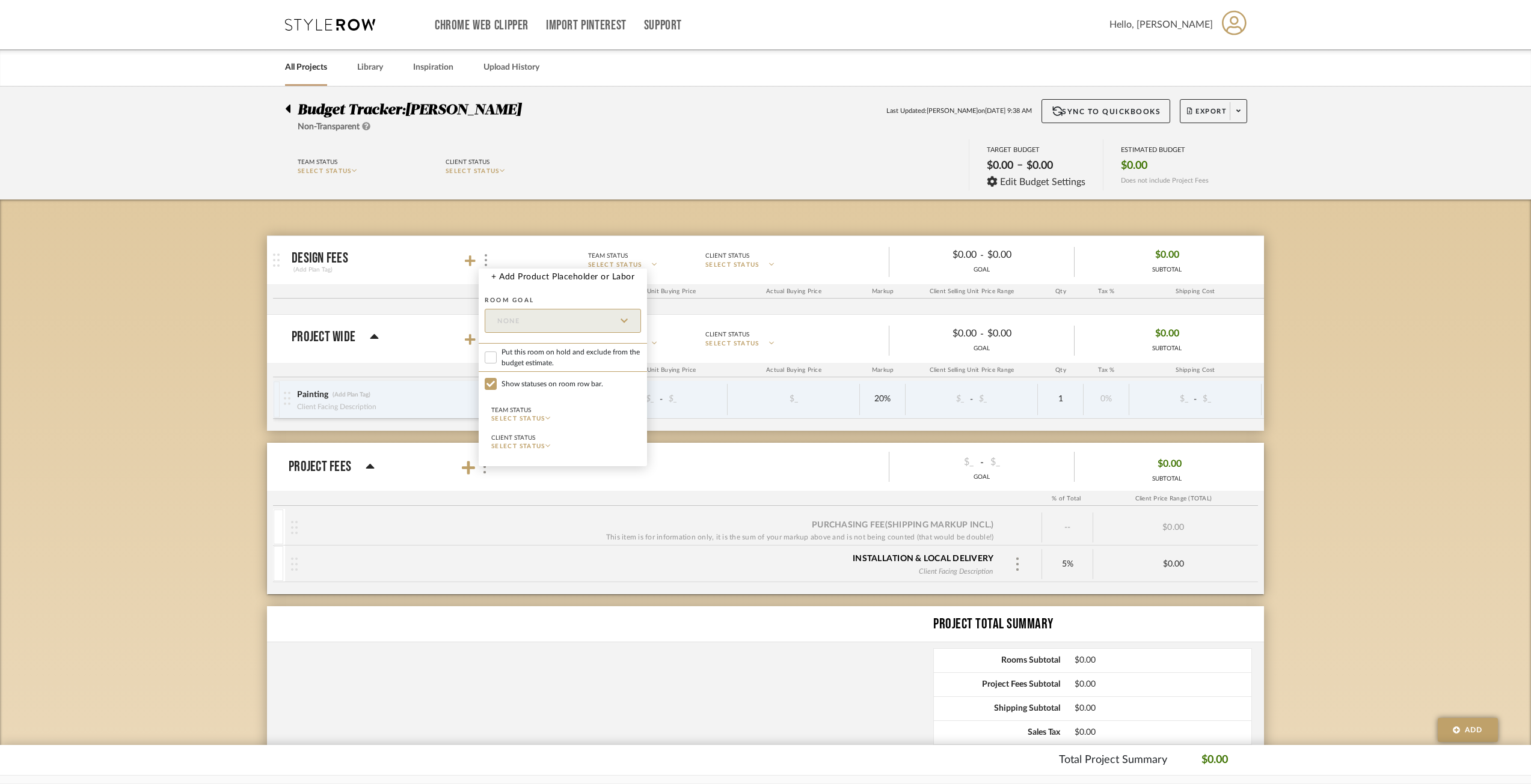
click at [745, 256] on div at bounding box center [765, 392] width 1531 height 784
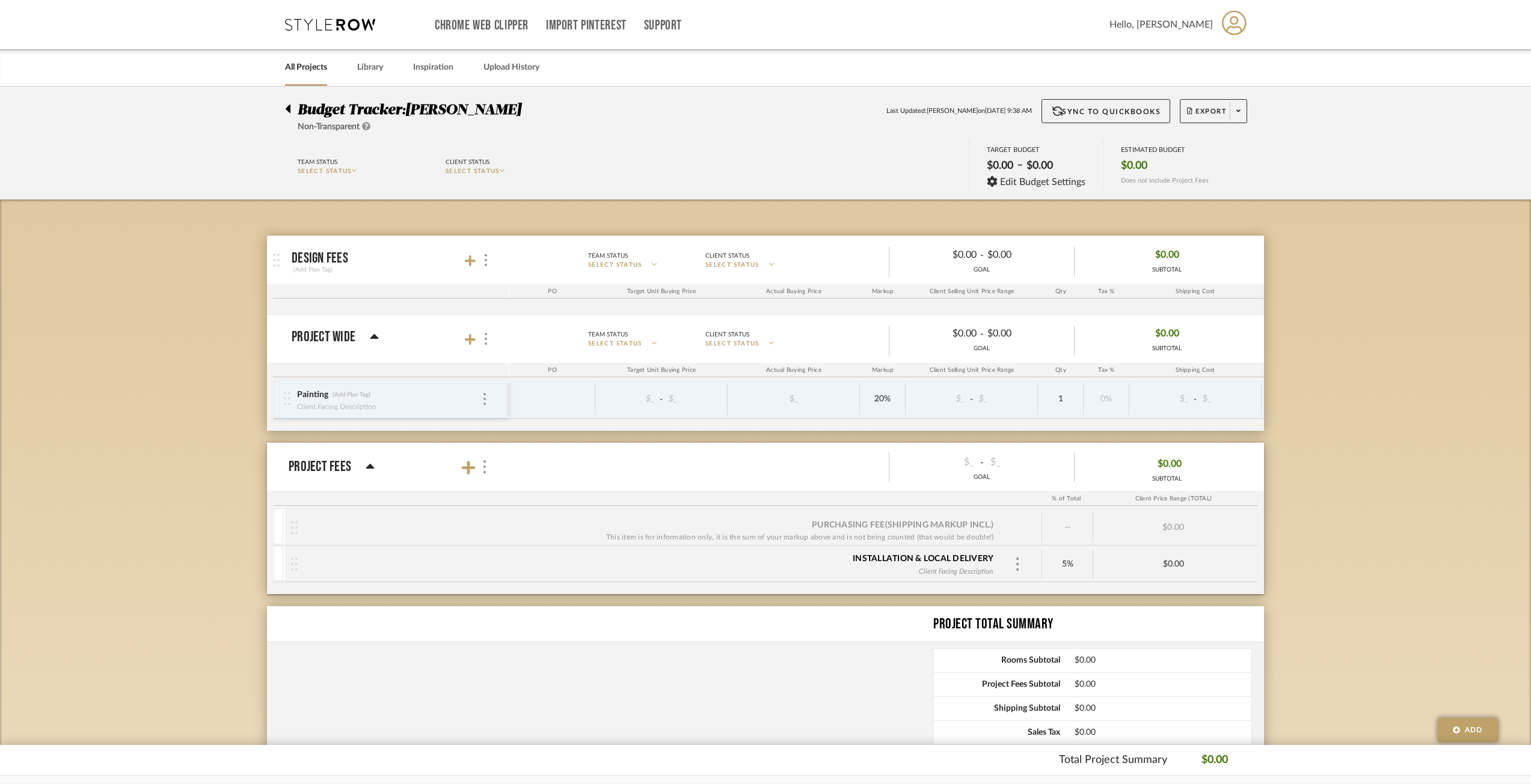
click at [782, 260] on p "SELECT STATUS" at bounding box center [754, 265] width 99 height 9
click at [617, 265] on div at bounding box center [765, 392] width 1531 height 784
click at [654, 260] on p "SELECT STATUS" at bounding box center [637, 265] width 99 height 9
click at [682, 229] on div at bounding box center [765, 392] width 1531 height 784
click at [288, 105] on icon at bounding box center [288, 108] width 5 height 14
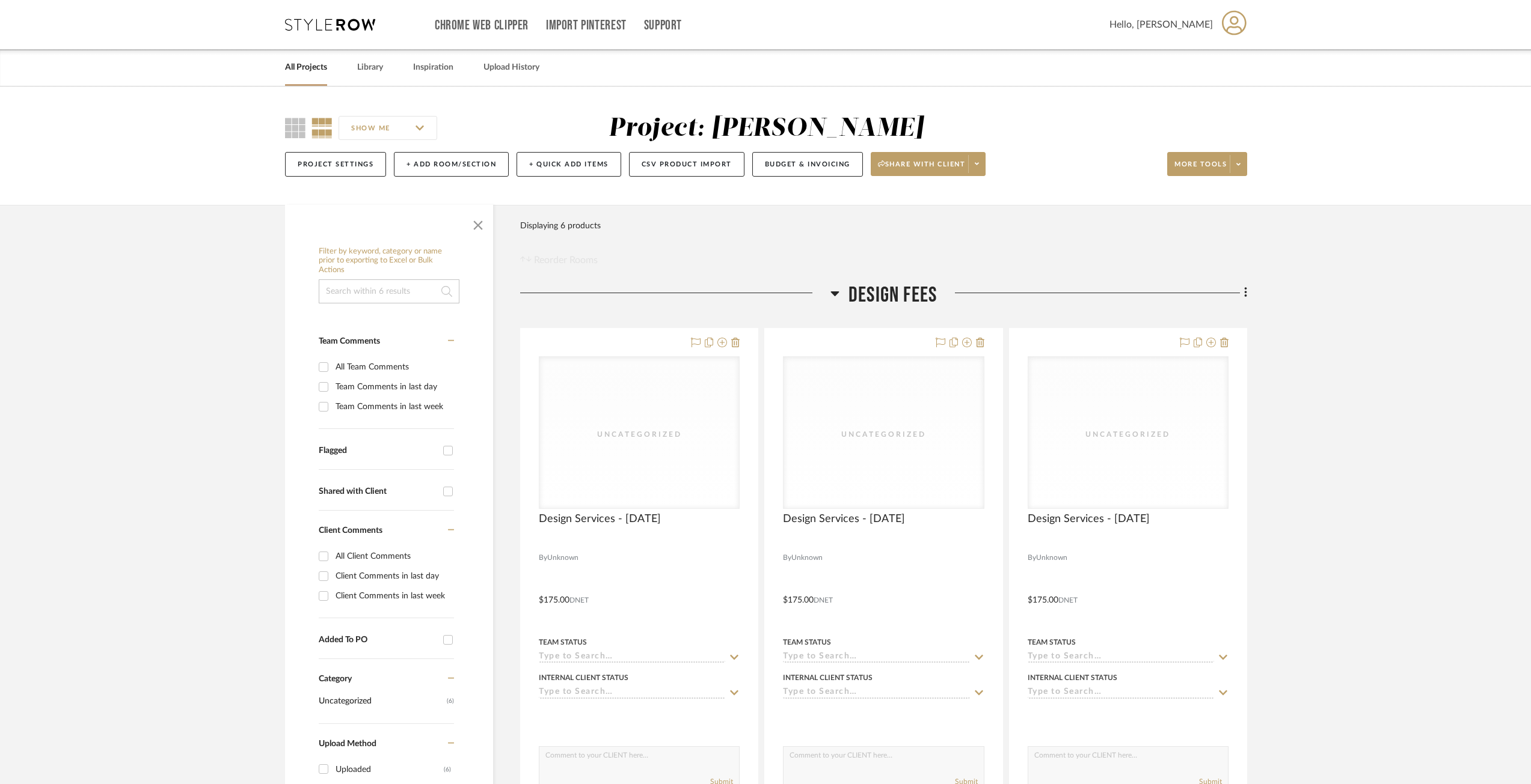
click at [832, 289] on icon at bounding box center [834, 293] width 9 height 14
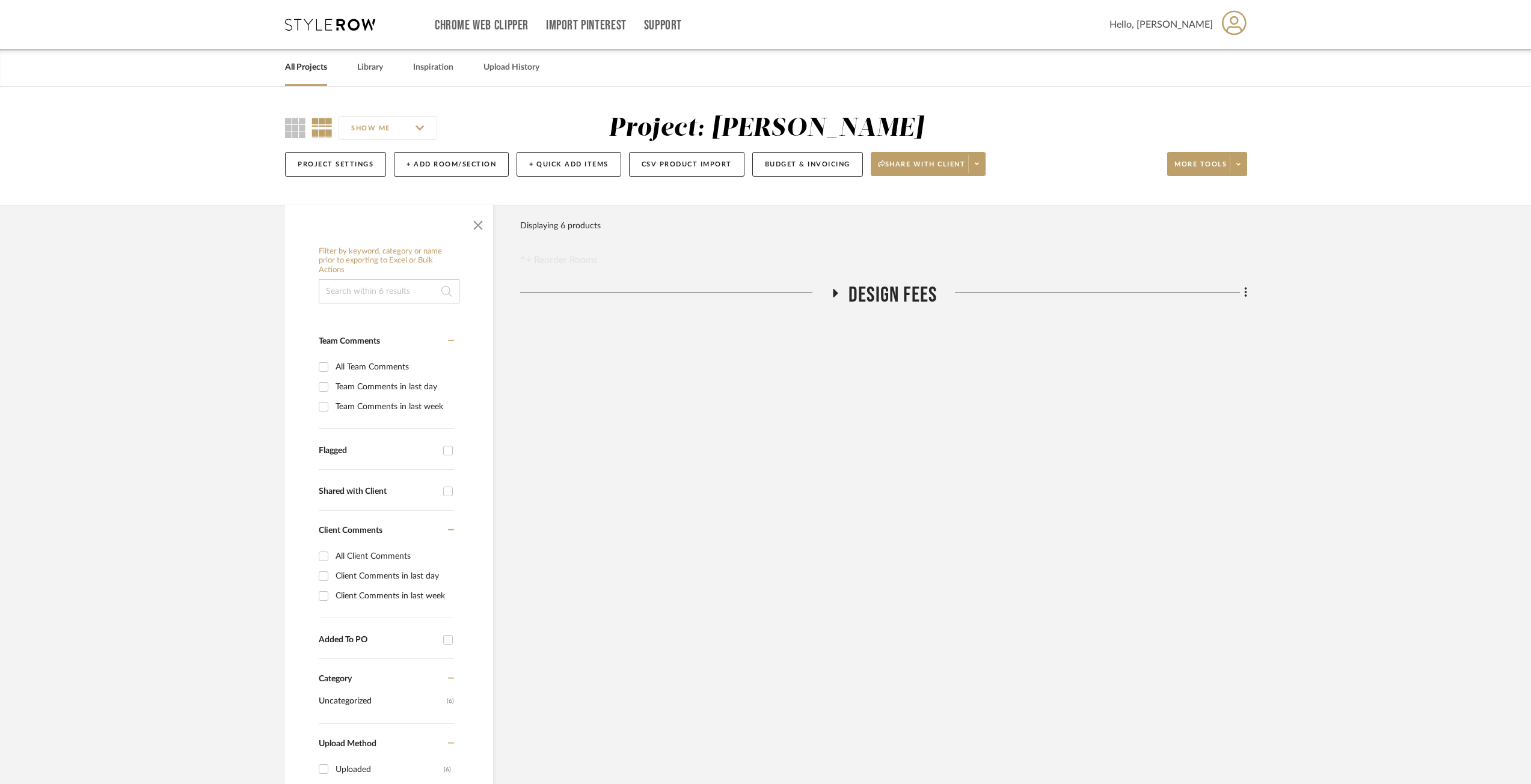
click at [832, 290] on icon at bounding box center [834, 293] width 14 height 9
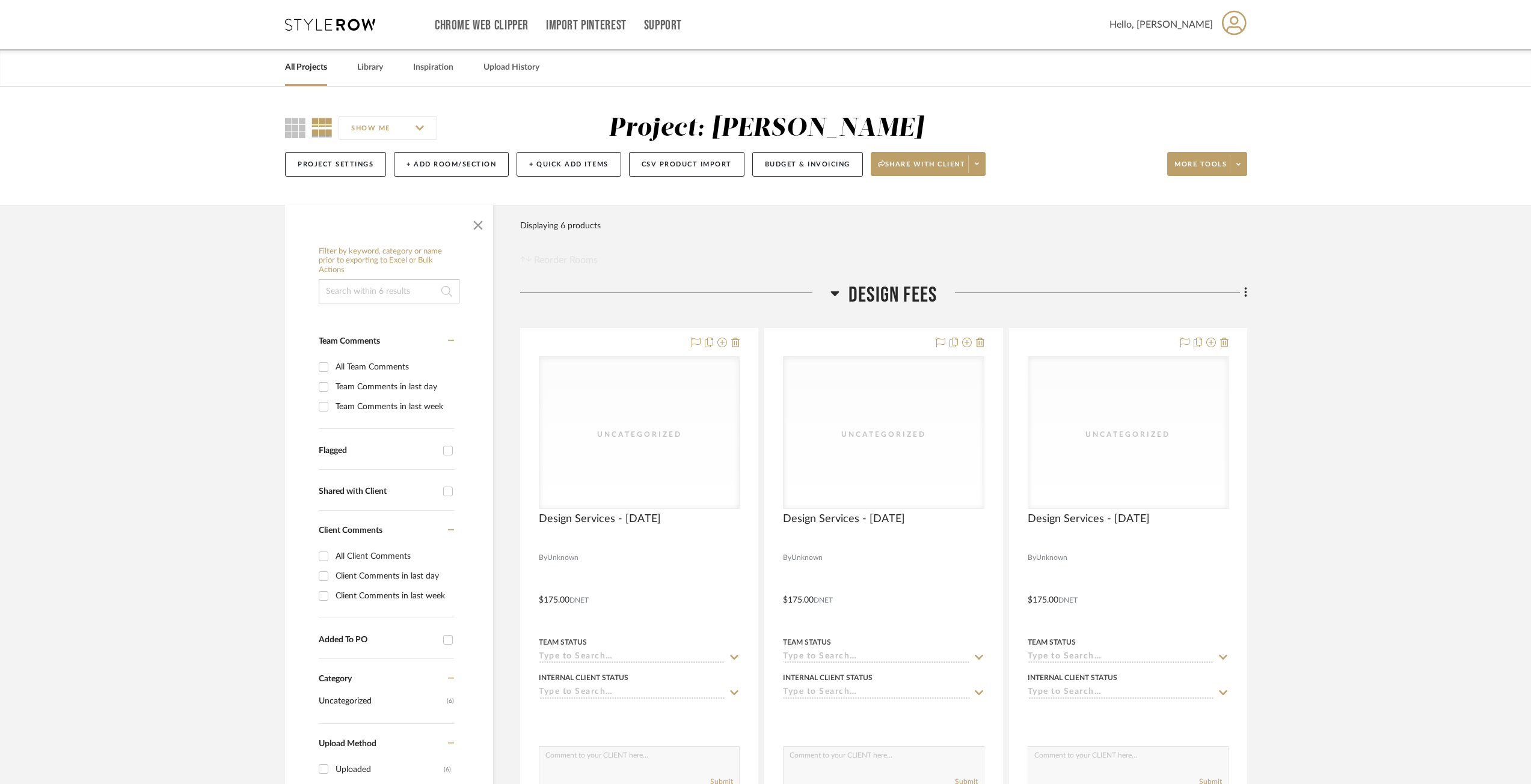
click at [1245, 293] on icon at bounding box center [1245, 293] width 3 height 10
click at [1194, 365] on button "Go To Budget" at bounding box center [1190, 379] width 113 height 30
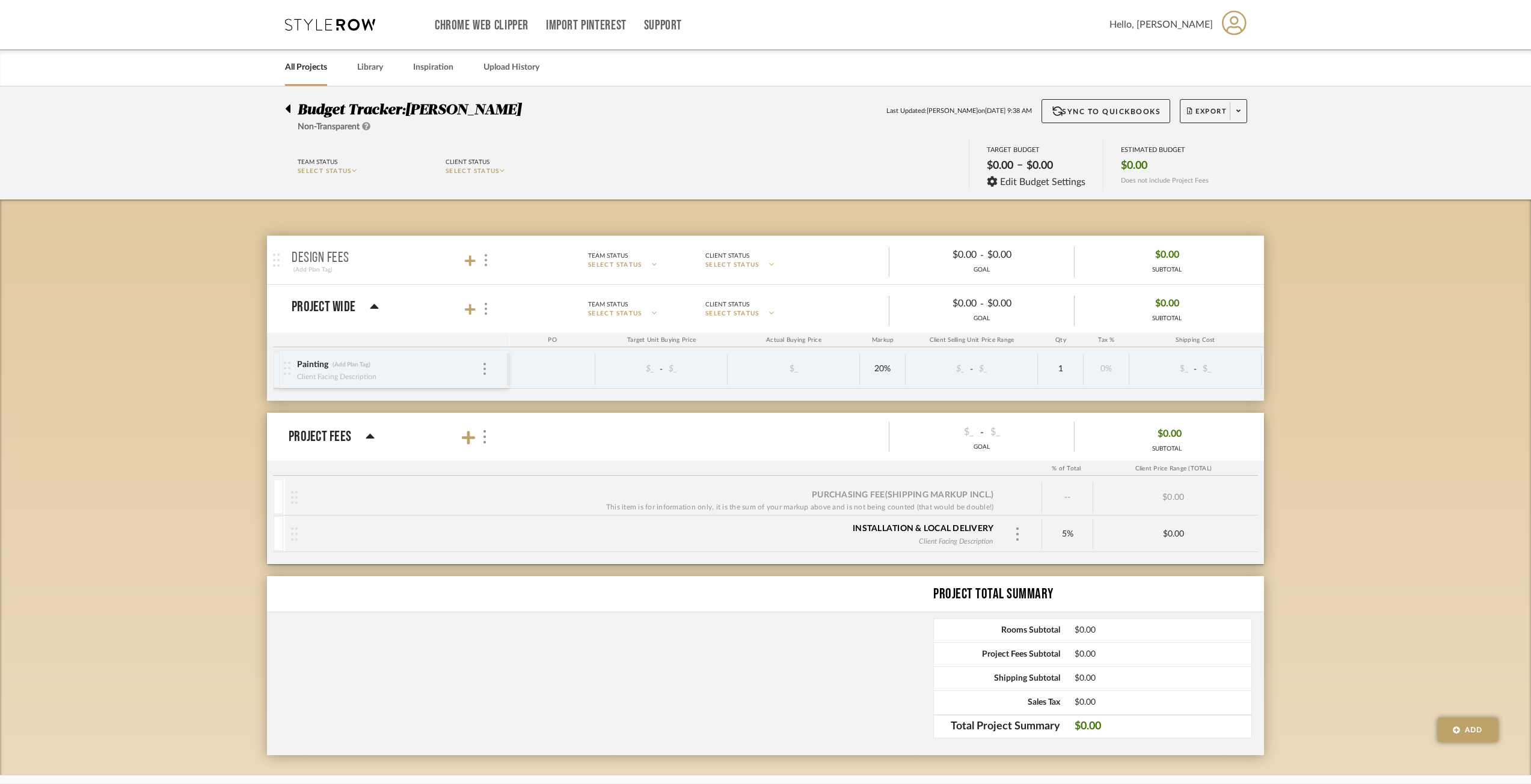
click at [1280, 365] on div "Budget Tracker: Geracie Non-Transparent Last Updated: Ann Kottler on Sep 30th, …" at bounding box center [765, 432] width 1531 height 690
click at [467, 259] on icon at bounding box center [470, 260] width 11 height 12
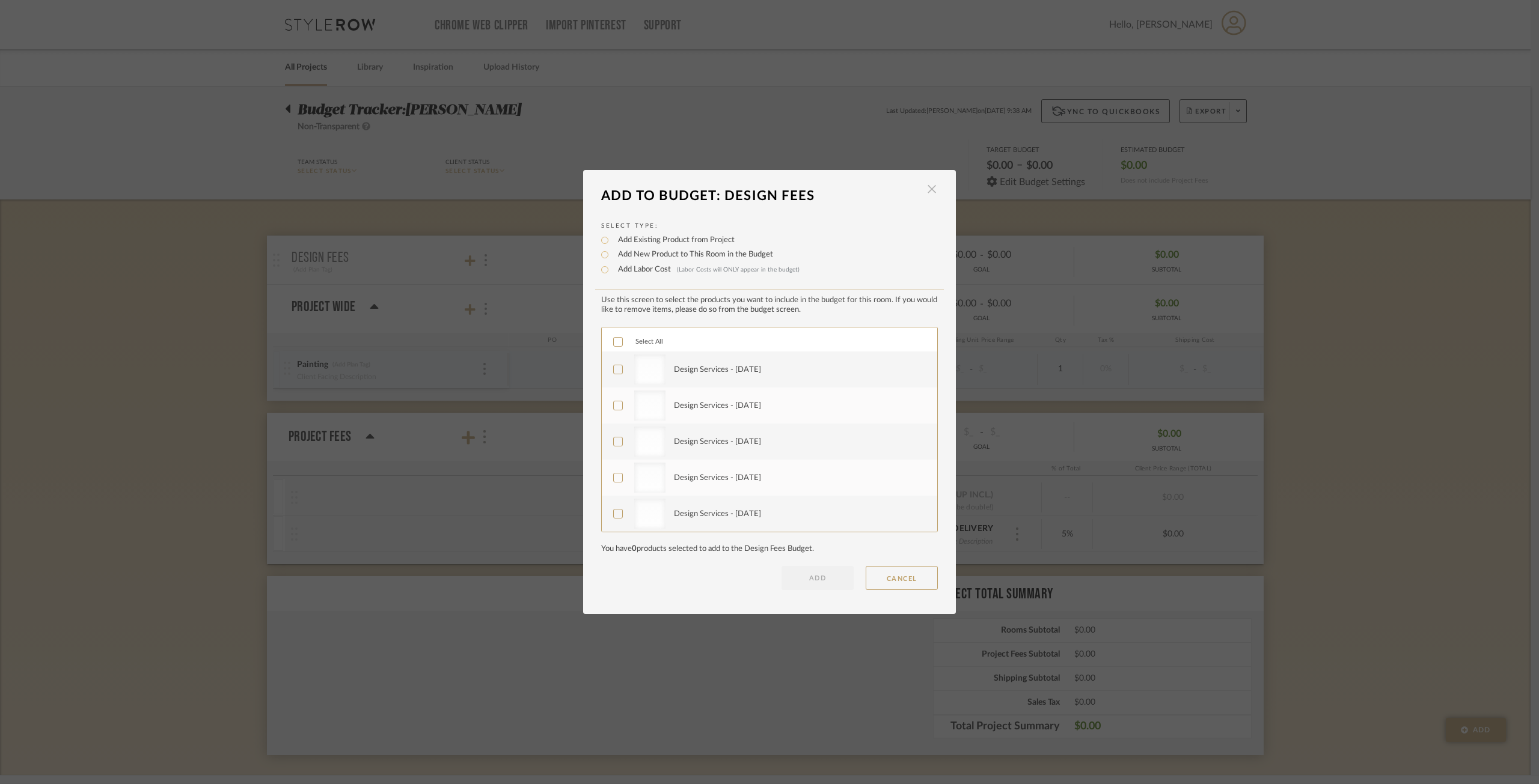
click at [928, 189] on span "button" at bounding box center [932, 189] width 24 height 24
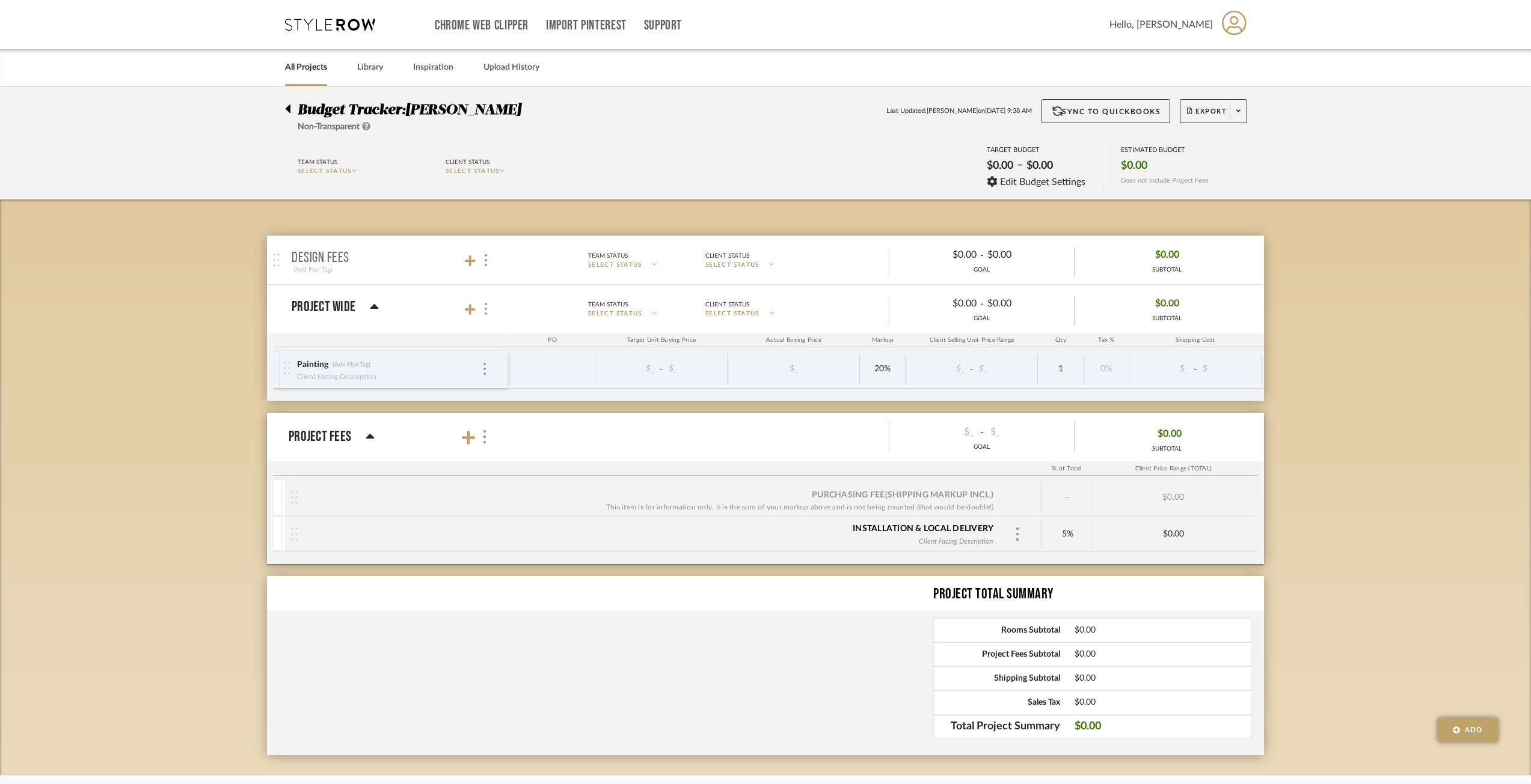
click at [325, 259] on p "Design Fees" at bounding box center [321, 258] width 57 height 14
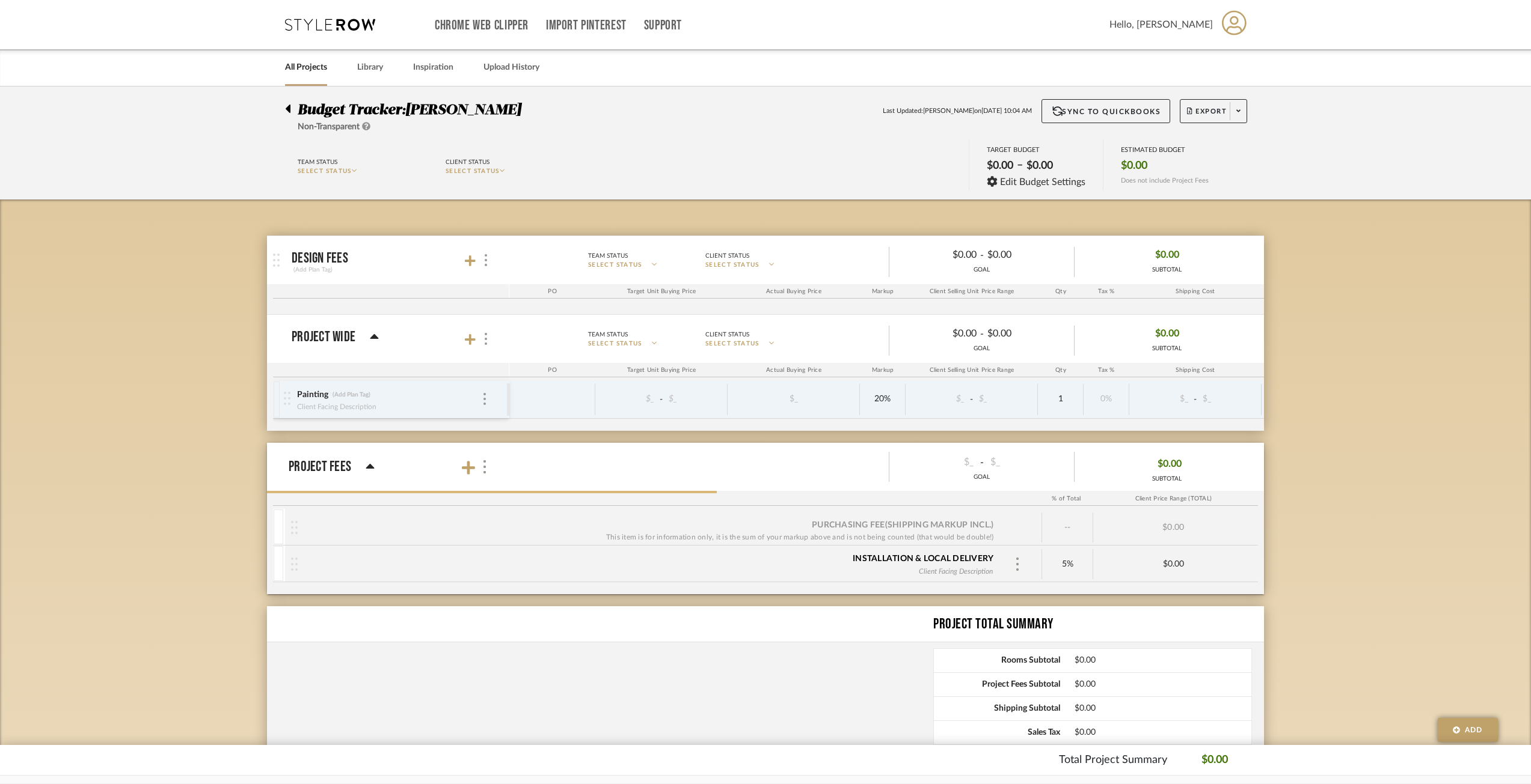
click at [273, 263] on img at bounding box center [277, 260] width 7 height 13
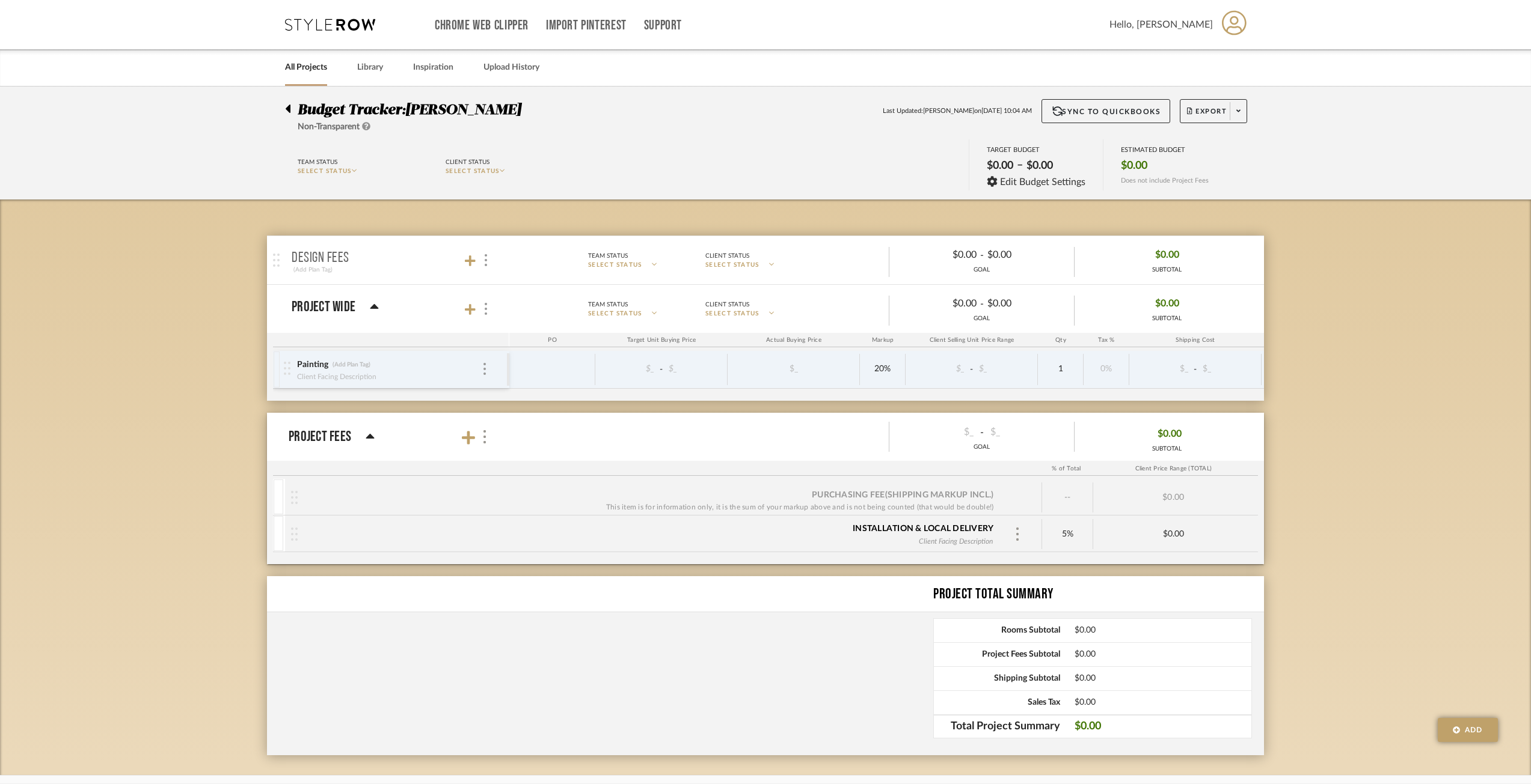
click at [284, 261] on div at bounding box center [278, 260] width 24 height 48
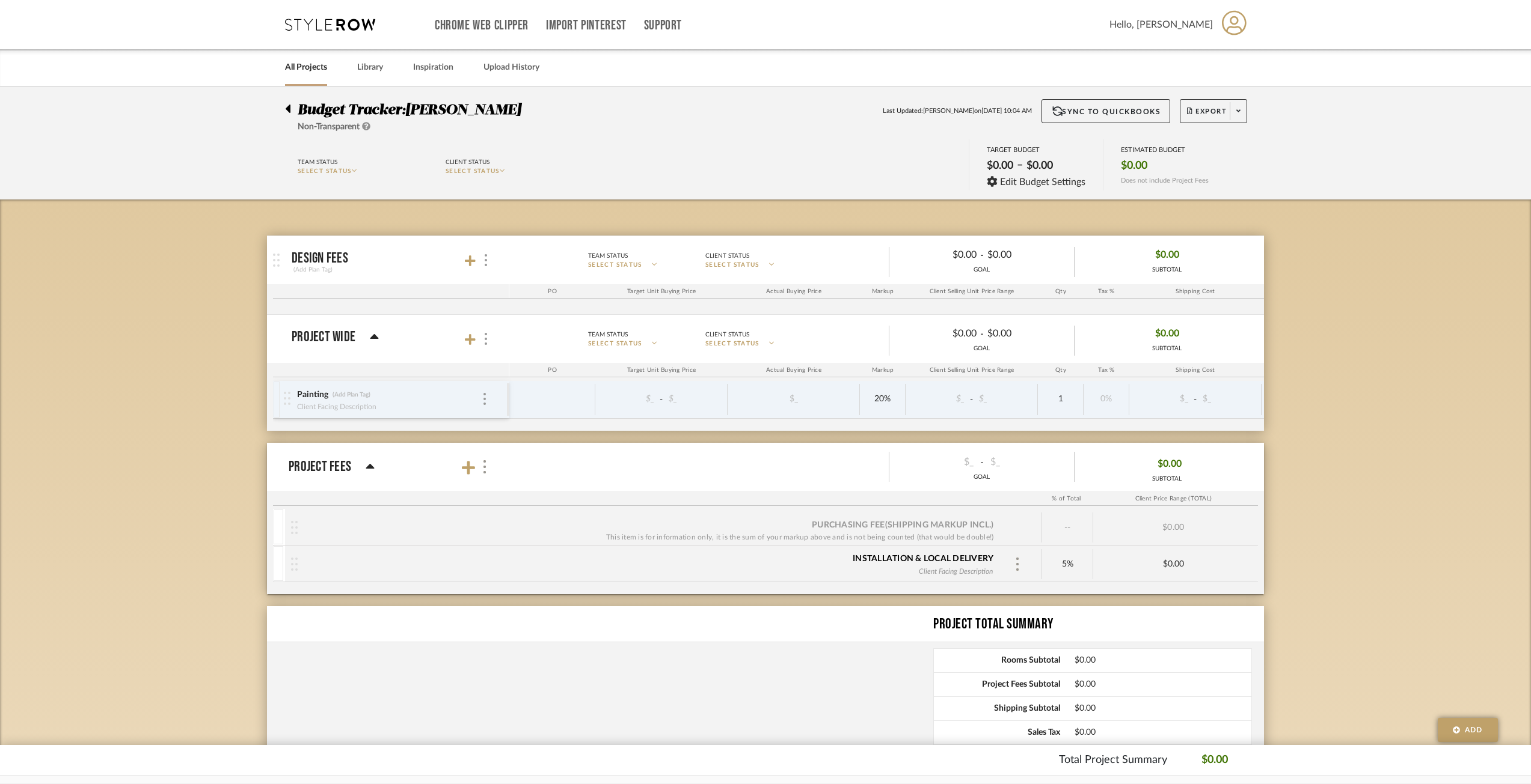
click at [358, 260] on mat-panel-title "Design Fees (Add Plan Tag)" at bounding box center [397, 260] width 212 height 30
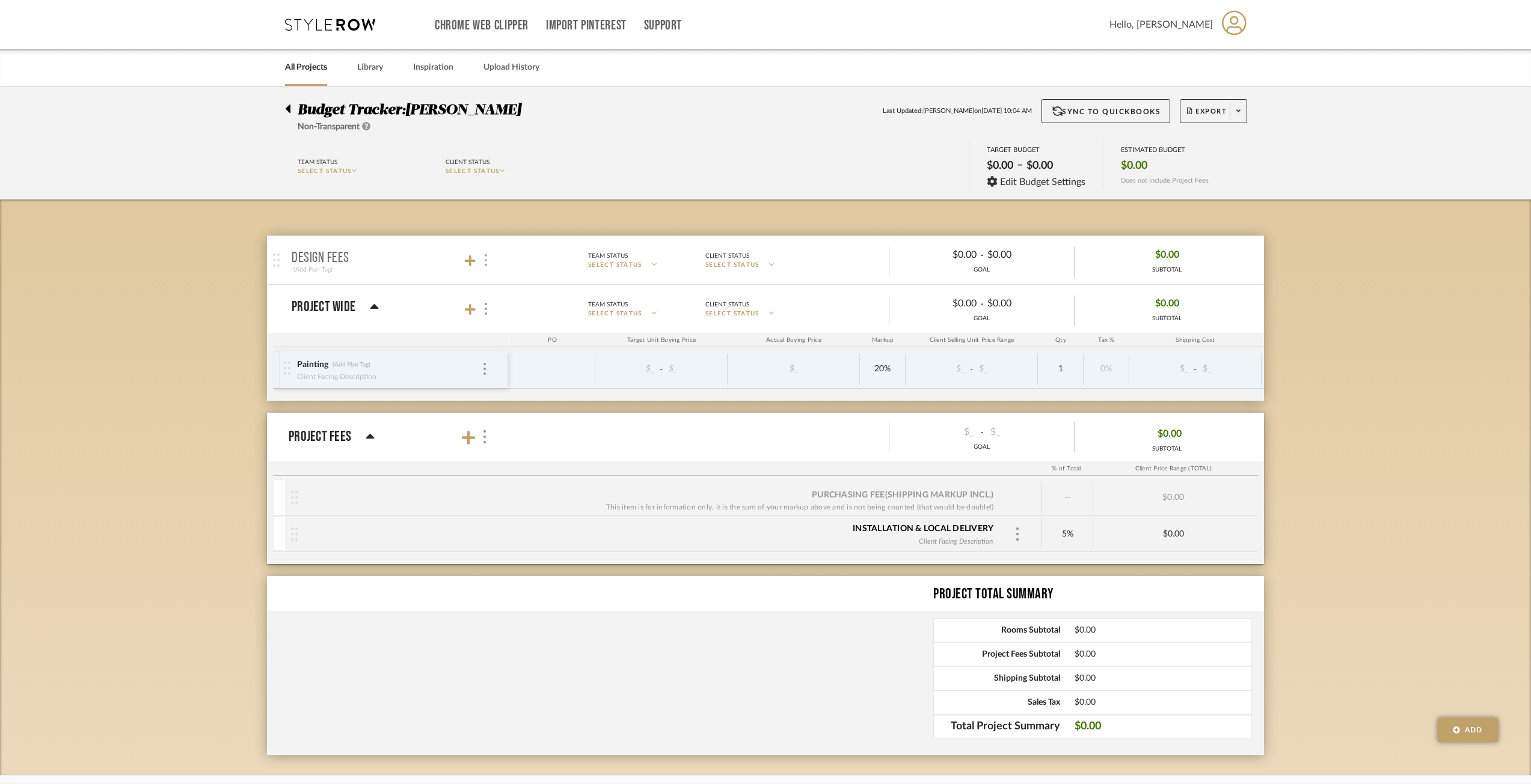
click at [489, 254] on div at bounding box center [484, 260] width 13 height 16
click at [565, 206] on div at bounding box center [765, 392] width 1531 height 784
click at [283, 109] on div "Budget Tracker: Geracie Non-Transparent Last Updated: Ann Kottler on Sep 30th, …" at bounding box center [765, 116] width 997 height 35
click at [289, 109] on icon at bounding box center [288, 109] width 5 height 8
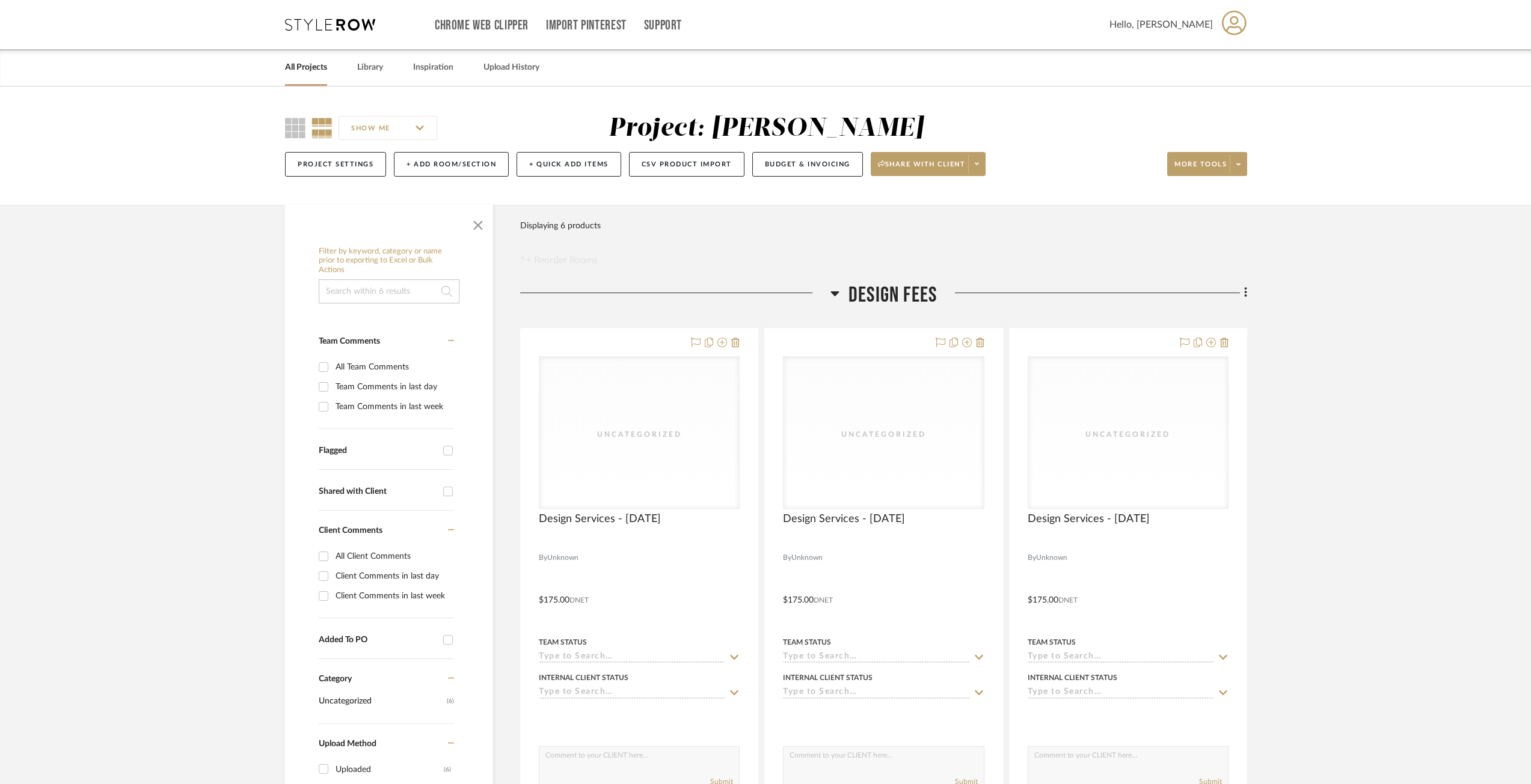
click at [846, 291] on h3 "Design Fees" at bounding box center [883, 295] width 106 height 26
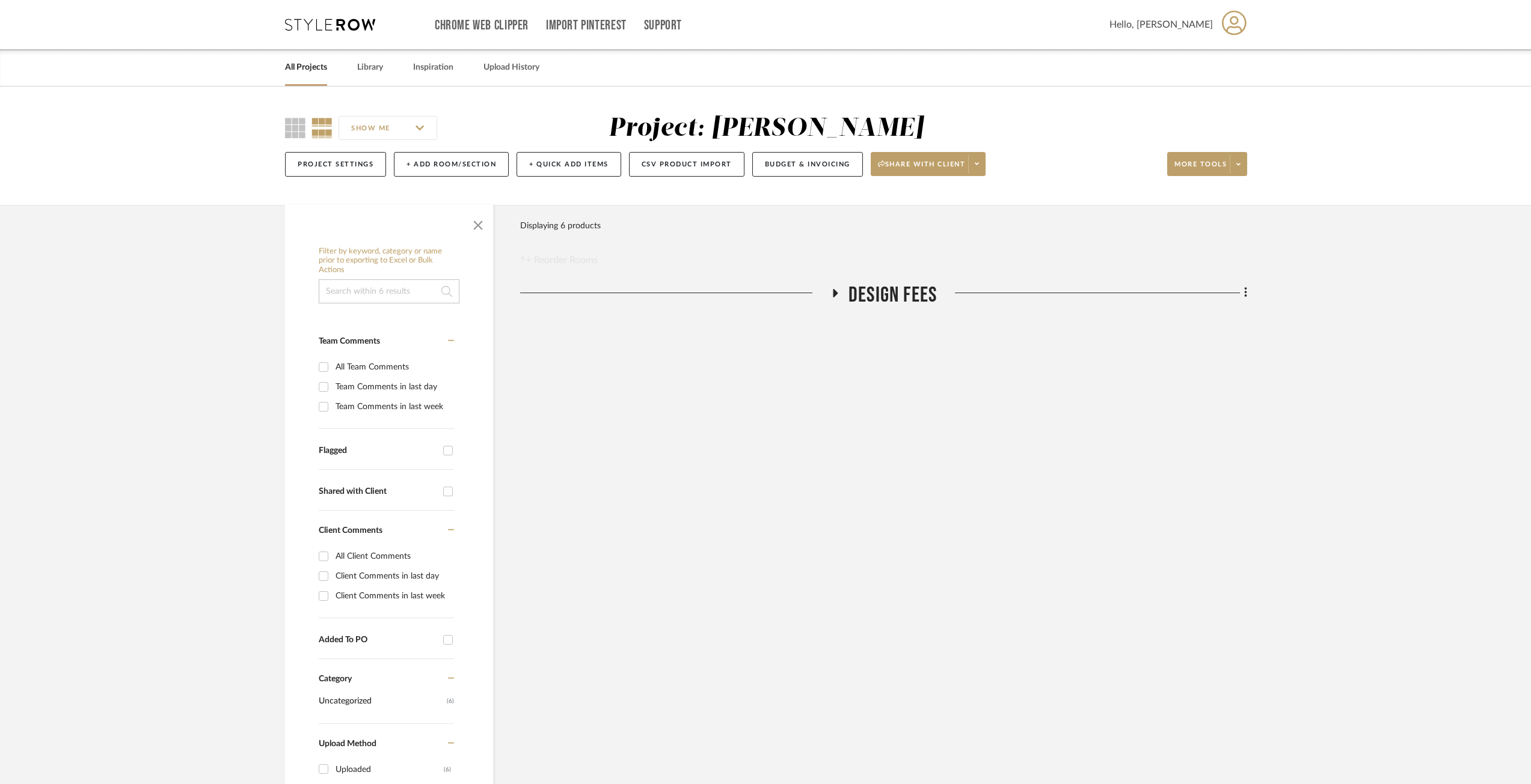
click at [838, 292] on icon at bounding box center [834, 293] width 14 height 9
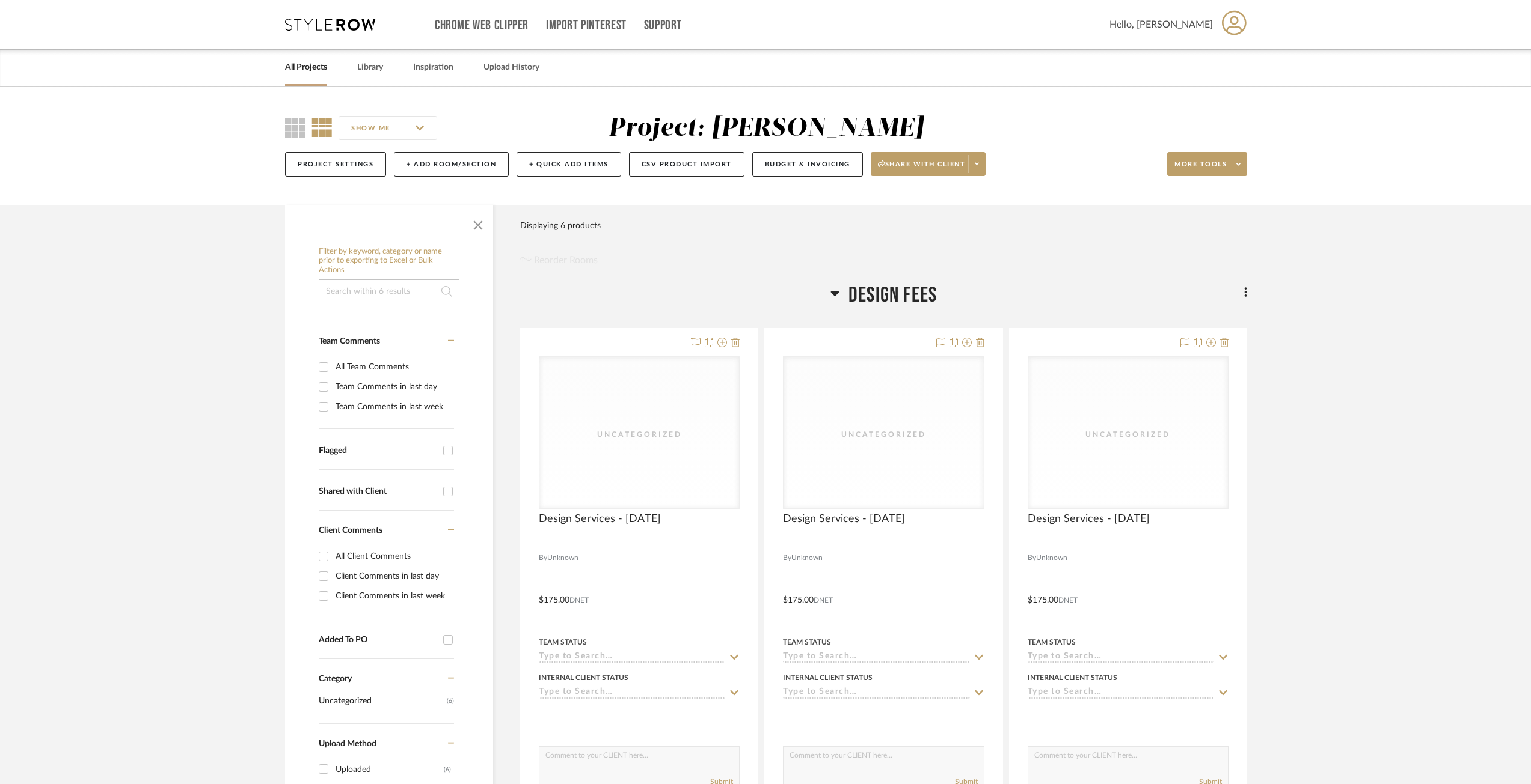
click at [1245, 292] on icon at bounding box center [1246, 293] width 3 height 13
click at [1339, 362] on div at bounding box center [765, 392] width 1531 height 784
click at [898, 292] on span "Design Fees" at bounding box center [892, 295] width 89 height 26
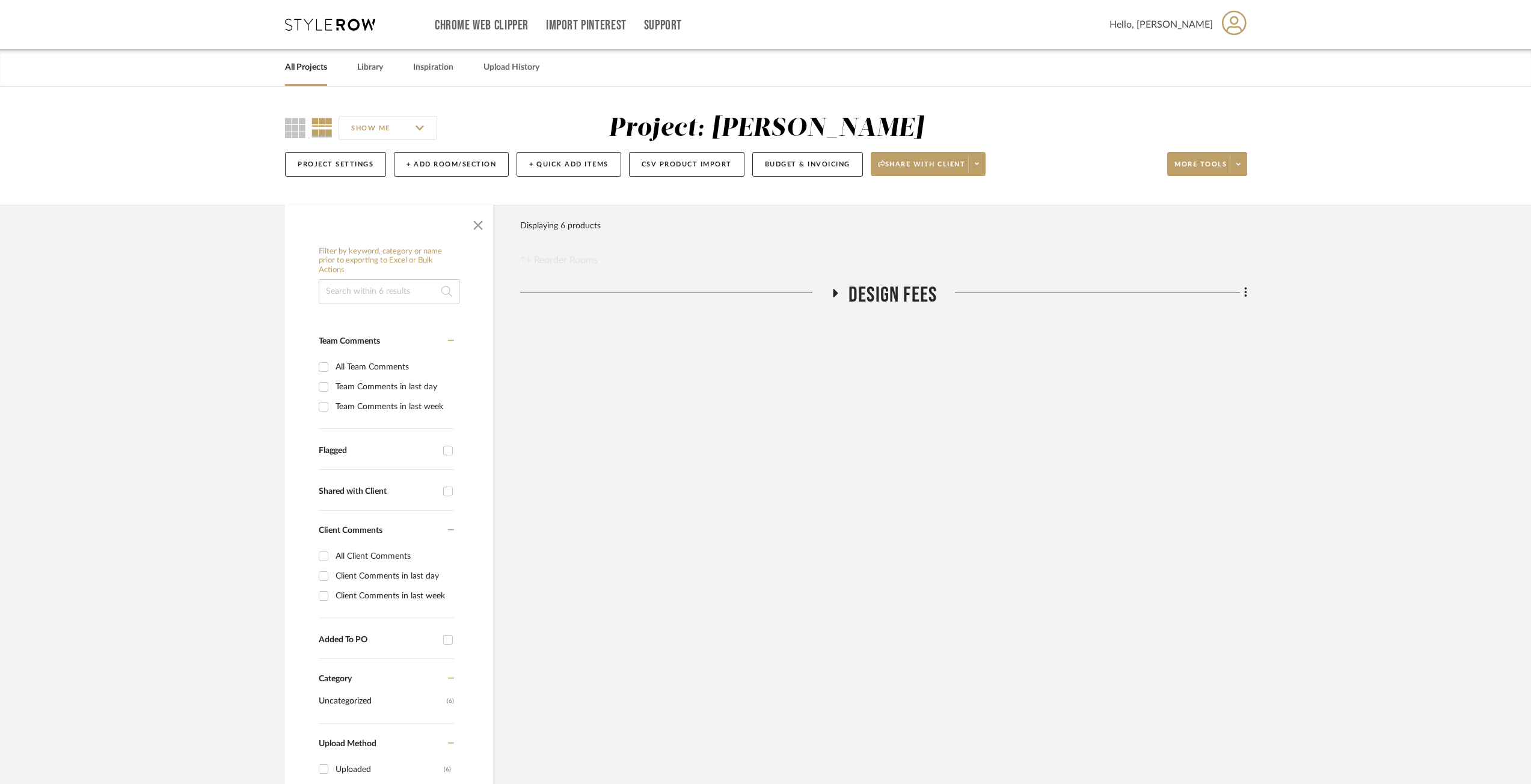
click at [898, 291] on span "Design Fees" at bounding box center [892, 295] width 89 height 26
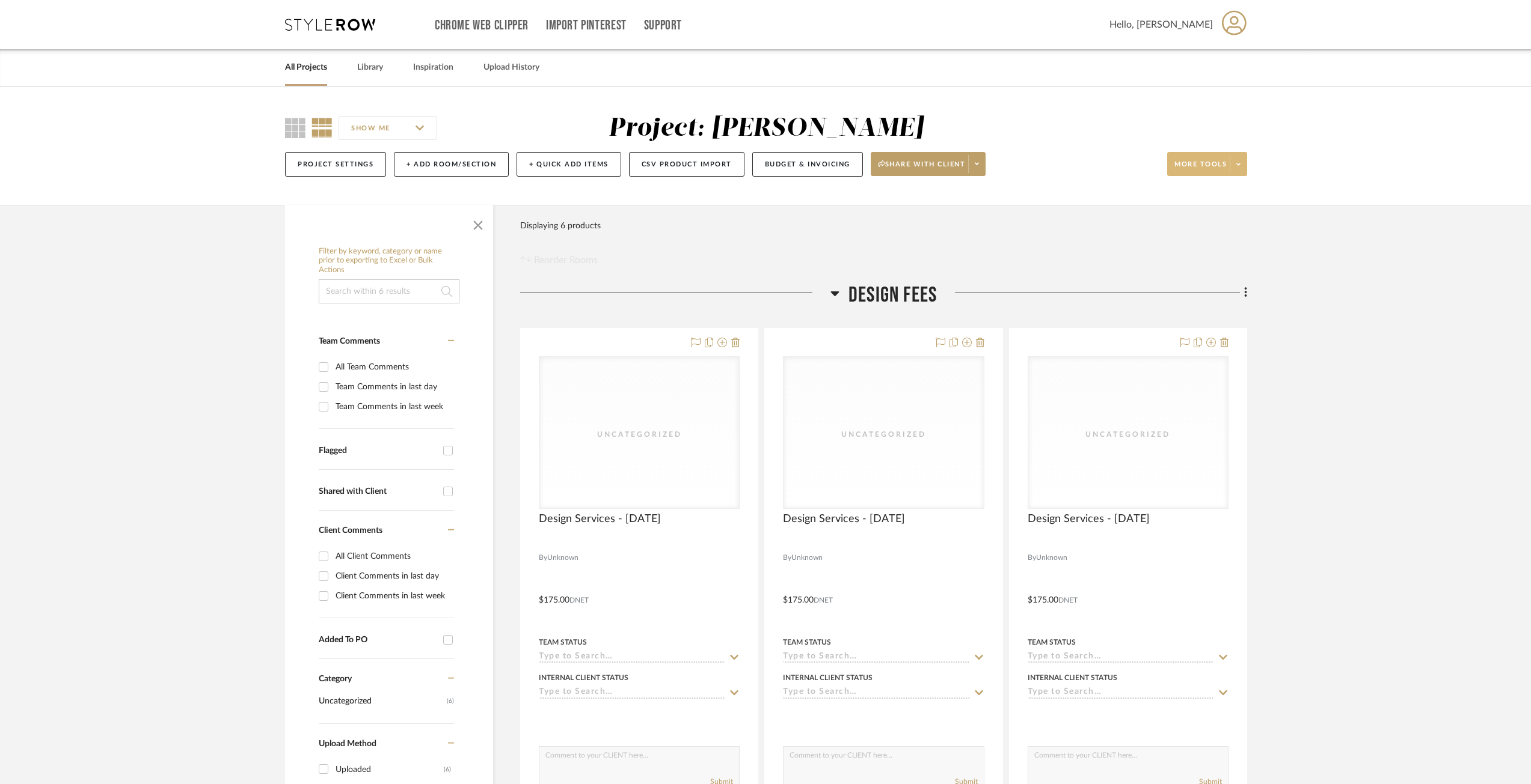
click at [1238, 172] on span at bounding box center [1238, 164] width 17 height 18
click at [1330, 328] on div at bounding box center [765, 392] width 1531 height 784
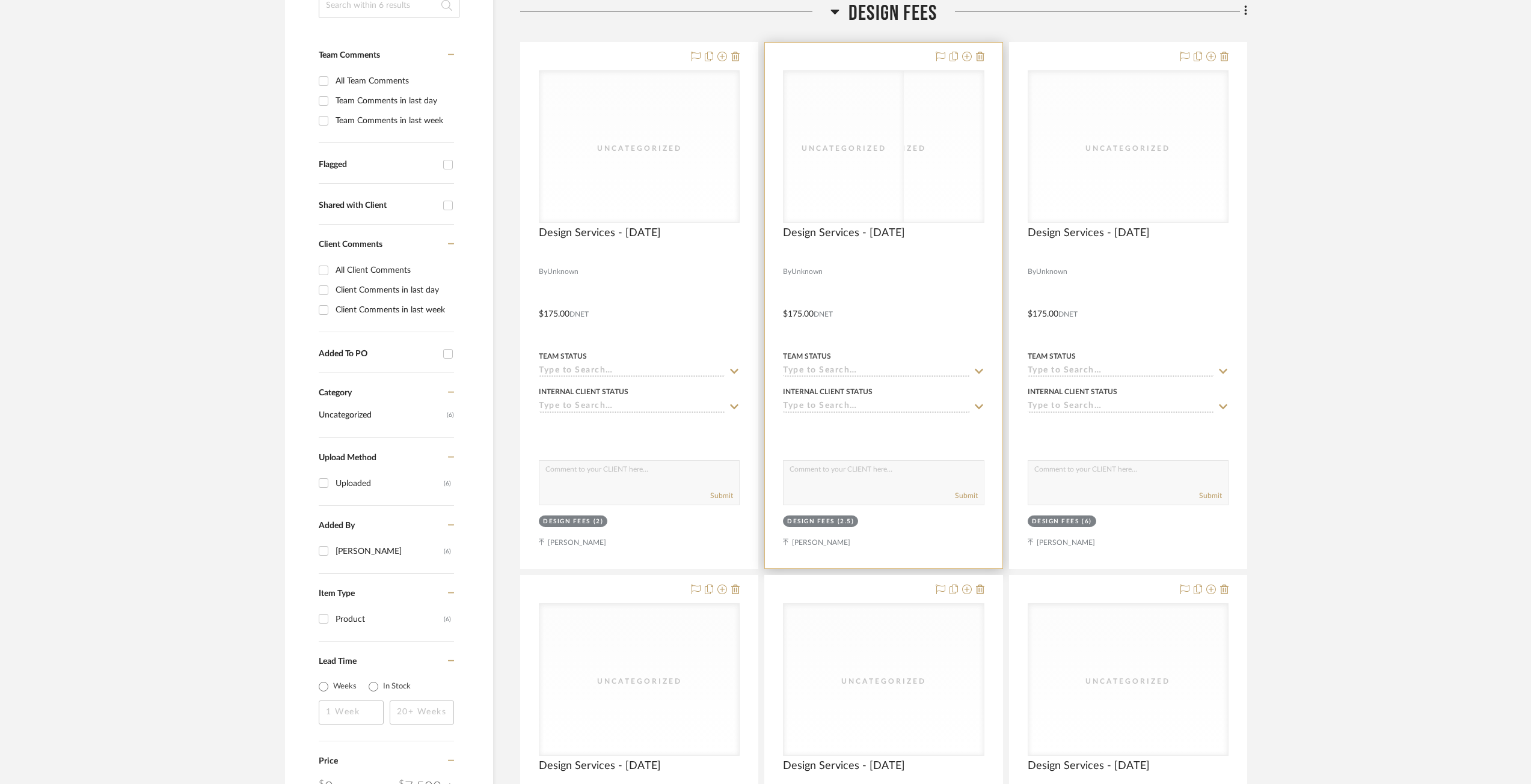
scroll to position [300, 0]
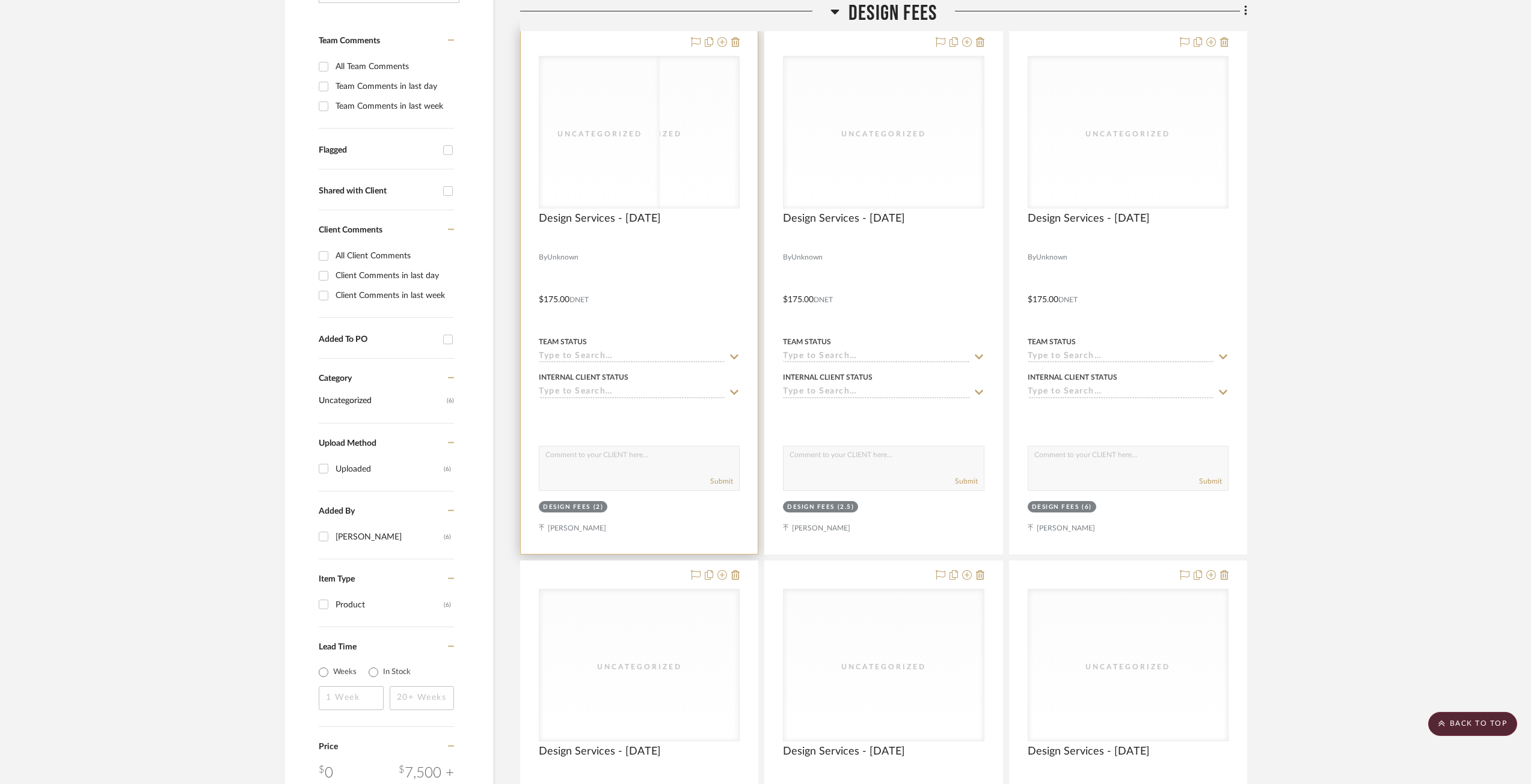
click at [607, 153] on div "Uncategorized" at bounding box center [639, 132] width 200 height 152
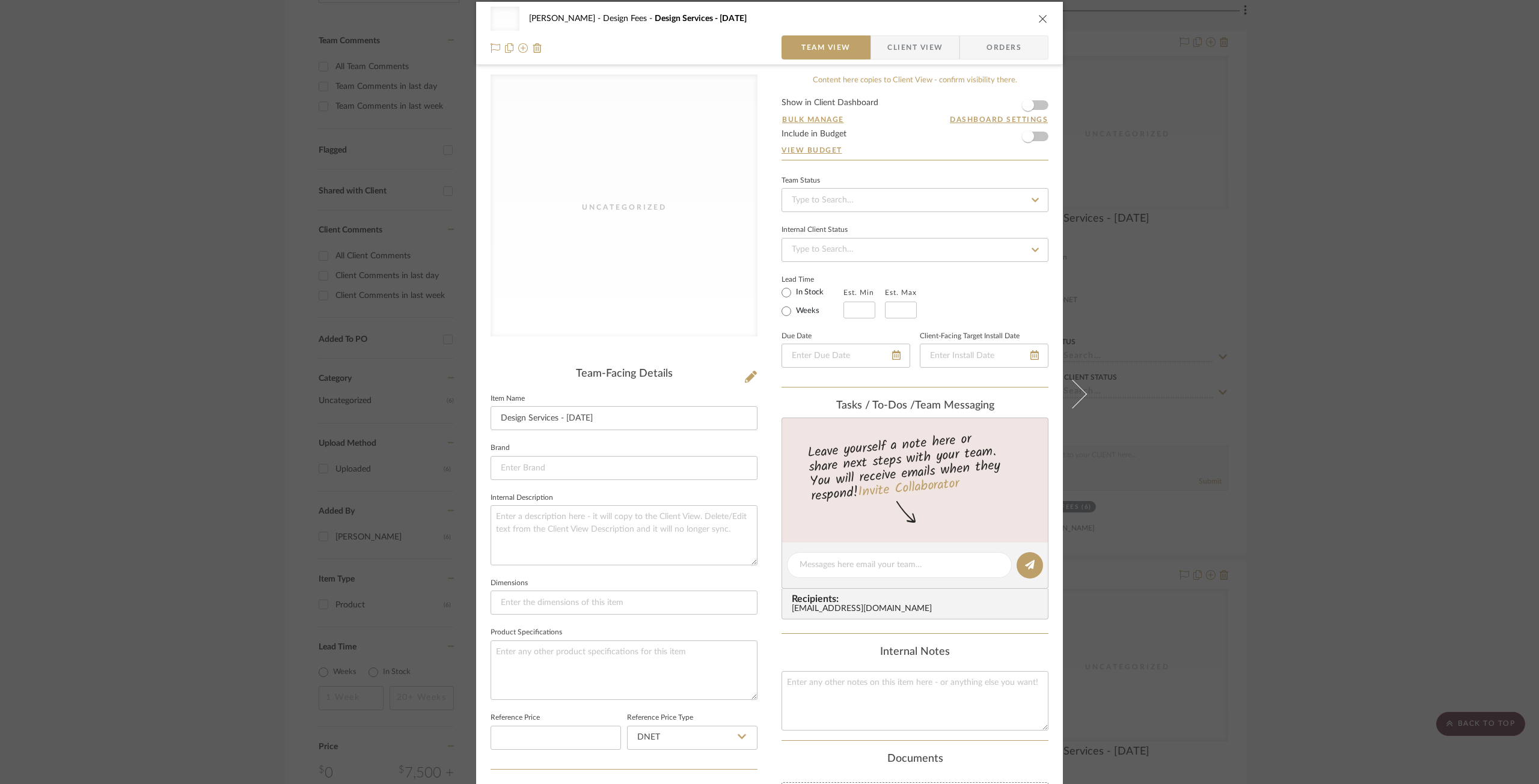
scroll to position [0, 0]
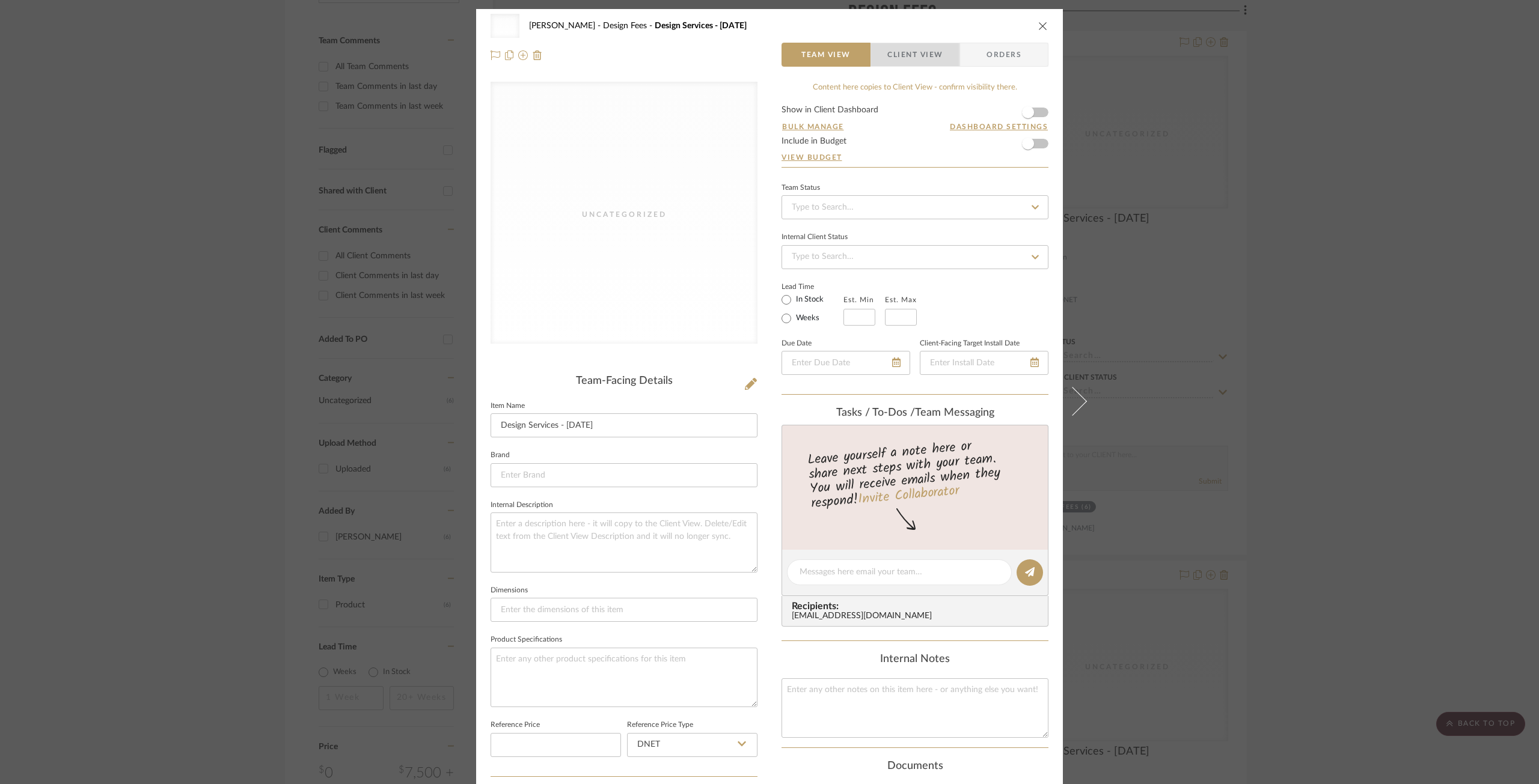
click at [911, 51] on span "Client View" at bounding box center [915, 55] width 56 height 24
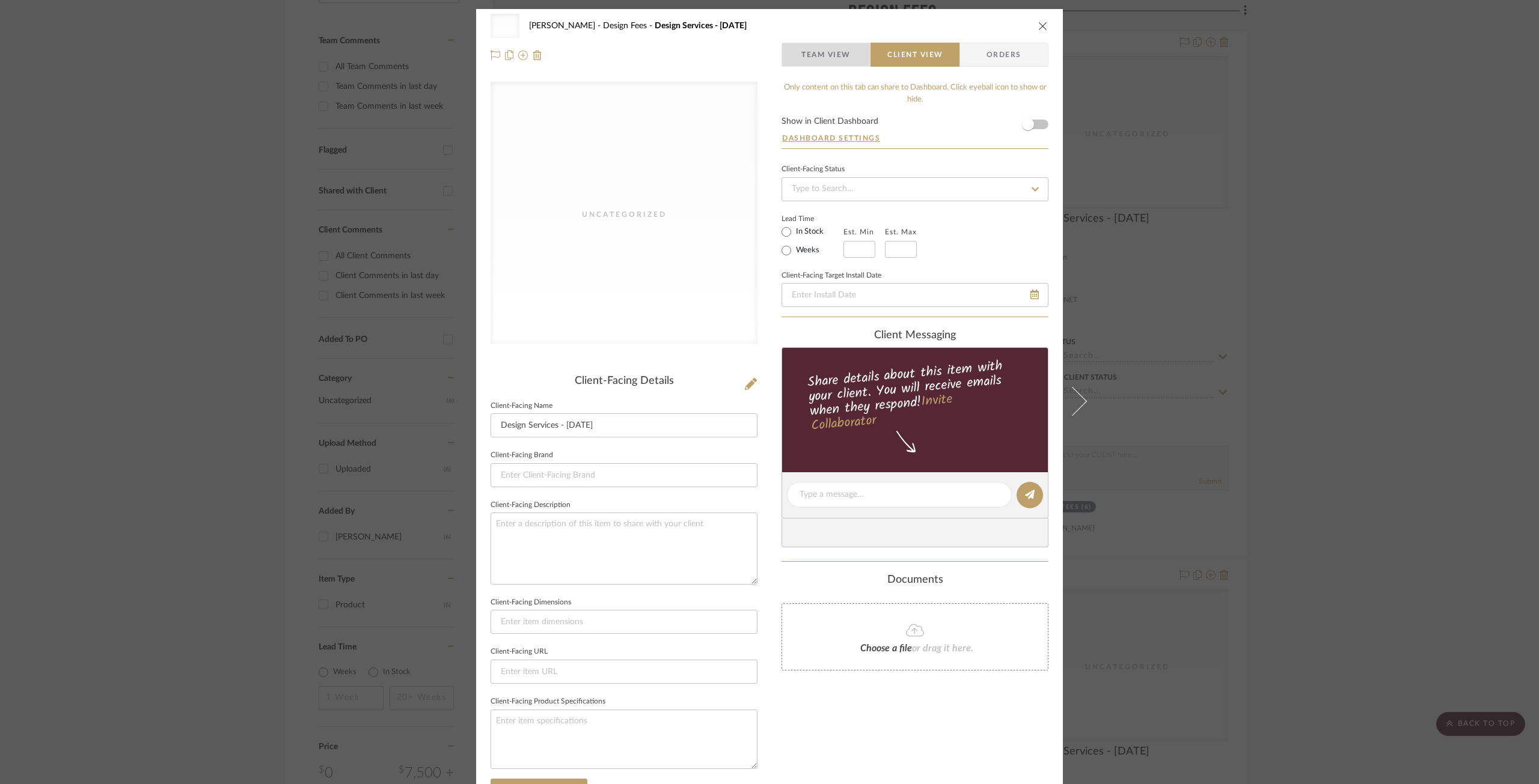
click at [824, 48] on span "Team View" at bounding box center [826, 55] width 49 height 24
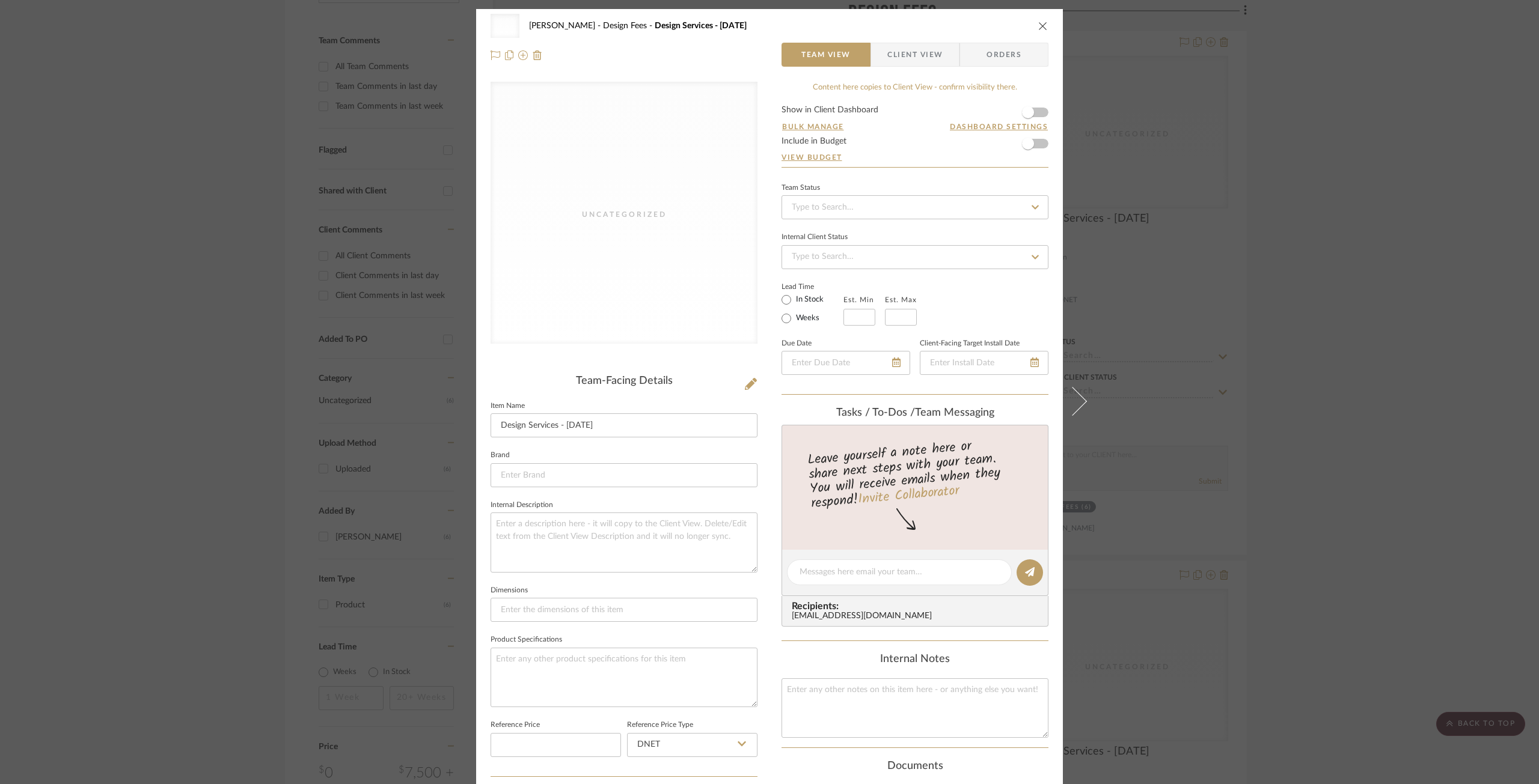
click at [1041, 24] on icon "close" at bounding box center [1042, 25] width 9 height 9
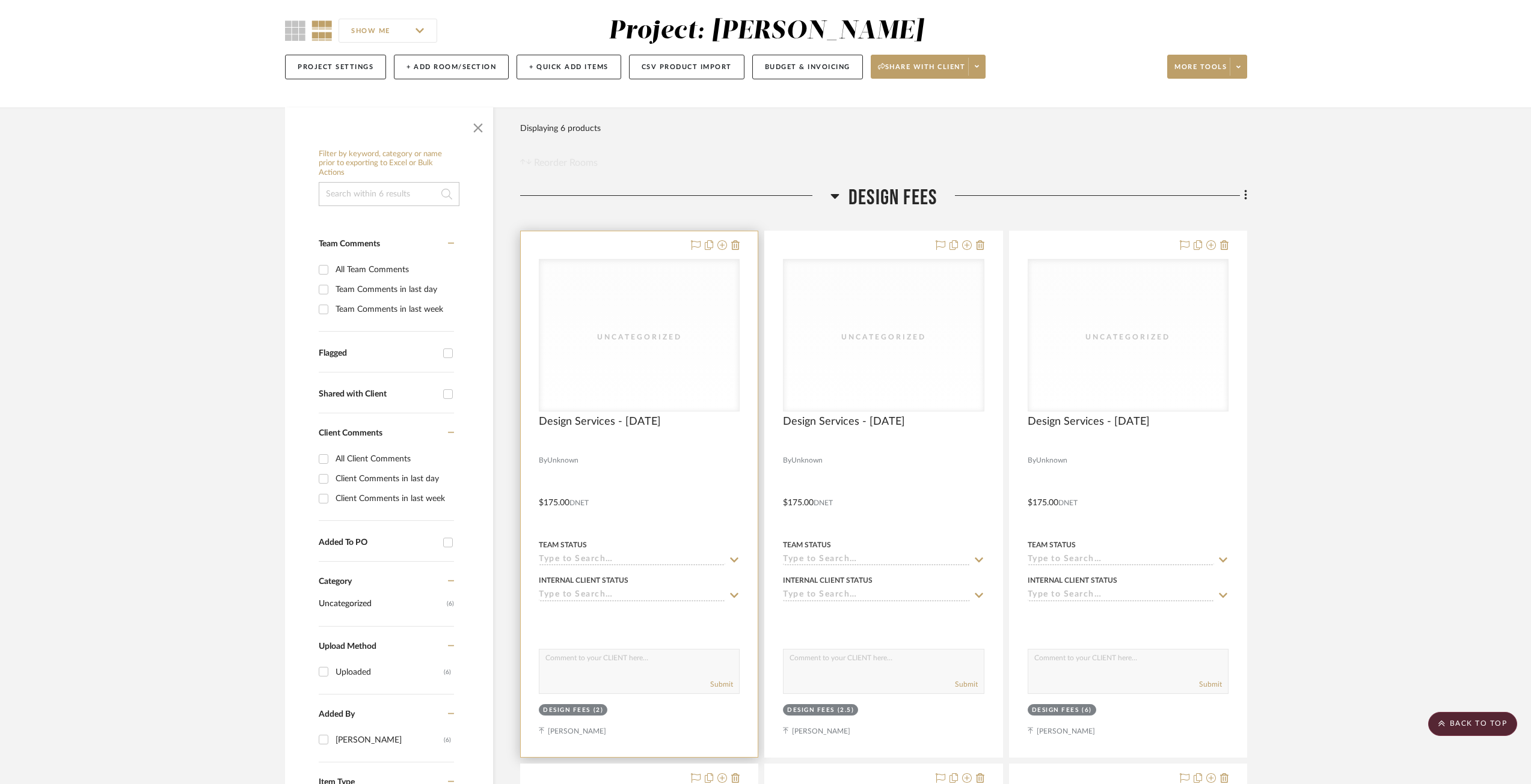
scroll to position [83, 0]
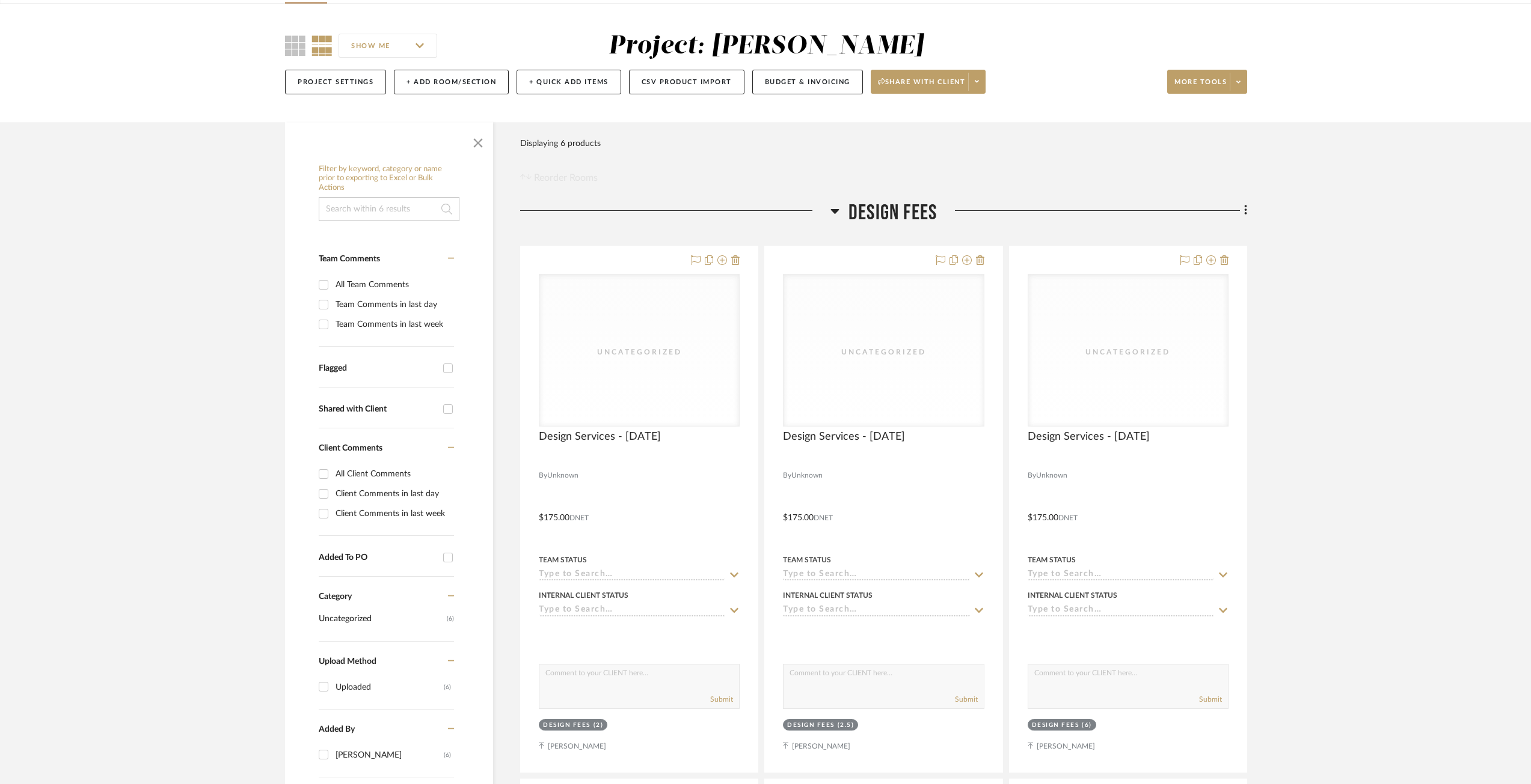
click at [1248, 210] on div "Filter by keyword, category or name prior to exporting to Excel or Bulk Actions…" at bounding box center [765, 726] width 997 height 1207
click at [1238, 211] on div at bounding box center [1092, 215] width 310 height 30
click at [1240, 212] on fa-icon at bounding box center [1243, 212] width 8 height 20
click at [1138, 140] on div at bounding box center [765, 392] width 1531 height 784
click at [1238, 78] on icon at bounding box center [1238, 82] width 4 height 7
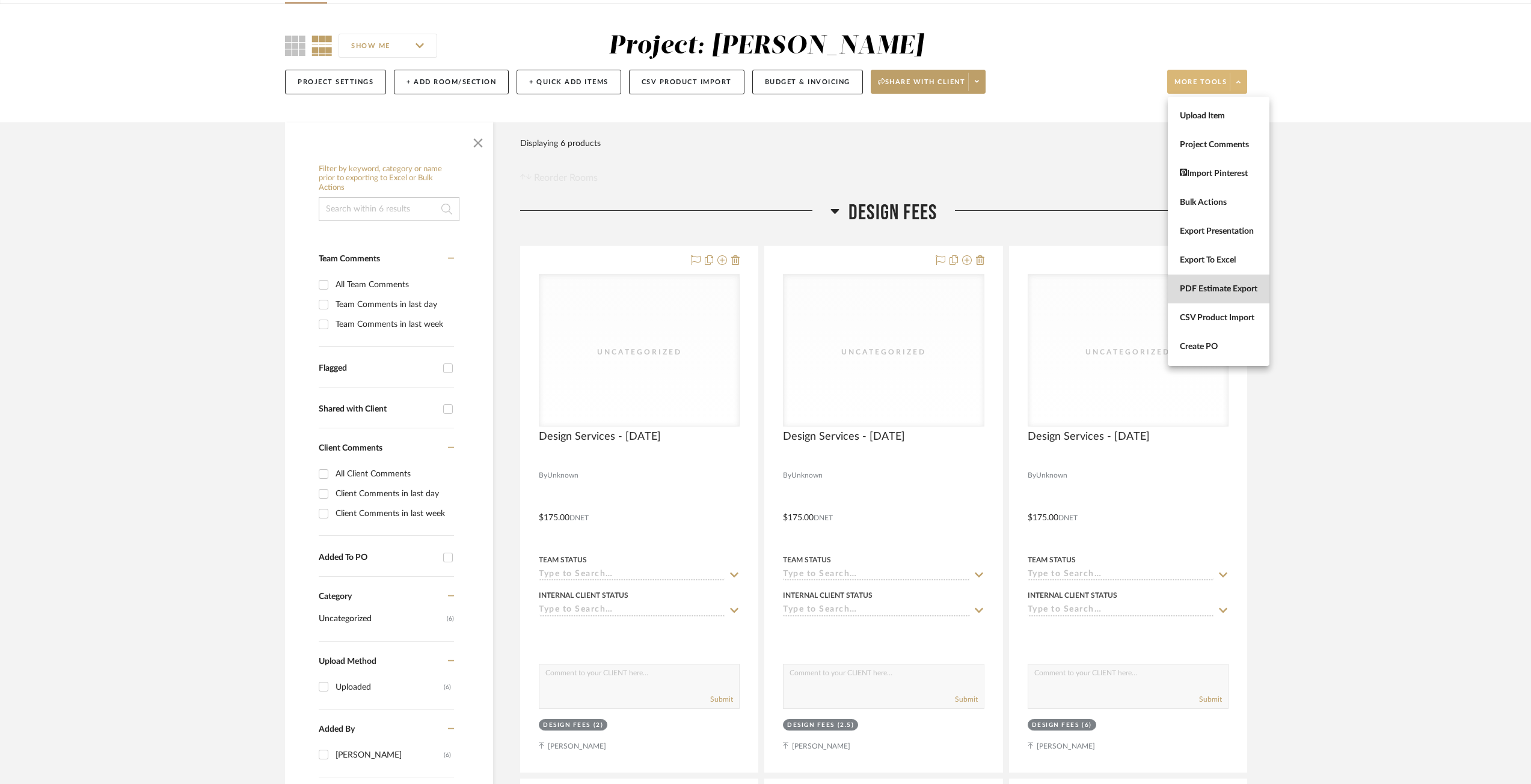
click at [1205, 292] on span "PDF Estimate Export" at bounding box center [1219, 289] width 78 height 10
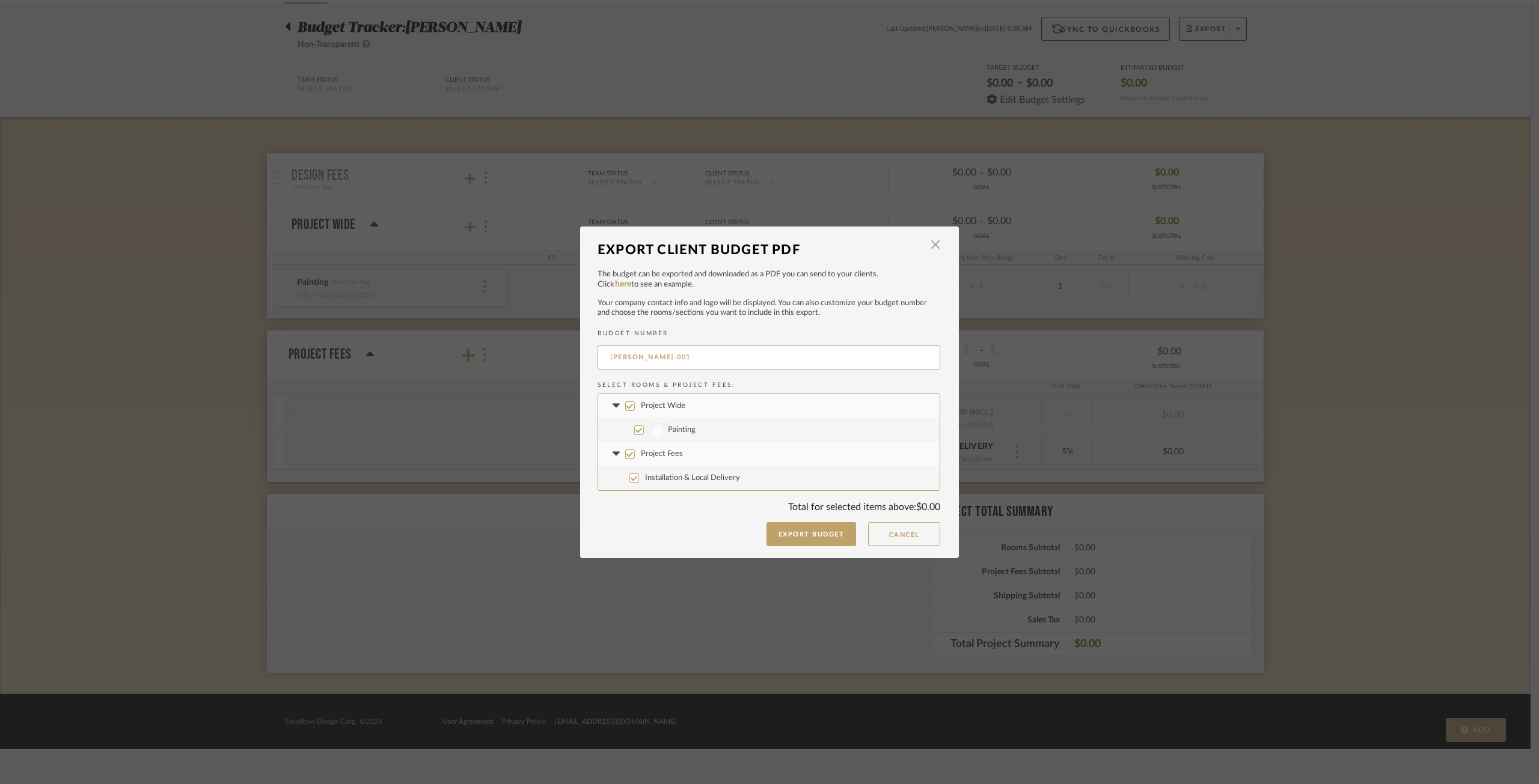
click at [625, 454] on input "Project Fees" at bounding box center [629, 454] width 9 height 9
click at [628, 405] on input "Project Wide" at bounding box center [629, 405] width 9 height 9
click at [937, 234] on span "button" at bounding box center [935, 245] width 24 height 24
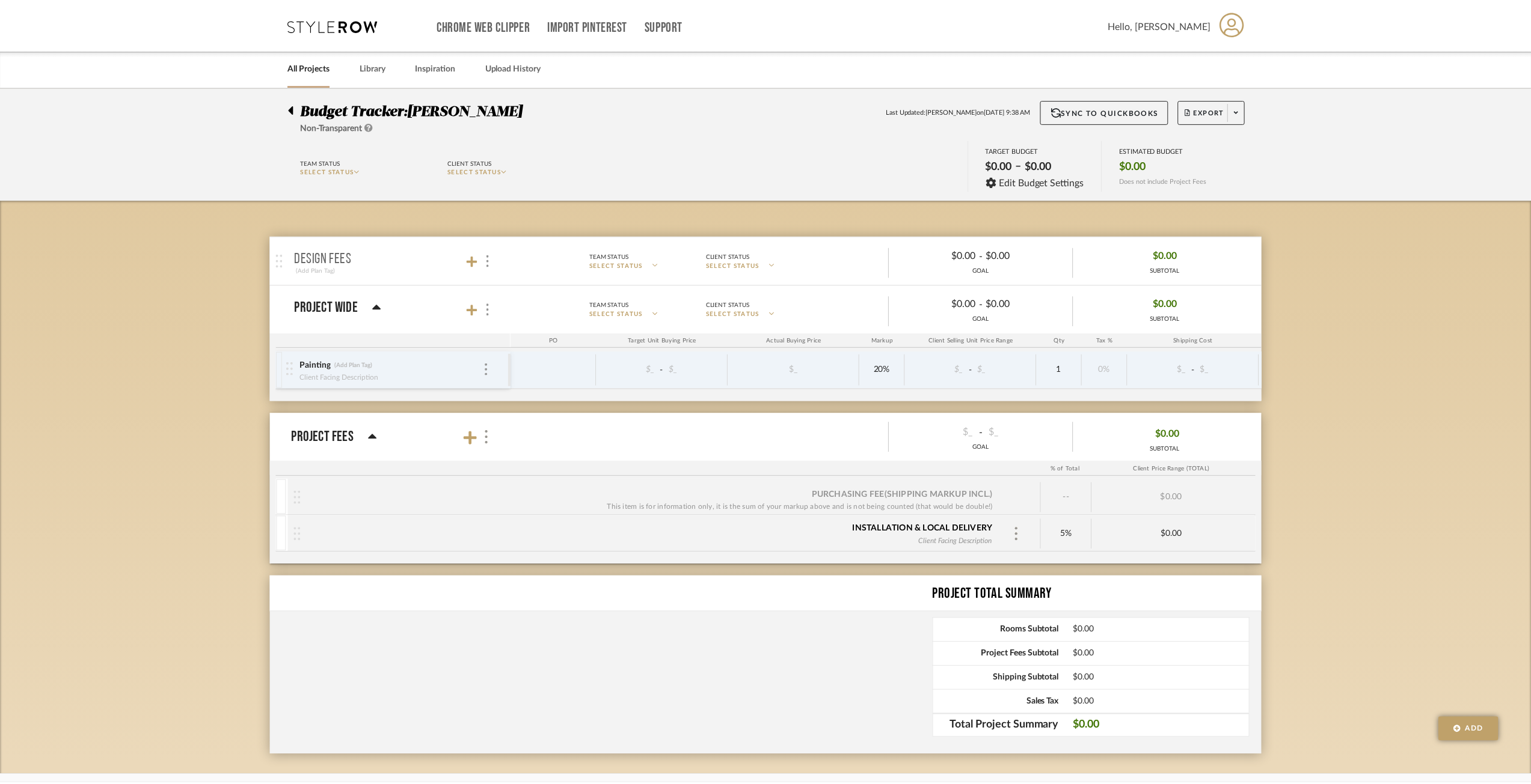
scroll to position [47, 0]
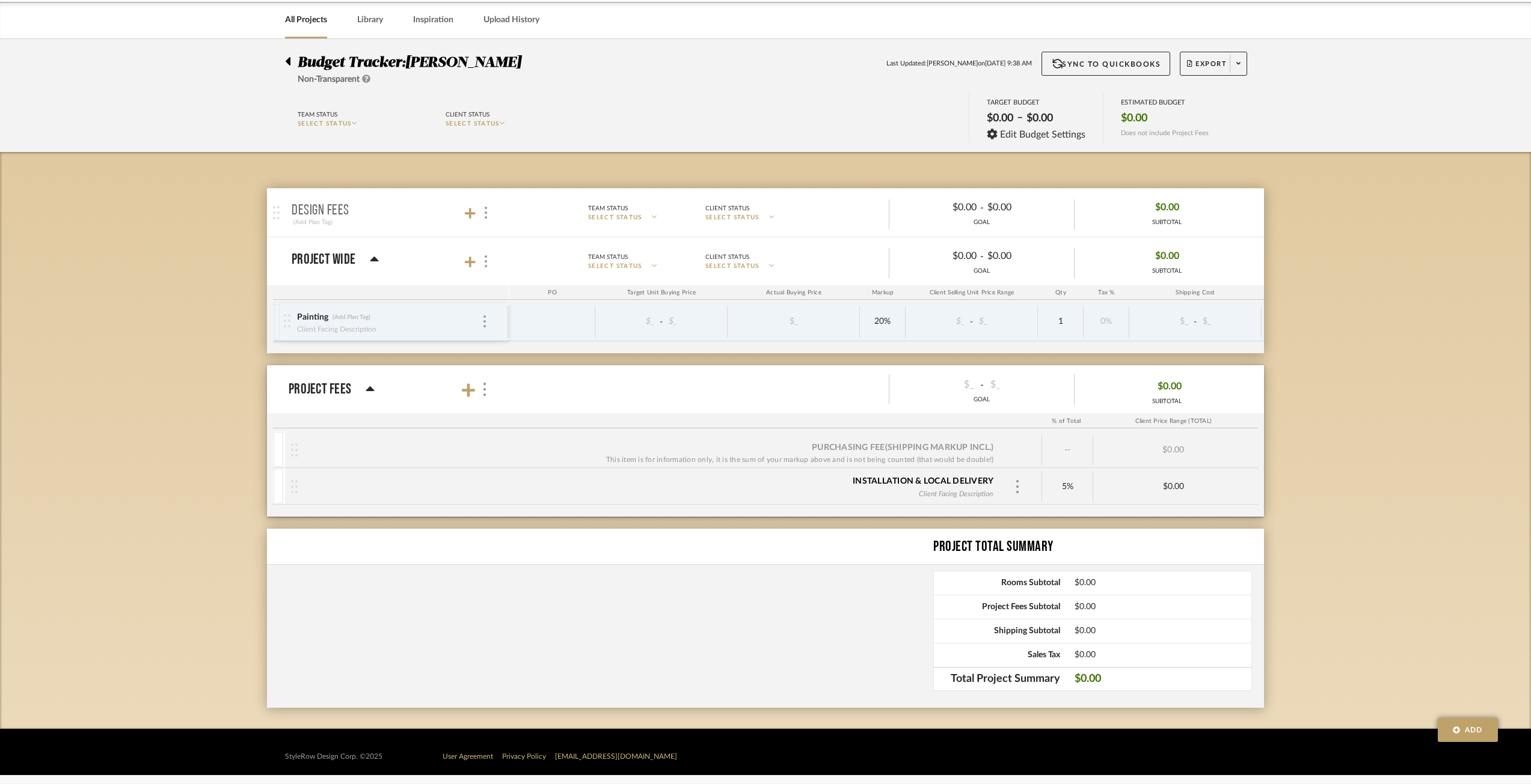
click at [323, 212] on p "Design Fees" at bounding box center [321, 211] width 57 height 14
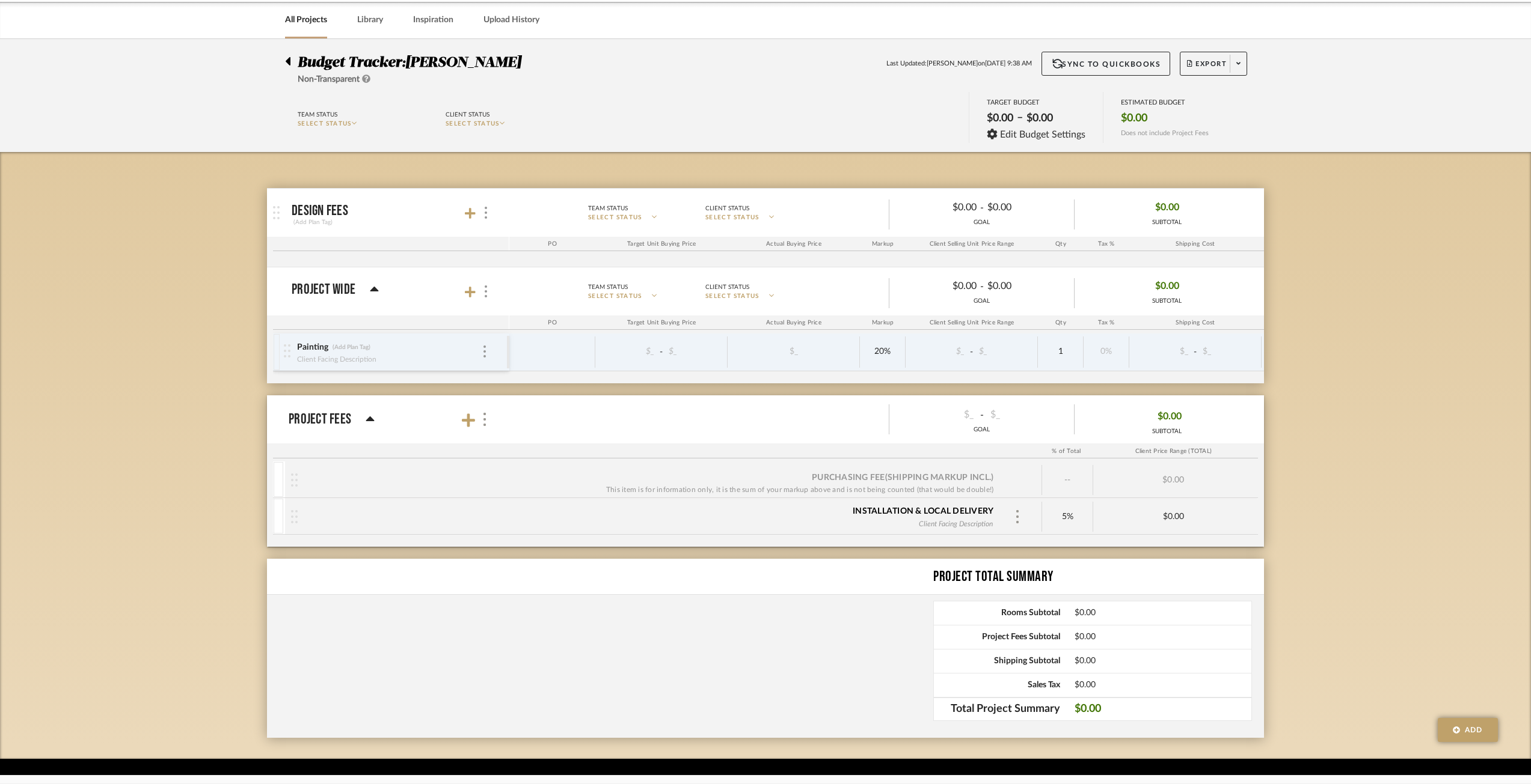
click at [287, 59] on icon at bounding box center [288, 61] width 5 height 14
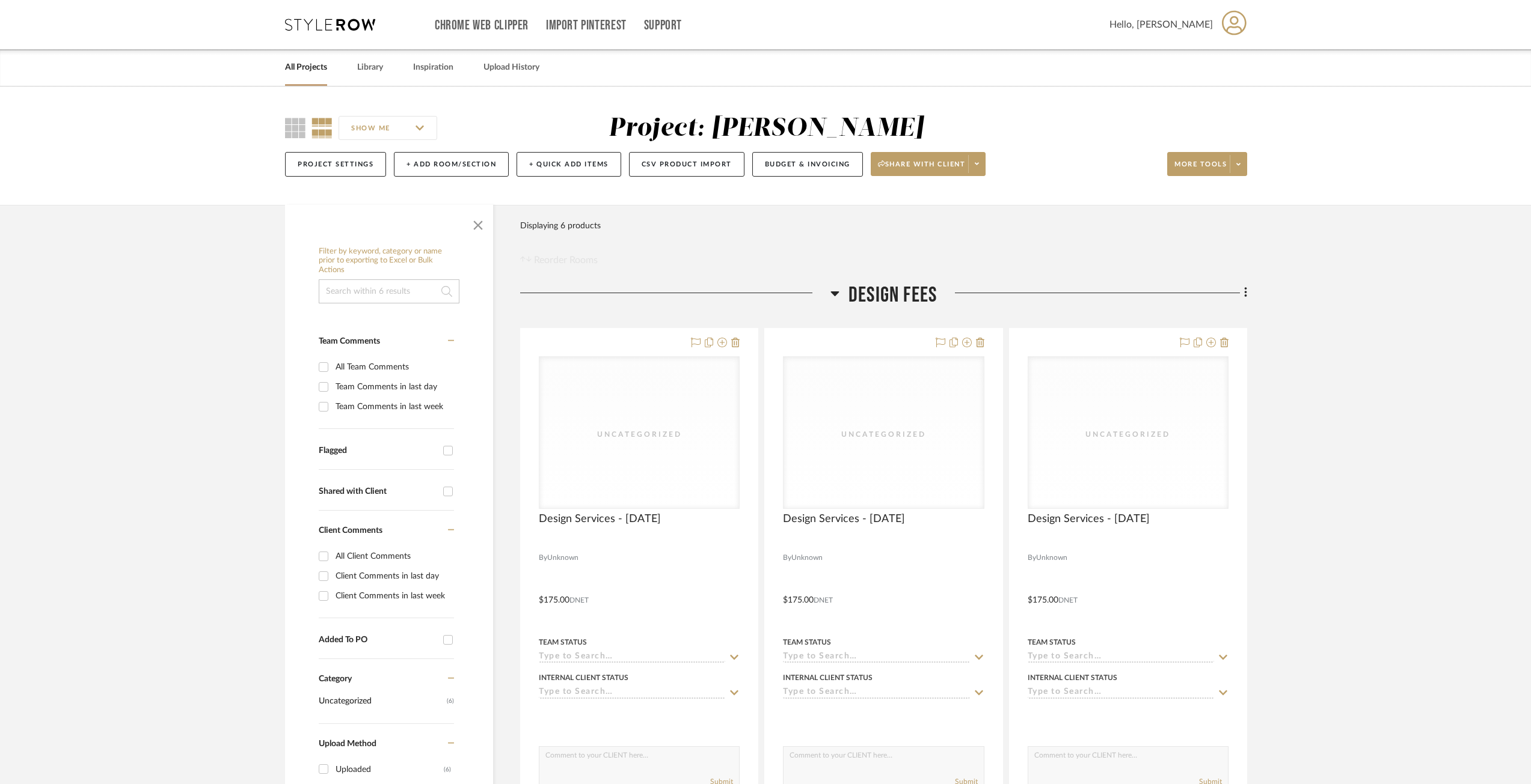
click at [876, 295] on span "Design Fees" at bounding box center [892, 295] width 89 height 26
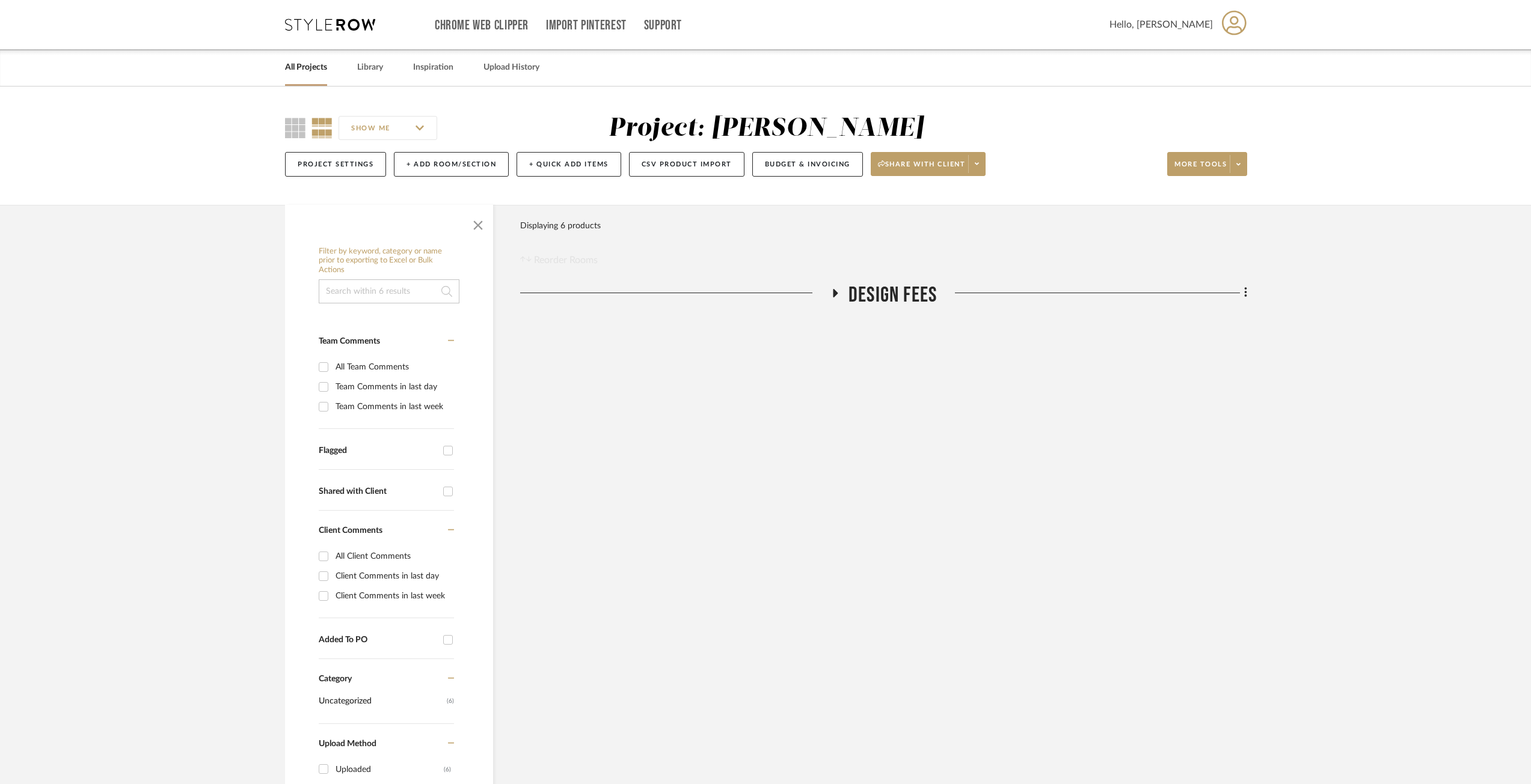
drag, startPoint x: 906, startPoint y: 292, endPoint x: 912, endPoint y: 292, distance: 6.0
click at [908, 292] on span "Design Fees" at bounding box center [892, 295] width 89 height 26
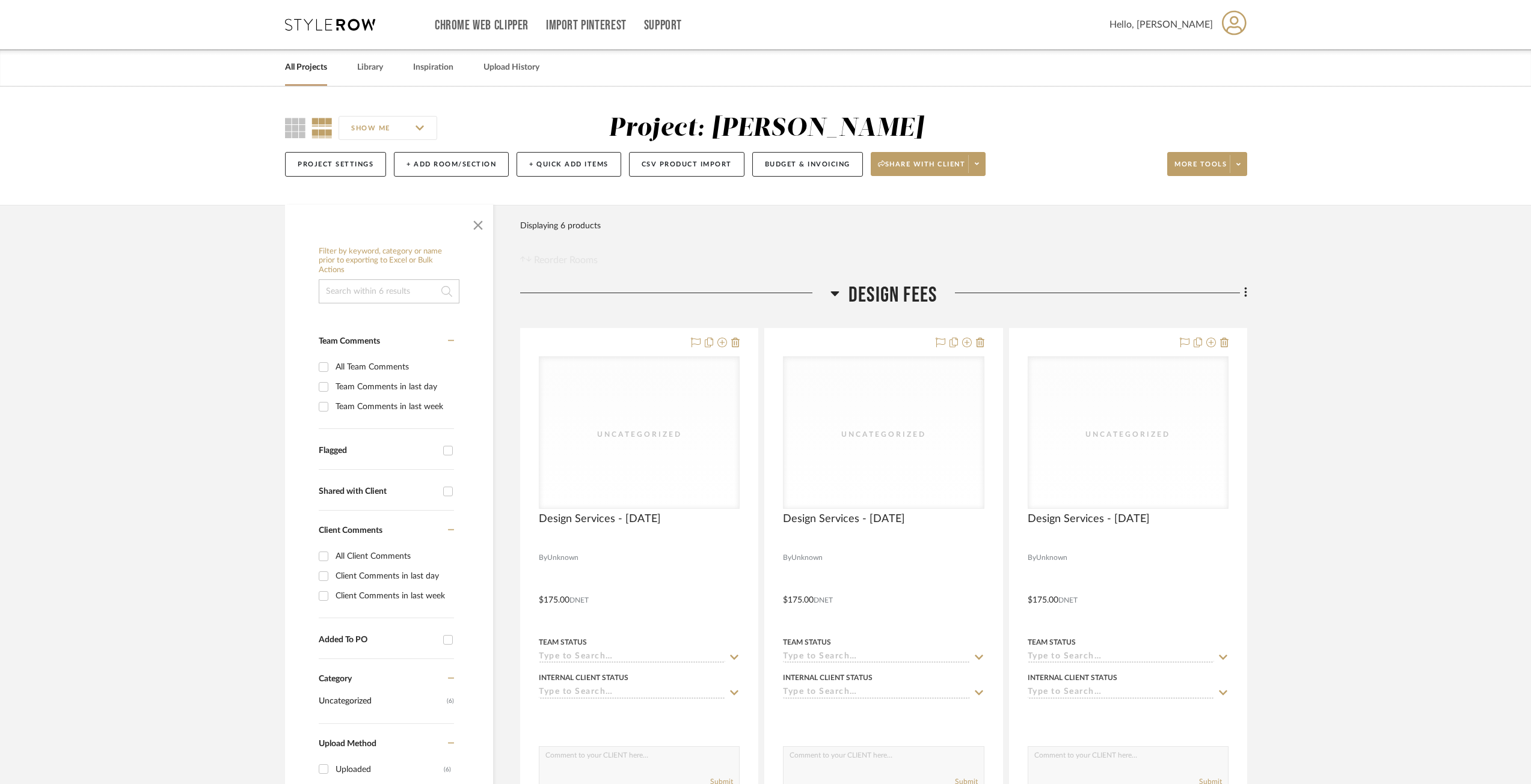
click at [1247, 293] on icon at bounding box center [1245, 293] width 3 height 10
click at [1207, 409] on span "Rename Room" at bounding box center [1184, 409] width 54 height 10
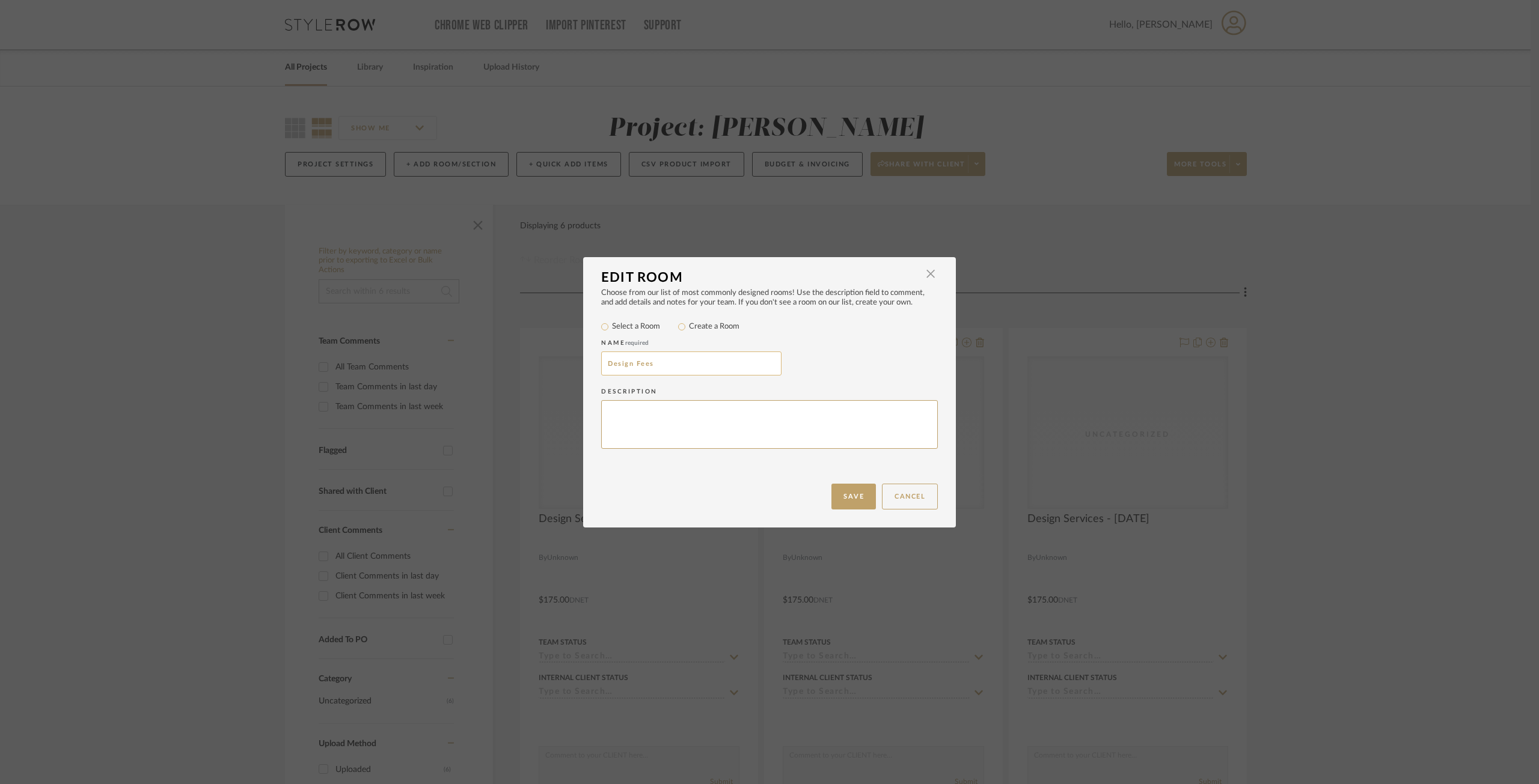
click at [699, 359] on input "Design Fees" at bounding box center [691, 363] width 180 height 24
click at [638, 329] on label "Select a Room" at bounding box center [636, 327] width 48 height 12
click at [612, 329] on input "Select a Room" at bounding box center [605, 326] width 14 height 14
click at [702, 328] on label "Create a Room" at bounding box center [714, 327] width 51 height 12
click at [689, 328] on input "Create a Room" at bounding box center [681, 326] width 14 height 14
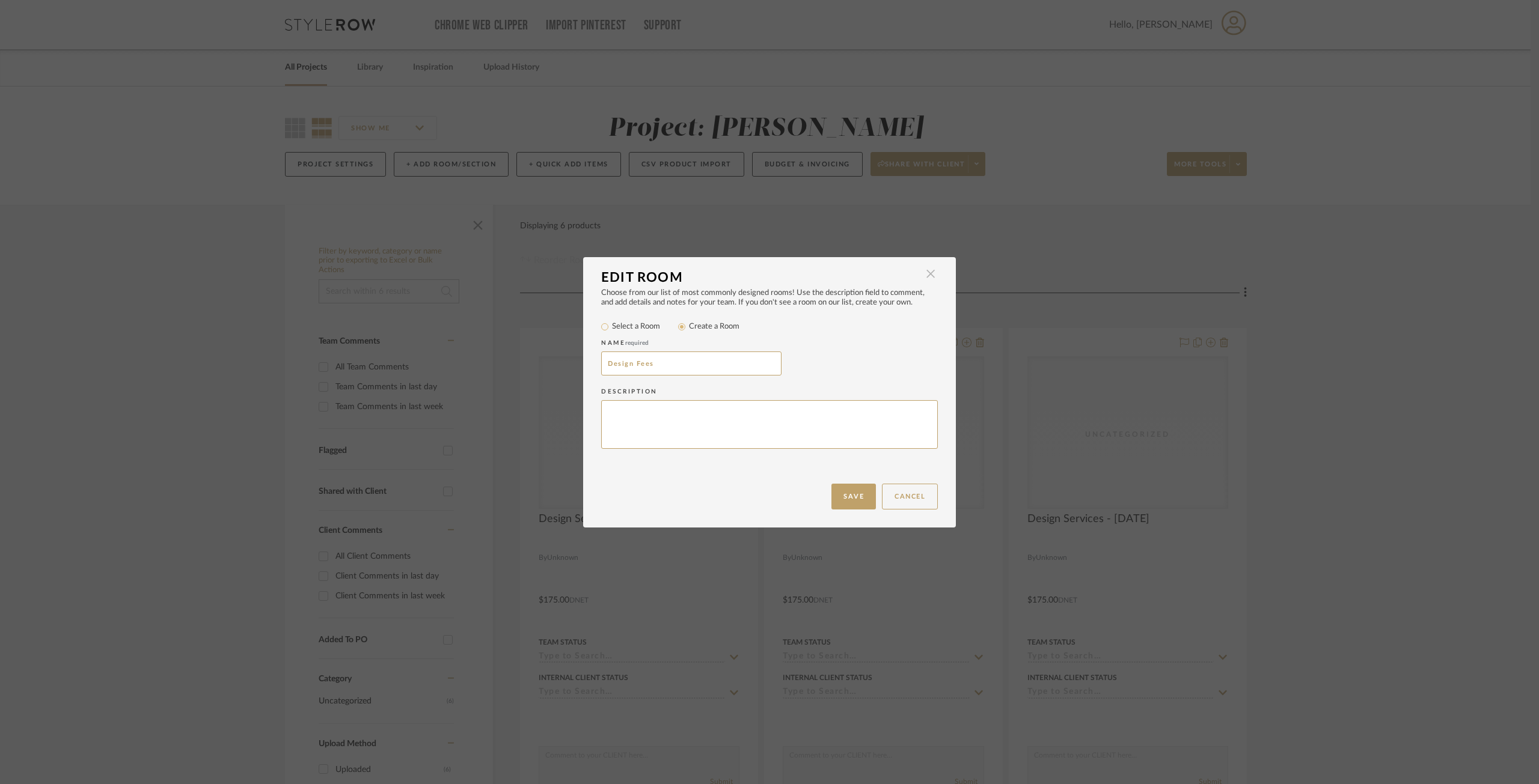
click at [918, 265] on span "button" at bounding box center [930, 274] width 24 height 24
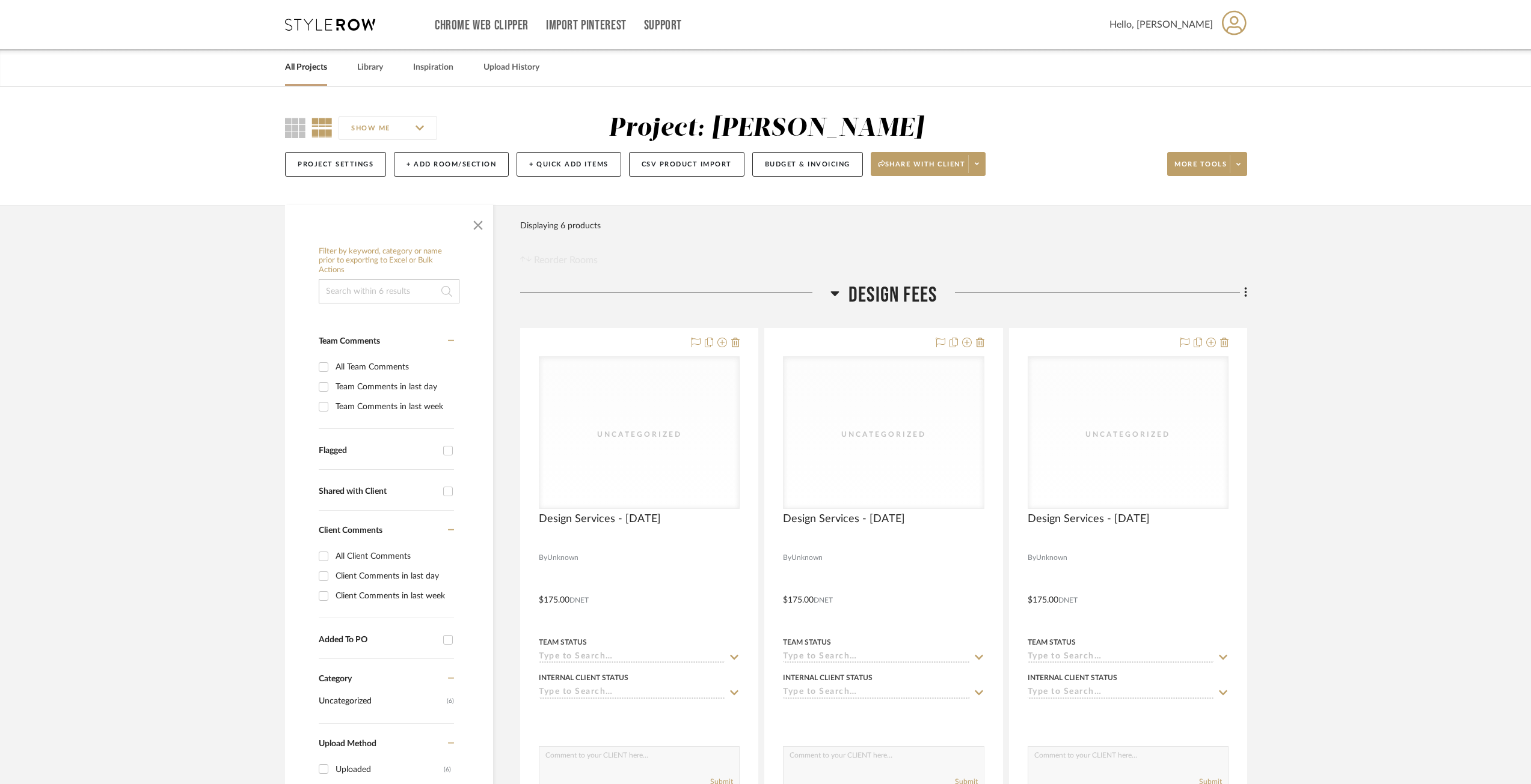
click at [1243, 295] on fa-icon at bounding box center [1243, 294] width 8 height 20
click at [1293, 343] on div at bounding box center [765, 392] width 1531 height 784
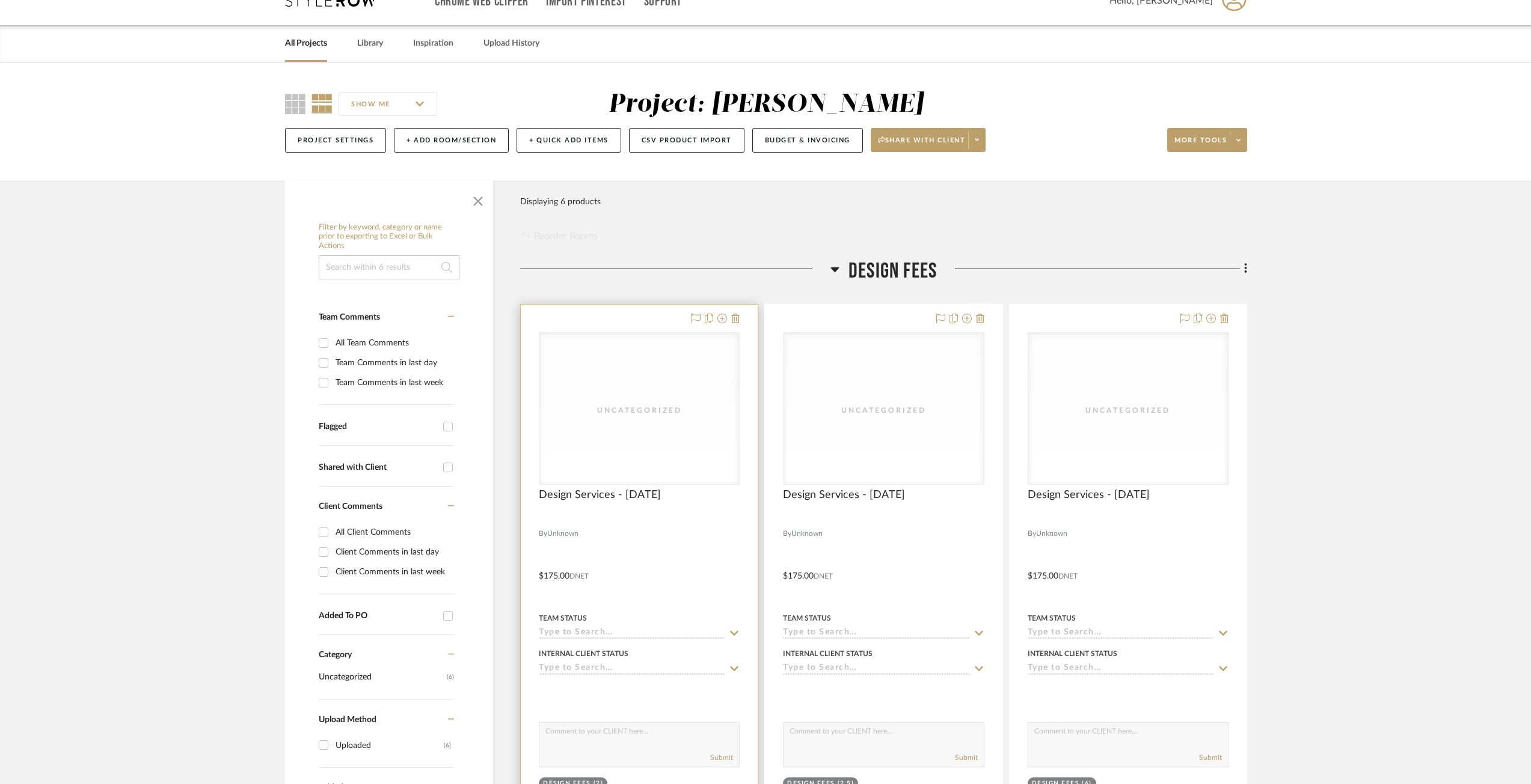
scroll to position [22, 0]
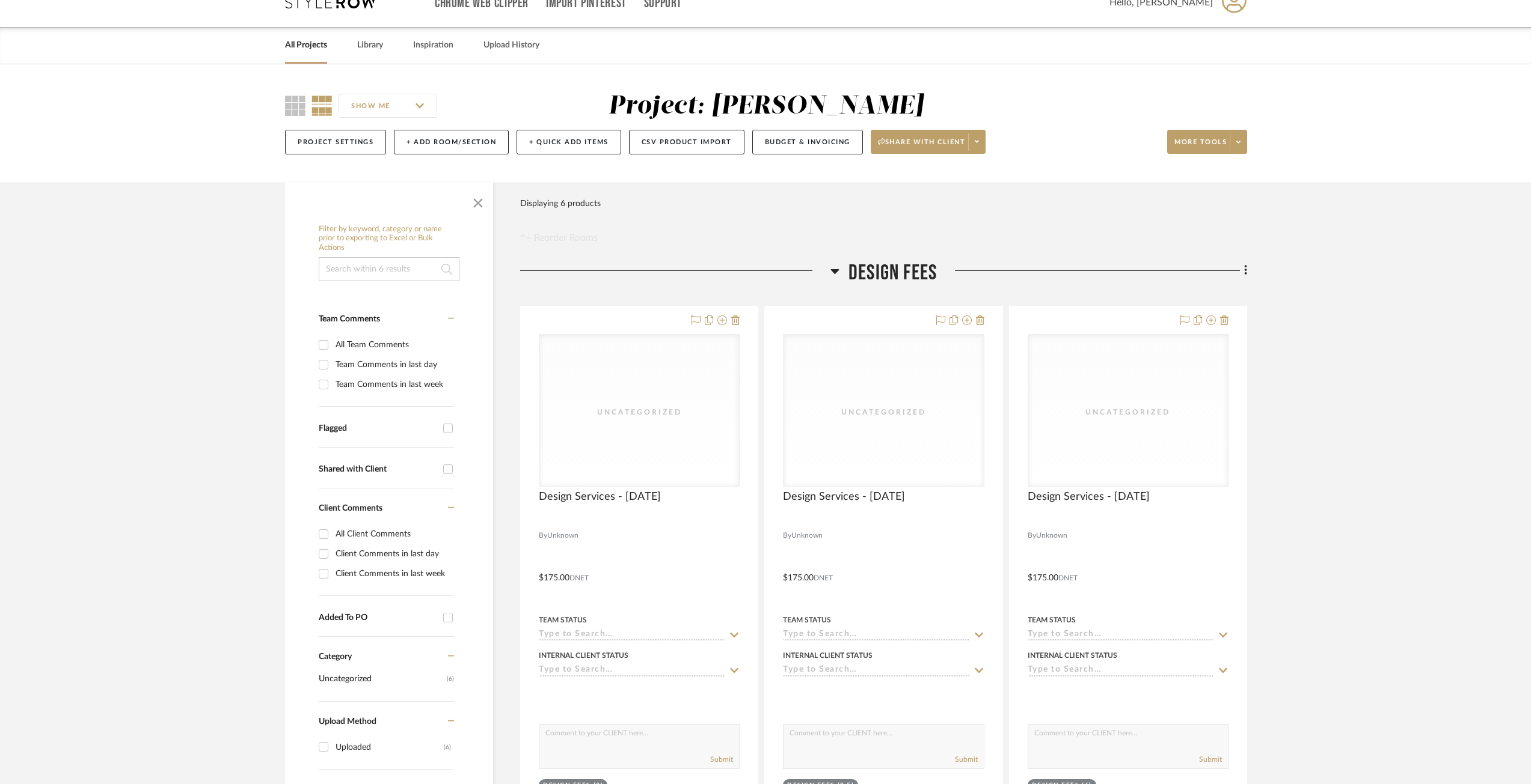
click at [884, 263] on span "Design Fees" at bounding box center [892, 273] width 89 height 26
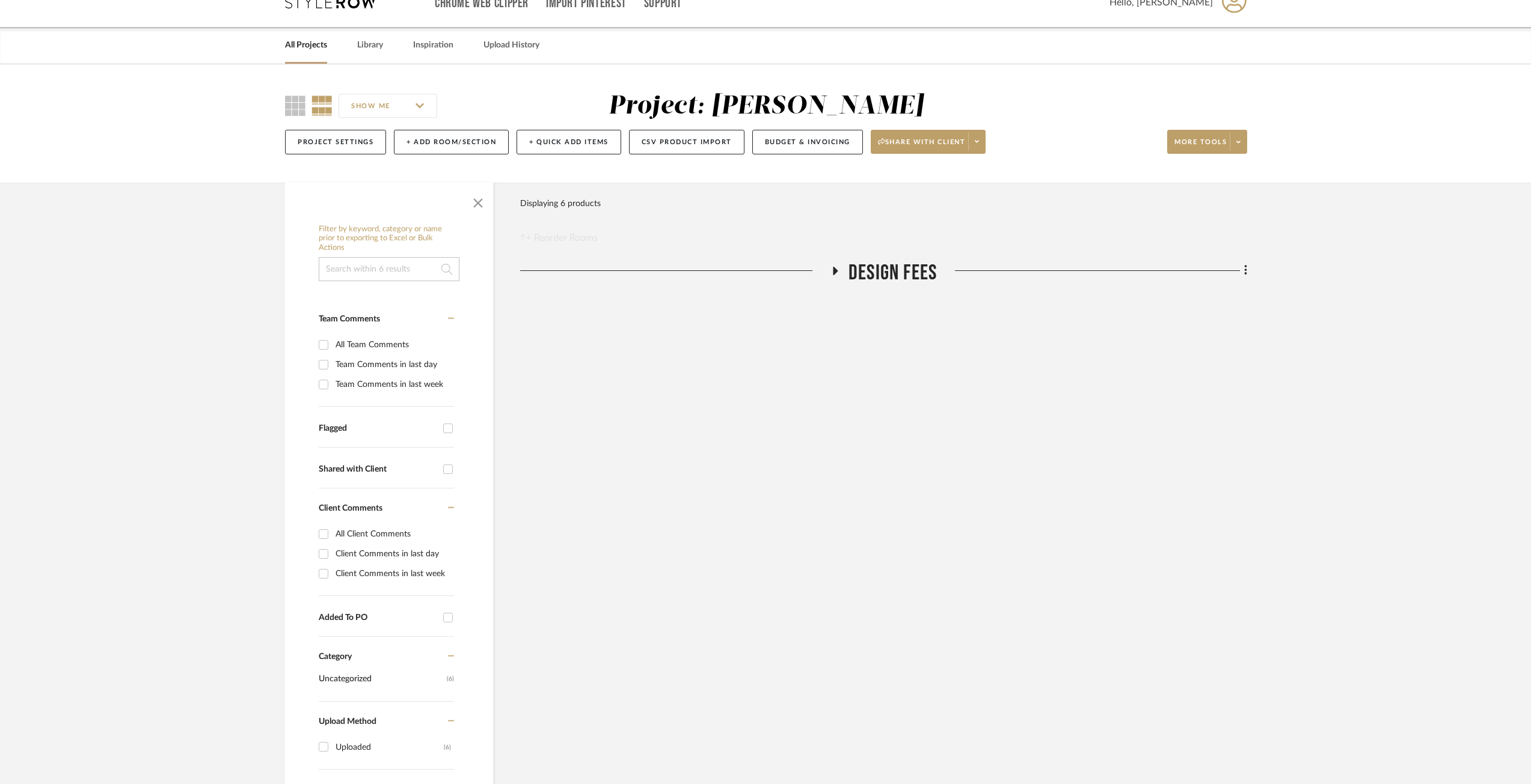
click at [884, 263] on span "Design Fees" at bounding box center [892, 273] width 89 height 26
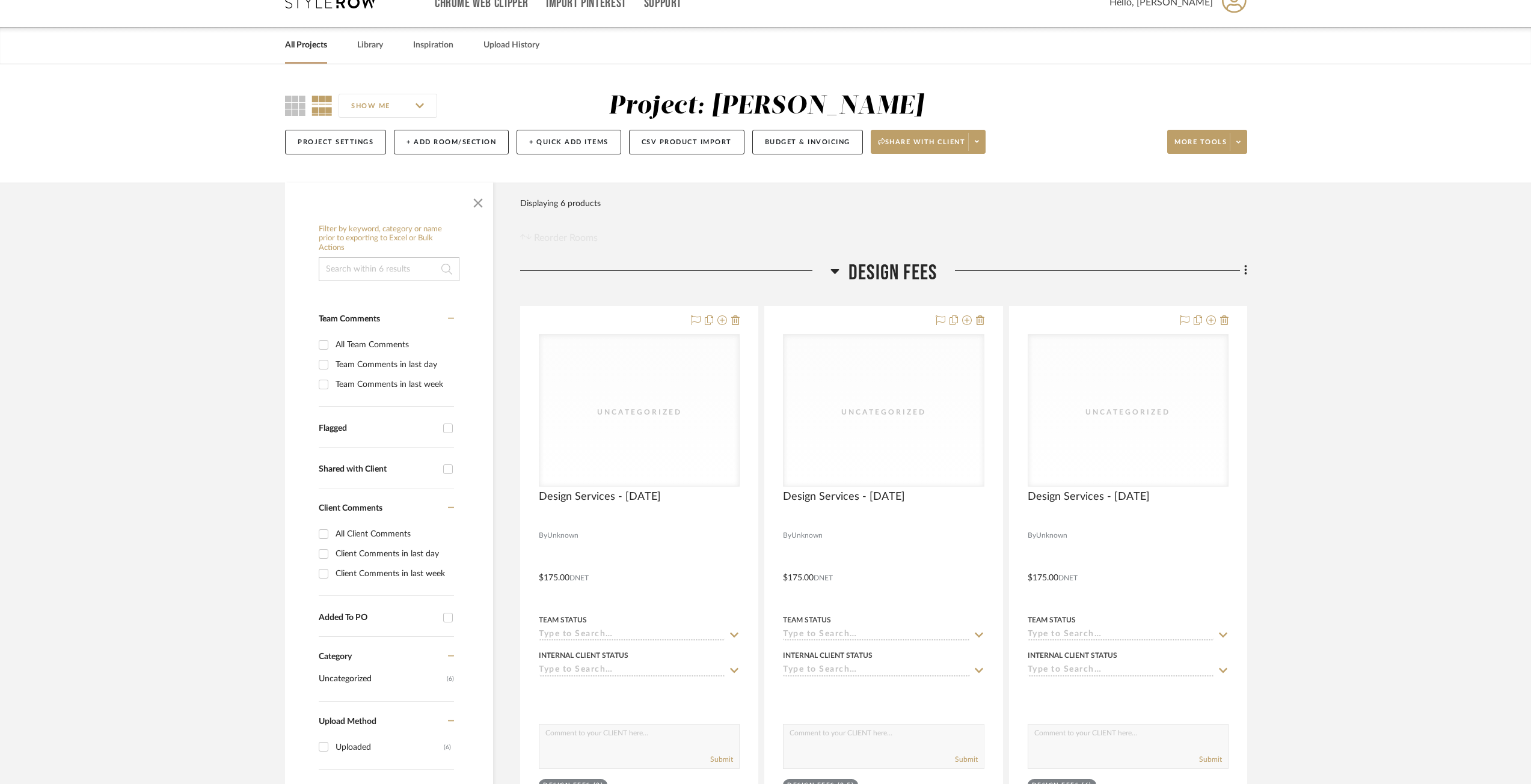
drag, startPoint x: 884, startPoint y: 263, endPoint x: 705, endPoint y: 282, distance: 180.0
click at [705, 282] on div at bounding box center [676, 276] width 310 height 30
click at [1243, 271] on fa-icon at bounding box center [1243, 272] width 8 height 20
click at [1070, 264] on div at bounding box center [765, 392] width 1531 height 784
click at [345, 140] on button "Project Settings" at bounding box center [336, 142] width 101 height 24
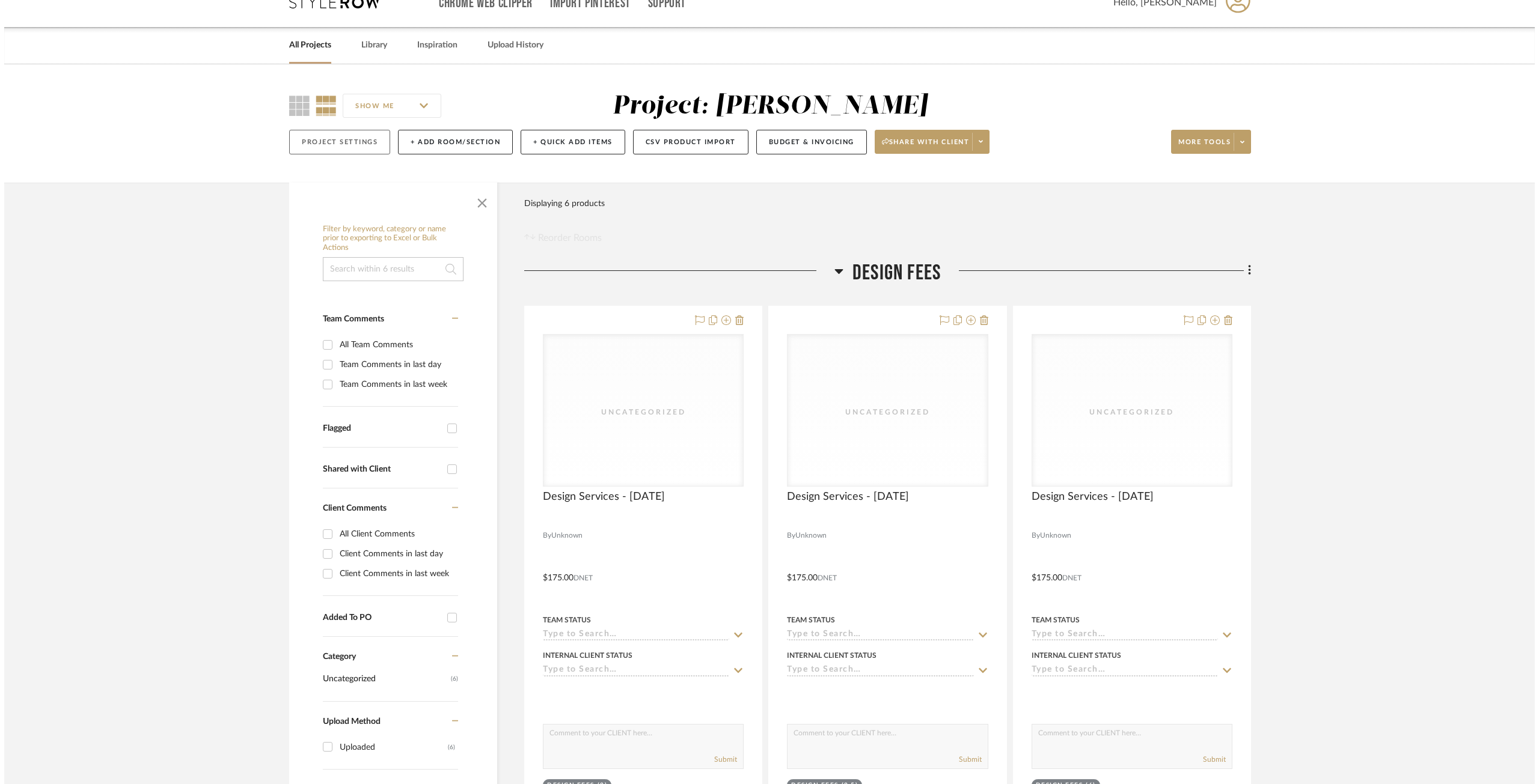
scroll to position [0, 0]
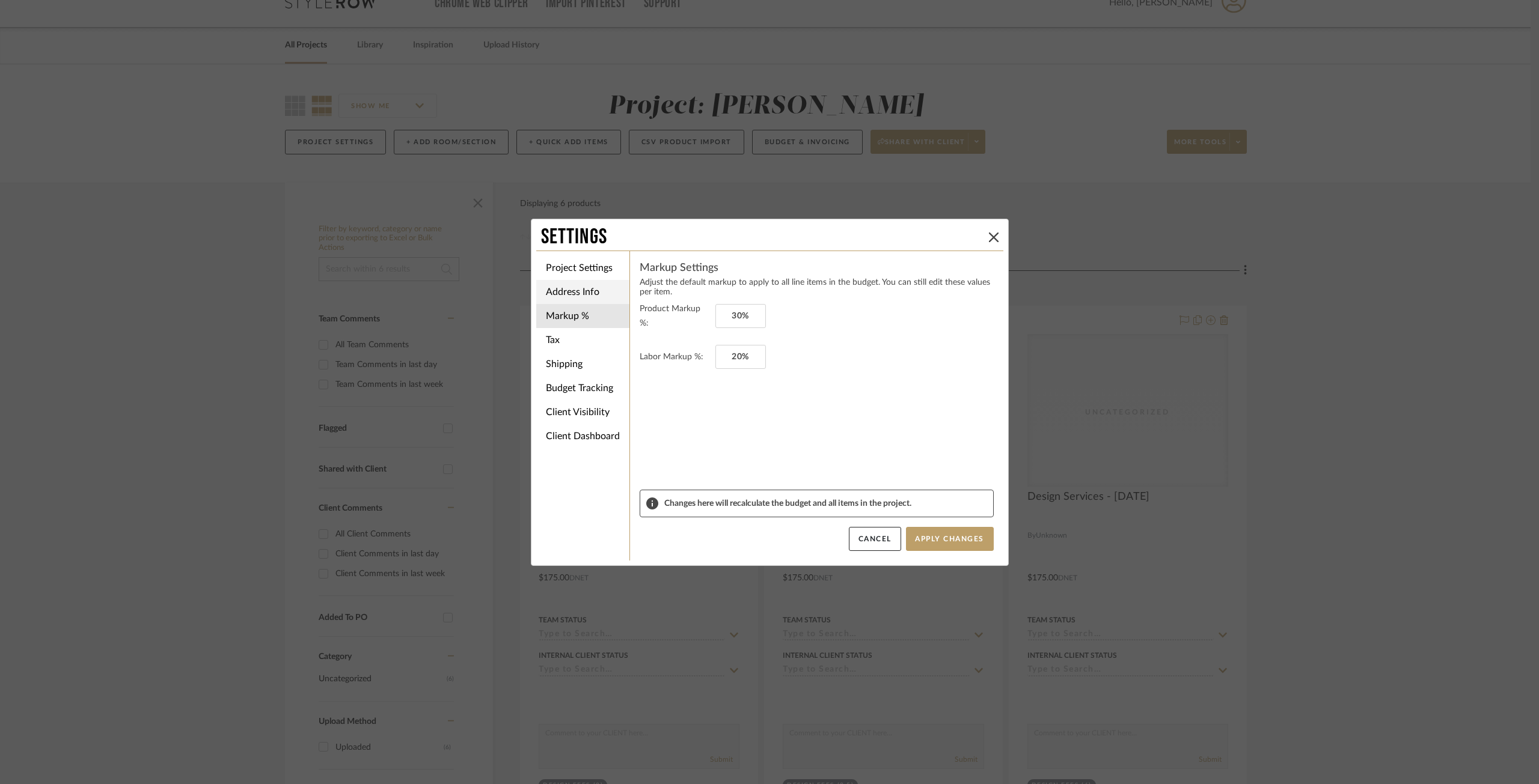
click at [573, 290] on li "Address Info" at bounding box center [583, 292] width 93 height 24
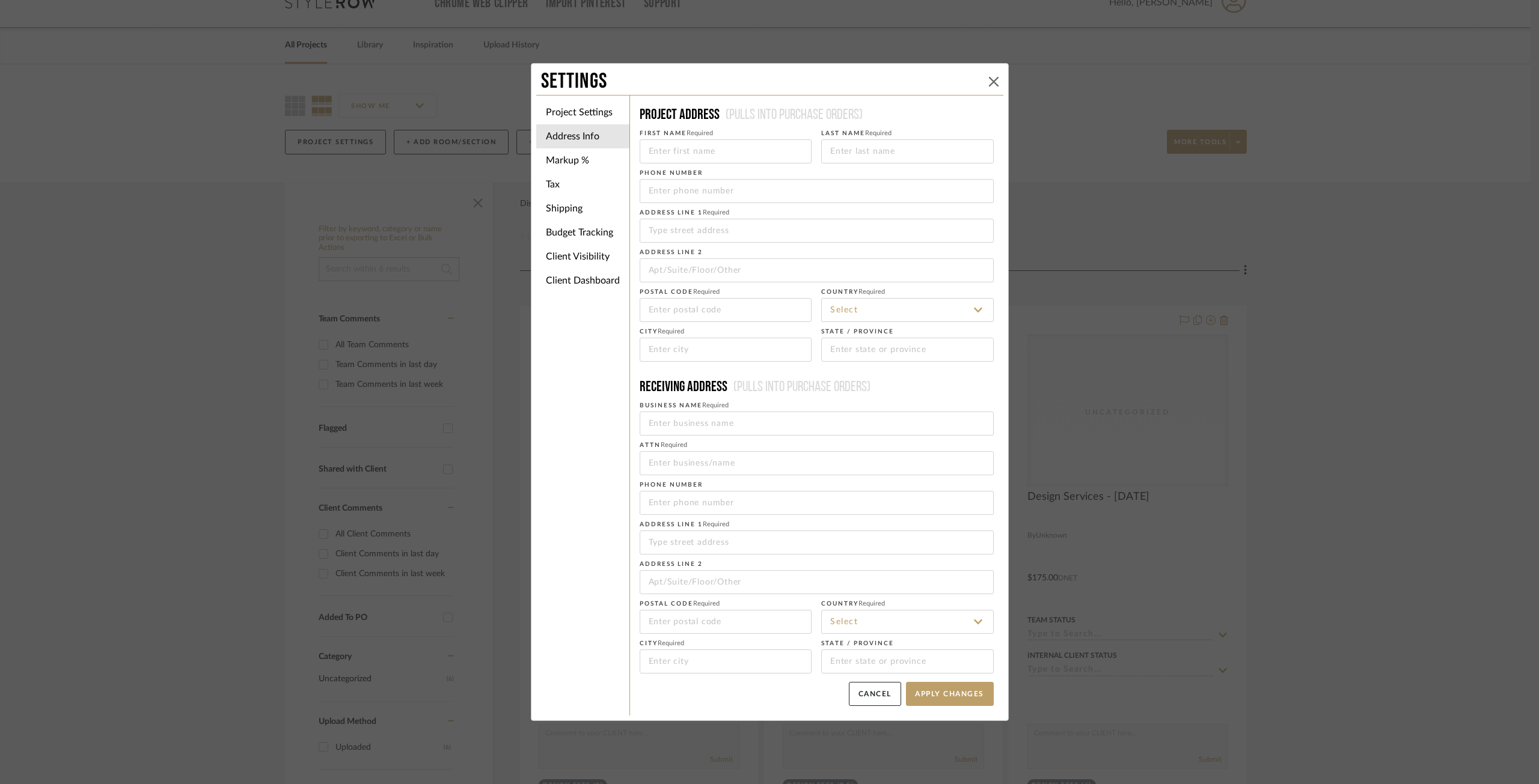
click at [989, 78] on icon at bounding box center [993, 81] width 9 height 9
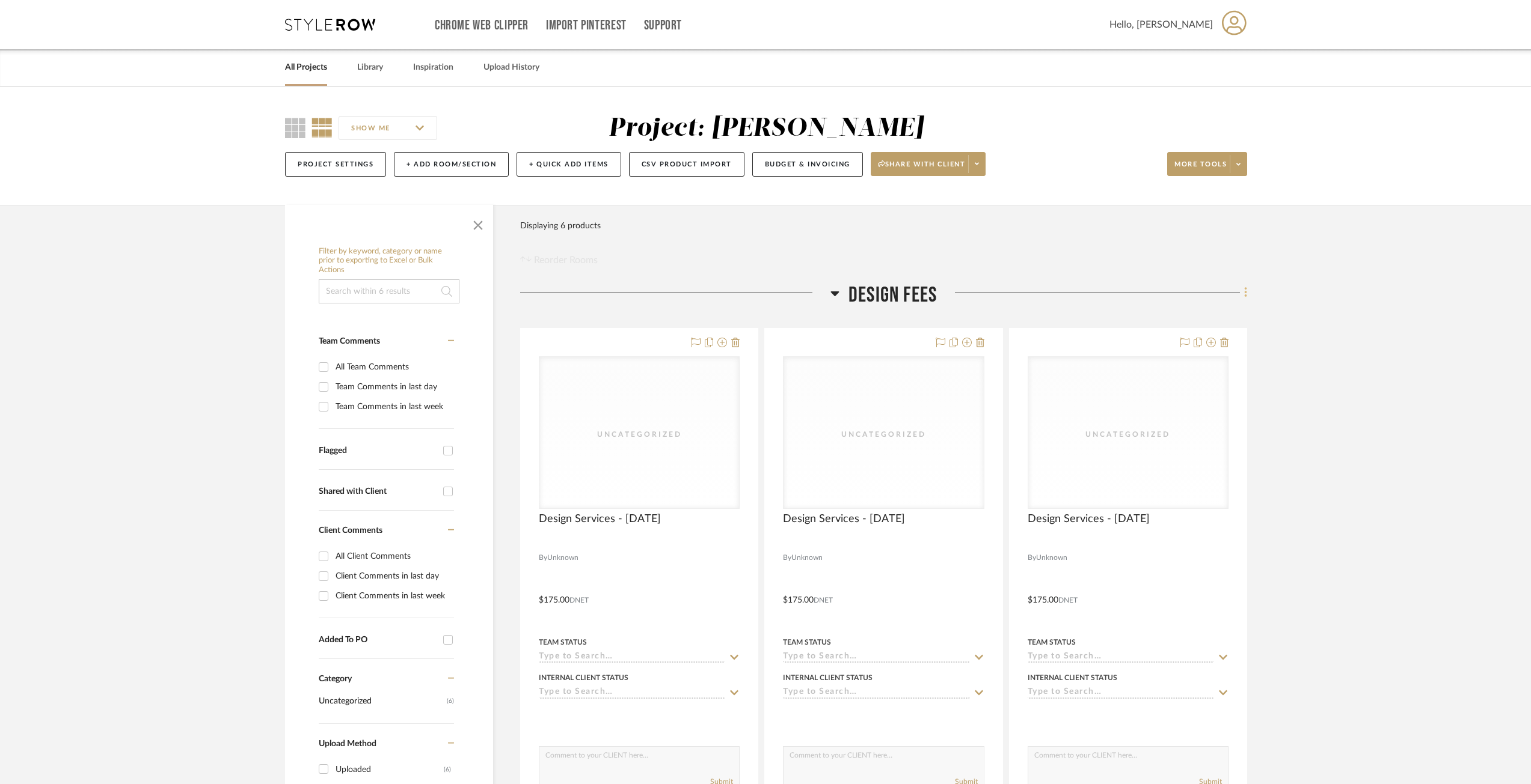
click at [1247, 291] on icon at bounding box center [1246, 293] width 3 height 13
click at [1299, 318] on div at bounding box center [765, 392] width 1531 height 784
click at [803, 169] on button "Budget & Invoicing" at bounding box center [807, 164] width 111 height 24
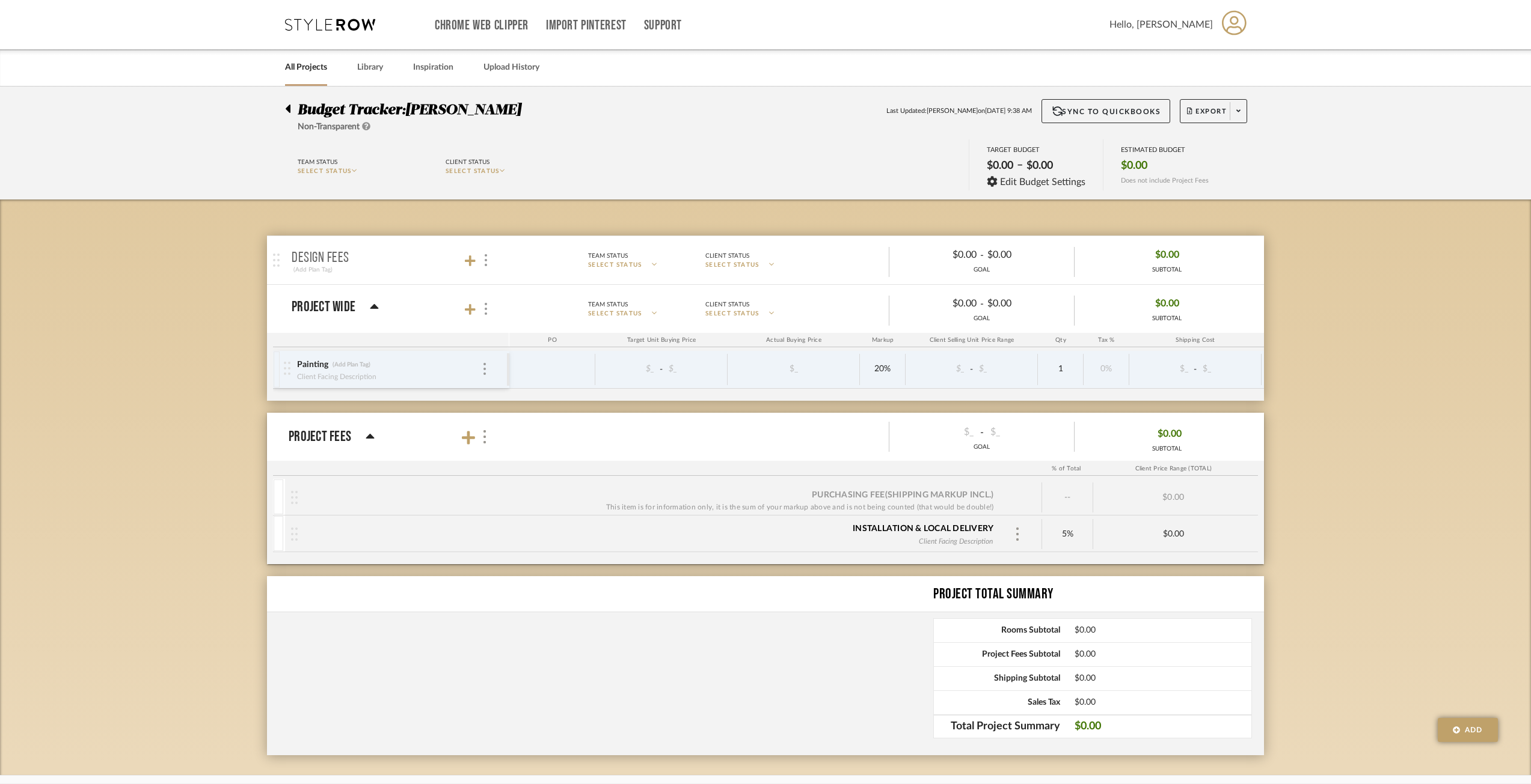
click at [751, 261] on span "SELECT STATUS" at bounding box center [732, 265] width 54 height 9
click at [380, 260] on div at bounding box center [765, 392] width 1531 height 784
drag, startPoint x: 1238, startPoint y: 260, endPoint x: 1232, endPoint y: 226, distance: 34.5
click at [1312, 224] on div "Budget Tracker: Geracie Non-Transparent Last Updated: Ann Kottler on Sep 30th, …" at bounding box center [765, 432] width 1531 height 690
click at [326, 255] on p "Design Fees" at bounding box center [321, 258] width 57 height 14
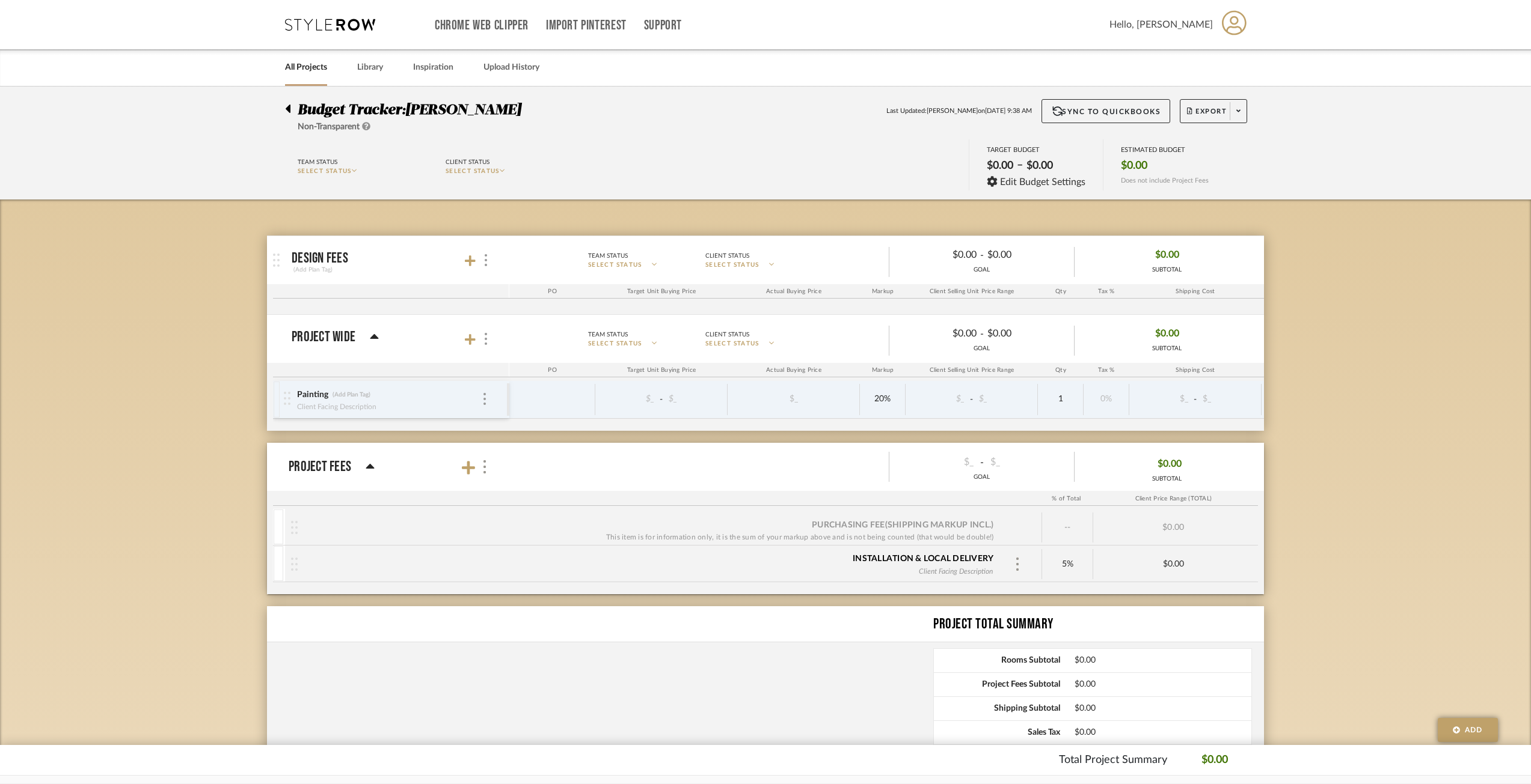
click at [283, 259] on div at bounding box center [278, 260] width 24 height 48
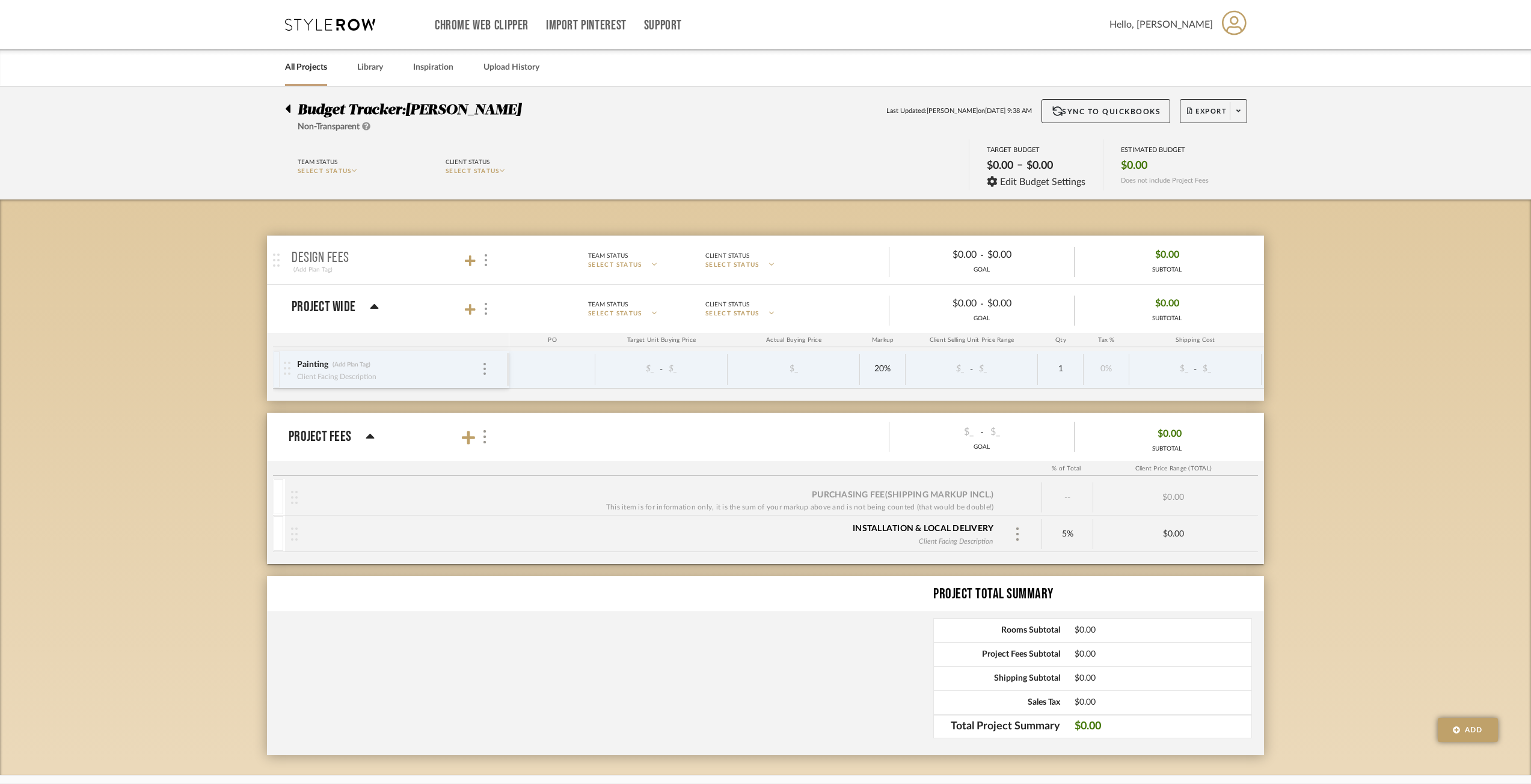
drag, startPoint x: 282, startPoint y: 259, endPoint x: 272, endPoint y: 259, distance: 10.0
click at [273, 259] on img at bounding box center [277, 260] width 7 height 13
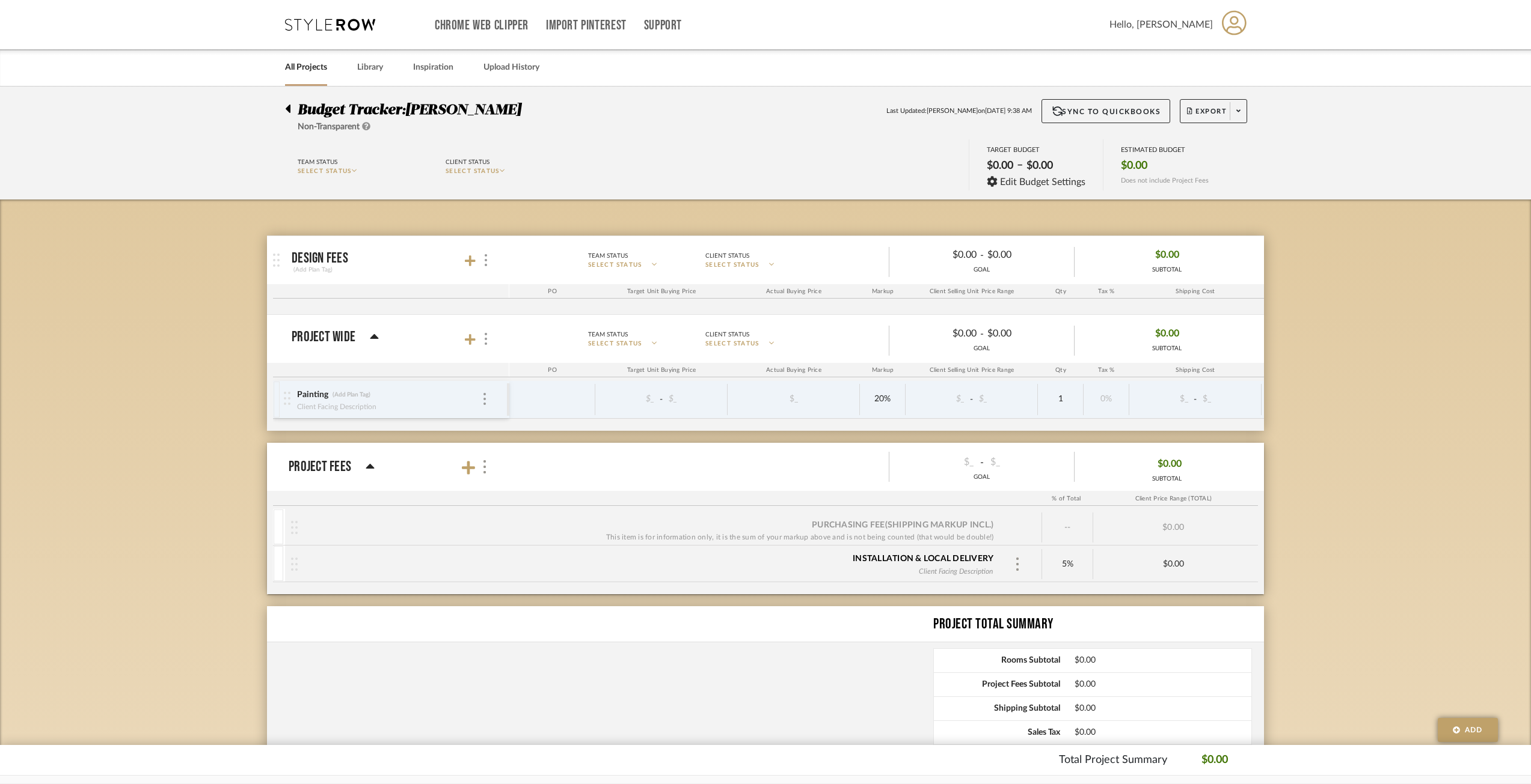
click at [293, 109] on div at bounding box center [291, 106] width 13 height 14
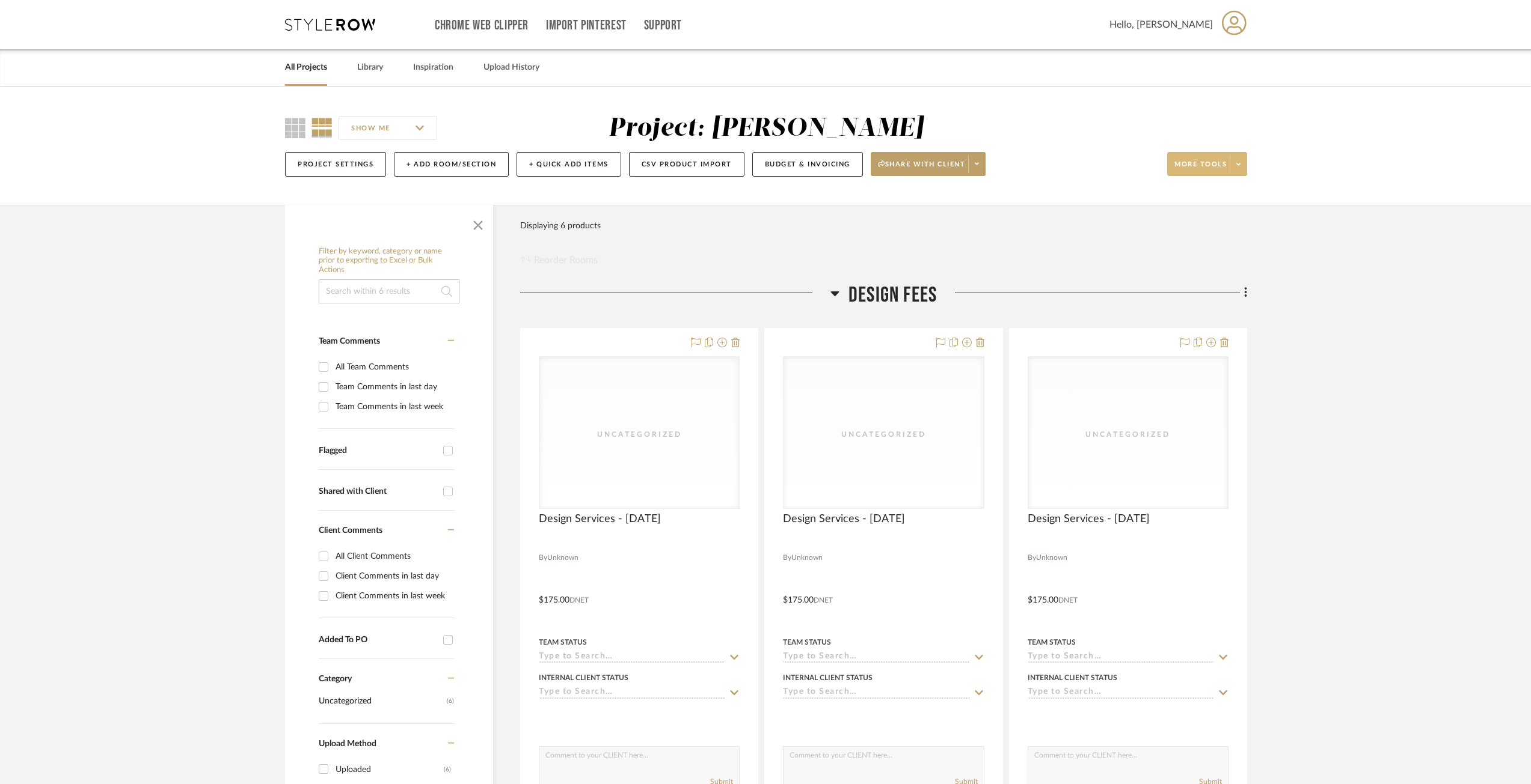
click at [1235, 165] on span at bounding box center [1238, 164] width 17 height 18
click at [1351, 327] on div at bounding box center [765, 392] width 1531 height 784
click at [1243, 296] on fa-icon at bounding box center [1243, 294] width 8 height 20
click at [1392, 411] on div at bounding box center [765, 392] width 1531 height 784
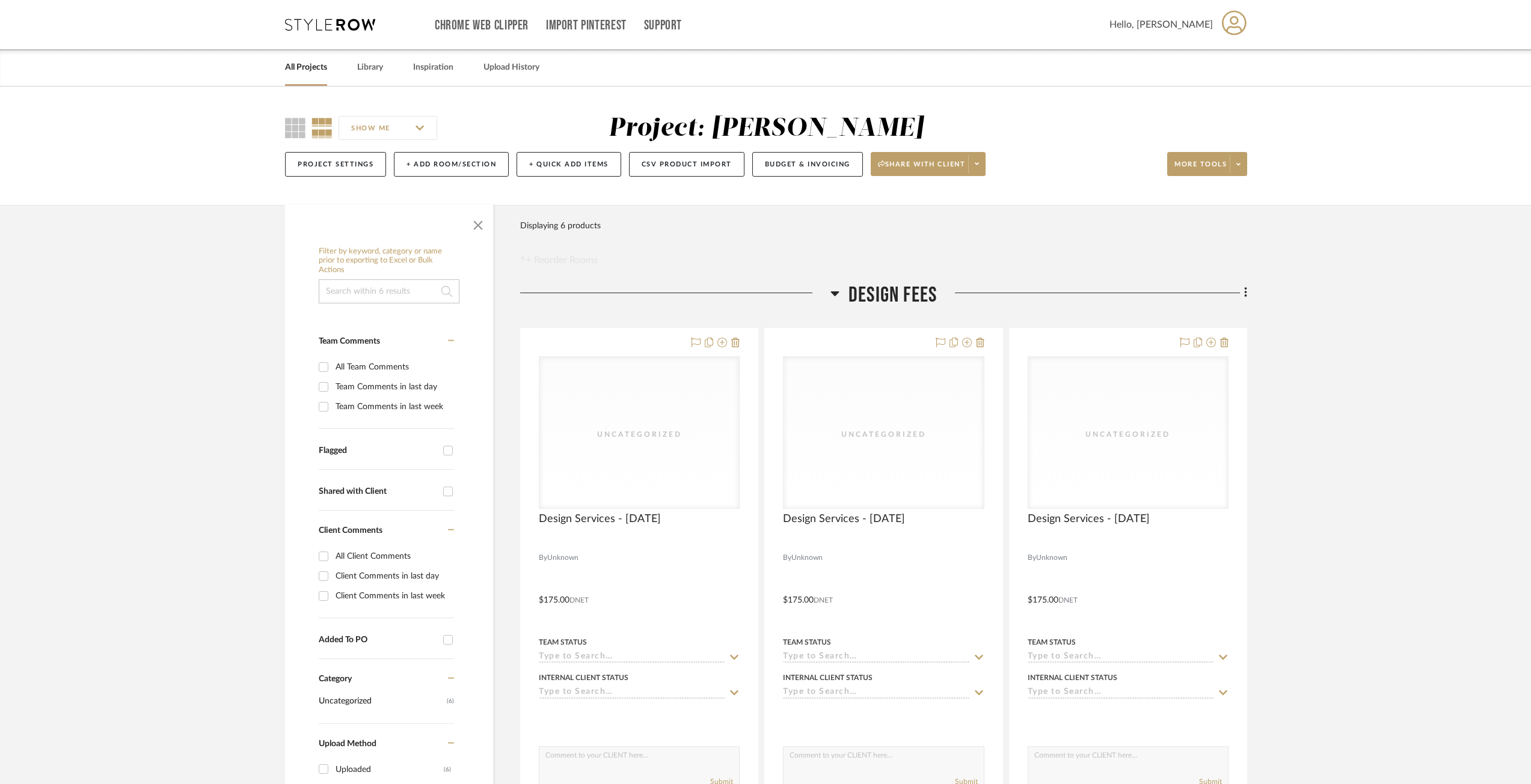
click at [905, 285] on span "Design Fees" at bounding box center [892, 295] width 89 height 26
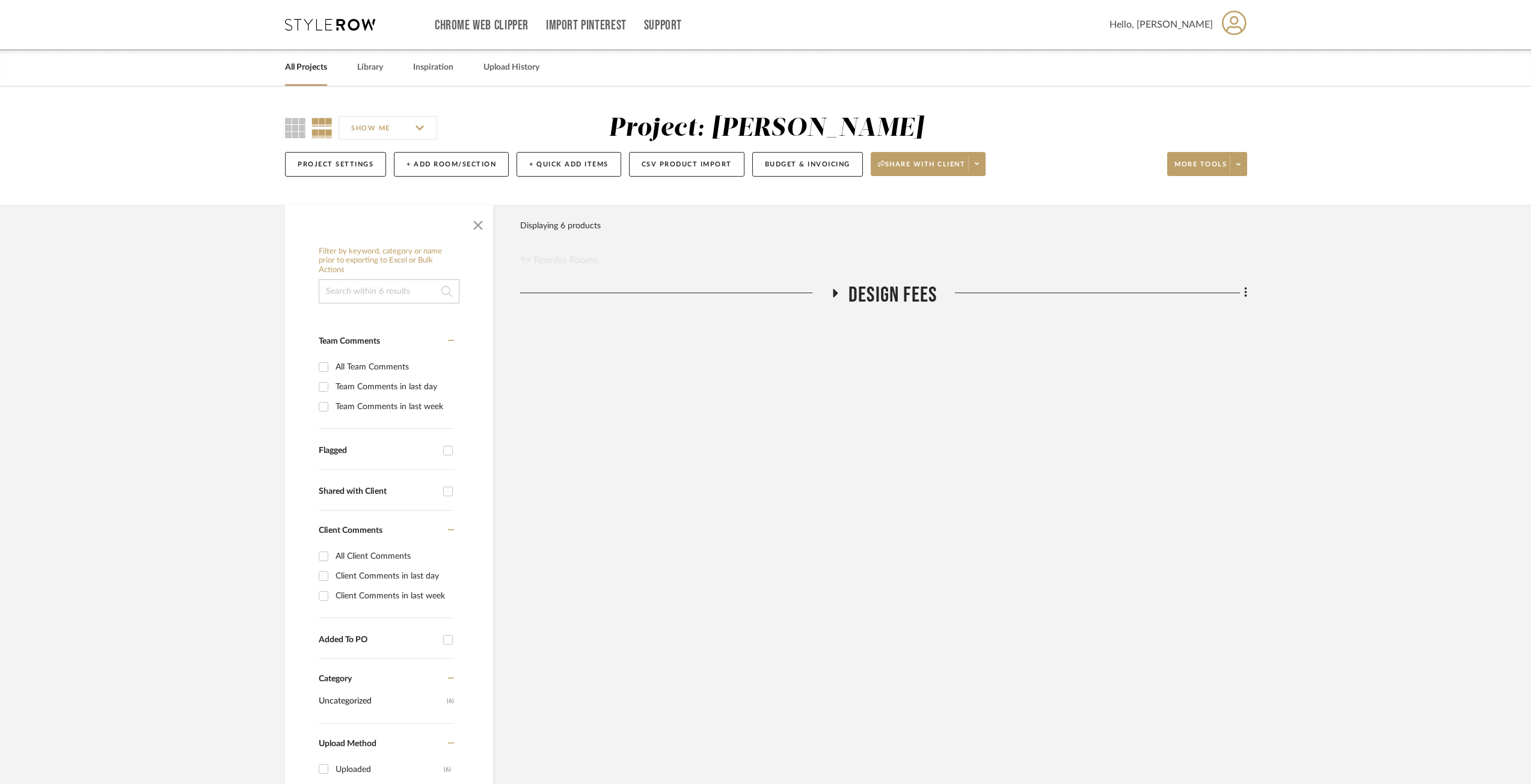
click at [905, 285] on span "Design Fees" at bounding box center [892, 295] width 89 height 26
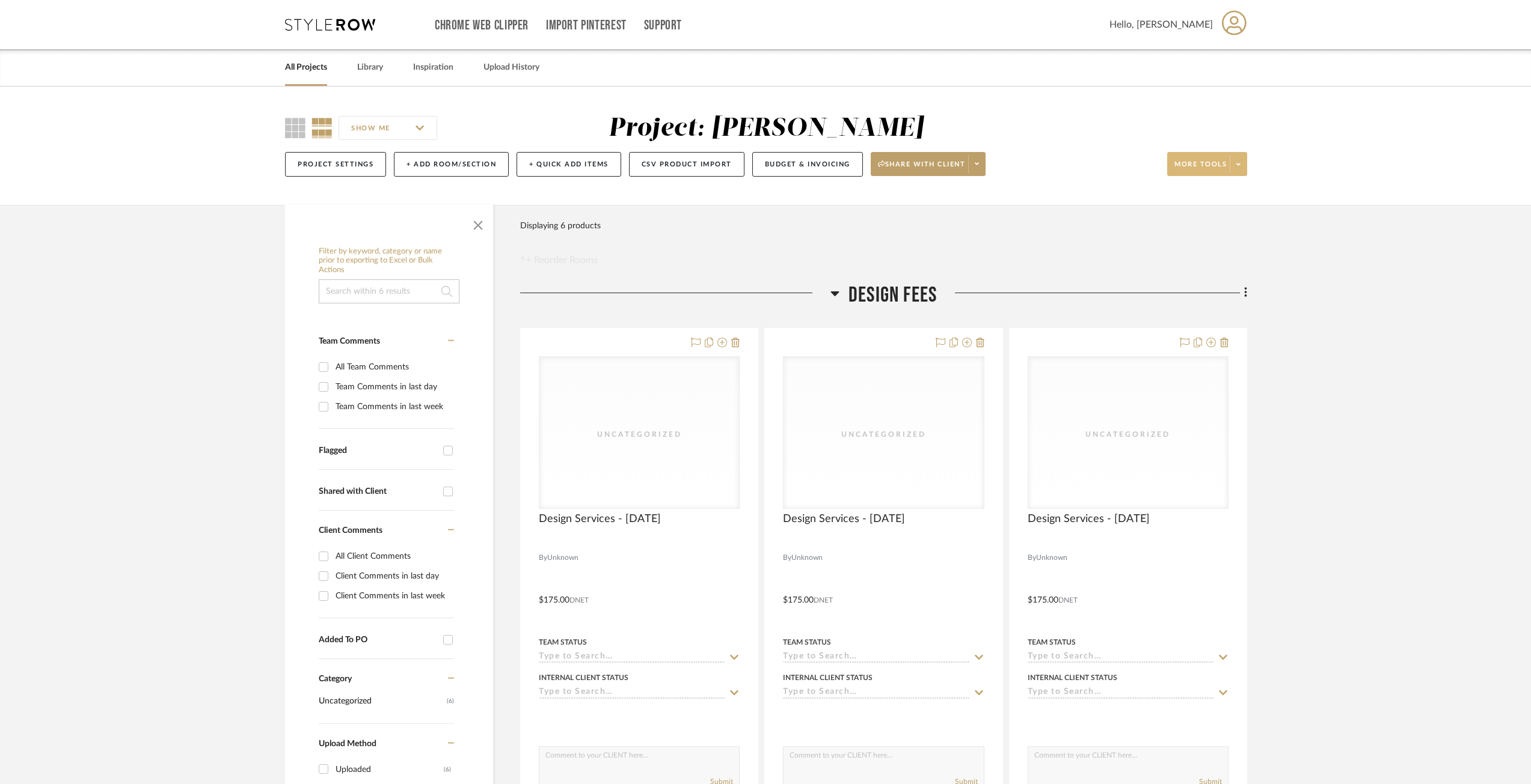
click at [1236, 160] on span at bounding box center [1238, 164] width 17 height 18
click at [1214, 428] on span "Create PO" at bounding box center [1219, 429] width 78 height 10
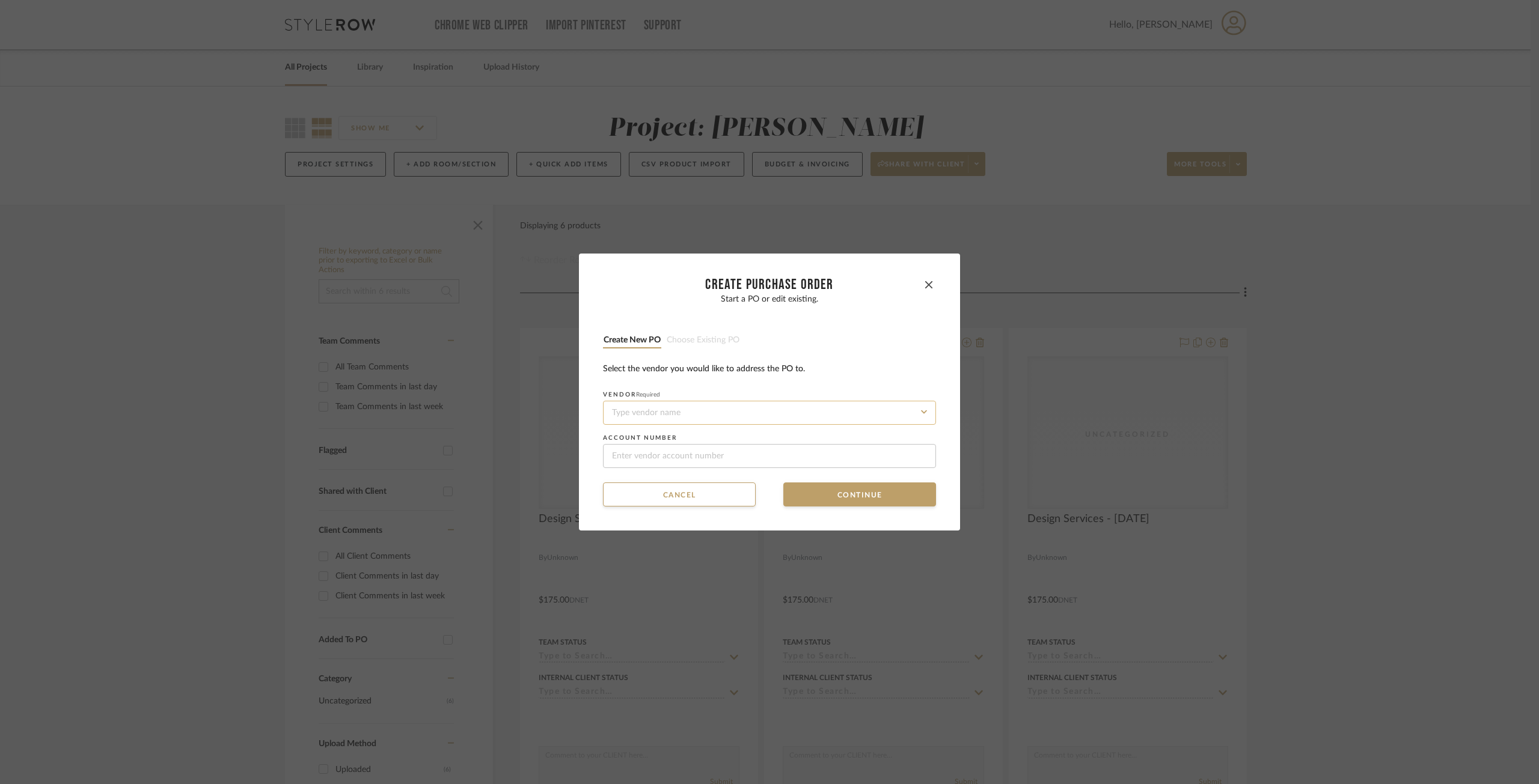
click at [664, 405] on input at bounding box center [769, 412] width 333 height 24
click at [673, 416] on input at bounding box center [769, 412] width 333 height 24
click at [922, 286] on button "button" at bounding box center [928, 284] width 14 height 14
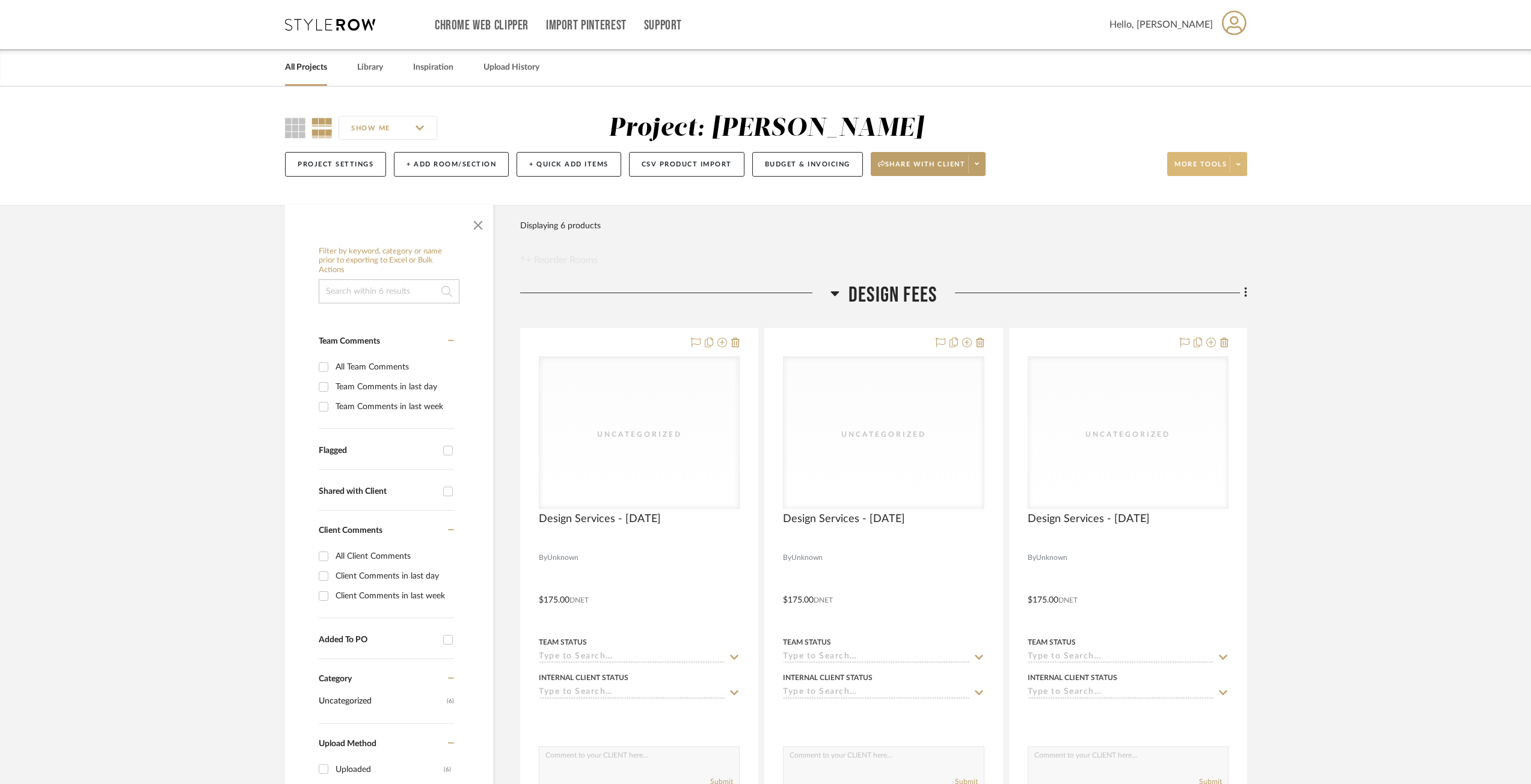
click at [1228, 163] on button "More tools" at bounding box center [1207, 164] width 80 height 24
drag, startPoint x: 1317, startPoint y: 327, endPoint x: 1253, endPoint y: 239, distance: 108.8
click at [1317, 327] on div at bounding box center [765, 392] width 1531 height 784
click at [1243, 293] on fa-icon at bounding box center [1243, 294] width 8 height 20
click at [1261, 318] on div at bounding box center [765, 392] width 1531 height 784
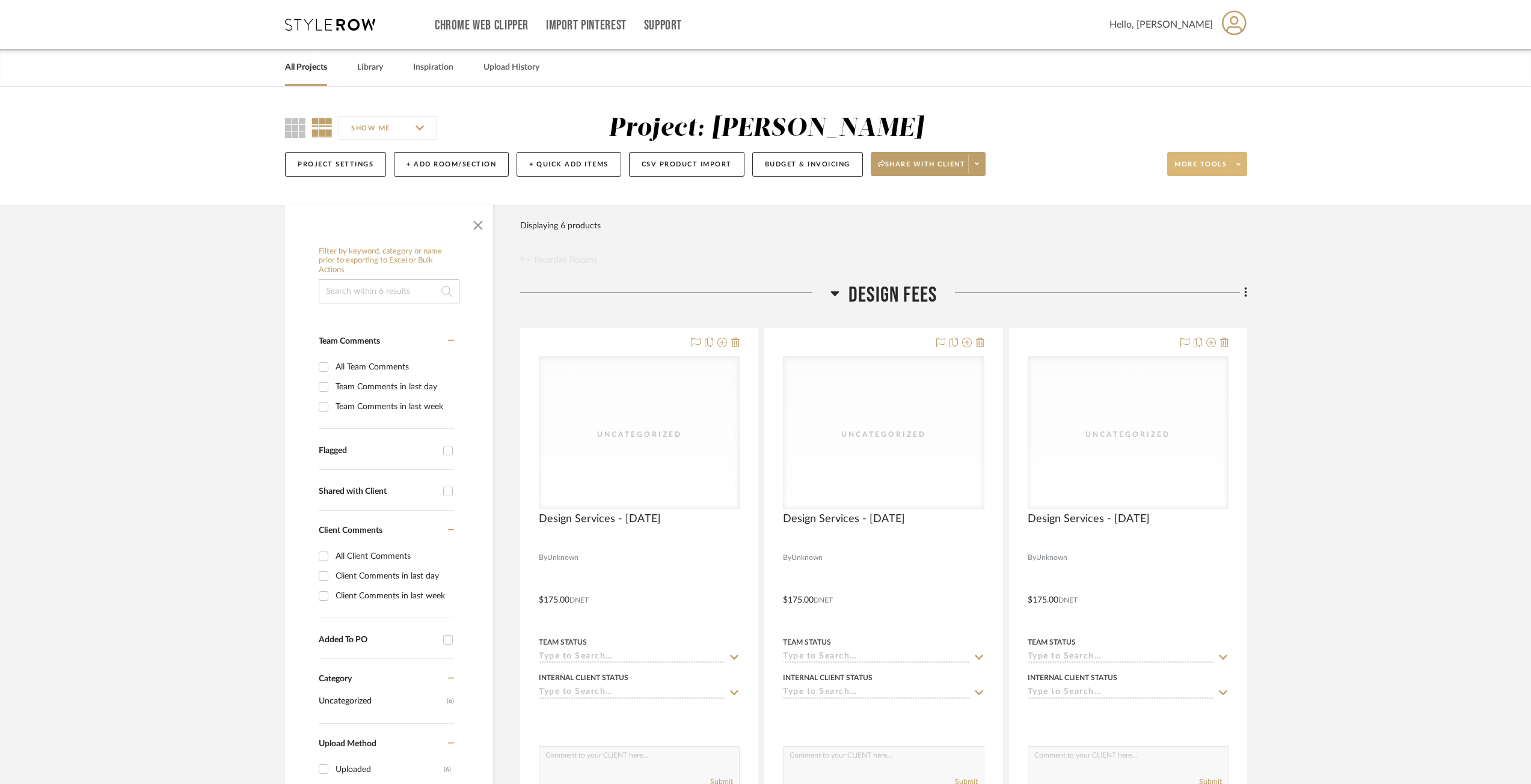
click at [1238, 161] on icon at bounding box center [1238, 164] width 4 height 7
click at [1217, 344] on span "Export To Excel" at bounding box center [1219, 343] width 78 height 10
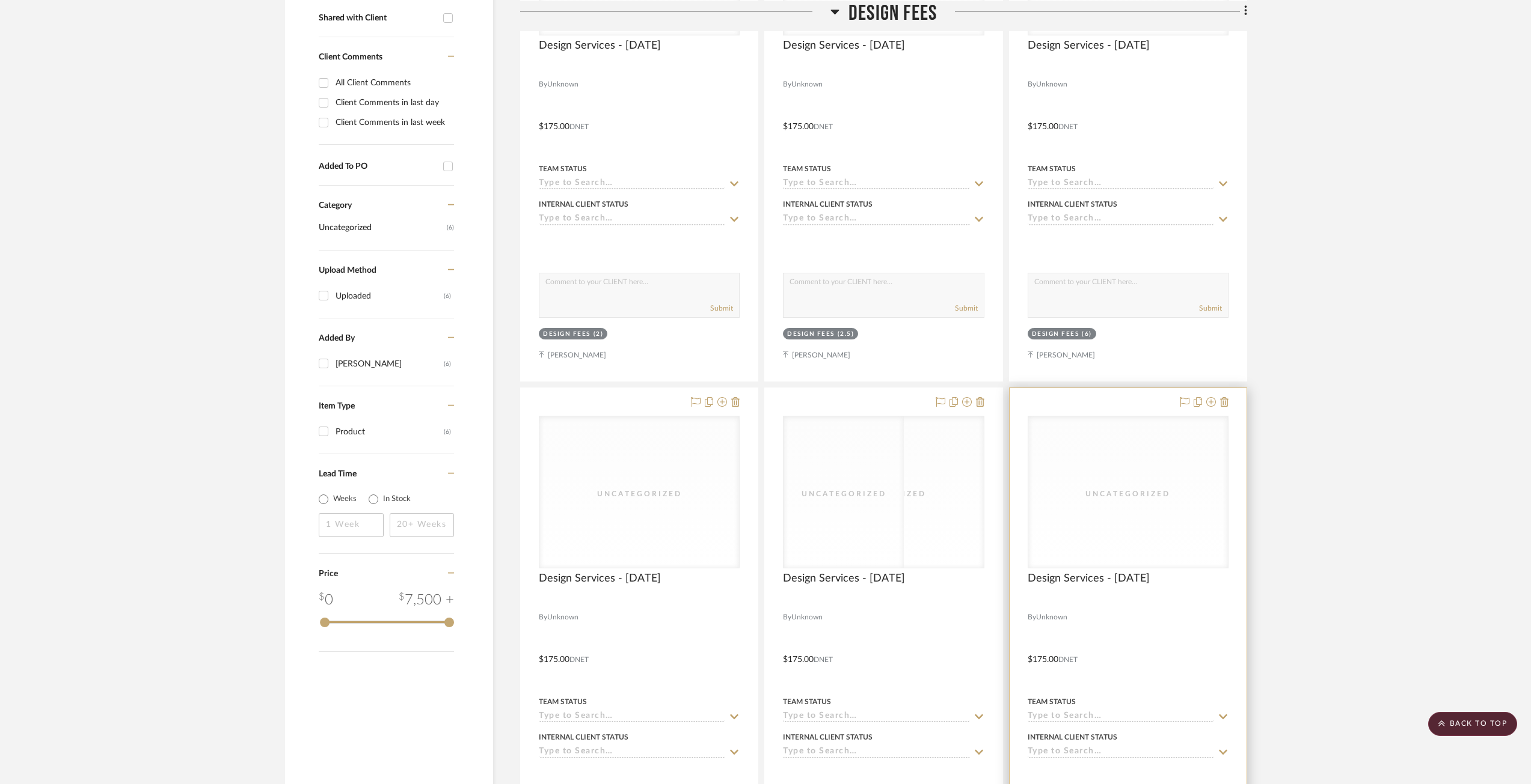
scroll to position [601, 0]
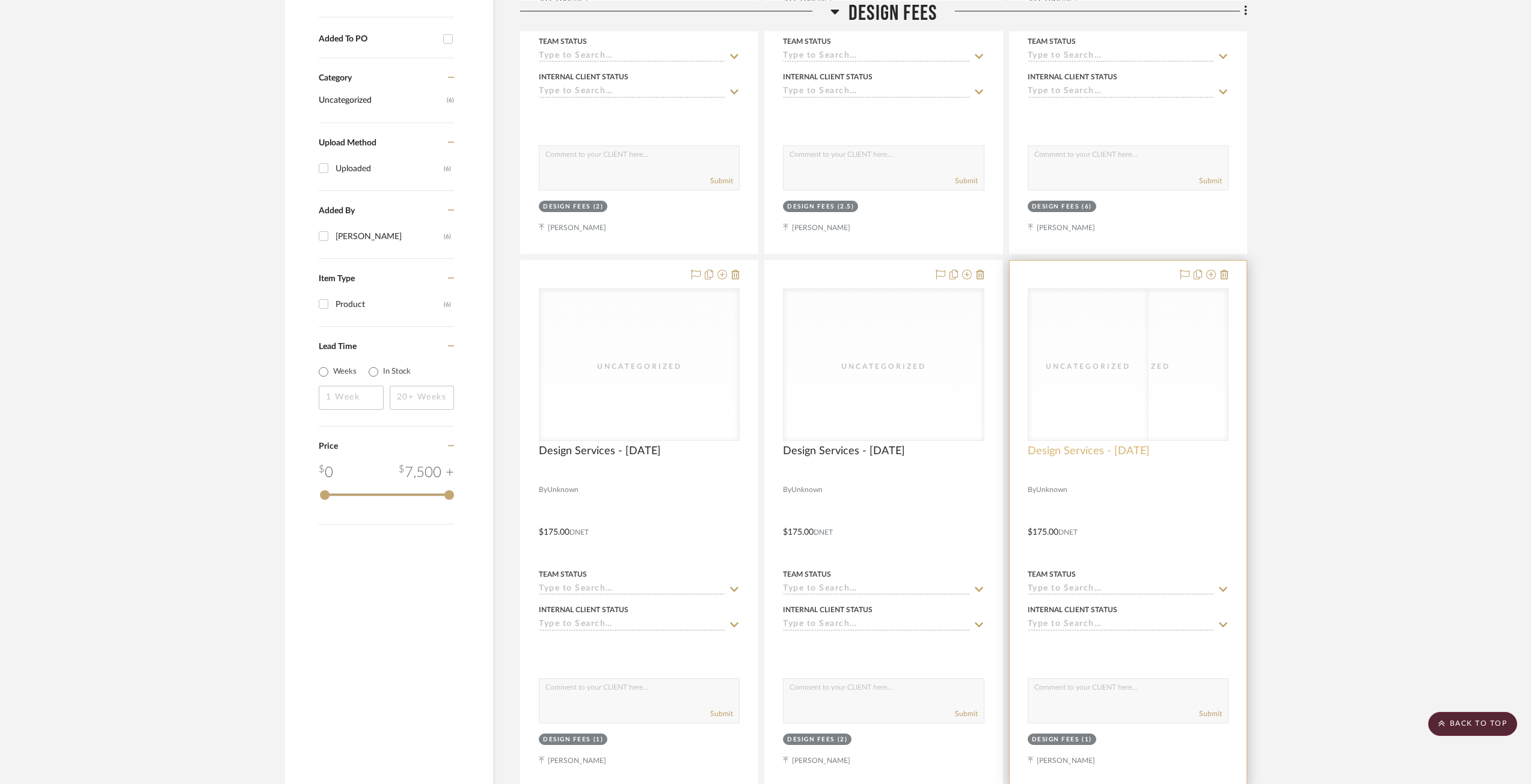
click at [1107, 453] on span "Design Services - 7/31/2025" at bounding box center [1088, 451] width 122 height 13
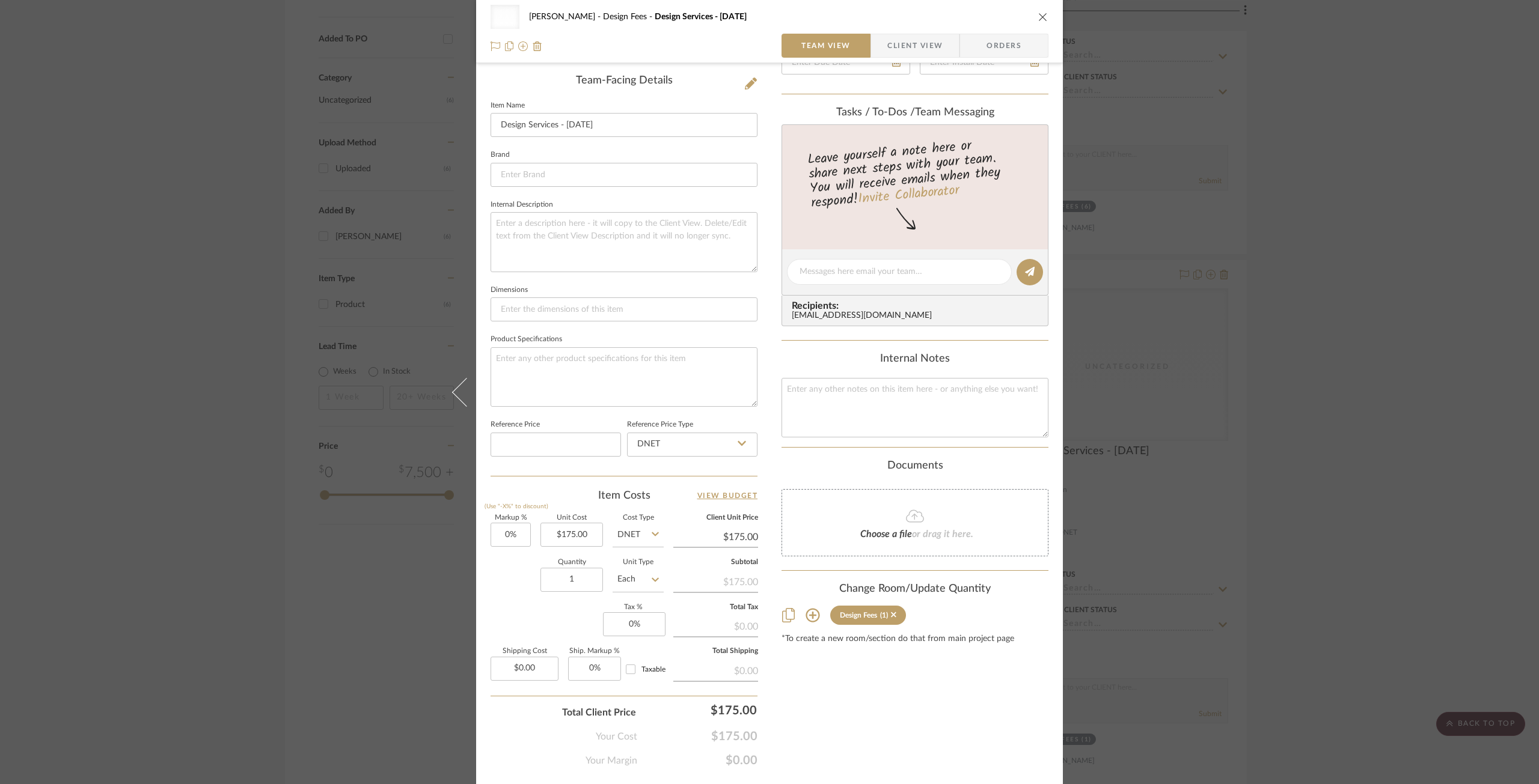
scroll to position [332, 0]
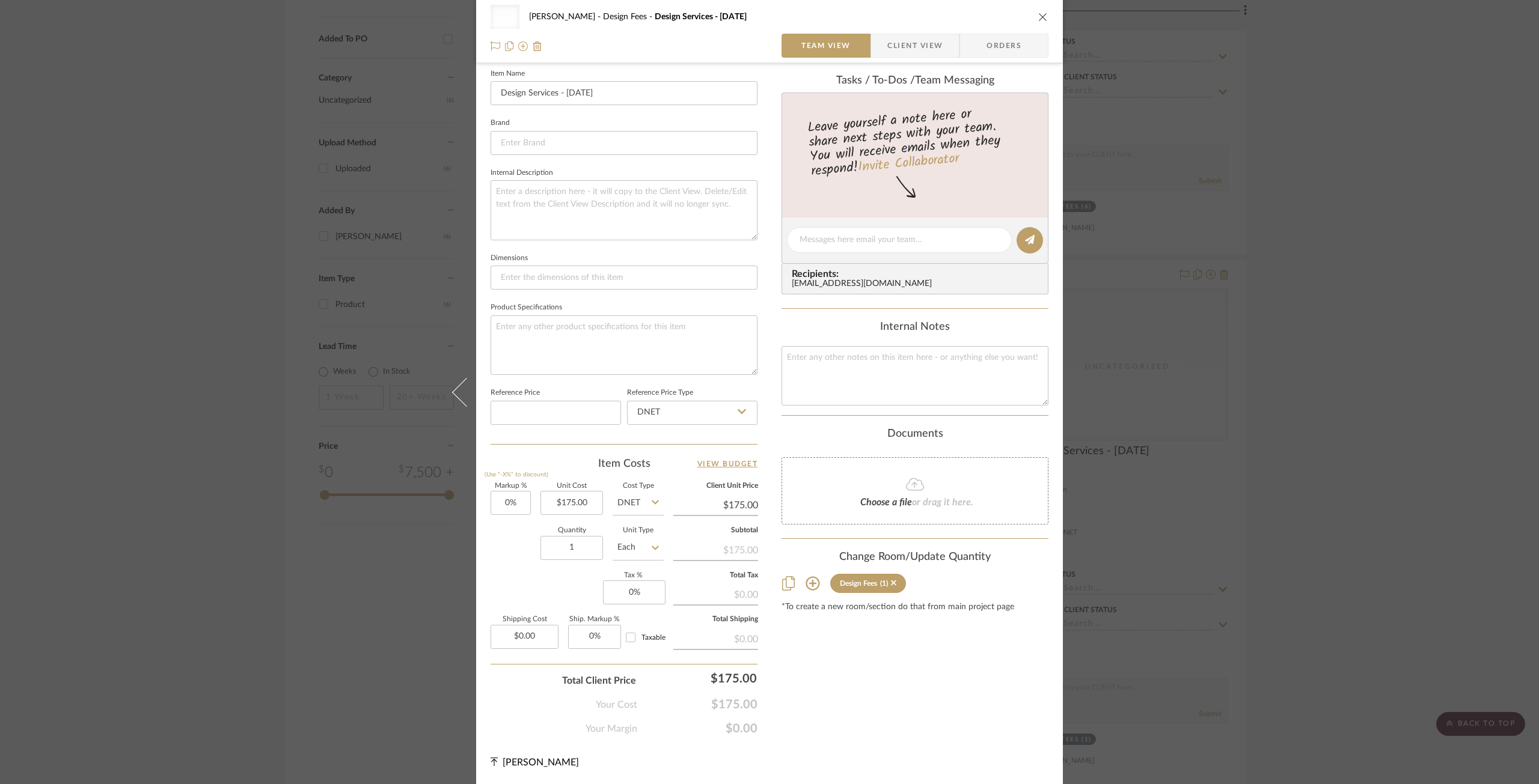
click at [633, 501] on input "DNET" at bounding box center [638, 502] width 51 height 24
click at [635, 544] on input "Each" at bounding box center [638, 548] width 51 height 24
click at [639, 504] on input "DNET" at bounding box center [638, 502] width 51 height 24
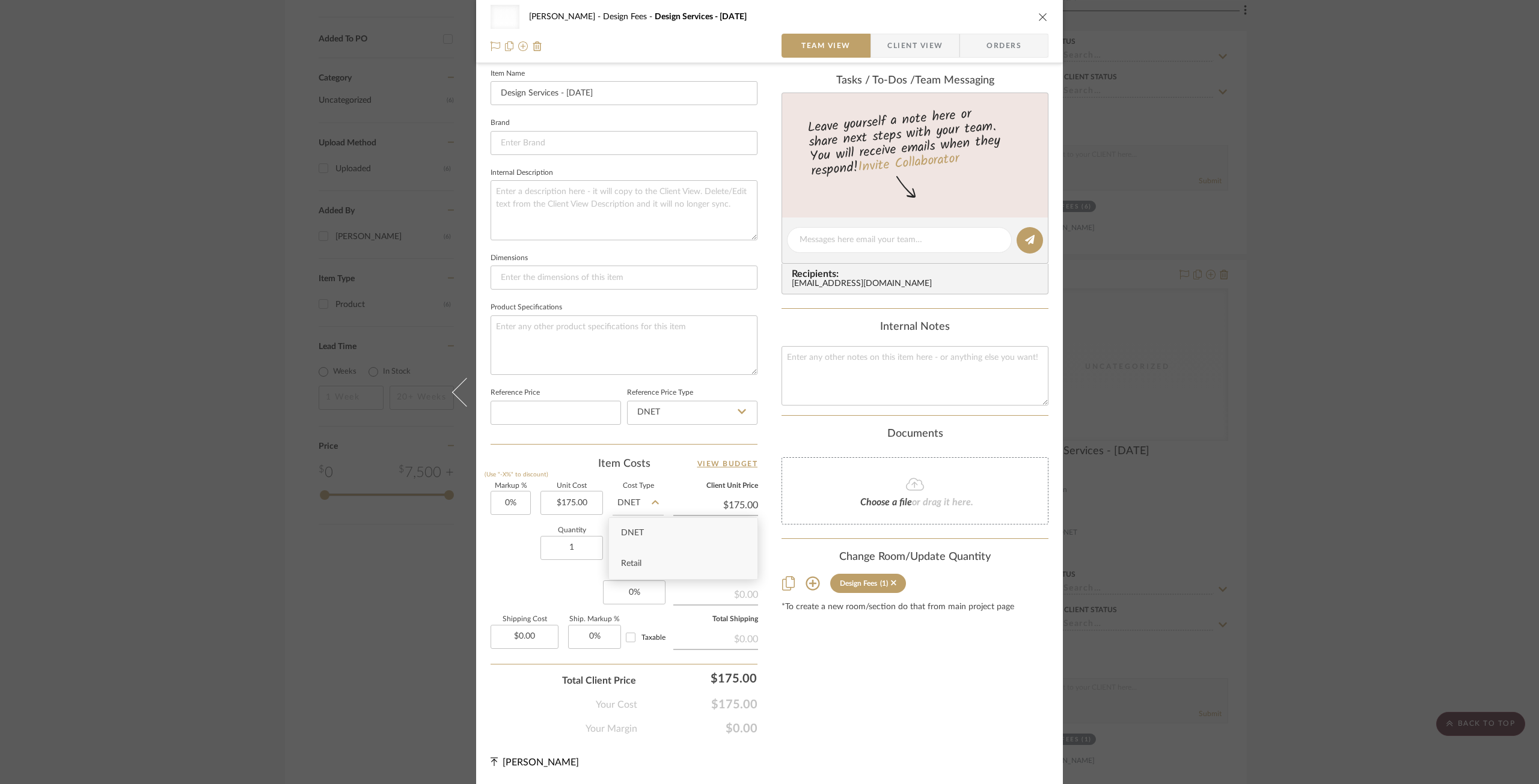
click at [634, 559] on div "Retail" at bounding box center [683, 564] width 148 height 30
click at [641, 504] on input "Retail" at bounding box center [638, 502] width 51 height 24
click at [642, 566] on div "Retail" at bounding box center [683, 564] width 148 height 30
click at [633, 501] on input "Retail" at bounding box center [638, 502] width 51 height 24
click at [638, 528] on div "DNET" at bounding box center [683, 533] width 148 height 30
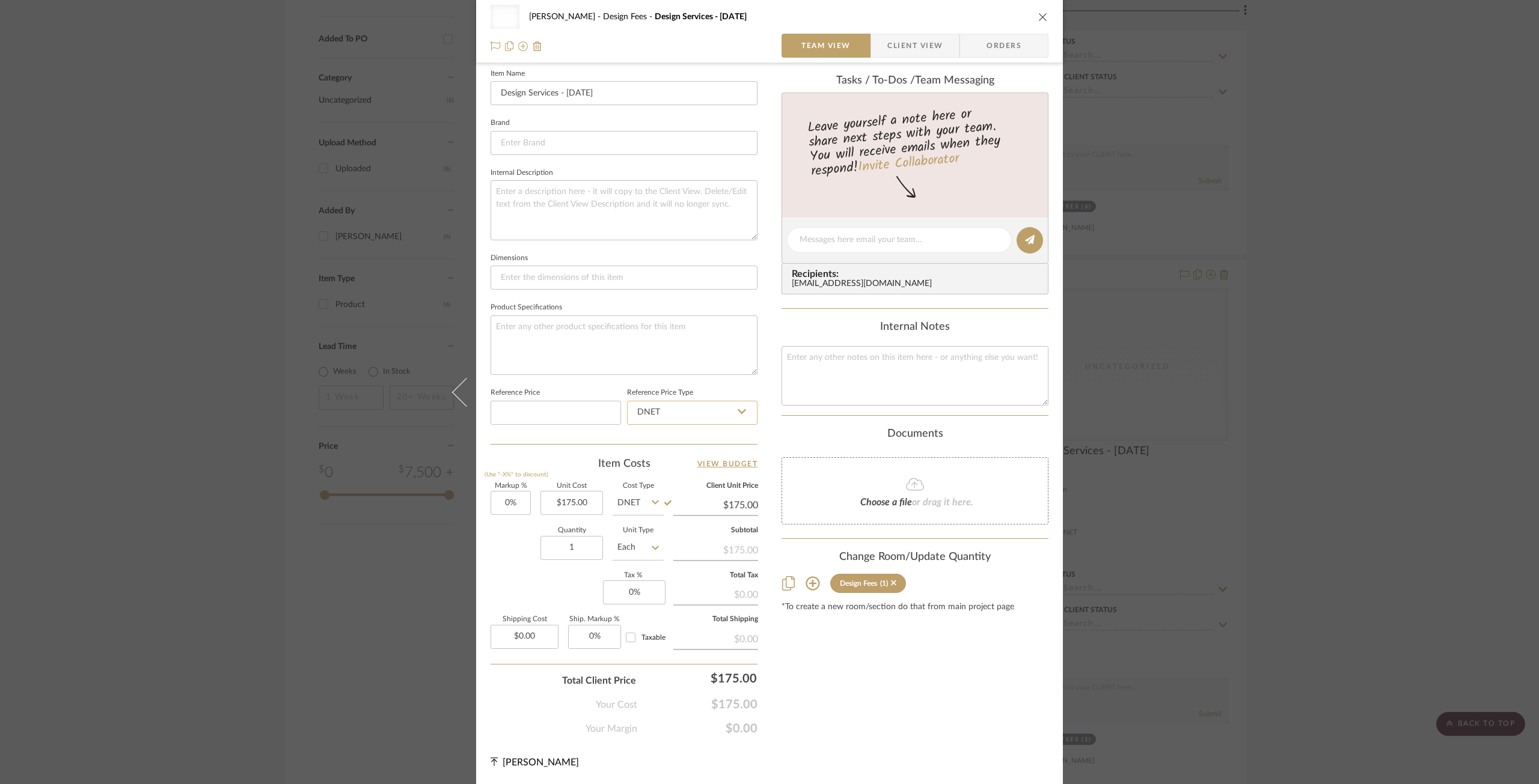
click at [692, 408] on input "DNET" at bounding box center [691, 412] width 131 height 24
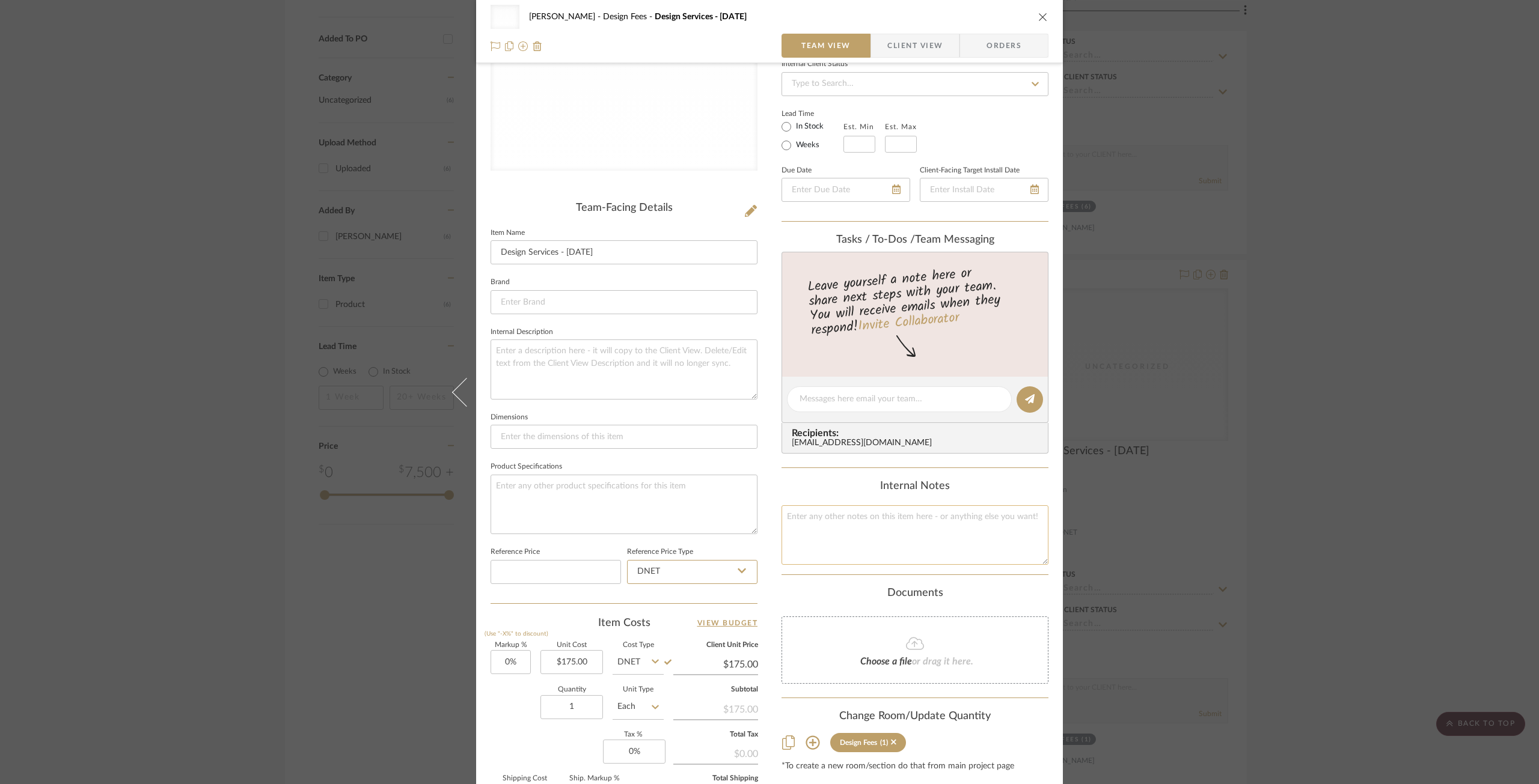
scroll to position [0, 0]
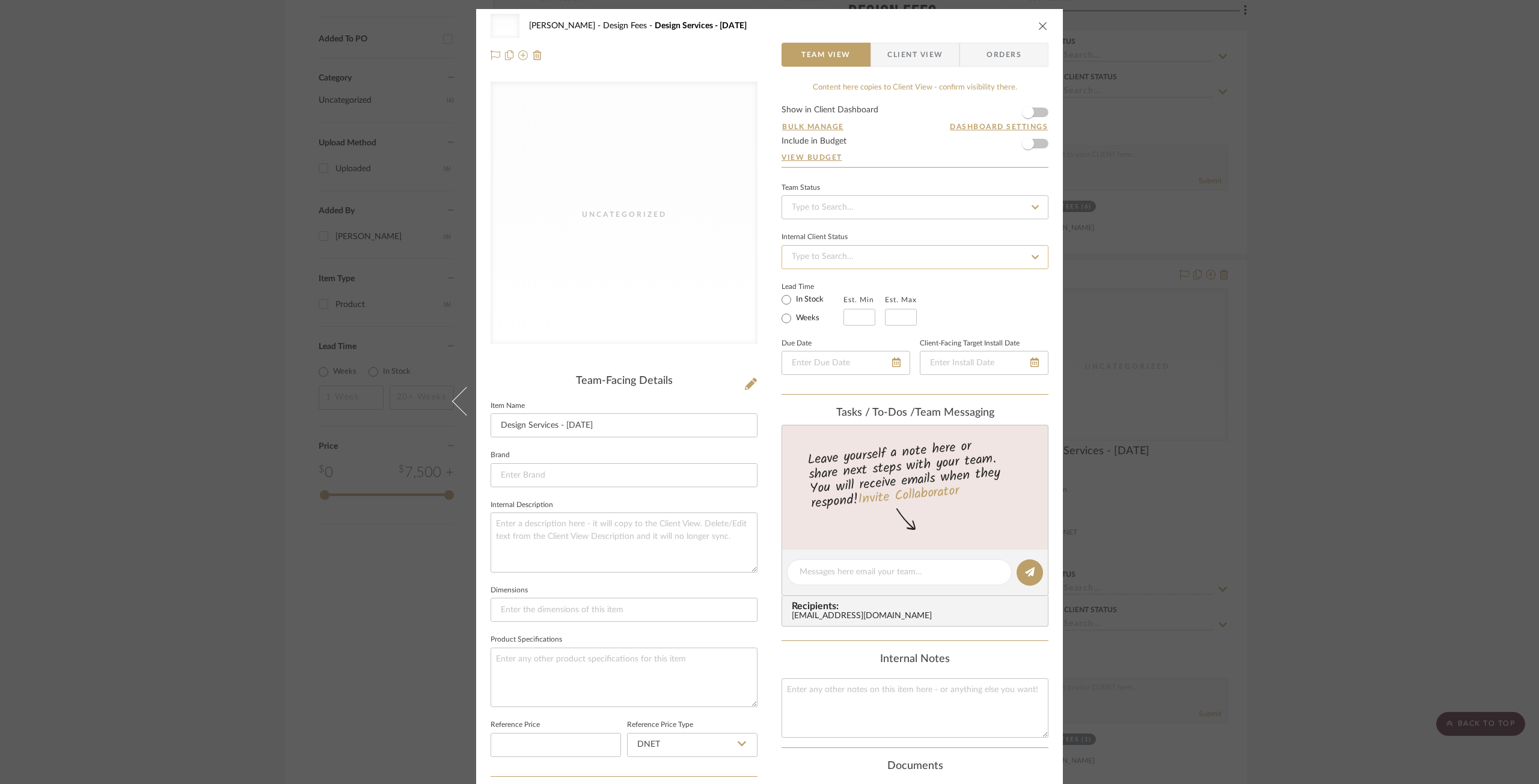
click at [821, 250] on input at bounding box center [915, 257] width 266 height 24
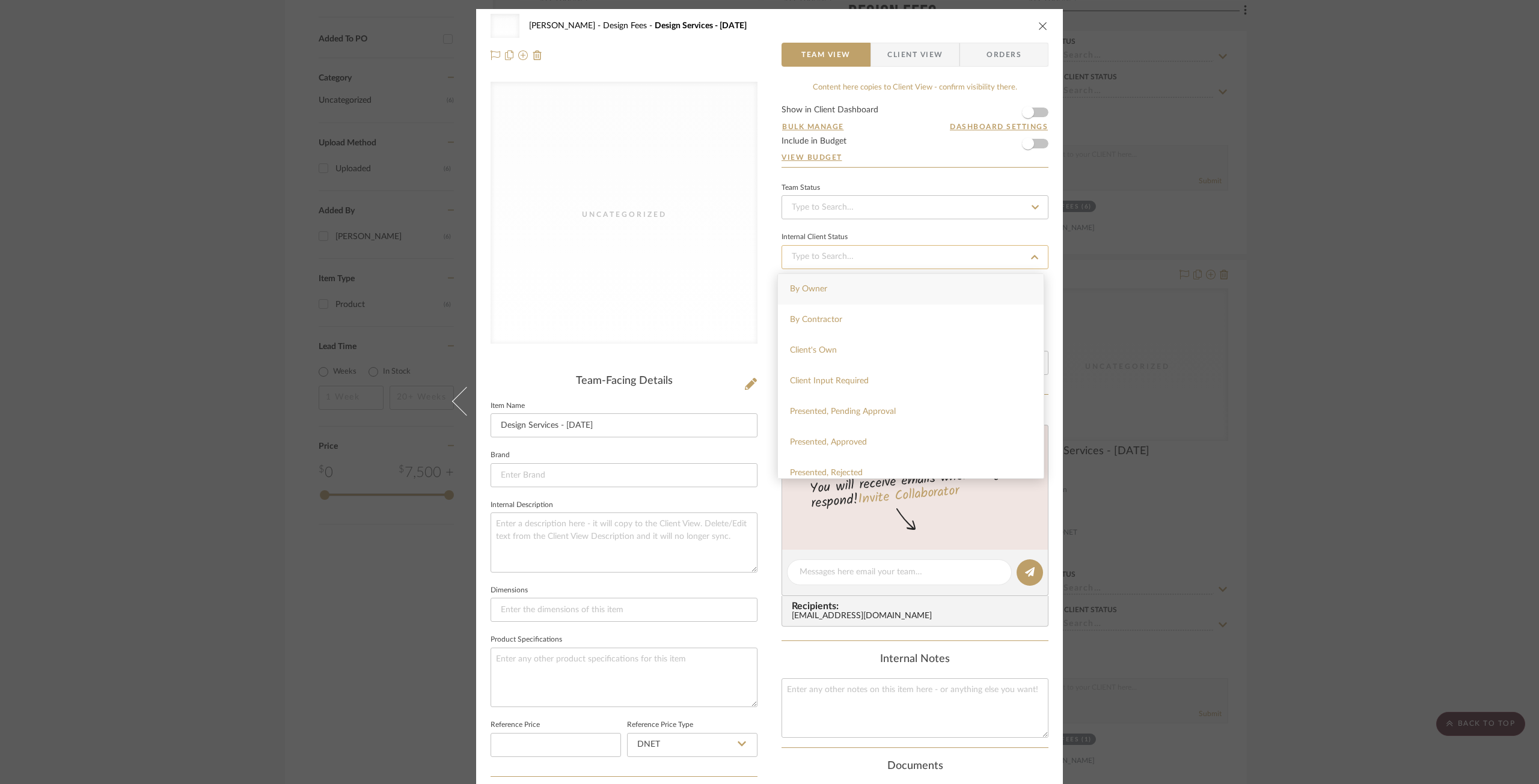
click at [817, 250] on input at bounding box center [915, 257] width 266 height 24
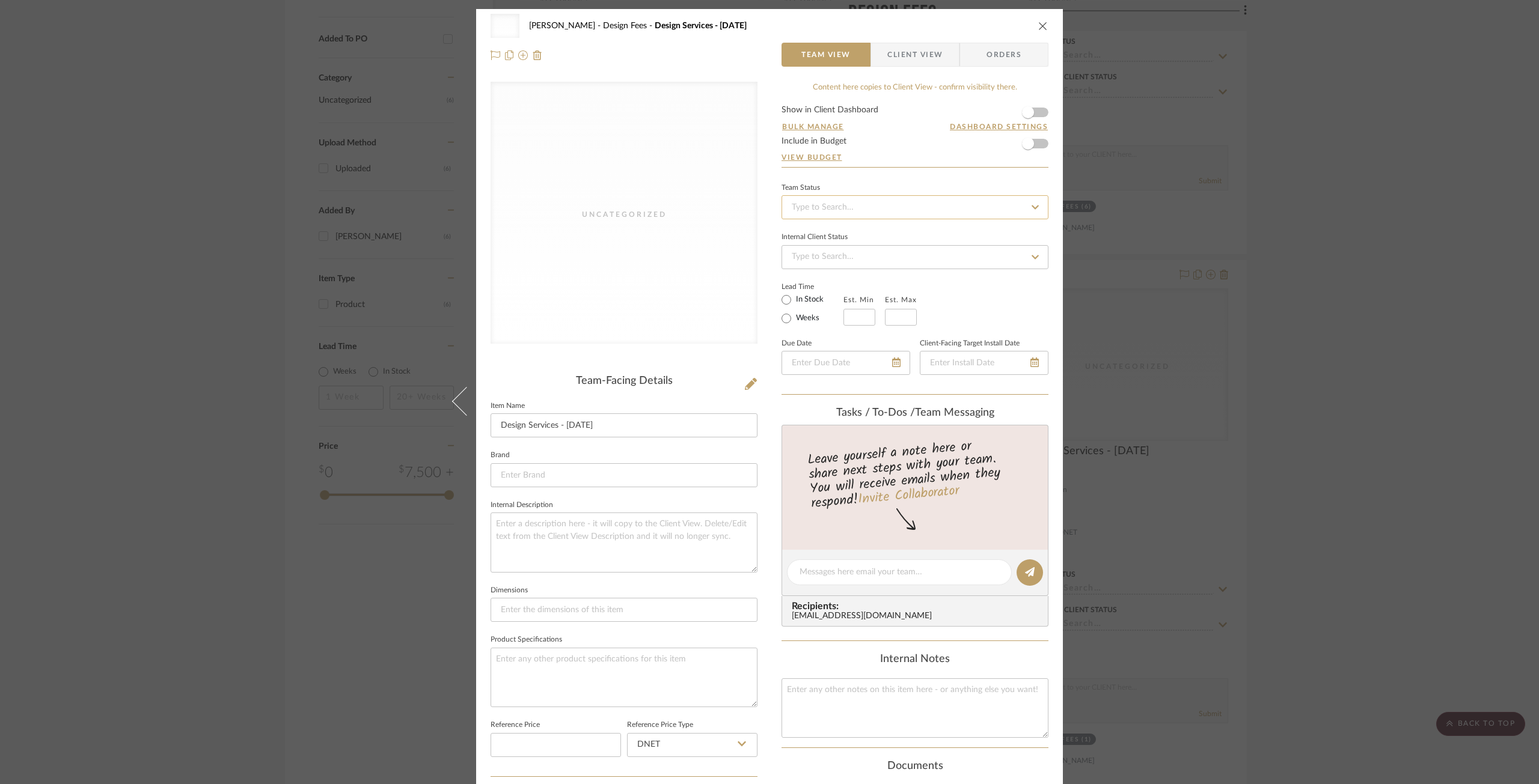
drag, startPoint x: 820, startPoint y: 217, endPoint x: 862, endPoint y: 2, distance: 219.1
click at [820, 217] on input at bounding box center [915, 207] width 266 height 24
click at [897, 56] on span "Client View" at bounding box center [915, 55] width 56 height 24
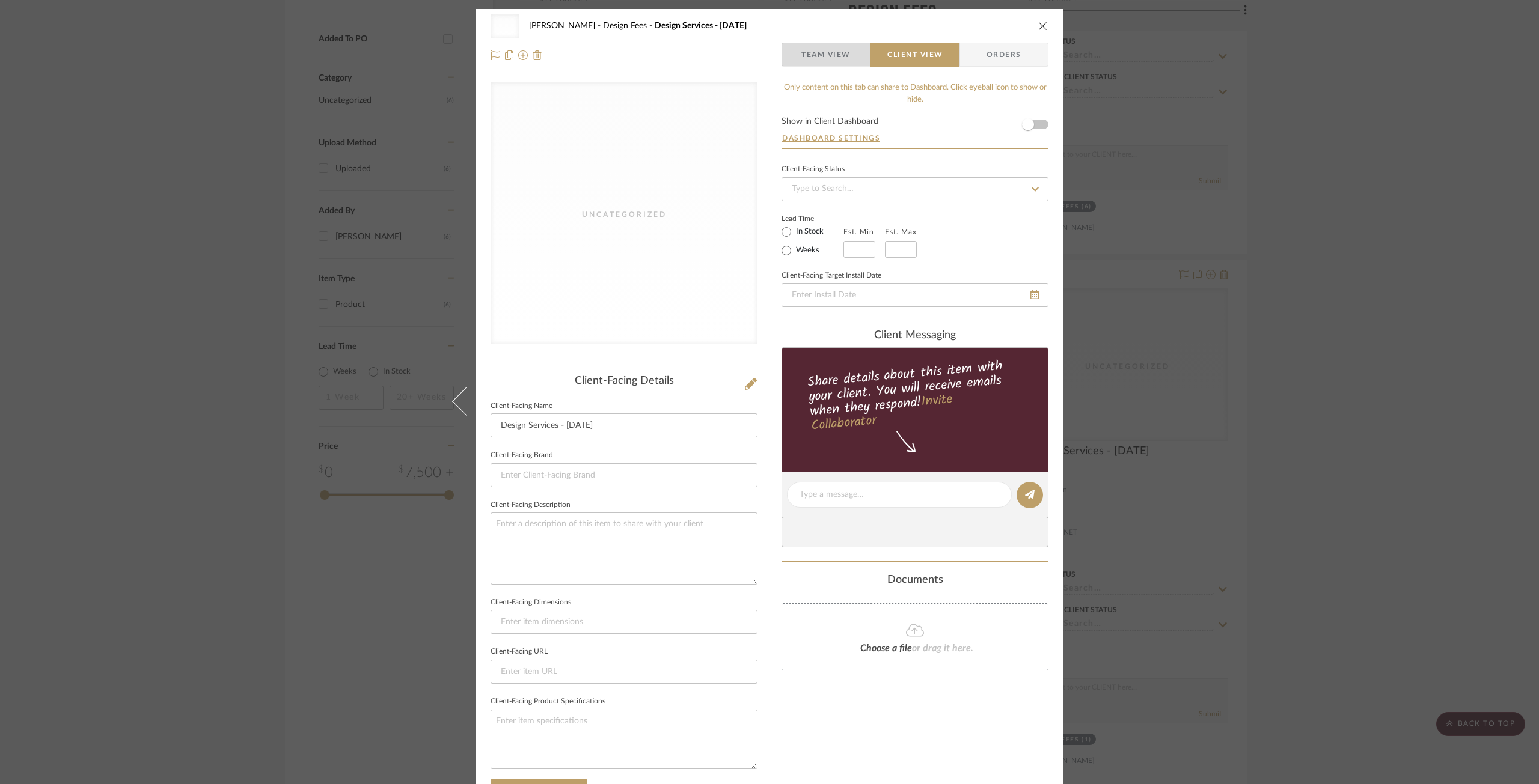
click at [835, 60] on span "Team View" at bounding box center [826, 55] width 49 height 24
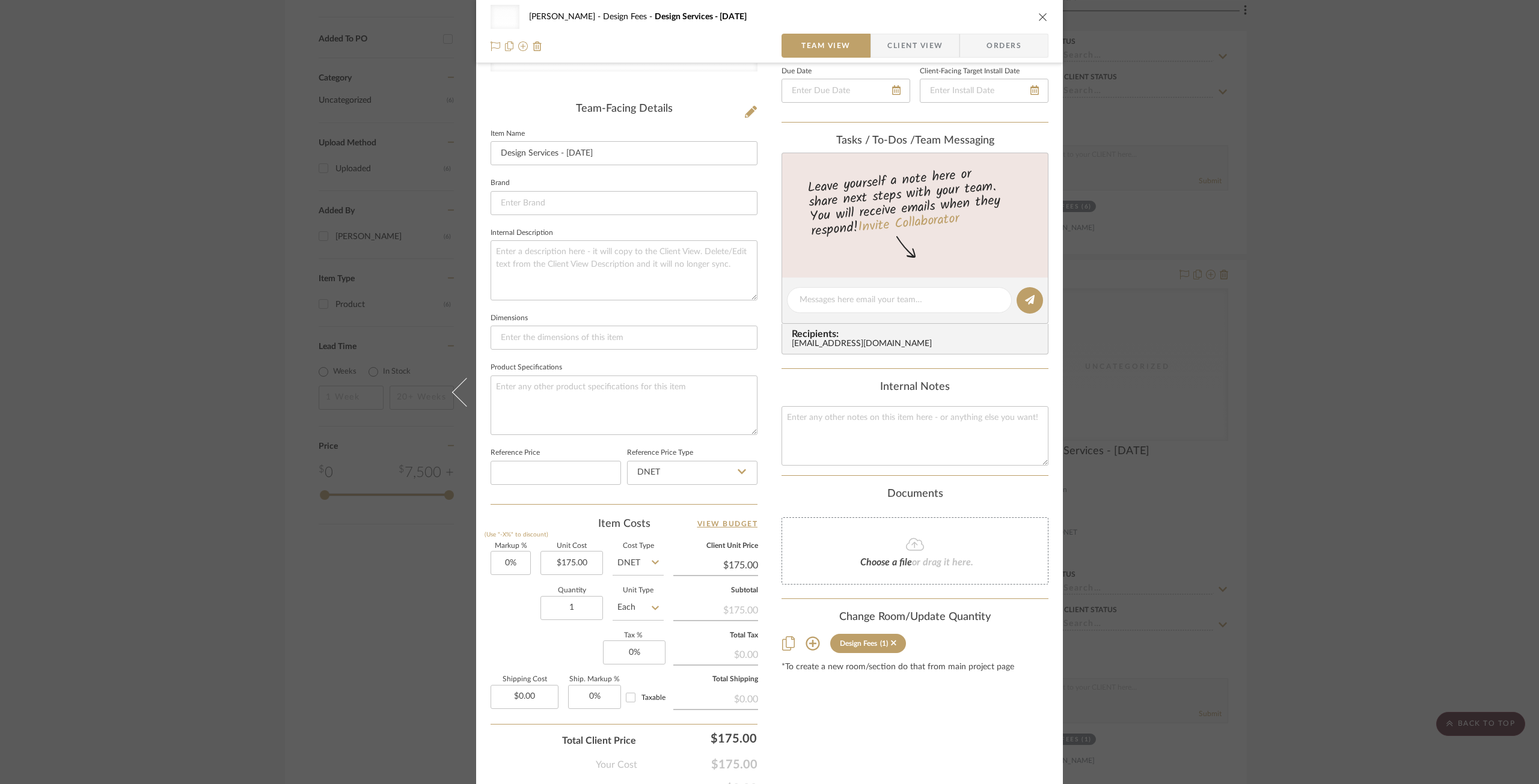
scroll to position [212, 0]
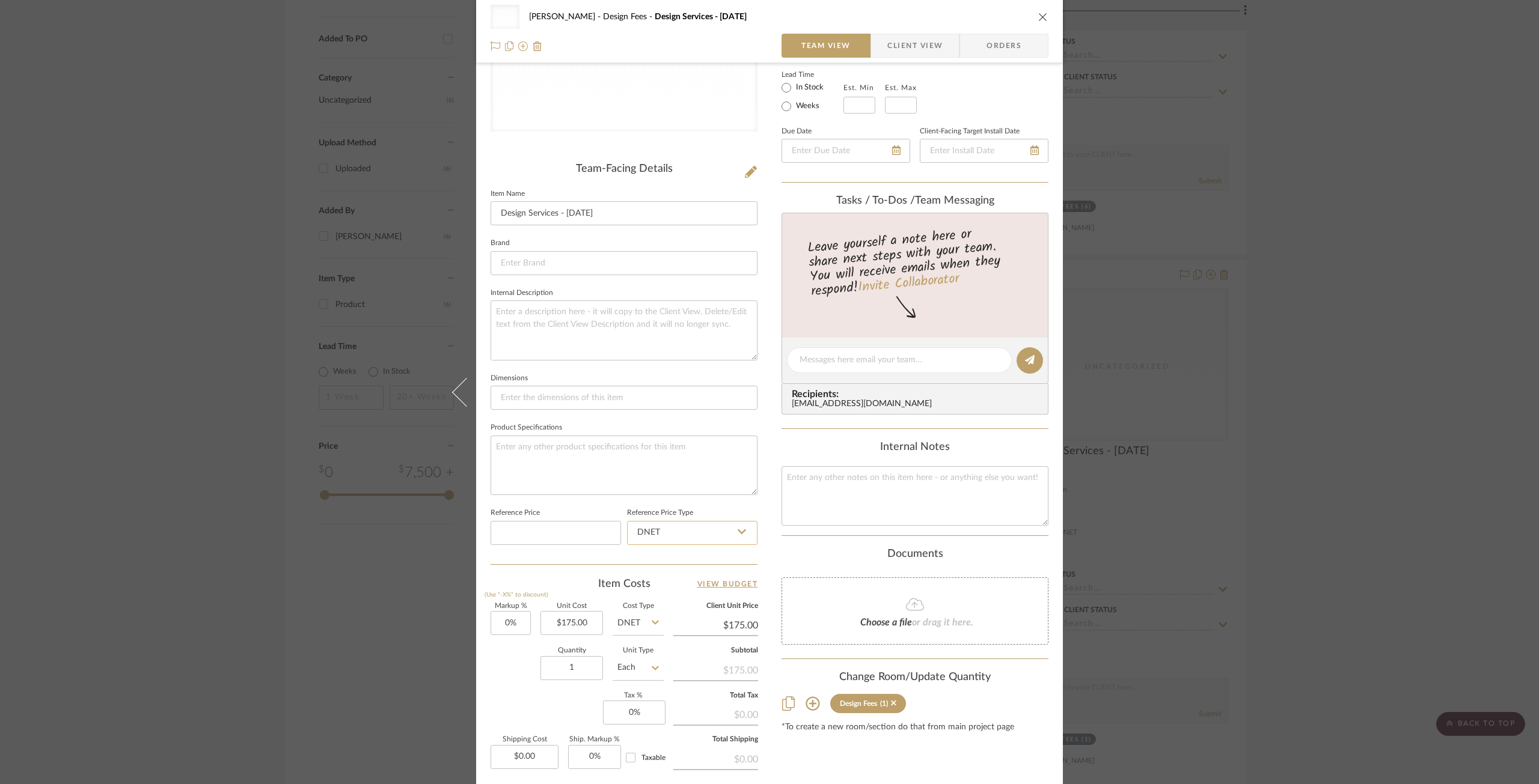
click at [677, 534] on input "DNET" at bounding box center [691, 533] width 131 height 24
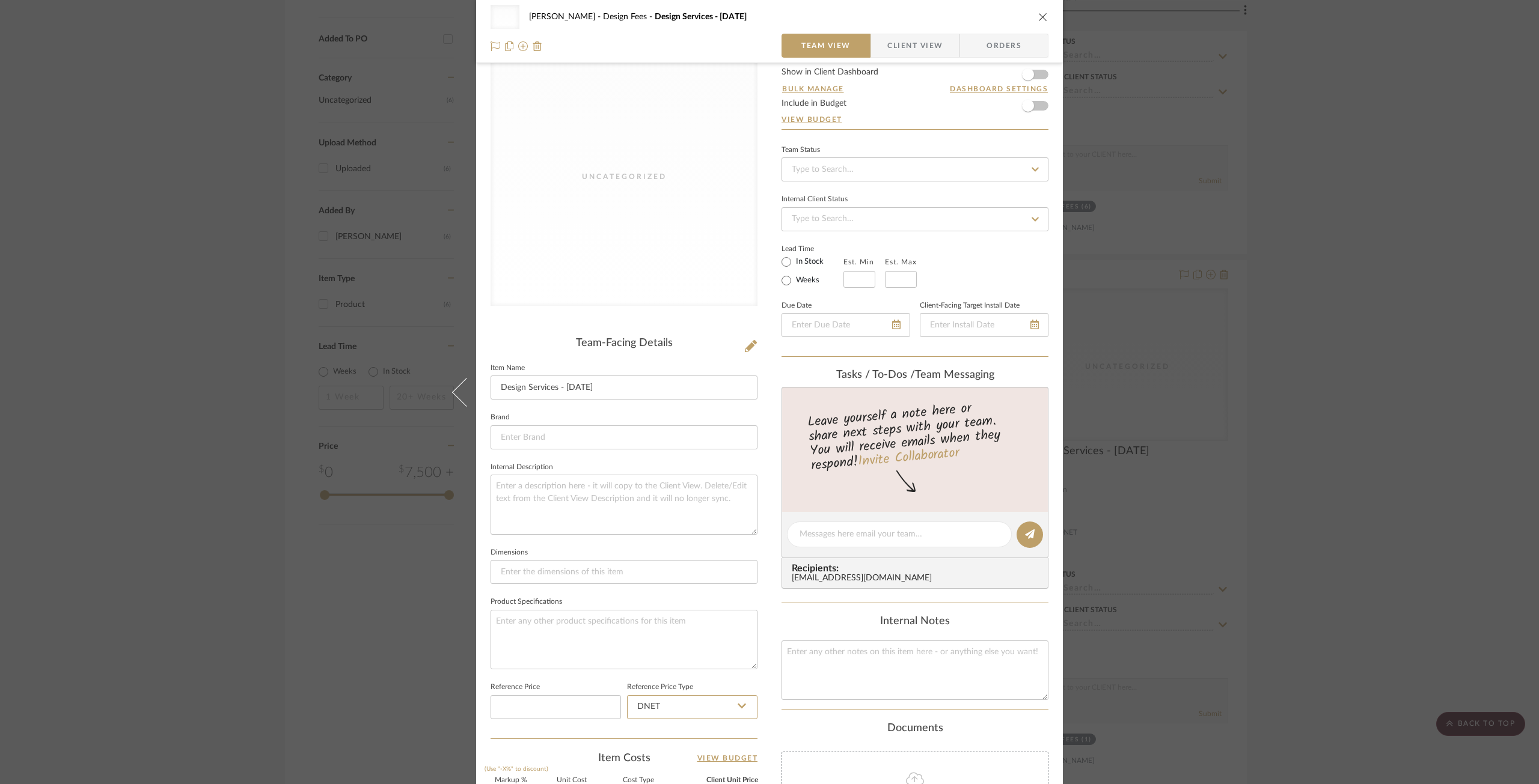
scroll to position [32, 0]
click at [1033, 19] on div "Uncategorized Geracie Design Fees Design Services - 7/31/2025" at bounding box center [769, 17] width 557 height 24
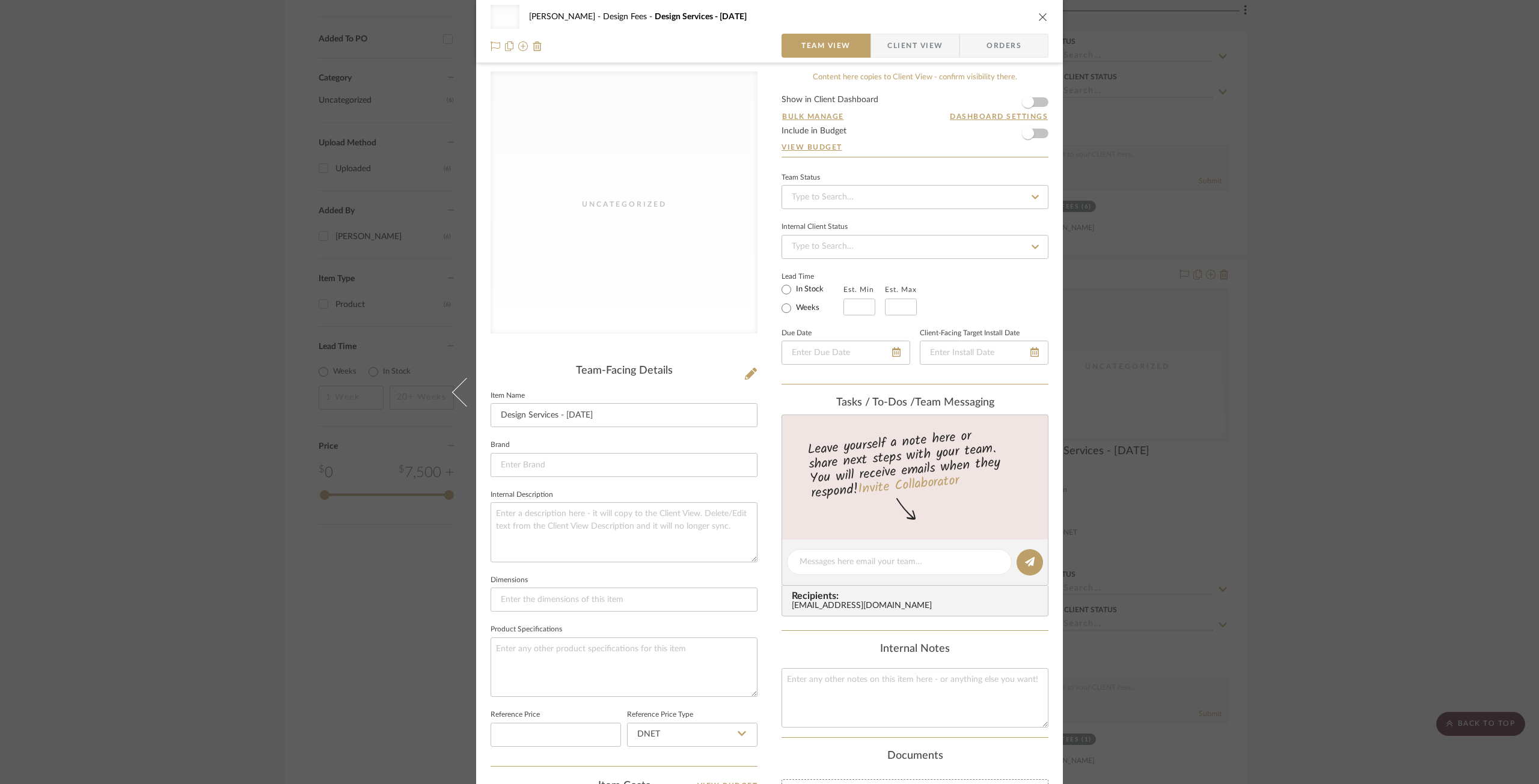
scroll to position [0, 0]
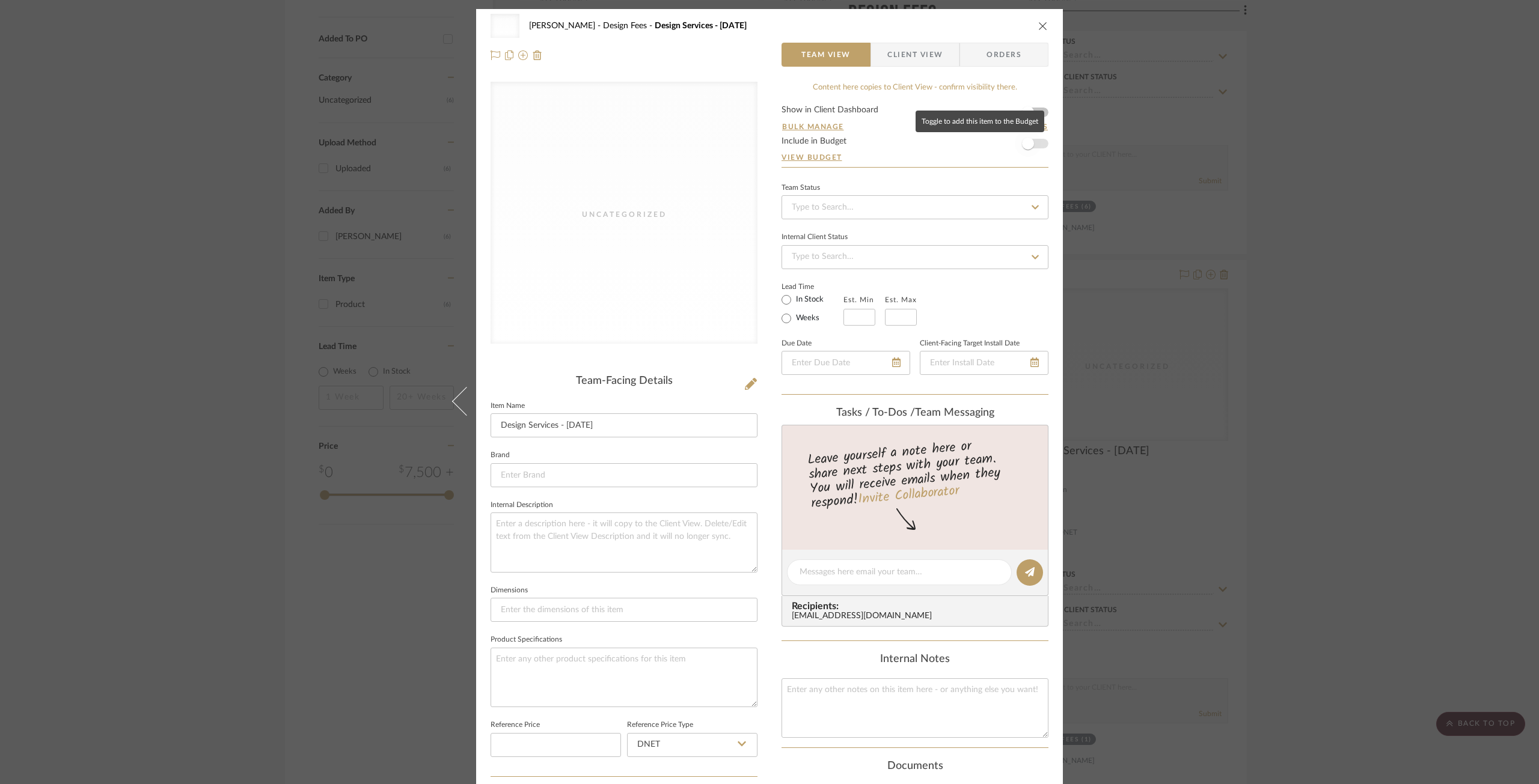
click at [1024, 141] on span "button" at bounding box center [1028, 143] width 12 height 12
click at [1030, 22] on div "Uncategorized Geracie Design Fees Design Services - 7/31/2025" at bounding box center [769, 25] width 557 height 24
click at [1038, 27] on icon "close" at bounding box center [1042, 25] width 9 height 9
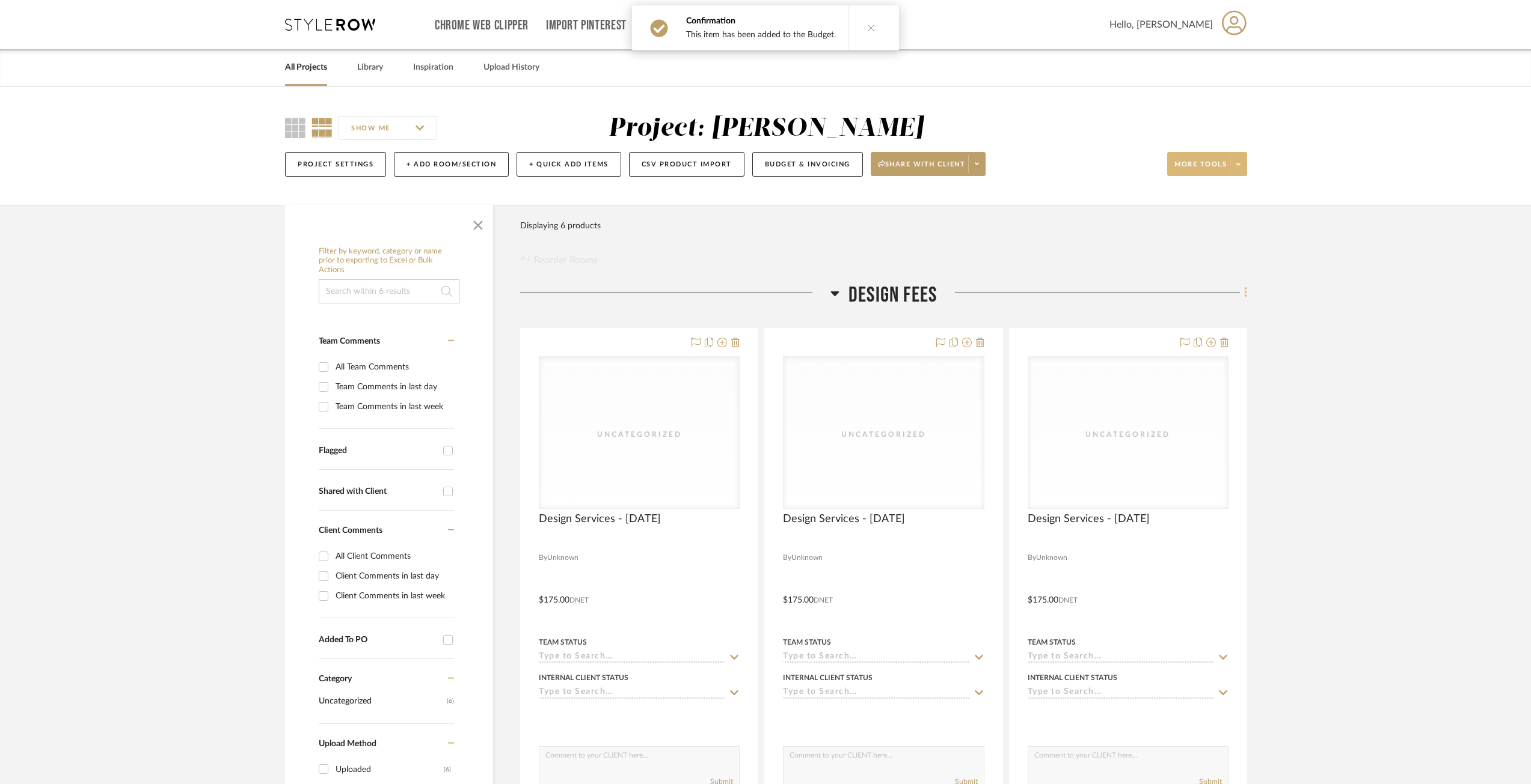
click at [1244, 293] on icon at bounding box center [1246, 293] width 3 height 13
drag, startPoint x: 1323, startPoint y: 203, endPoint x: 1297, endPoint y: 251, distance: 54.6
click at [1324, 204] on div at bounding box center [765, 392] width 1531 height 784
click at [1241, 164] on span at bounding box center [1238, 164] width 17 height 18
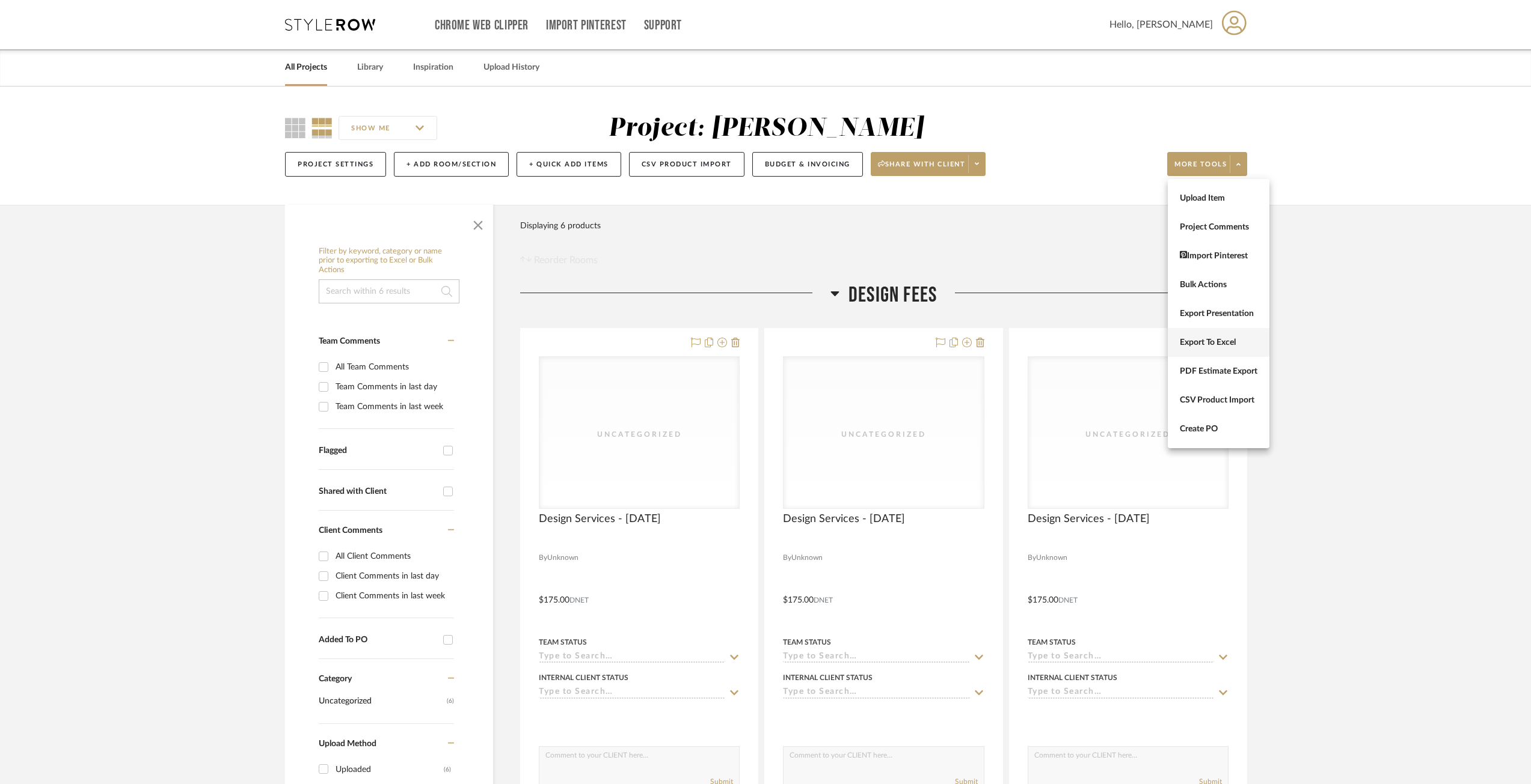
click at [1221, 344] on span "Export To Excel" at bounding box center [1219, 343] width 78 height 10
drag, startPoint x: 1387, startPoint y: 342, endPoint x: 1305, endPoint y: 342, distance: 82.0
click at [1387, 343] on project-details-page "SHOW ME Project: Geracie Project Settings + Add Room/Section + Quick Add Items …" at bounding box center [765, 749] width 1531 height 1325
click at [1243, 170] on span at bounding box center [1238, 164] width 17 height 18
click at [1224, 380] on button "PDF Estimate Export" at bounding box center [1218, 371] width 101 height 29
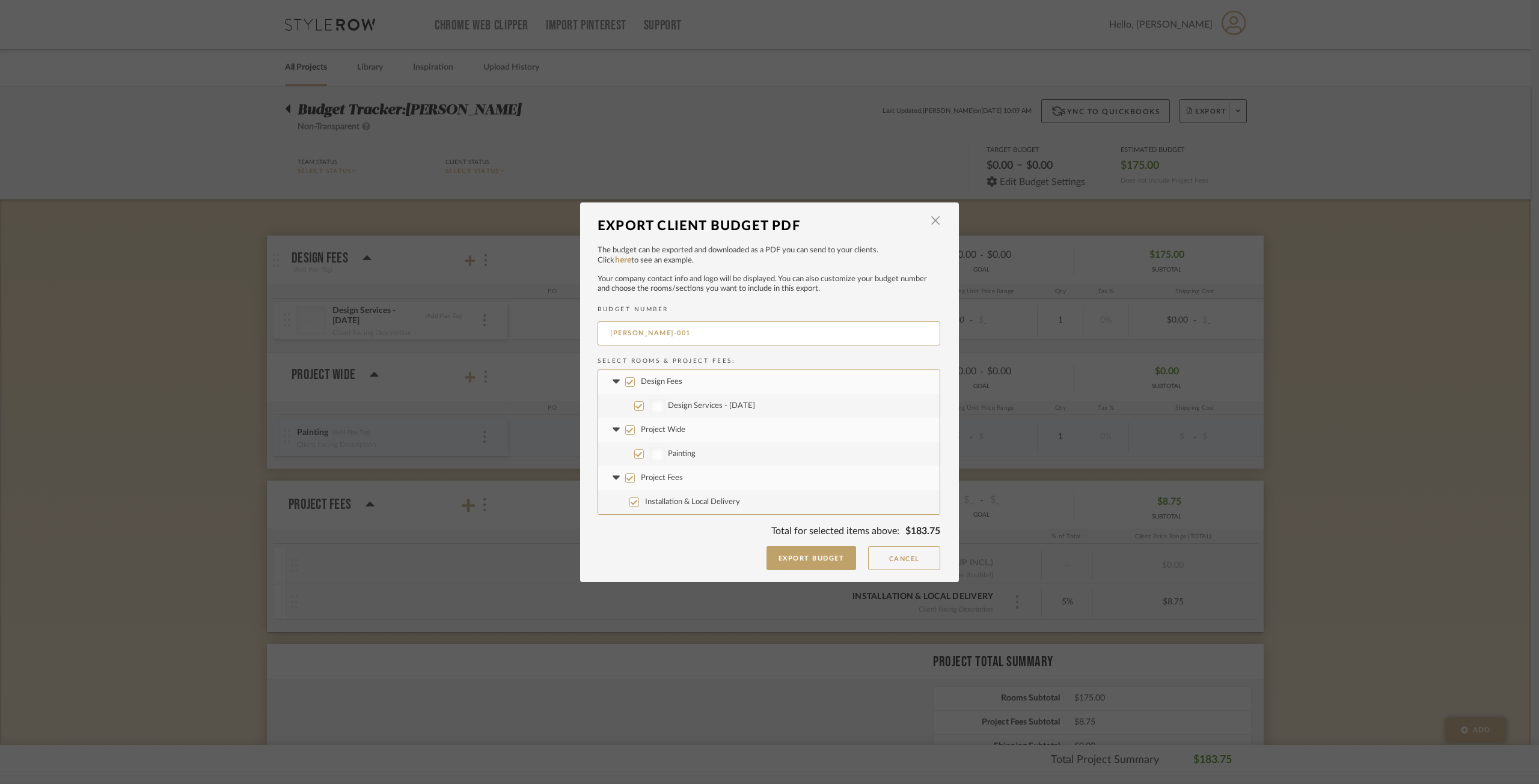
click at [626, 430] on input "Project Wide" at bounding box center [629, 430] width 9 height 9
click at [627, 482] on input "Project Fees" at bounding box center [629, 478] width 9 height 9
click at [905, 564] on button "Cancel" at bounding box center [904, 558] width 73 height 24
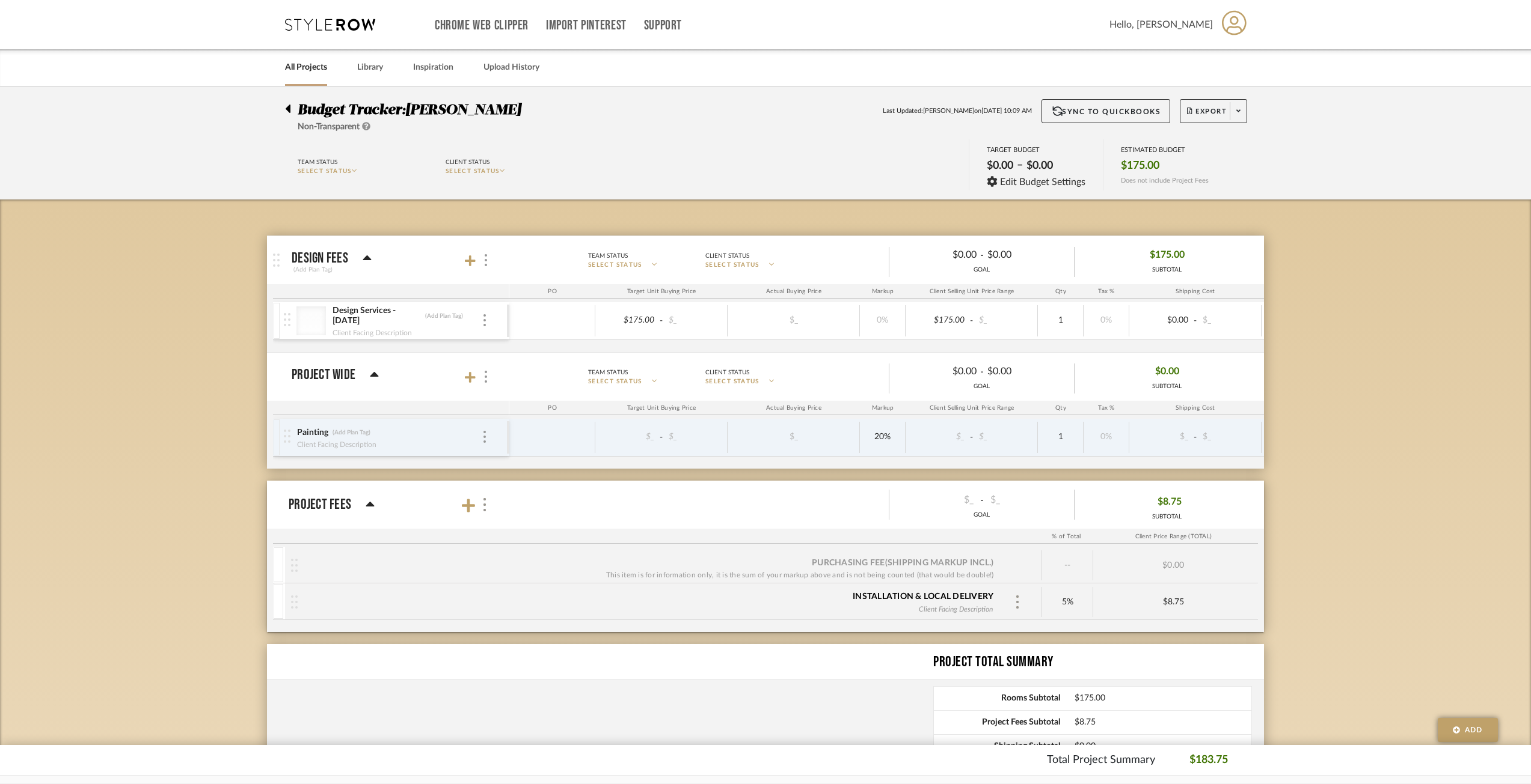
click at [288, 109] on icon at bounding box center [288, 109] width 5 height 8
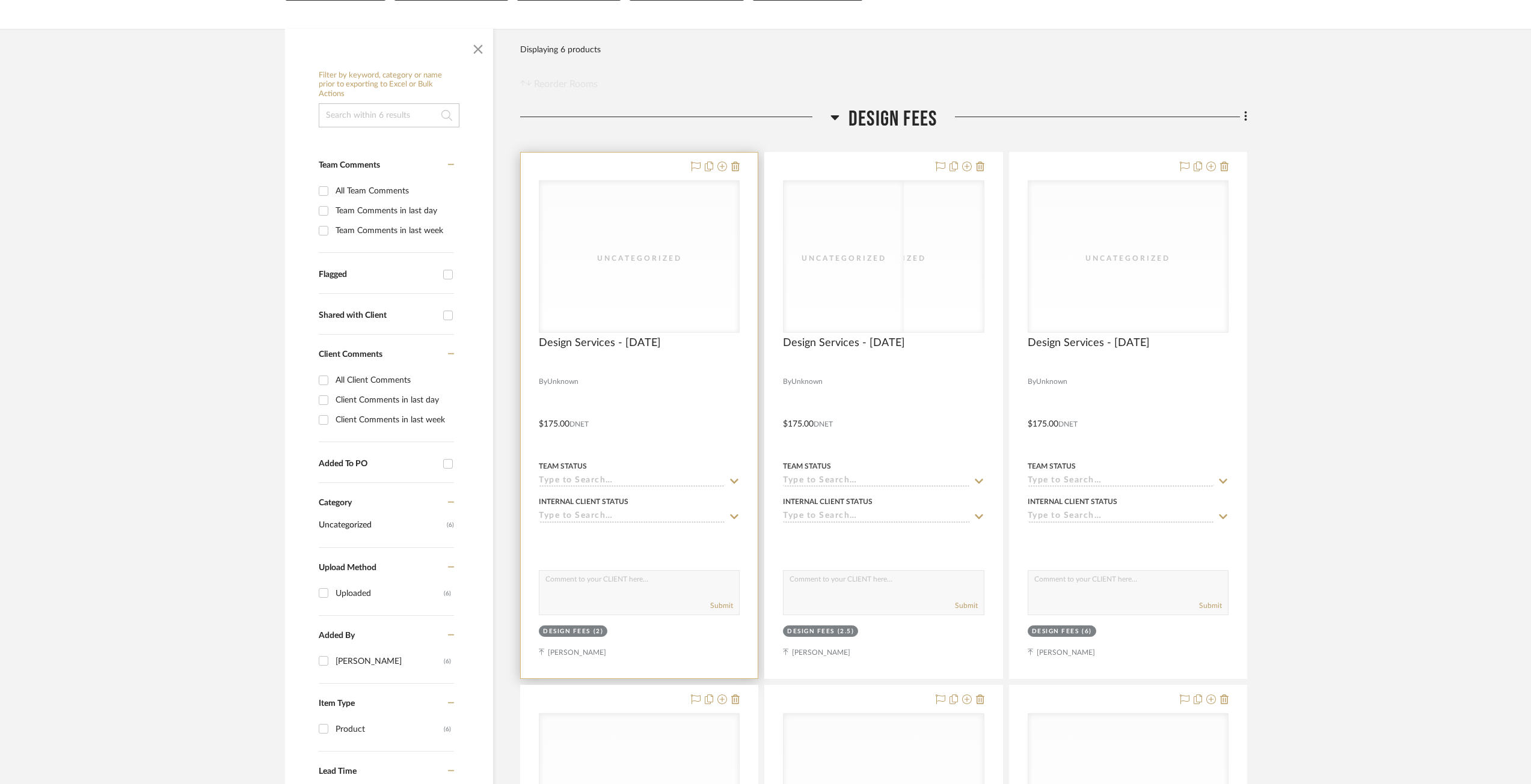
scroll to position [180, 0]
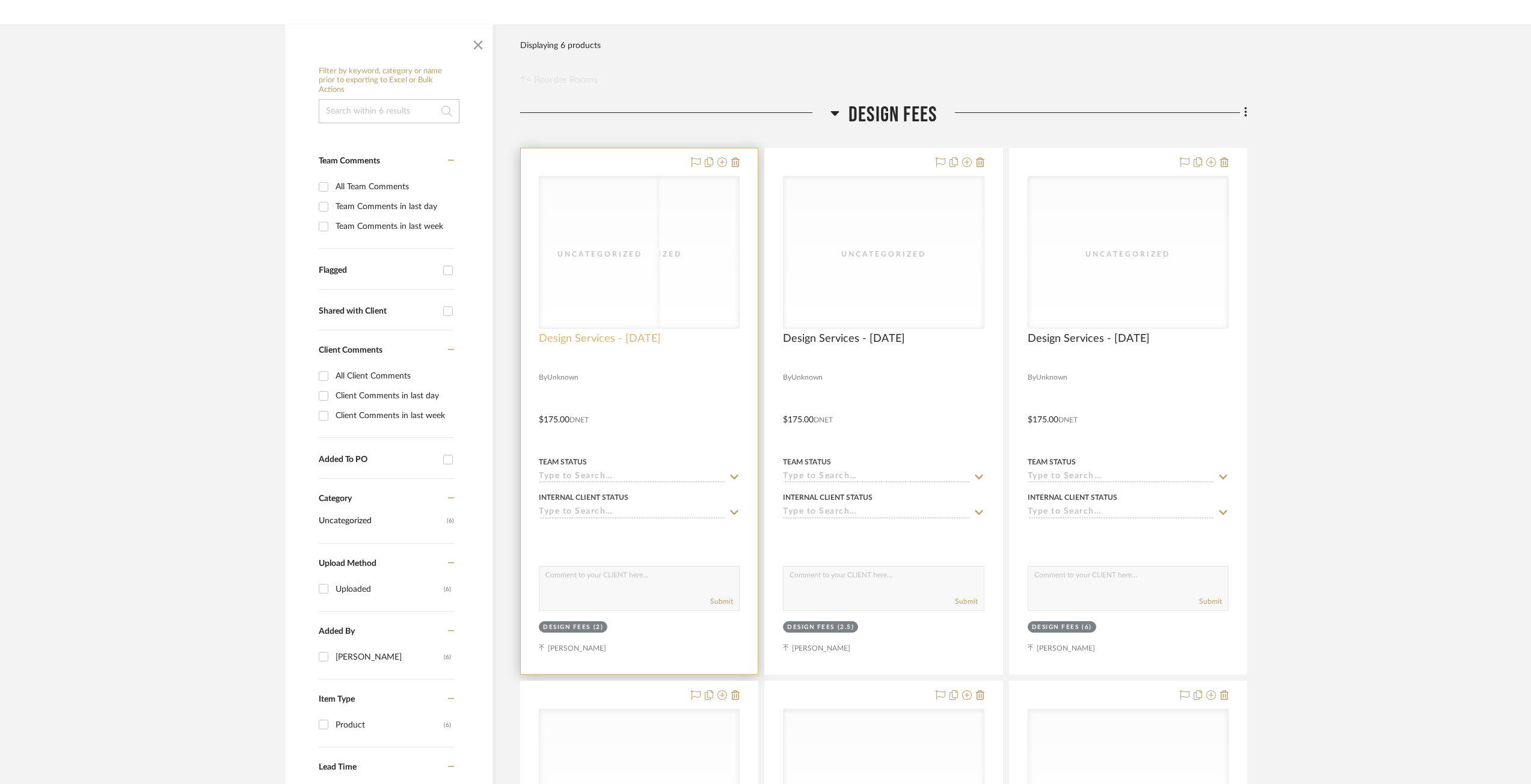
click at [626, 341] on span "Design Services - 09/29/2025" at bounding box center [600, 339] width 122 height 13
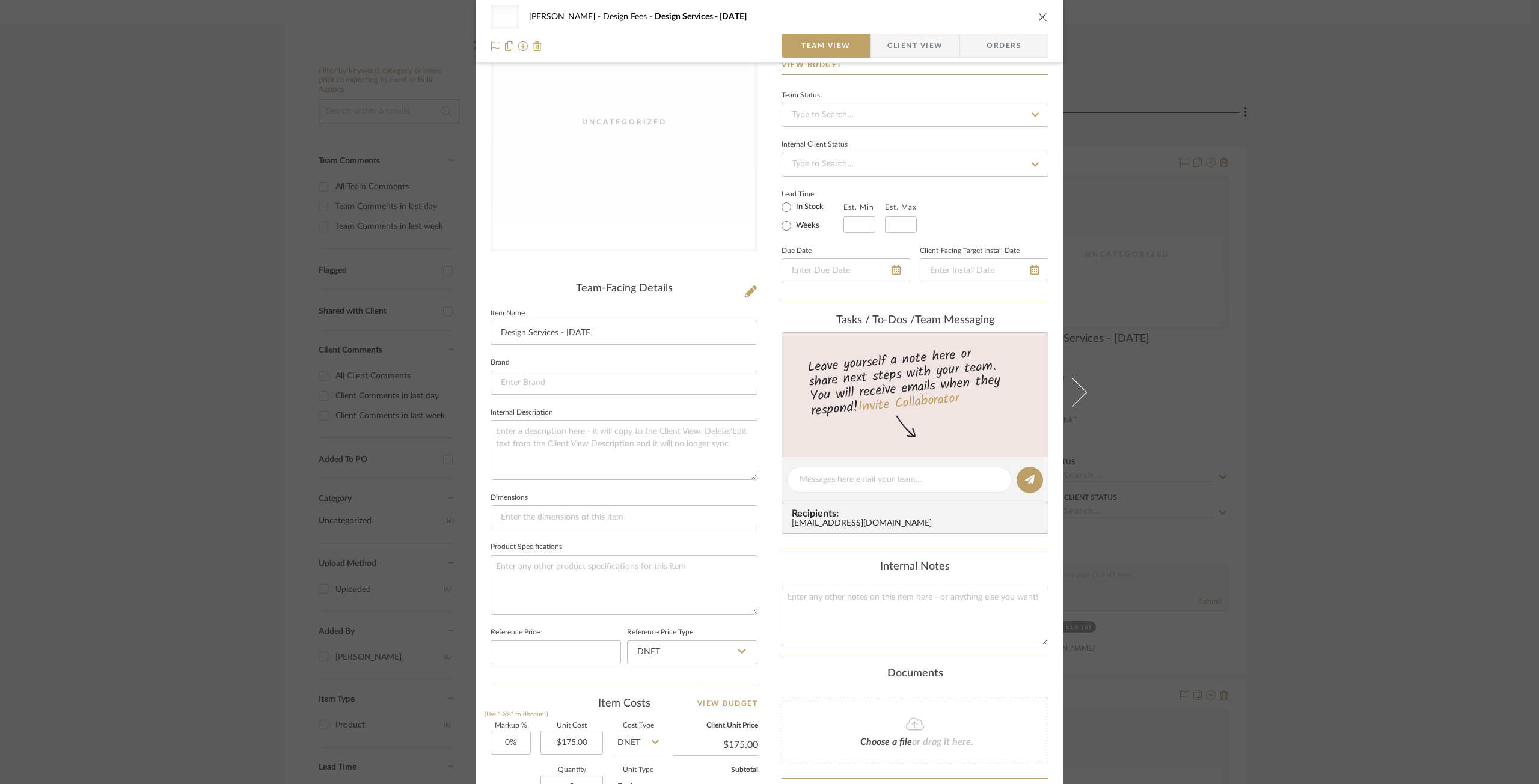
scroll to position [0, 0]
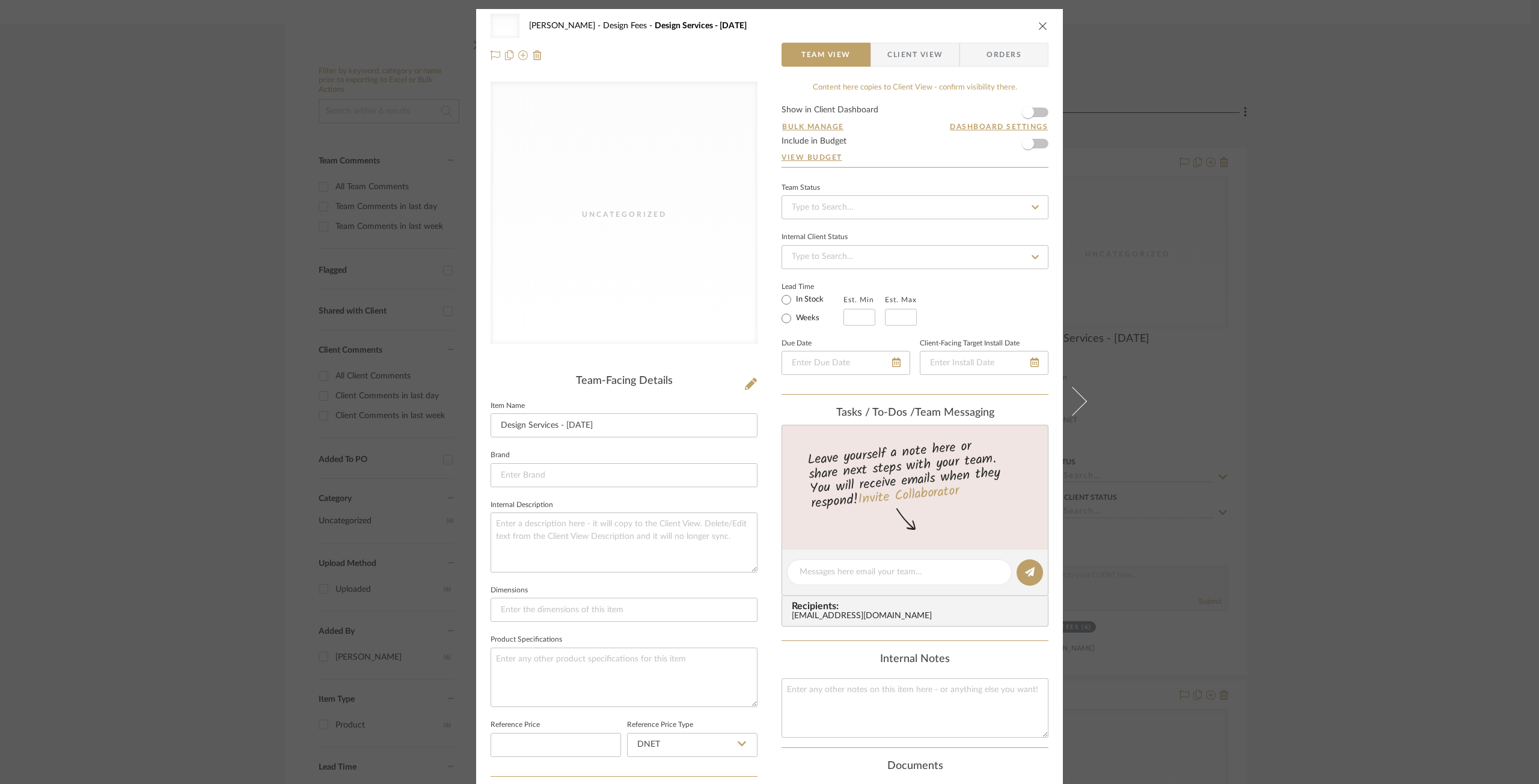
click at [909, 55] on span "Client View" at bounding box center [915, 55] width 56 height 24
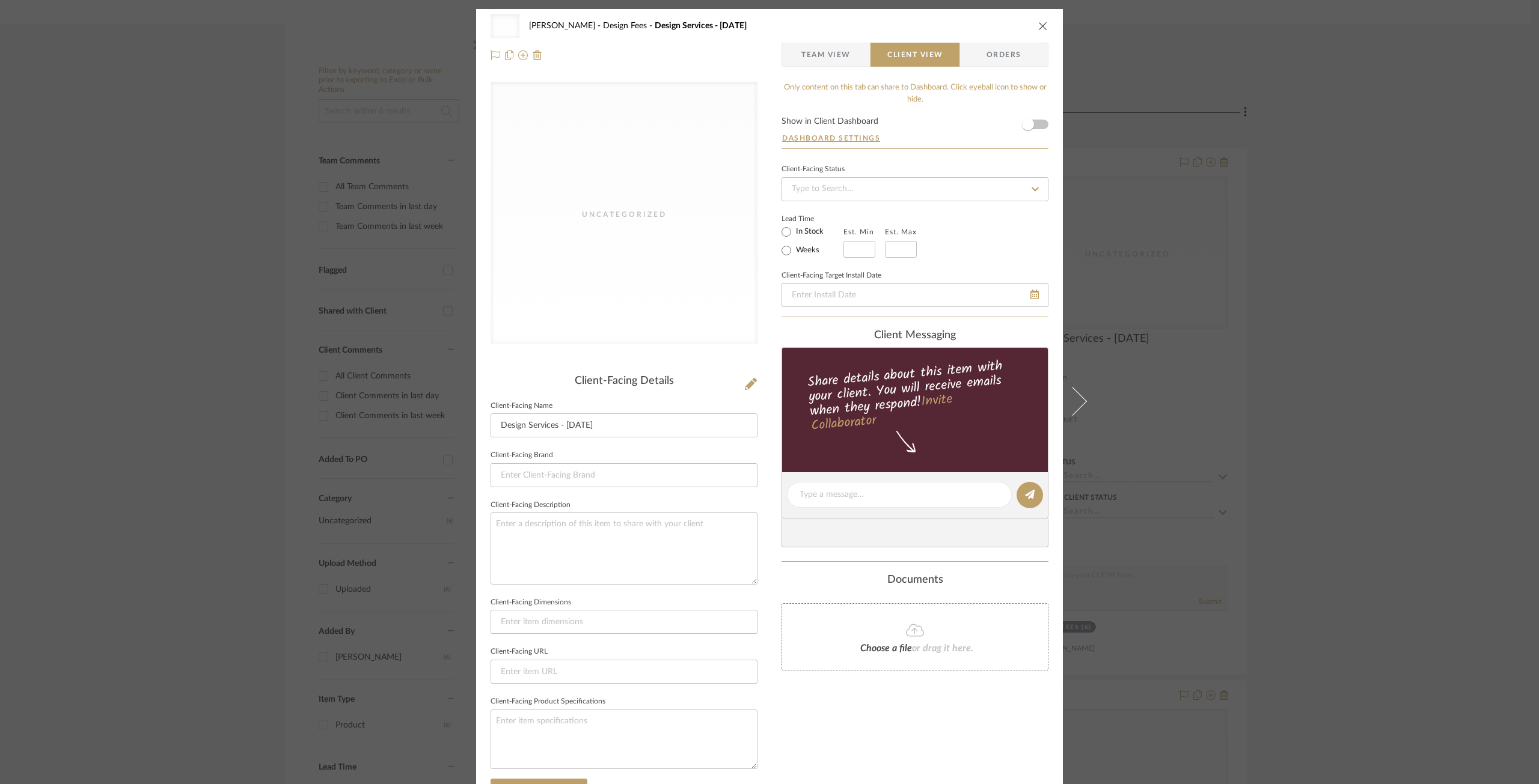
click at [1020, 55] on span "Orders" at bounding box center [1004, 55] width 62 height 24
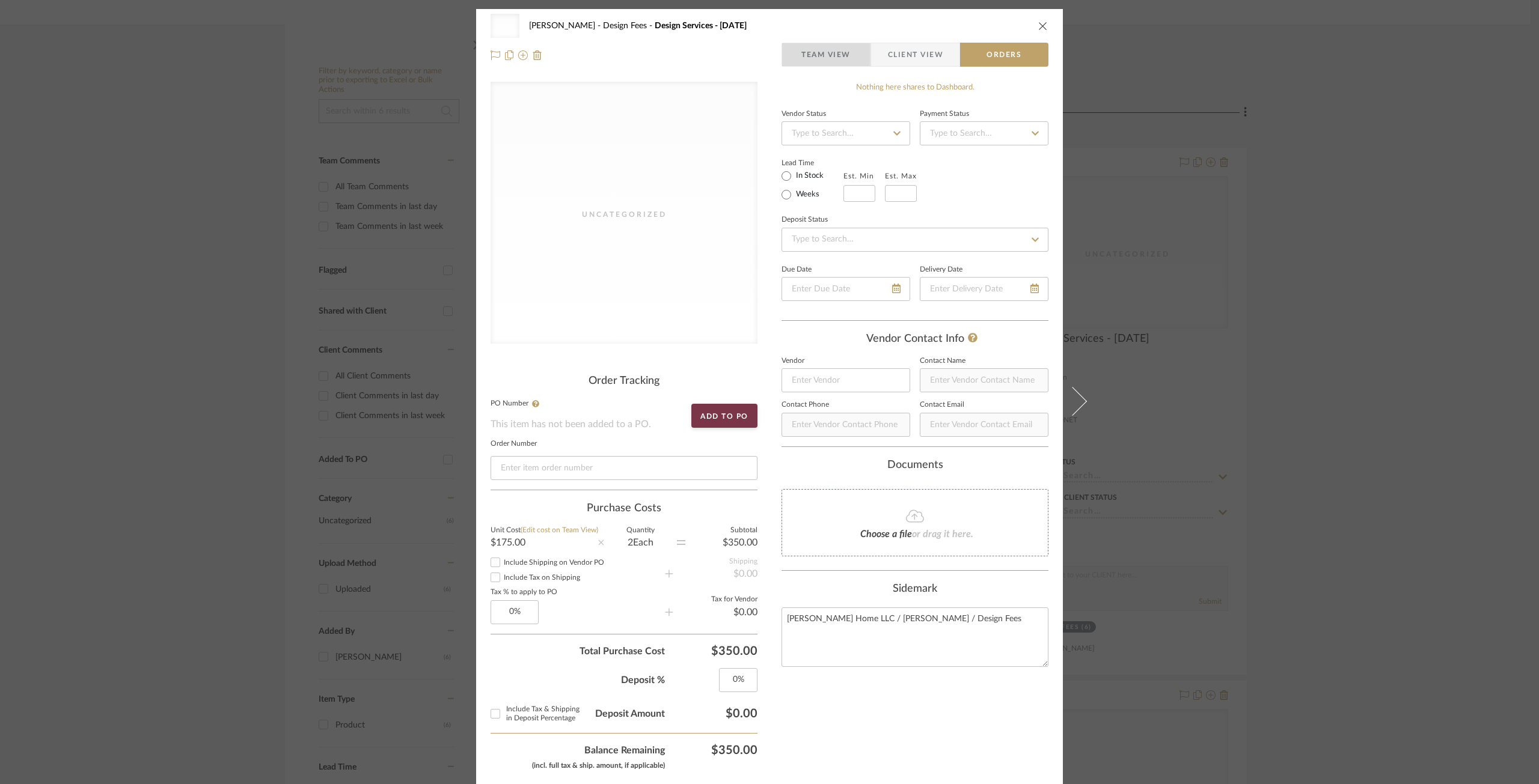
click at [821, 48] on span "Team View" at bounding box center [826, 55] width 49 height 24
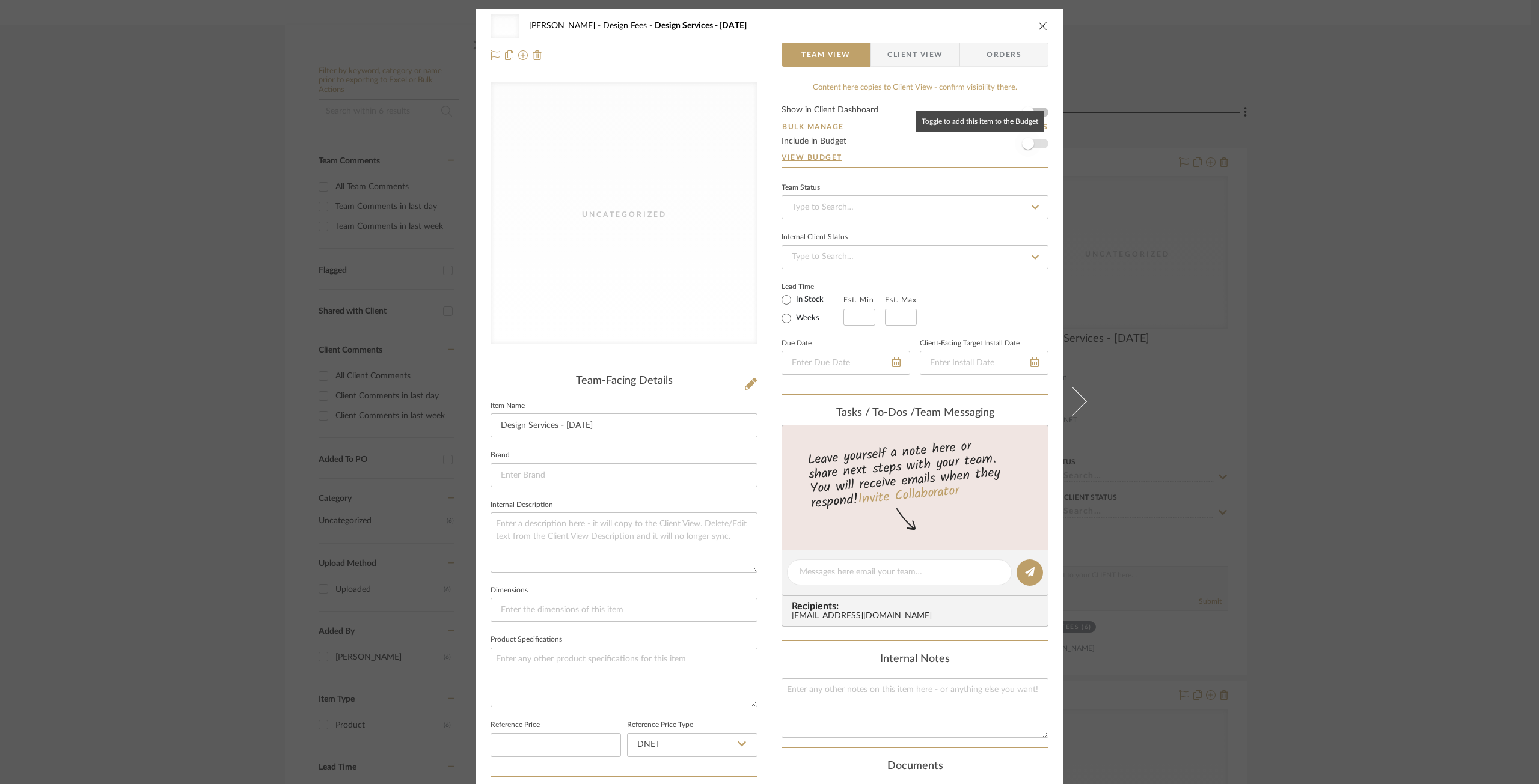
click at [1025, 142] on span "button" at bounding box center [1028, 143] width 12 height 12
click at [1041, 21] on icon "close" at bounding box center [1042, 25] width 9 height 9
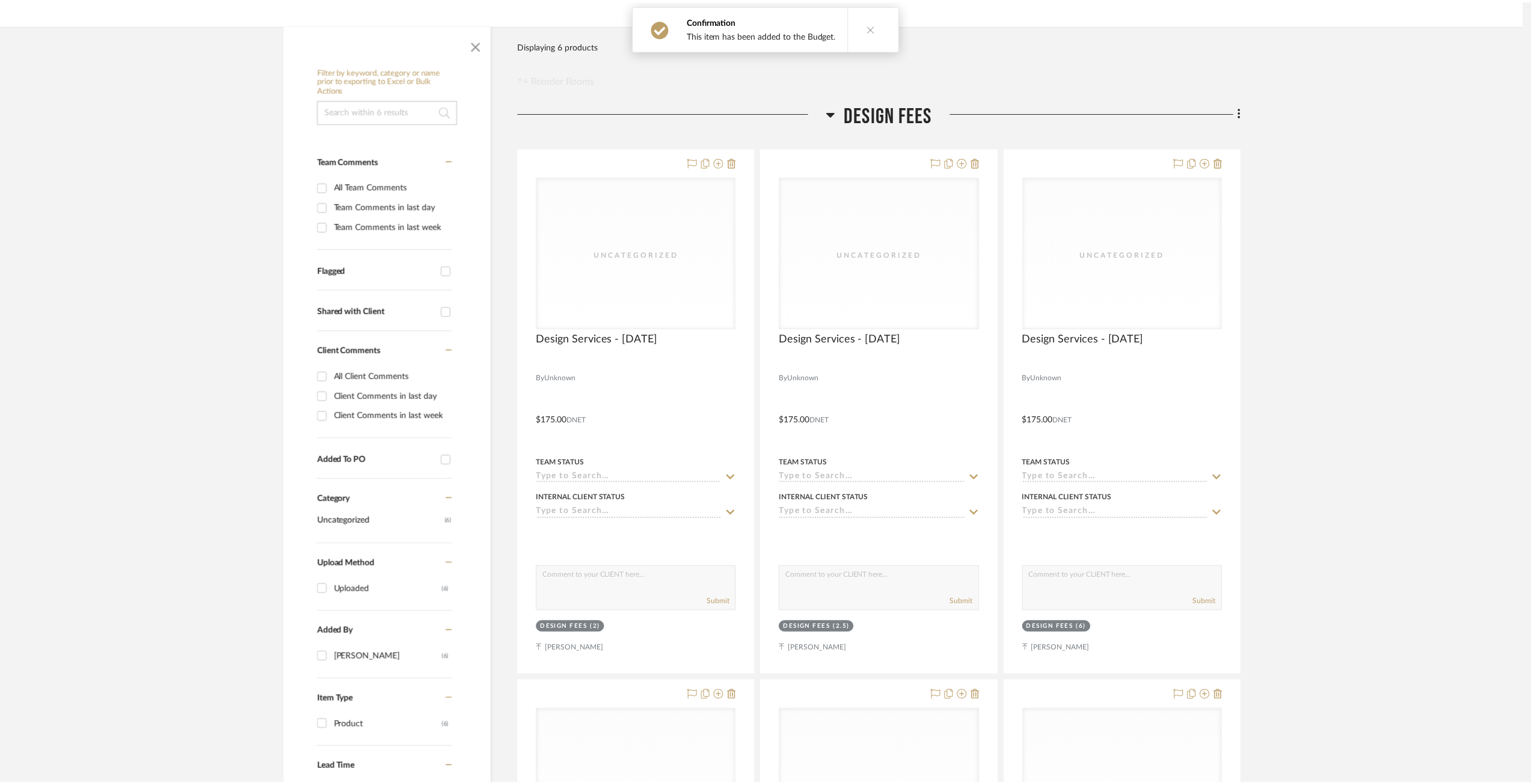
scroll to position [180, 0]
click at [887, 336] on span "Design Services - 09/10/2025" at bounding box center [844, 339] width 122 height 13
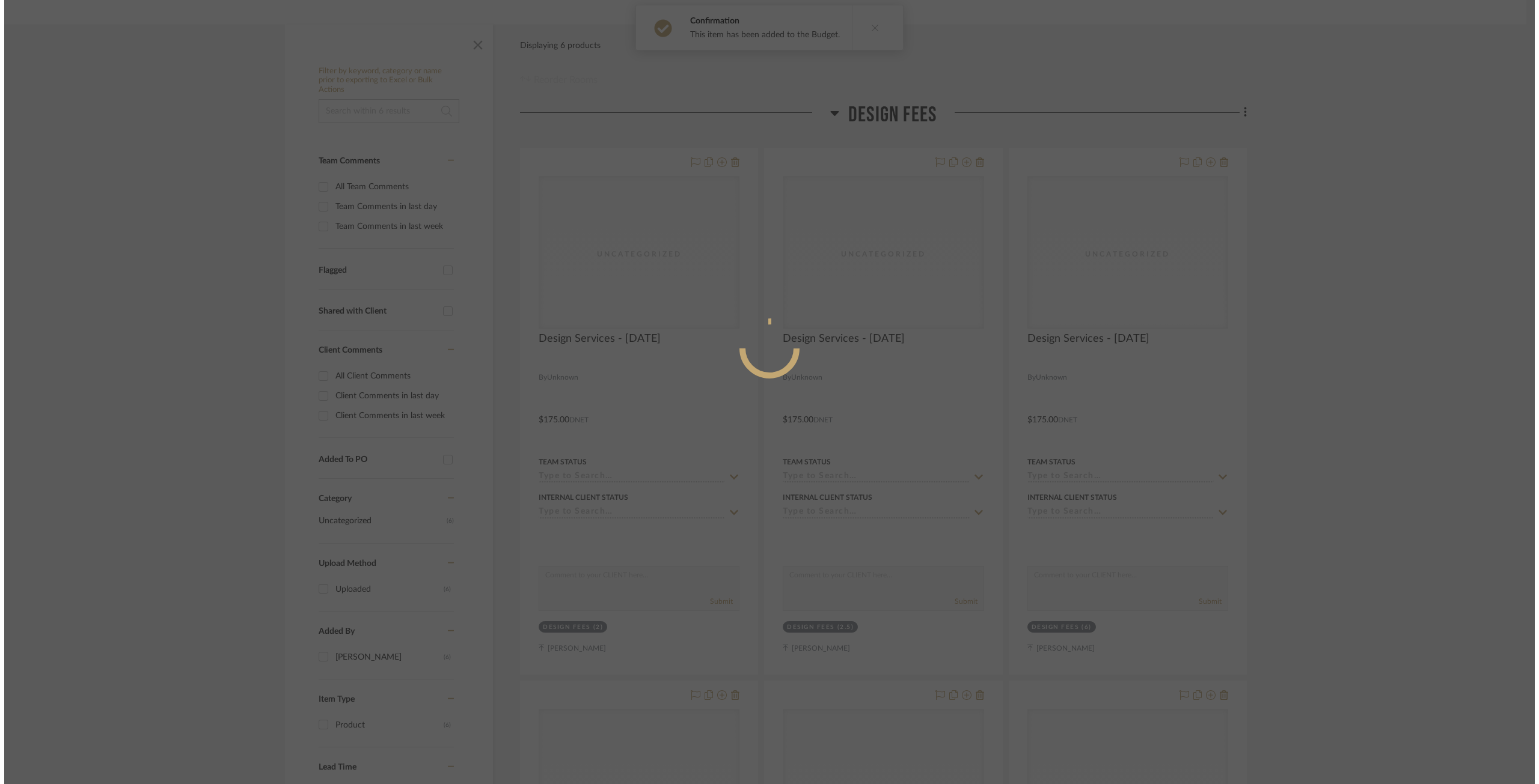
scroll to position [0, 0]
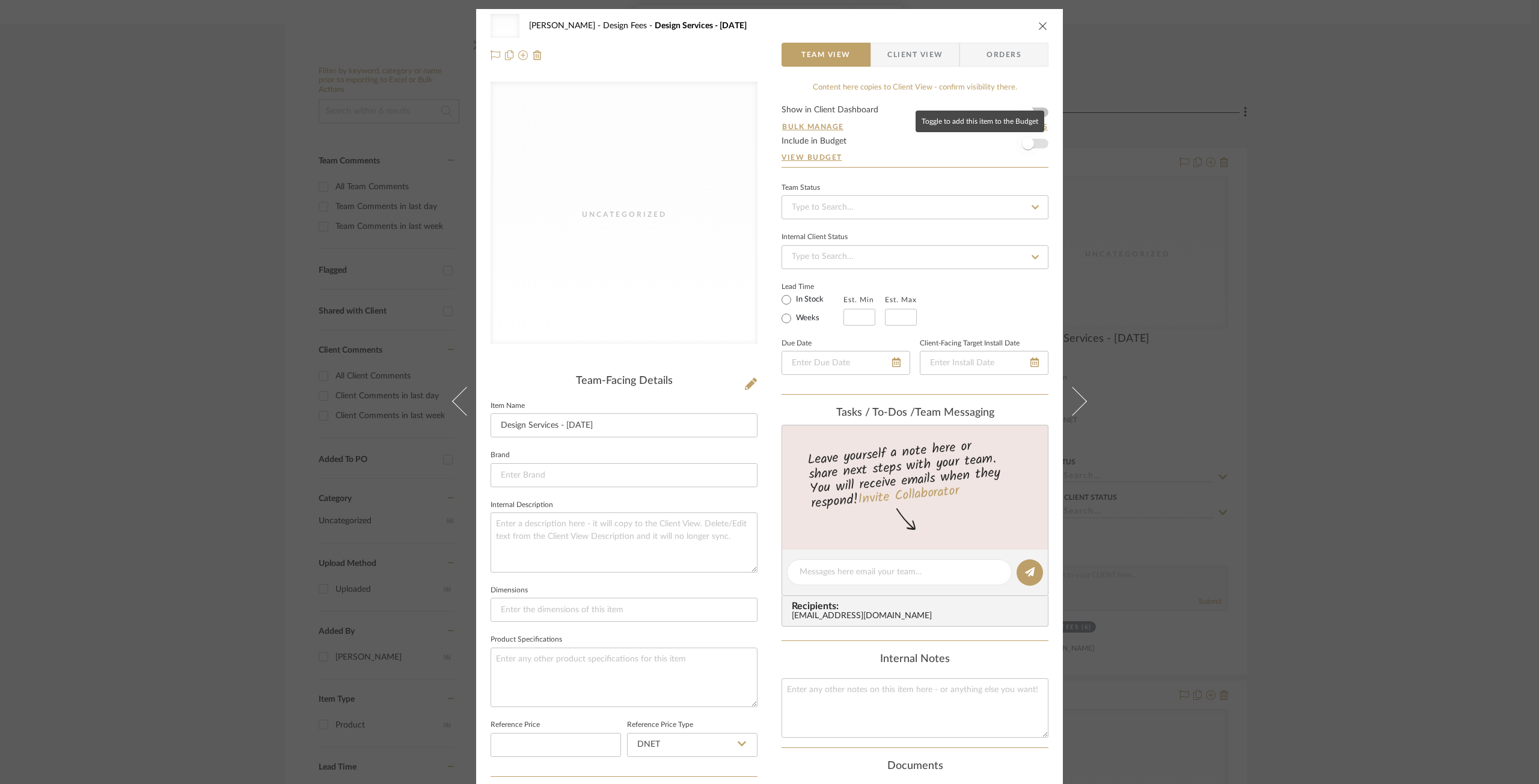
click at [1022, 143] on span "button" at bounding box center [1028, 143] width 12 height 12
click at [1039, 22] on icon "close" at bounding box center [1042, 25] width 9 height 9
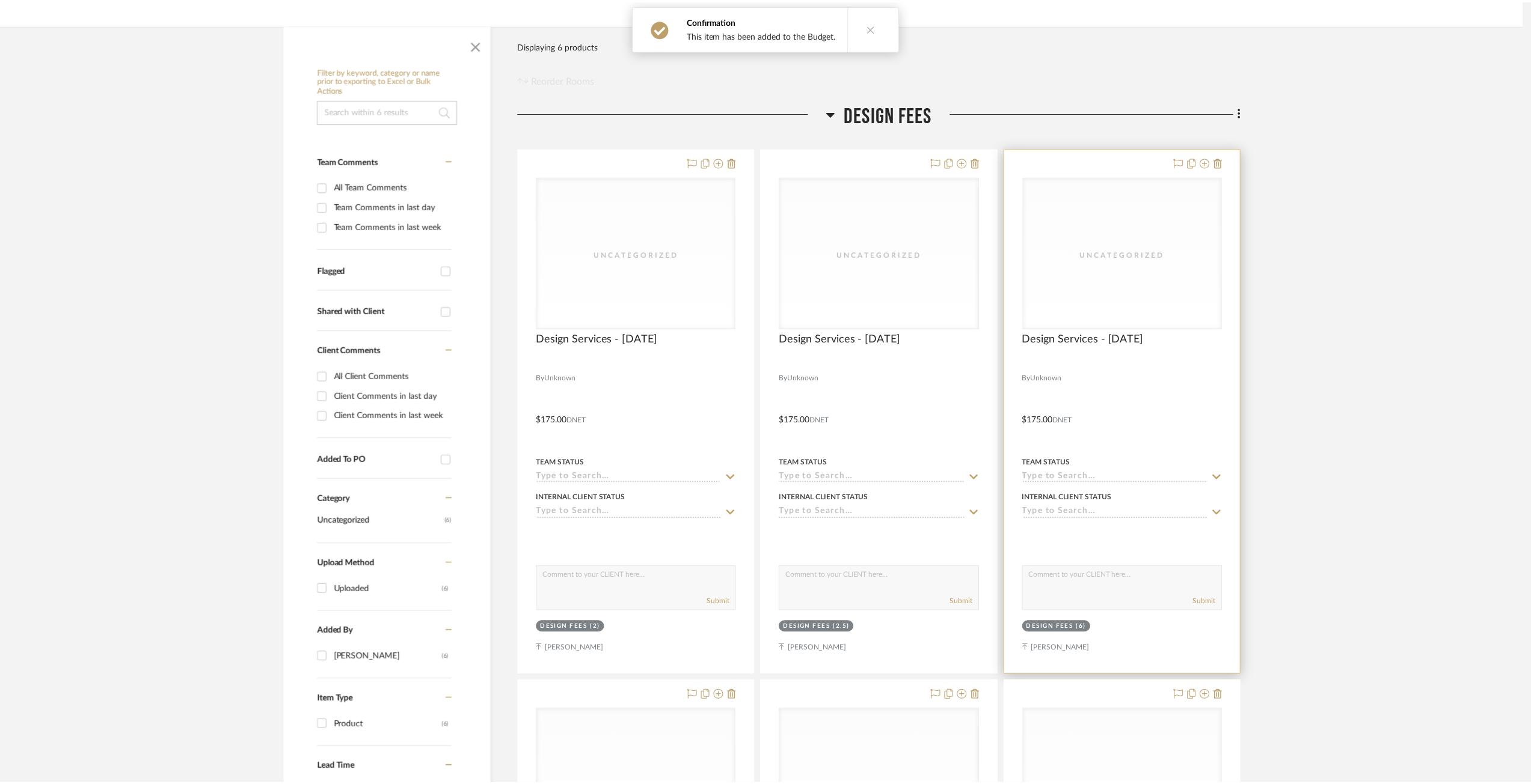
scroll to position [180, 0]
click at [1047, 335] on span "Design Services - 09/03/2025" at bounding box center [1088, 339] width 122 height 13
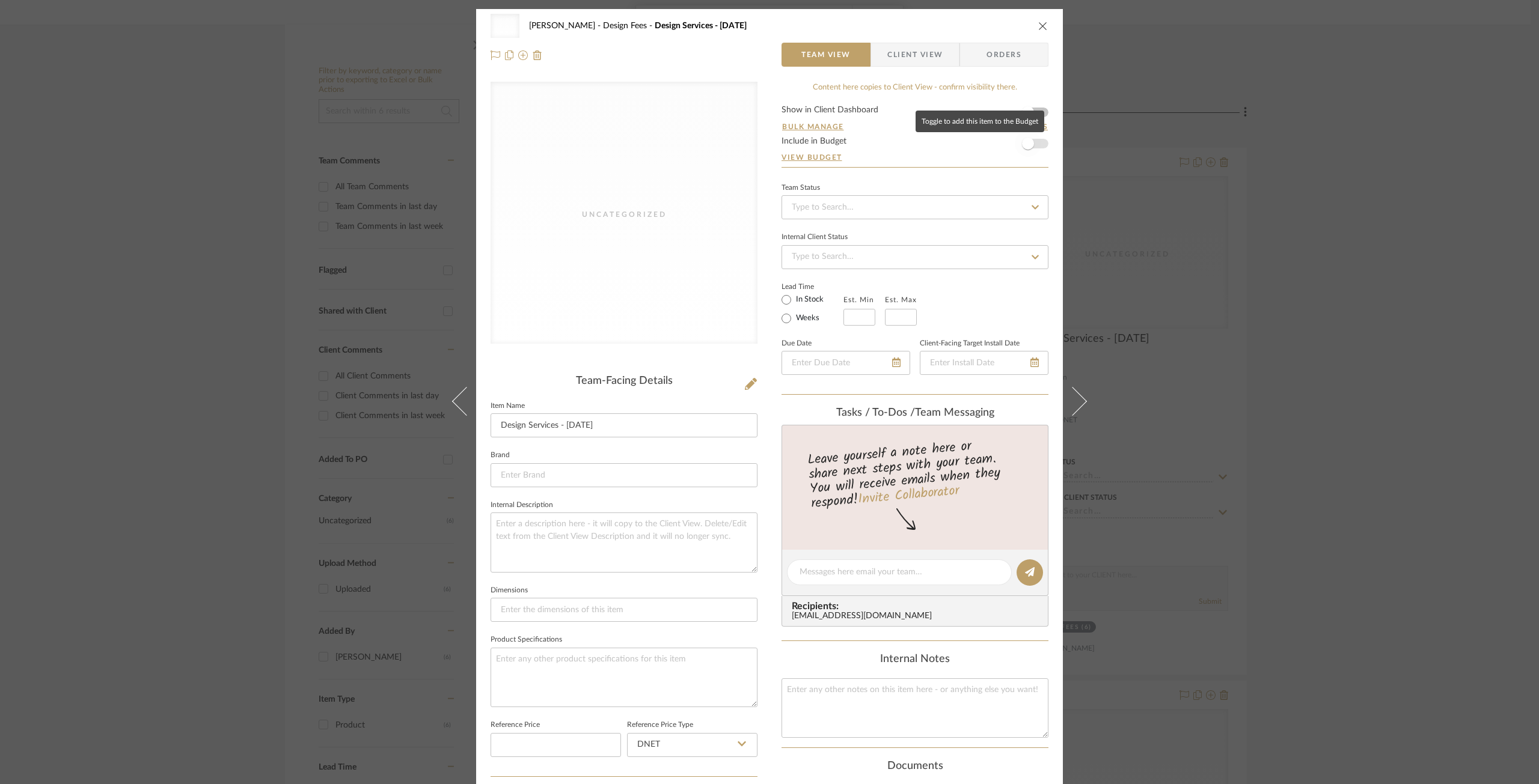
click at [1025, 142] on span "button" at bounding box center [1028, 143] width 12 height 12
click at [1037, 24] on button "close" at bounding box center [1042, 25] width 11 height 11
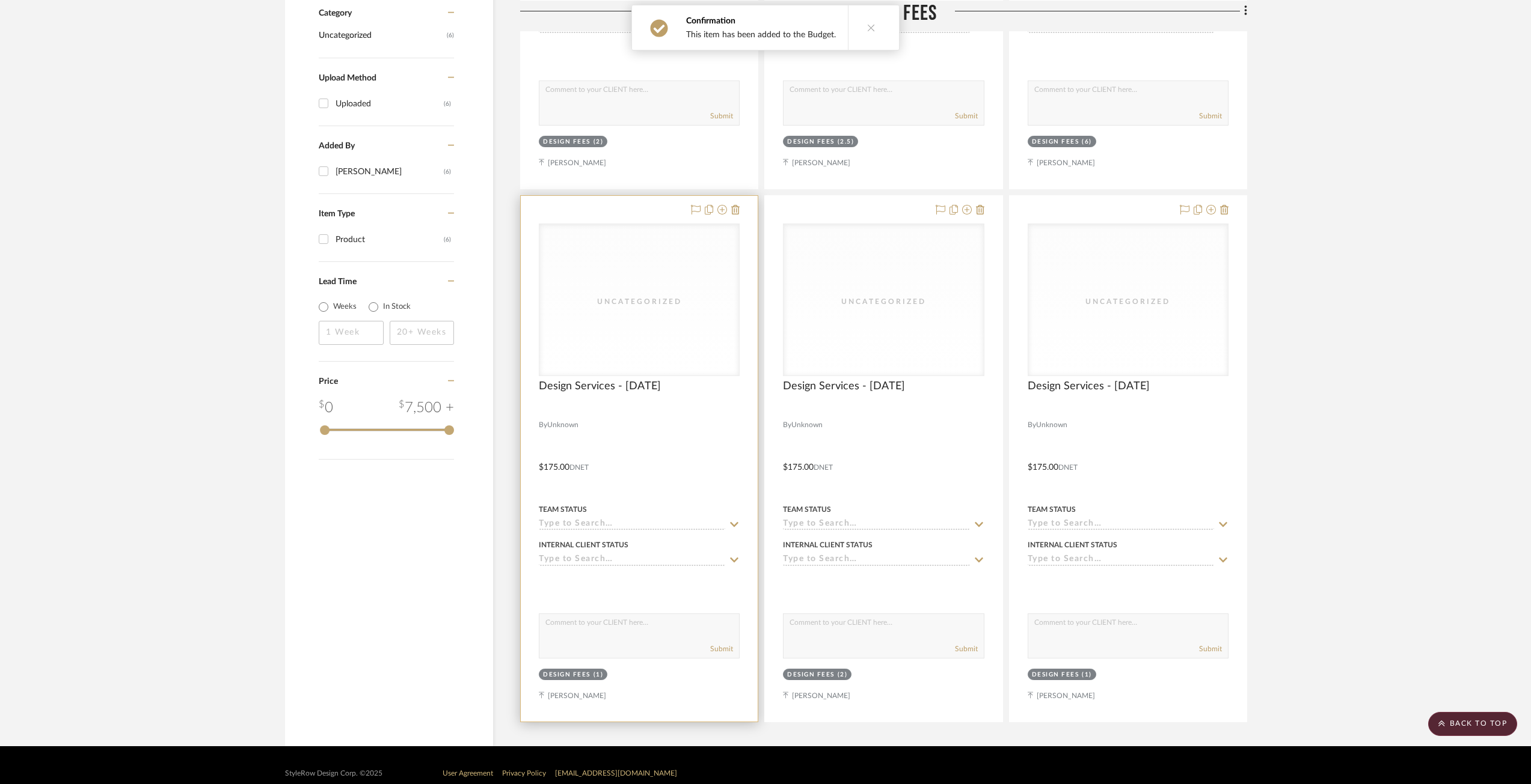
scroll to position [683, 0]
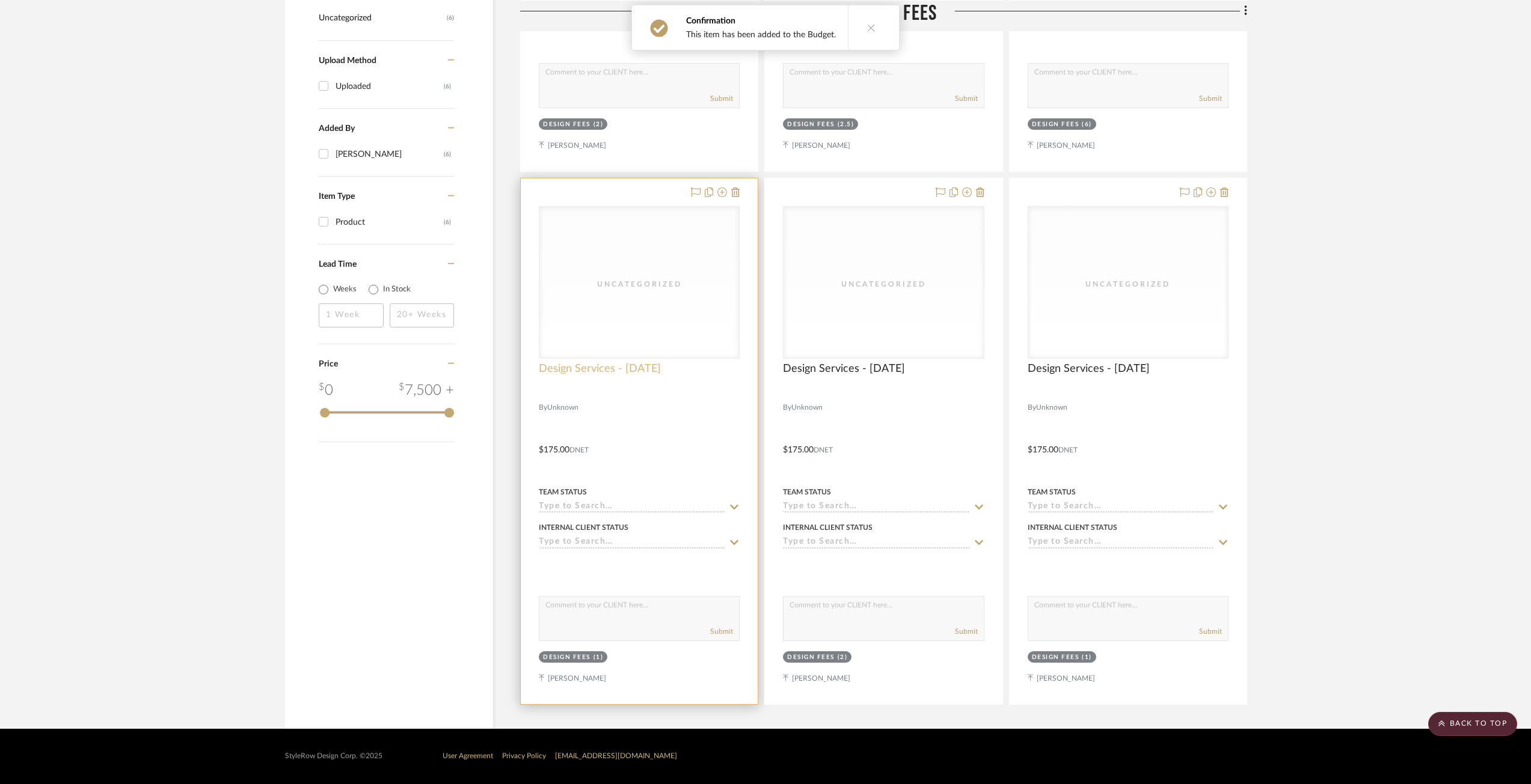
click at [660, 364] on span "Design Services - 08/27/2025" at bounding box center [600, 369] width 122 height 13
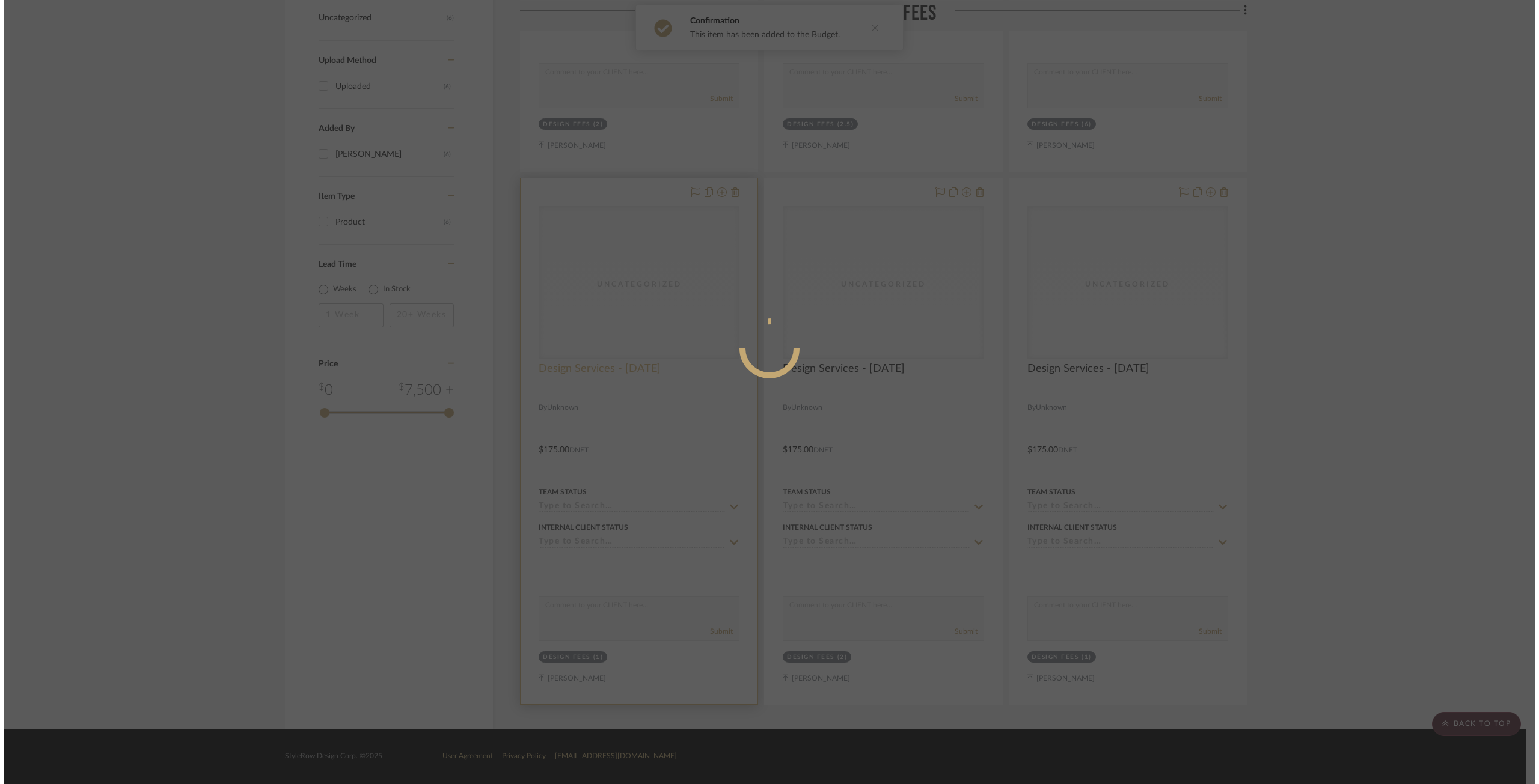
scroll to position [0, 0]
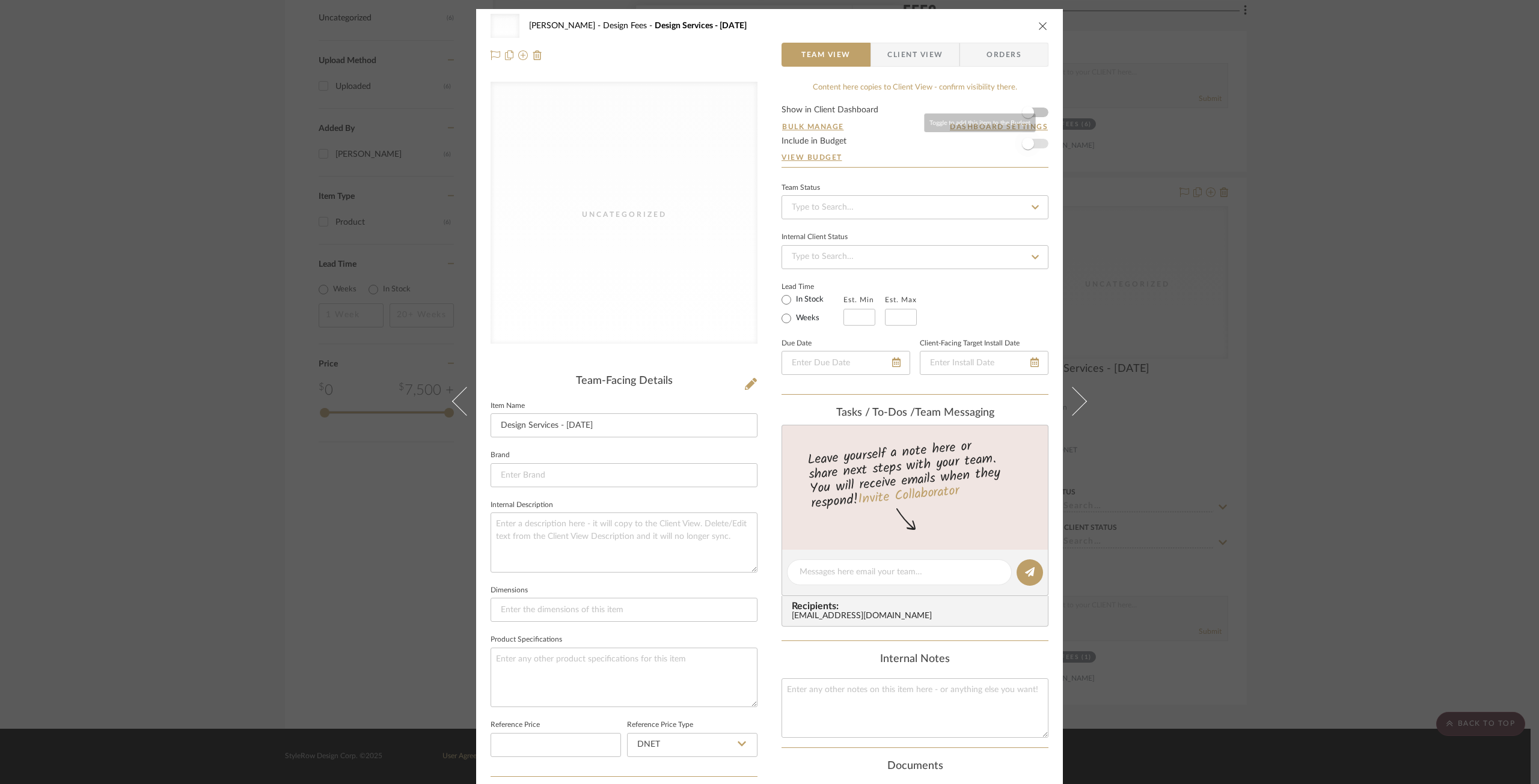
click at [1023, 142] on span "button" at bounding box center [1028, 143] width 12 height 12
click at [1038, 24] on icon "close" at bounding box center [1042, 25] width 9 height 9
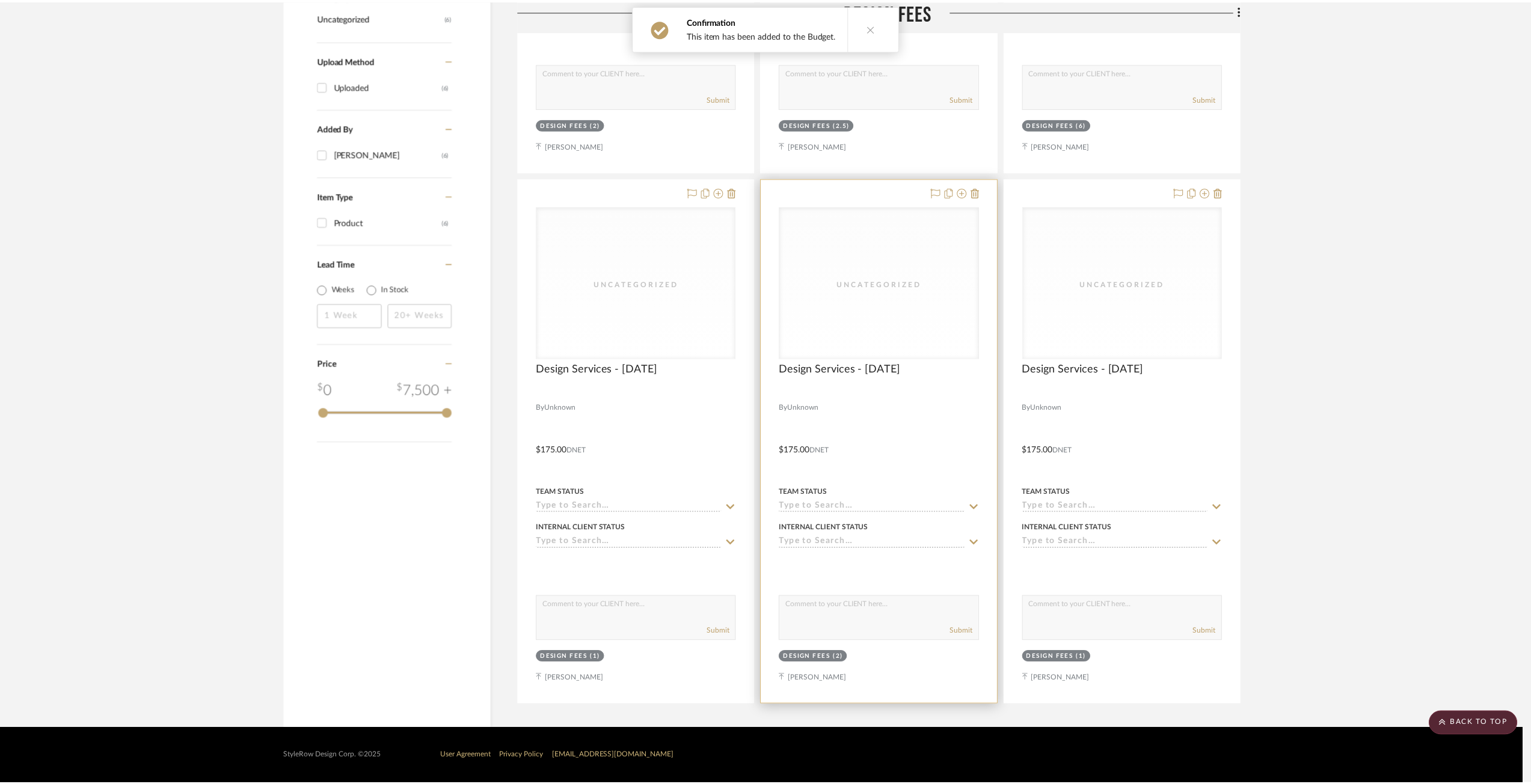
scroll to position [683, 0]
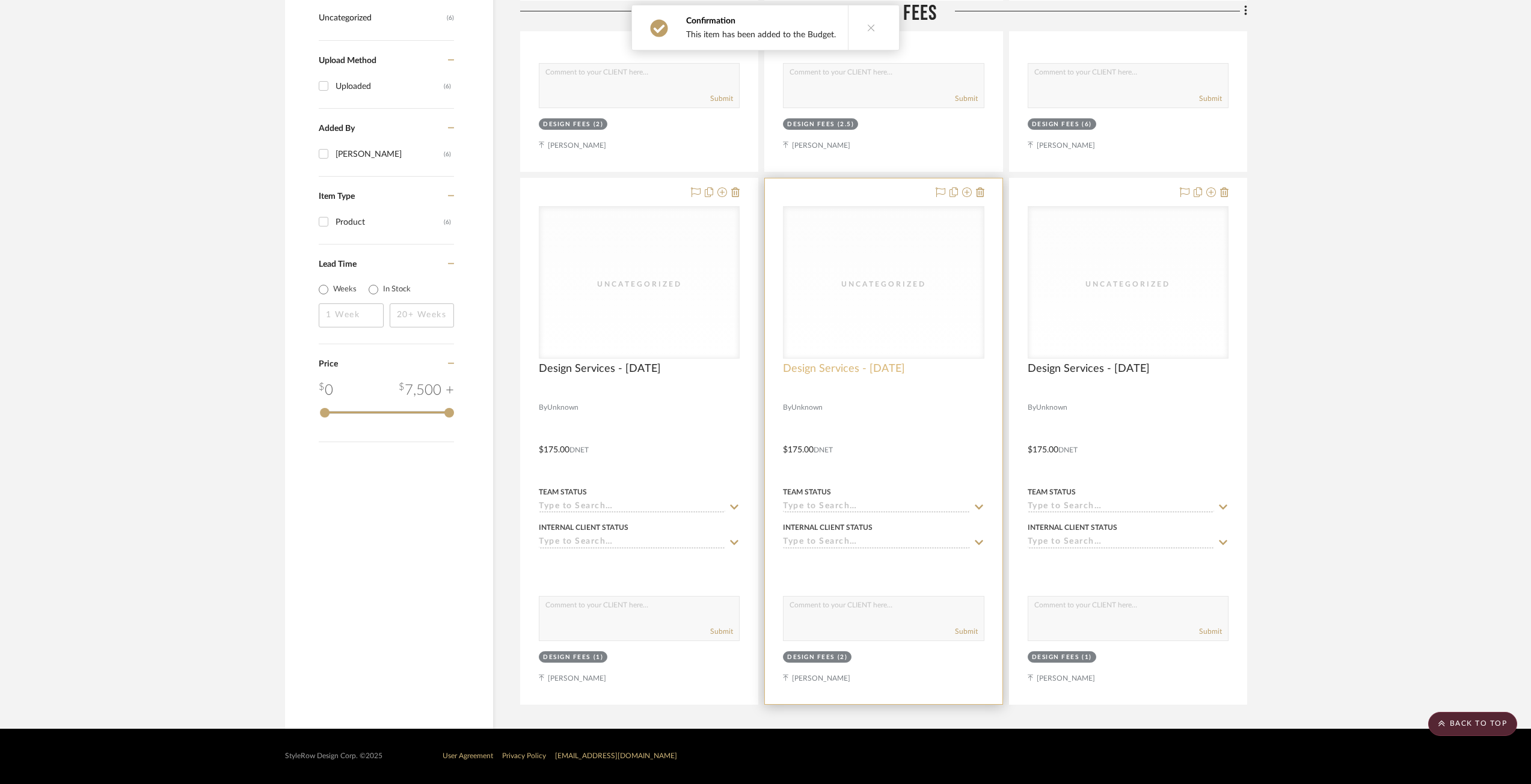
click at [897, 367] on span "Design Services - 08/20/2025" at bounding box center [844, 369] width 122 height 13
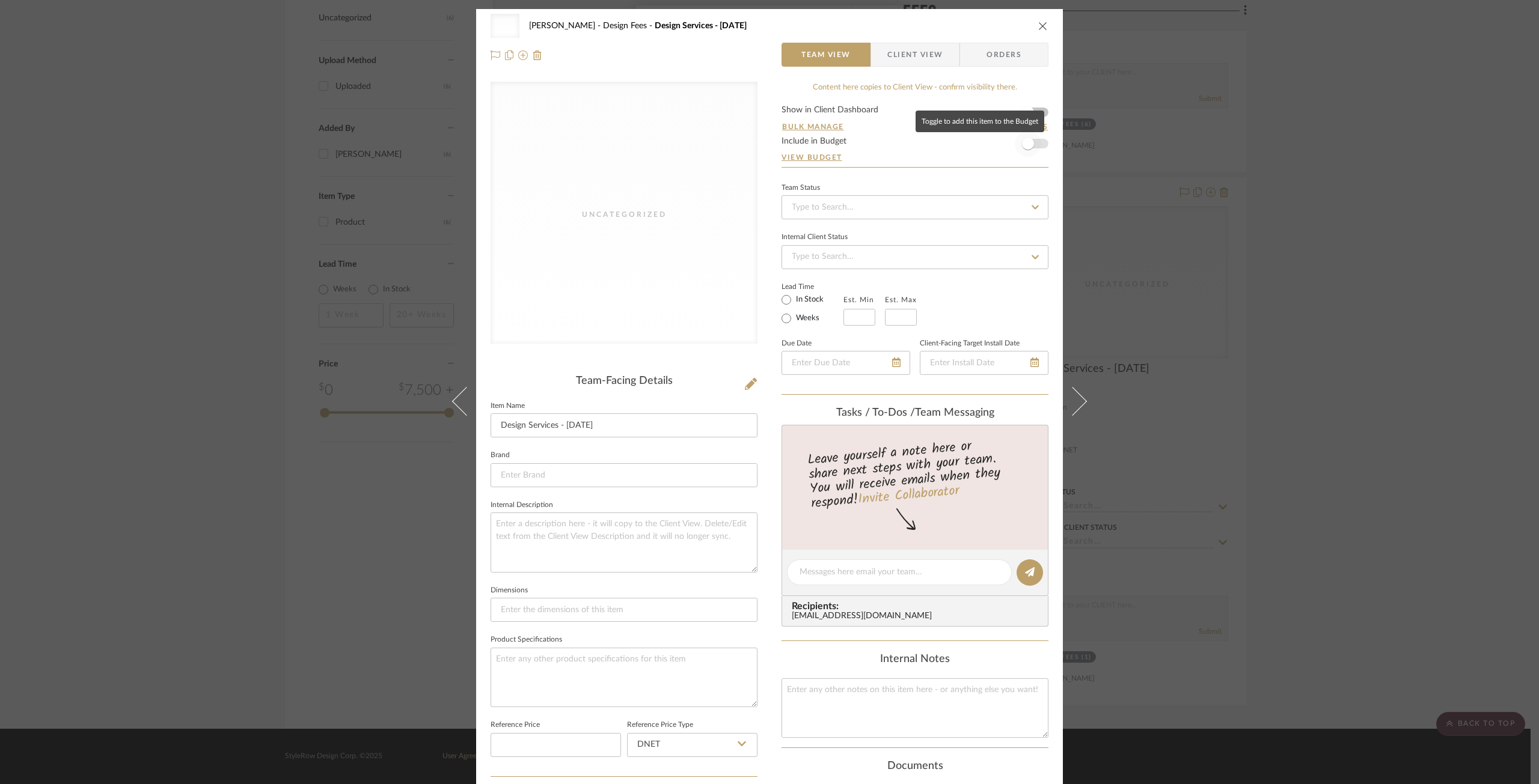
click at [1025, 142] on span "button" at bounding box center [1028, 143] width 12 height 12
click at [1038, 24] on icon "close" at bounding box center [1042, 25] width 9 height 9
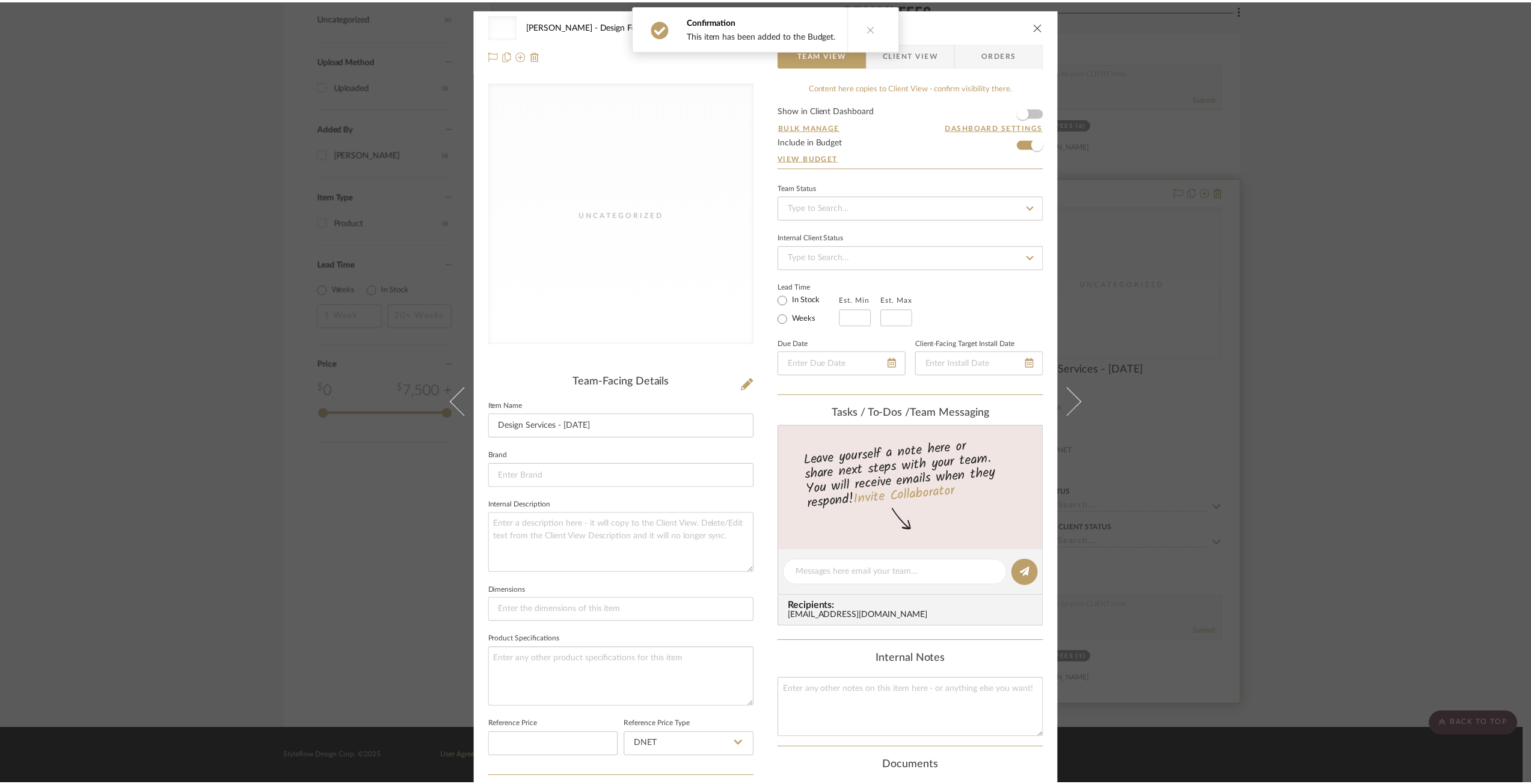
scroll to position [683, 0]
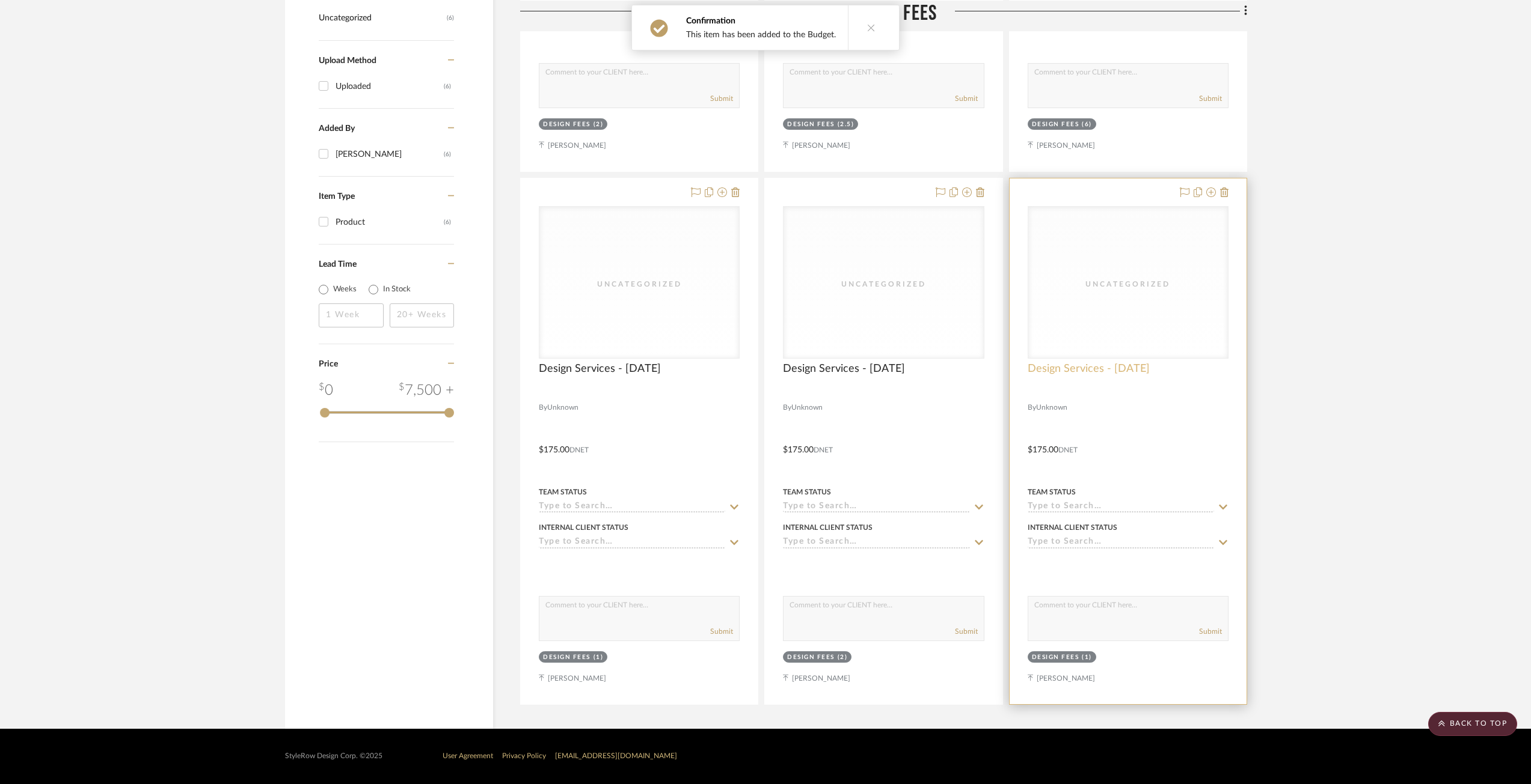
click at [1095, 363] on span "Design Services - 7/31/2025" at bounding box center [1088, 369] width 122 height 13
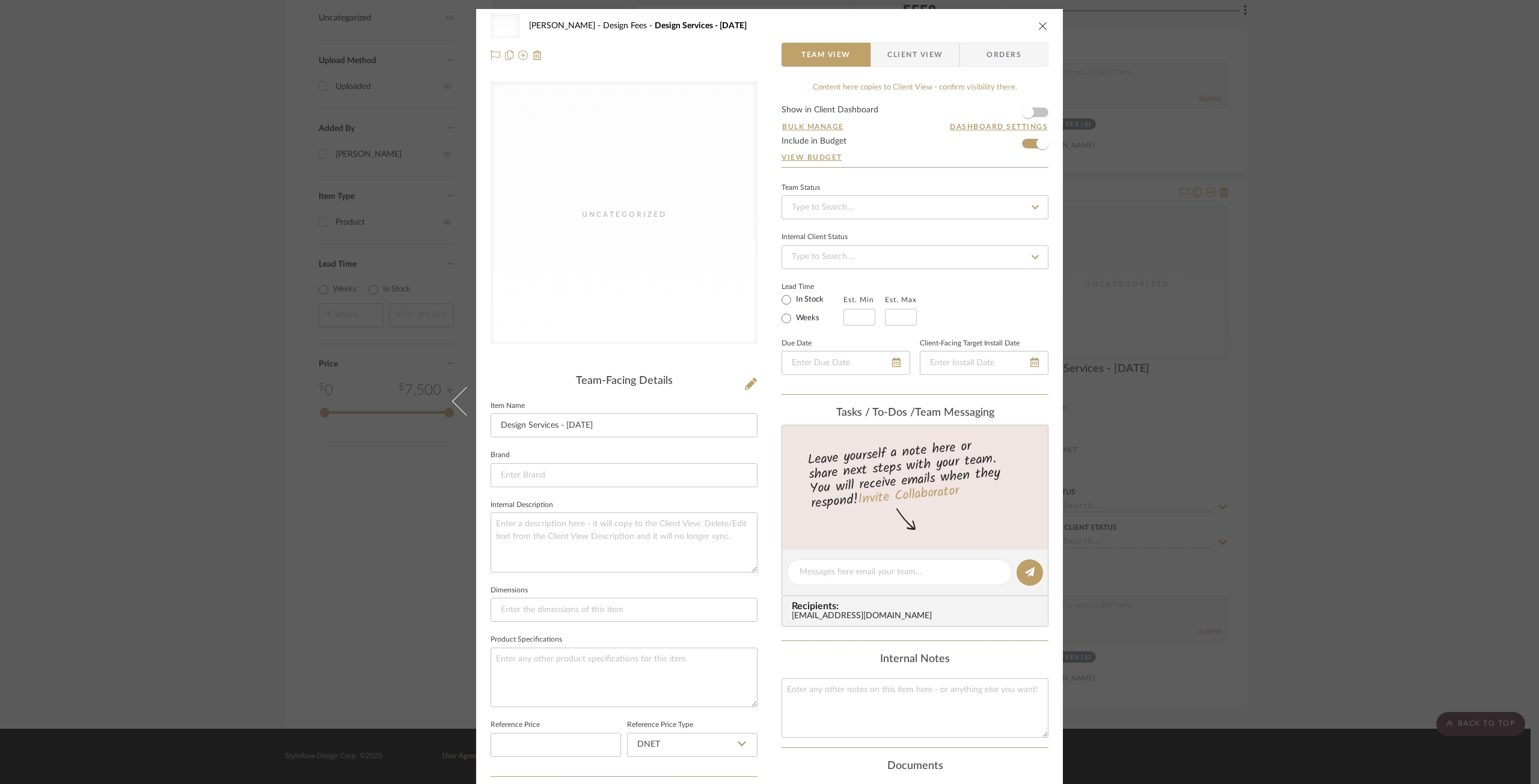
click at [1038, 22] on icon "close" at bounding box center [1042, 25] width 9 height 9
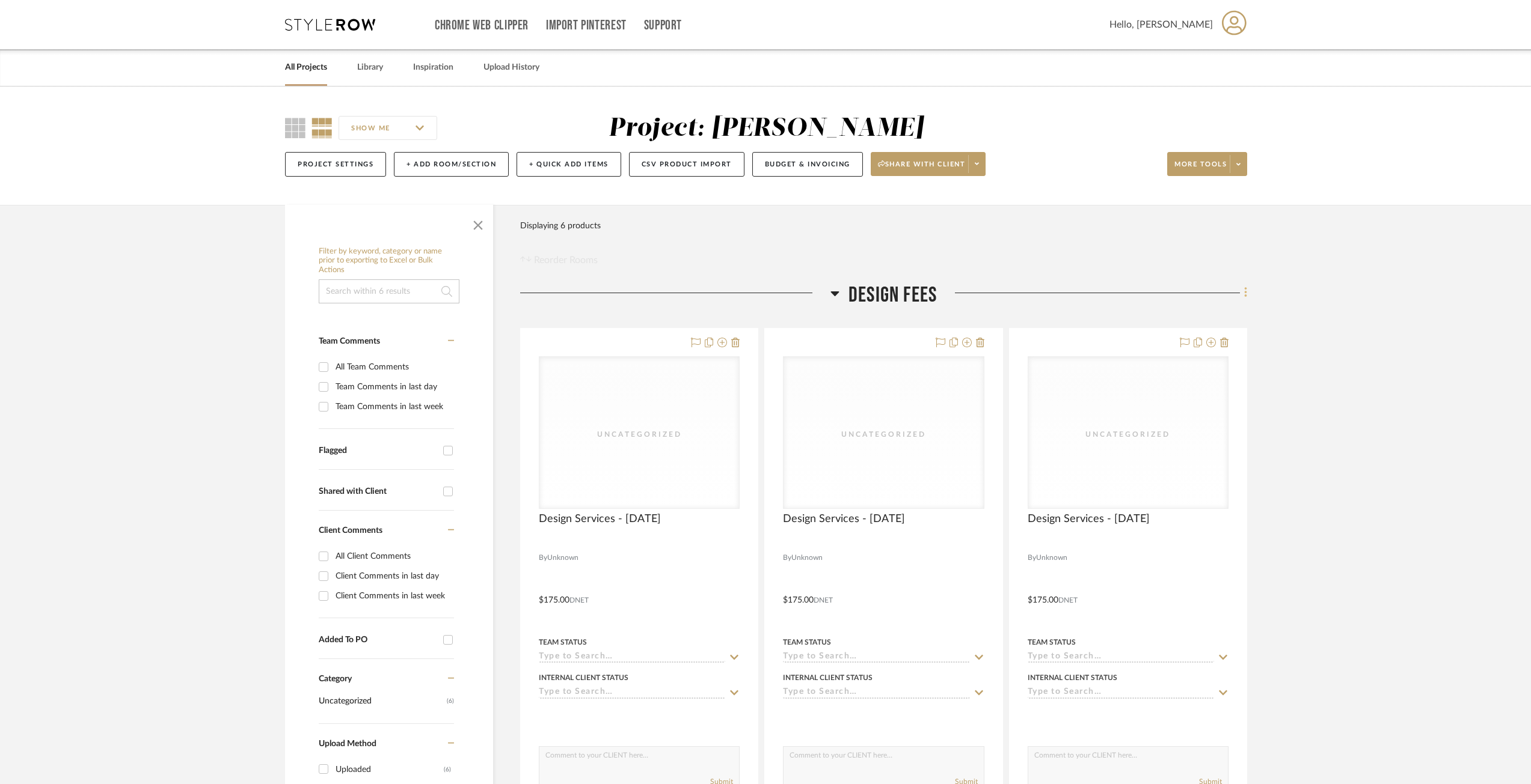
click at [1245, 292] on icon at bounding box center [1245, 293] width 3 height 10
click at [1313, 287] on div at bounding box center [765, 392] width 1531 height 784
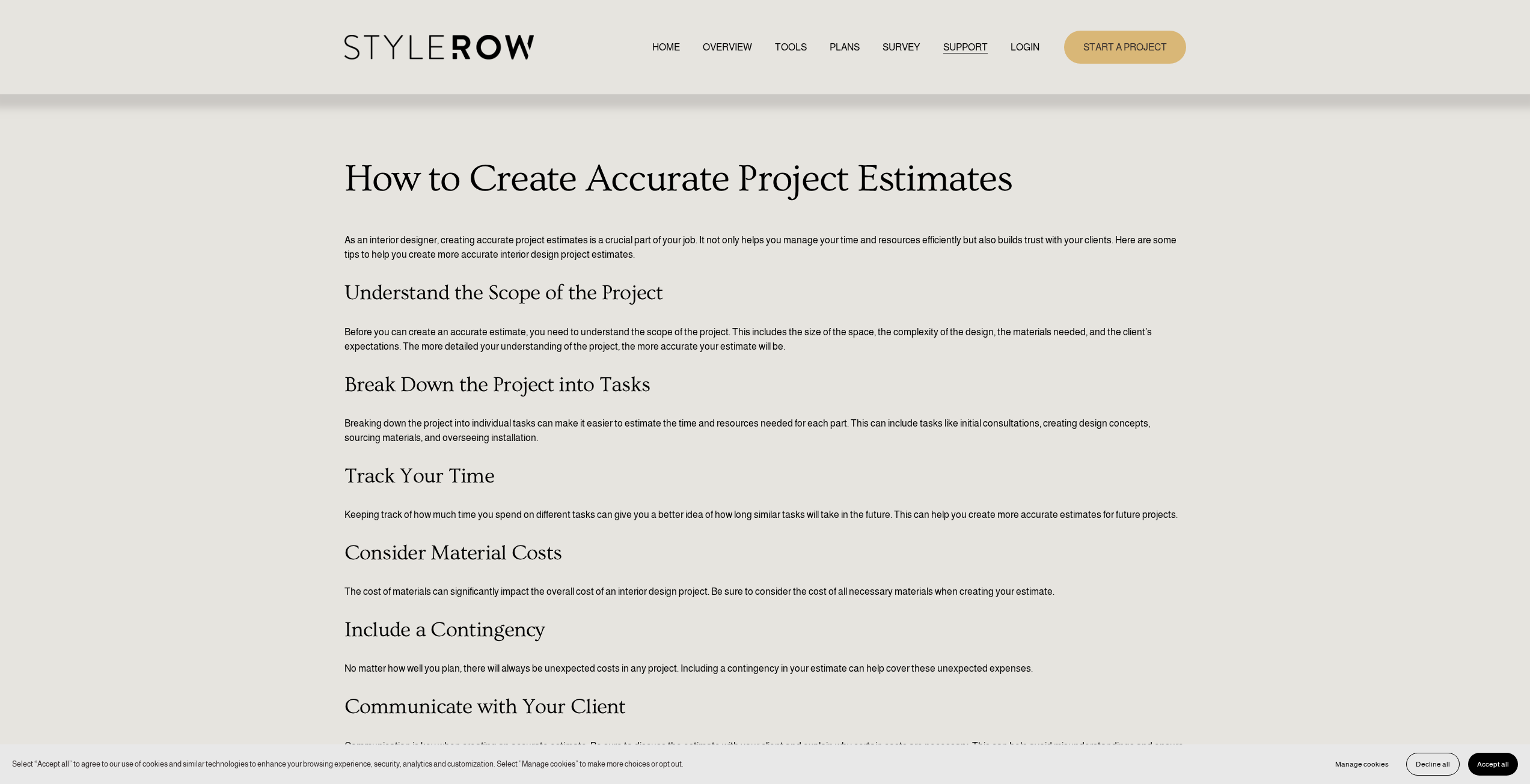
click at [907, 517] on p "Keeping track of how much time you spend on different tasks can give you a bett…" at bounding box center [765, 514] width 842 height 14
click at [389, 470] on h3 "Track Your Time" at bounding box center [765, 476] width 842 height 24
click at [392, 476] on h3 "Track Your Time" at bounding box center [765, 476] width 842 height 24
click at [0, 0] on span "HOW - TO HUB" at bounding box center [0, 0] width 0 height 0
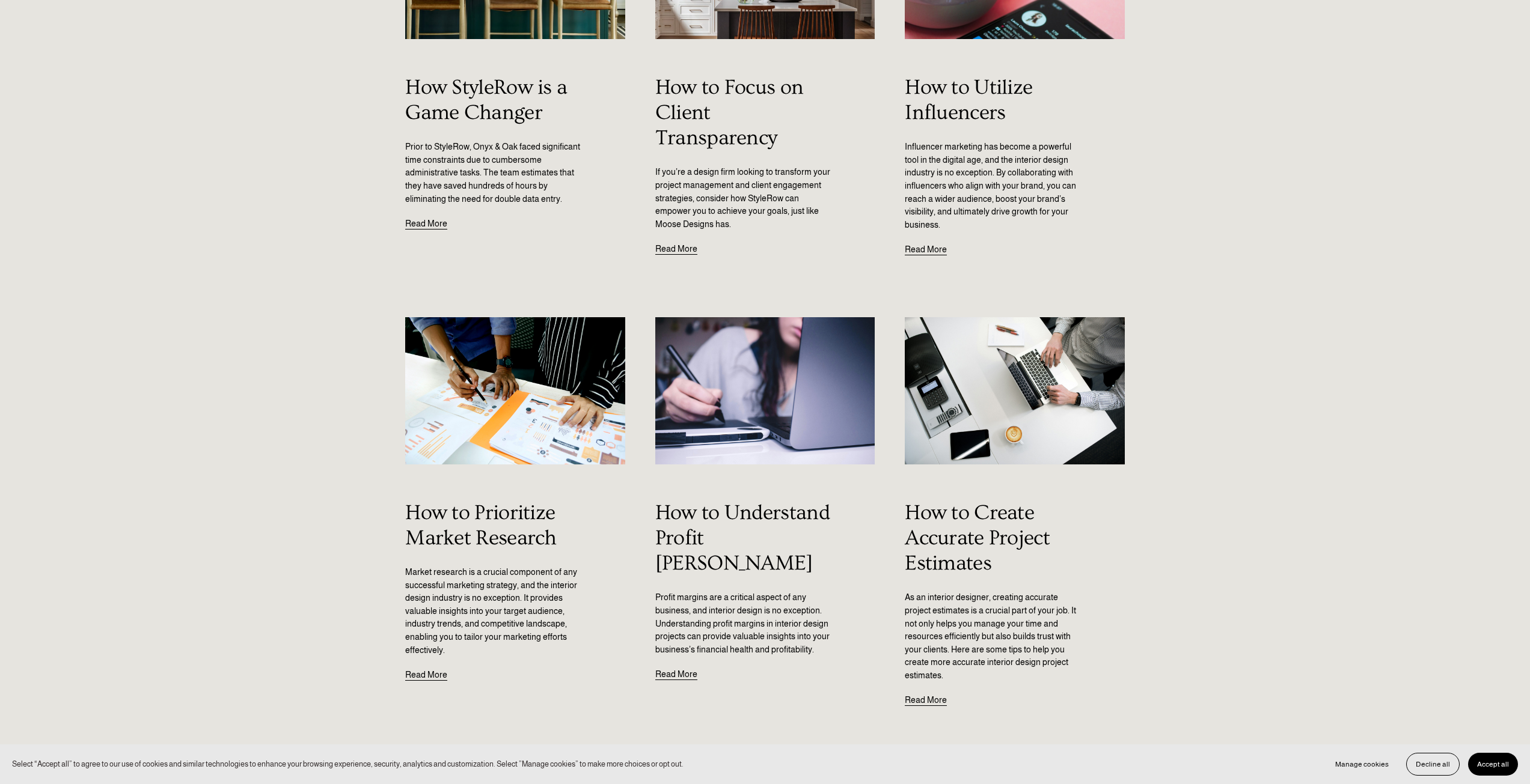
scroll to position [481, 0]
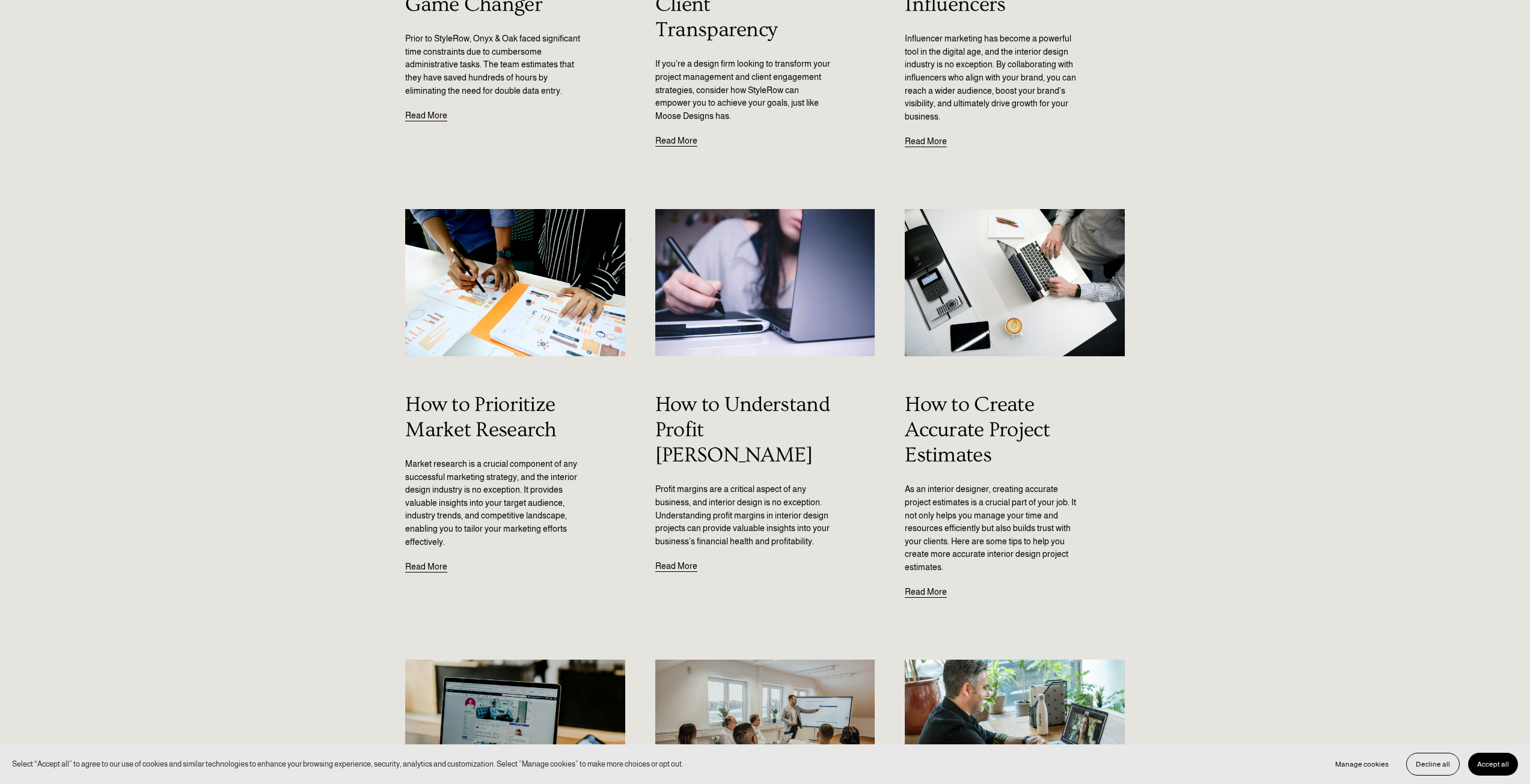
click at [941, 595] on link "Read More" at bounding box center [926, 587] width 42 height 26
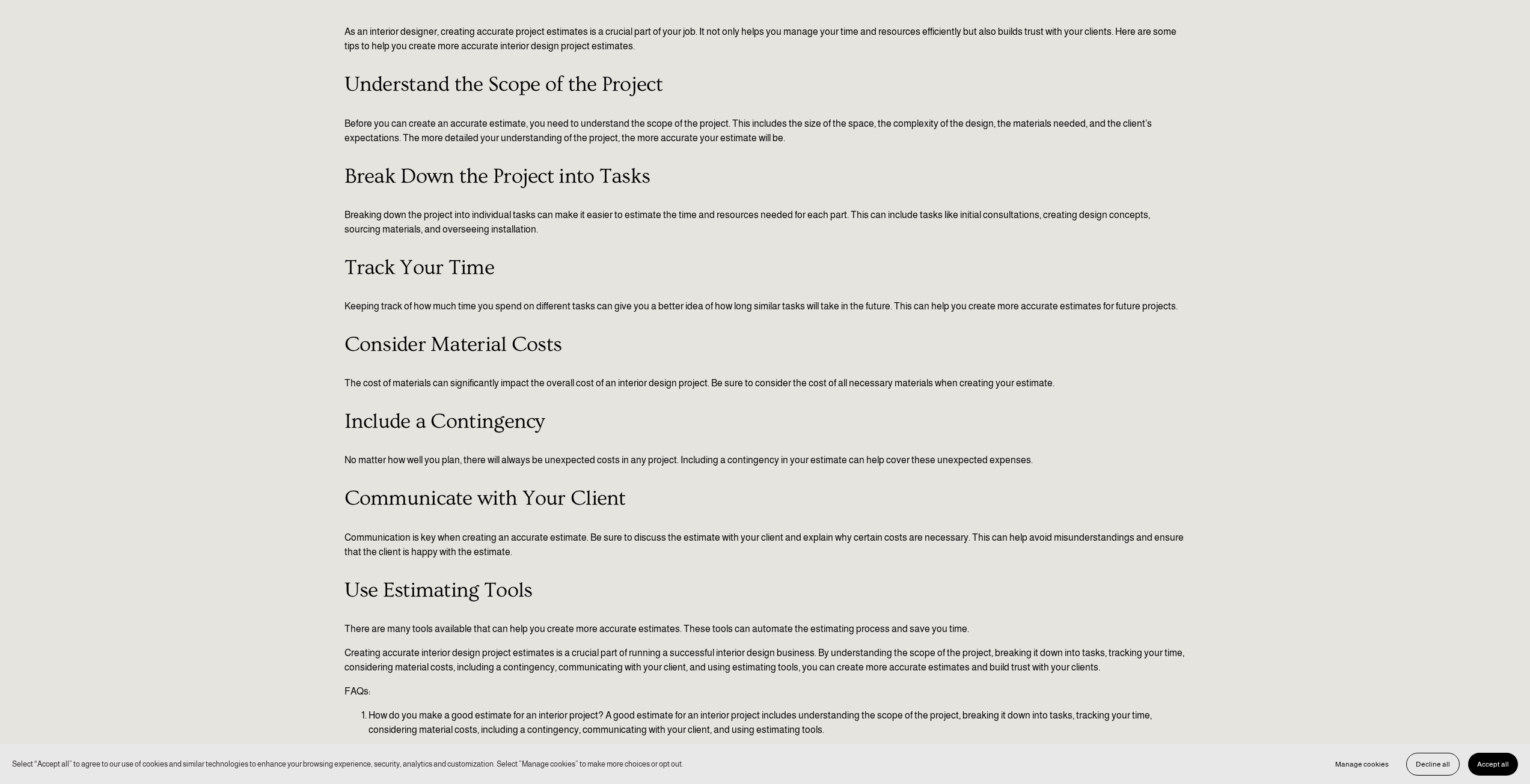
scroll to position [240, 0]
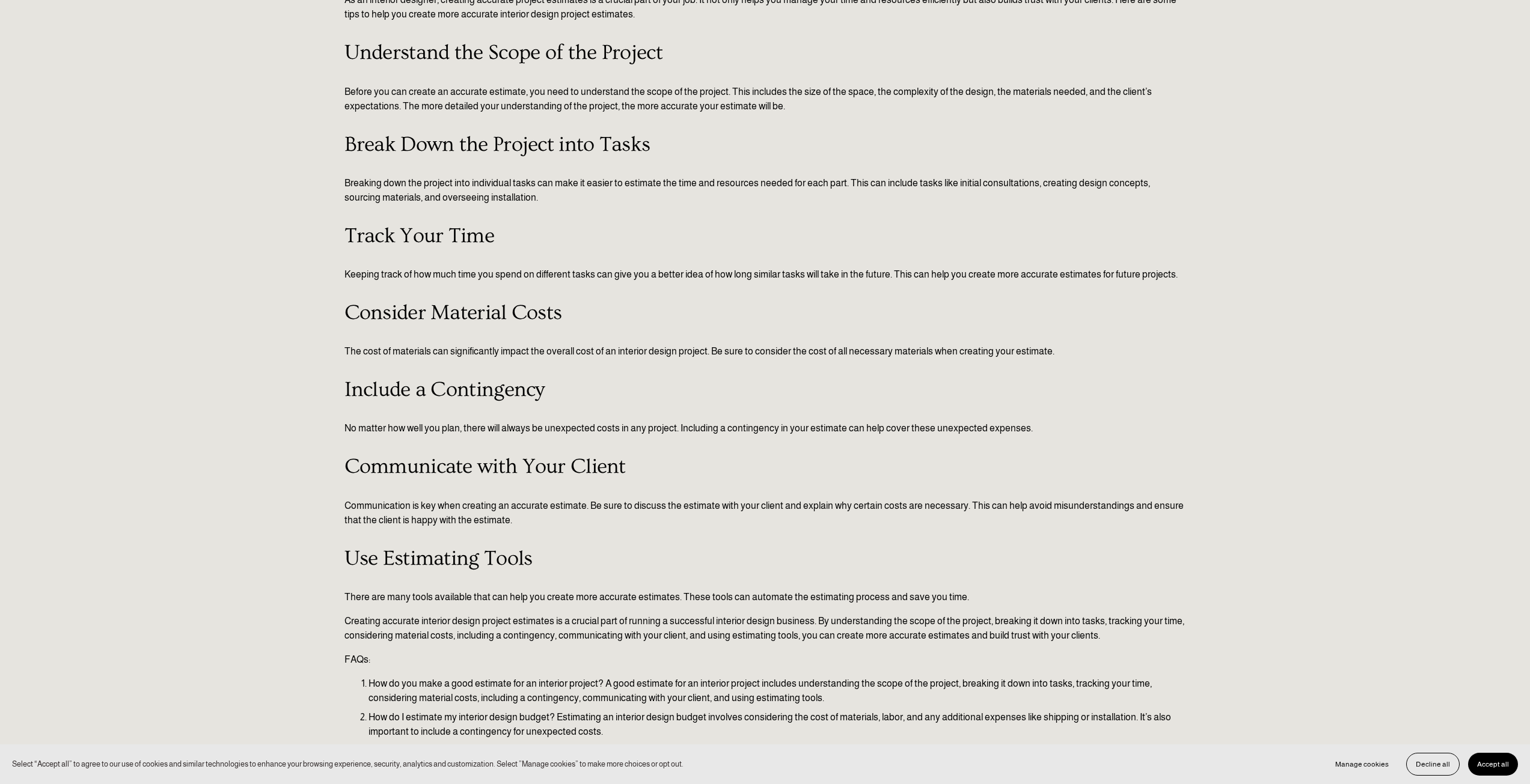
click at [419, 234] on h3 "Track Your Time" at bounding box center [765, 236] width 842 height 24
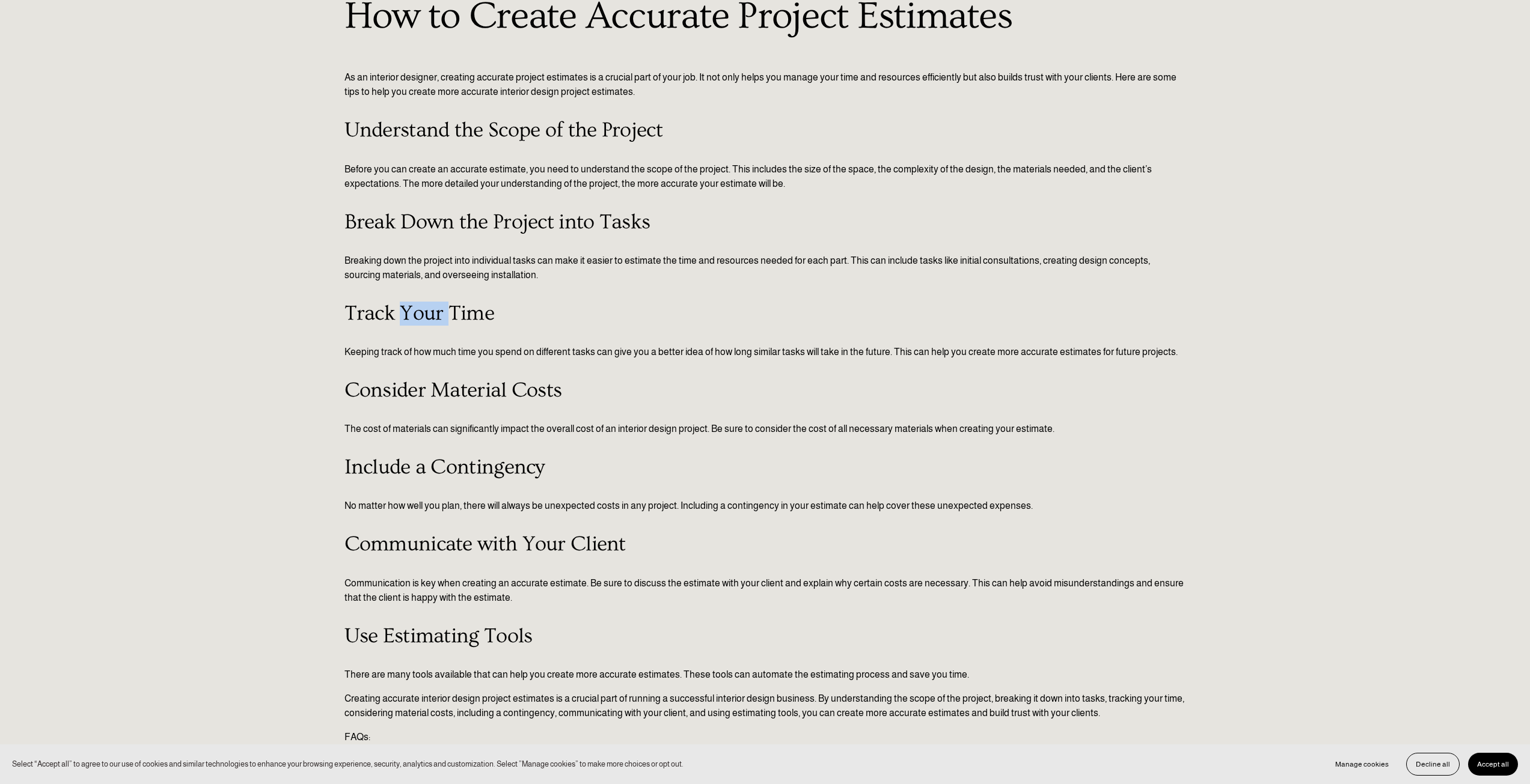
scroll to position [0, 0]
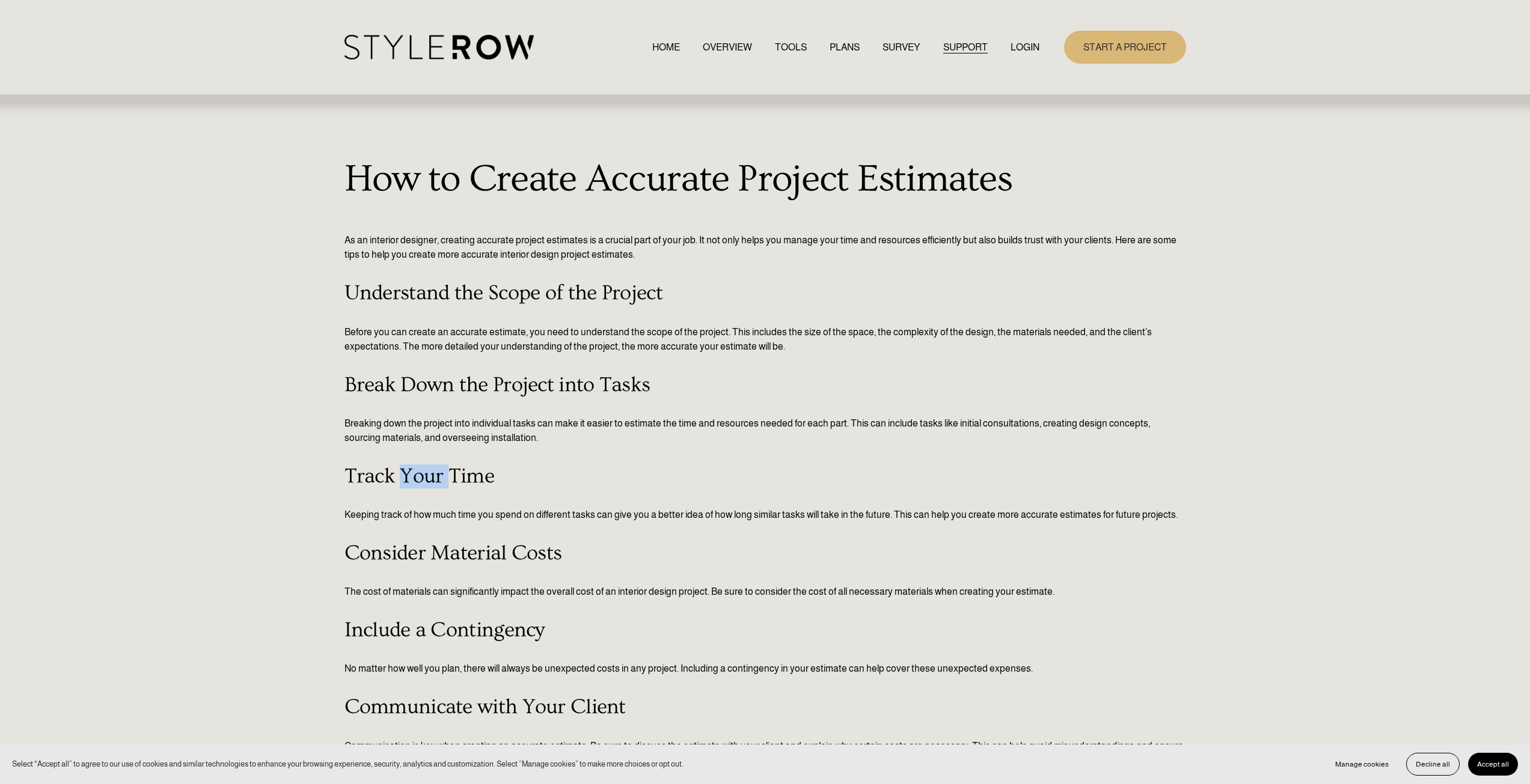
click at [0, 0] on link "QUESTIONS" at bounding box center [0, 0] width 0 height 0
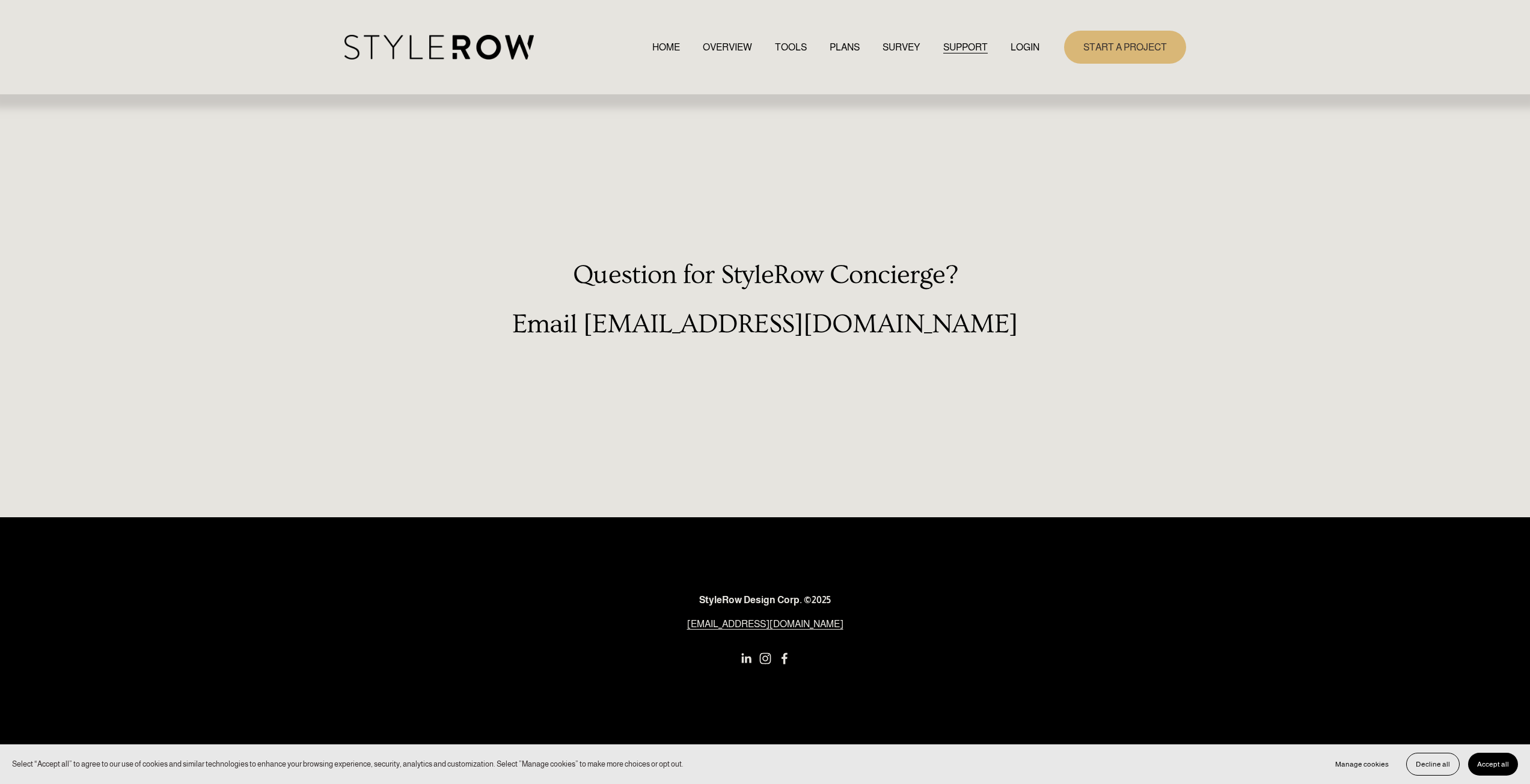
click at [0, 0] on link "RESOURCE CENTER" at bounding box center [0, 0] width 0 height 0
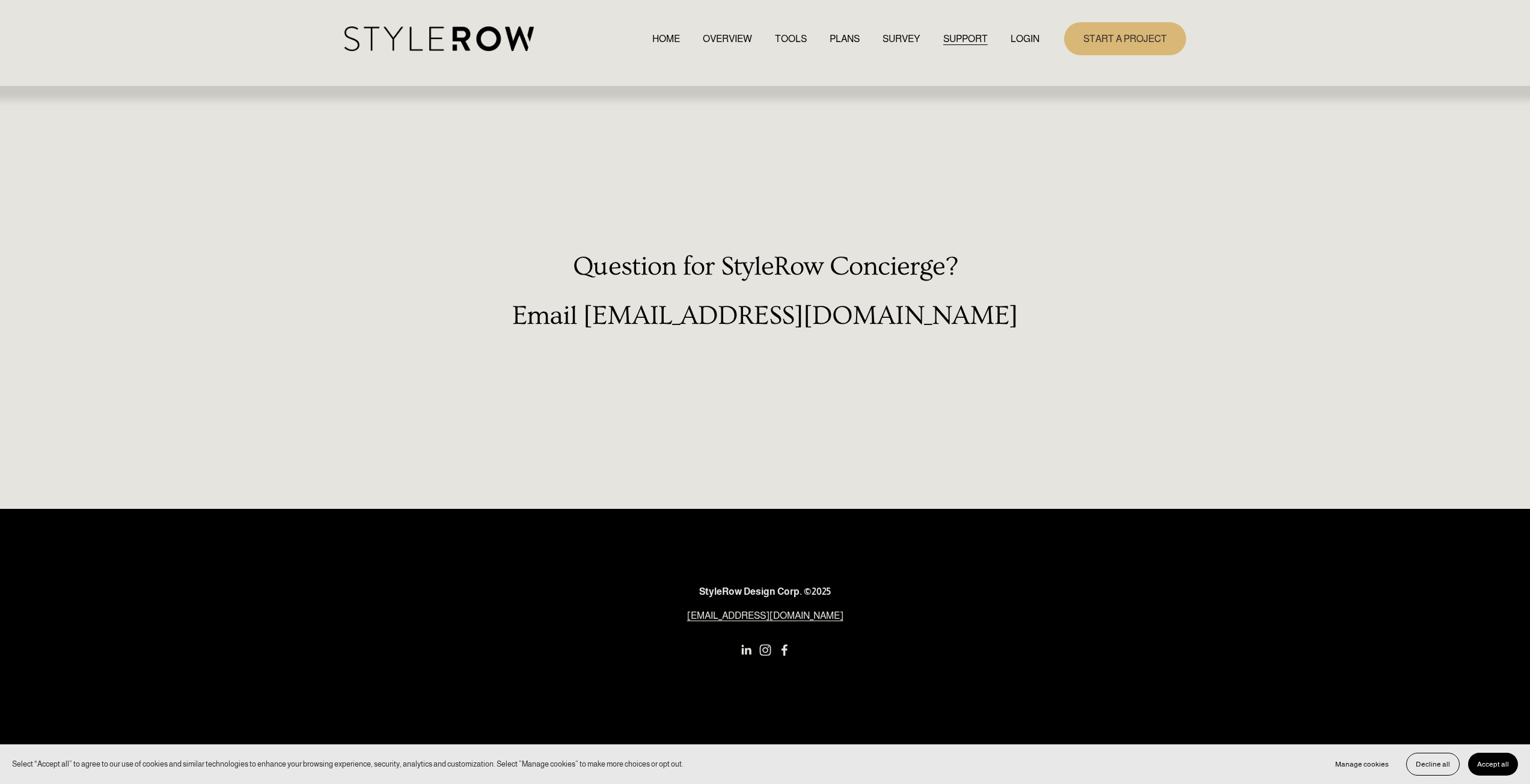
scroll to position [13, 0]
